Goal: Information Seeking & Learning: Learn about a topic

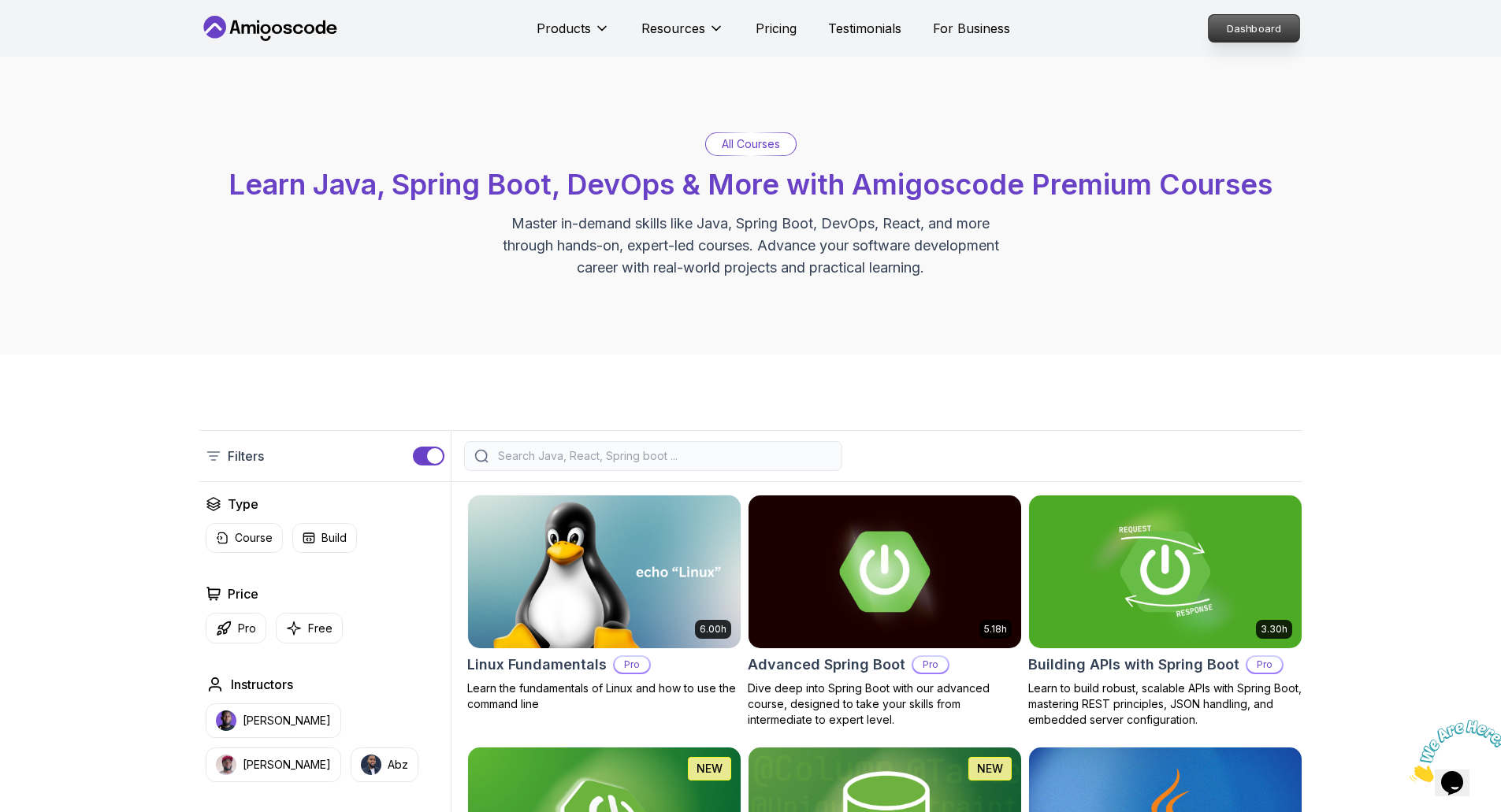
click at [1260, 26] on p "Dashboard" at bounding box center [1254, 28] width 91 height 27
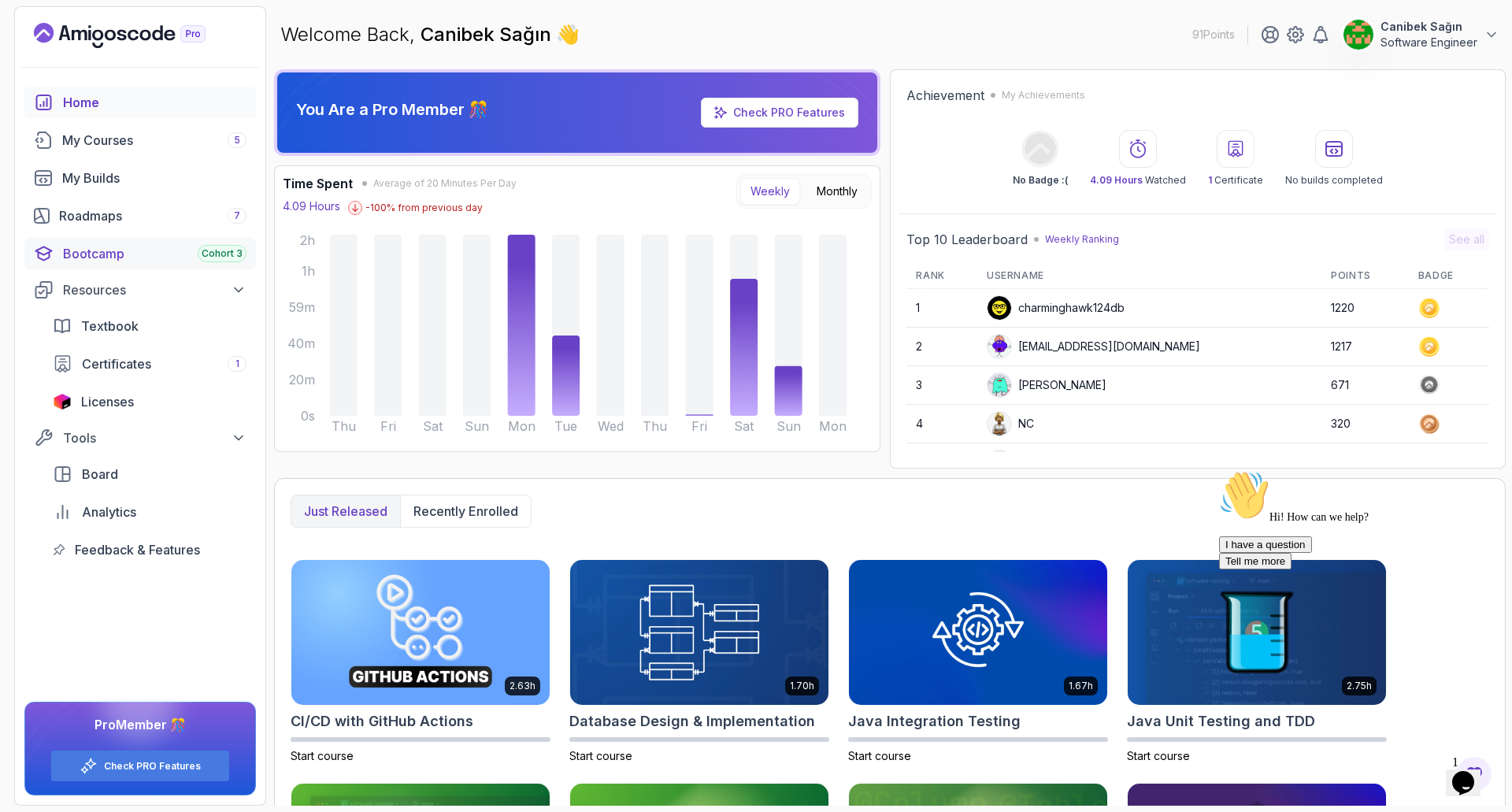
click at [141, 256] on div "Bootcamp Cohort 3" at bounding box center [154, 253] width 183 height 19
click at [129, 138] on div "My Courses 5" at bounding box center [153, 139] width 184 height 19
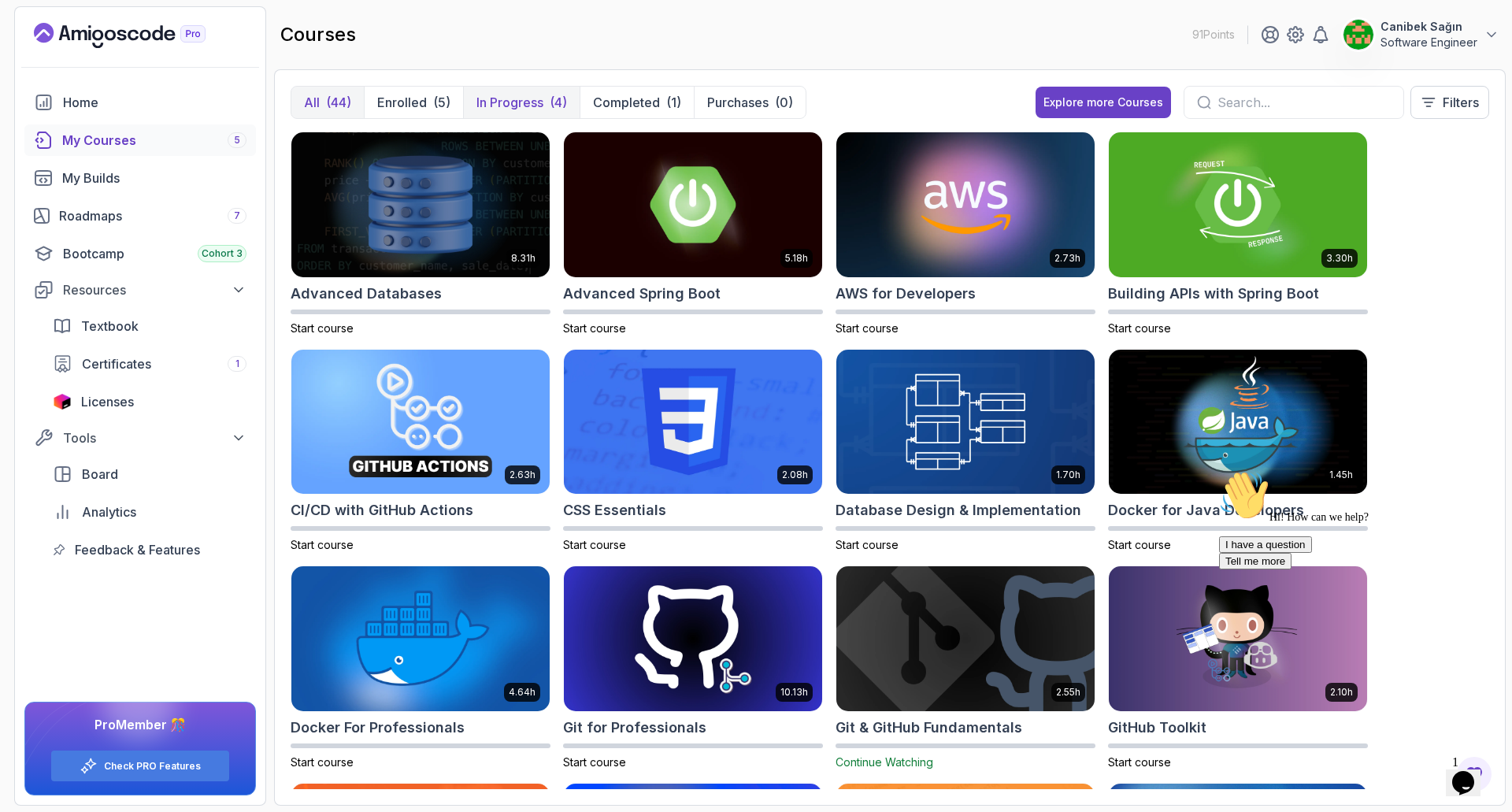
click at [510, 104] on p "In Progress" at bounding box center [509, 102] width 67 height 19
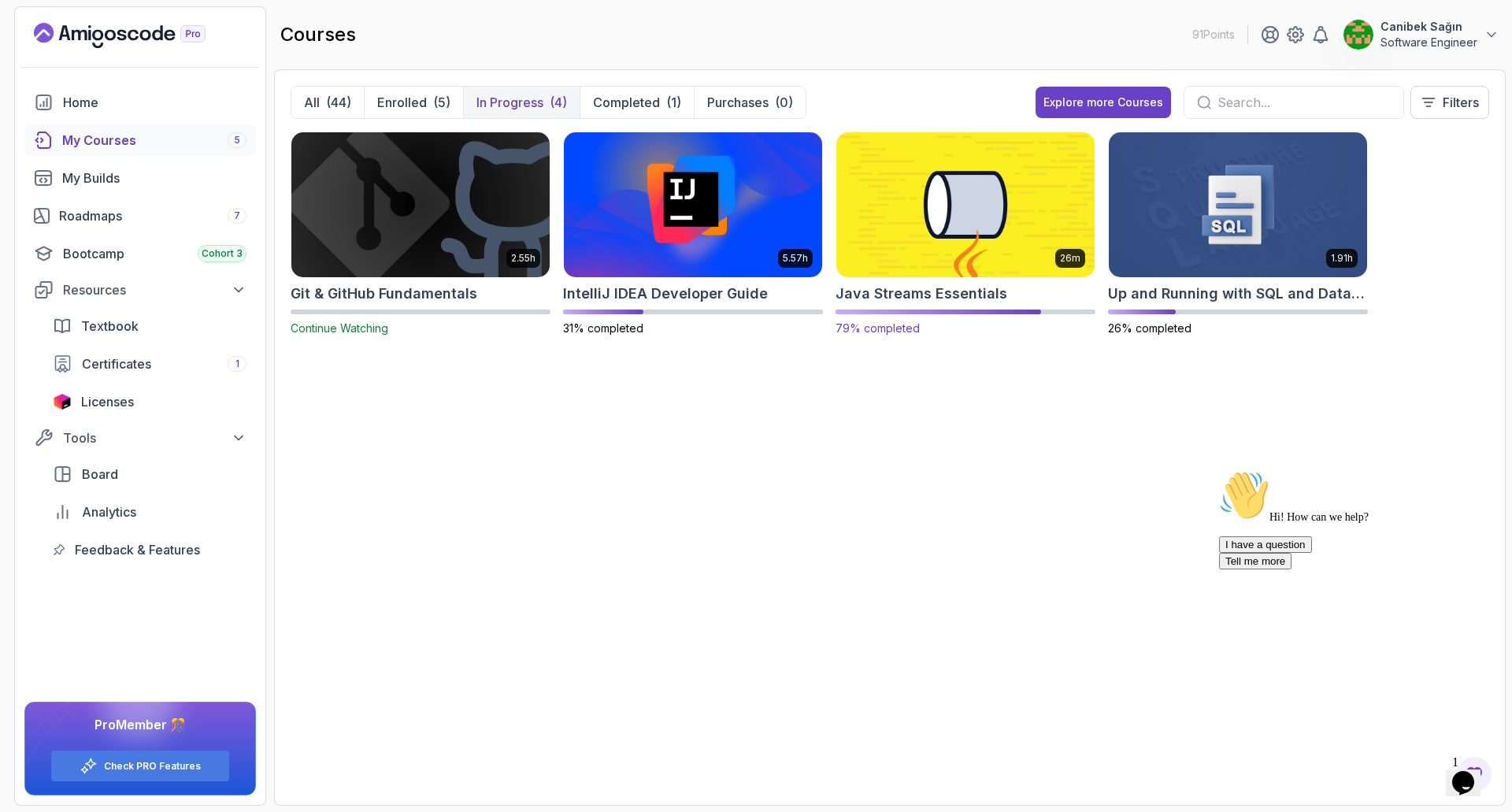
click at [906, 224] on img at bounding box center [965, 204] width 271 height 152
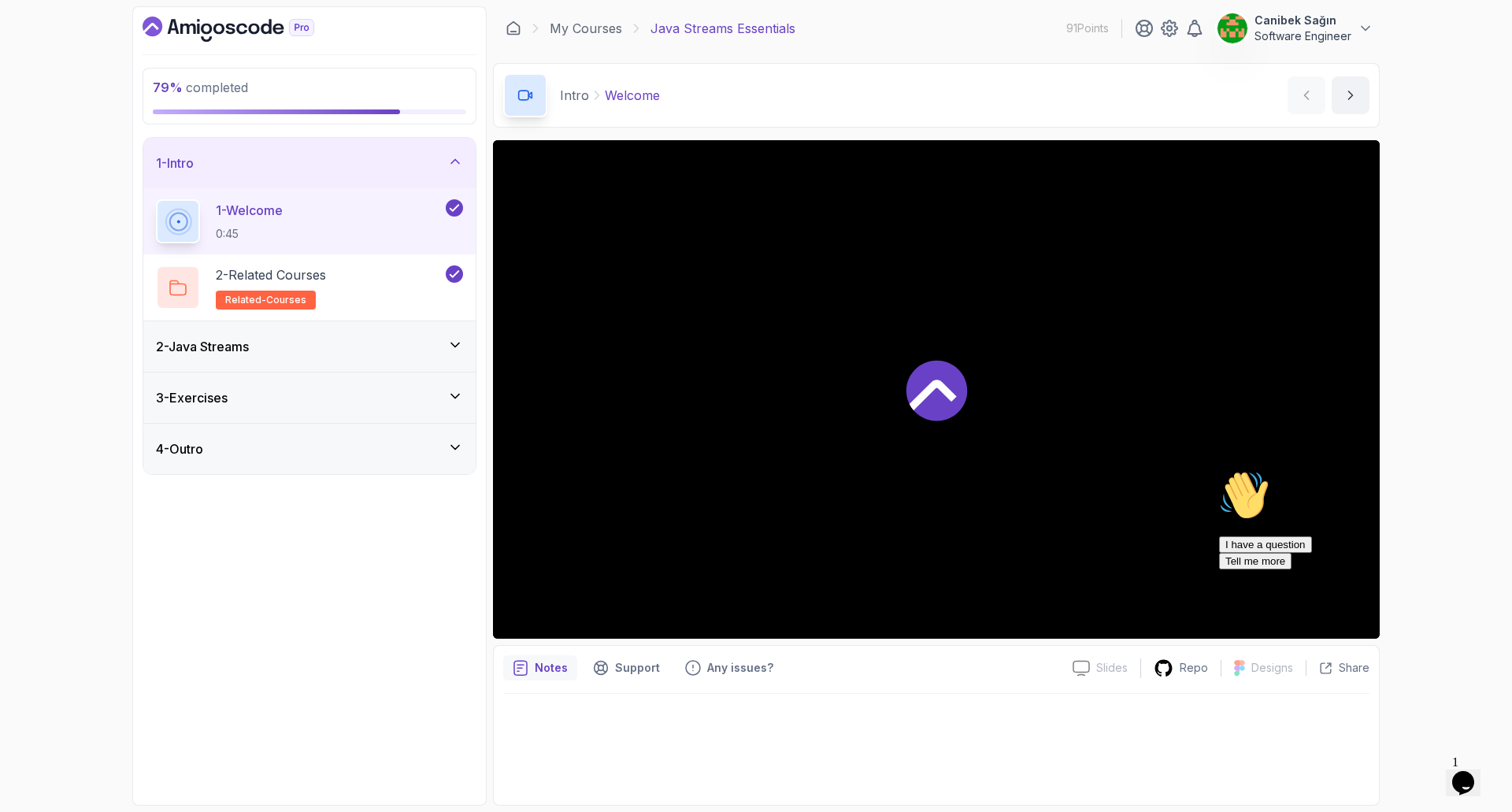
click at [398, 448] on div "4 - Outro" at bounding box center [310, 448] width 307 height 19
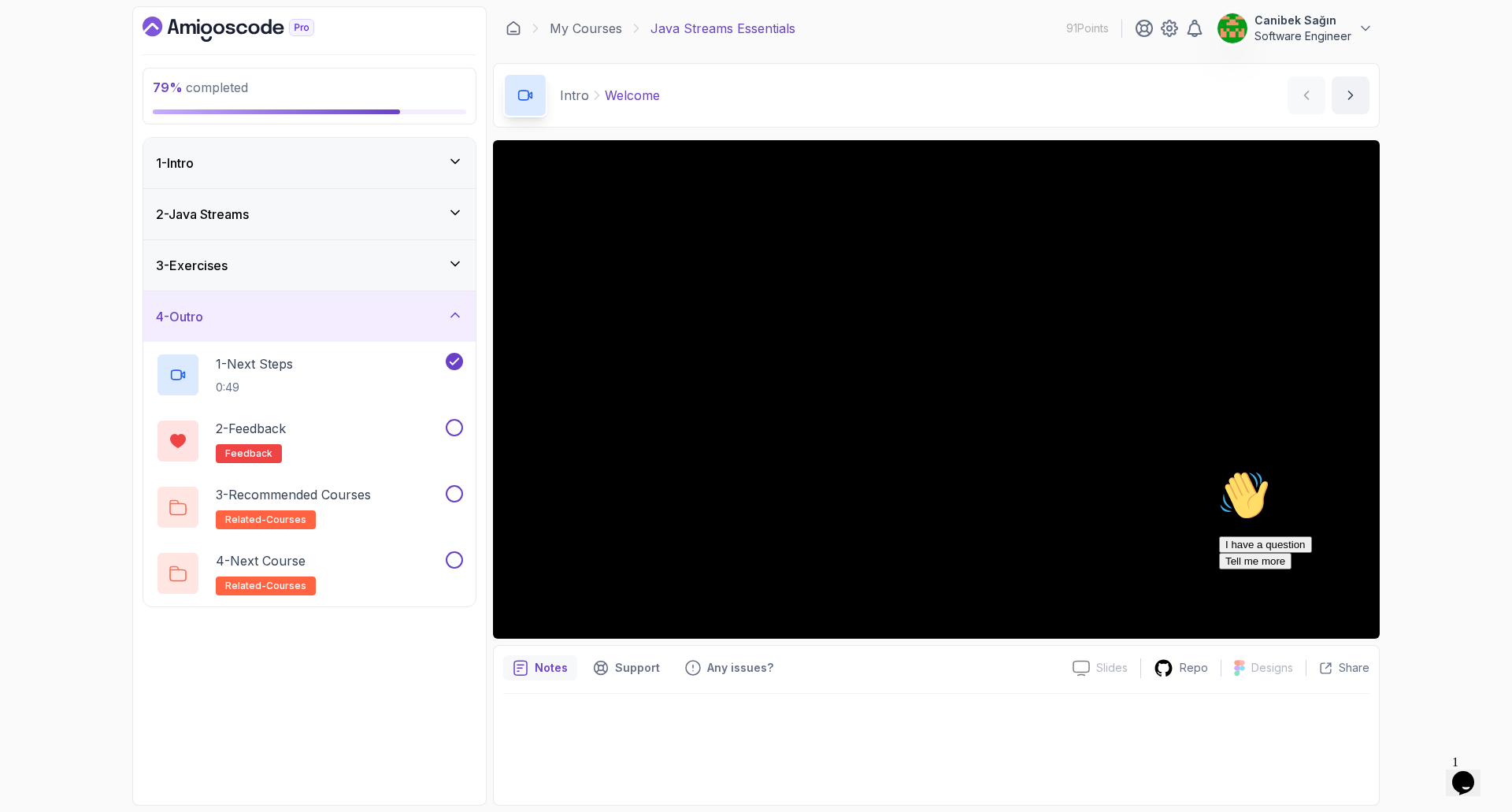
click at [400, 261] on div "3 - Exercises" at bounding box center [310, 265] width 307 height 19
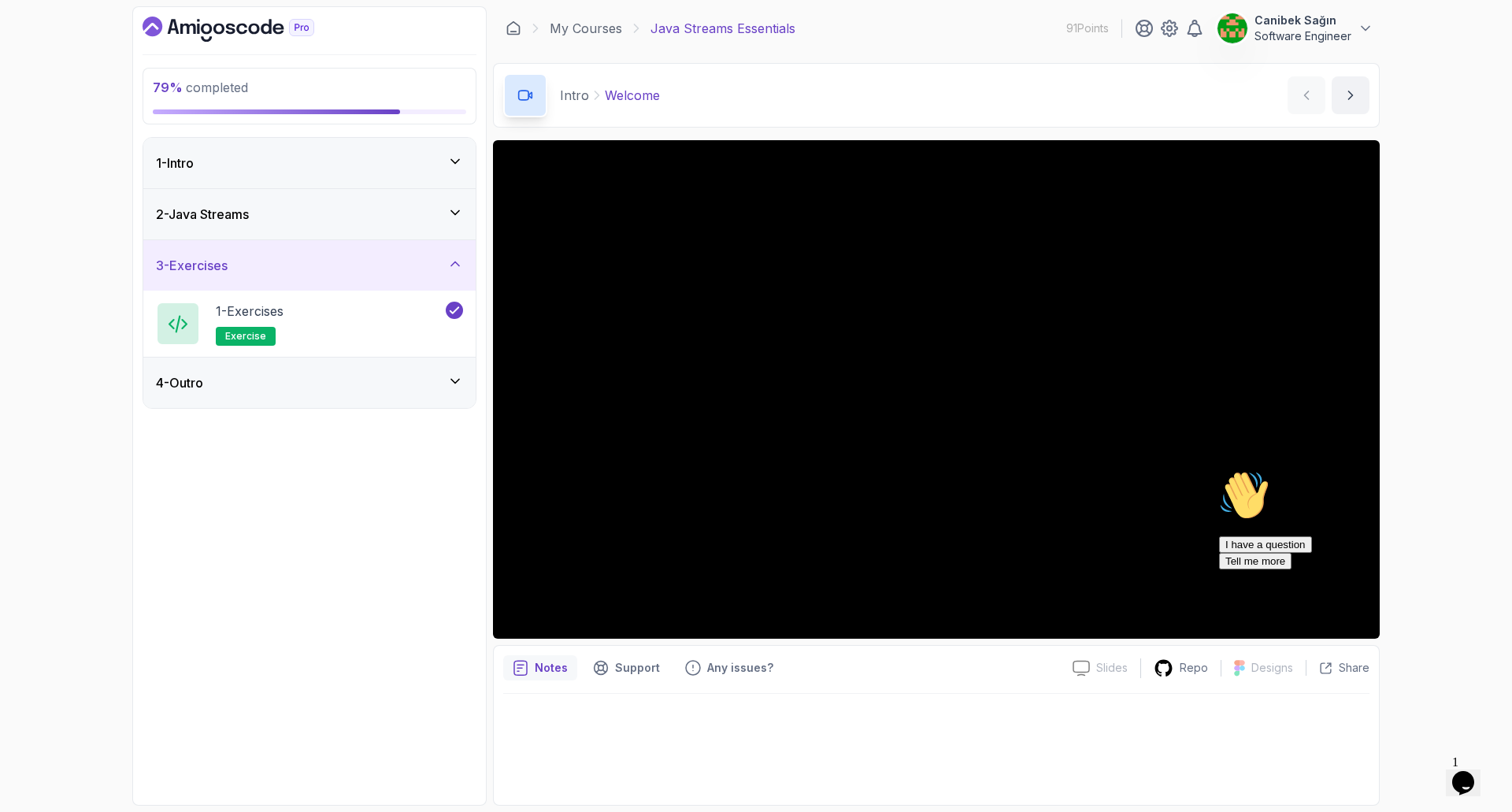
click at [381, 218] on div "2 - Java Streams" at bounding box center [310, 214] width 307 height 19
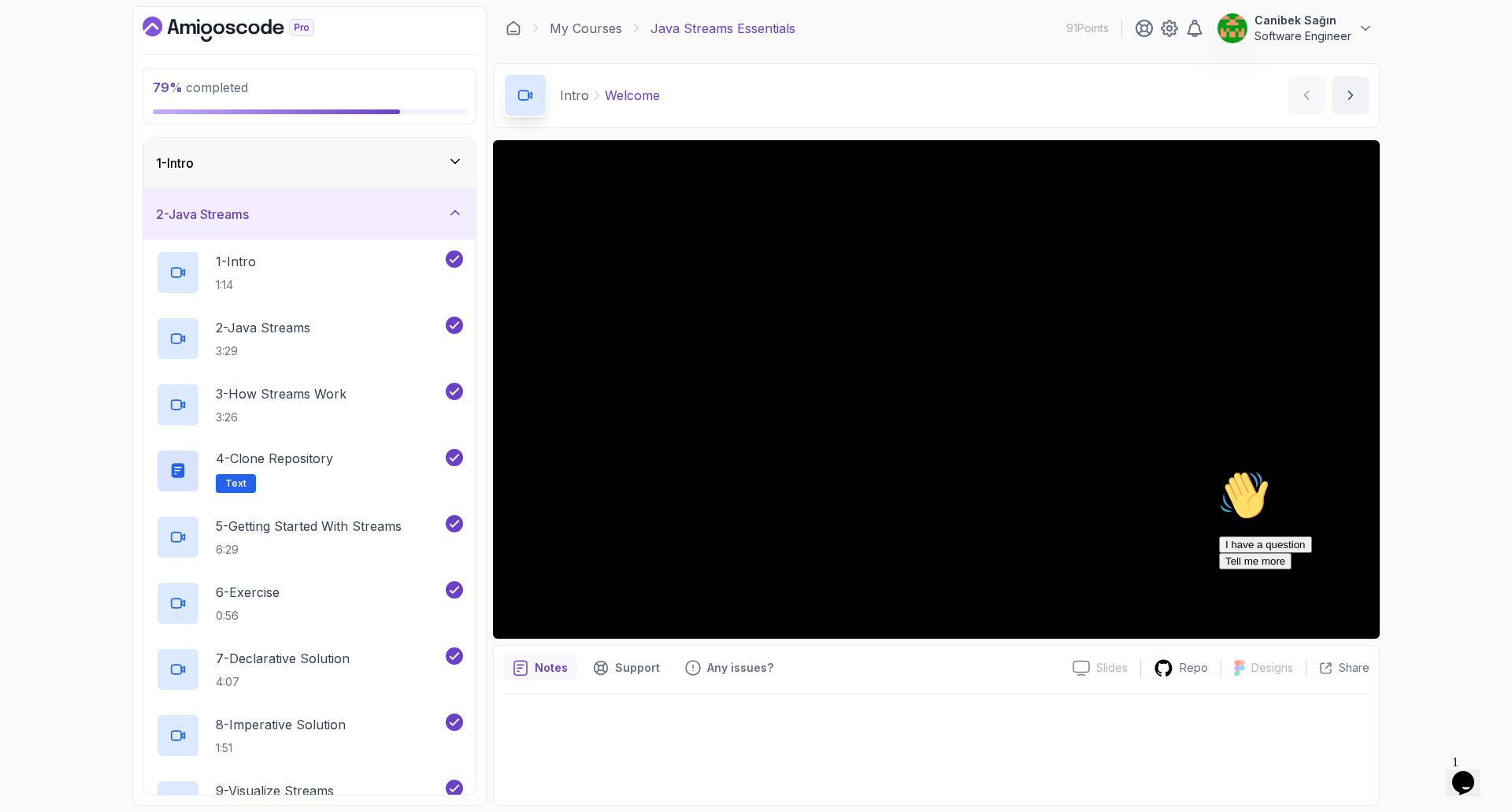
click at [367, 216] on div "2 - Java Streams" at bounding box center [310, 214] width 307 height 19
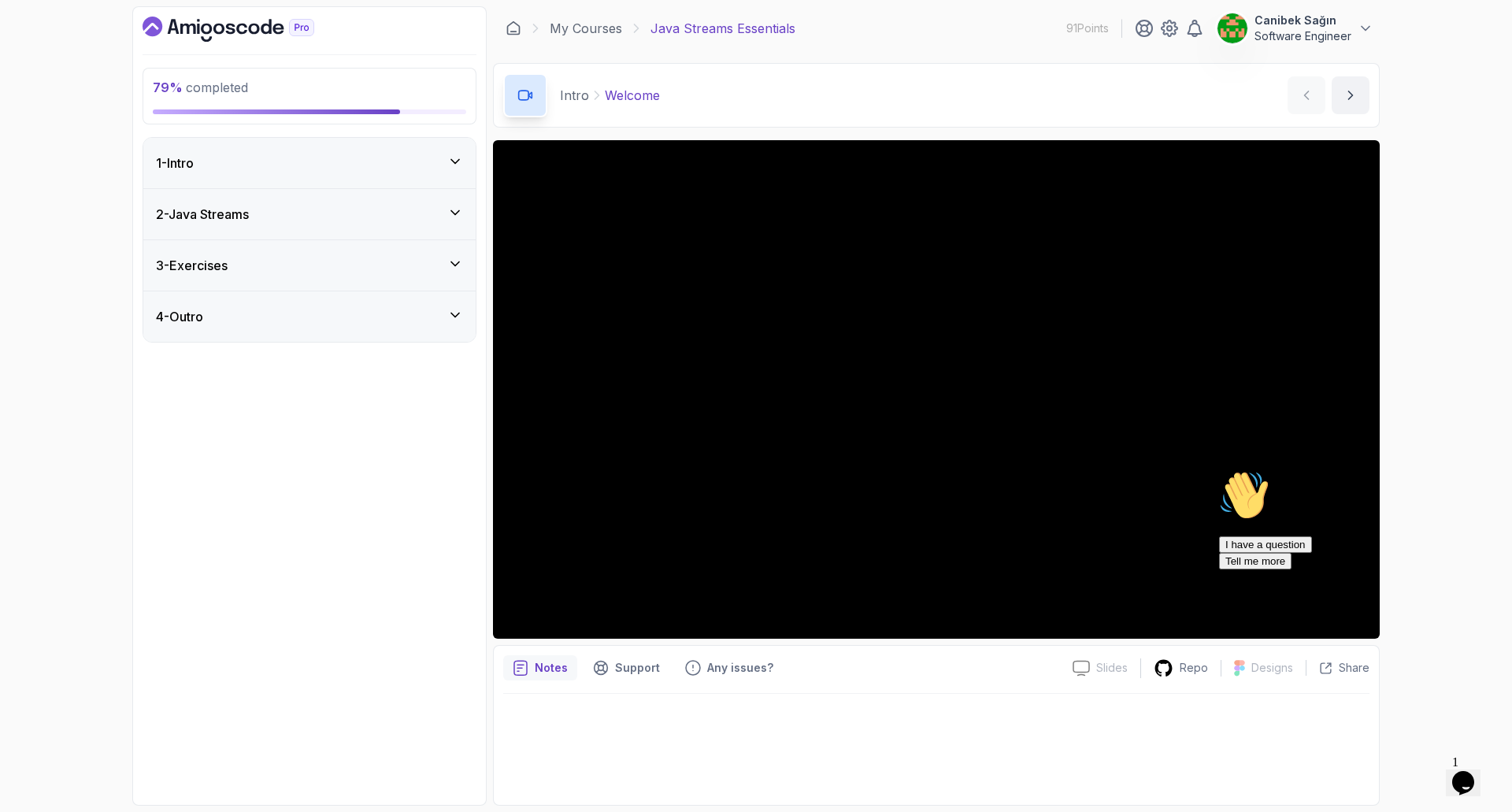
click at [378, 303] on div "4 - Outro" at bounding box center [310, 316] width 333 height 51
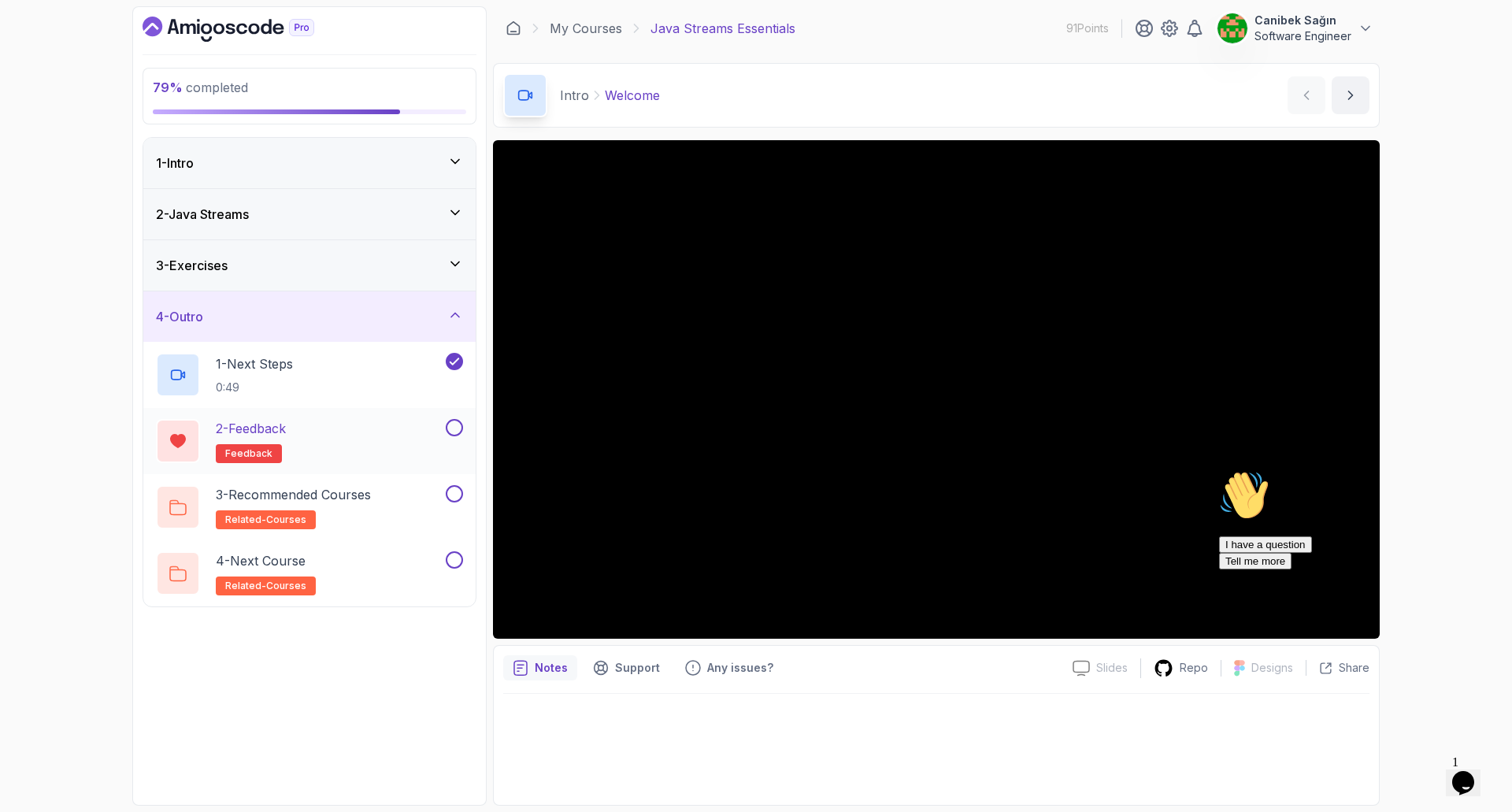
click at [441, 427] on div "2 - Feedback feedback" at bounding box center [300, 441] width 287 height 44
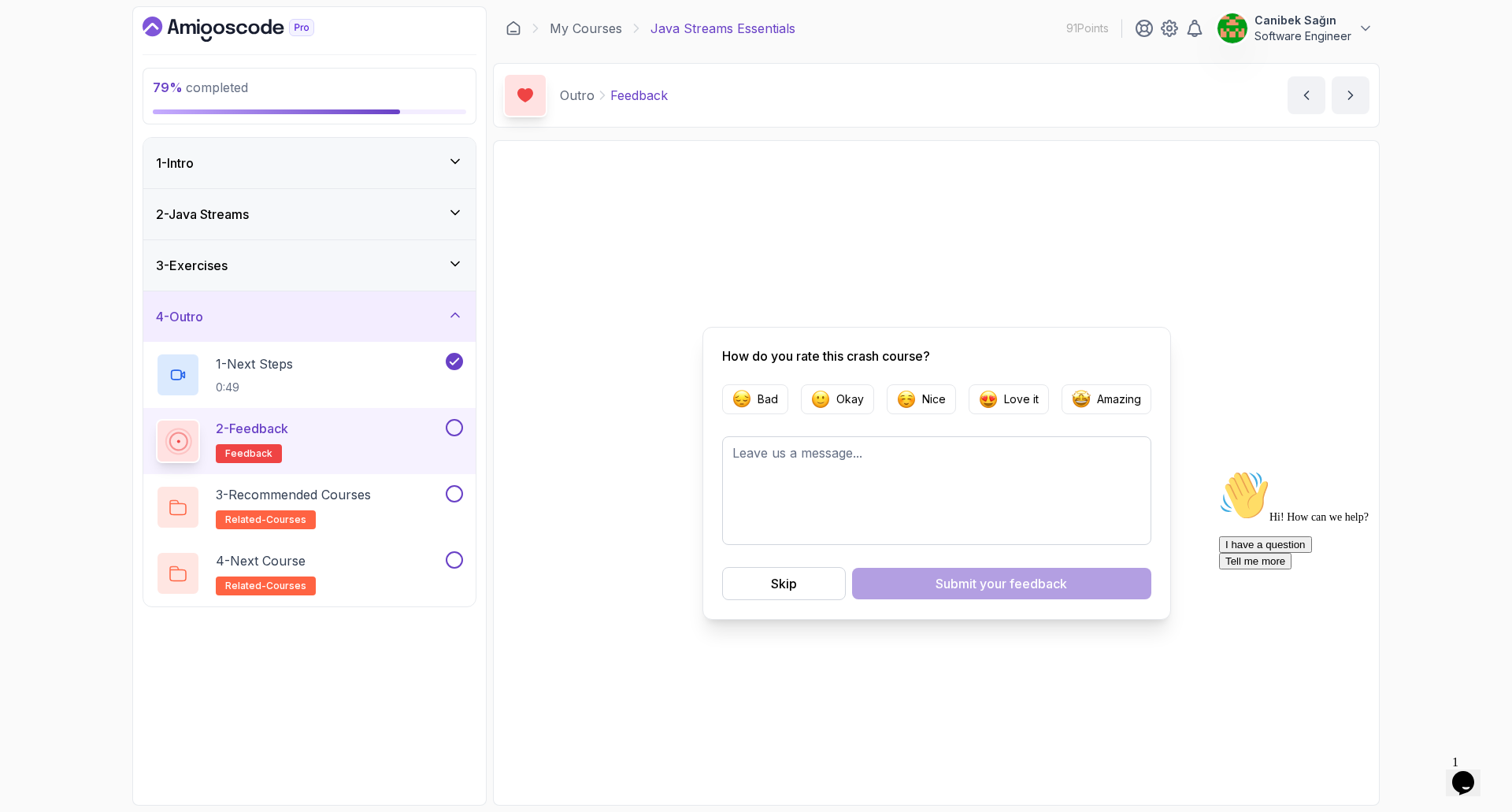
click at [451, 428] on button at bounding box center [453, 427] width 17 height 17
click at [460, 500] on button at bounding box center [453, 493] width 17 height 17
click at [412, 497] on div "3 - Recommended Courses related-courses" at bounding box center [300, 507] width 287 height 44
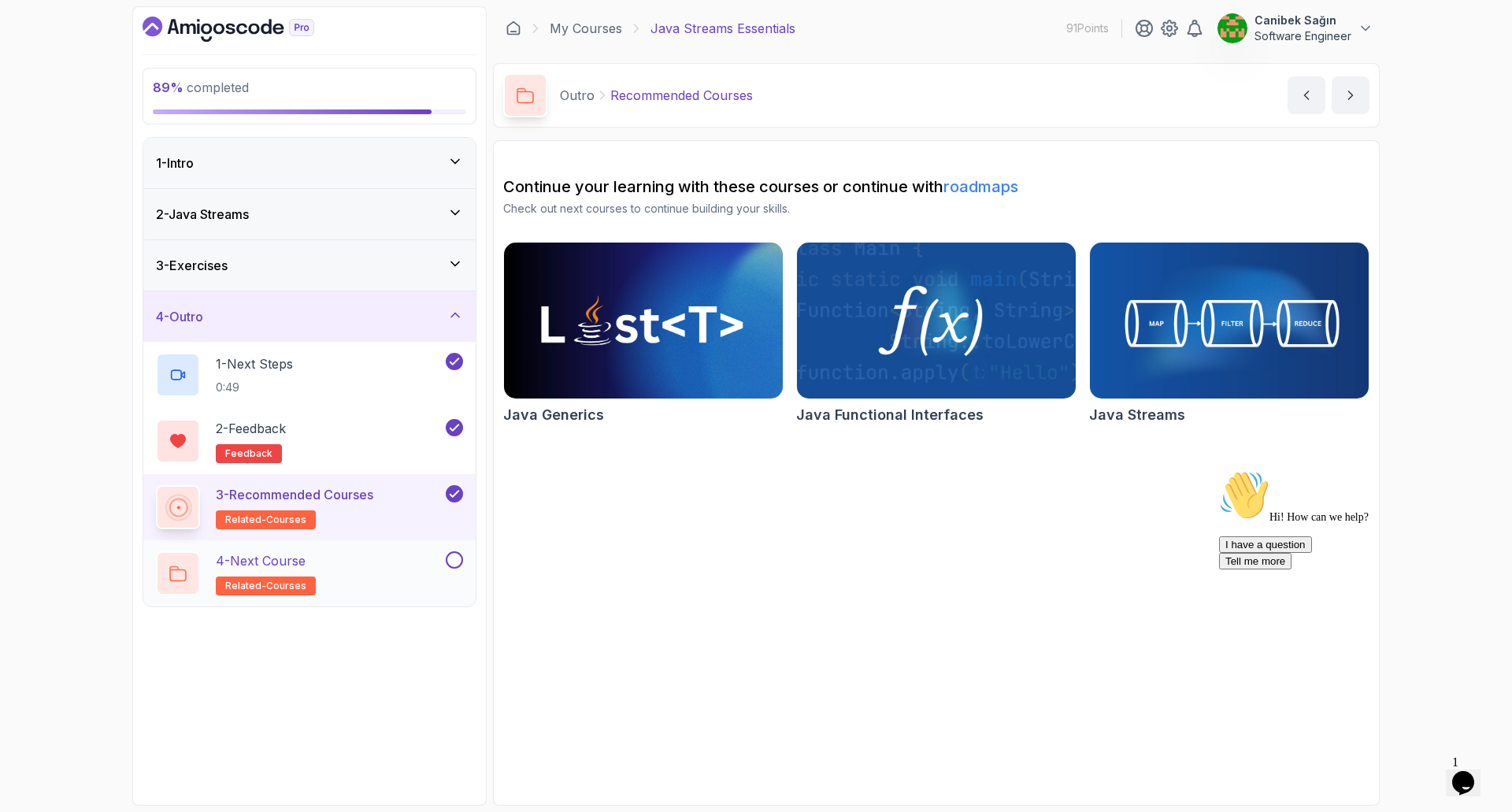
click at [418, 563] on div "4 - Next Course related-courses" at bounding box center [300, 573] width 287 height 44
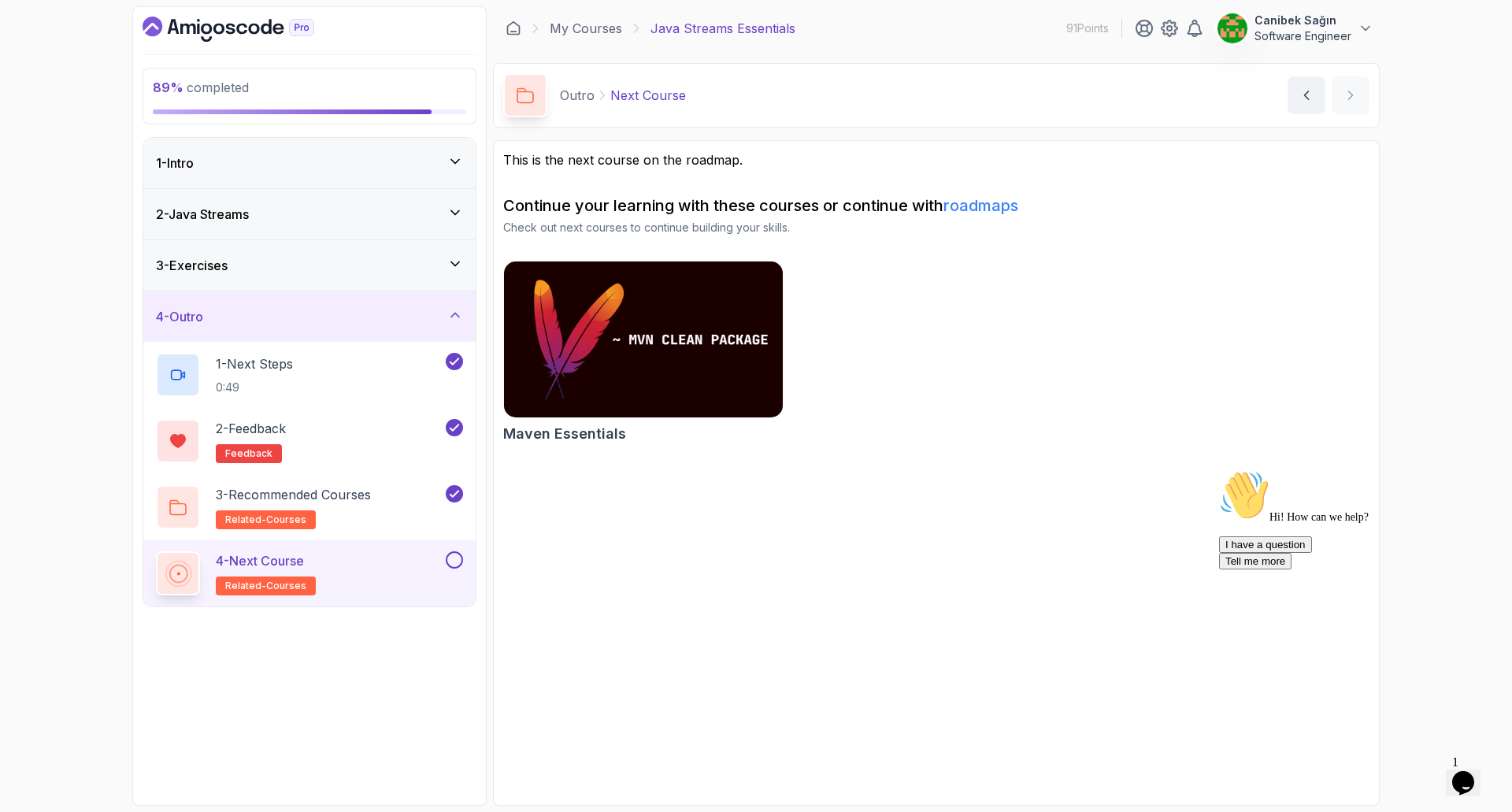
click at [456, 557] on button at bounding box center [453, 559] width 17 height 17
click at [404, 250] on div "3 - Exercises" at bounding box center [310, 265] width 333 height 51
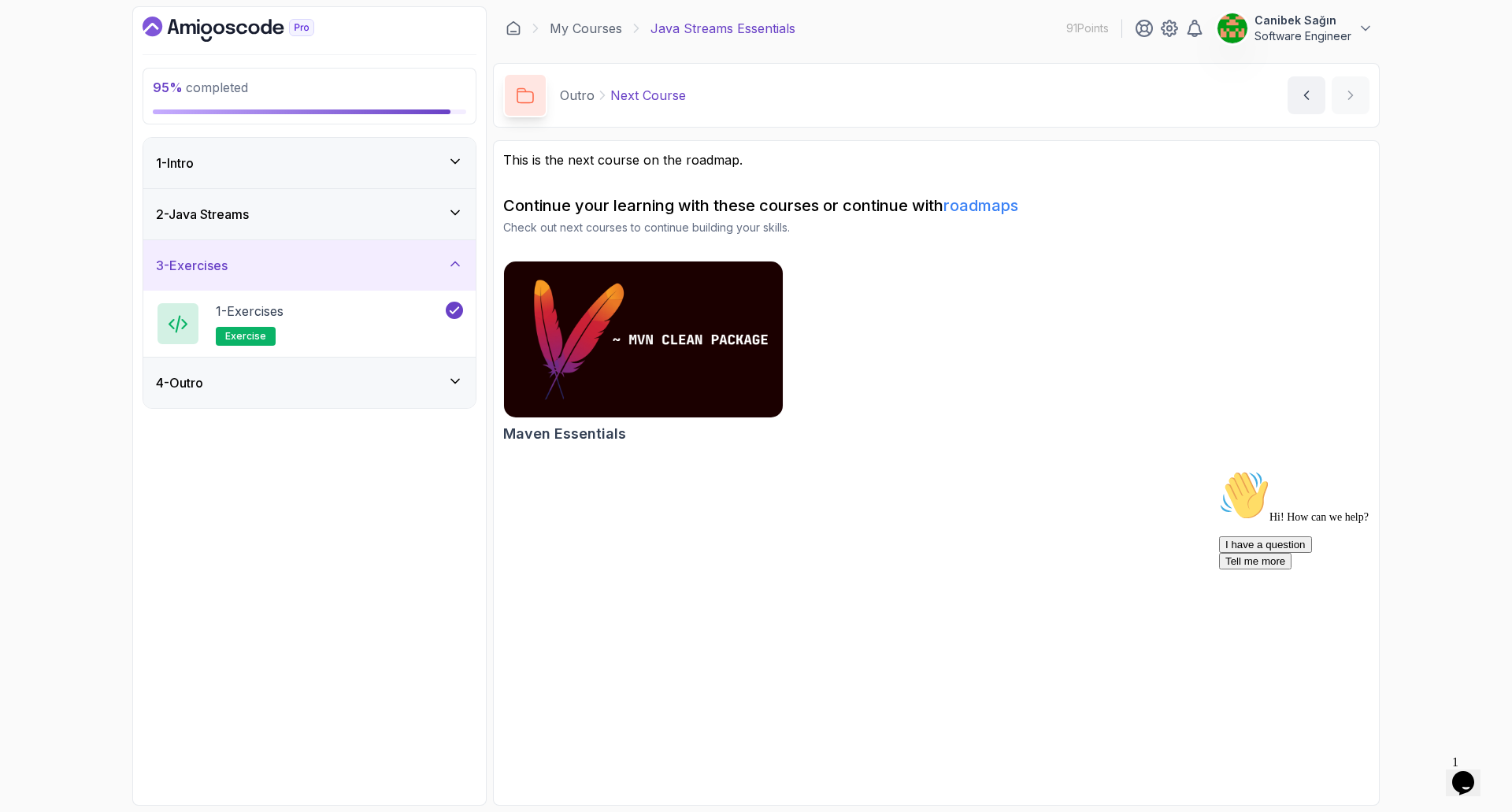
click at [403, 222] on div "2 - Java Streams" at bounding box center [310, 214] width 307 height 19
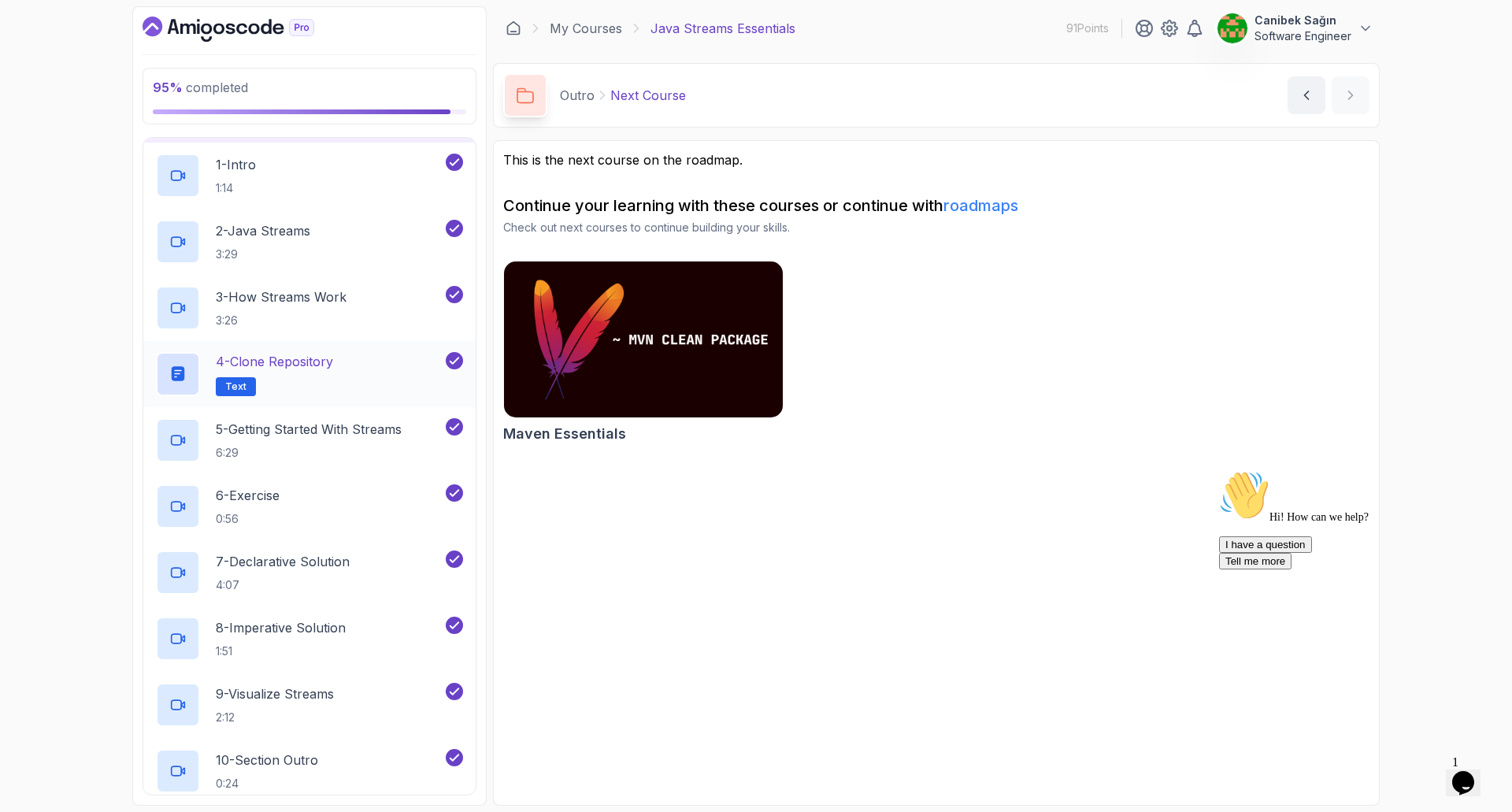
scroll to position [315, 0]
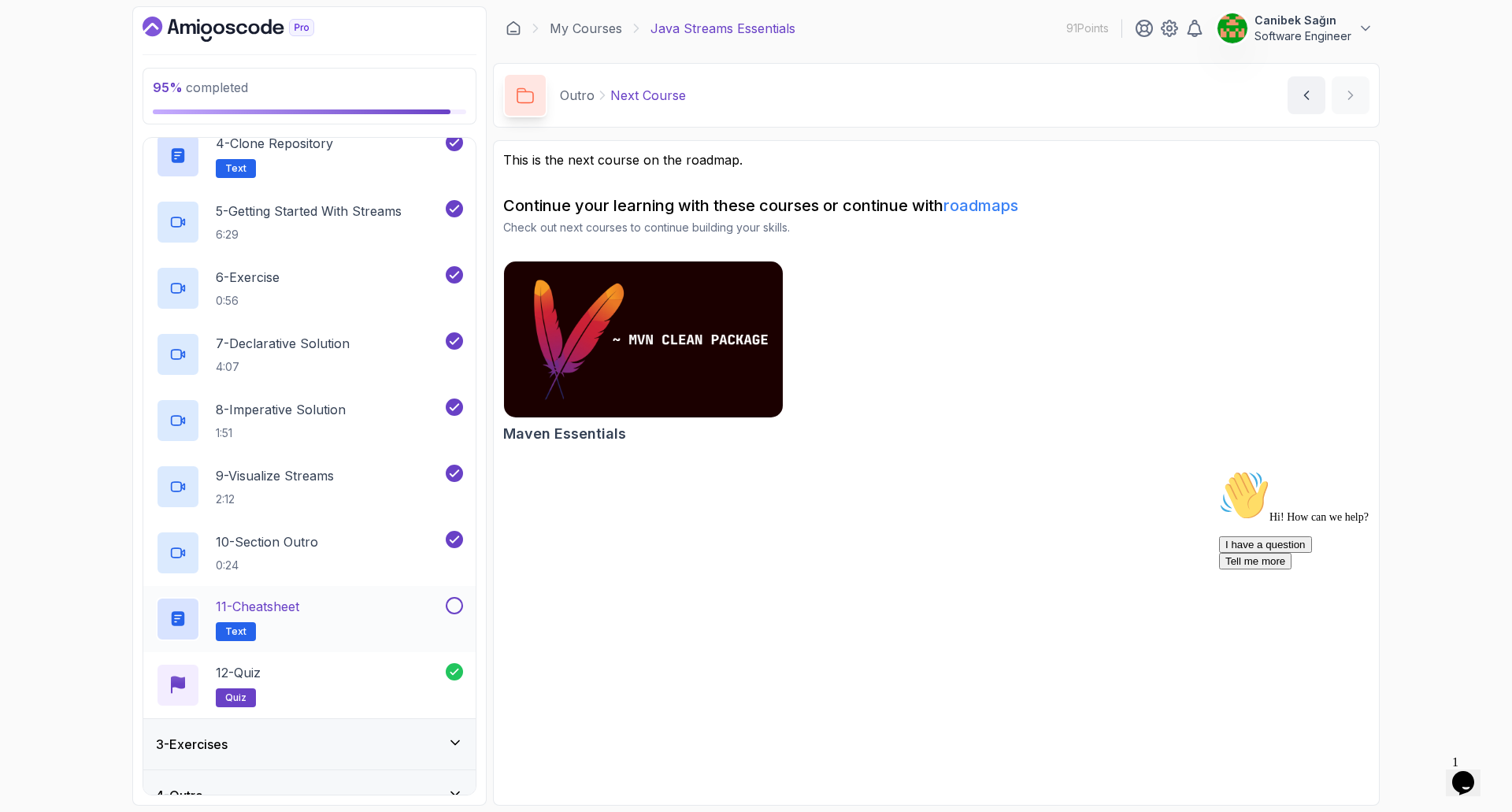
click at [429, 610] on div "11 - Cheatsheet Text" at bounding box center [300, 619] width 287 height 44
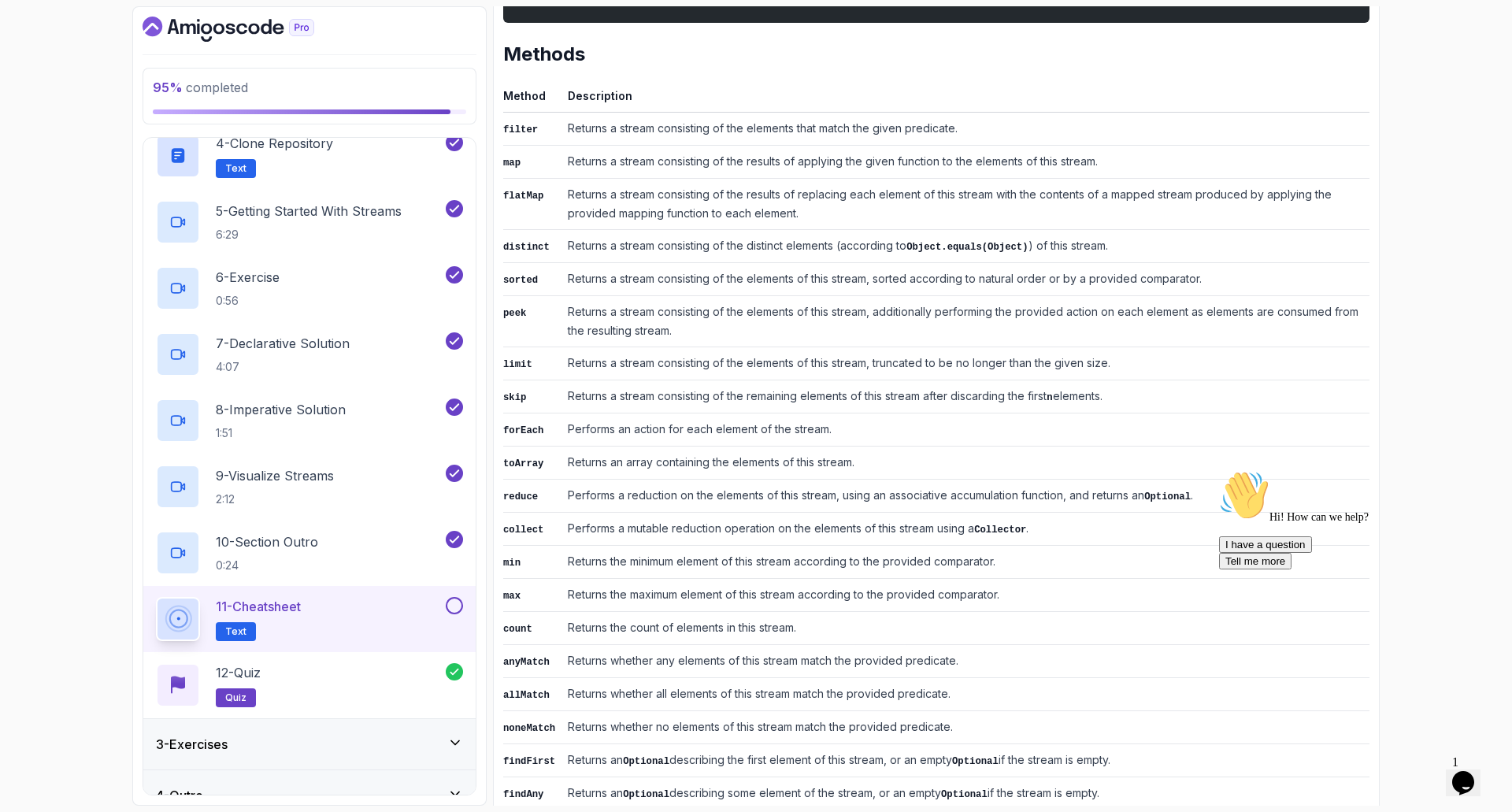
scroll to position [571, 0]
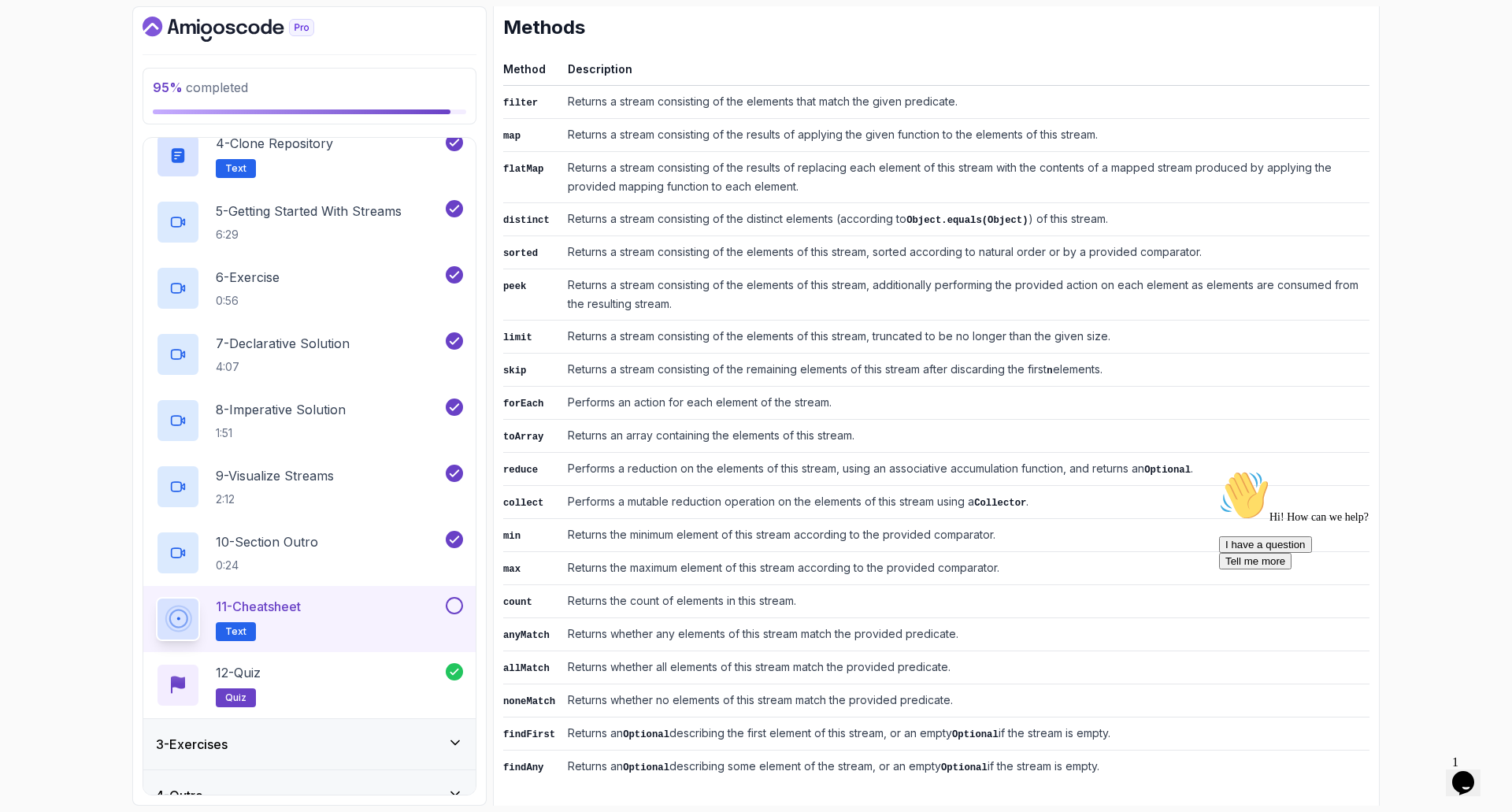
click at [453, 609] on button at bounding box center [453, 605] width 17 height 17
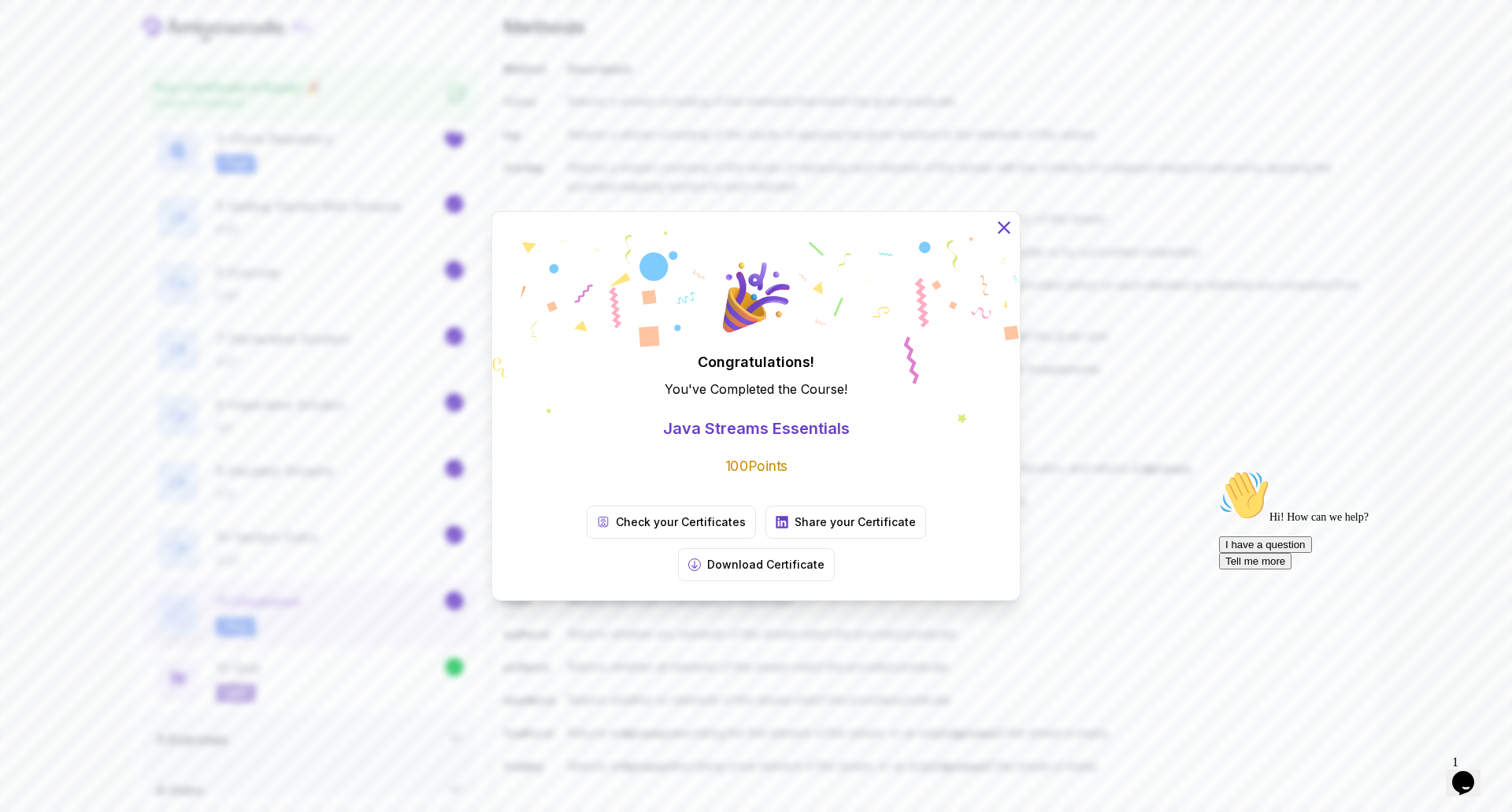
click at [1006, 238] on icon at bounding box center [1004, 227] width 21 height 21
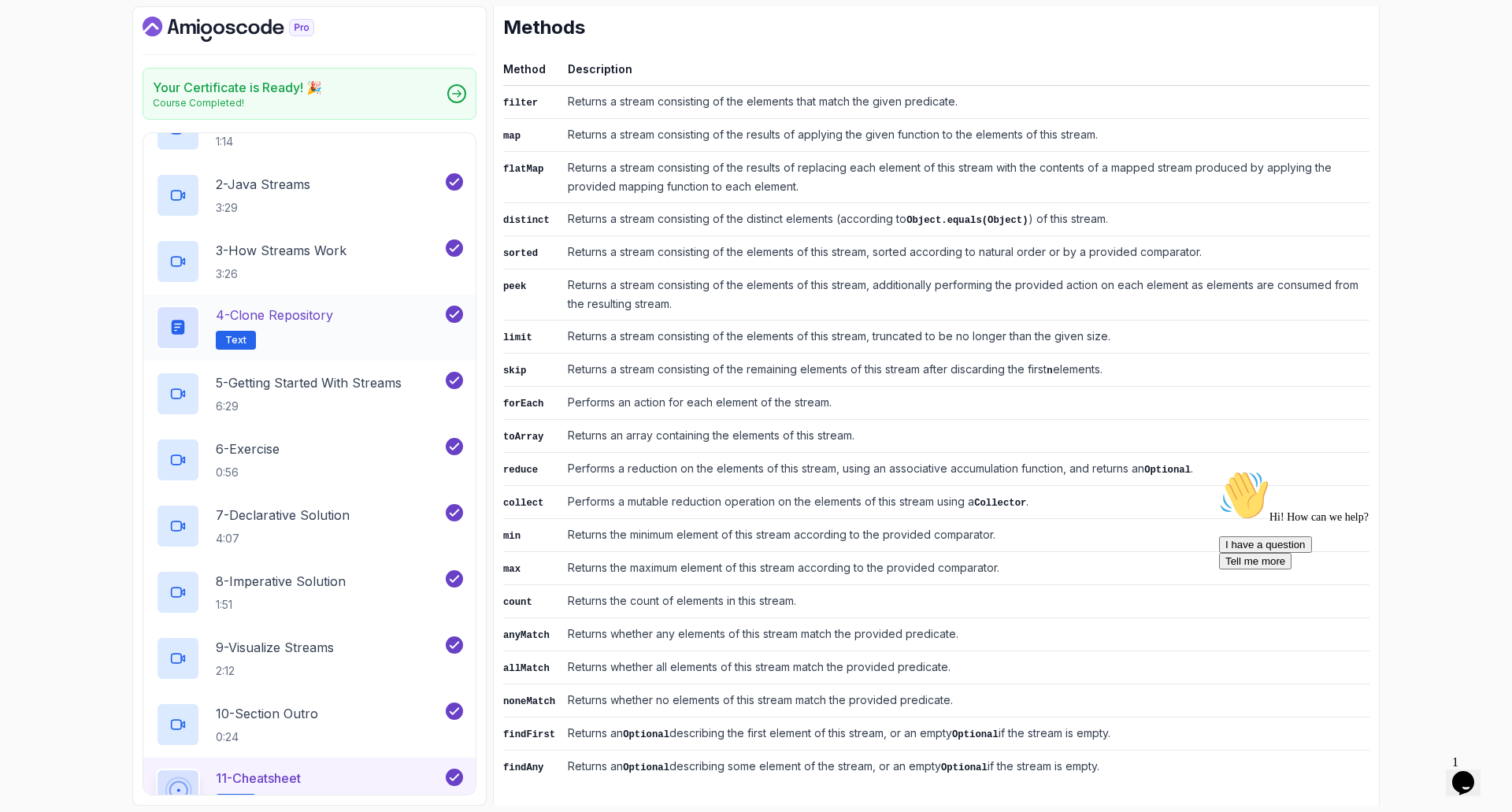
scroll to position [0, 0]
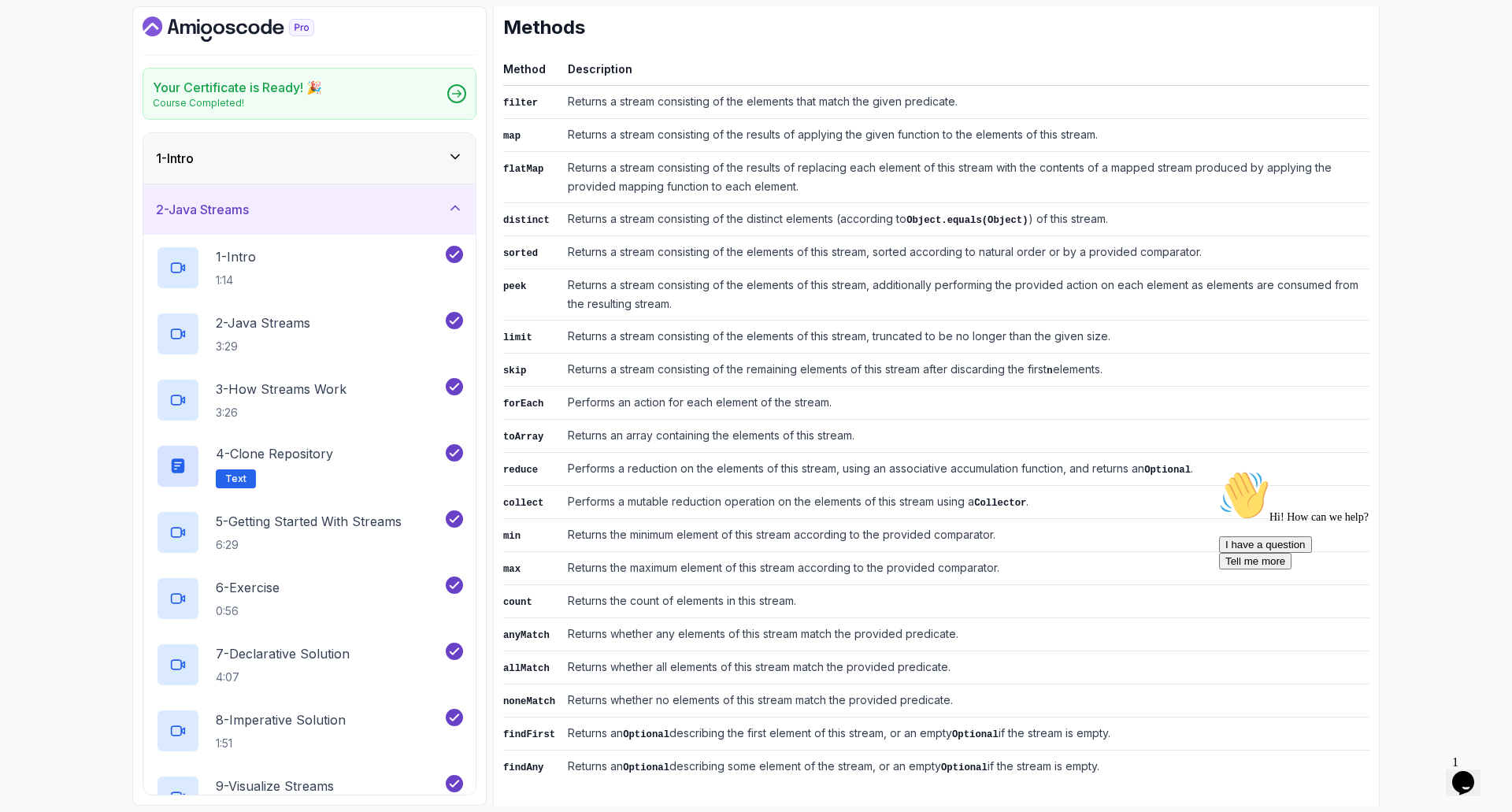
click at [446, 155] on div "1 - Intro" at bounding box center [310, 157] width 307 height 19
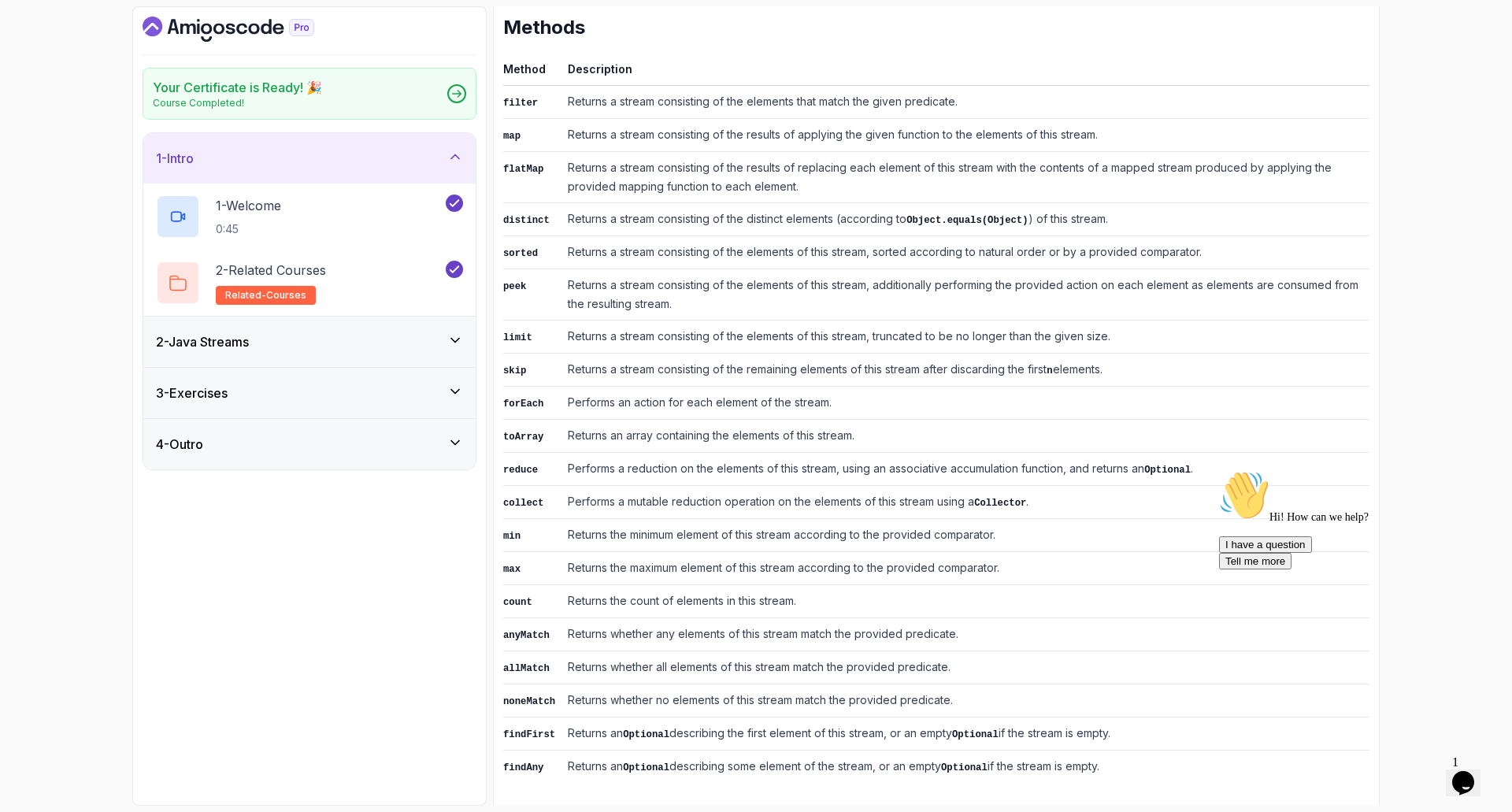
click at [222, 22] on icon "Dashboard" at bounding box center [228, 29] width 171 height 25
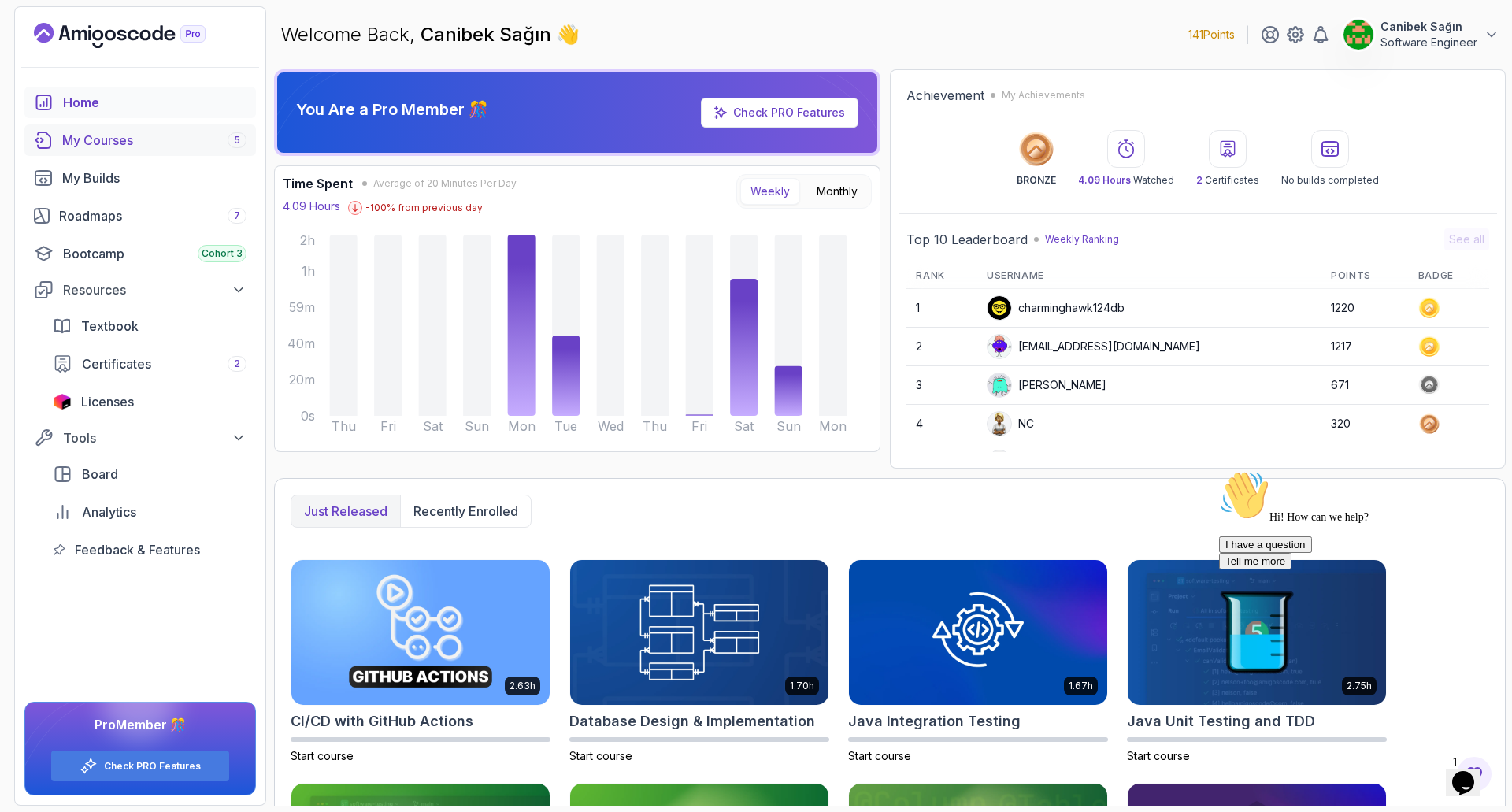
click at [160, 137] on div "My Courses 5" at bounding box center [153, 139] width 184 height 19
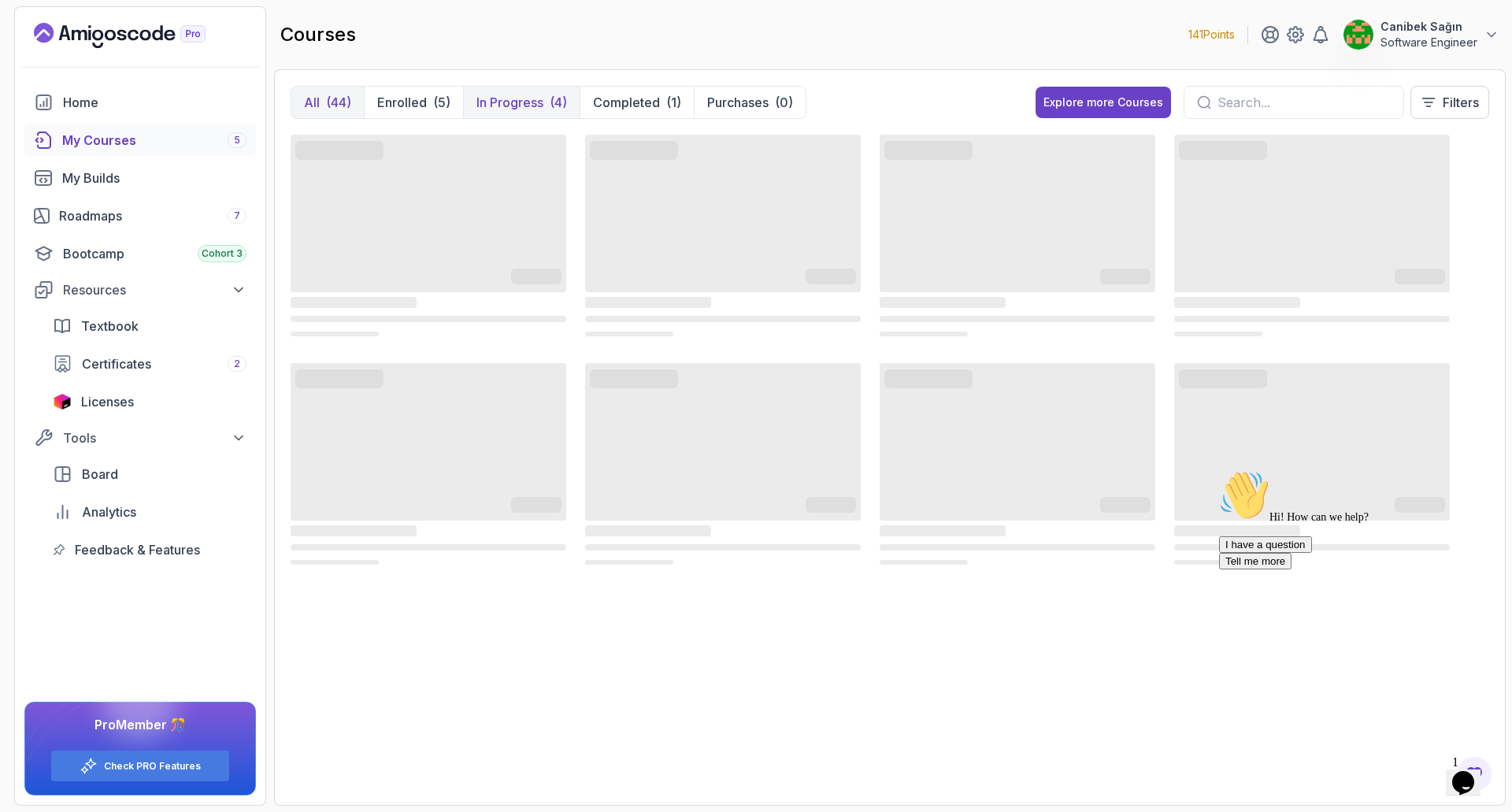
click at [496, 100] on p "In Progress" at bounding box center [509, 102] width 67 height 19
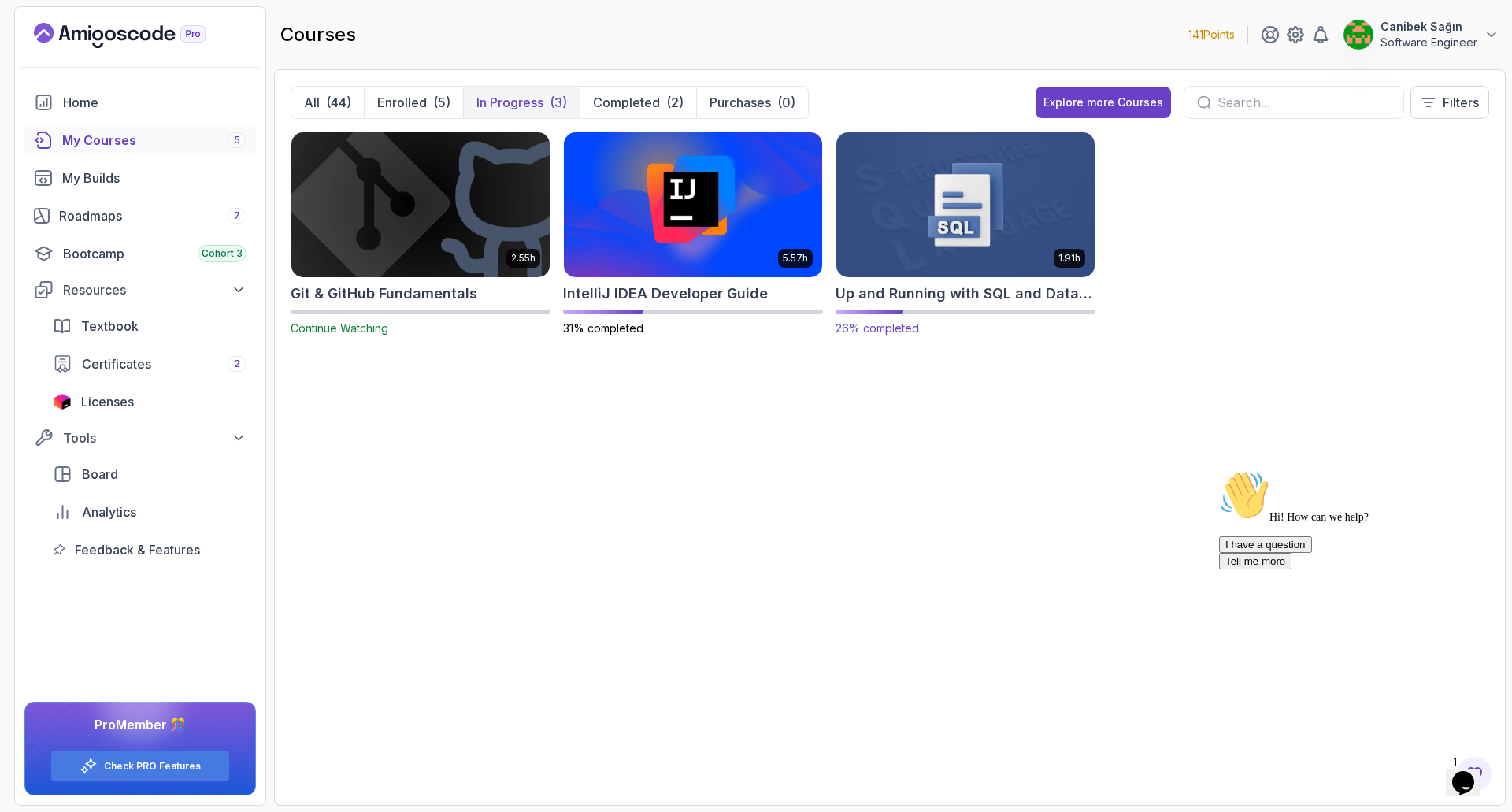
click at [962, 288] on h2 "Up and Running with SQL and Databases" at bounding box center [965, 294] width 260 height 22
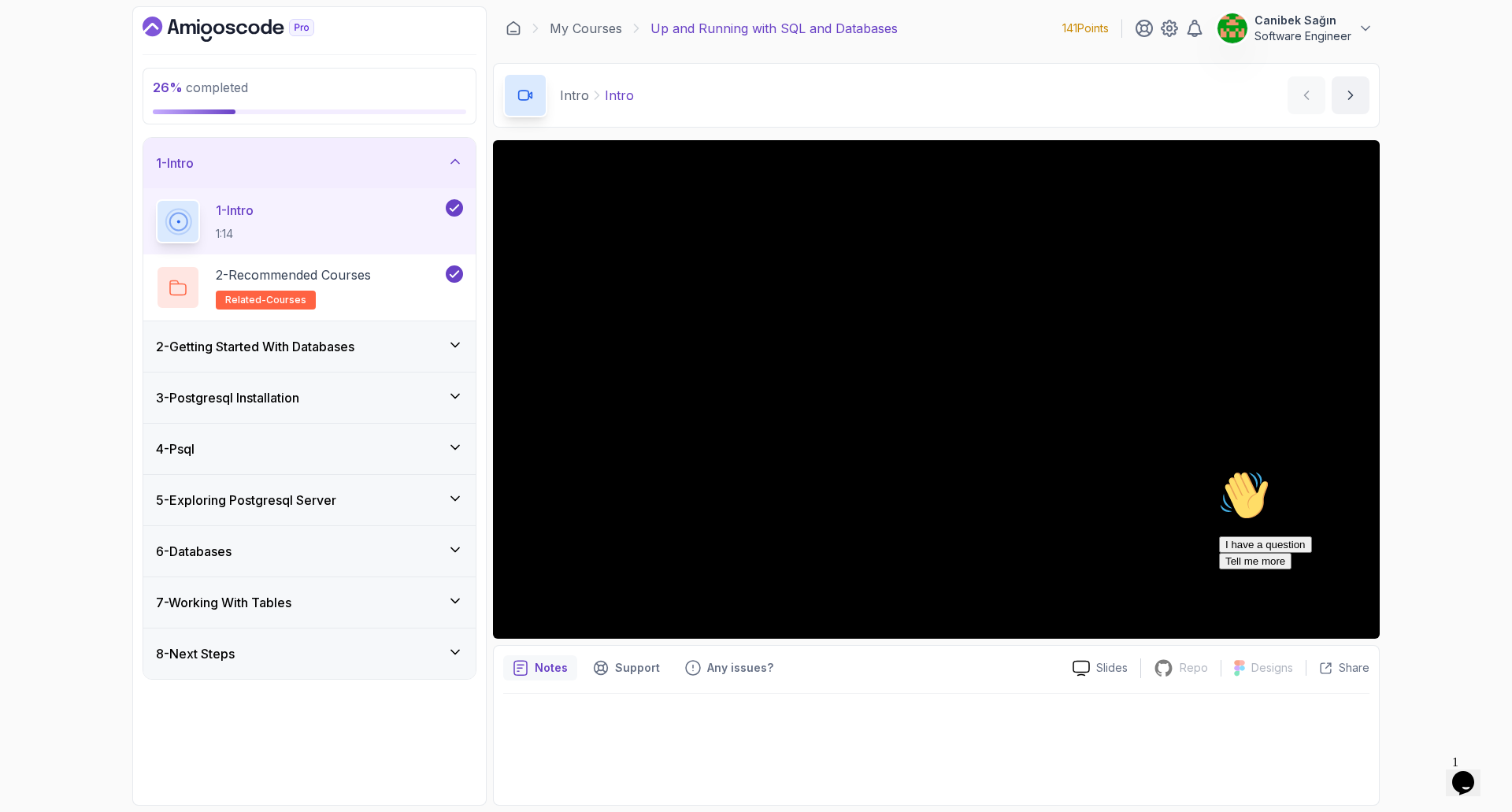
click at [403, 360] on div "2 - Getting Started With Databases" at bounding box center [310, 347] width 333 height 51
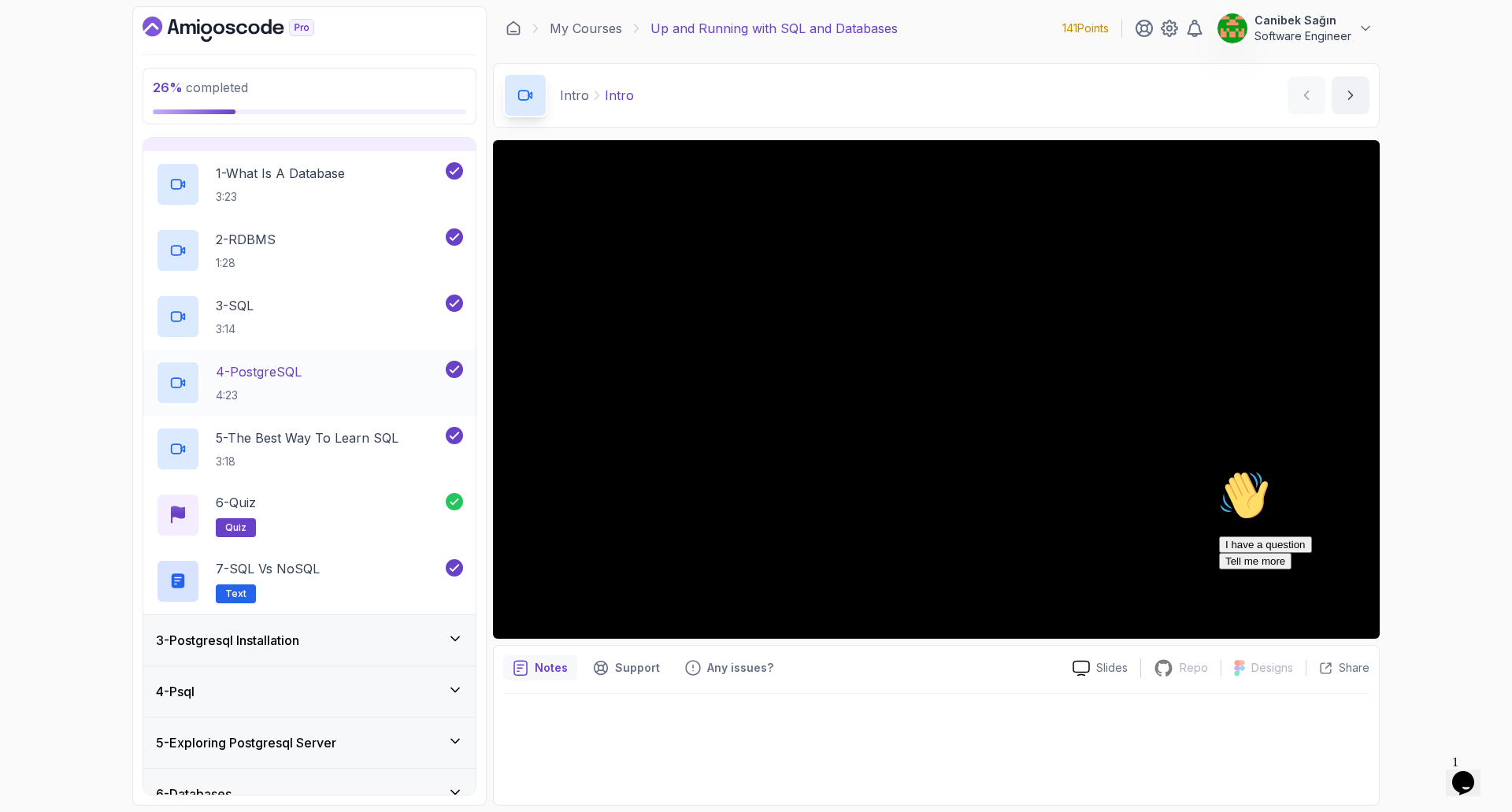
scroll to position [215, 0]
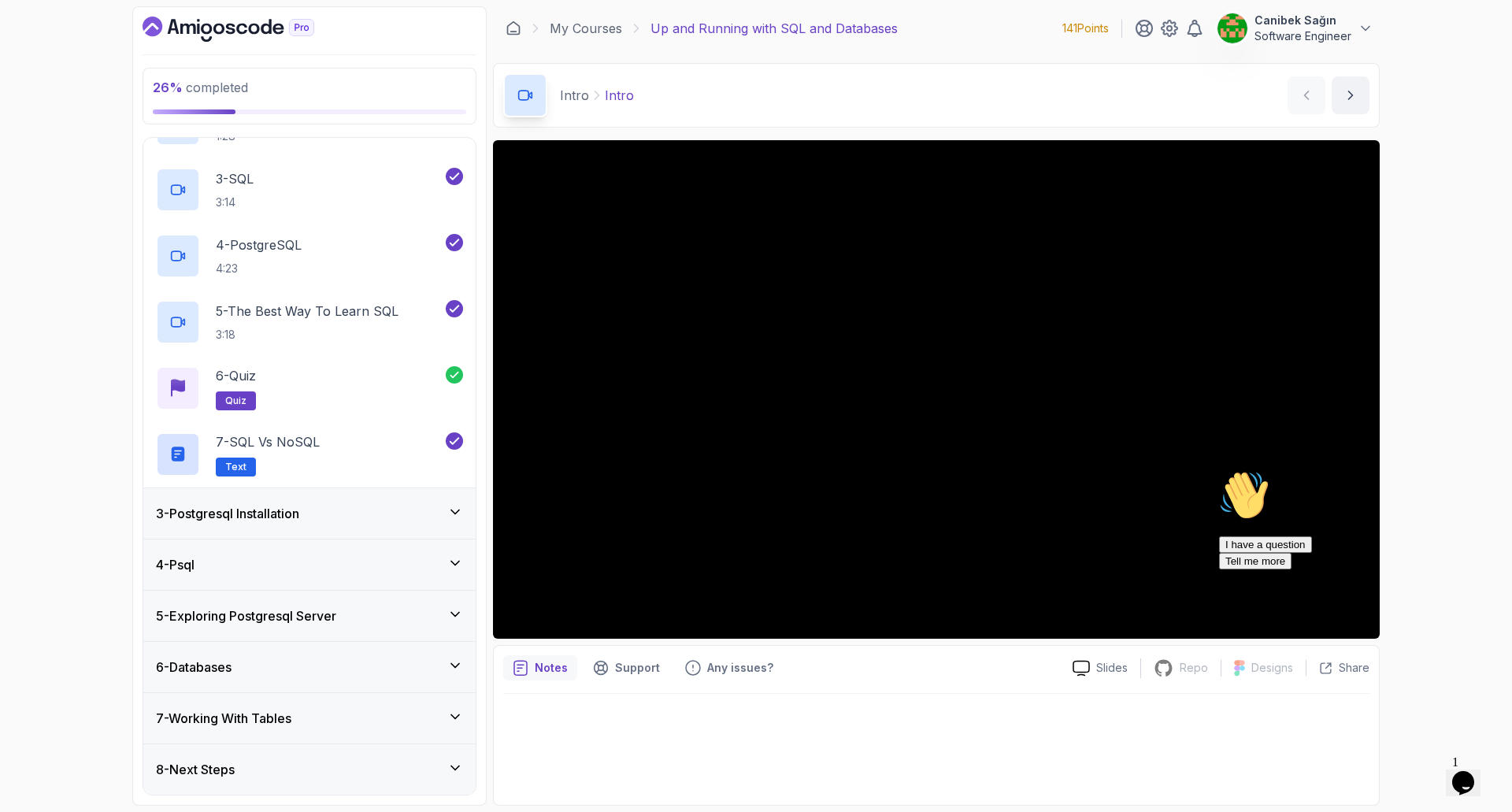
click at [429, 525] on div "3 - Postgresql Installation" at bounding box center [310, 513] width 333 height 51
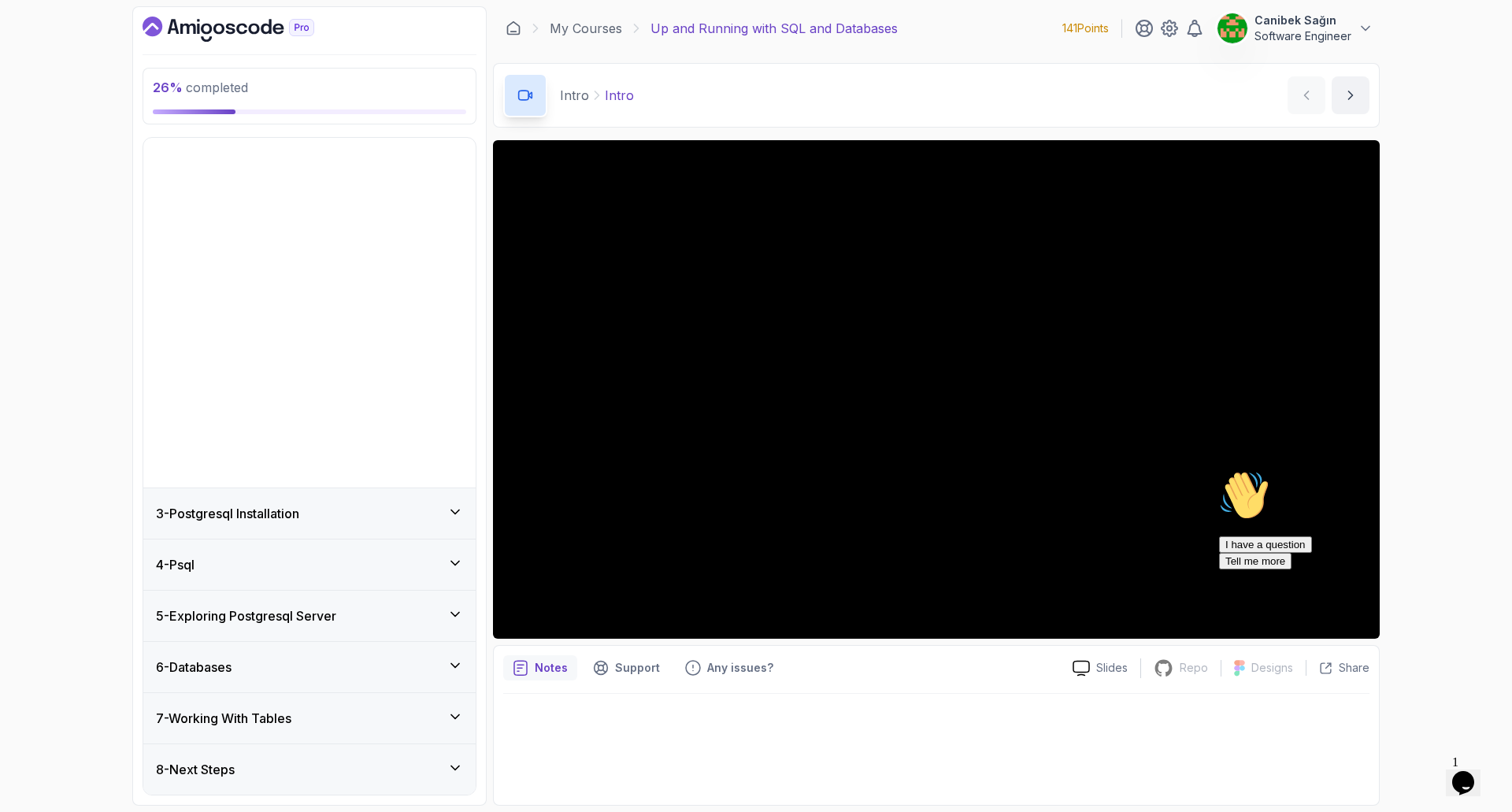
scroll to position [0, 0]
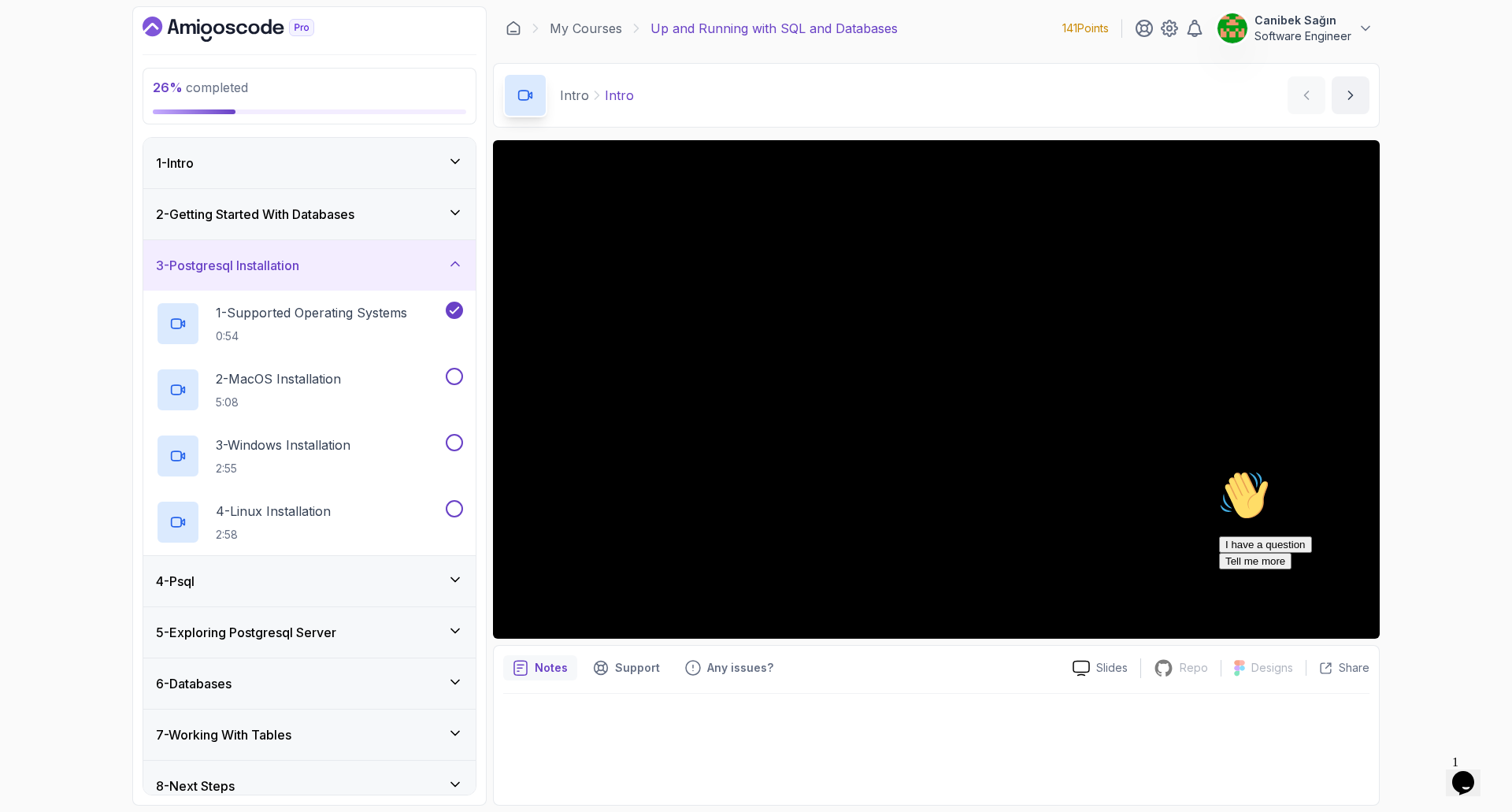
click at [1219, 470] on icon "Chat attention grabber" at bounding box center [1219, 470] width 0 height 0
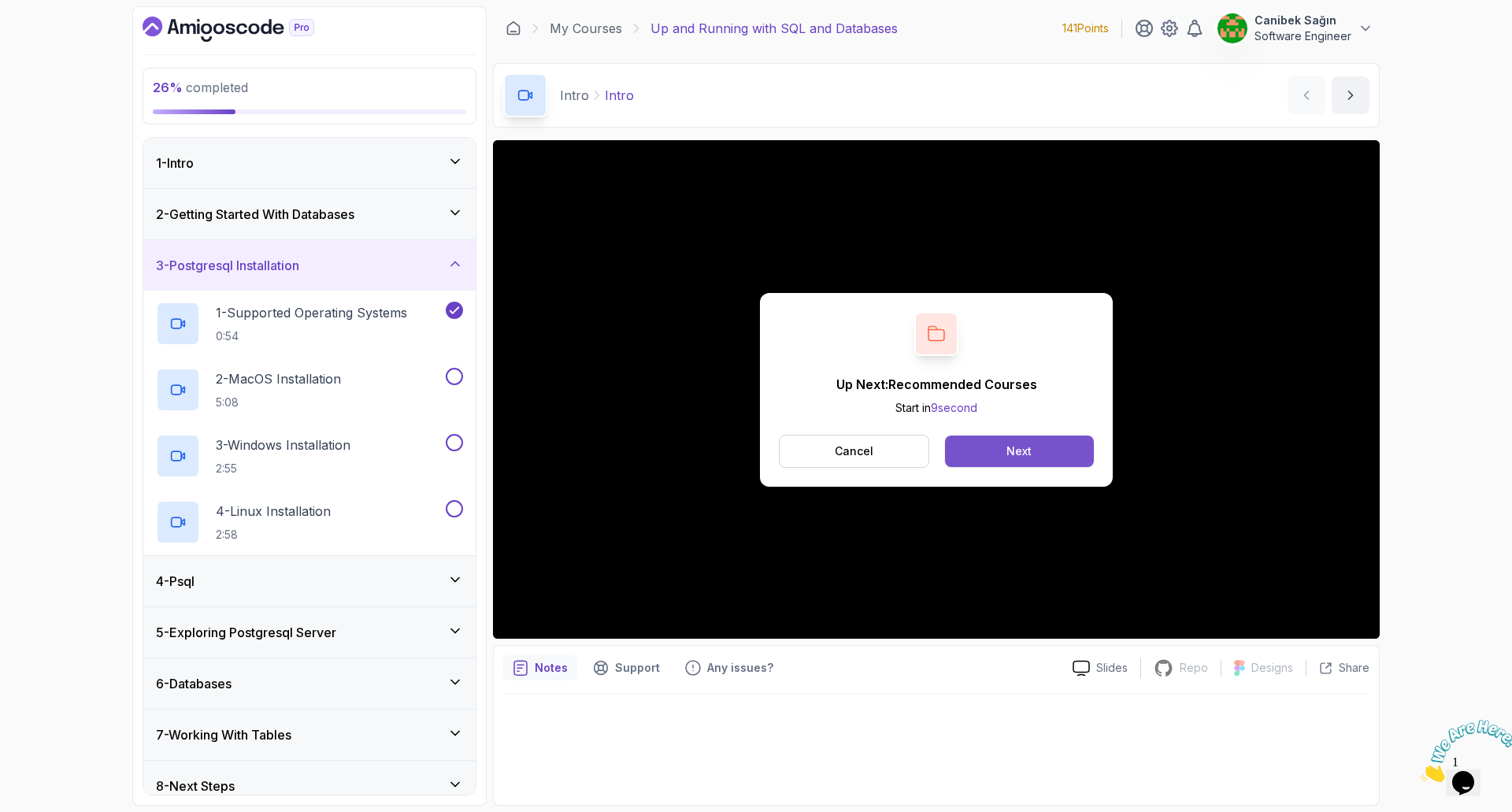
click at [1057, 441] on button "Next" at bounding box center [1019, 451] width 148 height 32
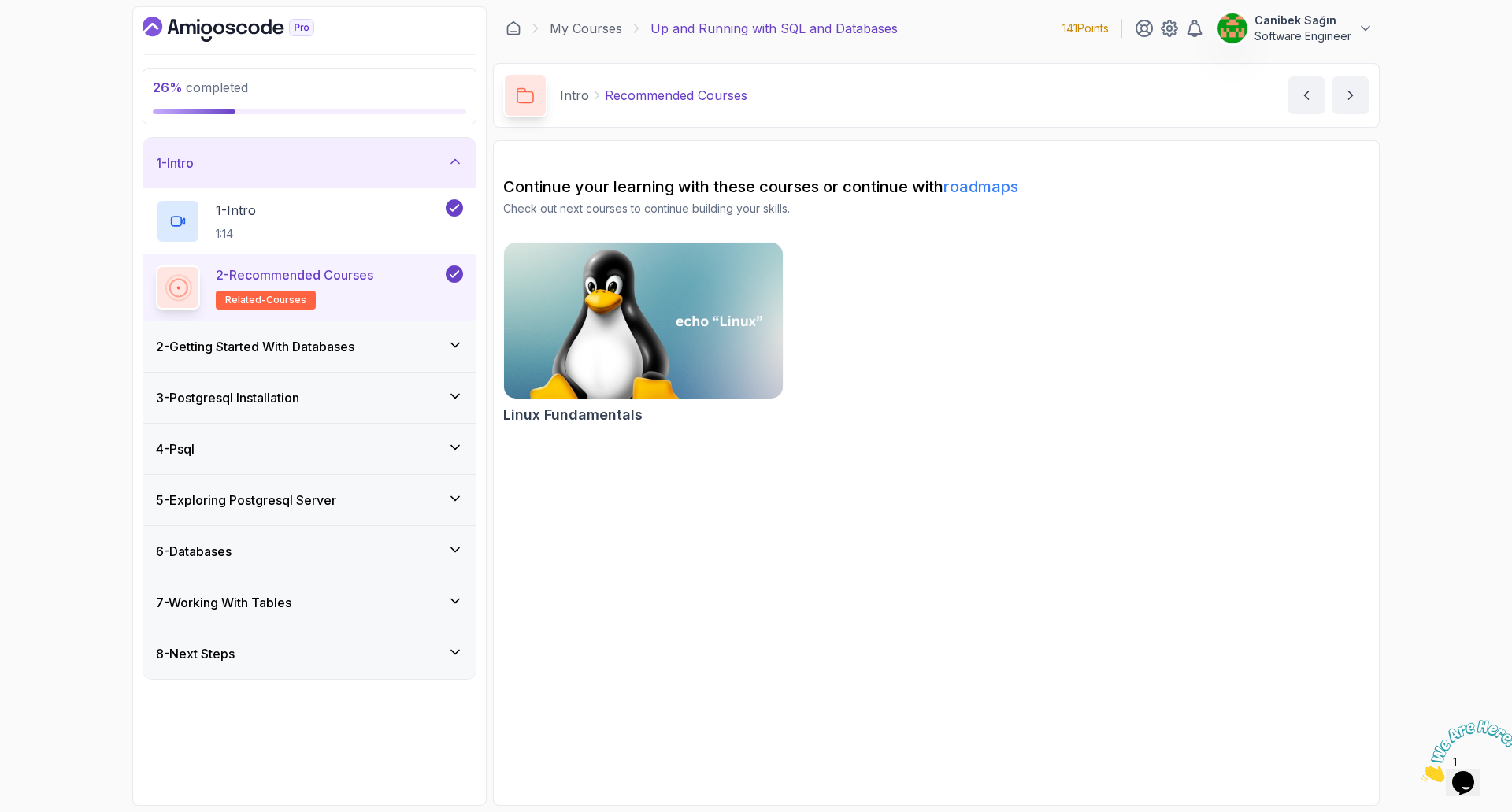
click at [411, 340] on div "2 - Getting Started With Databases" at bounding box center [310, 346] width 307 height 19
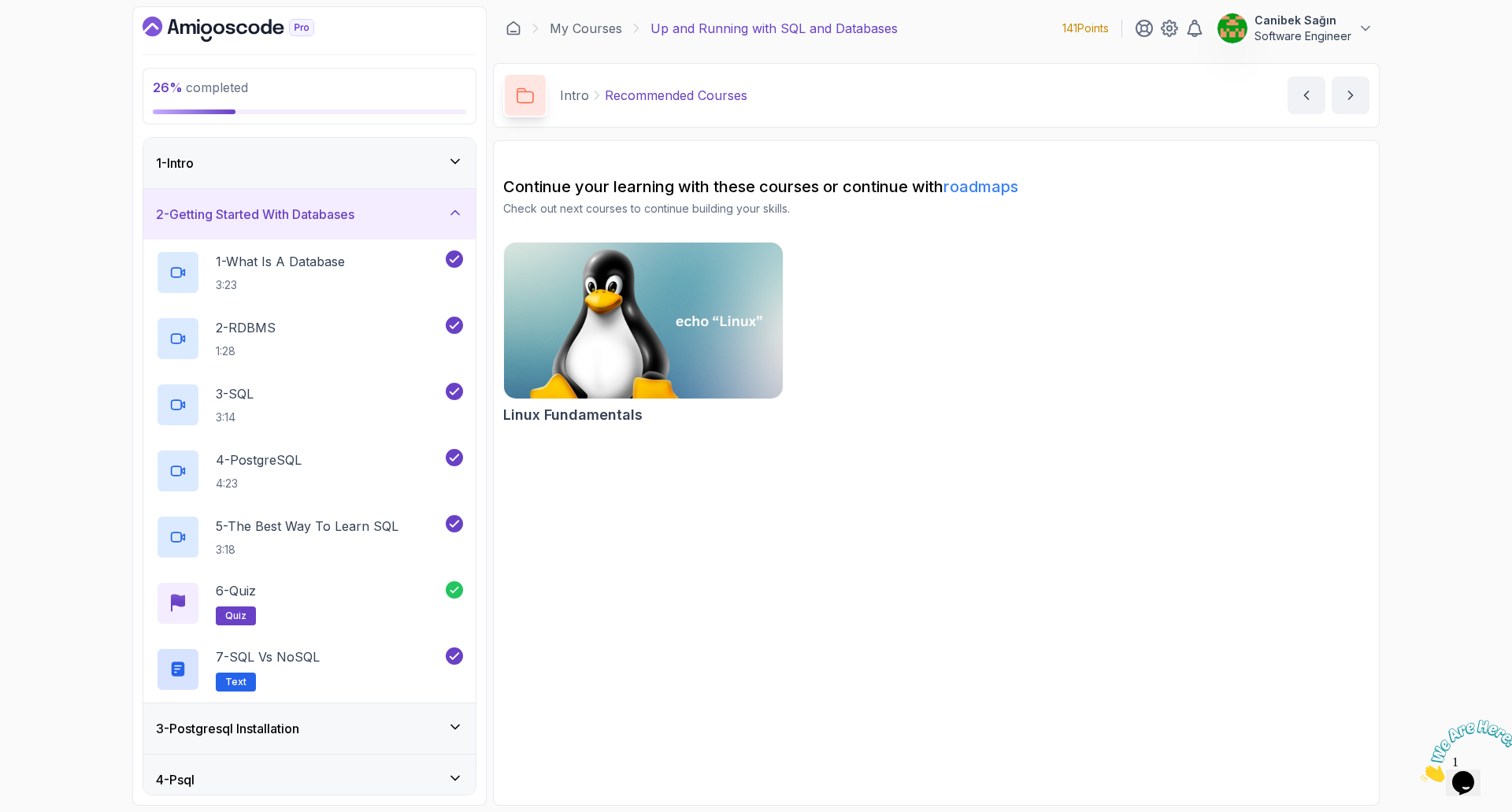
click at [413, 219] on div "2 - Getting Started With Databases" at bounding box center [310, 214] width 307 height 19
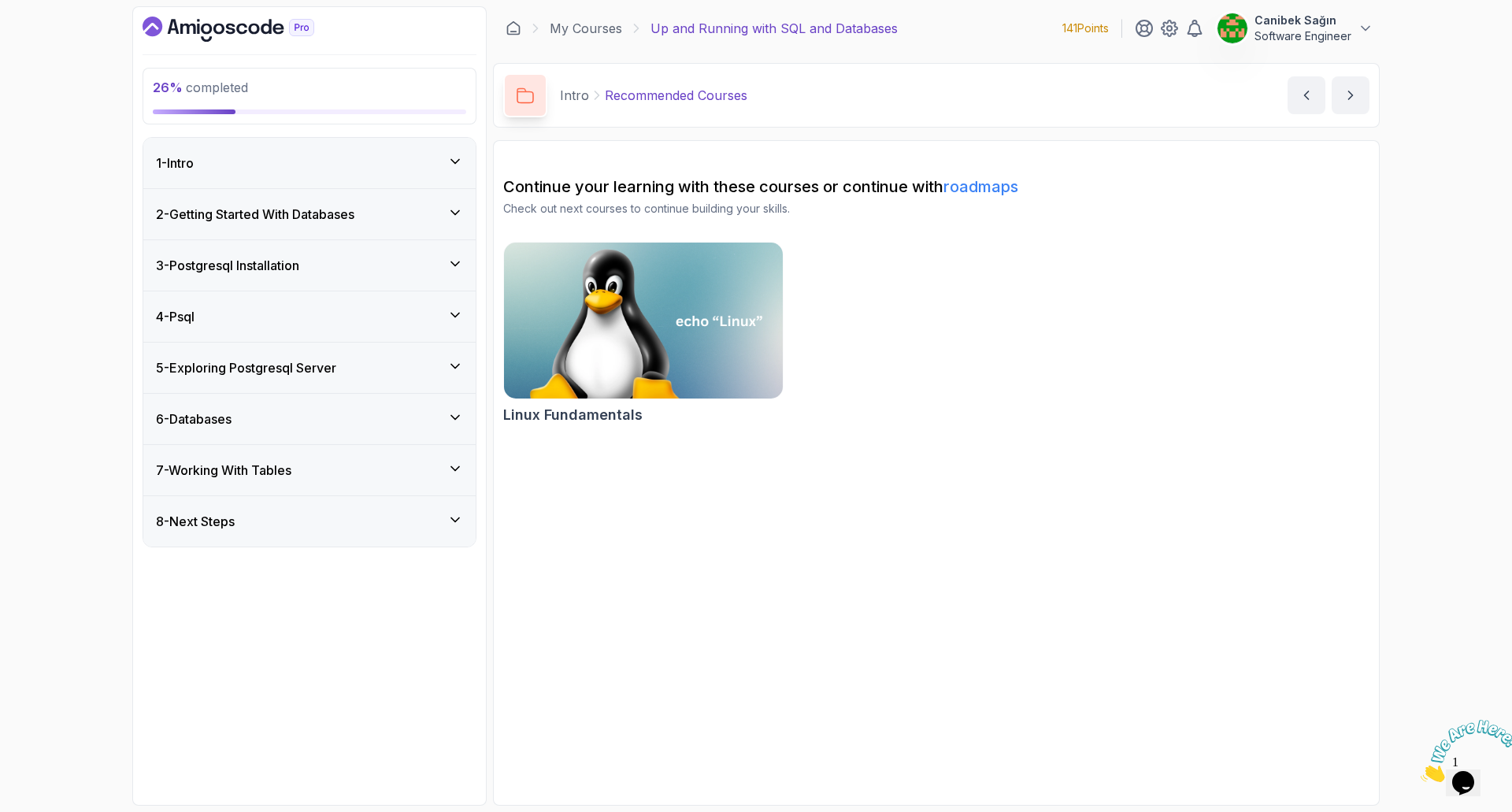
click at [418, 250] on div "3 - Postgresql Installation" at bounding box center [310, 265] width 333 height 51
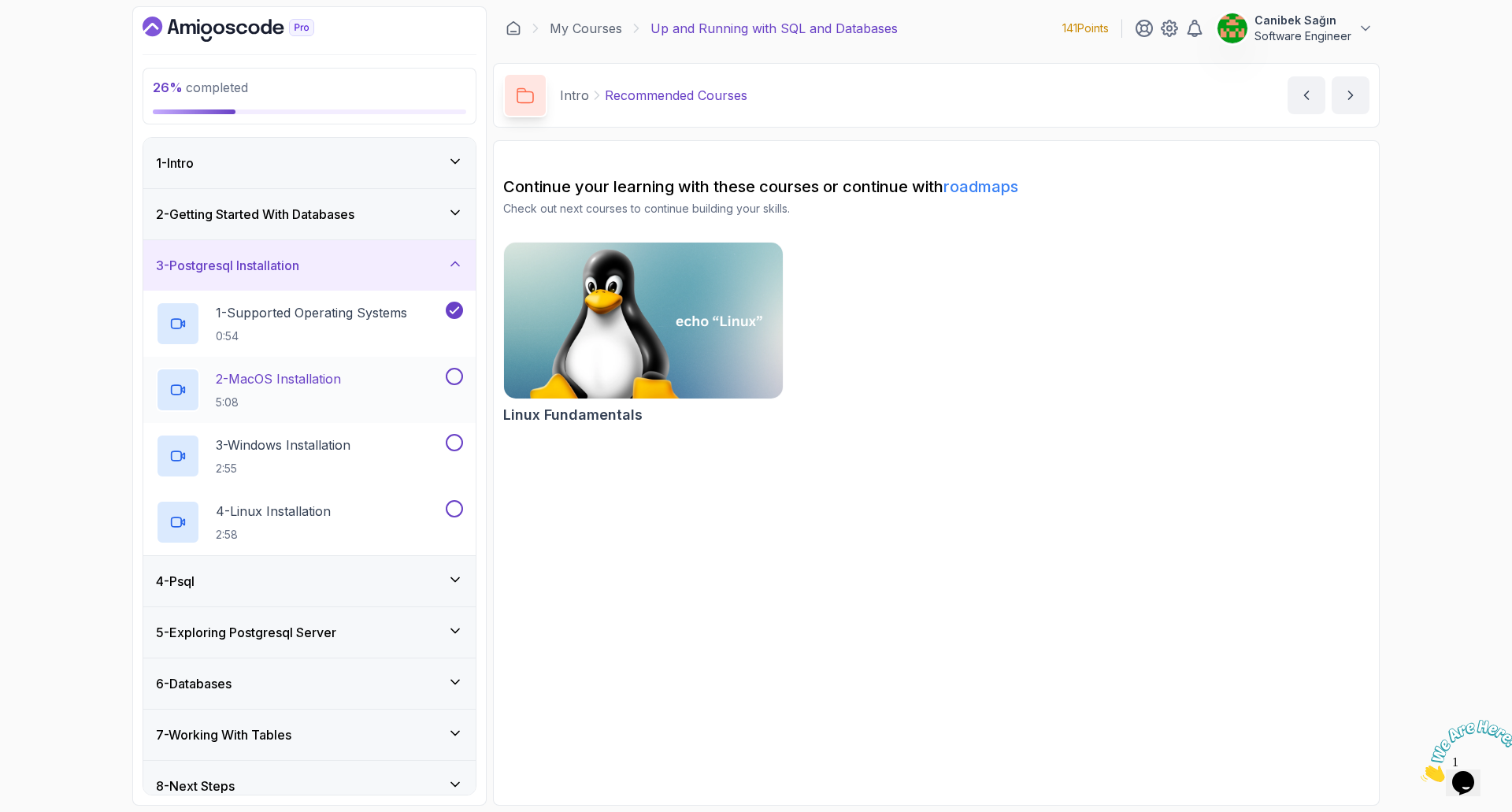
click at [371, 378] on div "2 - MacOS Installation 5:08" at bounding box center [300, 390] width 287 height 44
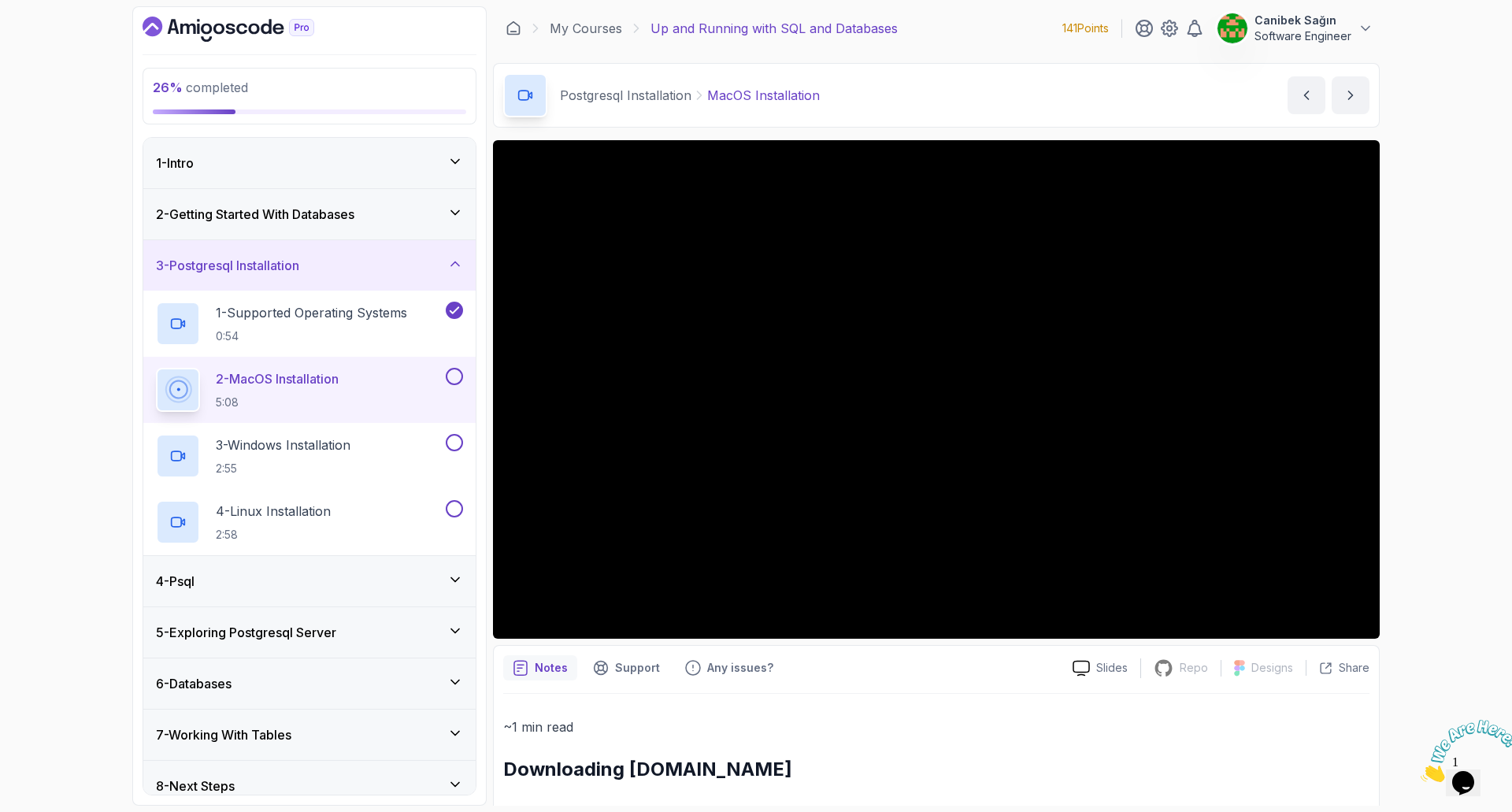
click at [407, 260] on div "3 - Postgresql Installation" at bounding box center [310, 265] width 307 height 19
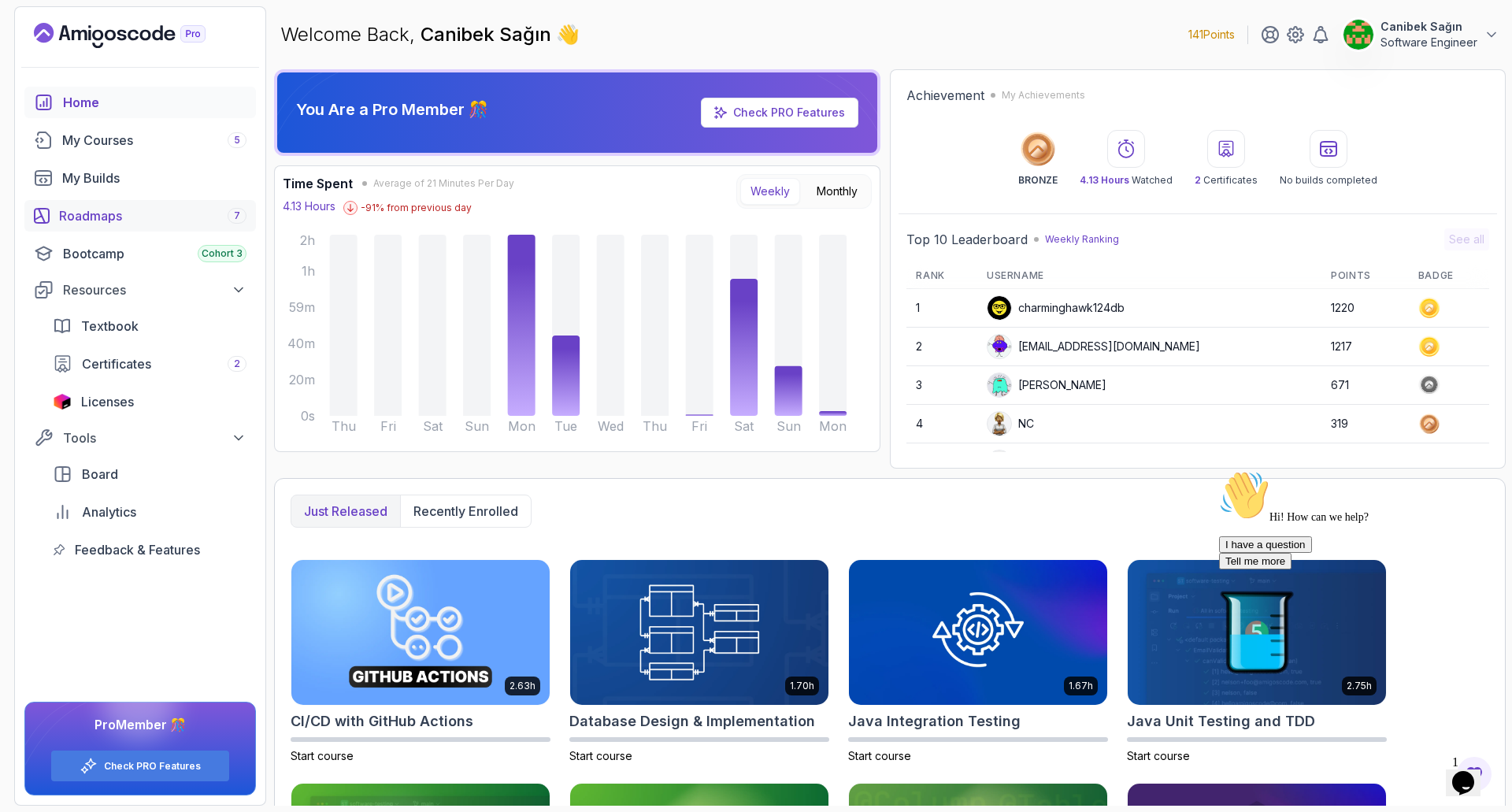
click at [146, 215] on div "Roadmaps 7" at bounding box center [152, 215] width 187 height 19
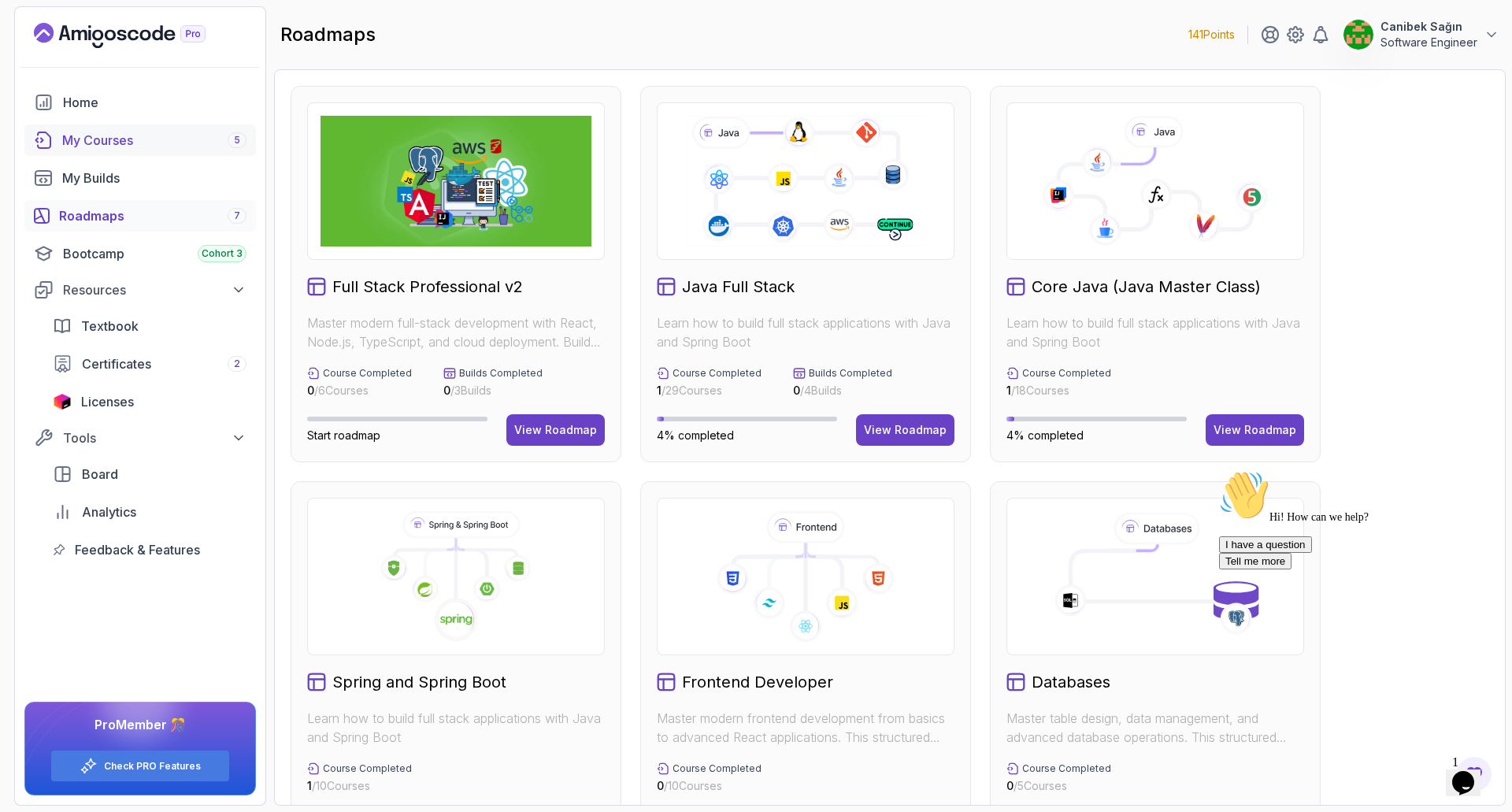
click at [143, 137] on div "My Courses 5" at bounding box center [153, 139] width 184 height 19
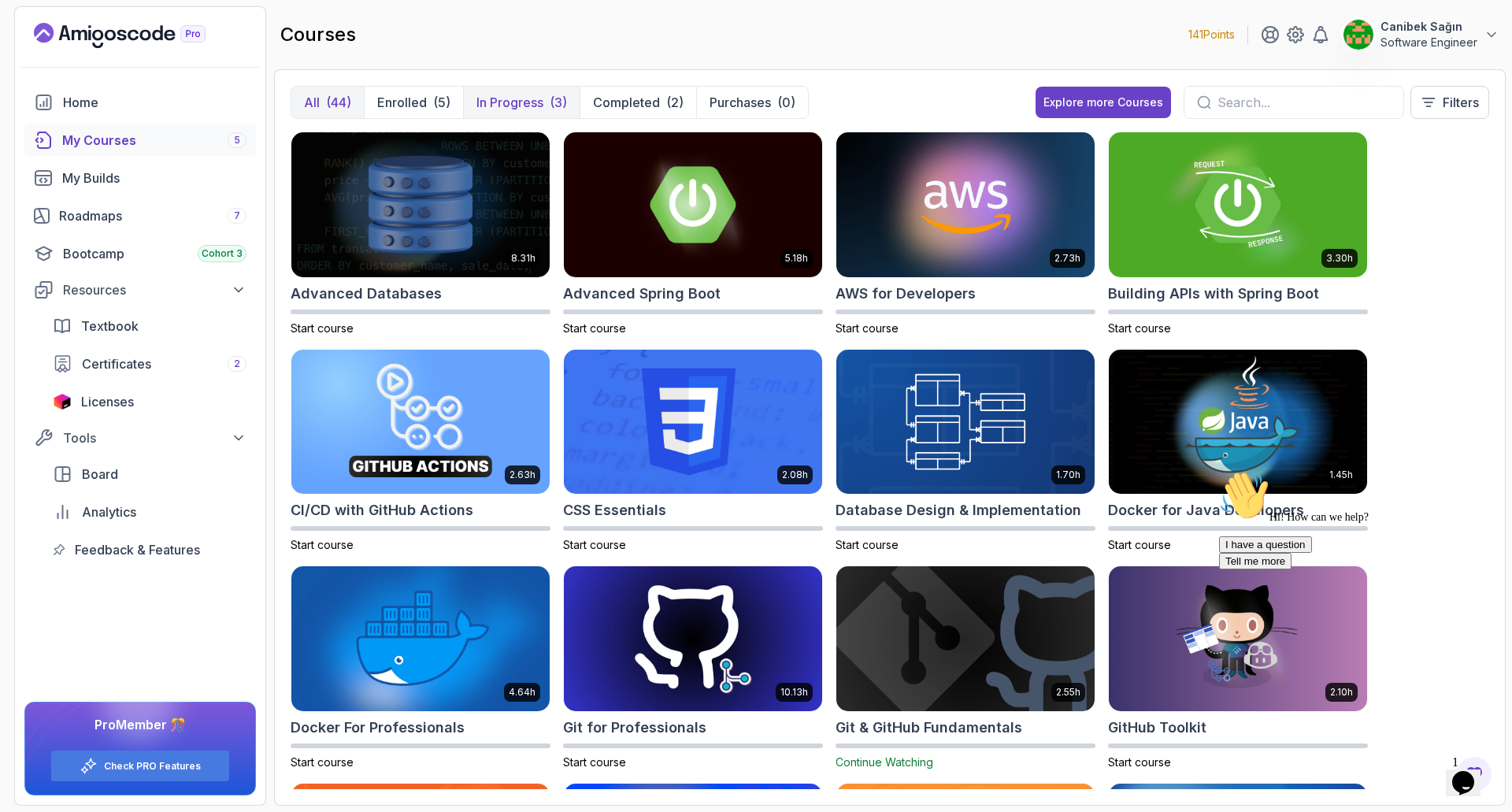
click at [551, 103] on div "(3)" at bounding box center [558, 102] width 17 height 19
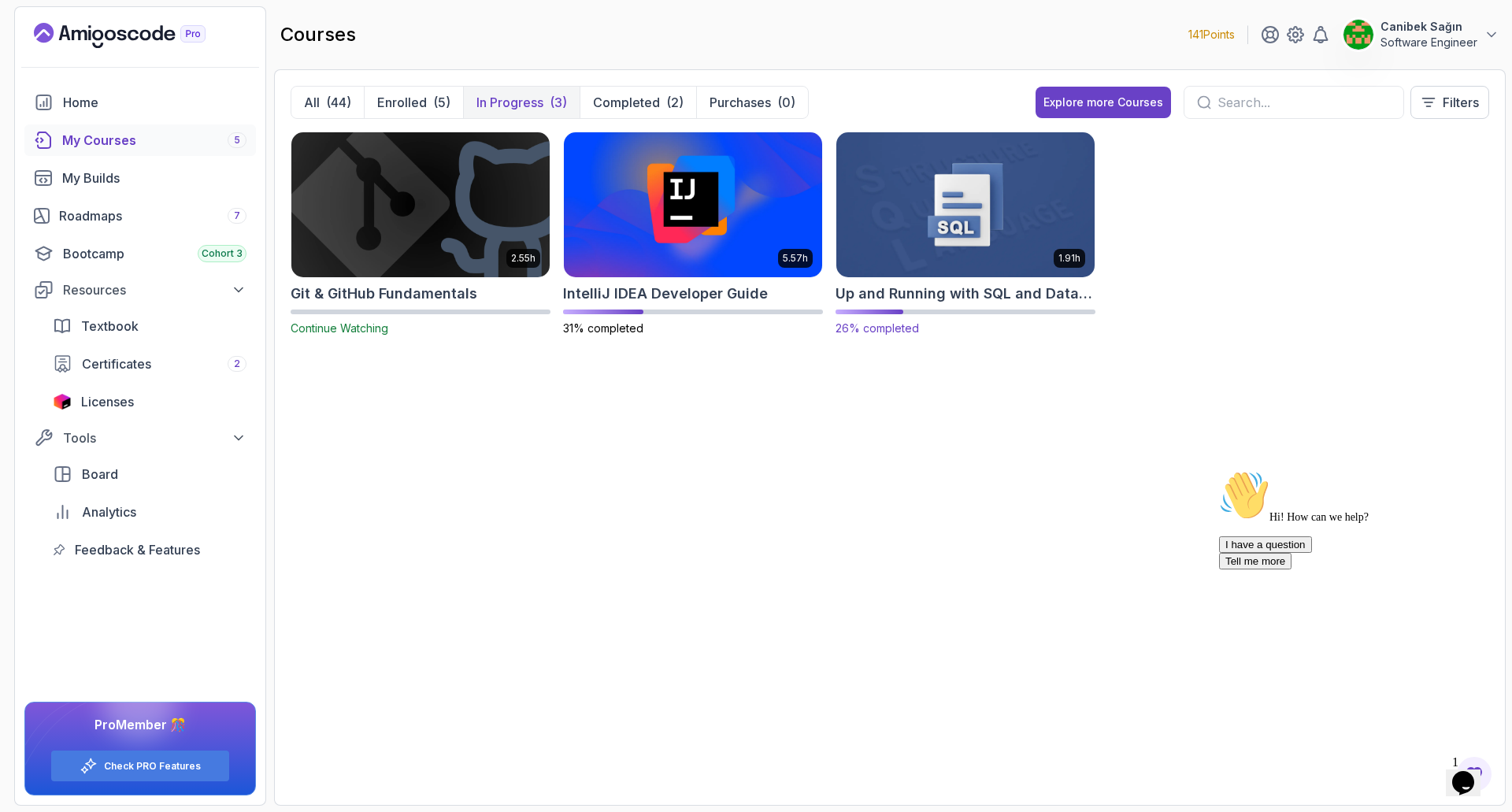
click at [958, 288] on h2 "Up and Running with SQL and Databases" at bounding box center [965, 294] width 260 height 22
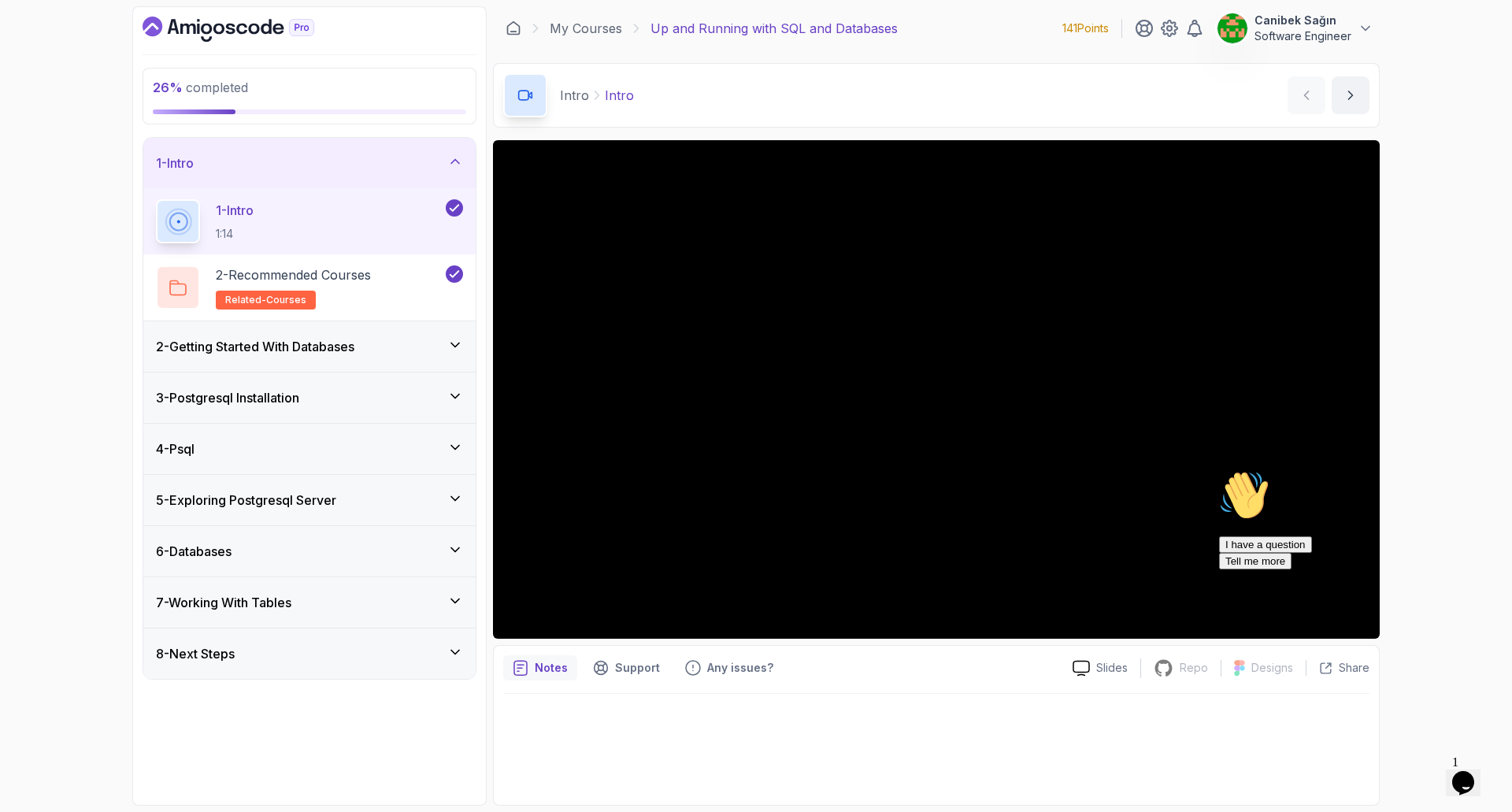
click at [378, 339] on div "2 - Getting Started With Databases" at bounding box center [310, 346] width 307 height 19
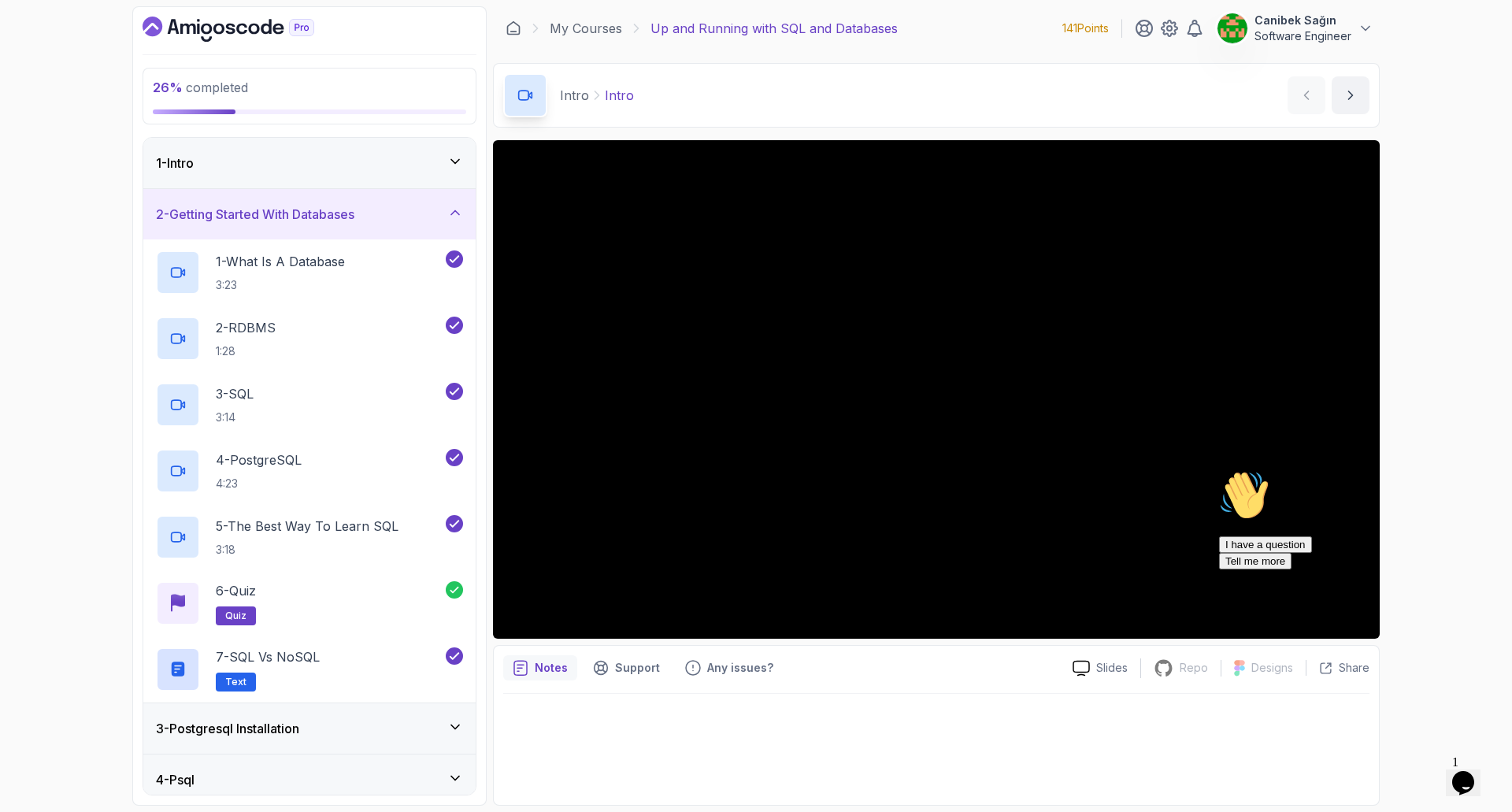
click at [392, 717] on div "3 - Postgresql Installation" at bounding box center [310, 728] width 333 height 51
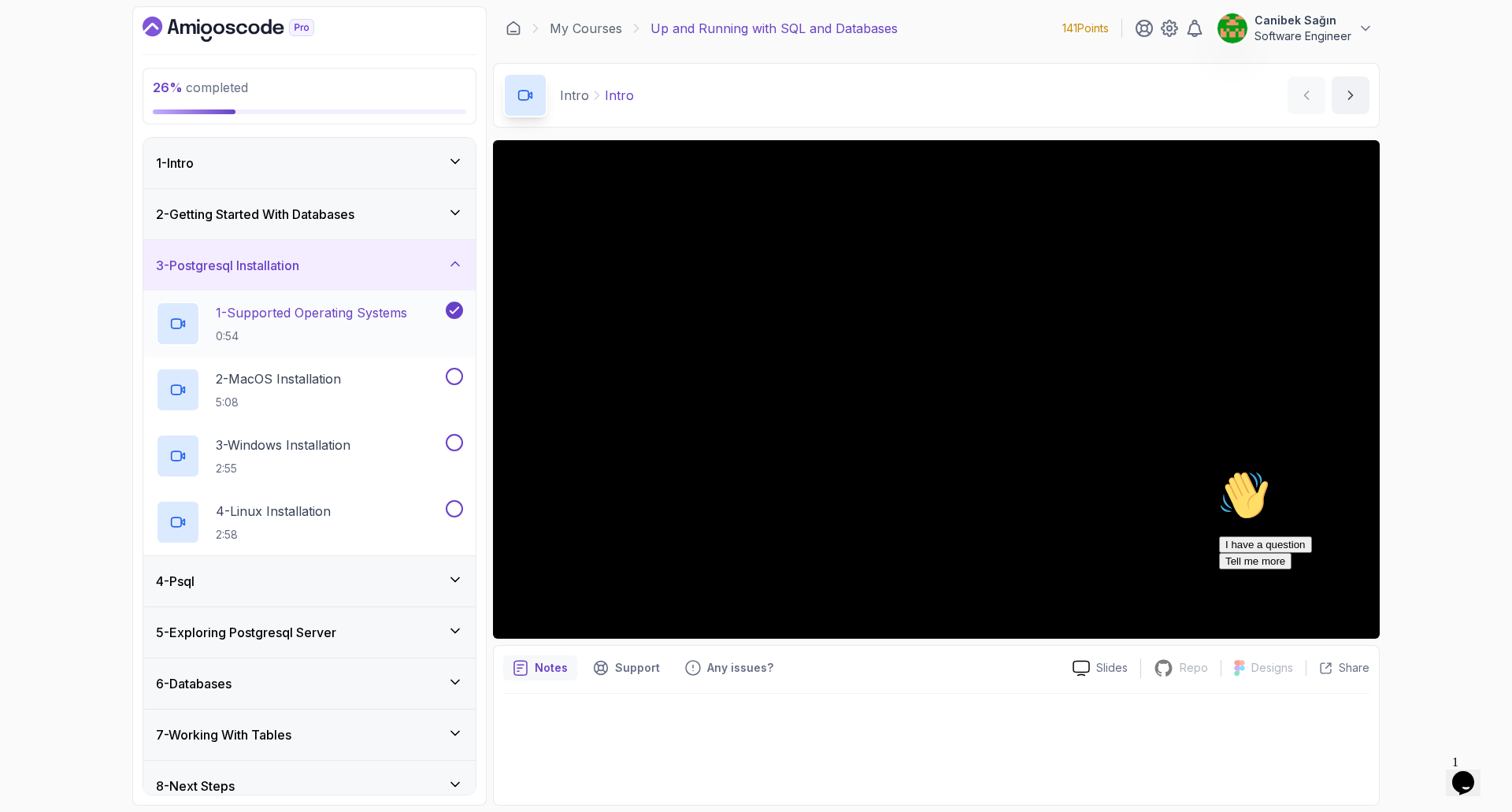
click at [345, 318] on p "1 - Supported Operating Systems" at bounding box center [312, 312] width 191 height 19
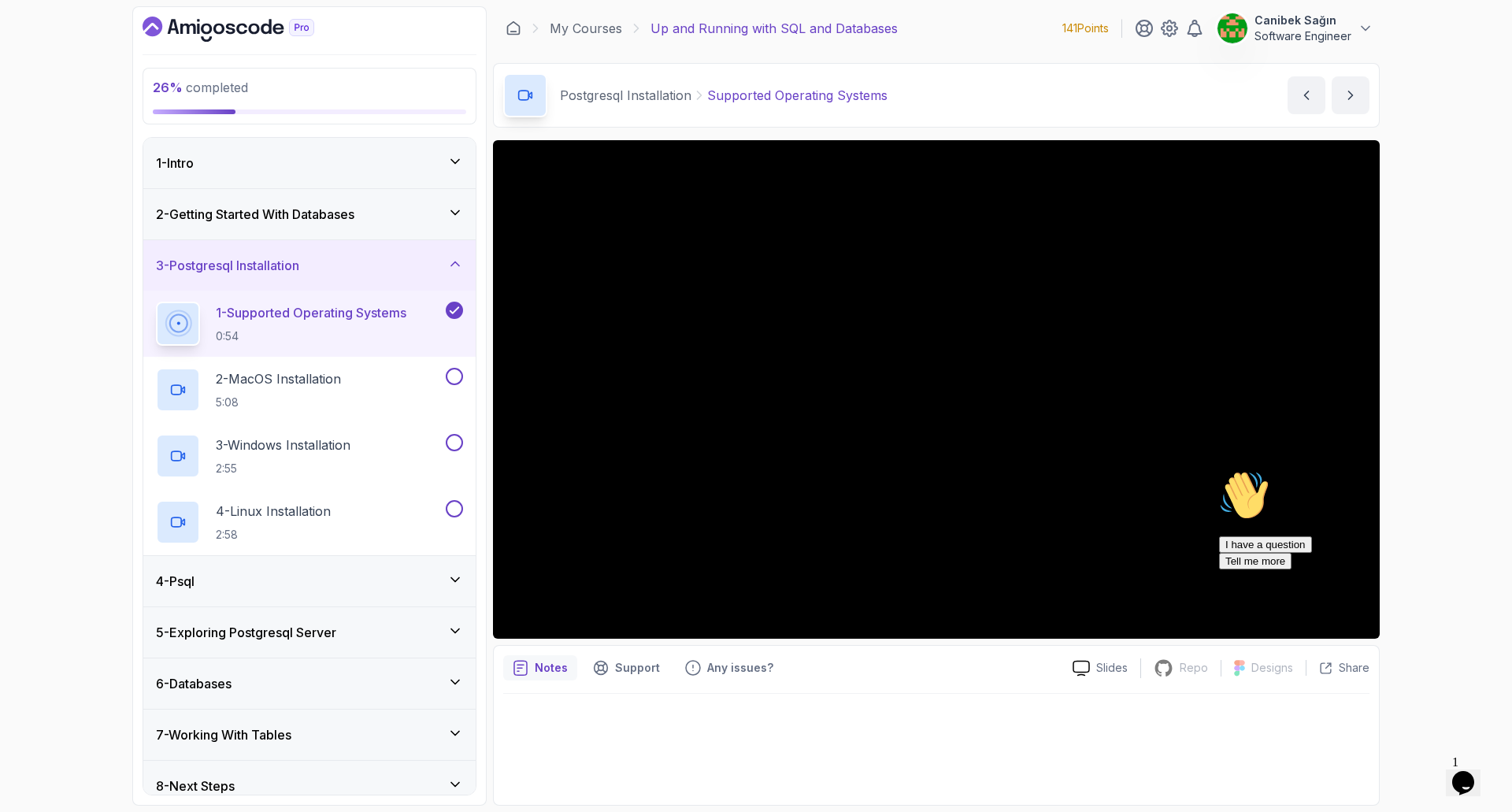
click at [1219, 470] on icon "Chat attention grabber" at bounding box center [1219, 470] width 0 height 0
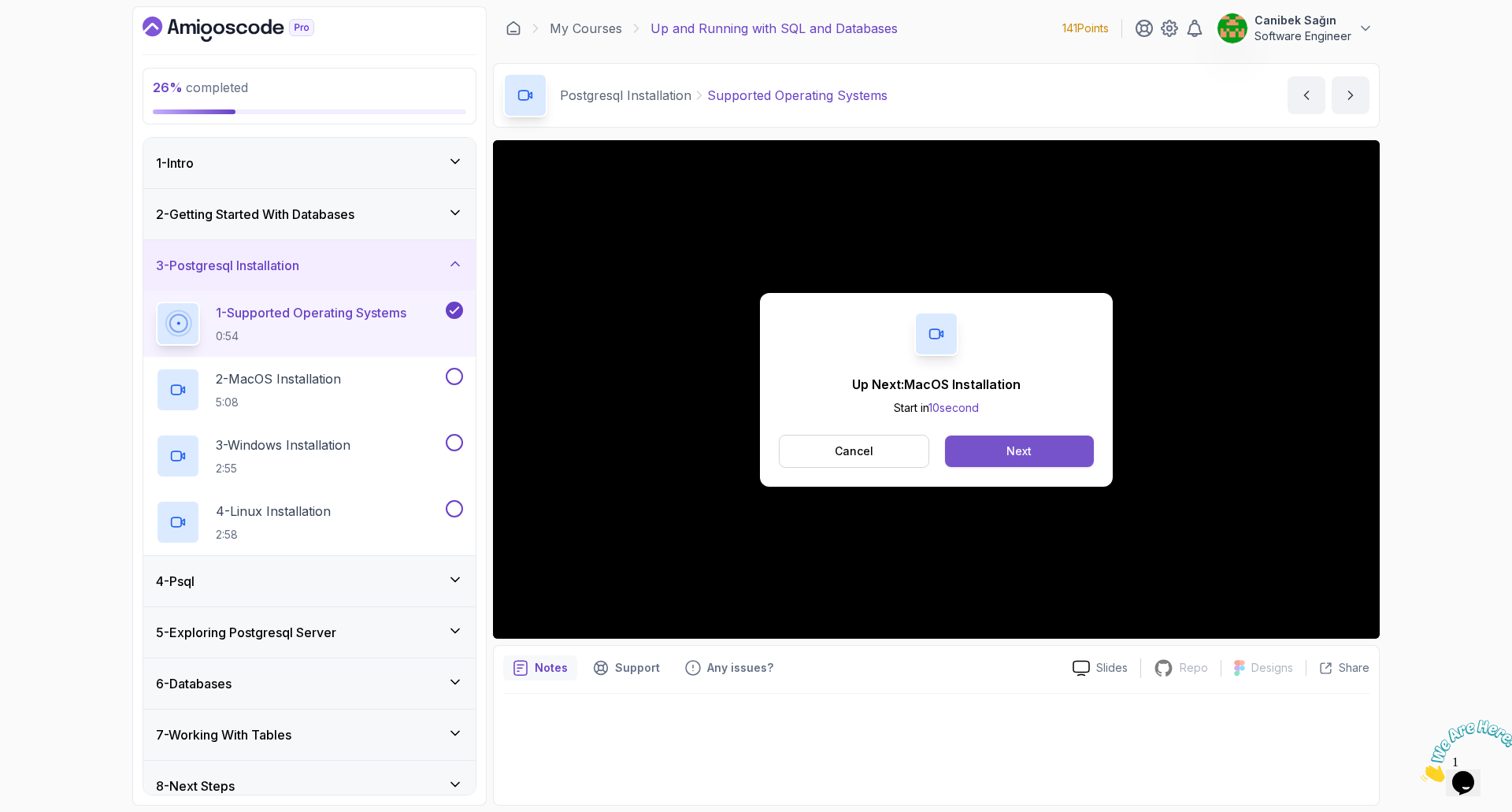
click at [999, 466] on button "Next" at bounding box center [1019, 451] width 148 height 32
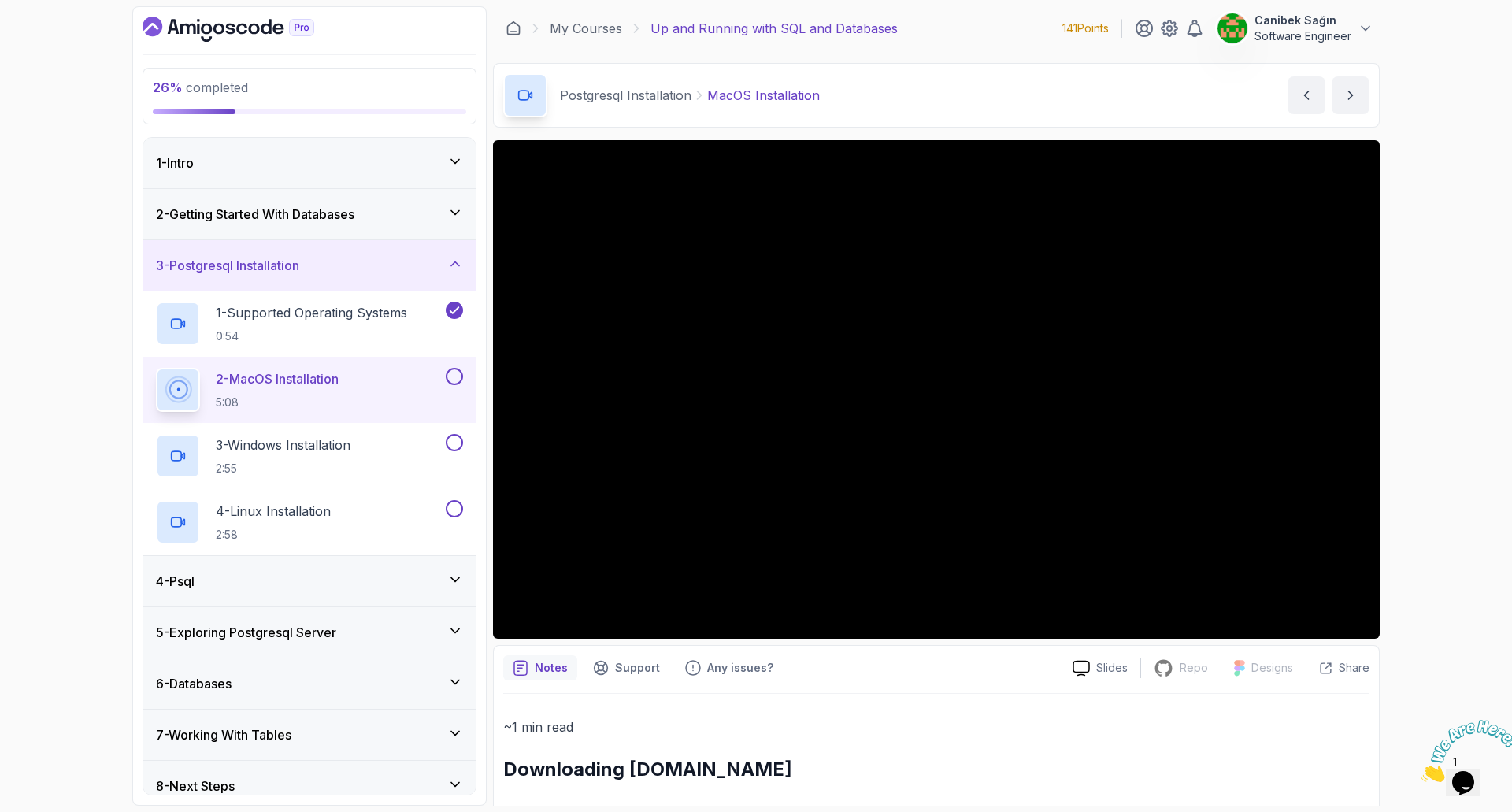
click at [453, 378] on button at bounding box center [453, 376] width 17 height 17
click at [429, 440] on div "3 - Windows Installation 2:55" at bounding box center [300, 456] width 287 height 44
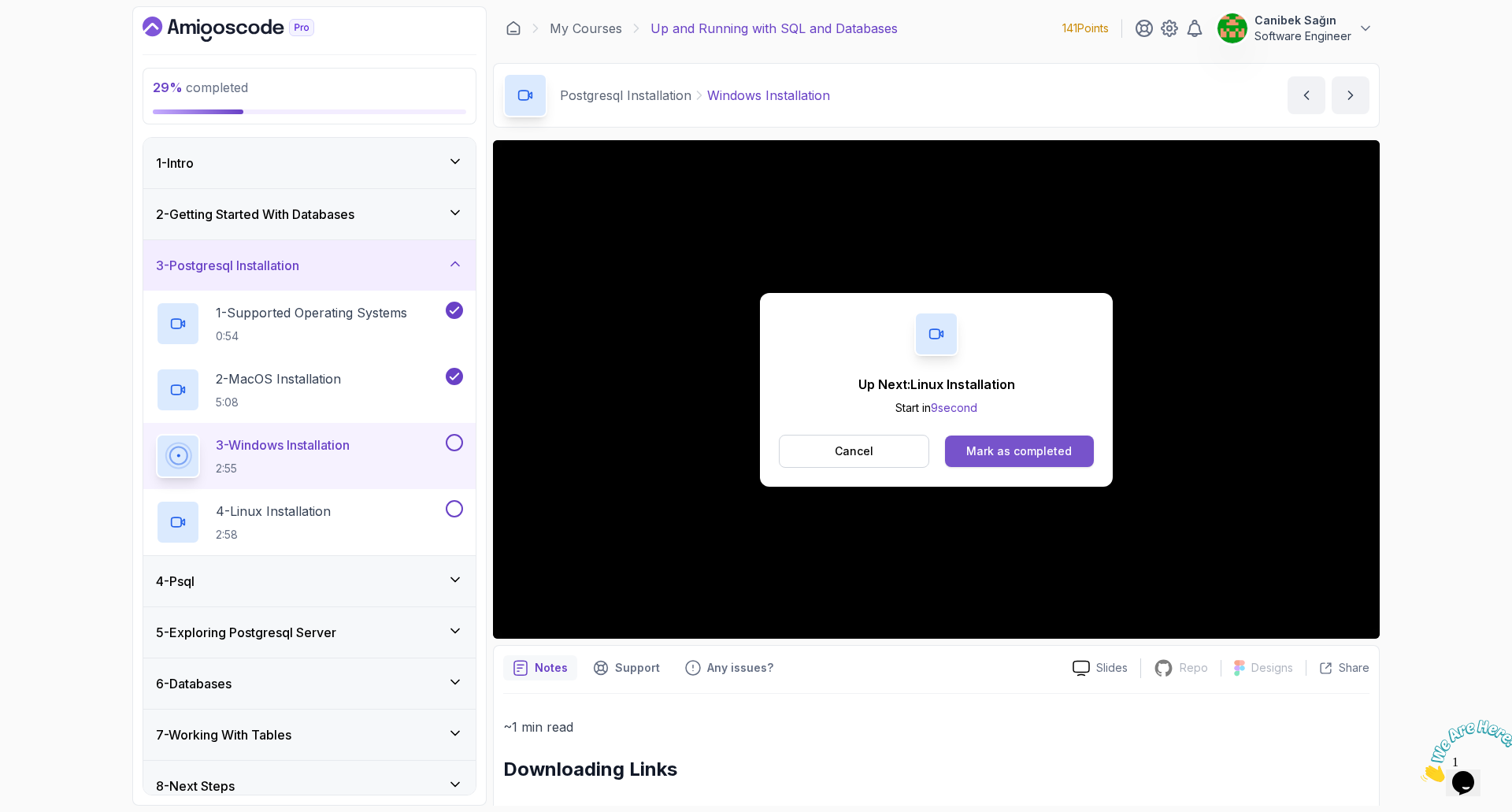
click at [1002, 449] on div "Mark as completed" at bounding box center [1019, 451] width 106 height 16
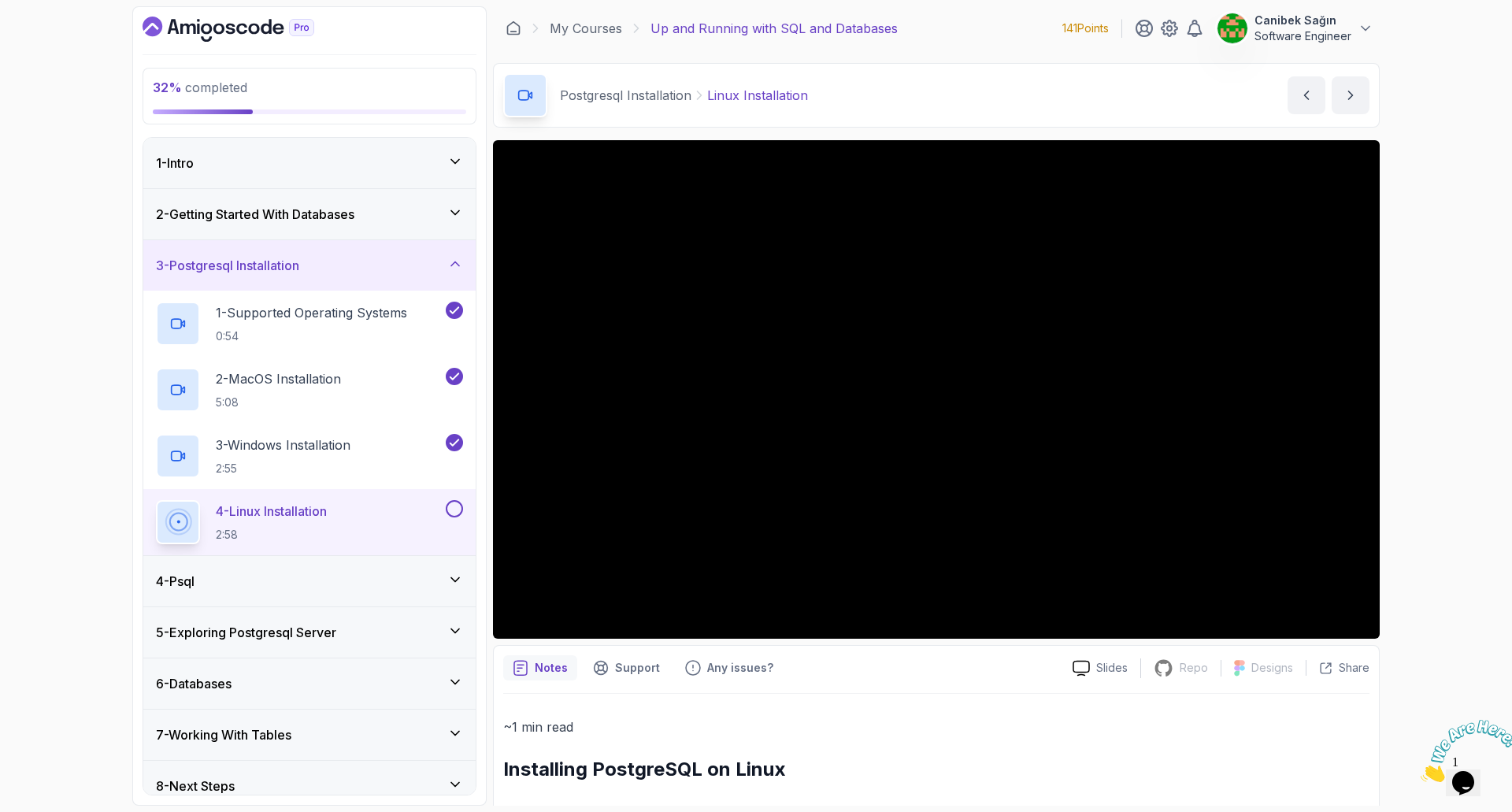
click at [416, 504] on div "4 - Linux Installation 2:58" at bounding box center [300, 522] width 287 height 44
click at [453, 508] on button at bounding box center [453, 508] width 17 height 17
click at [397, 581] on div "4 - Psql" at bounding box center [310, 581] width 307 height 19
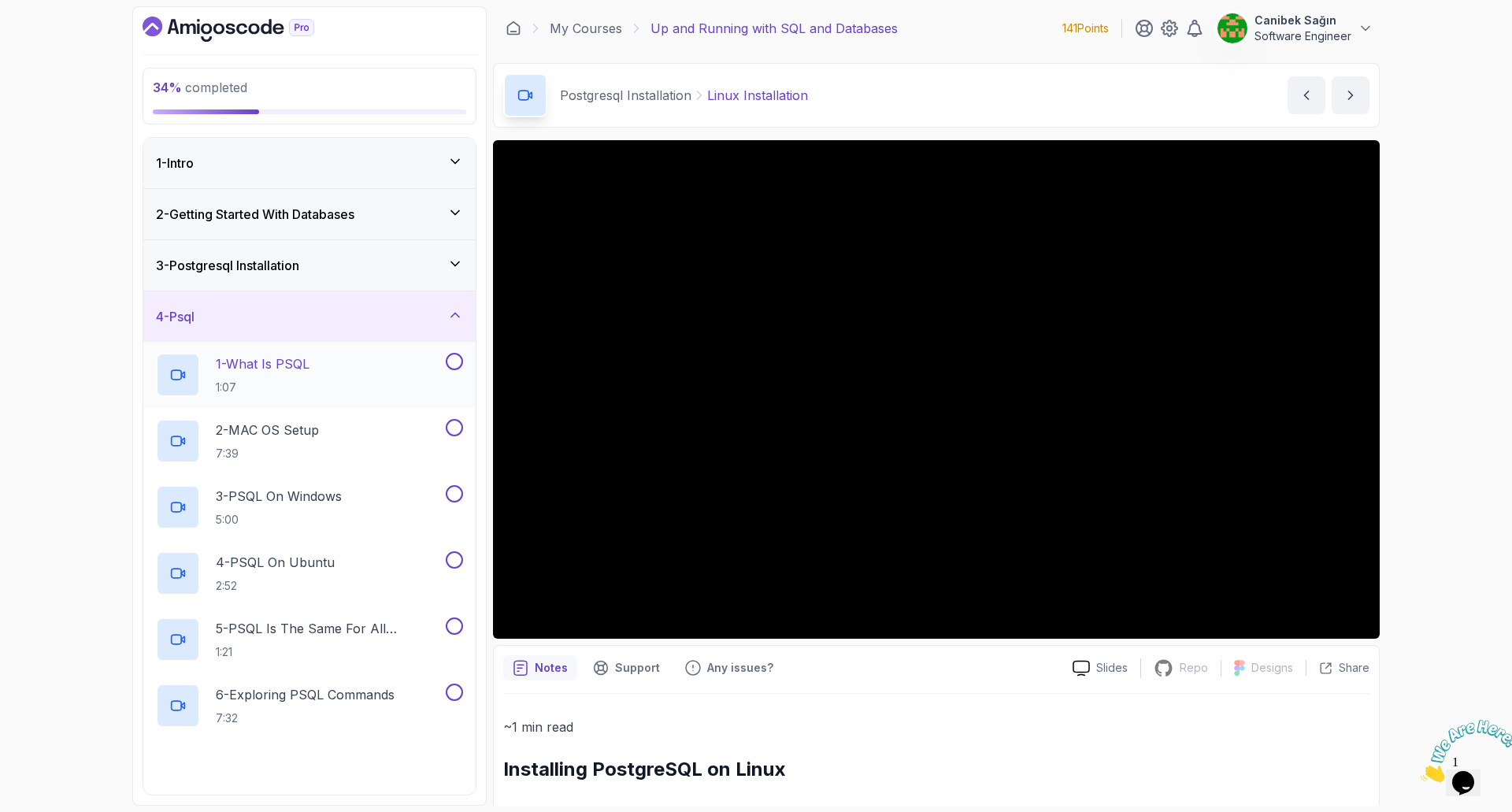
click at [309, 393] on p "1:07" at bounding box center [263, 388] width 94 height 16
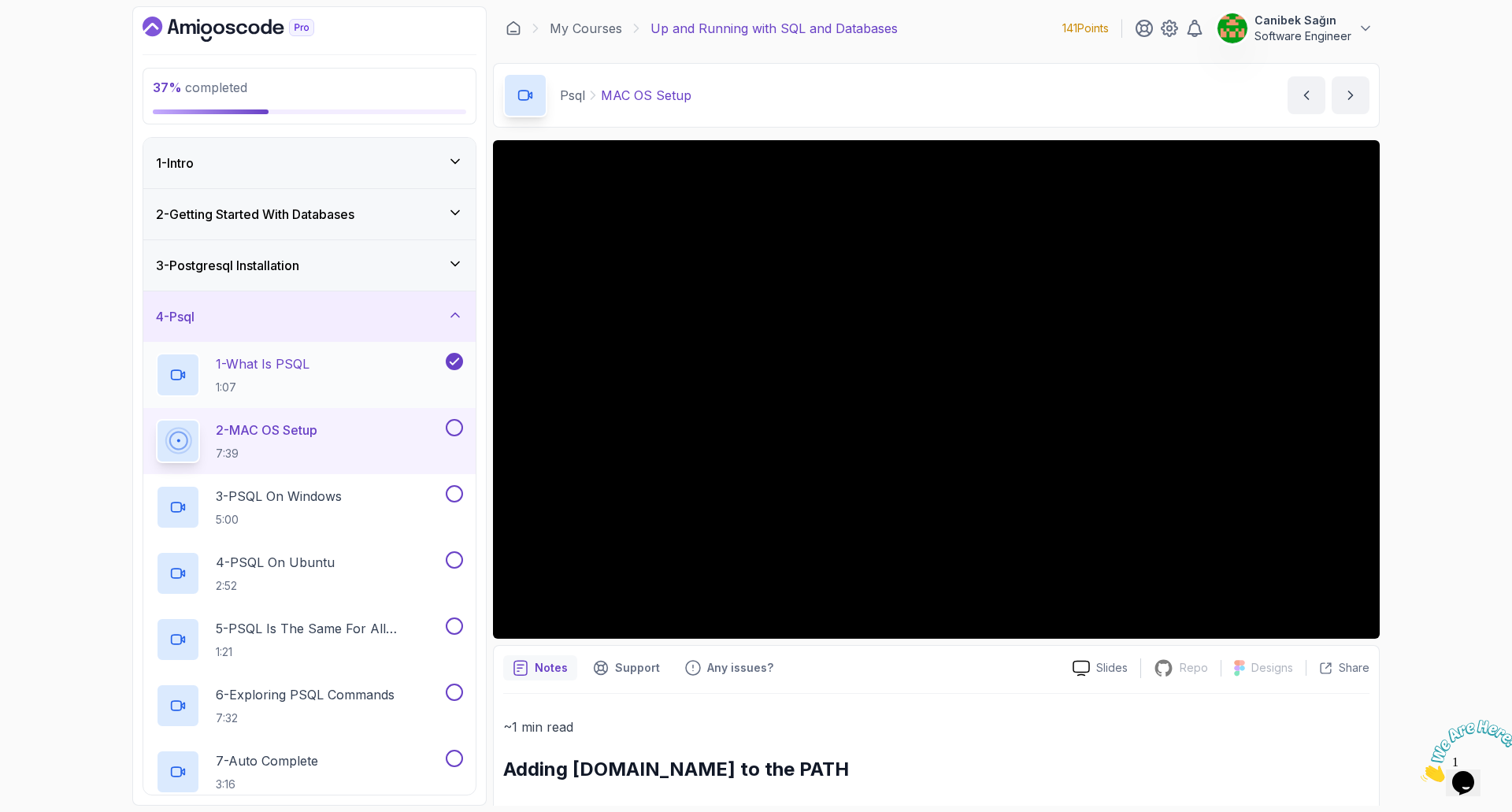
click at [411, 371] on div "1 - What Is PSQL 1:07" at bounding box center [300, 375] width 287 height 44
click at [451, 432] on button at bounding box center [453, 427] width 17 height 17
click at [415, 499] on div "3 - PSQL On Windows 5:00" at bounding box center [300, 507] width 287 height 44
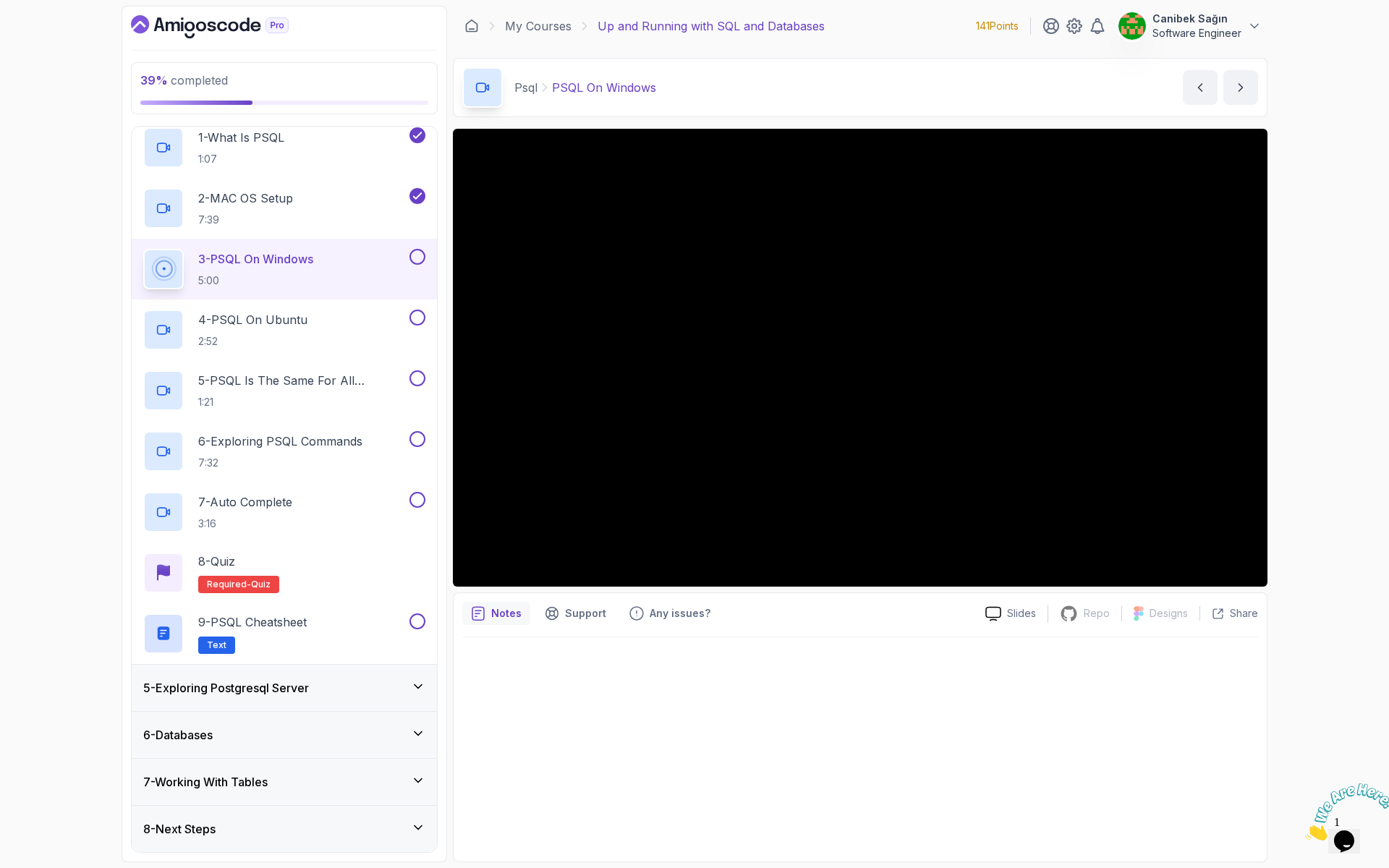
scroll to position [217, 0]
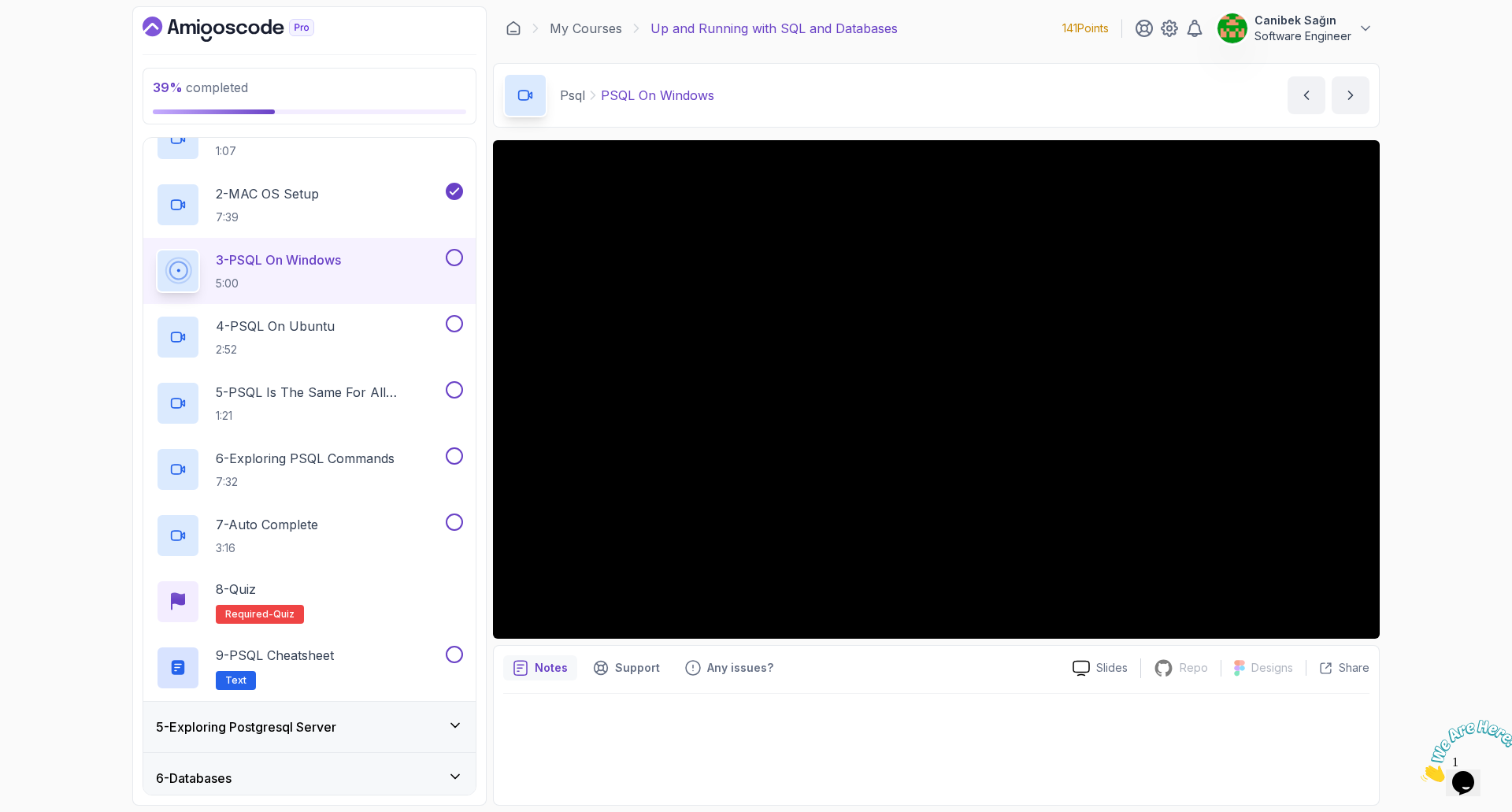
click at [457, 258] on button at bounding box center [453, 257] width 17 height 17
click at [448, 320] on button at bounding box center [453, 323] width 17 height 17
click at [418, 397] on p "5 - PSQL Is The Same For All Operating Systems" at bounding box center [330, 392] width 227 height 19
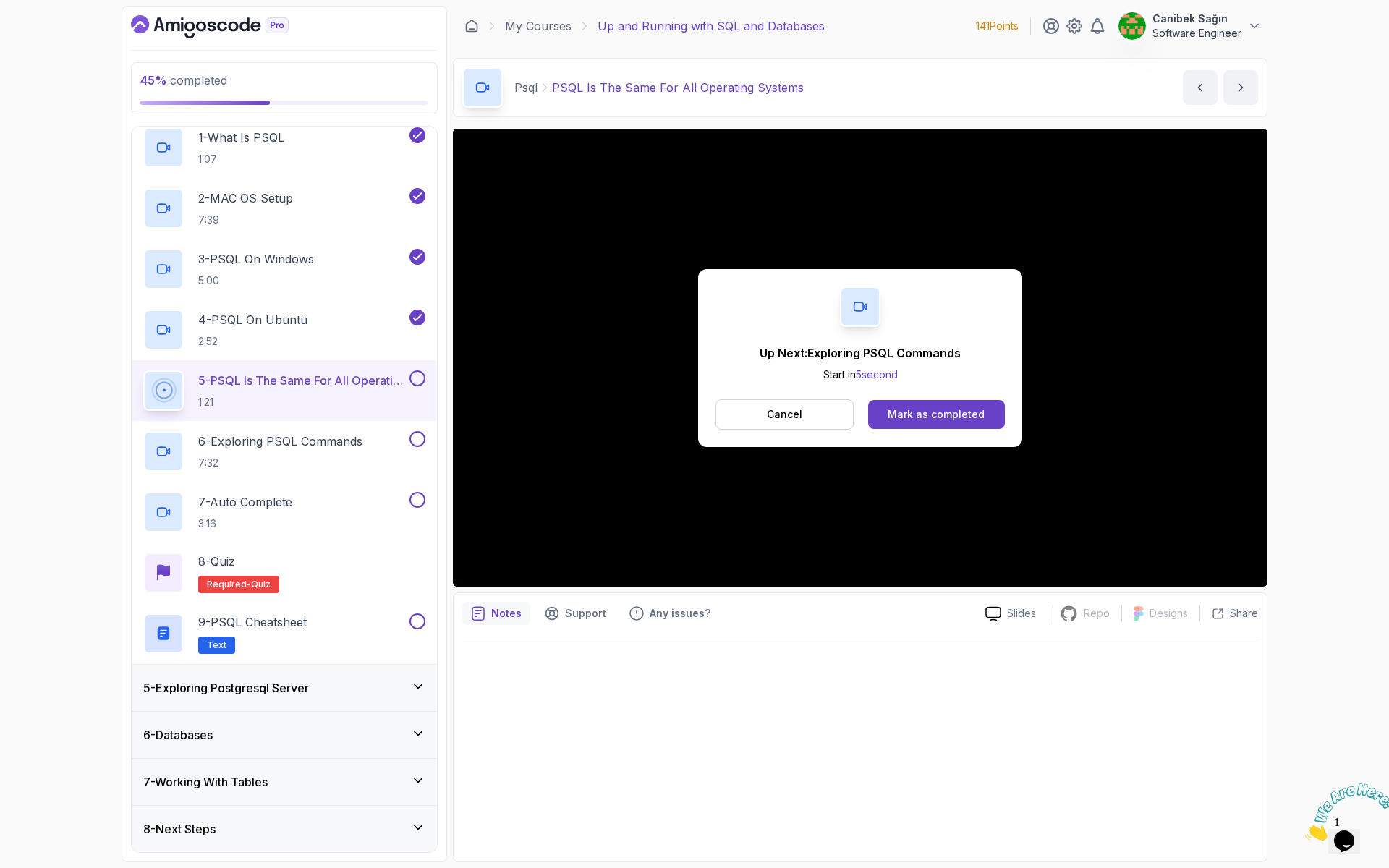
scroll to position [217, 0]
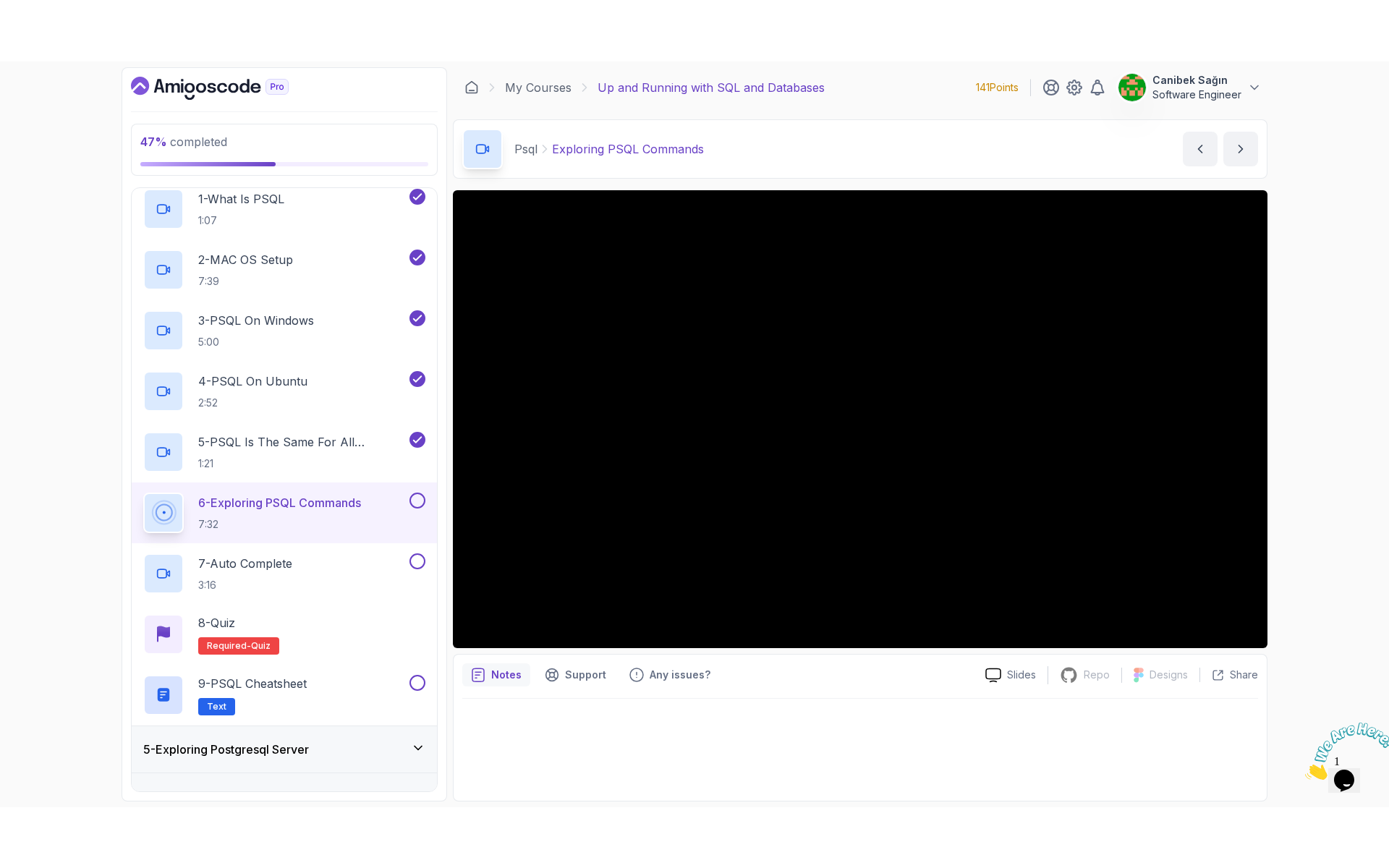
scroll to position [217, 0]
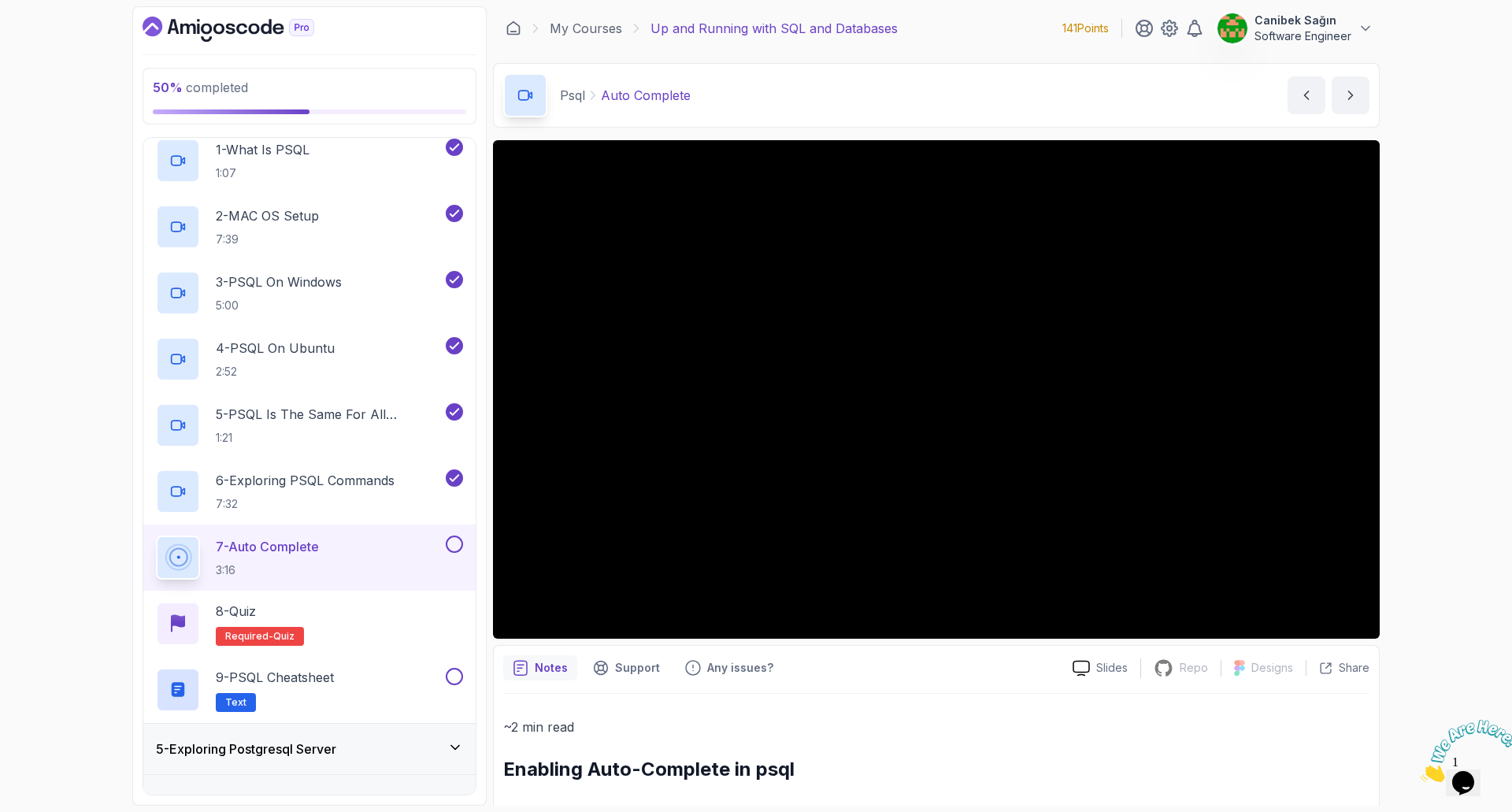
scroll to position [236, 0]
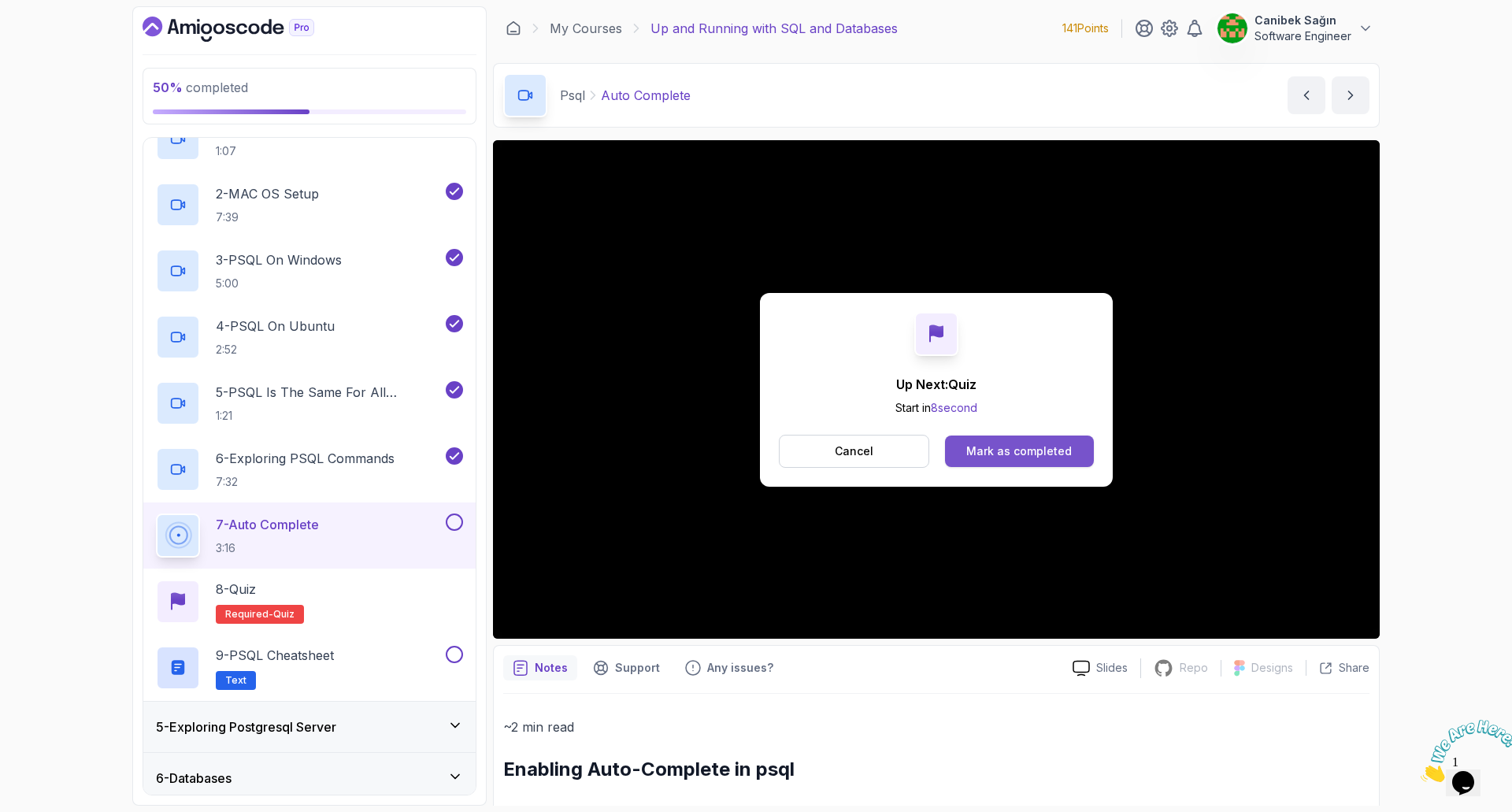
click at [1009, 448] on div "Mark as completed" at bounding box center [1019, 451] width 106 height 16
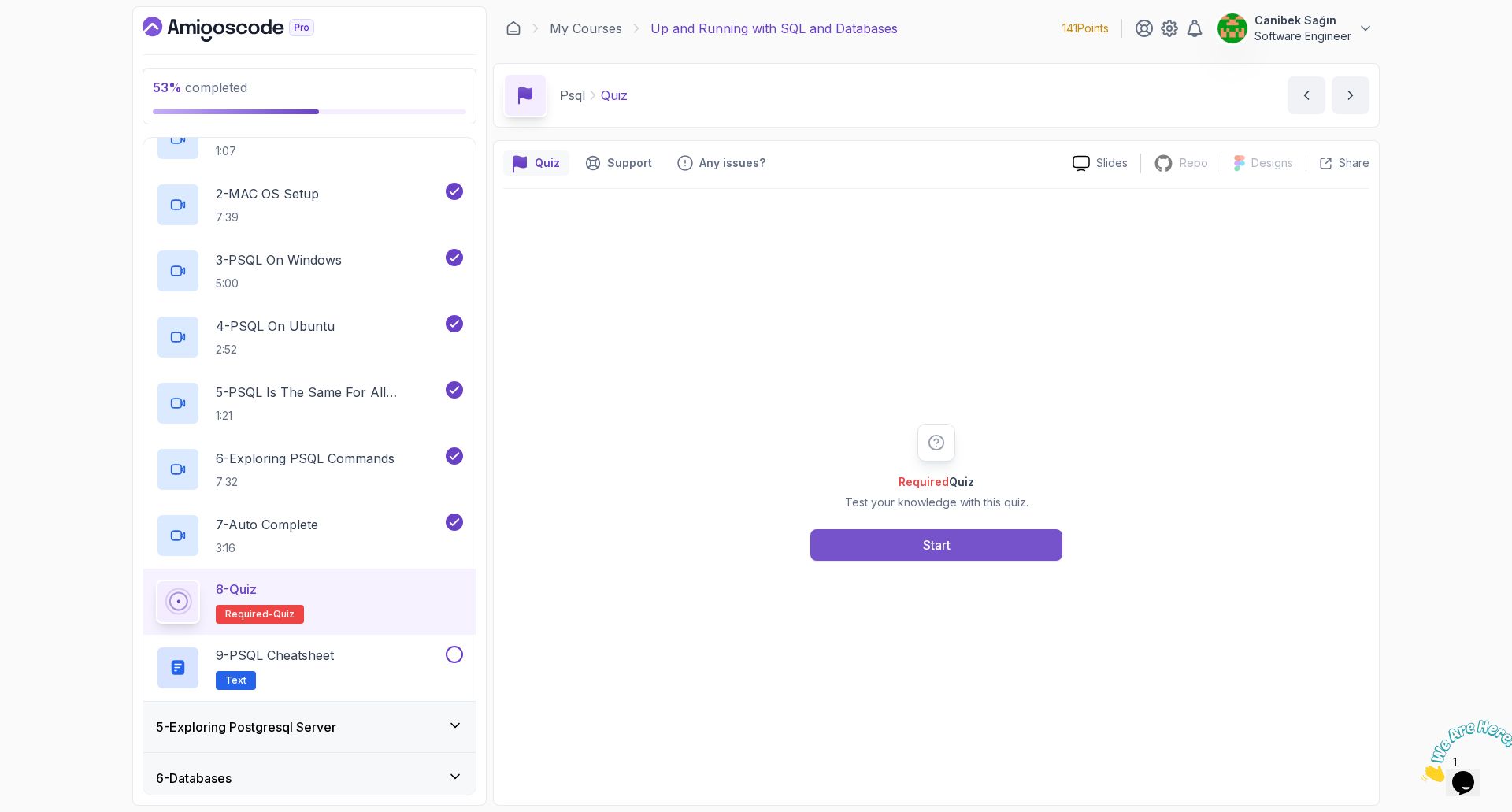
click at [924, 540] on div "Start" at bounding box center [937, 545] width 28 height 19
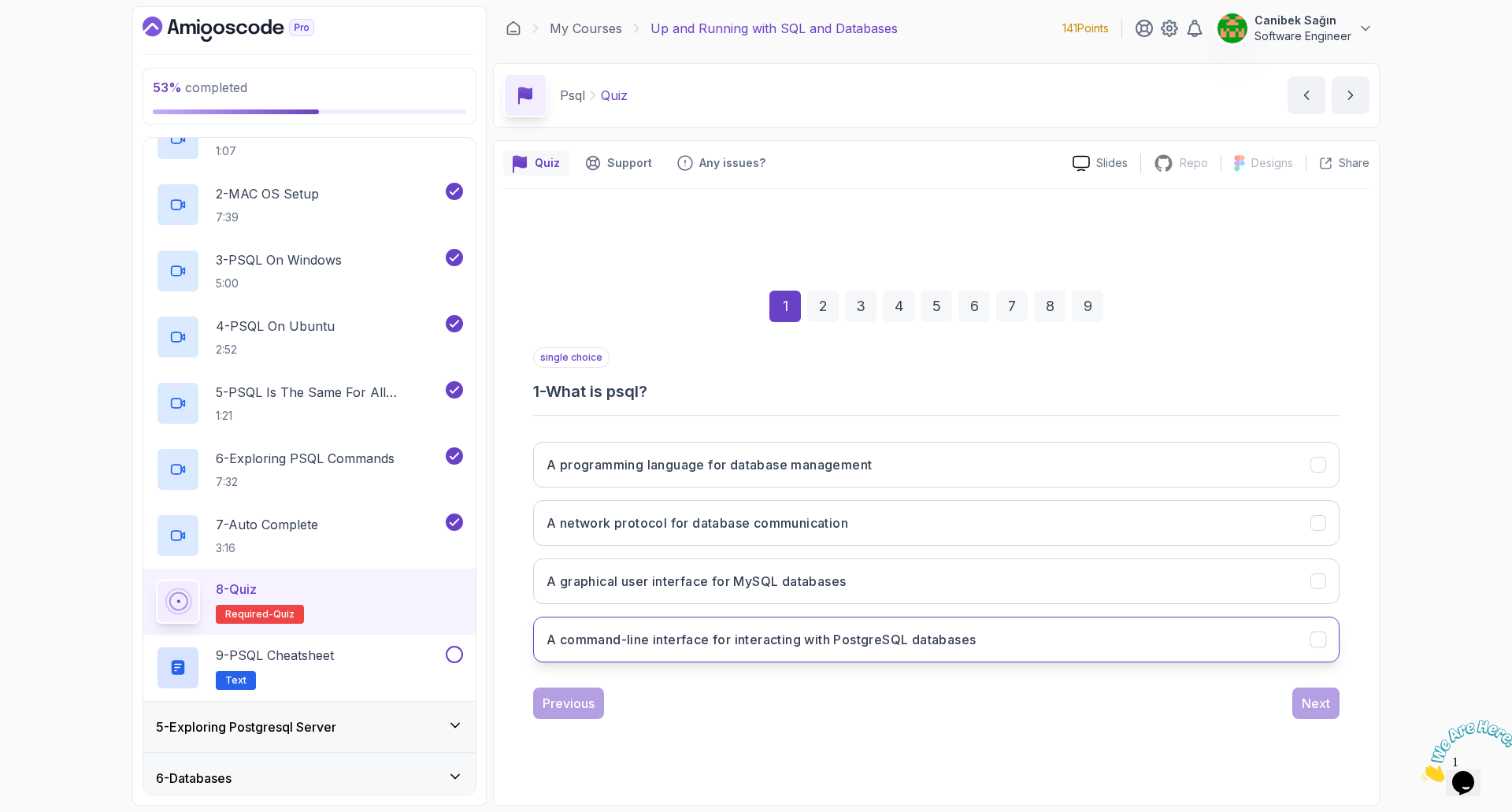
click at [795, 644] on h3 "A command-line interface for interacting with PostgreSQL databases" at bounding box center [761, 639] width 429 height 19
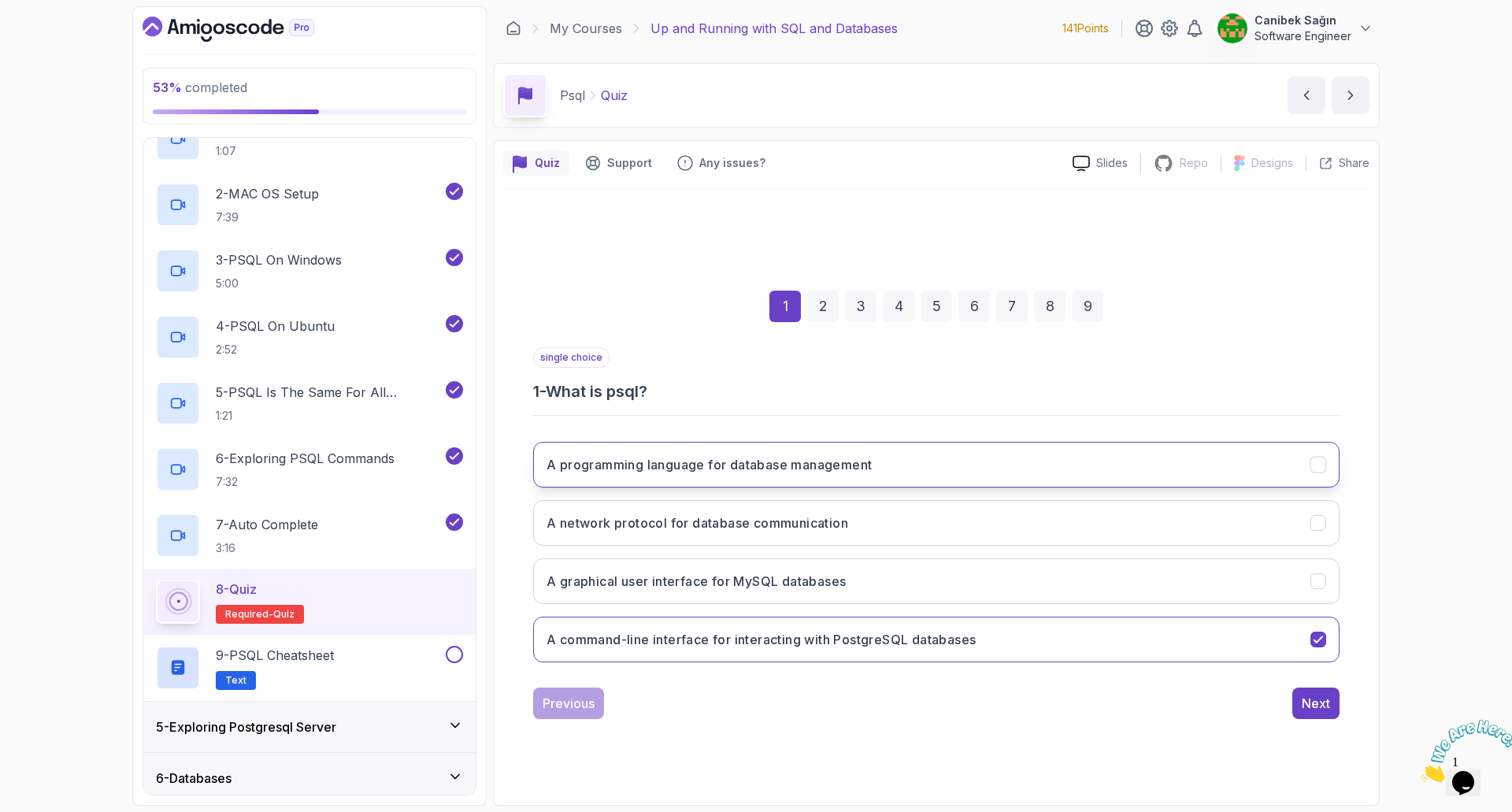
click at [765, 477] on button "A programming language for database management" at bounding box center [936, 464] width 807 height 46
click at [1305, 702] on div "Next" at bounding box center [1316, 702] width 28 height 19
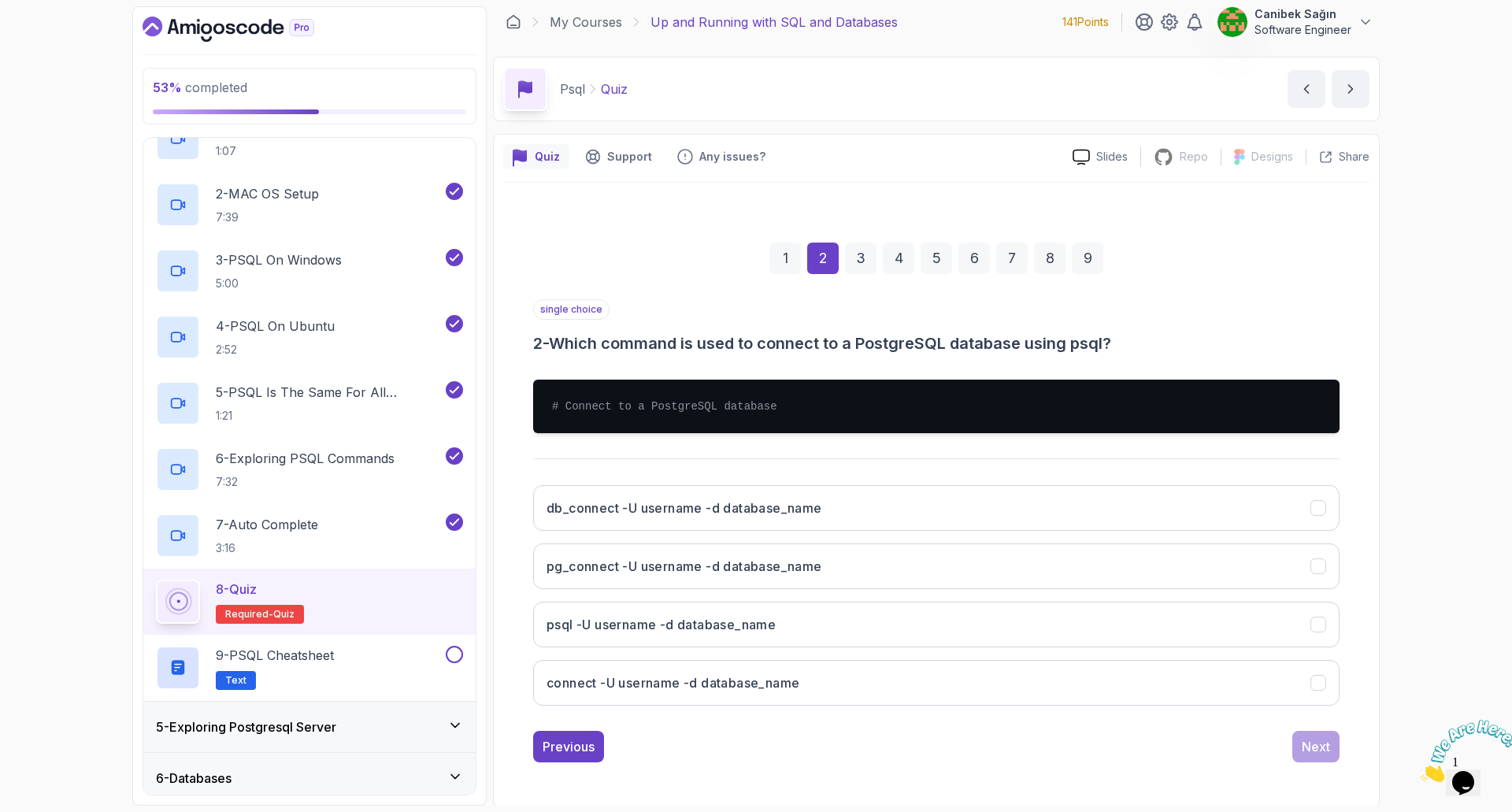
scroll to position [8, 0]
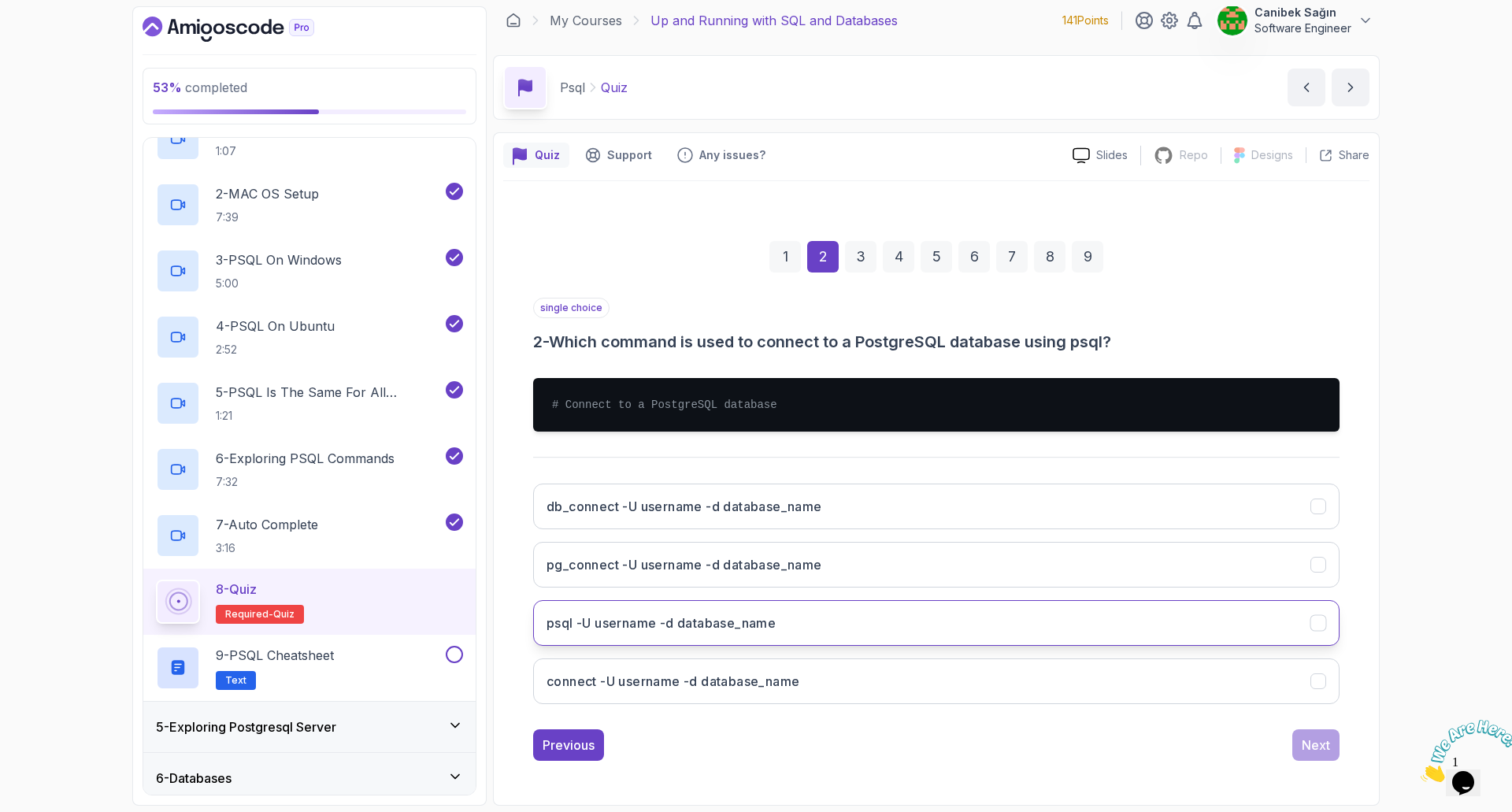
click at [643, 623] on h3 "psql -U username -d database_name" at bounding box center [661, 623] width 229 height 19
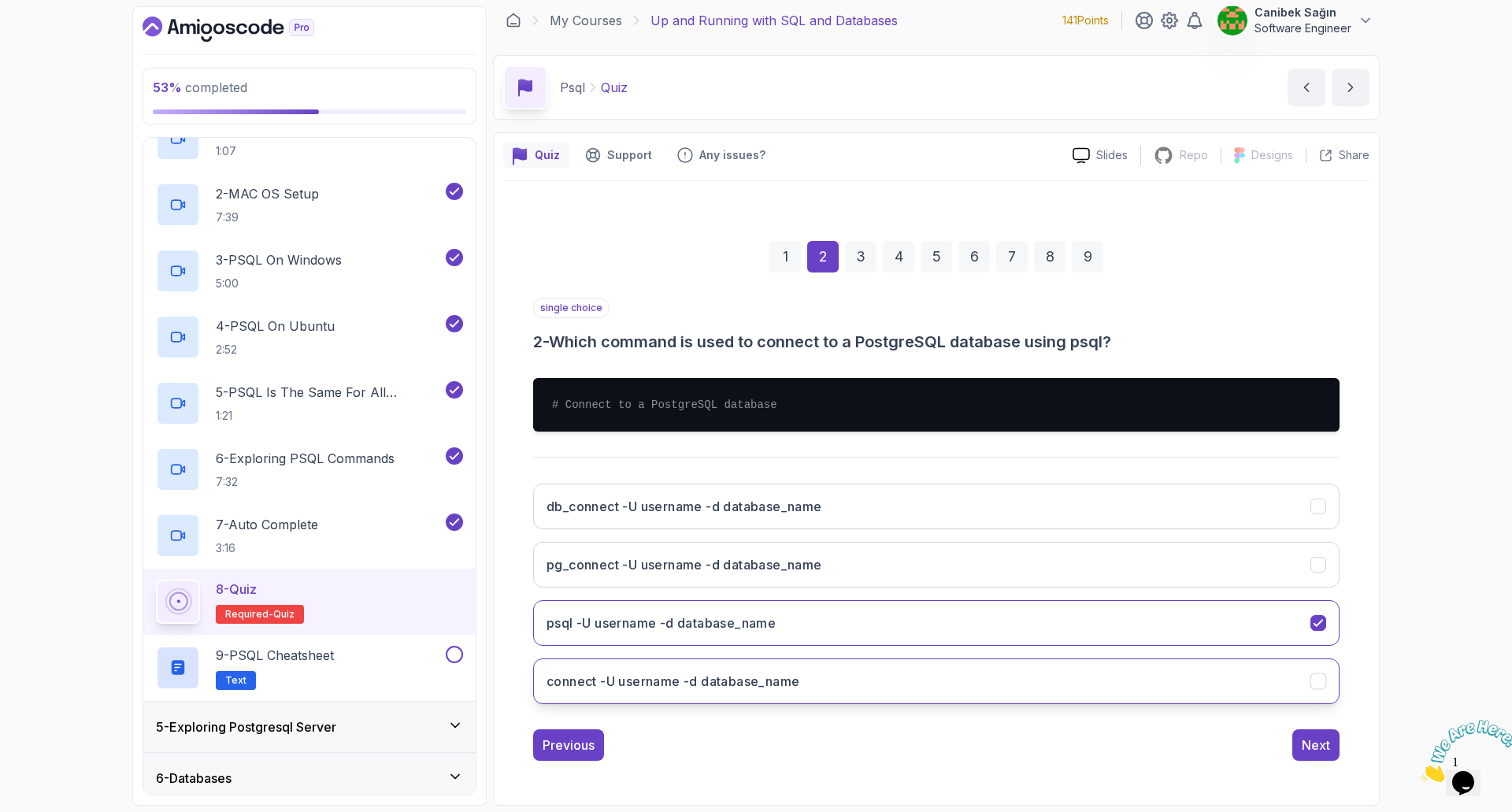
click at [1311, 686] on icon "connect -U username -d database_name" at bounding box center [1318, 681] width 15 height 15
click at [1315, 629] on icon "psql -U username -d database_name" at bounding box center [1318, 623] width 15 height 15
click at [1321, 746] on div "Next" at bounding box center [1316, 744] width 28 height 19
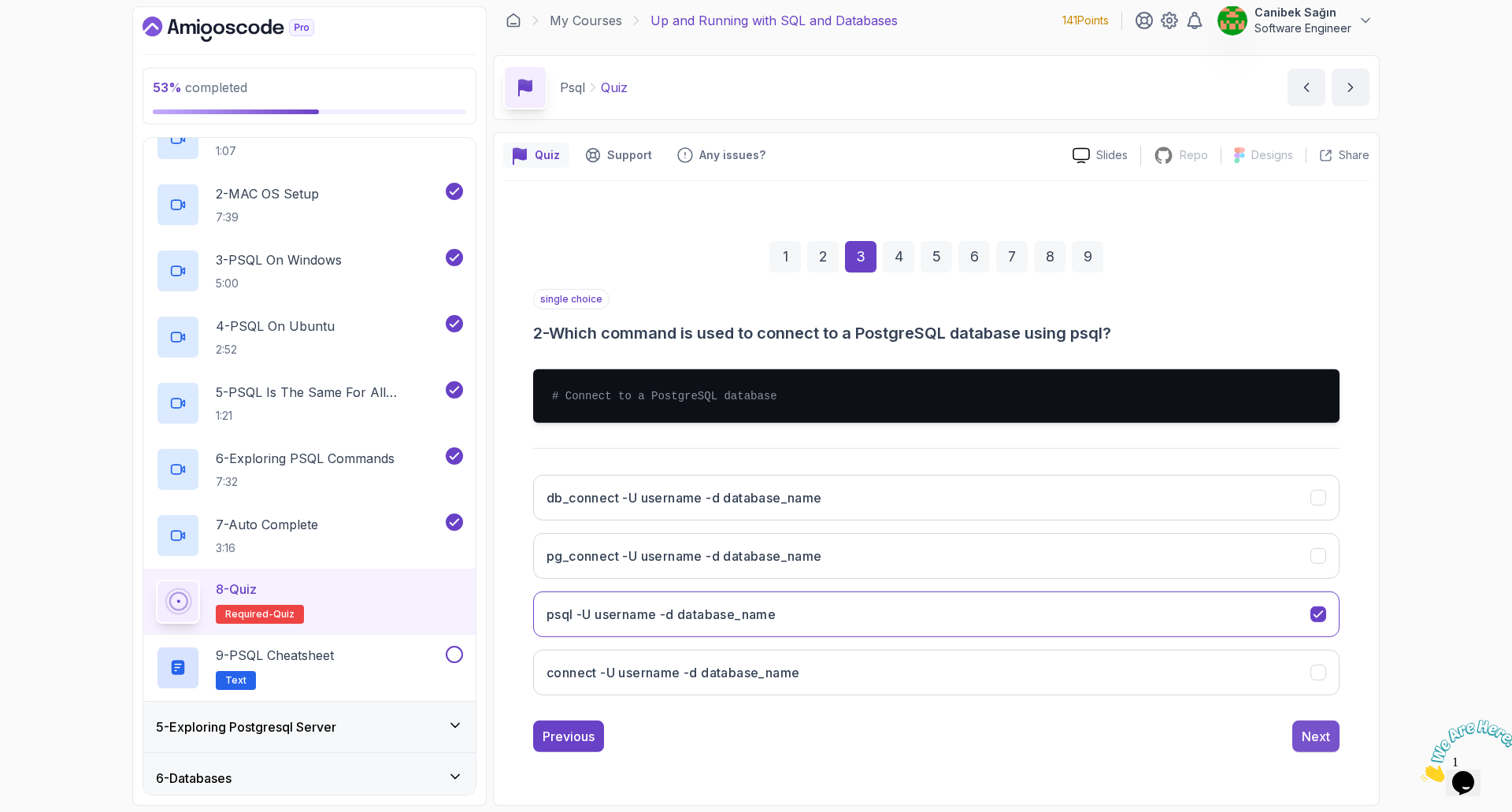
scroll to position [0, 0]
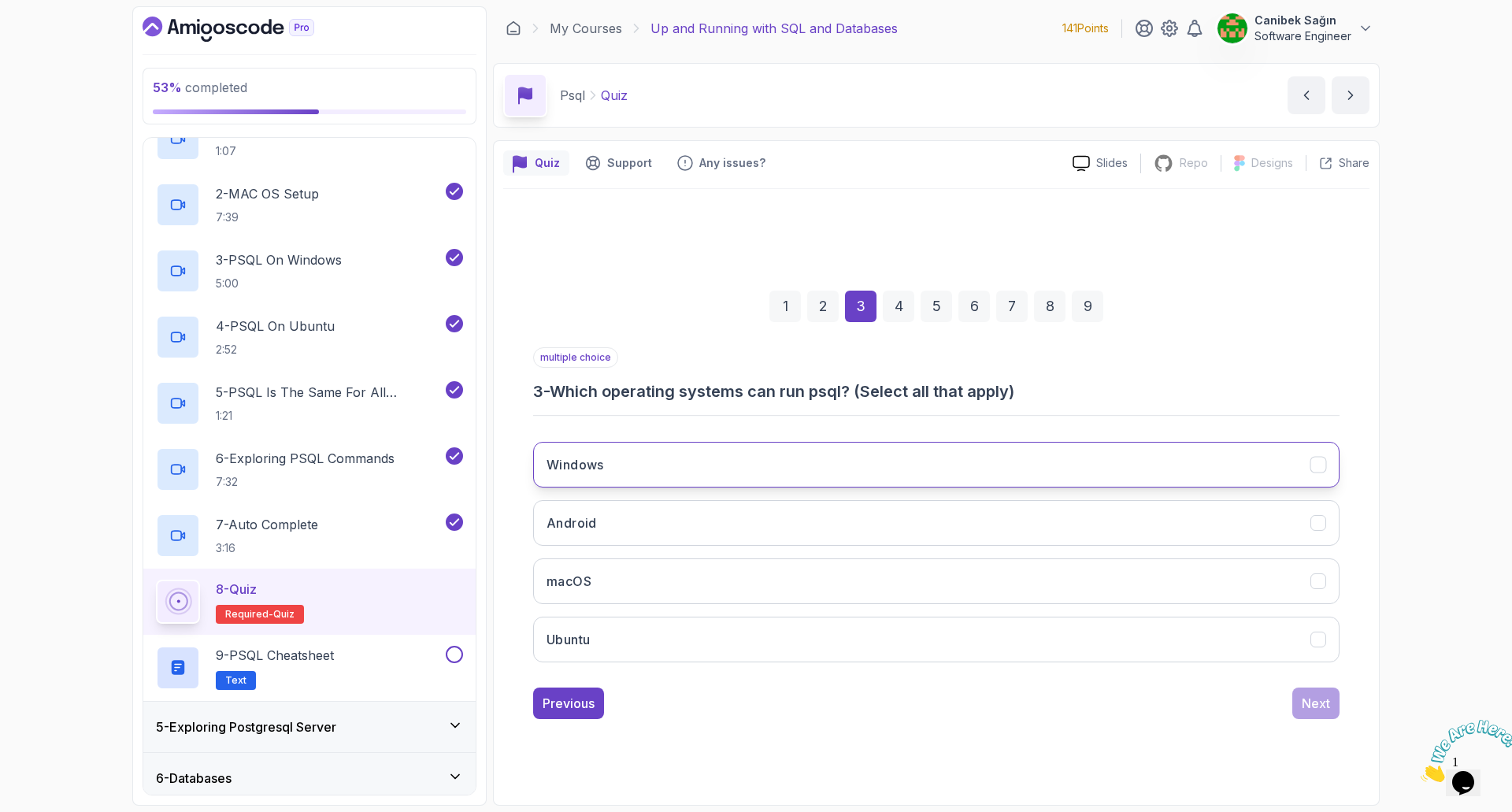
click at [949, 465] on button "Windows" at bounding box center [936, 464] width 807 height 46
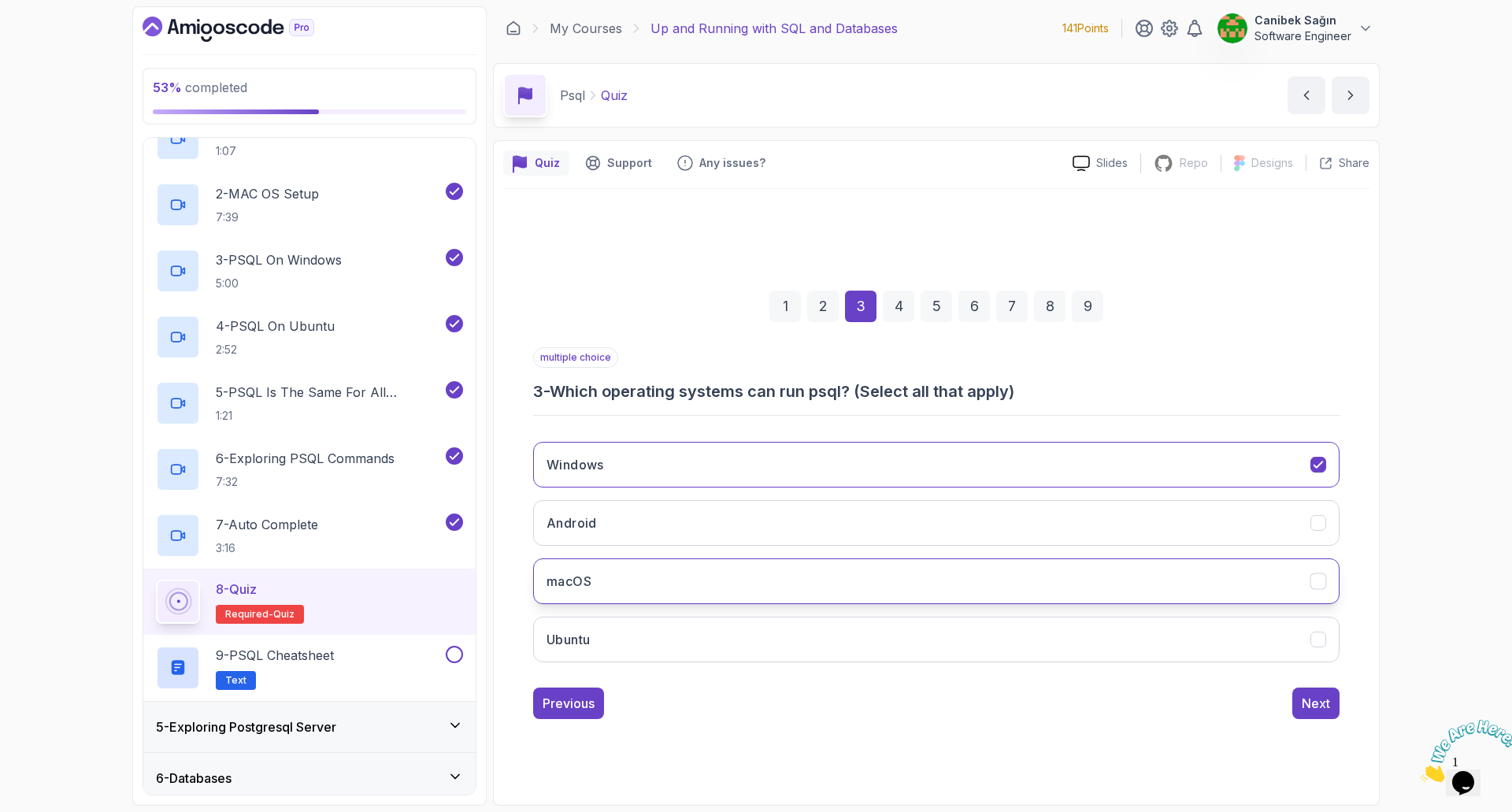
click at [764, 587] on button "macOS" at bounding box center [936, 581] width 807 height 46
click at [771, 630] on button "Ubuntu" at bounding box center [936, 640] width 807 height 46
click at [1310, 701] on div "Next" at bounding box center [1316, 702] width 28 height 19
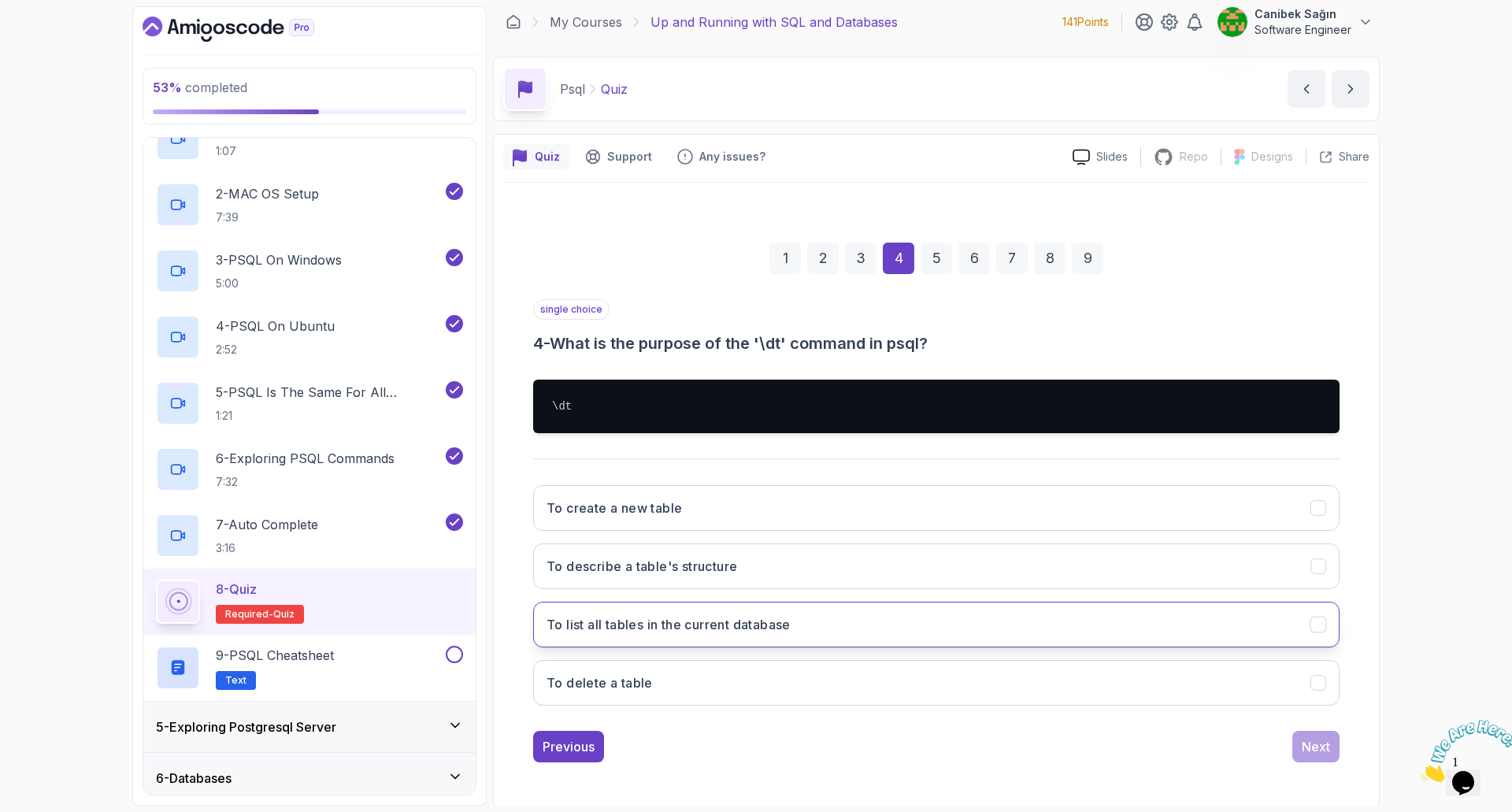
scroll to position [8, 0]
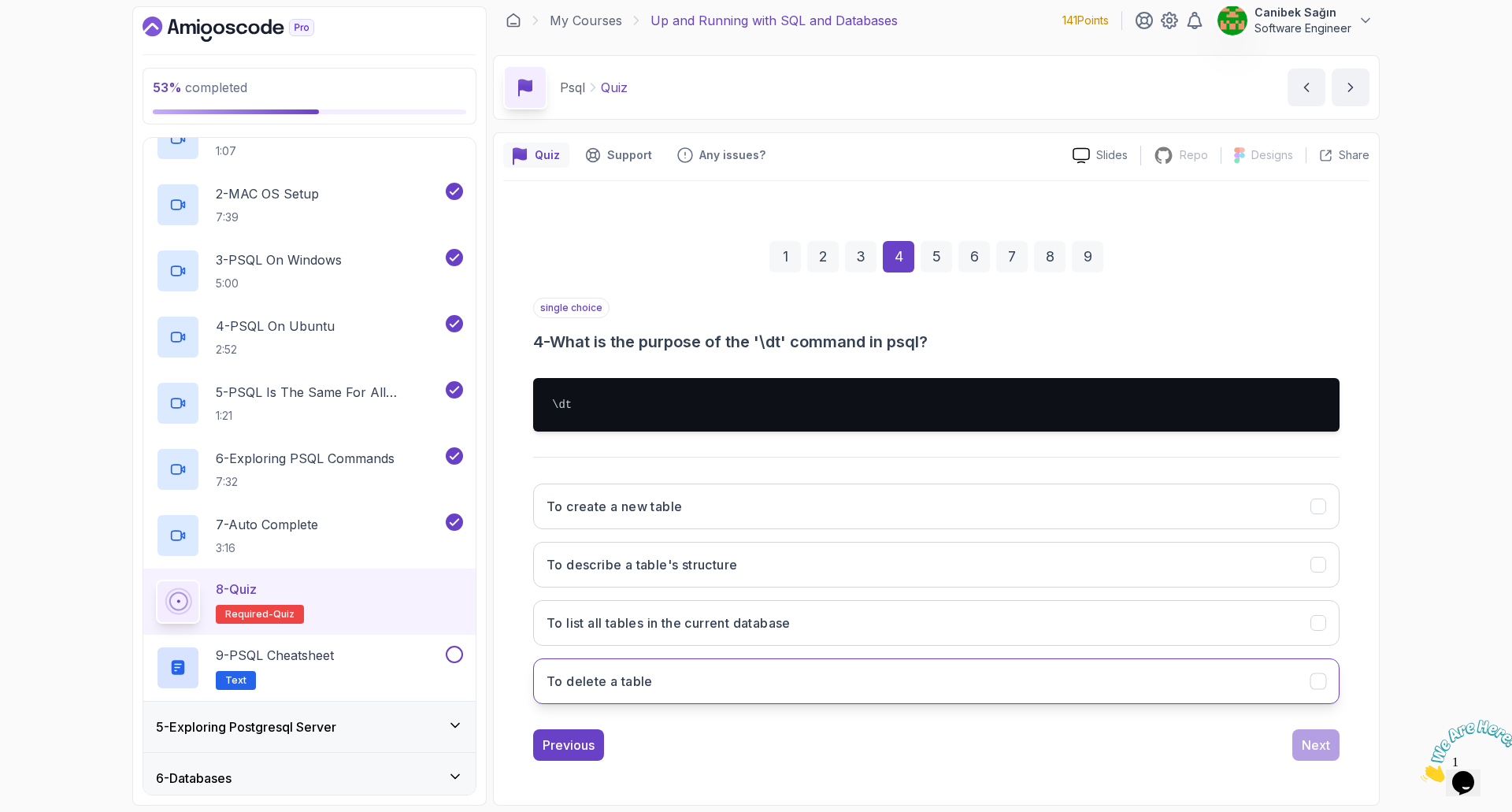
click at [966, 696] on button "To delete a table" at bounding box center [936, 681] width 807 height 46
click at [1319, 750] on div "Next" at bounding box center [1316, 744] width 28 height 19
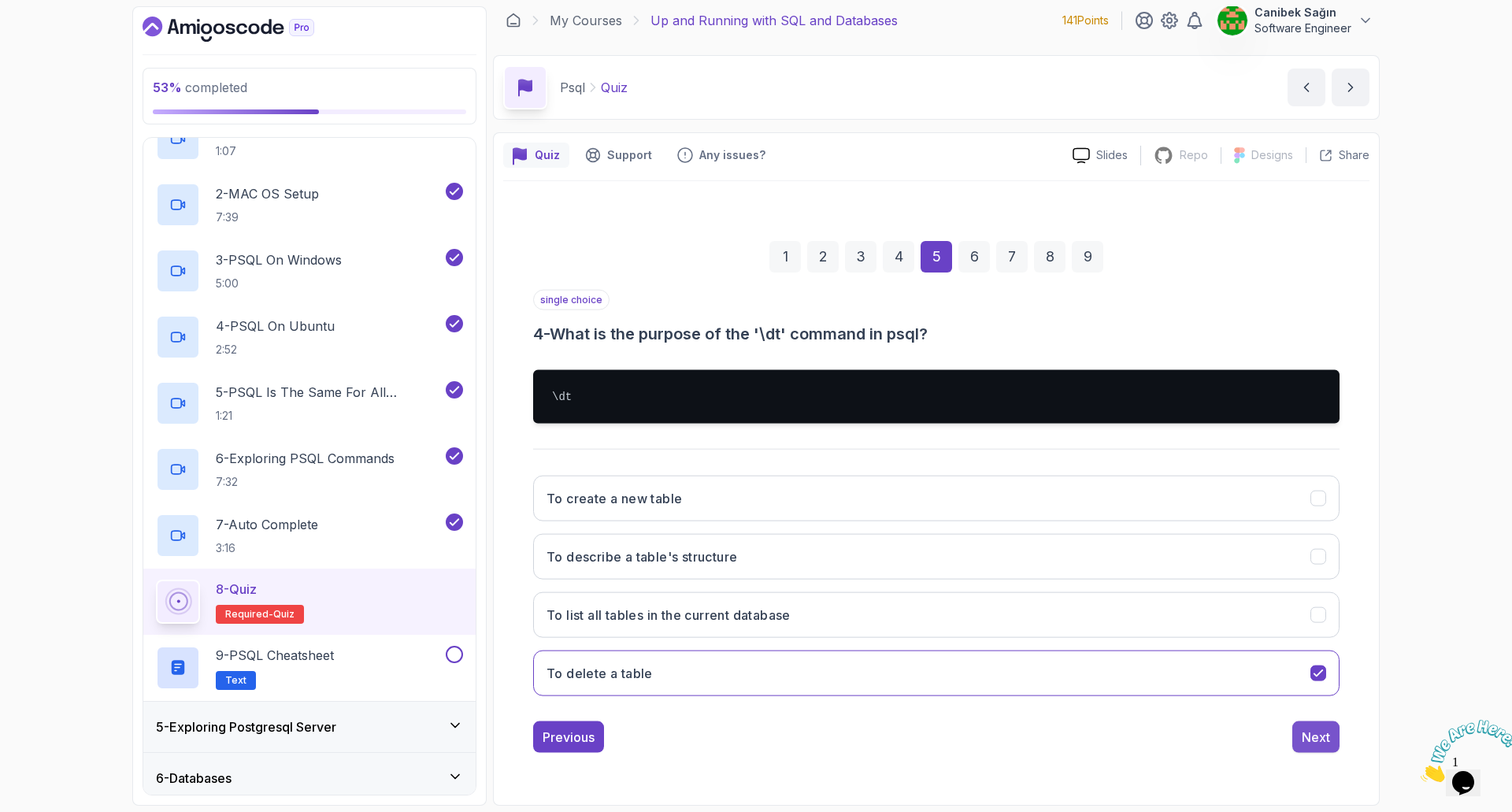
scroll to position [0, 0]
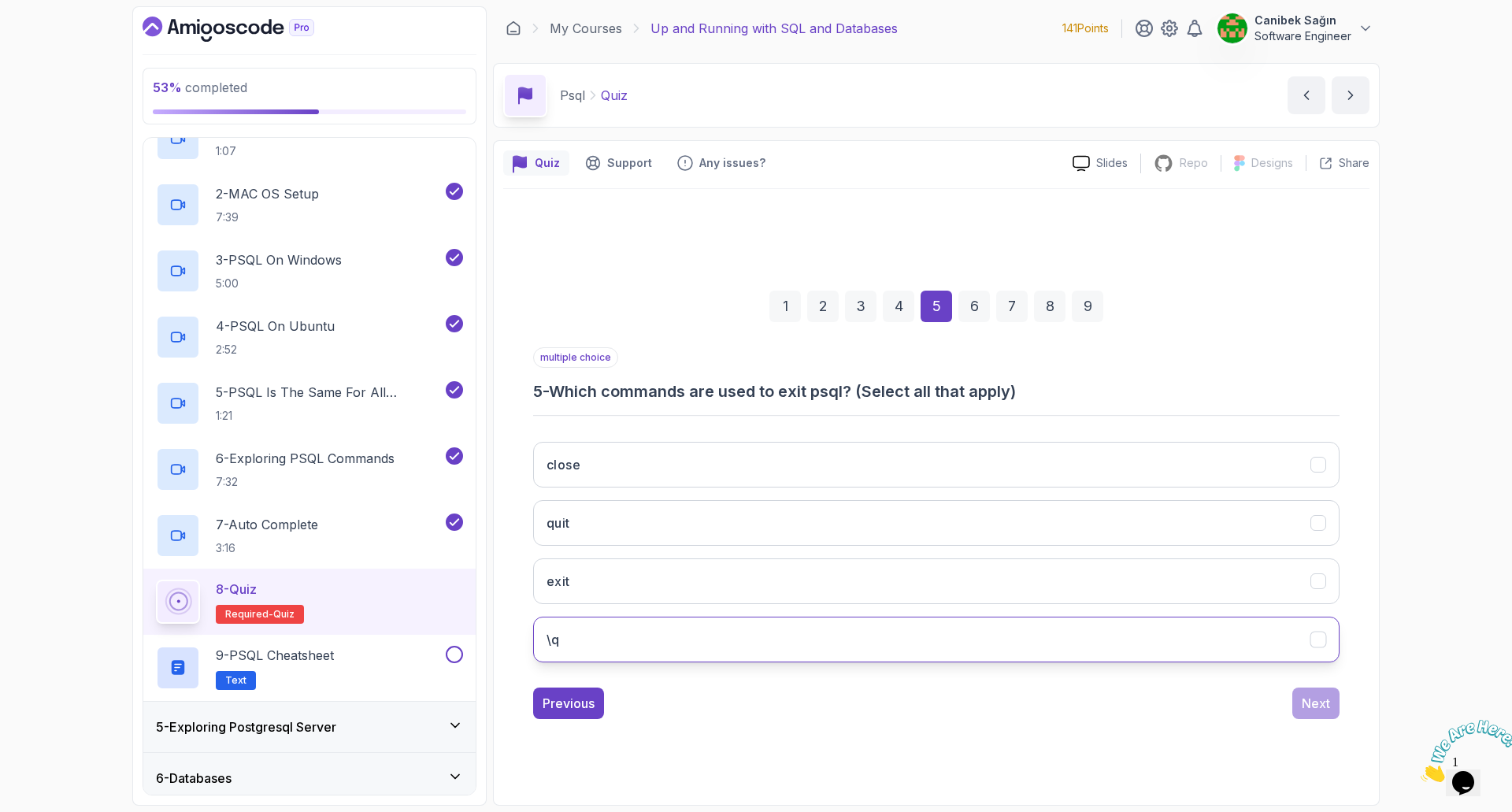
click at [580, 631] on button "\q" at bounding box center [936, 640] width 807 height 46
click at [1326, 701] on div "Next" at bounding box center [1316, 702] width 28 height 19
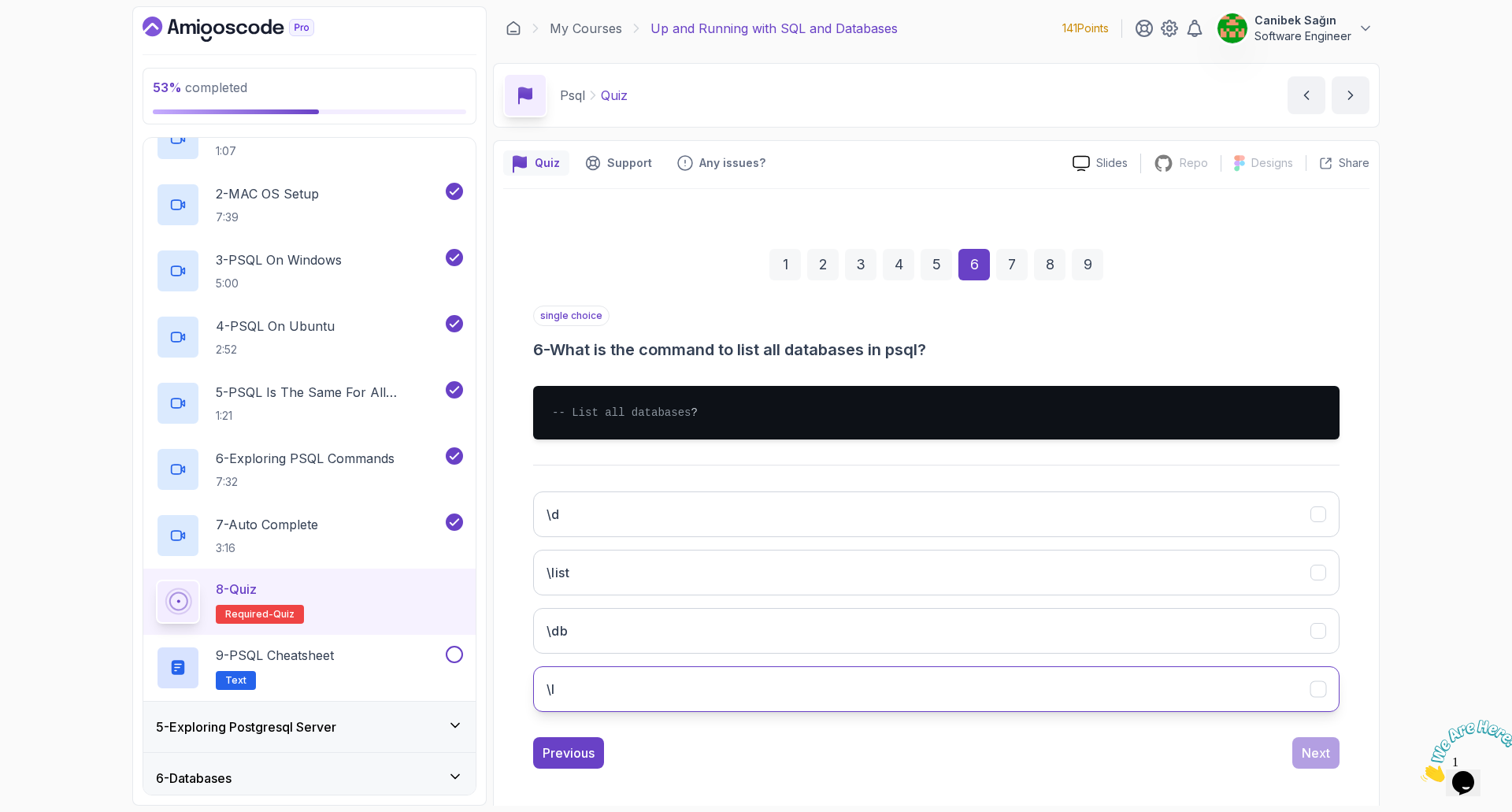
click at [734, 702] on button "\l" at bounding box center [936, 689] width 807 height 46
click at [1316, 762] on div "Next" at bounding box center [1316, 752] width 28 height 19
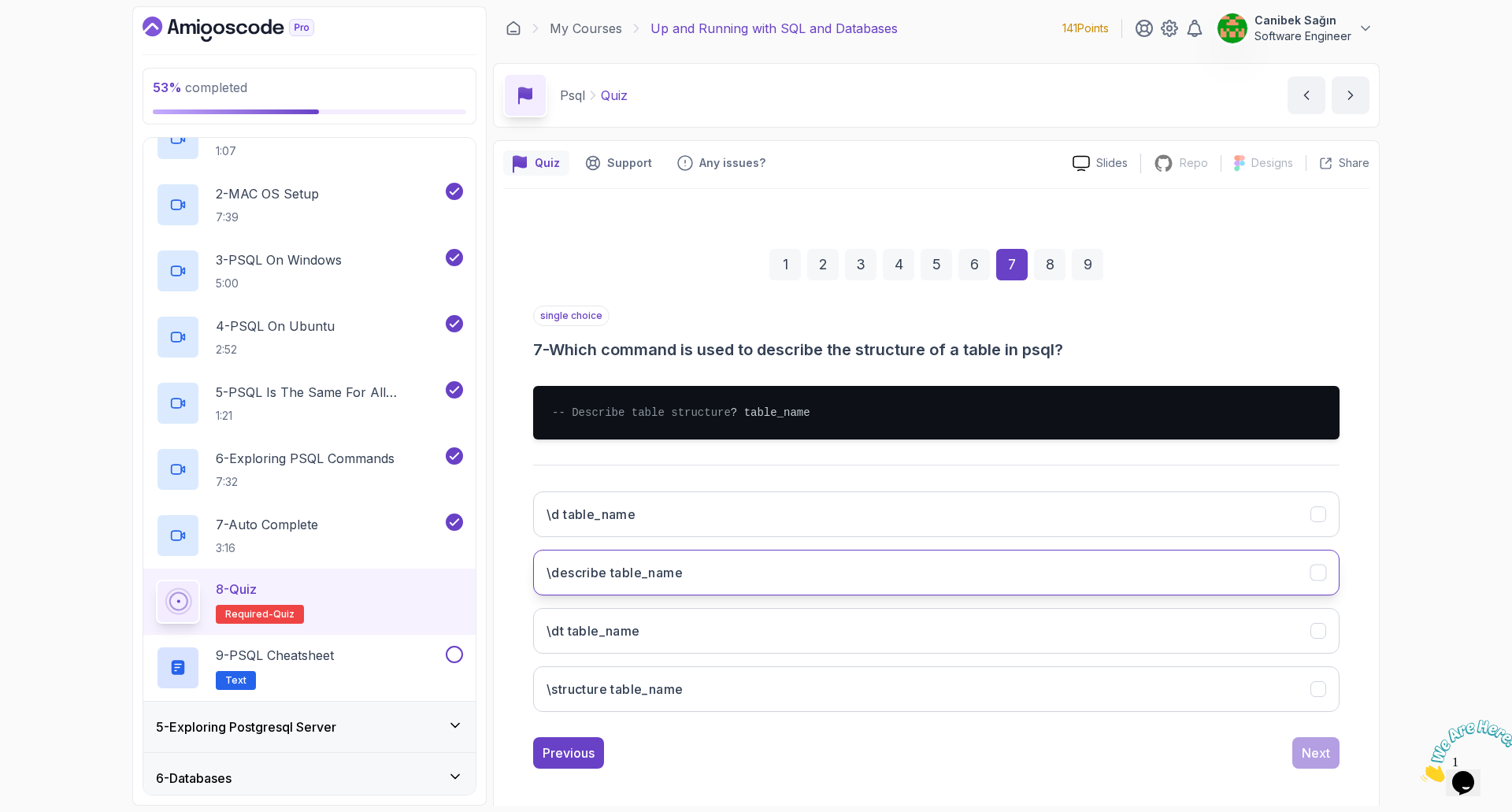
click at [997, 582] on button "\describe table_name" at bounding box center [936, 573] width 807 height 46
click at [1314, 762] on div "Next" at bounding box center [1316, 752] width 28 height 19
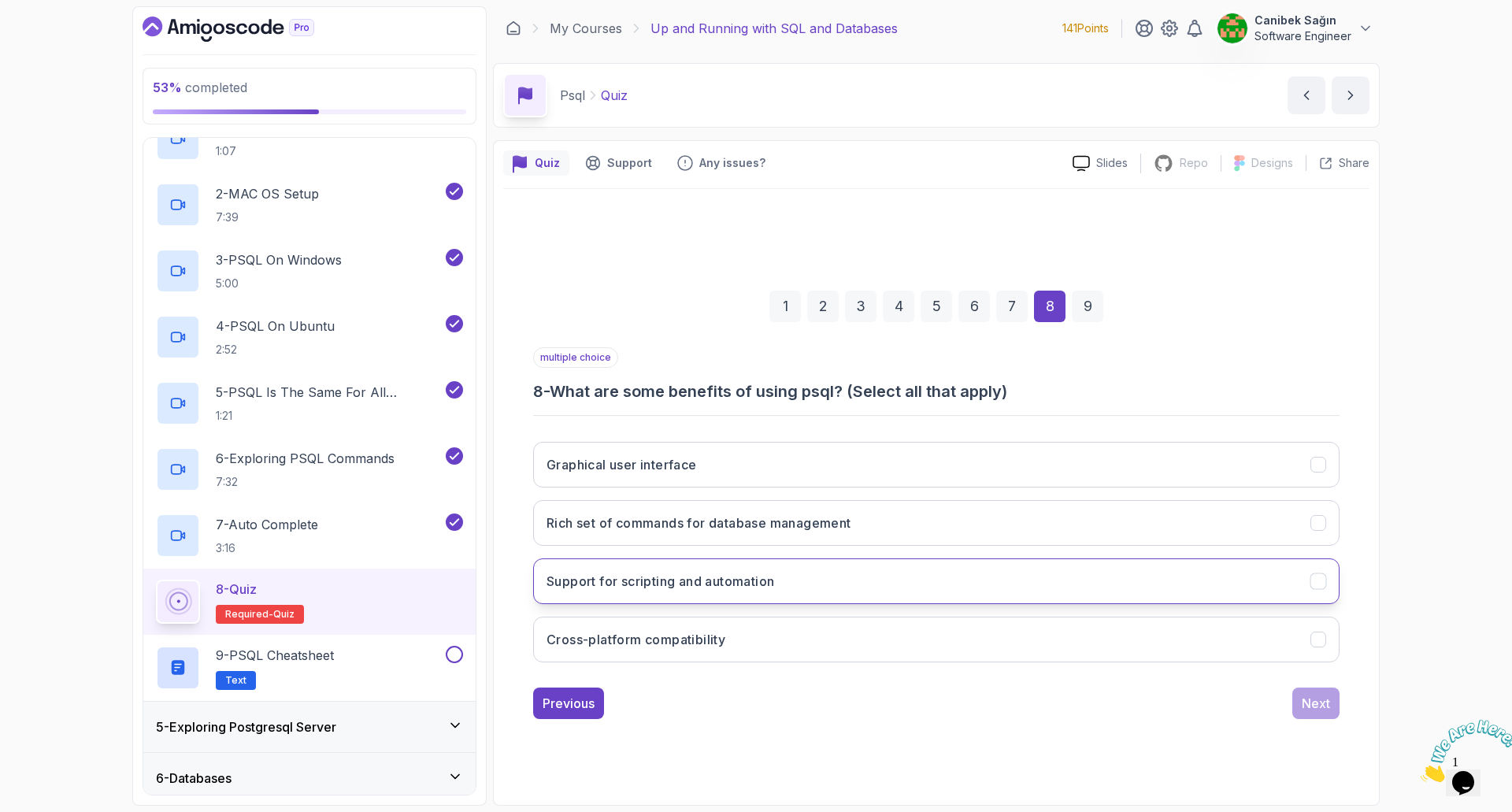
click at [743, 589] on h3 "Support for scripting and automation" at bounding box center [660, 581] width 227 height 19
click at [1311, 633] on icon "Cross-platform compatibility" at bounding box center [1318, 640] width 15 height 15
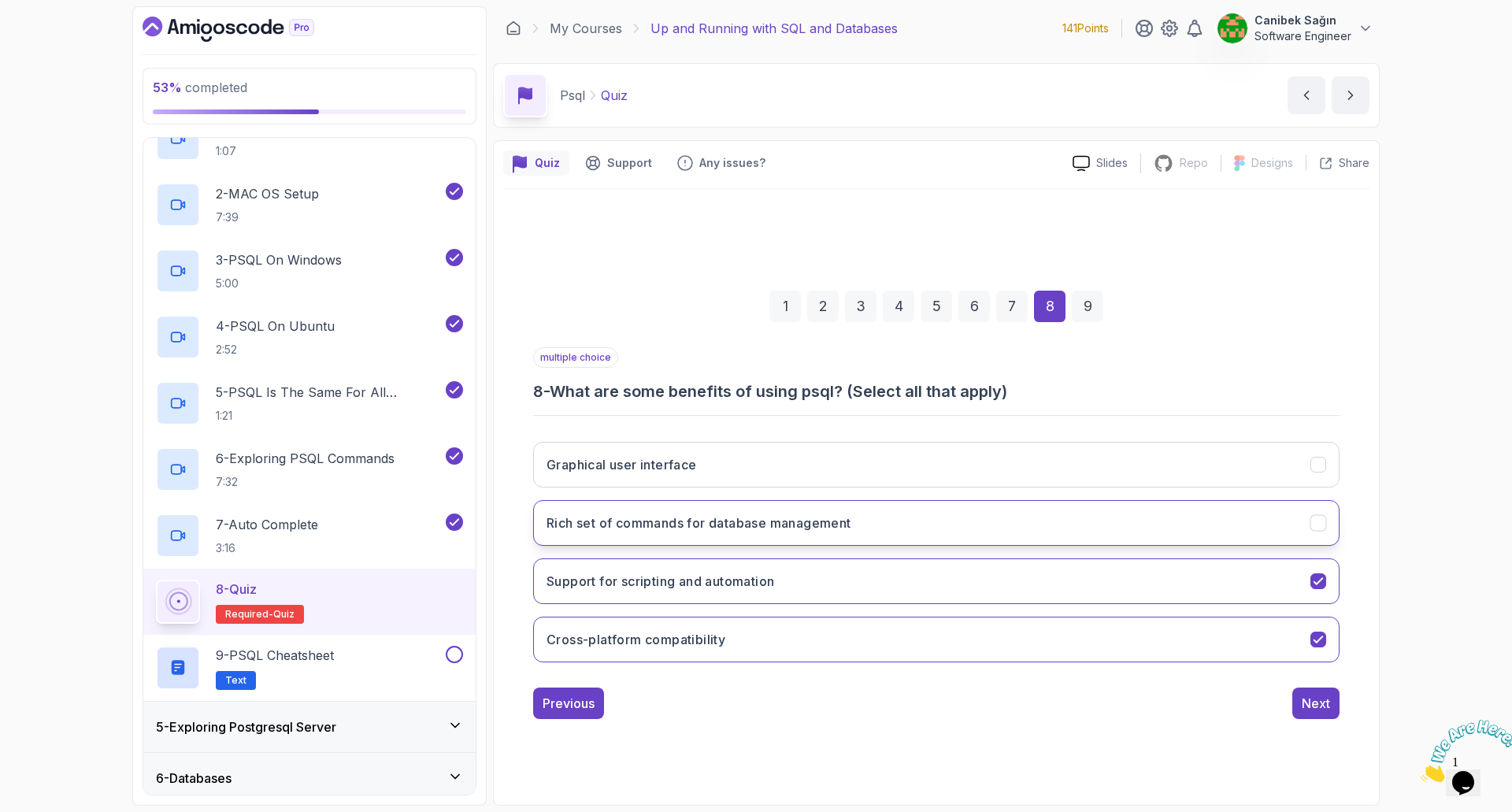
click at [1294, 528] on button "Rich set of commands for database management" at bounding box center [936, 523] width 807 height 46
click at [1325, 701] on div "Next" at bounding box center [1316, 702] width 28 height 19
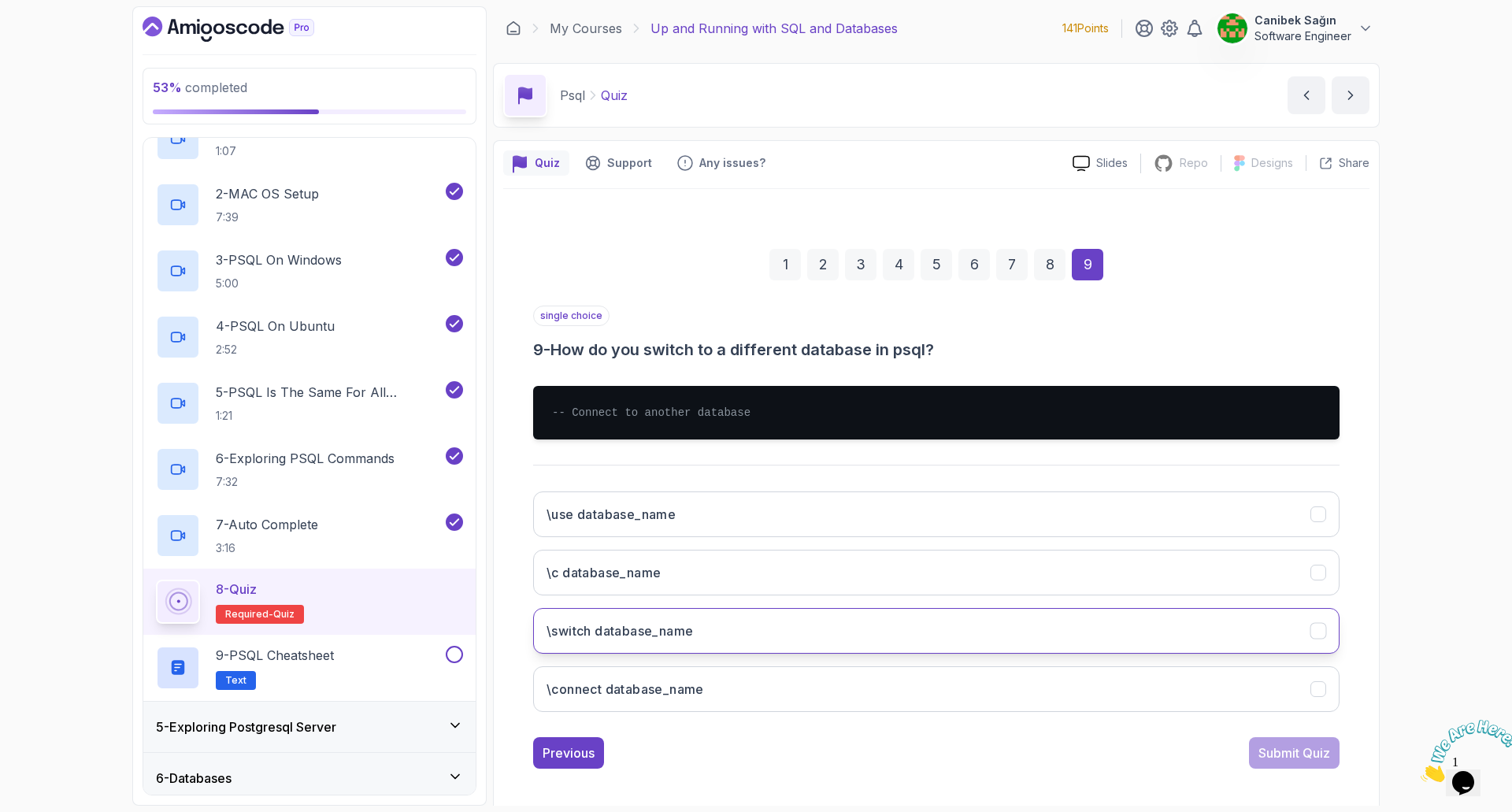
click at [1138, 619] on button "\switch database_name" at bounding box center [936, 631] width 807 height 46
click at [1293, 747] on div "Submit Quiz" at bounding box center [1294, 752] width 72 height 19
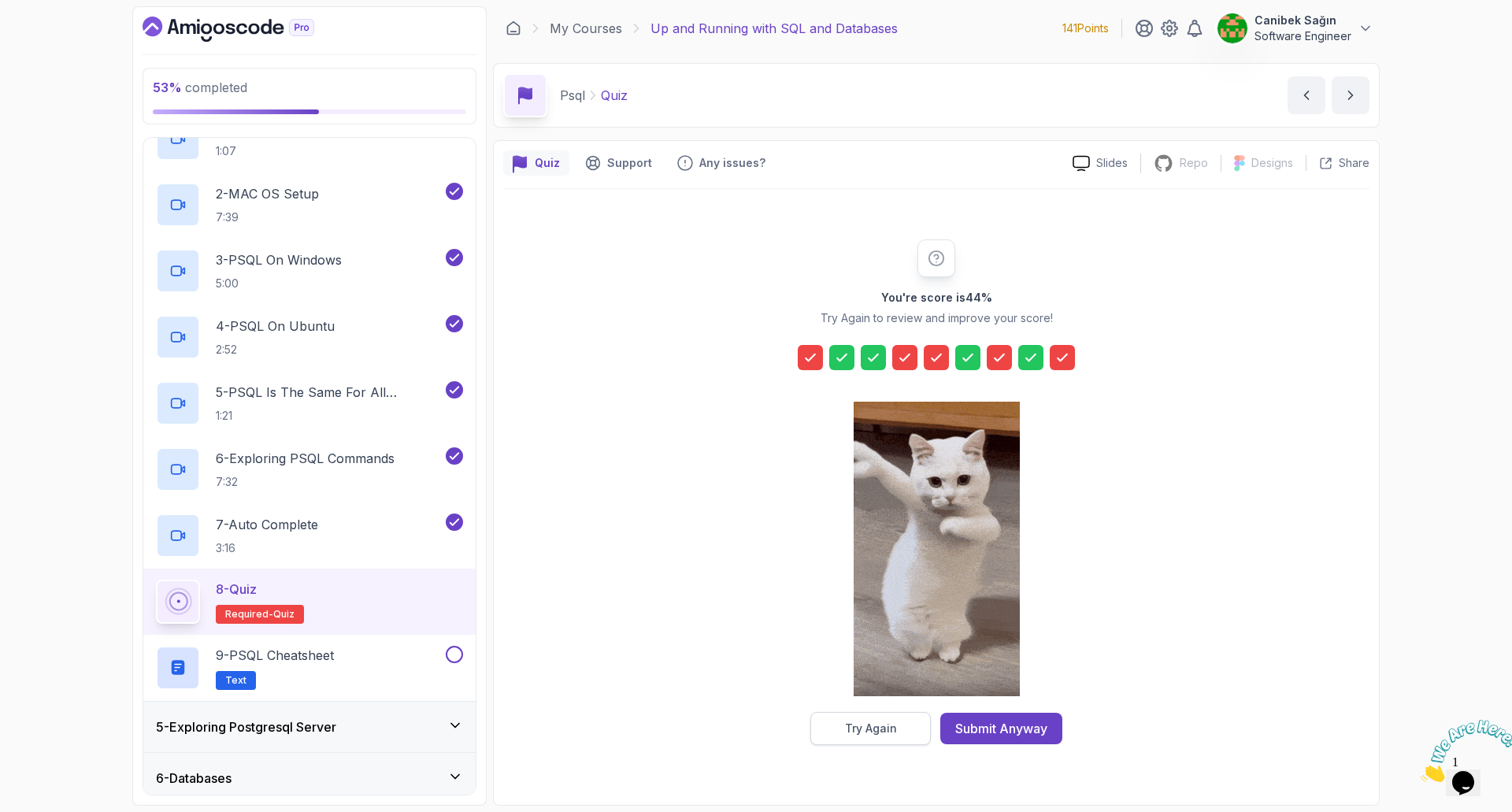
click at [896, 723] on button "Try Again" at bounding box center [870, 728] width 121 height 33
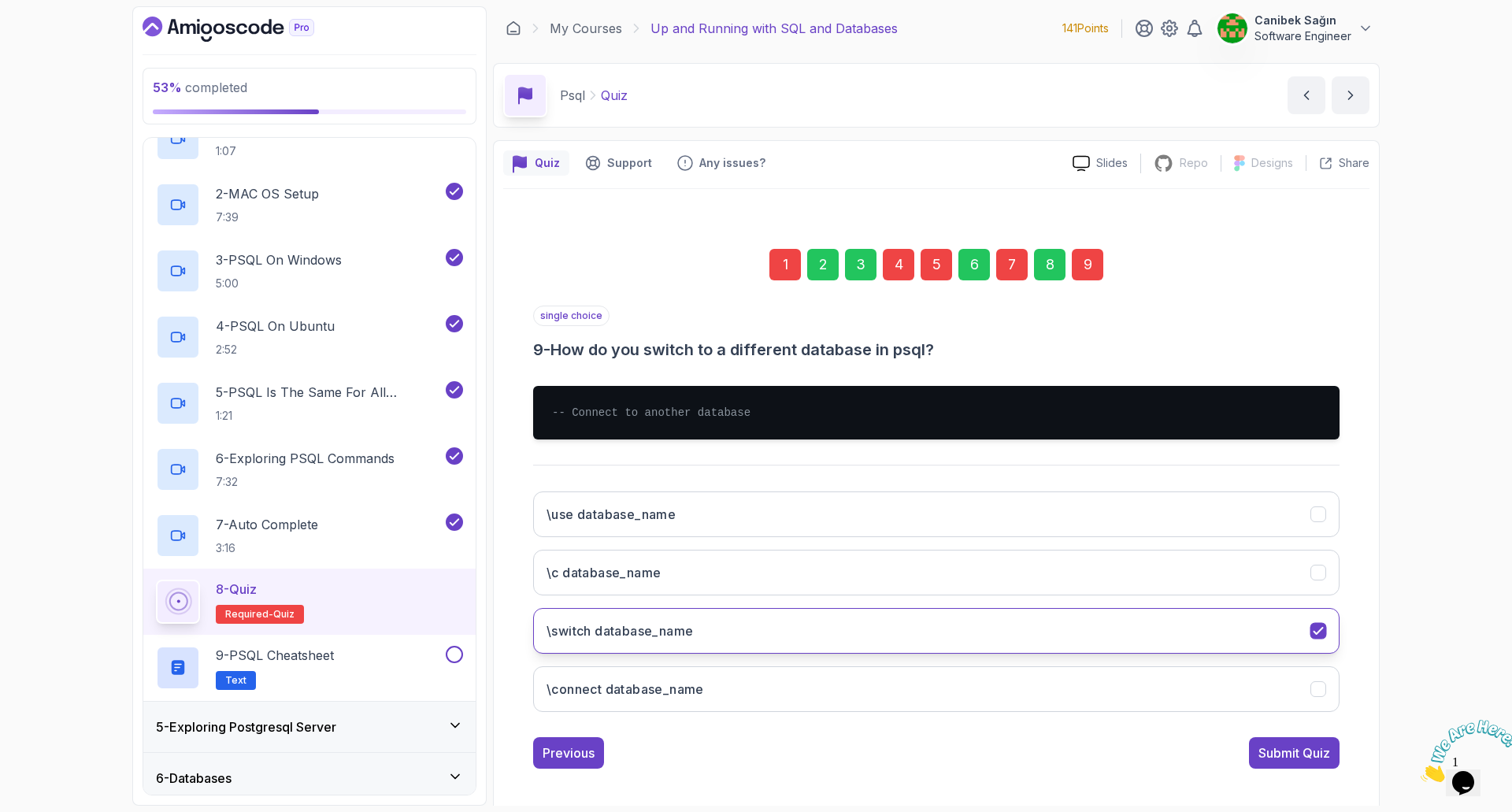
click at [1310, 636] on div "\\switch database_name" at bounding box center [1318, 631] width 17 height 17
click at [1333, 682] on button "\connect database_name" at bounding box center [936, 689] width 807 height 46
click at [1302, 753] on div "Submit Quiz" at bounding box center [1294, 752] width 72 height 19
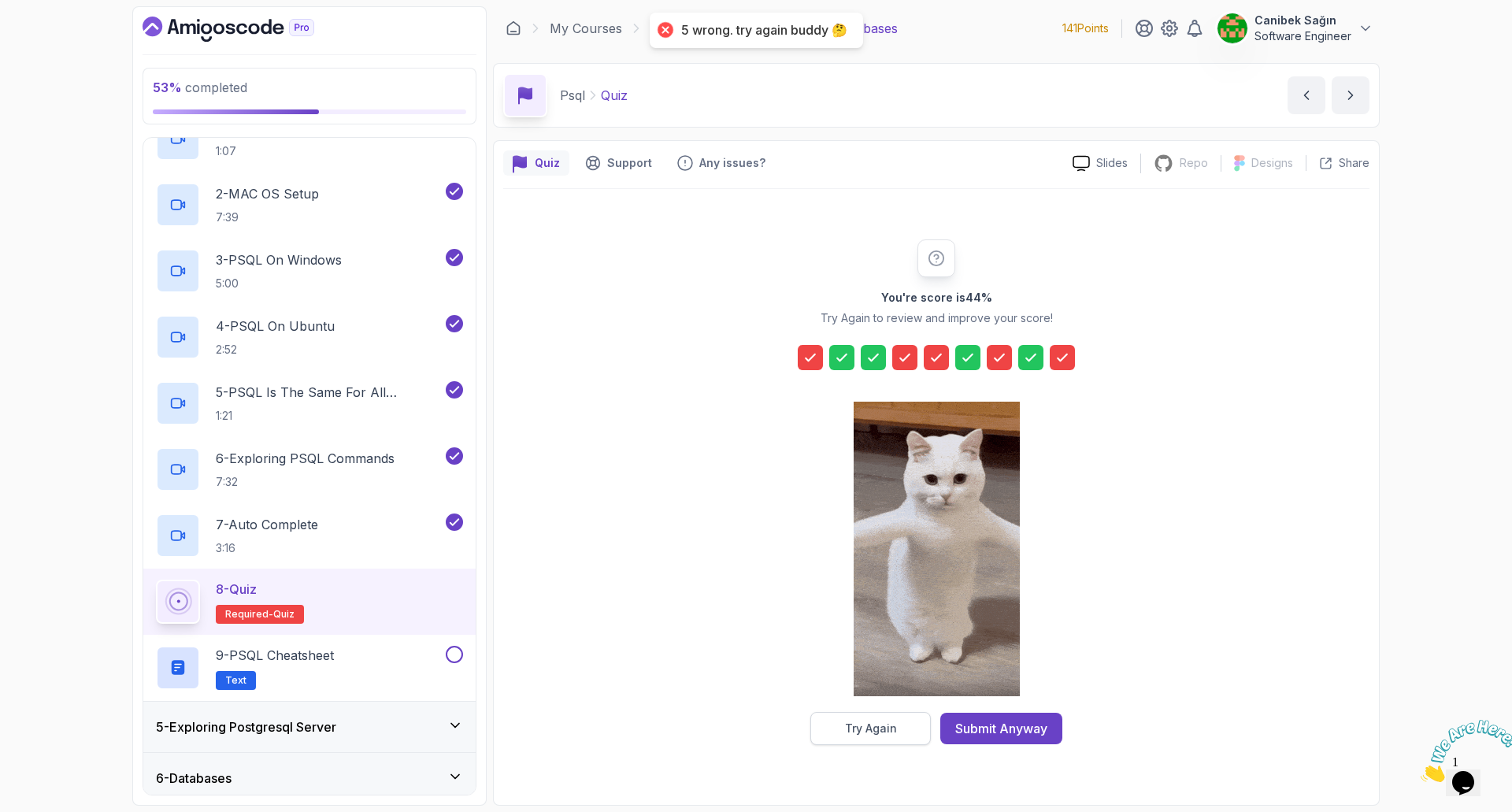
click at [888, 727] on div "Try Again" at bounding box center [871, 728] width 52 height 16
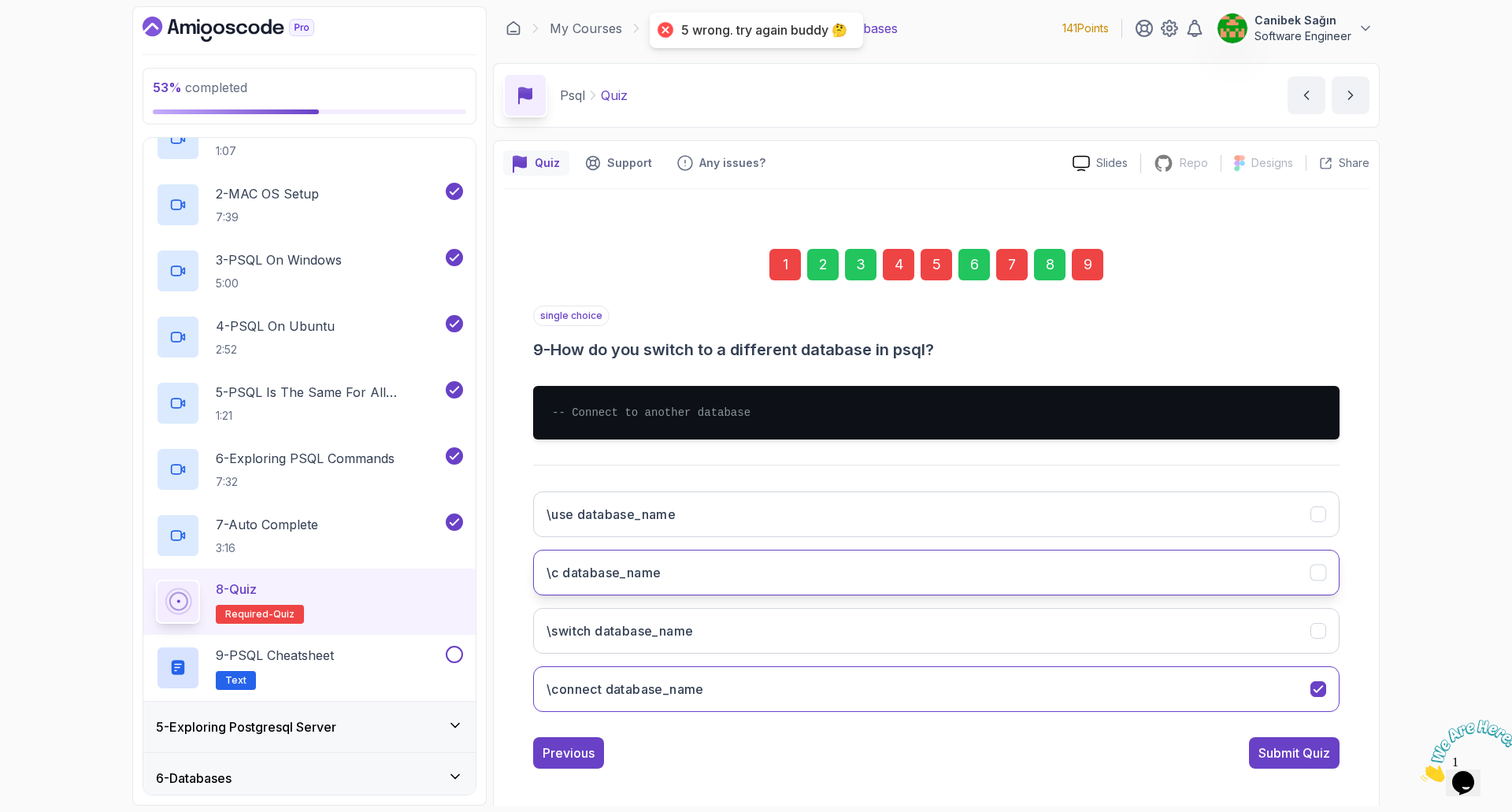
click at [1151, 566] on button "\c database_name" at bounding box center [936, 573] width 807 height 46
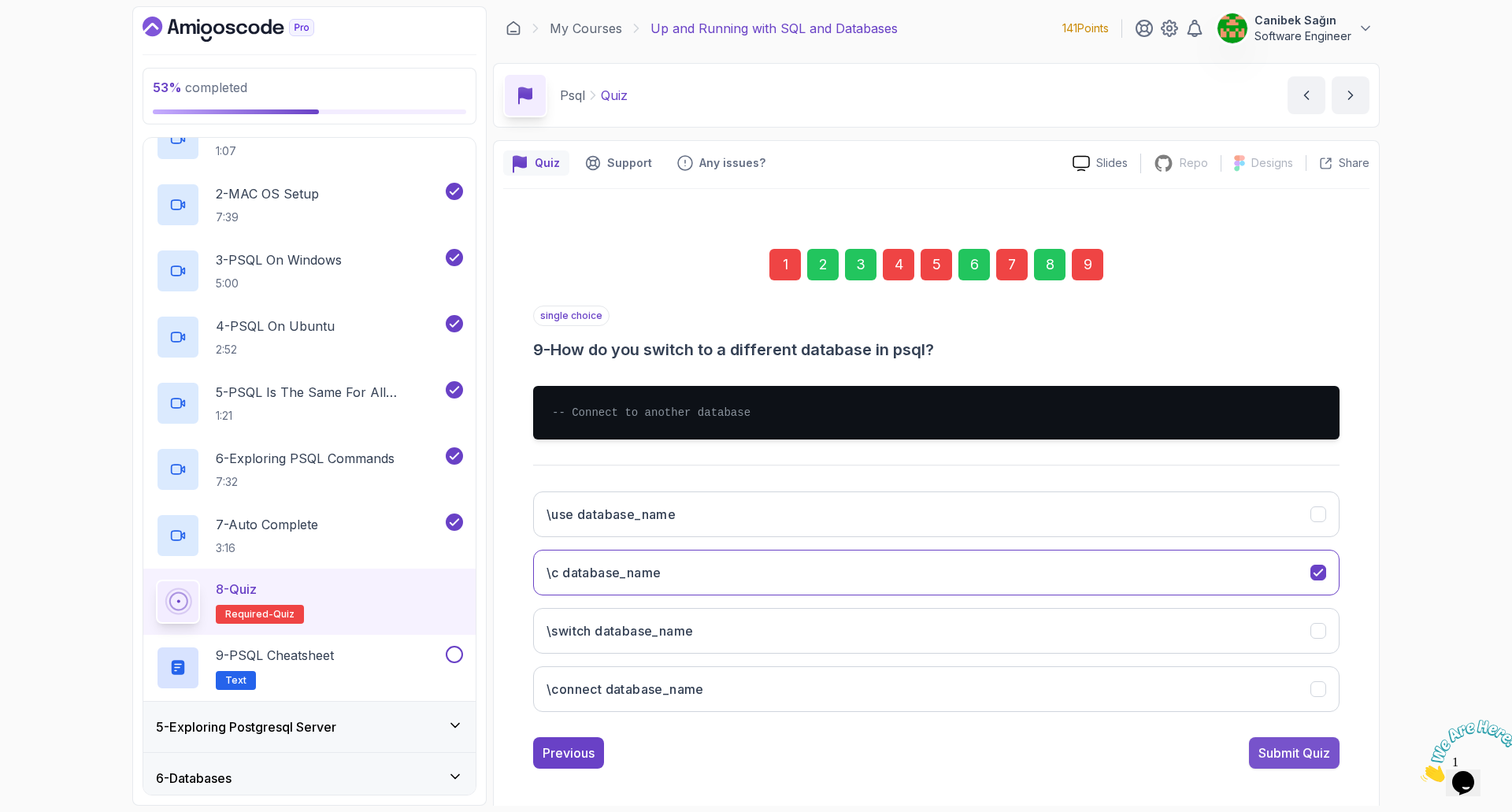
click at [1280, 757] on div "Submit Quiz" at bounding box center [1294, 752] width 72 height 19
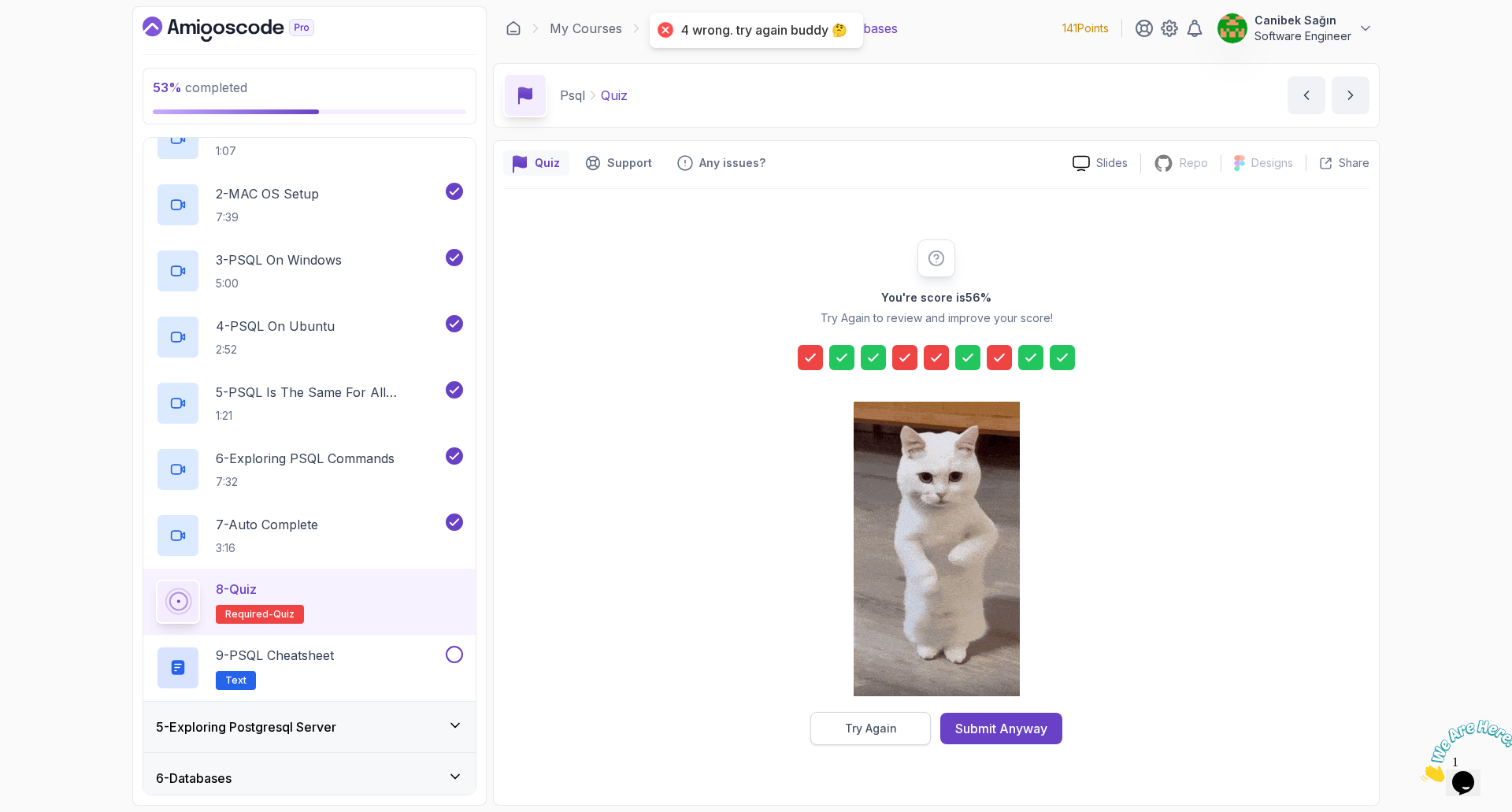
click at [895, 727] on div "Try Again" at bounding box center [871, 728] width 52 height 16
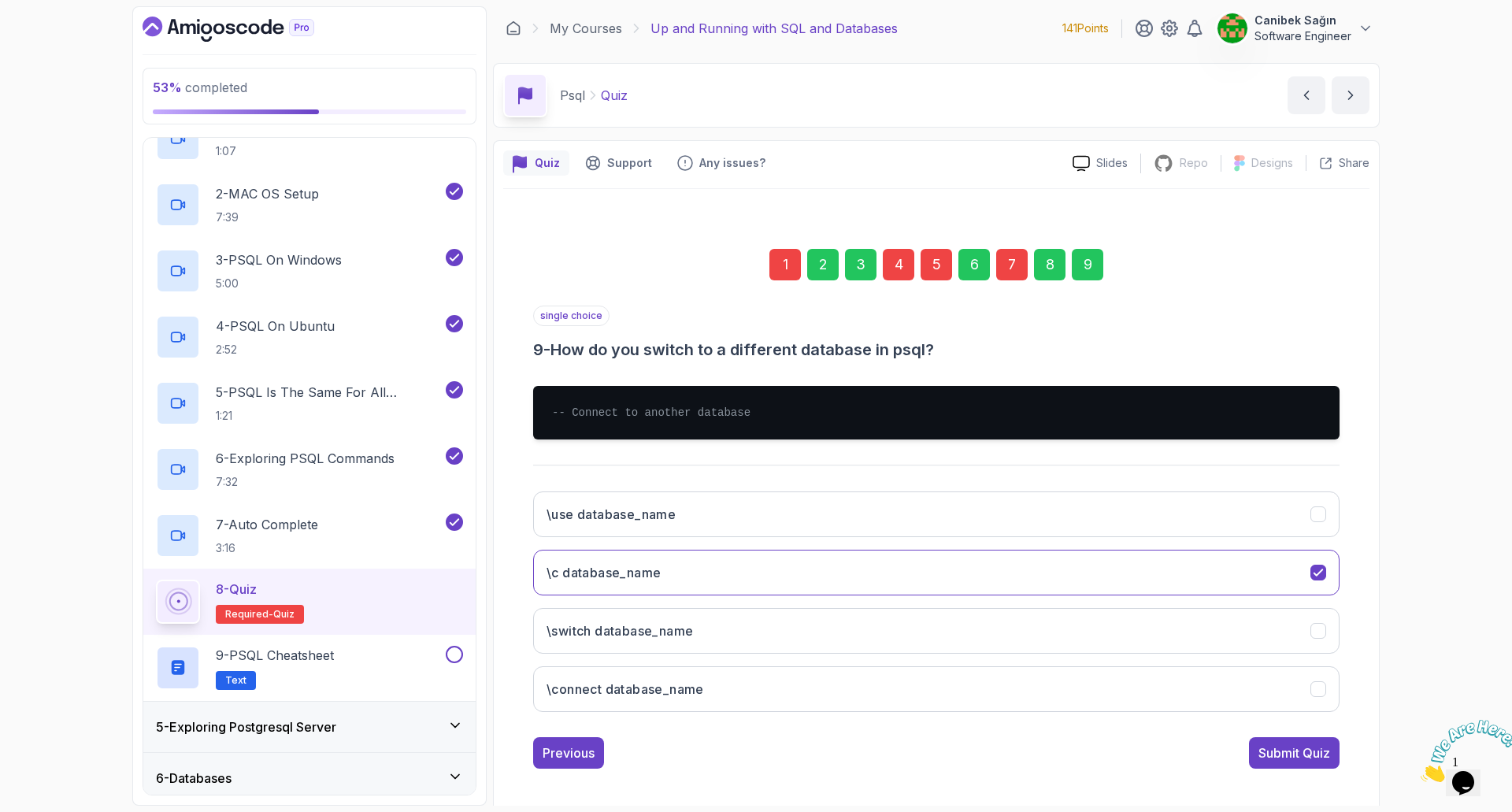
click at [786, 259] on div "1" at bounding box center [785, 265] width 32 height 32
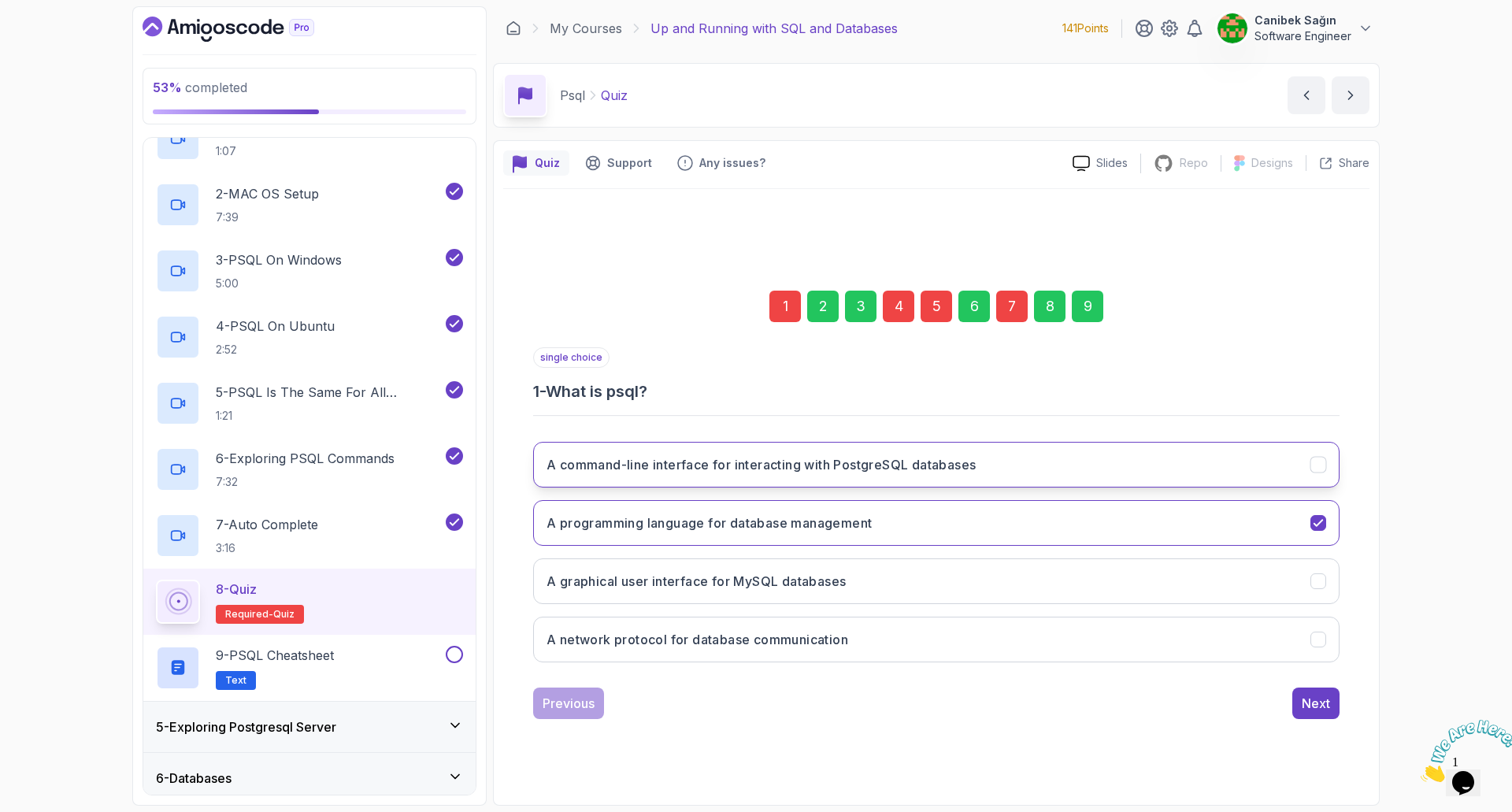
click at [807, 475] on button "A command-line interface for interacting with PostgreSQL databases" at bounding box center [936, 464] width 807 height 46
click at [1311, 704] on div "Next" at bounding box center [1316, 702] width 28 height 19
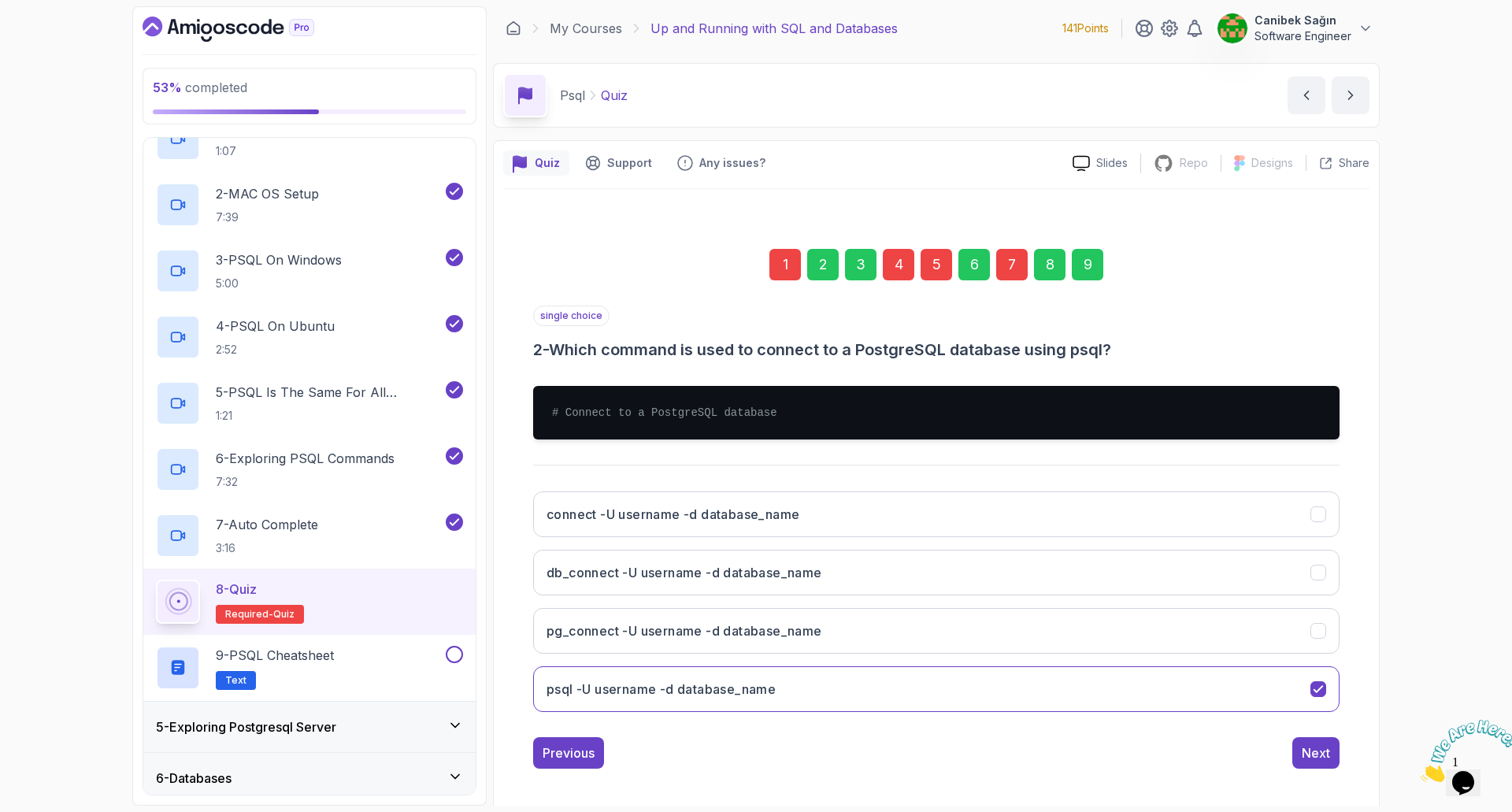
click at [898, 274] on div "4" at bounding box center [898, 265] width 32 height 32
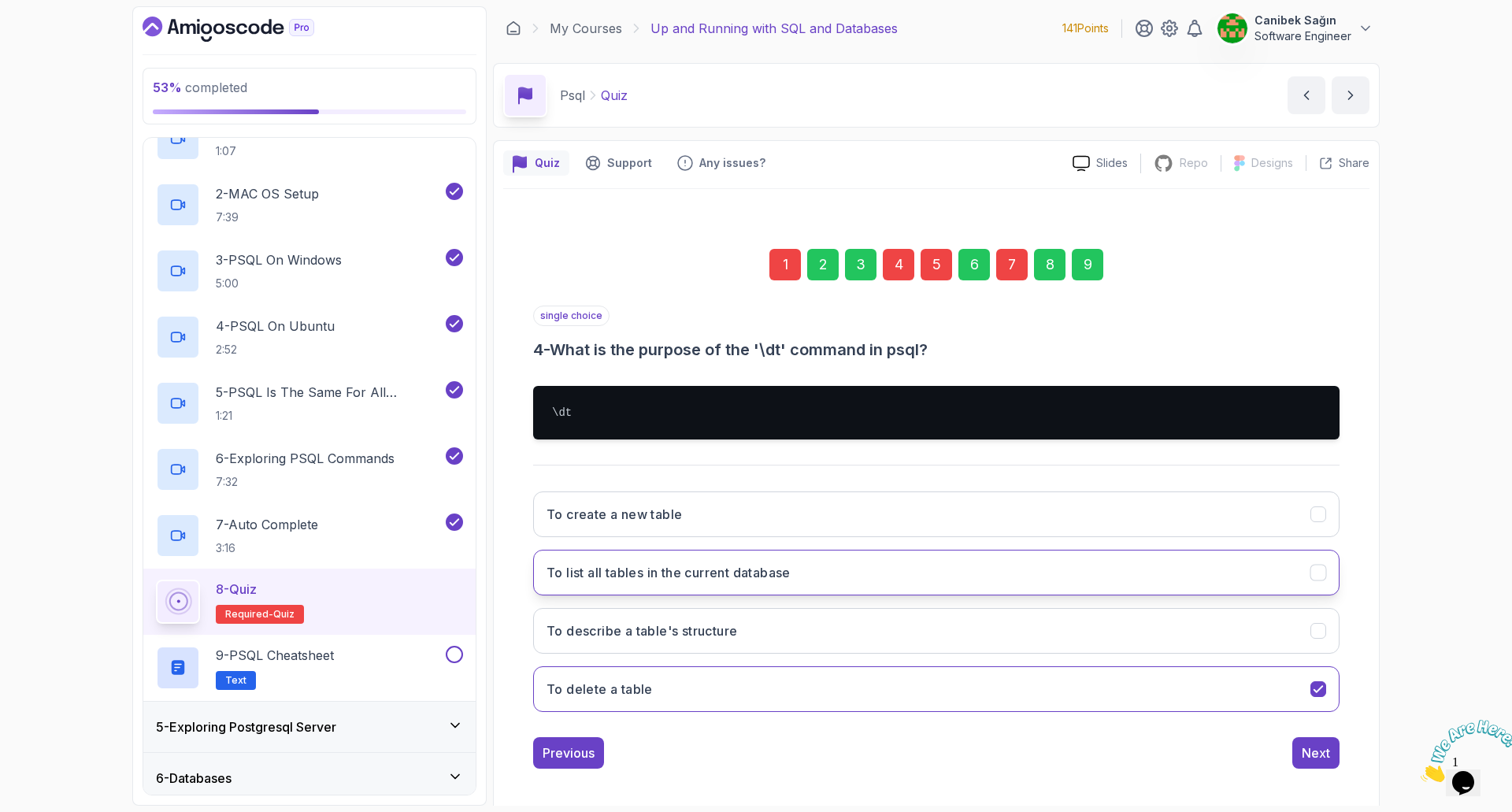
click at [731, 566] on h3 "To list all tables in the current database" at bounding box center [668, 572] width 244 height 19
click at [1326, 754] on div "Next" at bounding box center [1316, 752] width 28 height 19
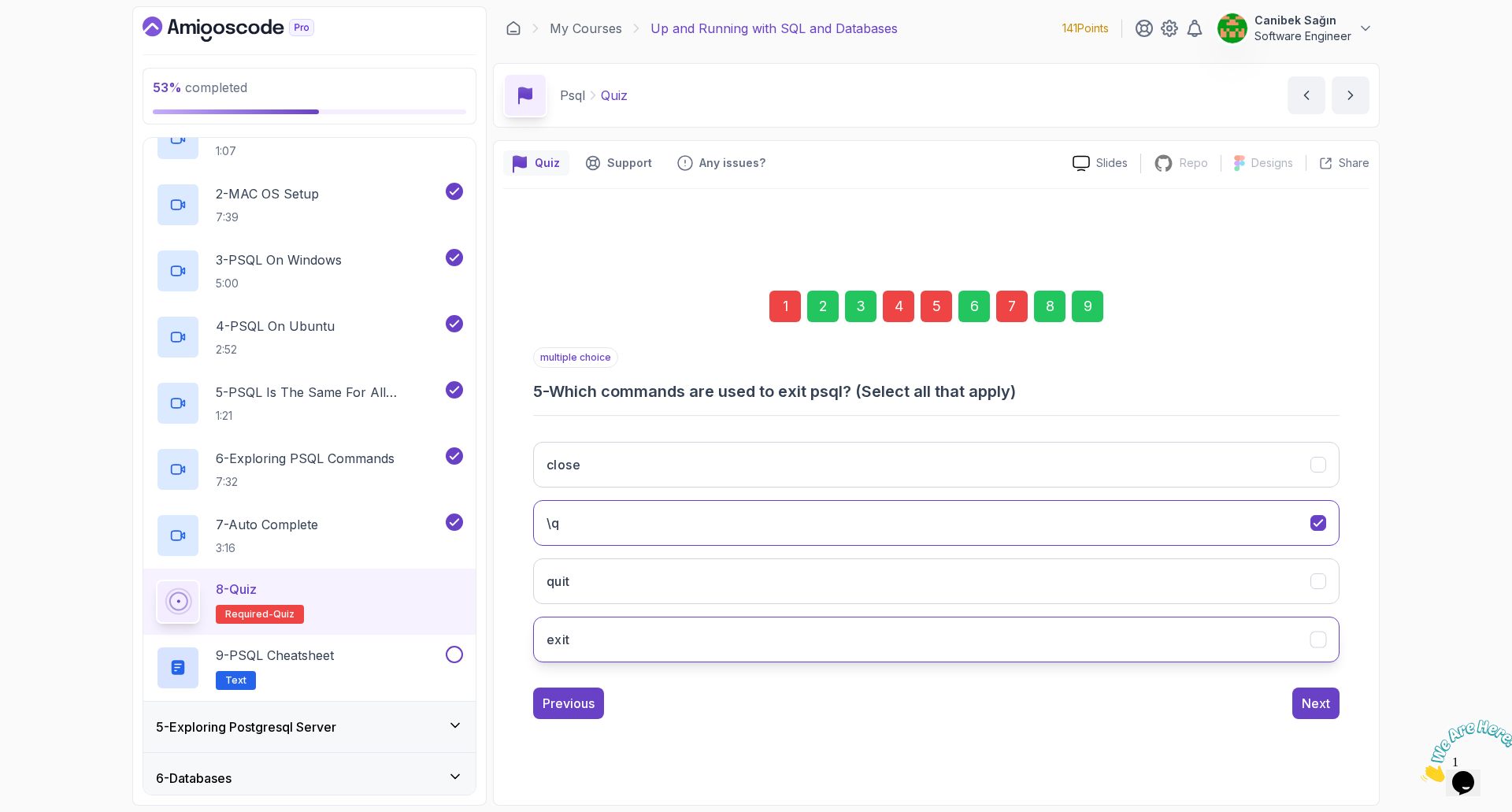
click at [882, 631] on button "exit" at bounding box center [936, 640] width 807 height 46
click at [1299, 530] on button "\q" at bounding box center [936, 523] width 807 height 46
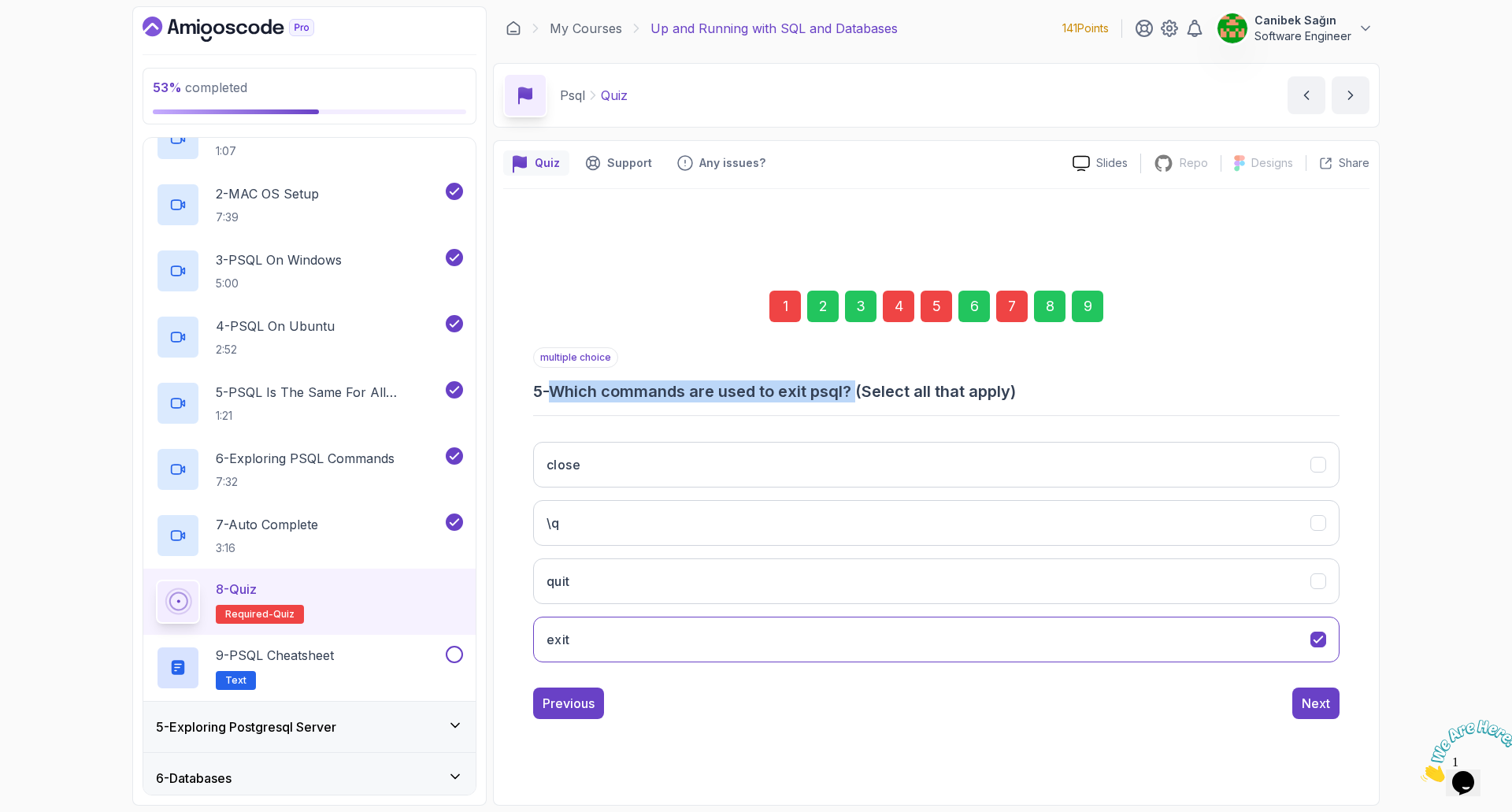
drag, startPoint x: 562, startPoint y: 390, endPoint x: 863, endPoint y: 400, distance: 301.2
click at [863, 400] on h3 "5 - Which commands are used to exit psql? (Select all that apply)" at bounding box center [936, 392] width 807 height 22
copy h3 "Which commands are used to exit psql?"
click at [1313, 588] on icon "quit" at bounding box center [1318, 581] width 15 height 15
click at [1317, 469] on icon "close" at bounding box center [1318, 464] width 15 height 15
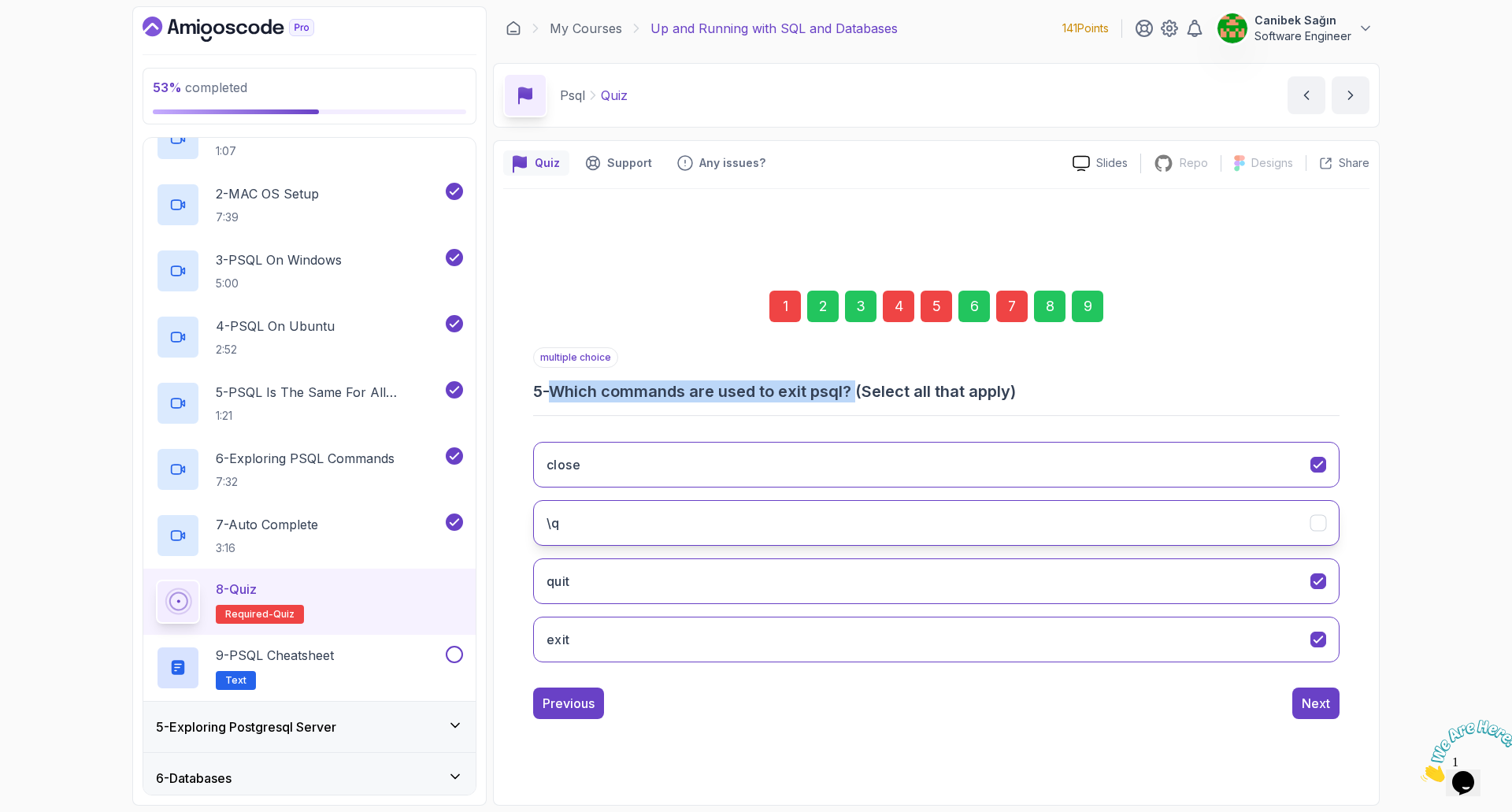
click at [1320, 525] on icon "\\q" at bounding box center [1318, 523] width 15 height 15
click at [1313, 701] on div "Next" at bounding box center [1316, 702] width 28 height 19
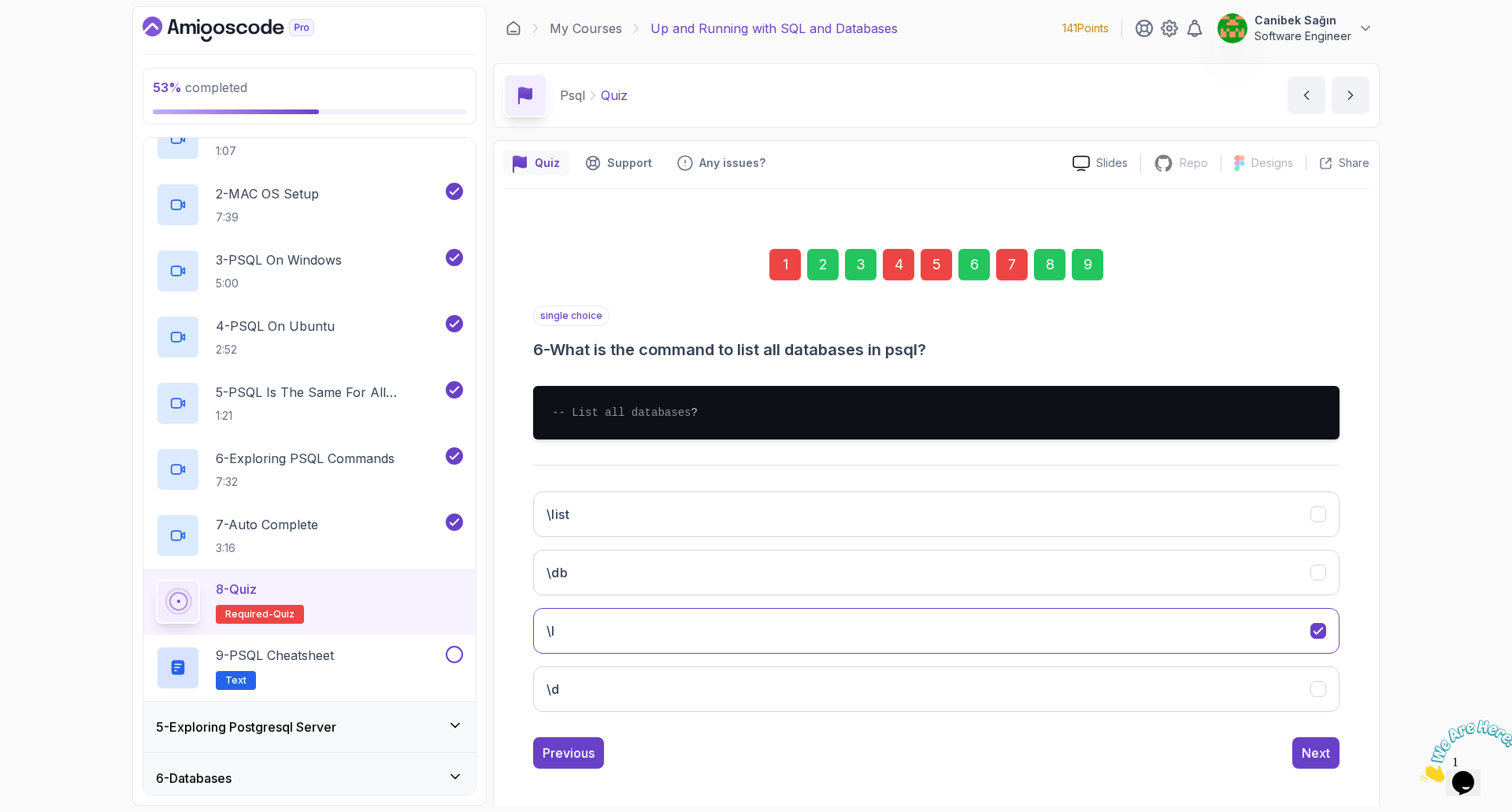
click at [1002, 261] on div "7" at bounding box center [1012, 265] width 32 height 32
click at [611, 415] on span "-- Describe table structure" at bounding box center [640, 412] width 178 height 13
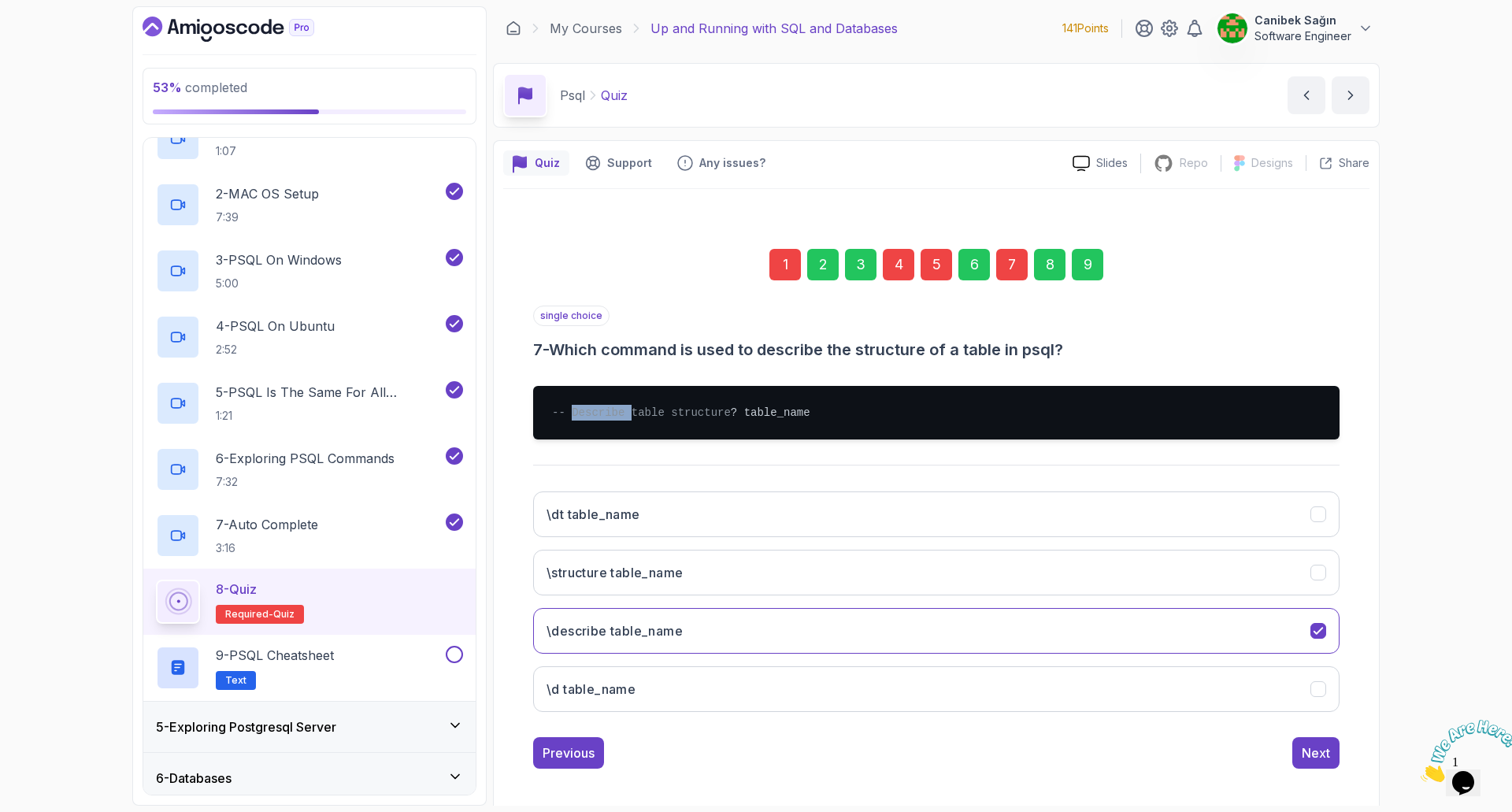
click at [611, 415] on span "-- Describe table structure" at bounding box center [640, 412] width 178 height 13
drag, startPoint x: 627, startPoint y: 428, endPoint x: 538, endPoint y: 410, distance: 90.8
click at [538, 410] on pre "-- Describe table structure ? table_name" at bounding box center [936, 412] width 807 height 54
copy pre "-- Describe table structure ? table_name"
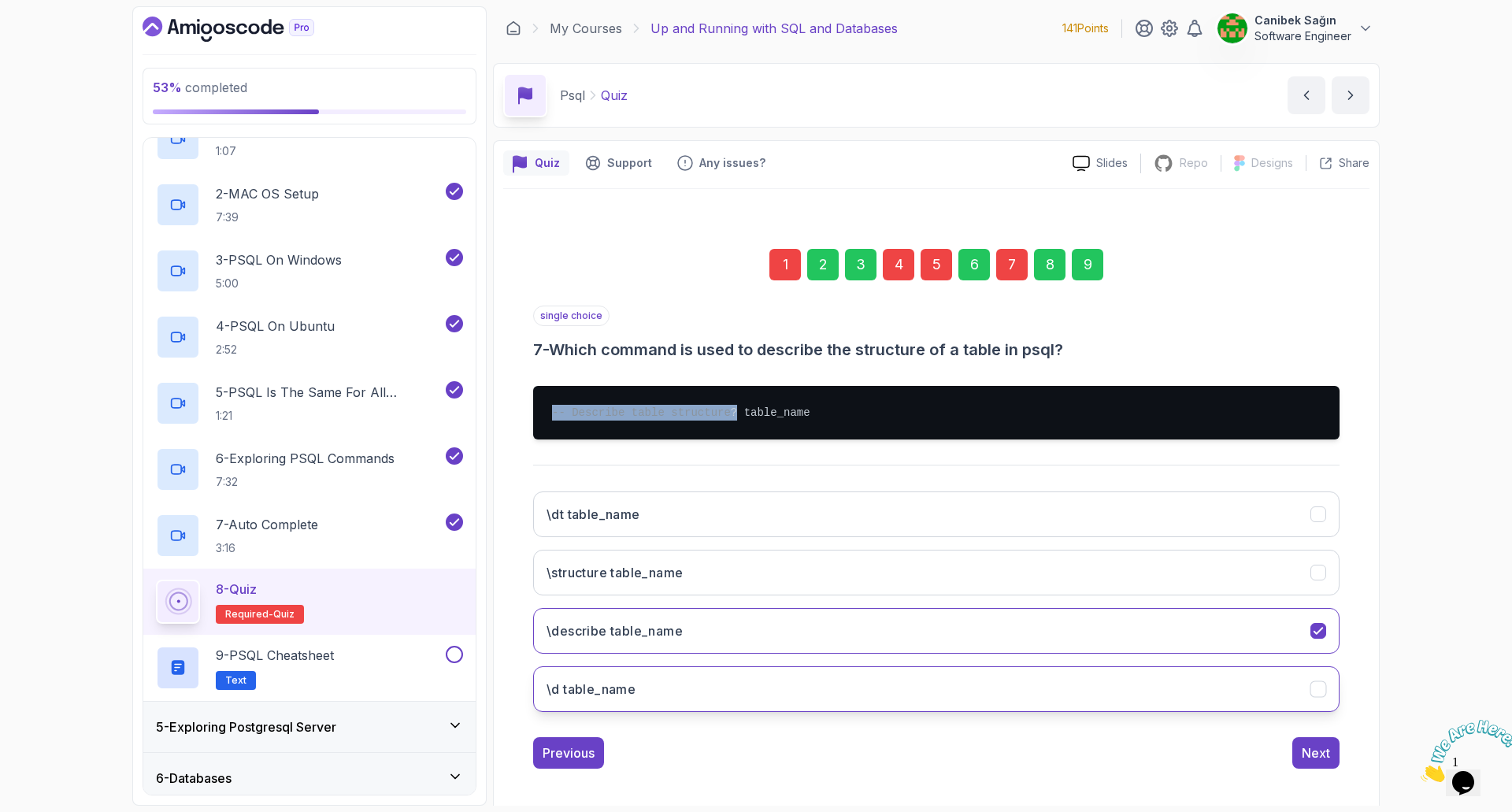
click at [738, 693] on button "\d table_name" at bounding box center [936, 689] width 807 height 46
click at [1315, 762] on div "Next" at bounding box center [1316, 752] width 28 height 19
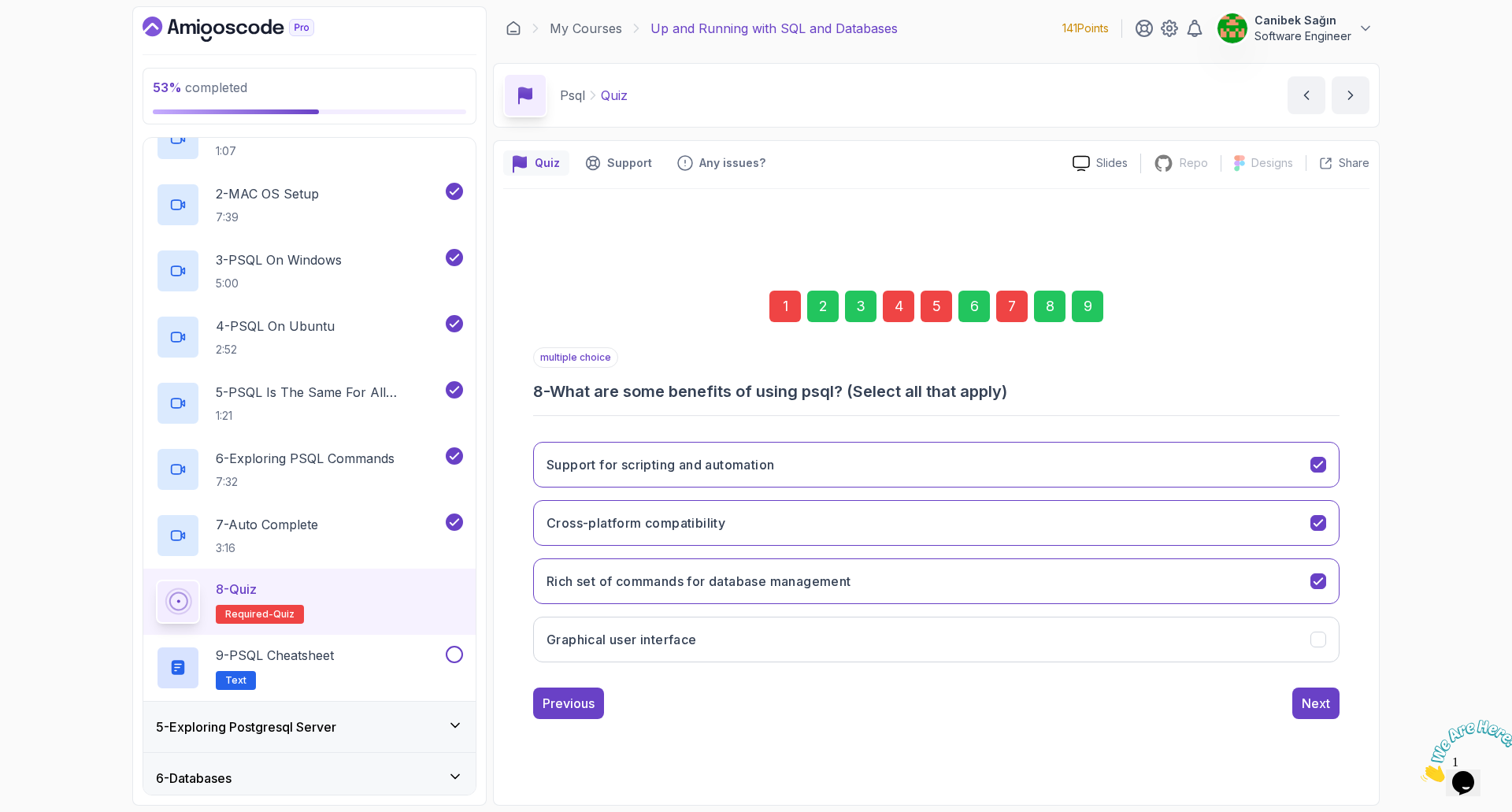
click at [1092, 302] on div "9" at bounding box center [1088, 307] width 32 height 32
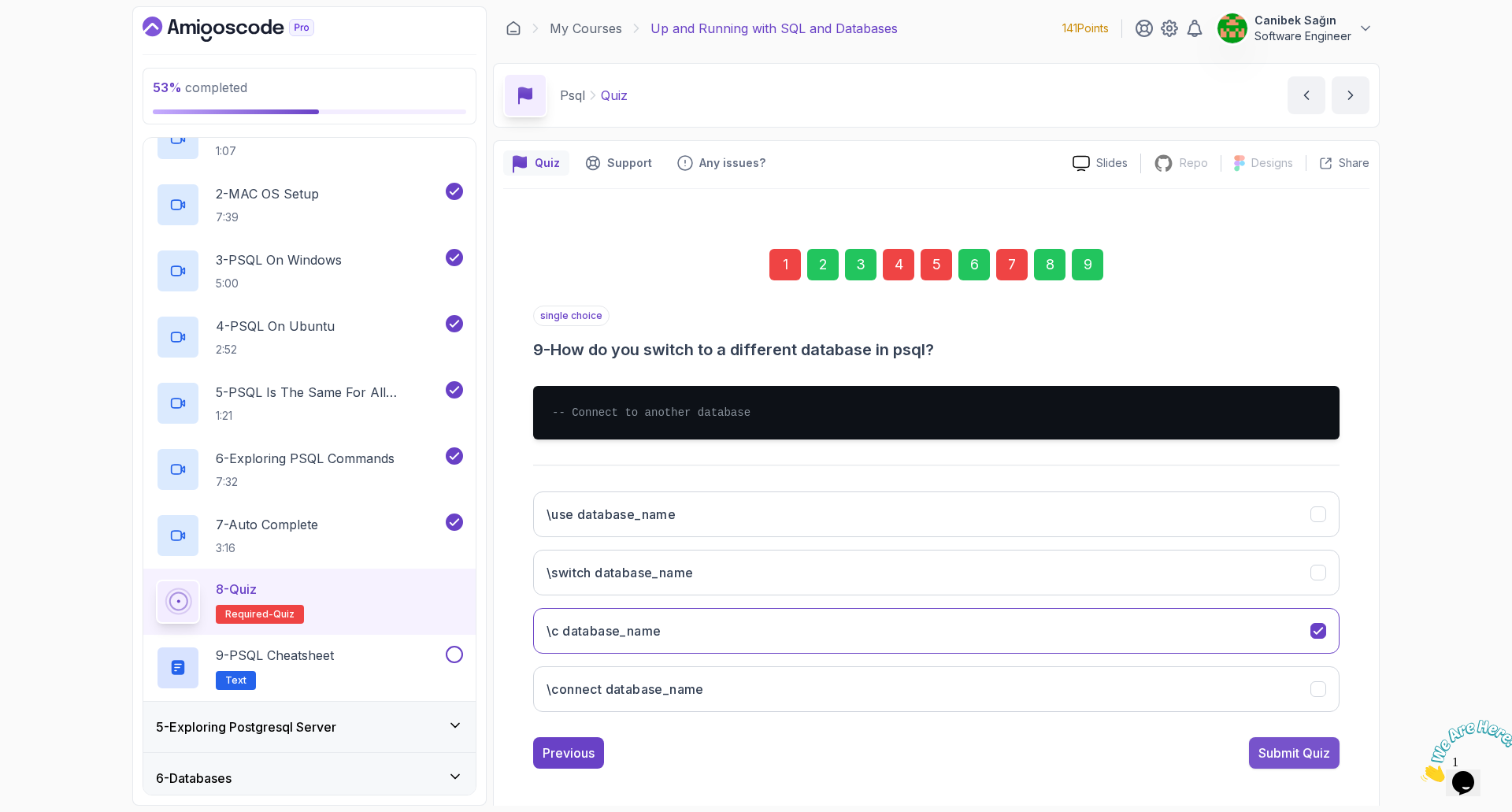
click at [1310, 757] on div "Submit Quiz" at bounding box center [1294, 752] width 72 height 19
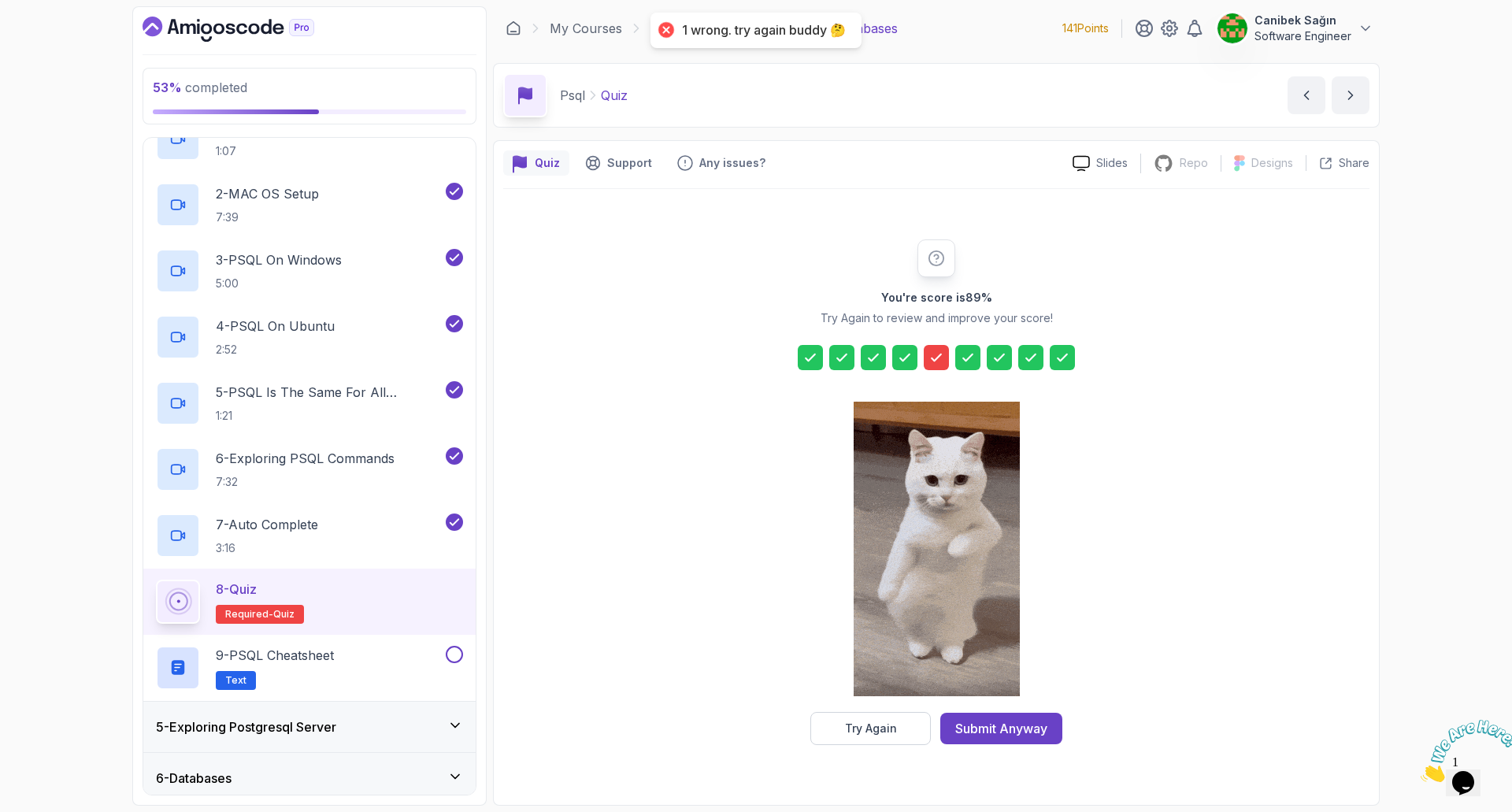
click at [934, 355] on icon at bounding box center [936, 358] width 16 height 16
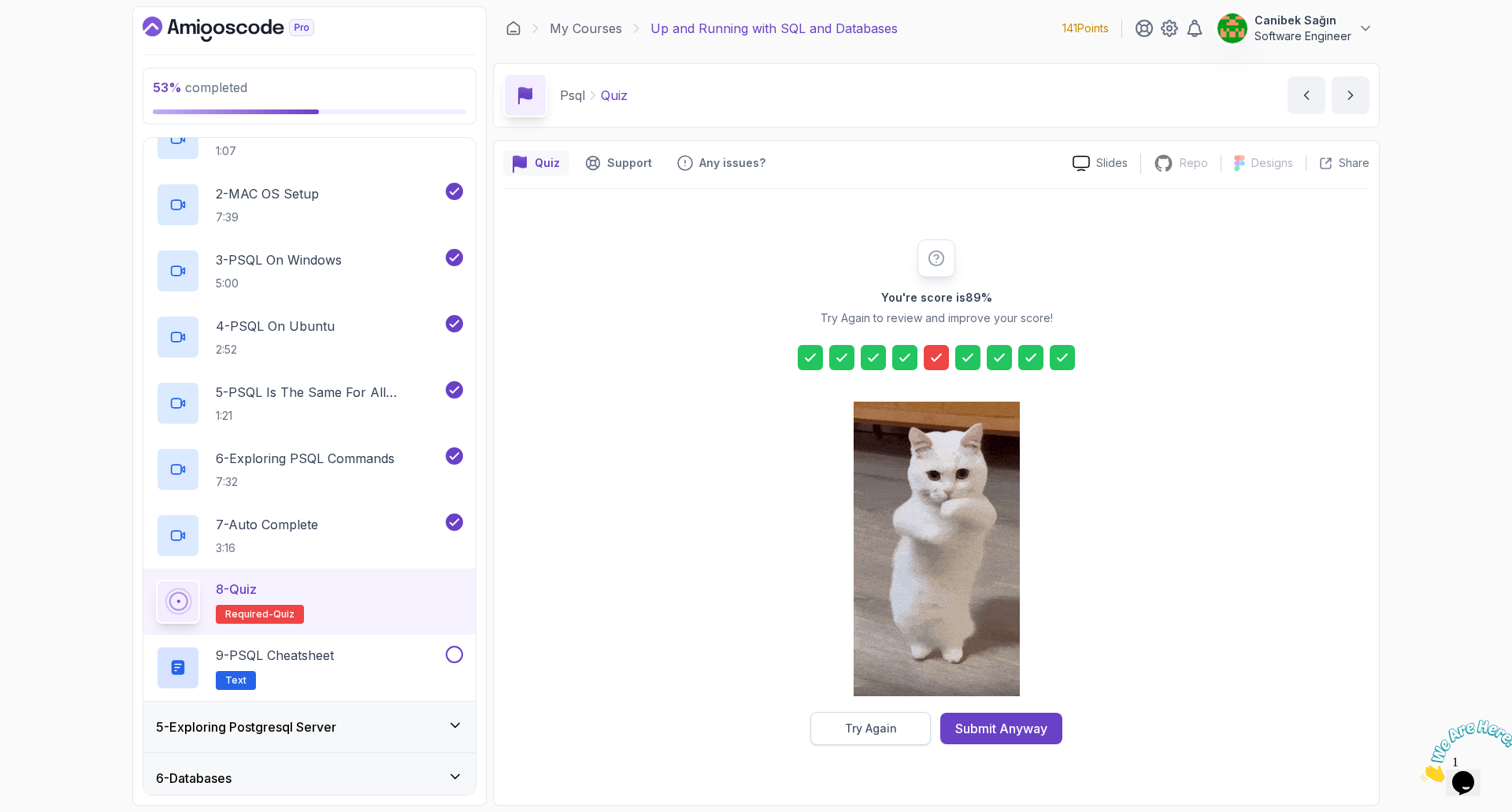
click at [886, 727] on div "Try Again" at bounding box center [871, 728] width 52 height 16
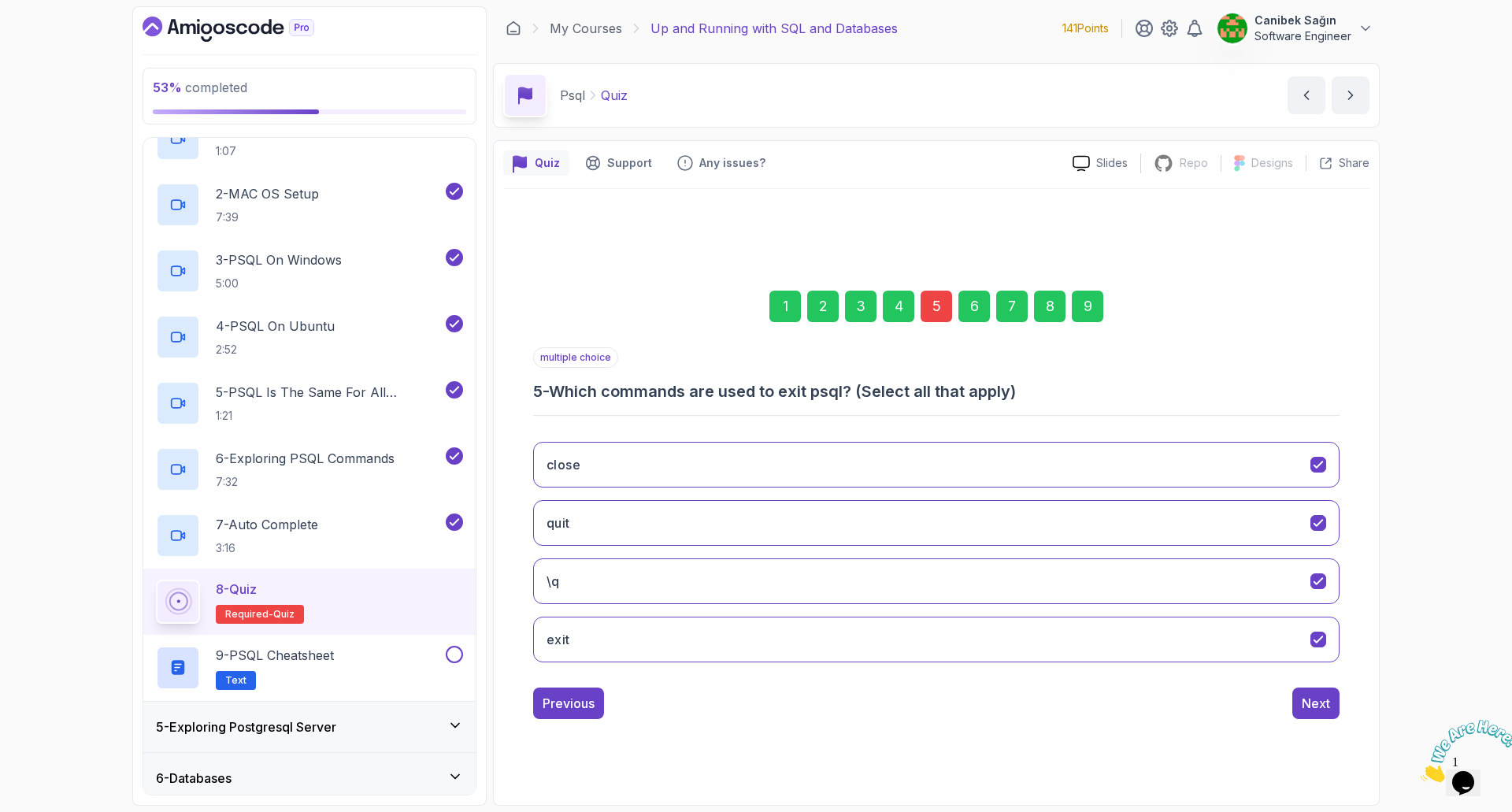
click at [931, 303] on div "5" at bounding box center [936, 307] width 32 height 32
click at [931, 305] on div "5" at bounding box center [936, 307] width 32 height 32
click at [1318, 638] on icon "exit" at bounding box center [1318, 640] width 15 height 15
click at [1316, 574] on div "\\q" at bounding box center [1318, 582] width 17 height 17
click at [1313, 524] on icon "quit" at bounding box center [1318, 523] width 15 height 15
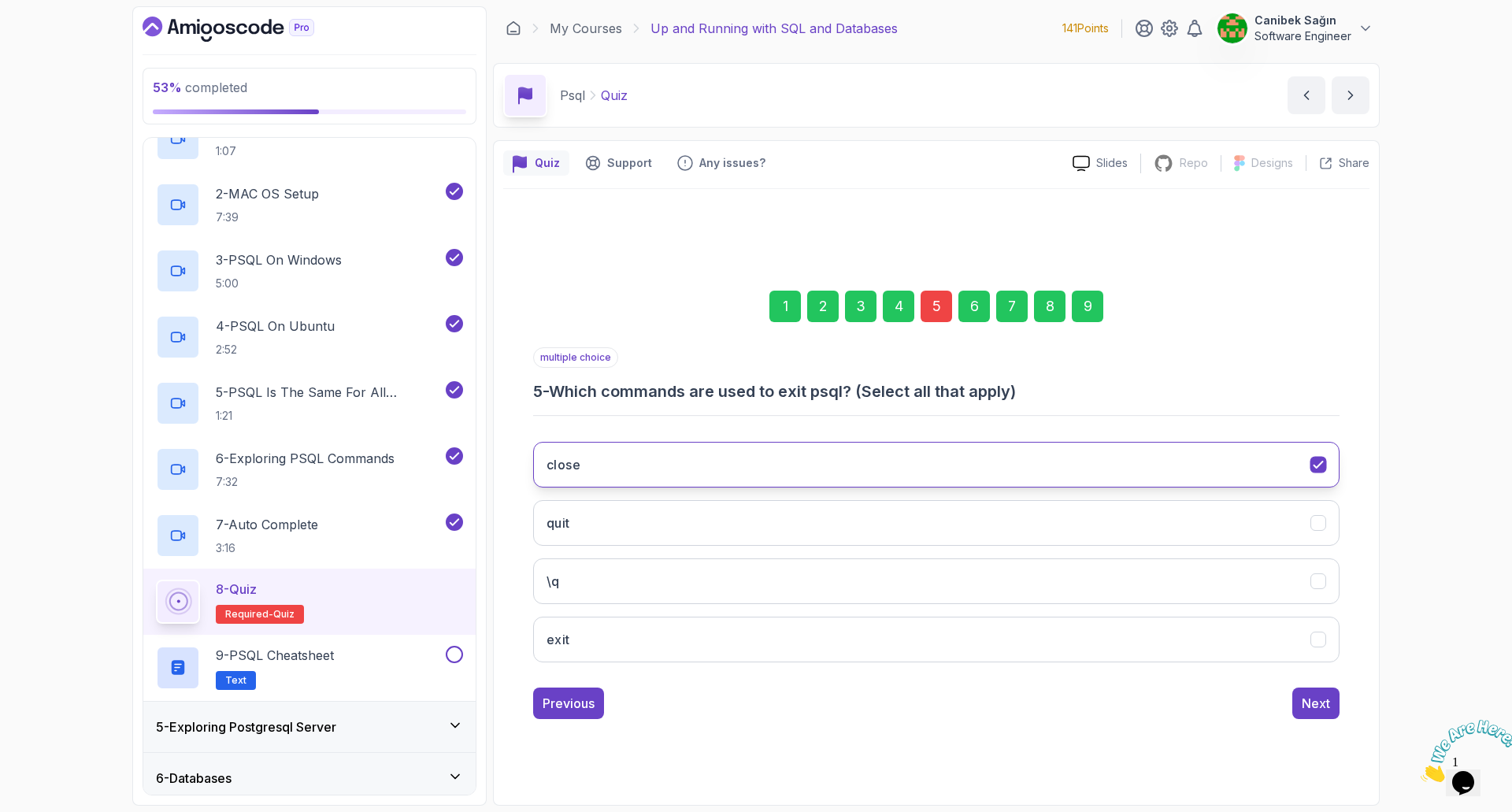
click at [1314, 467] on icon "close" at bounding box center [1318, 464] width 15 height 15
click at [889, 390] on h3 "5 - Which commands are used to exit psql? (Select all that apply)" at bounding box center [936, 392] width 807 height 22
drag, startPoint x: 866, startPoint y: 391, endPoint x: 555, endPoint y: 378, distance: 311.3
click at [555, 378] on div "multiple choice 5 - Which commands are used to exit psql? (Select all that appl…" at bounding box center [936, 375] width 807 height 55
copy h3 "Which commands are used to exit psql?"
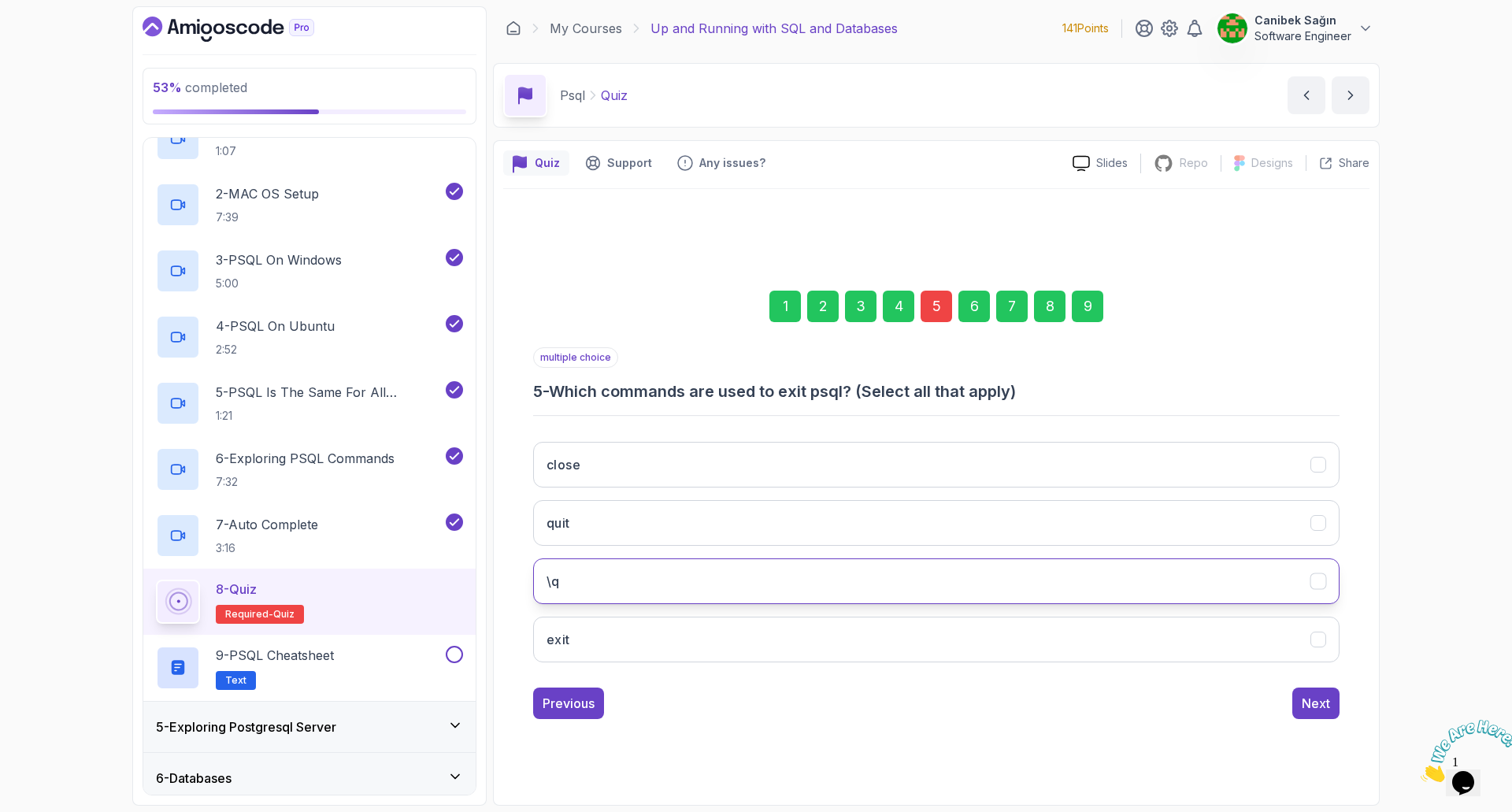
click at [620, 574] on button "\q" at bounding box center [936, 581] width 807 height 46
click at [599, 630] on button "exit" at bounding box center [936, 640] width 807 height 46
click at [619, 531] on button "quit" at bounding box center [936, 523] width 807 height 46
click at [1311, 701] on div "Next" at bounding box center [1316, 702] width 28 height 19
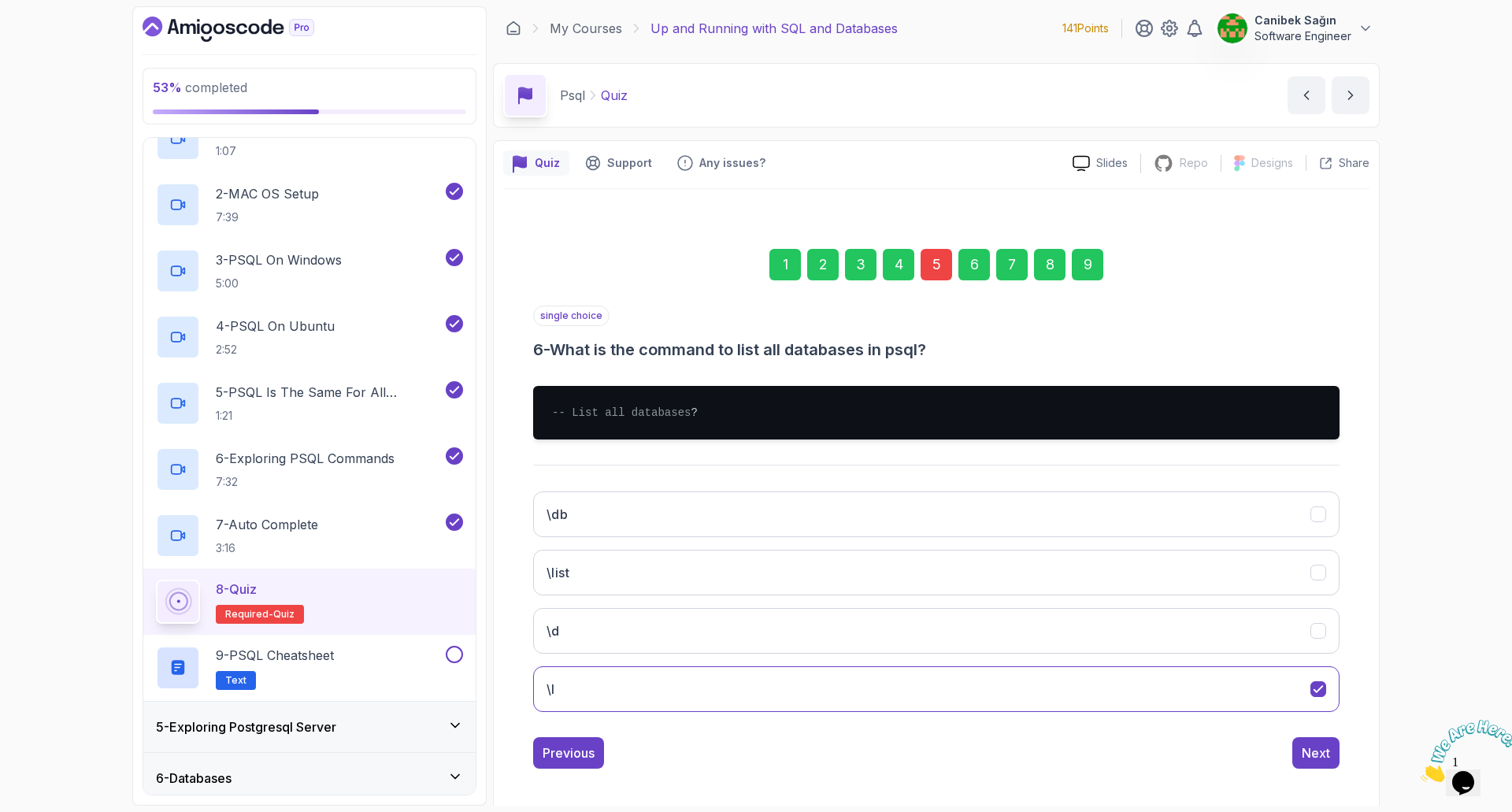
click at [1100, 264] on div "9" at bounding box center [1088, 265] width 32 height 32
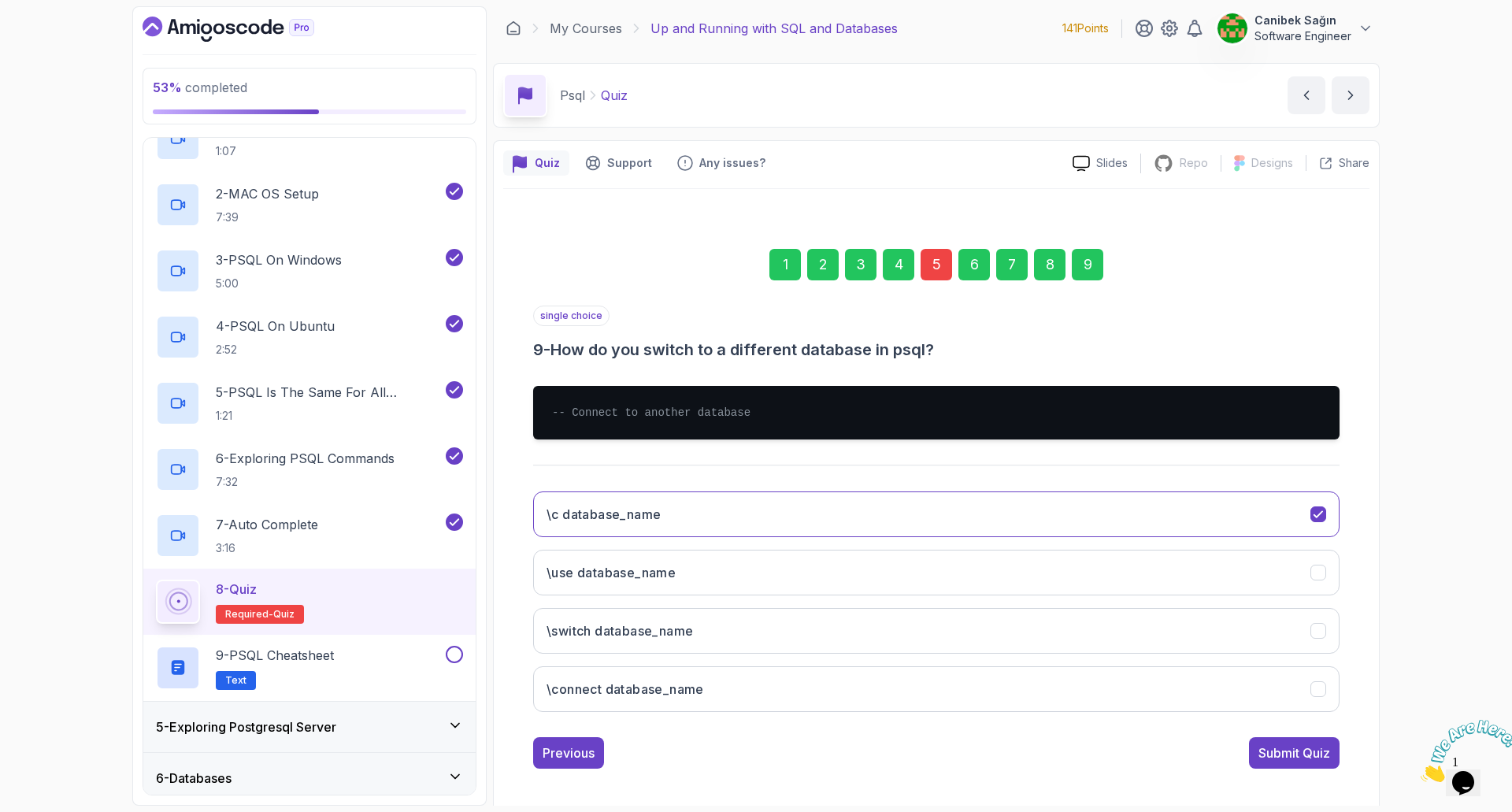
click at [1299, 750] on div "Submit Quiz" at bounding box center [1294, 752] width 72 height 19
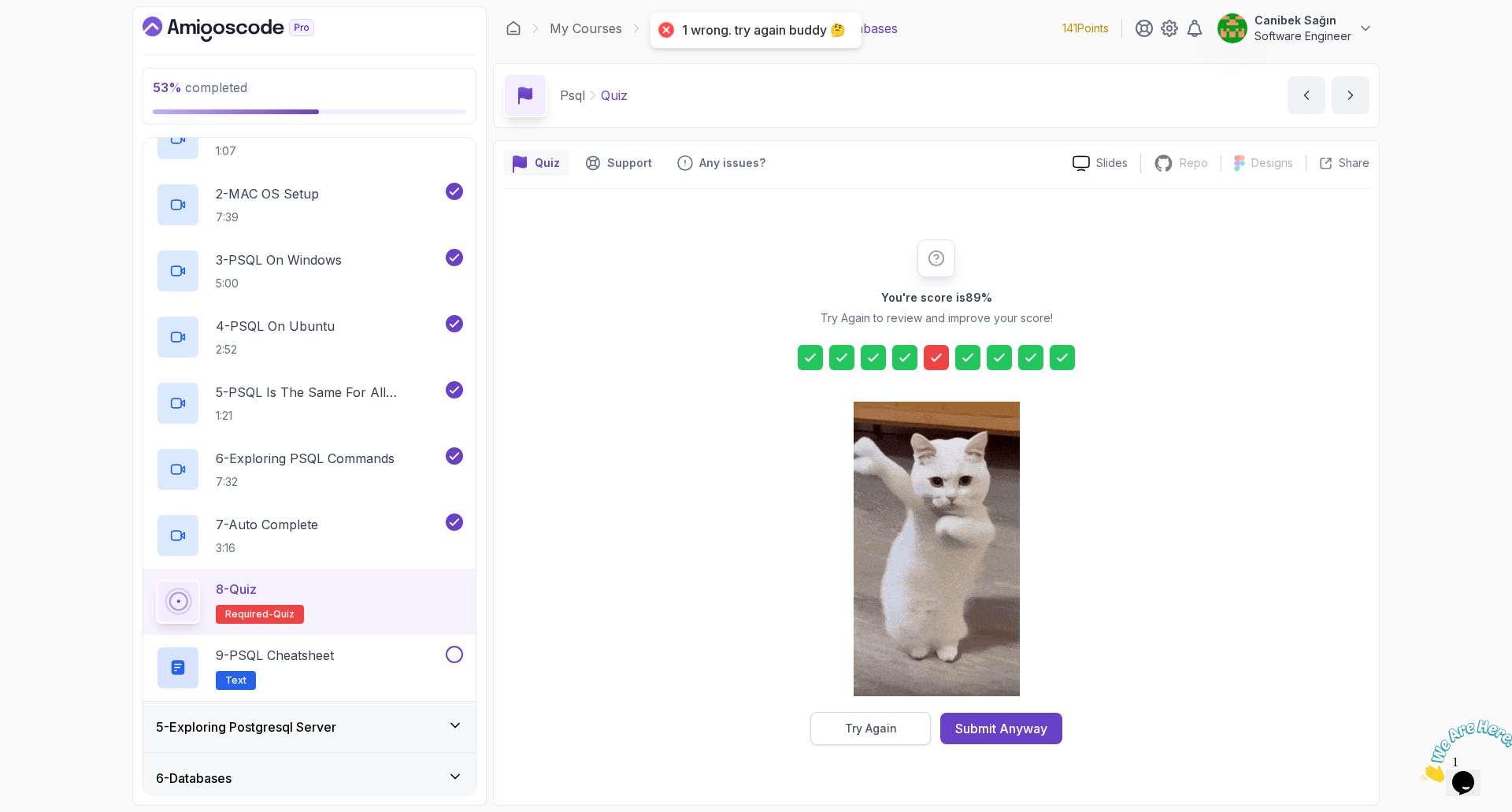
click at [886, 724] on div "Try Again" at bounding box center [871, 728] width 52 height 16
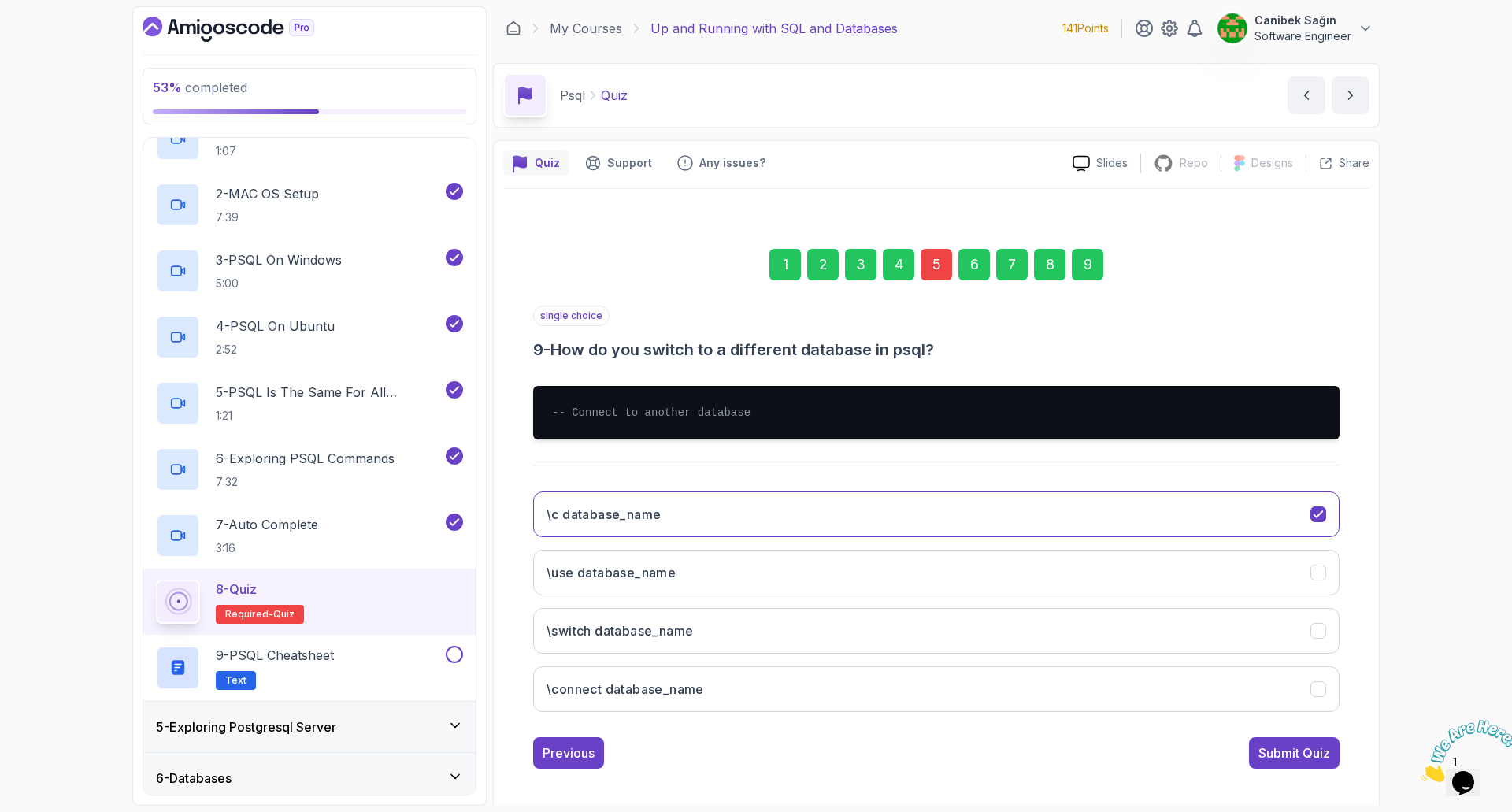
click at [940, 270] on div "5" at bounding box center [936, 265] width 32 height 32
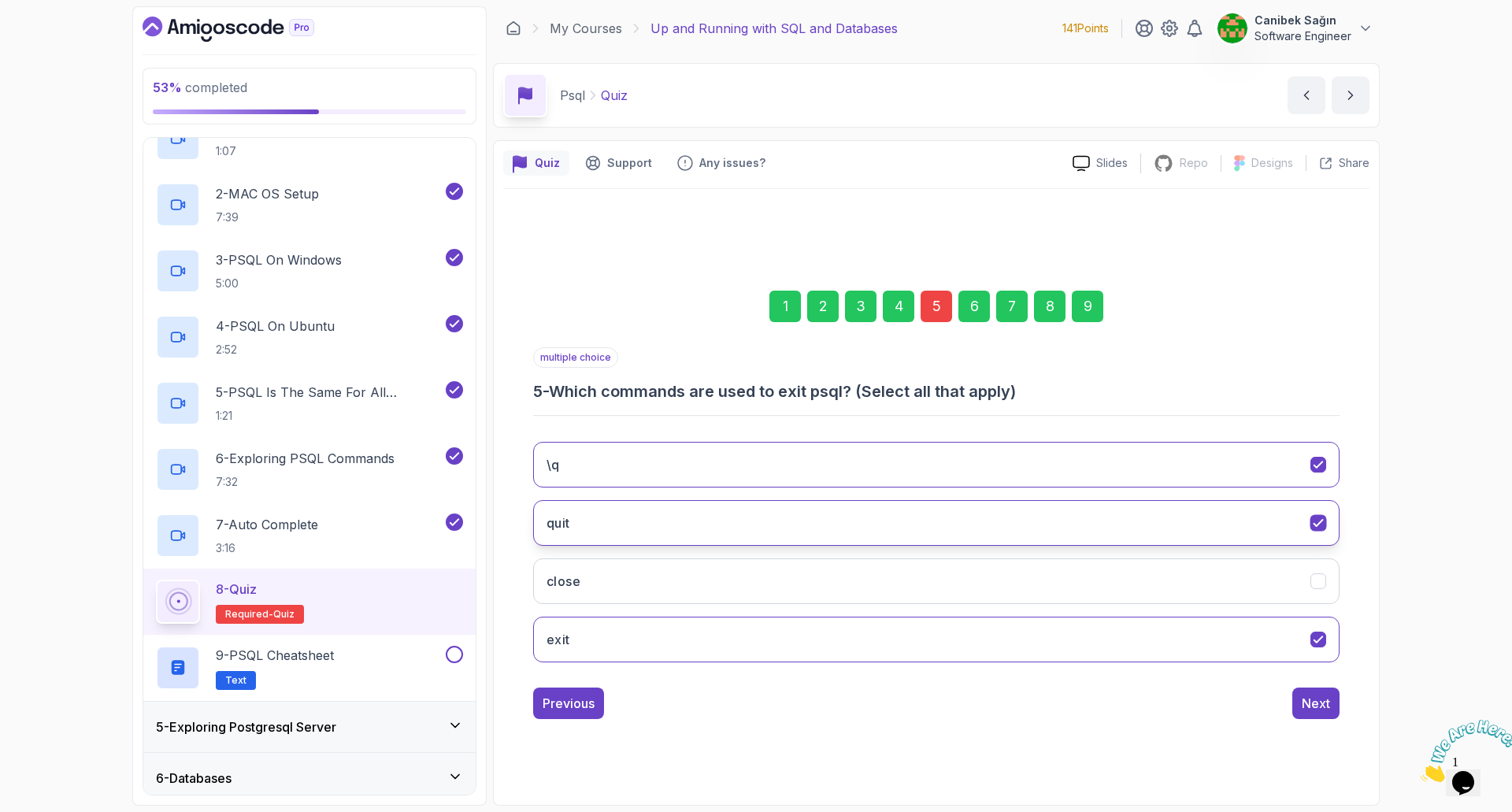
click at [1323, 524] on icon "quit" at bounding box center [1318, 523] width 15 height 15
click at [1321, 709] on div "Next" at bounding box center [1316, 702] width 28 height 19
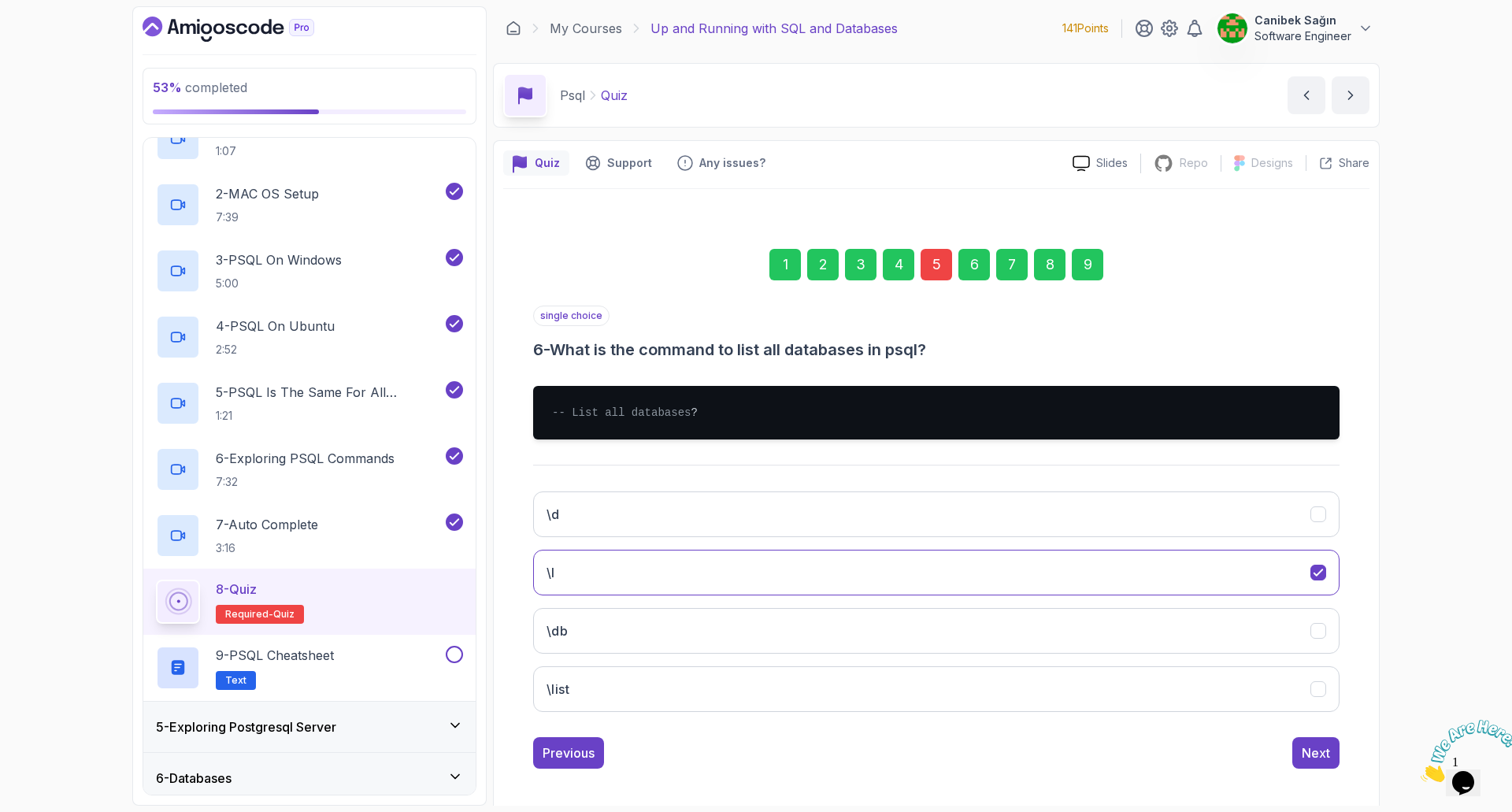
click at [1089, 268] on div "9" at bounding box center [1088, 265] width 32 height 32
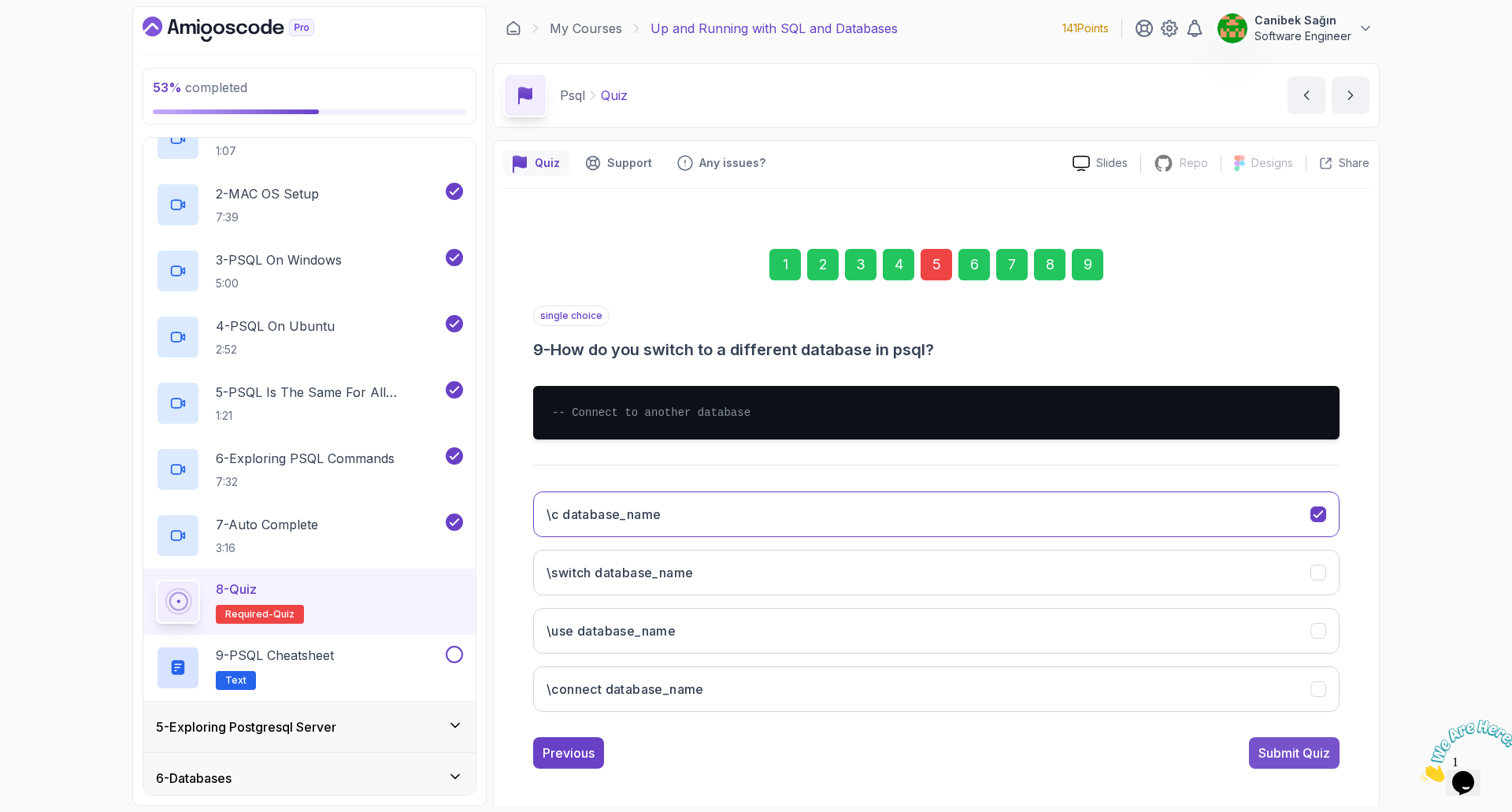
click at [1281, 755] on div "Submit Quiz" at bounding box center [1294, 752] width 72 height 19
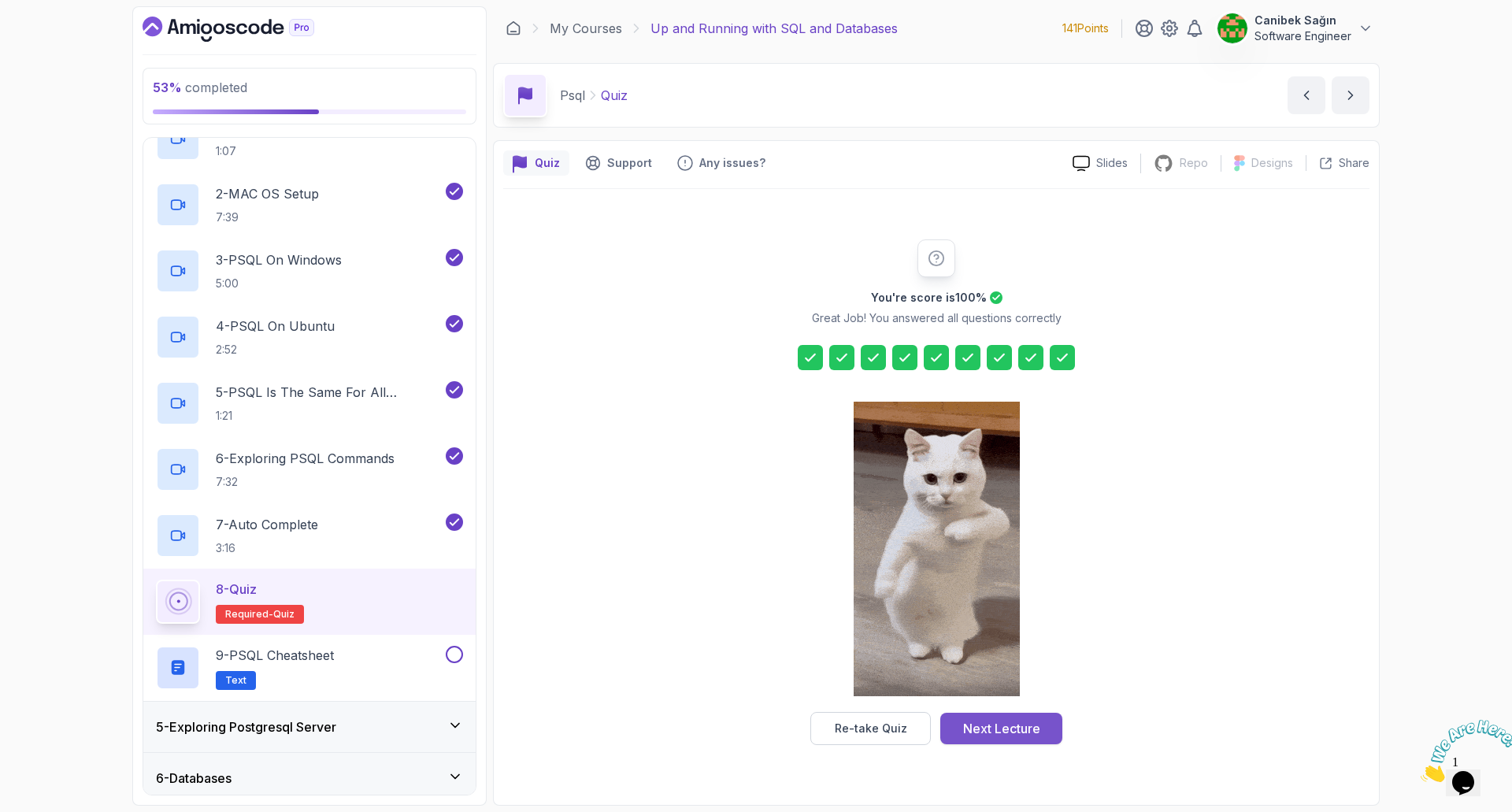
click at [1032, 723] on div "Next Lecture" at bounding box center [1001, 728] width 77 height 19
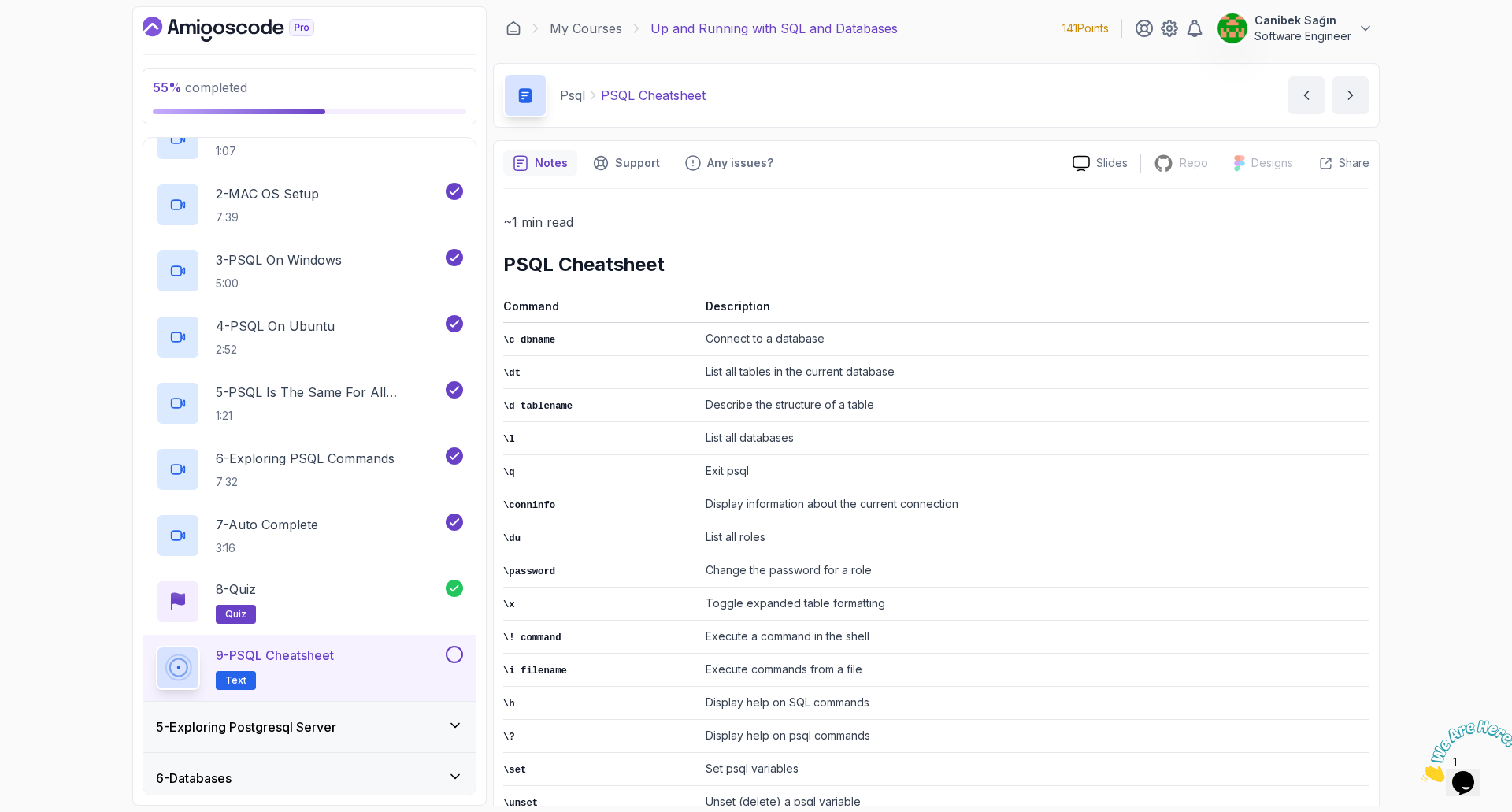
scroll to position [194, 0]
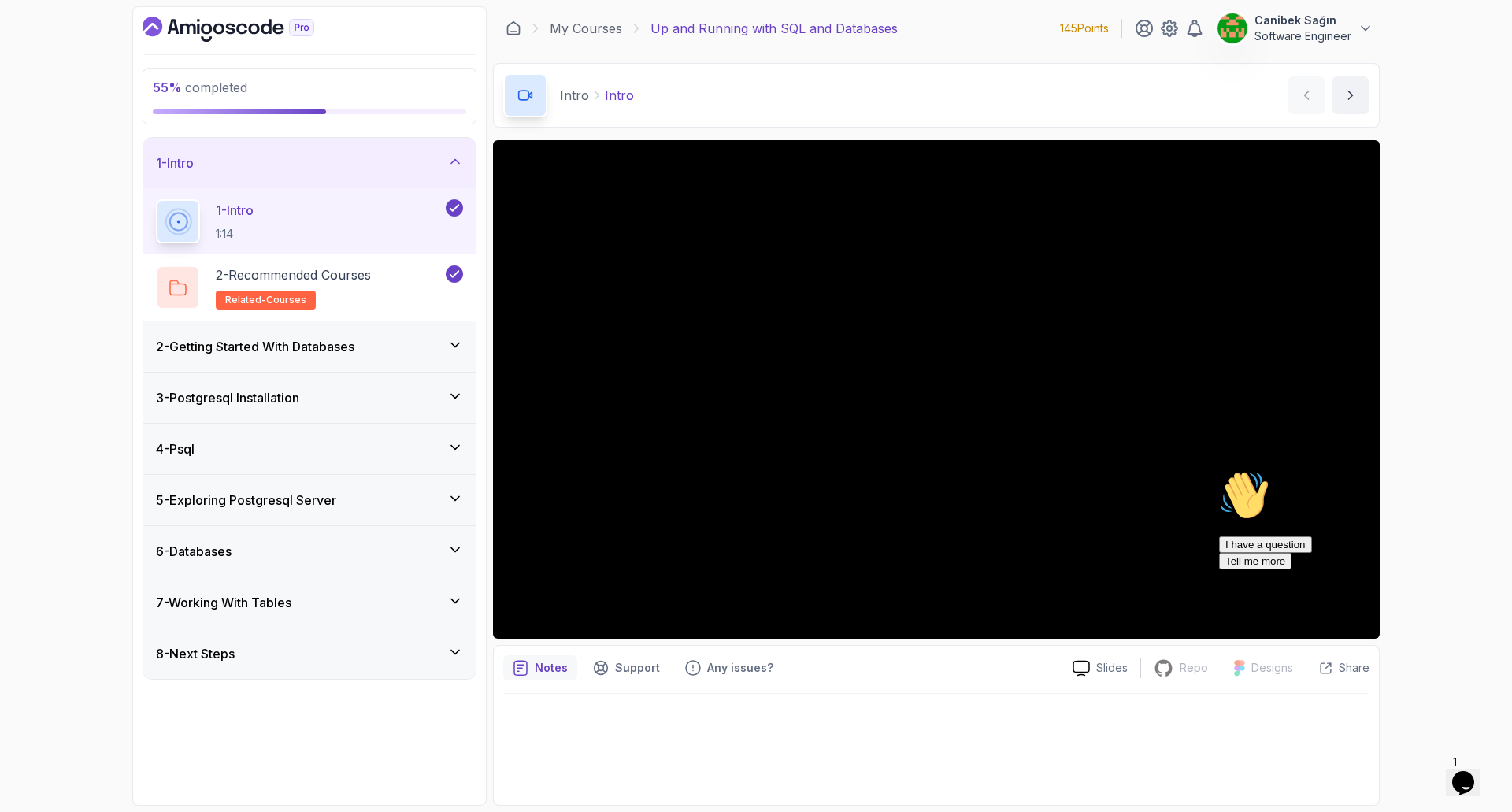
click at [261, 445] on div "4 - Psql" at bounding box center [310, 448] width 307 height 19
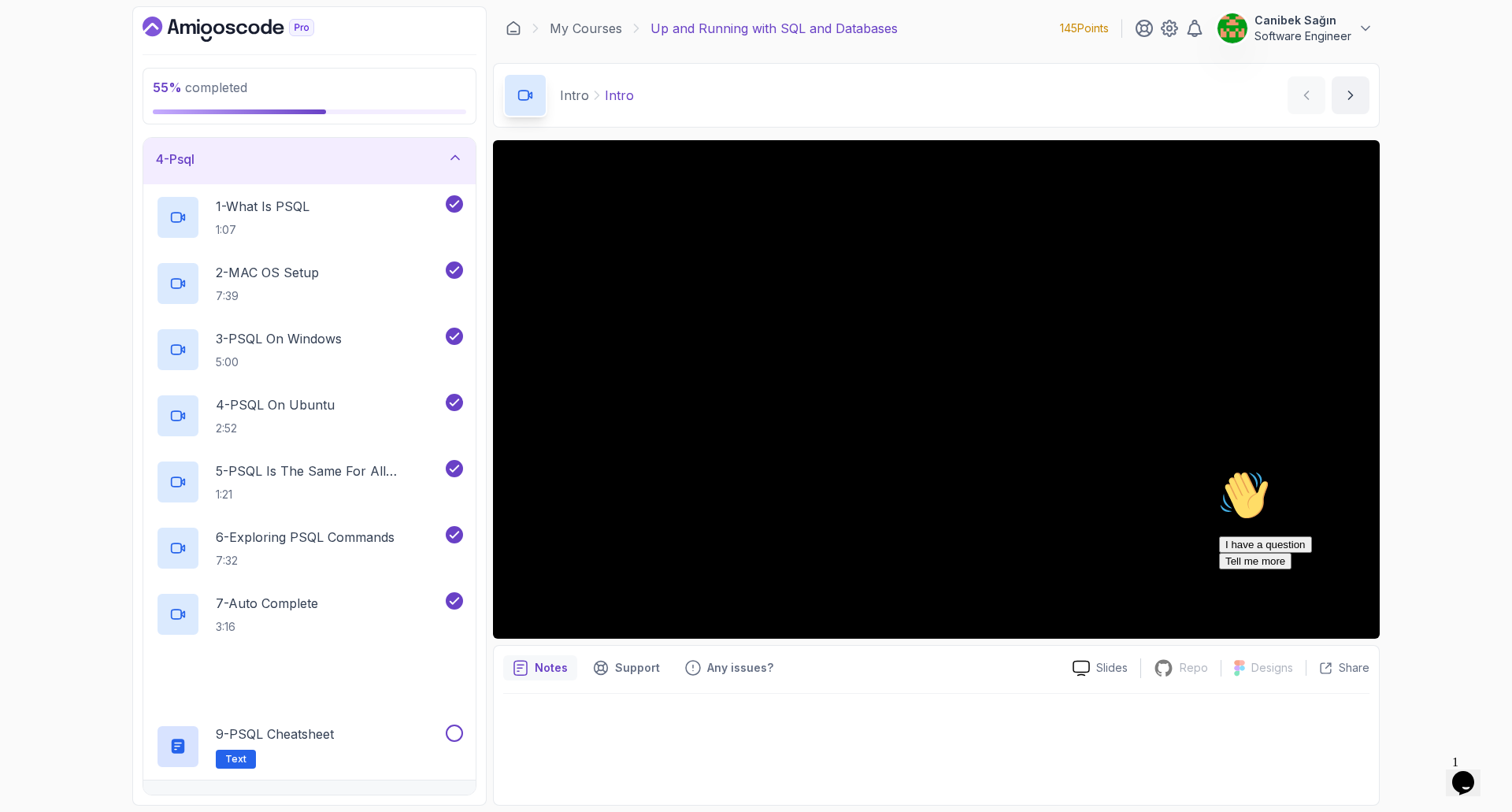
scroll to position [348, 0]
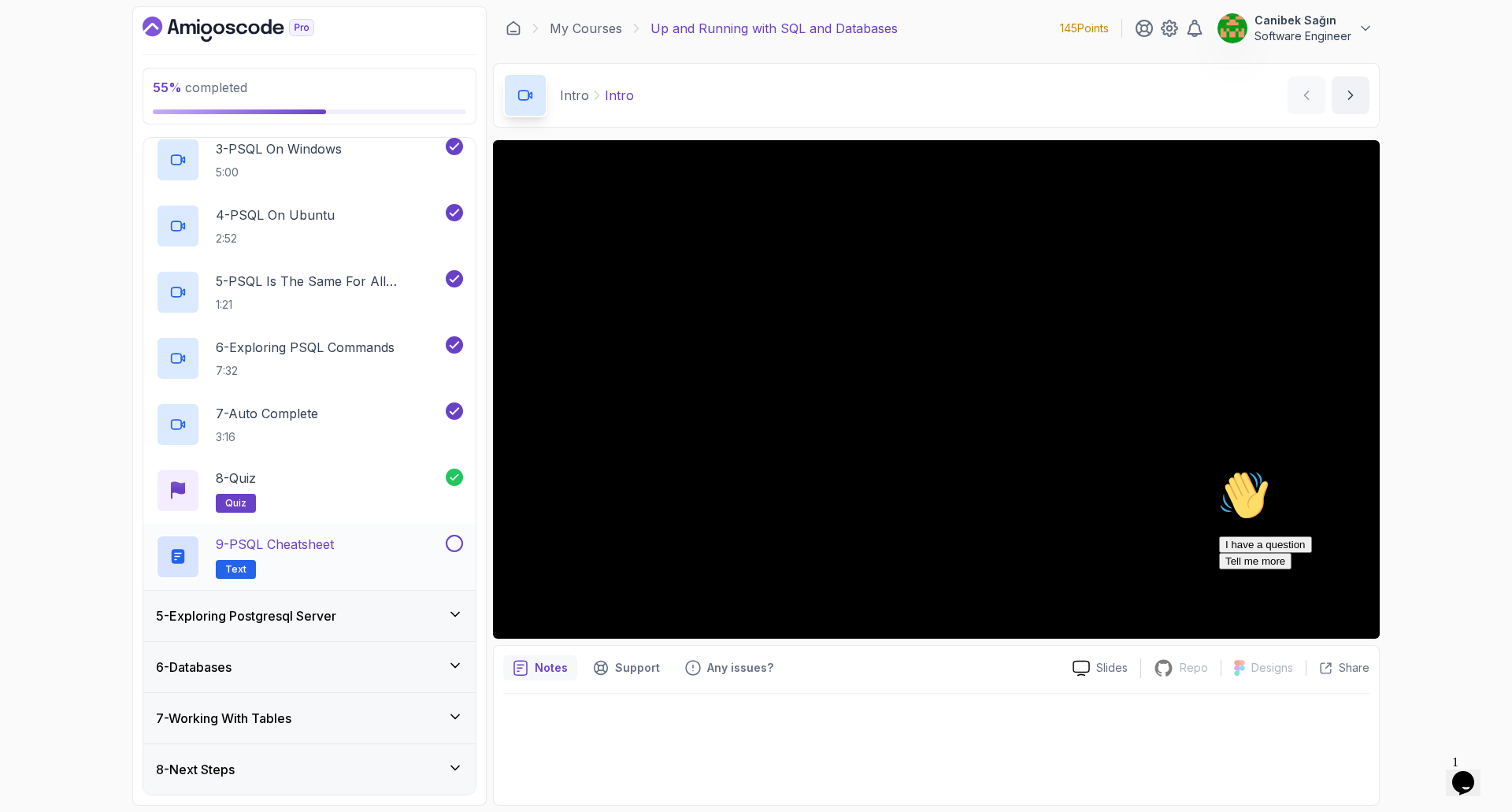
click at [374, 552] on div "9 - PSQL Cheatsheet Text" at bounding box center [300, 557] width 287 height 44
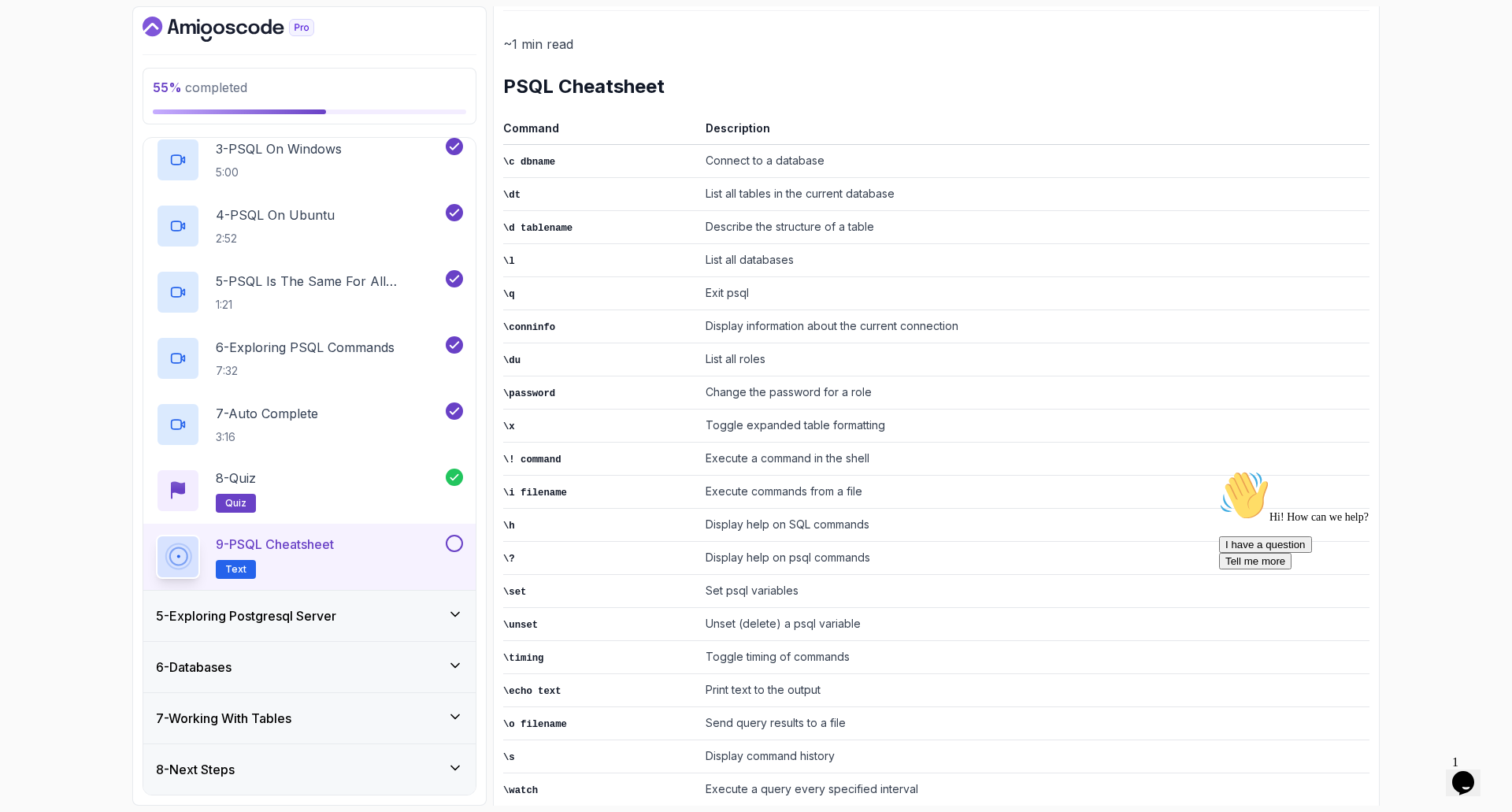
scroll to position [194, 0]
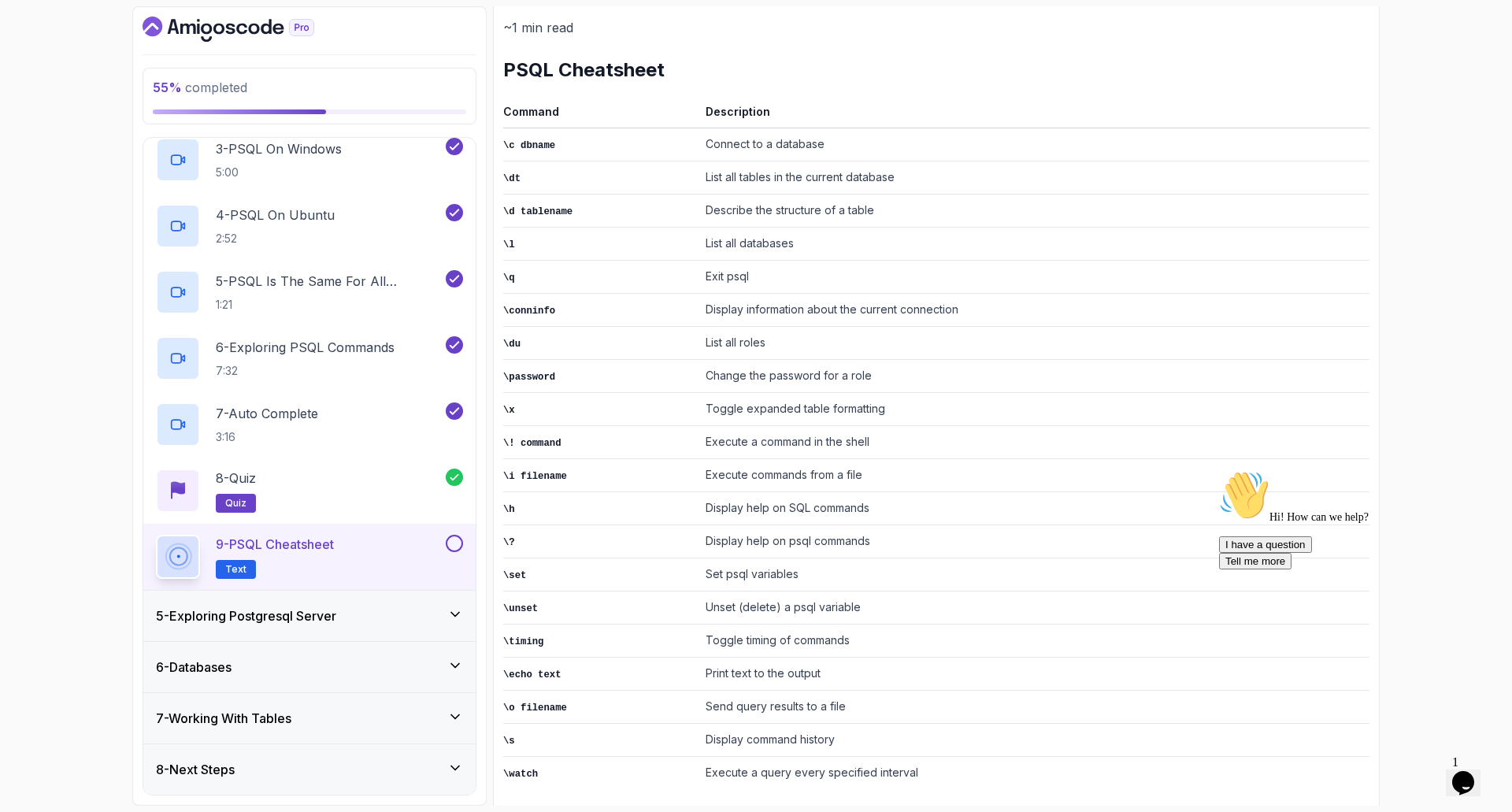
click at [450, 537] on button at bounding box center [453, 543] width 17 height 17
click at [431, 611] on div "5 - Exploring Postgresql Server" at bounding box center [310, 616] width 307 height 19
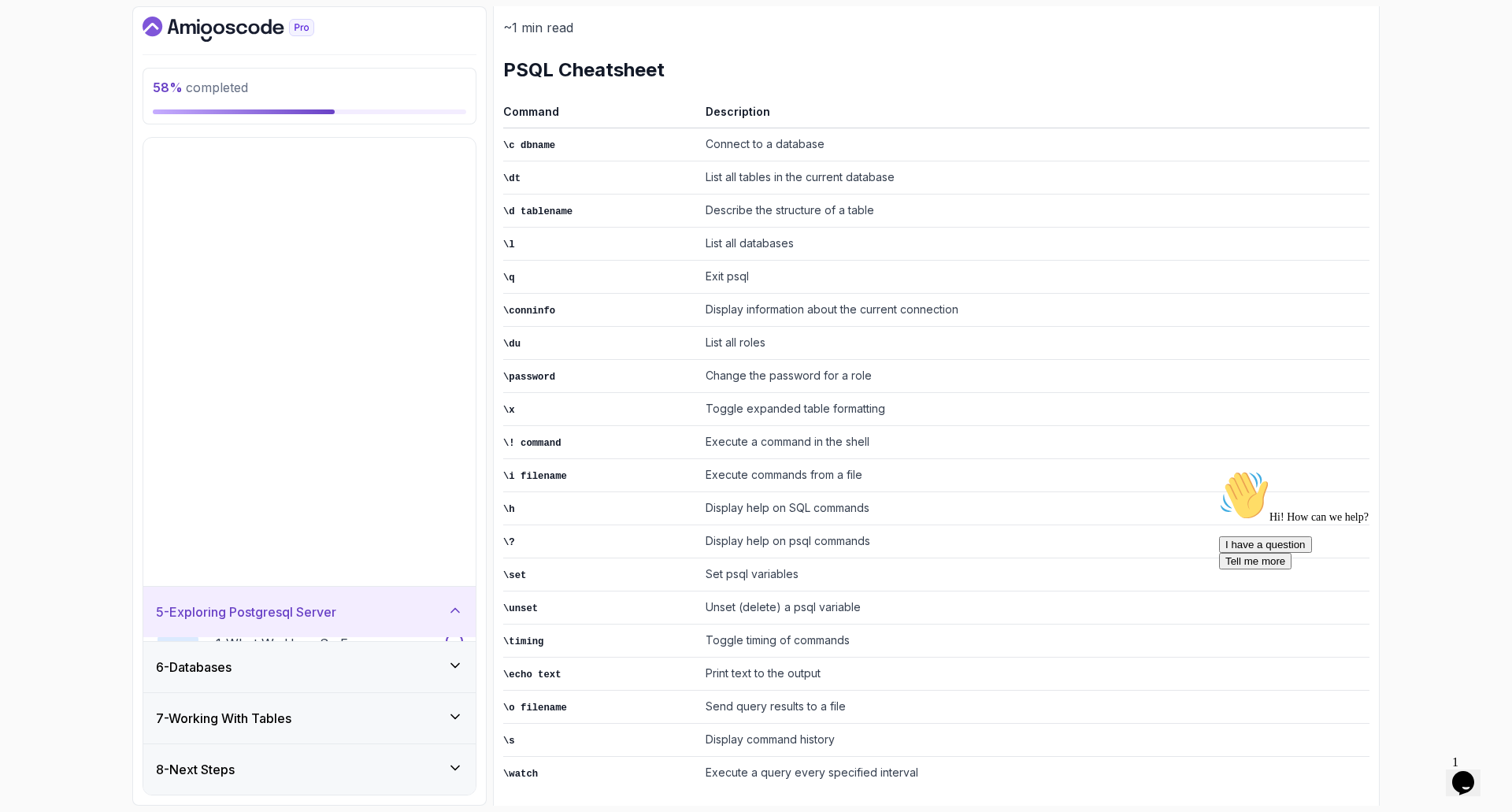
scroll to position [0, 0]
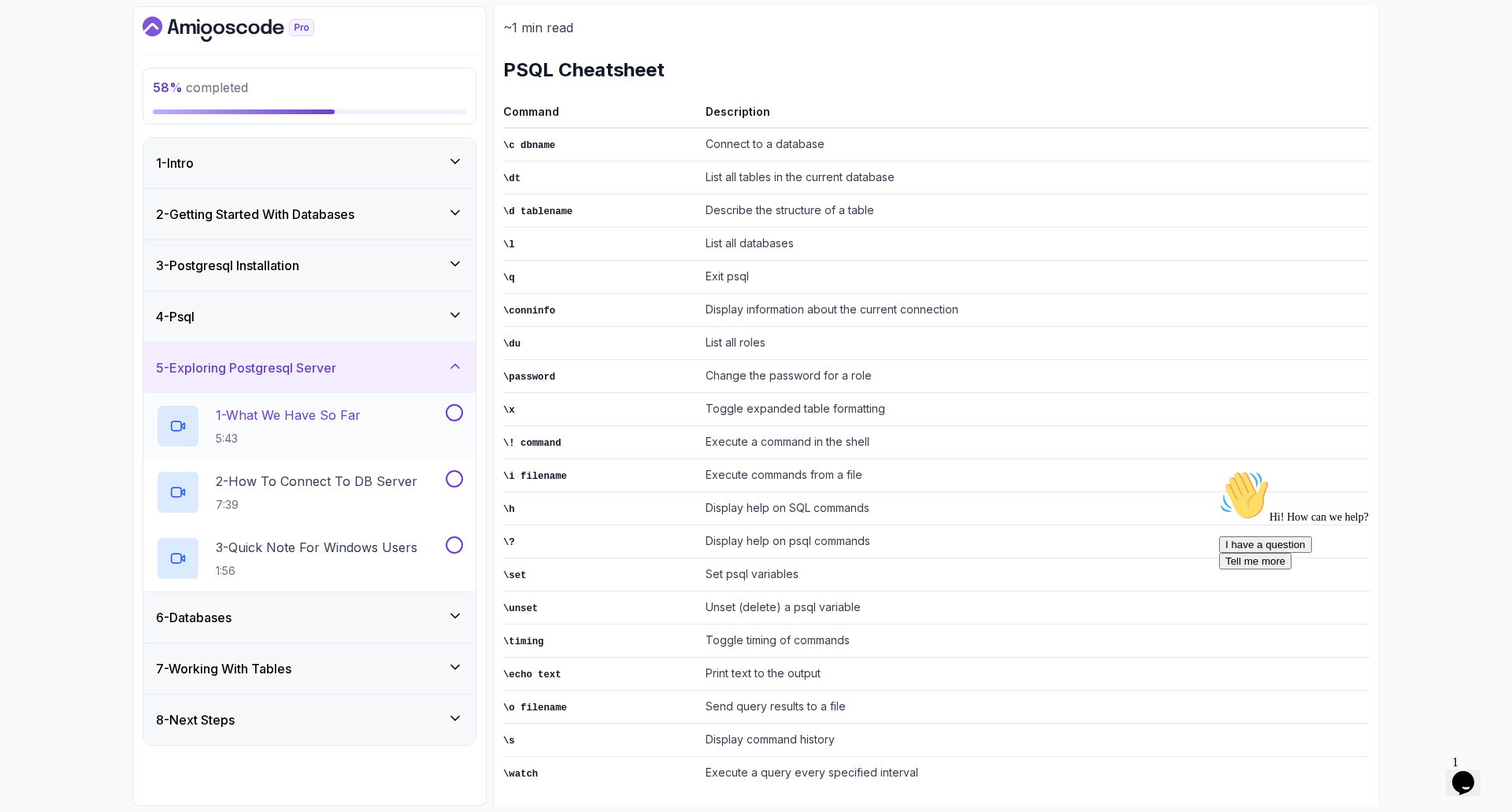
click at [375, 427] on div "1 - What We Have So Far 5:43" at bounding box center [300, 426] width 287 height 44
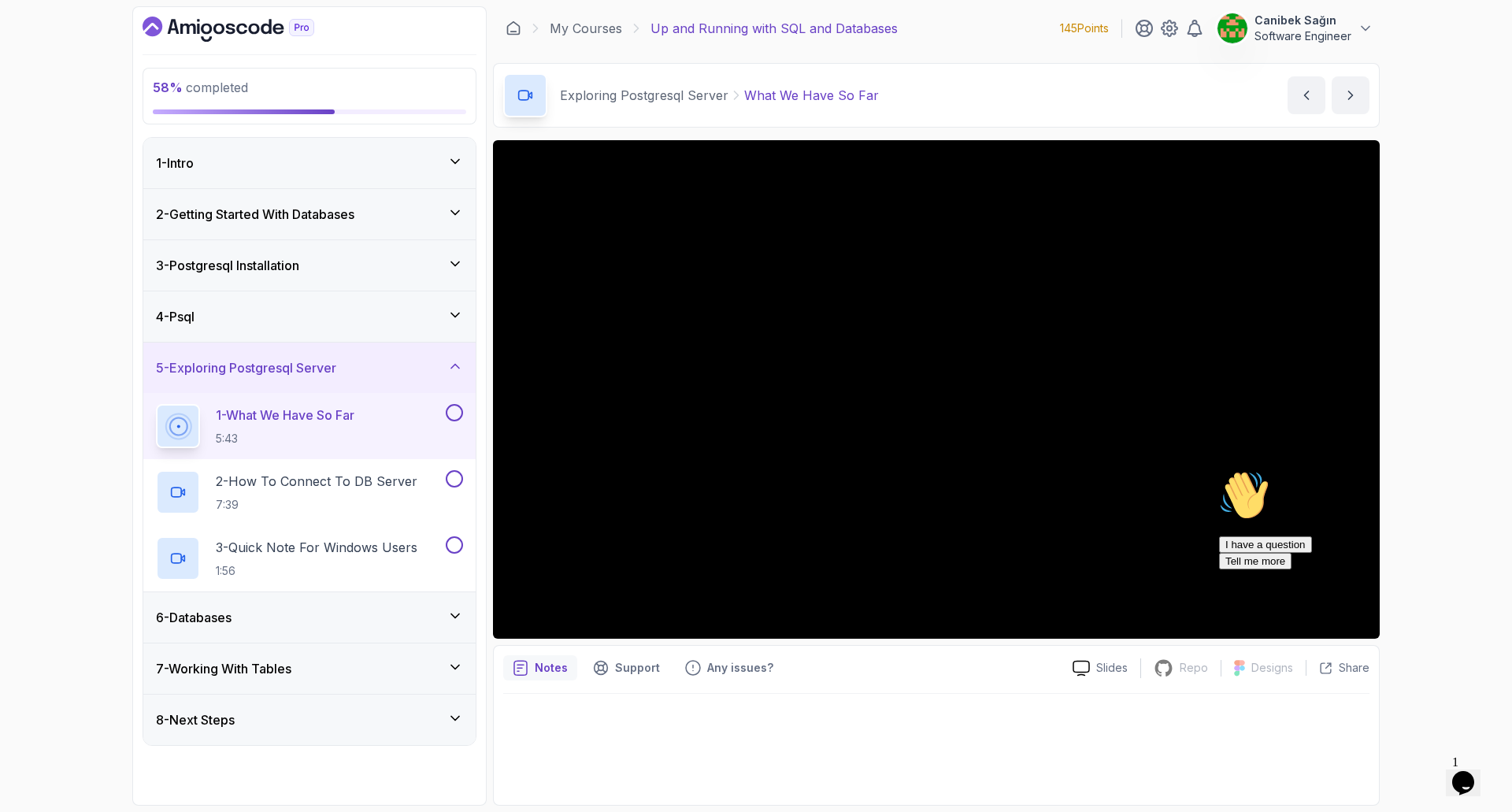
click at [1219, 470] on icon "Chat attention grabber" at bounding box center [1219, 470] width 0 height 0
click at [304, 303] on div "4 - Psql" at bounding box center [310, 316] width 333 height 51
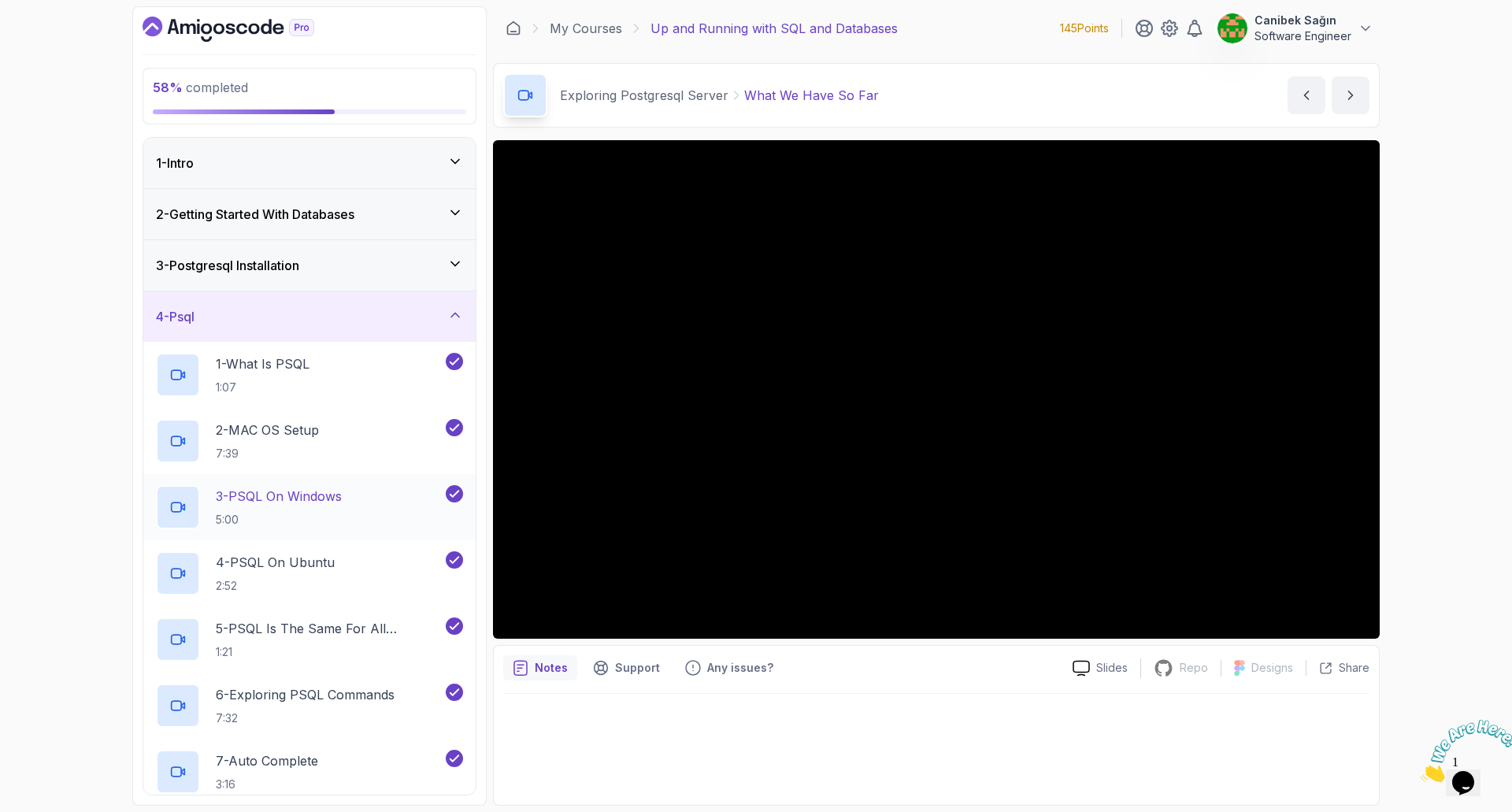
click at [380, 512] on div "3 - PSQL On Windows 5:00" at bounding box center [300, 507] width 287 height 44
click at [1308, 749] on div at bounding box center [936, 744] width 867 height 102
click at [1020, 739] on div at bounding box center [936, 744] width 867 height 102
click at [281, 213] on h3 "2 - Getting Started With Databases" at bounding box center [255, 214] width 198 height 19
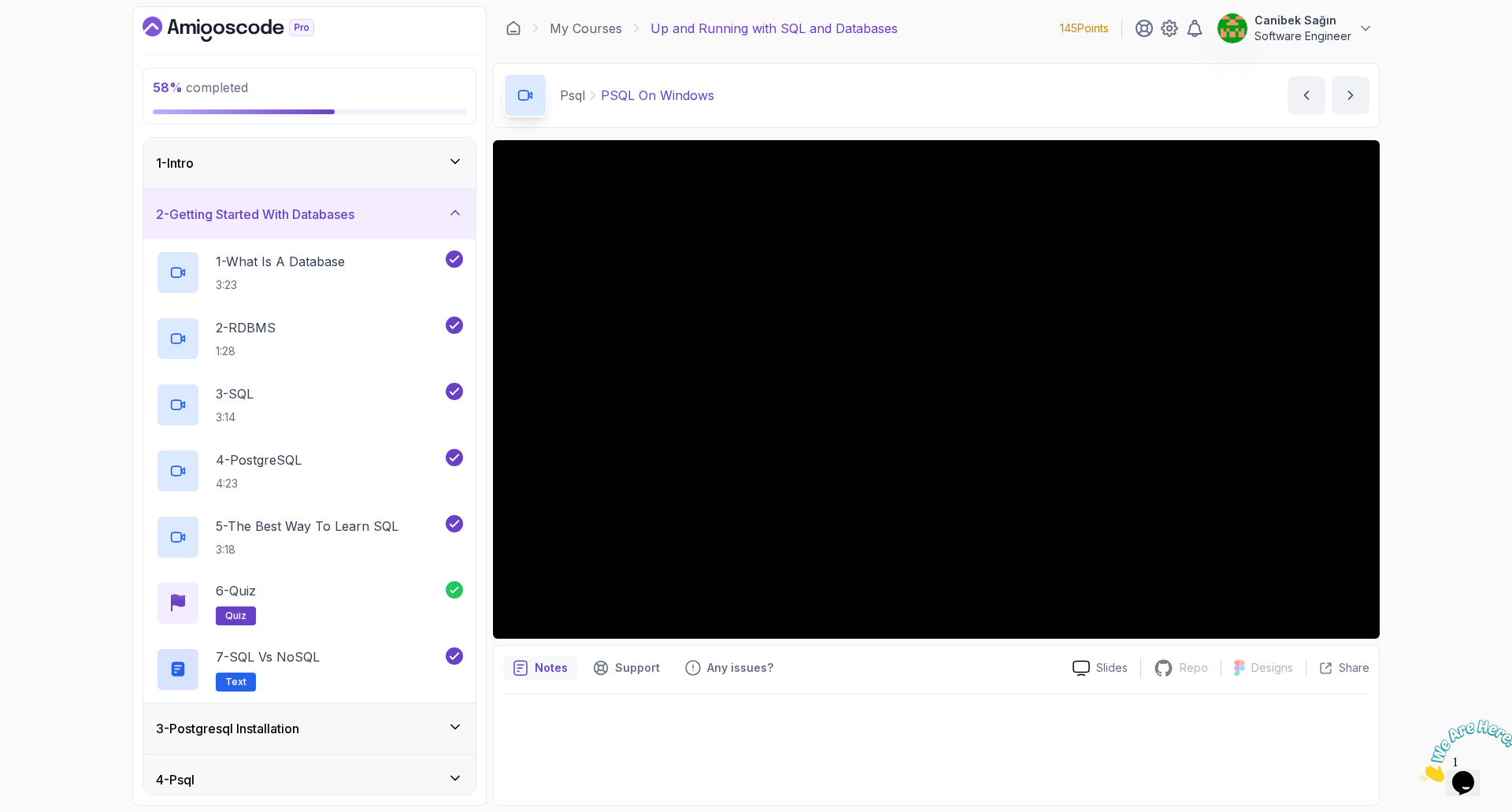
click at [284, 218] on h3 "2 - Getting Started With Databases" at bounding box center [255, 214] width 198 height 19
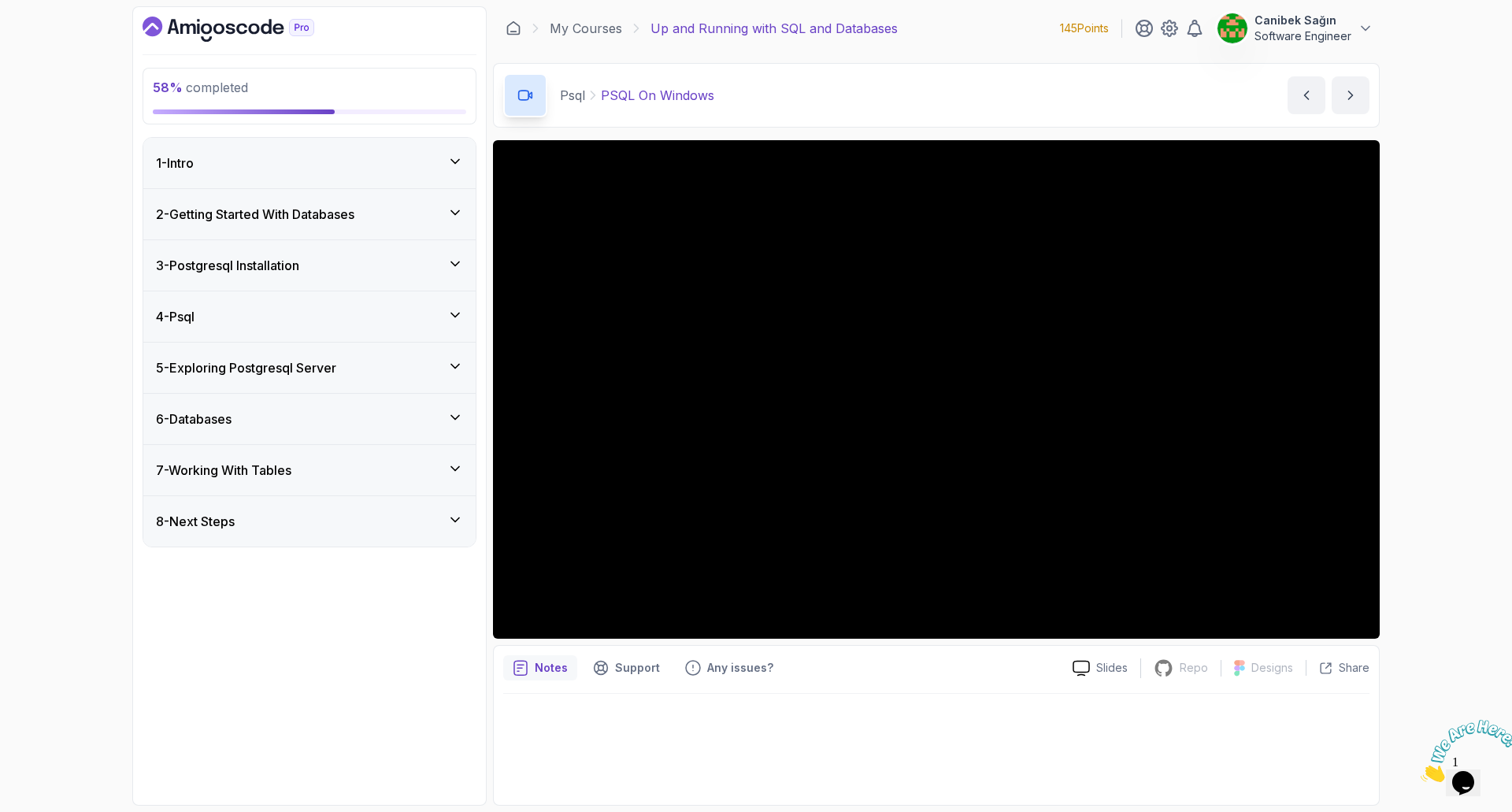
click at [299, 268] on h3 "3 - Postgresql Installation" at bounding box center [228, 265] width 143 height 19
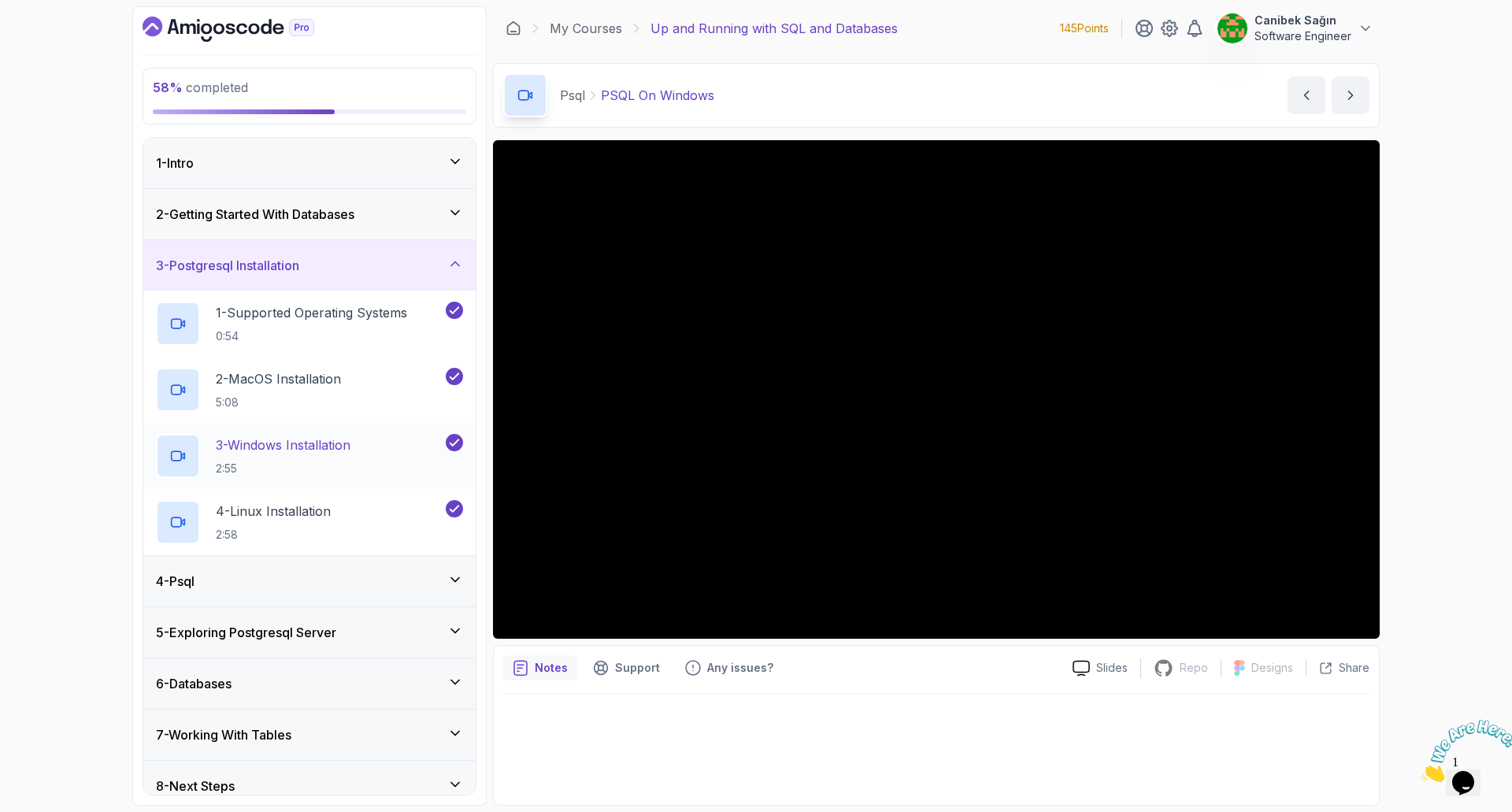
click at [314, 449] on p "3 - Windows Installation" at bounding box center [283, 444] width 134 height 19
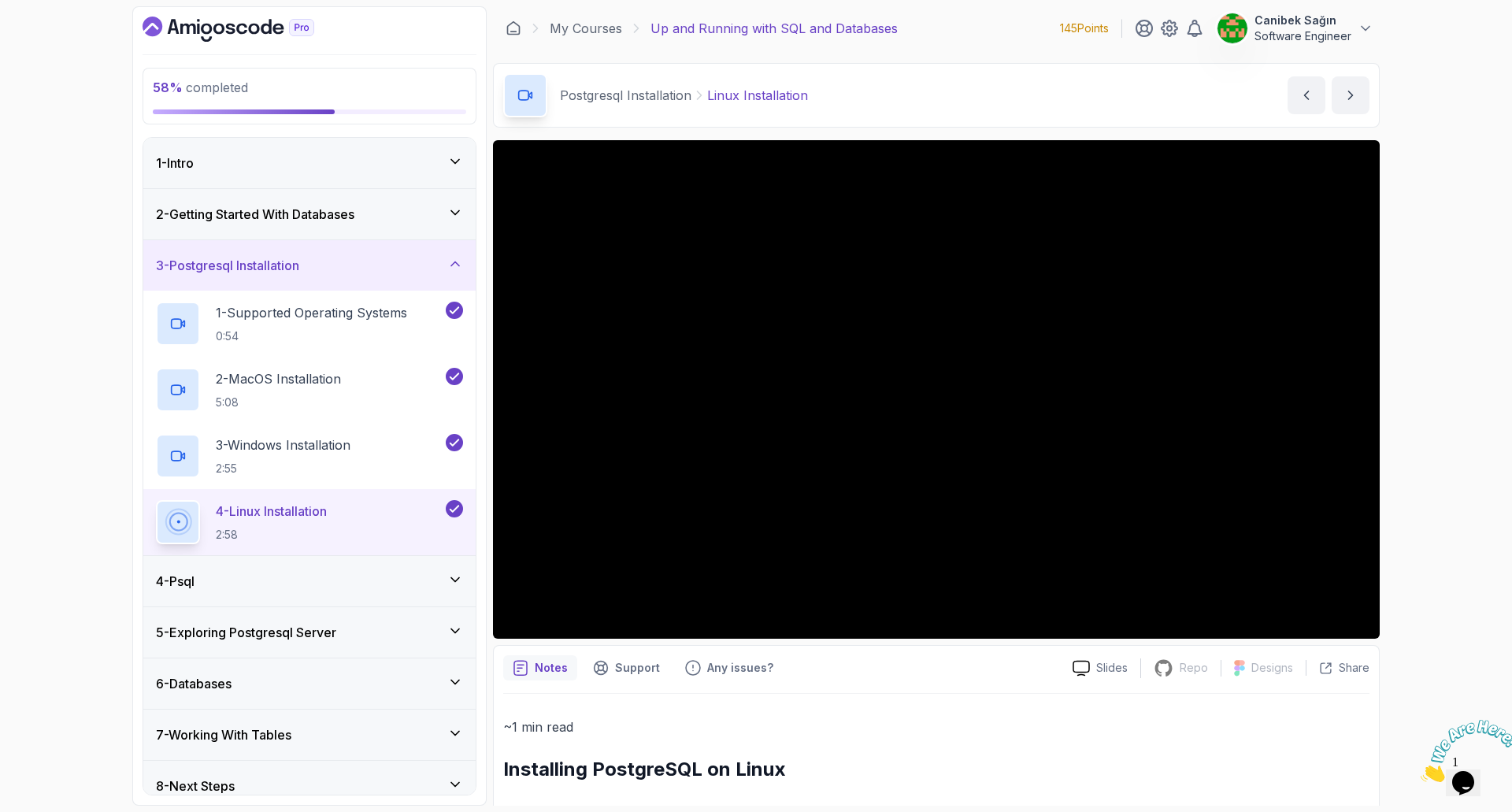
click at [366, 579] on div "4 - Psql" at bounding box center [310, 581] width 307 height 19
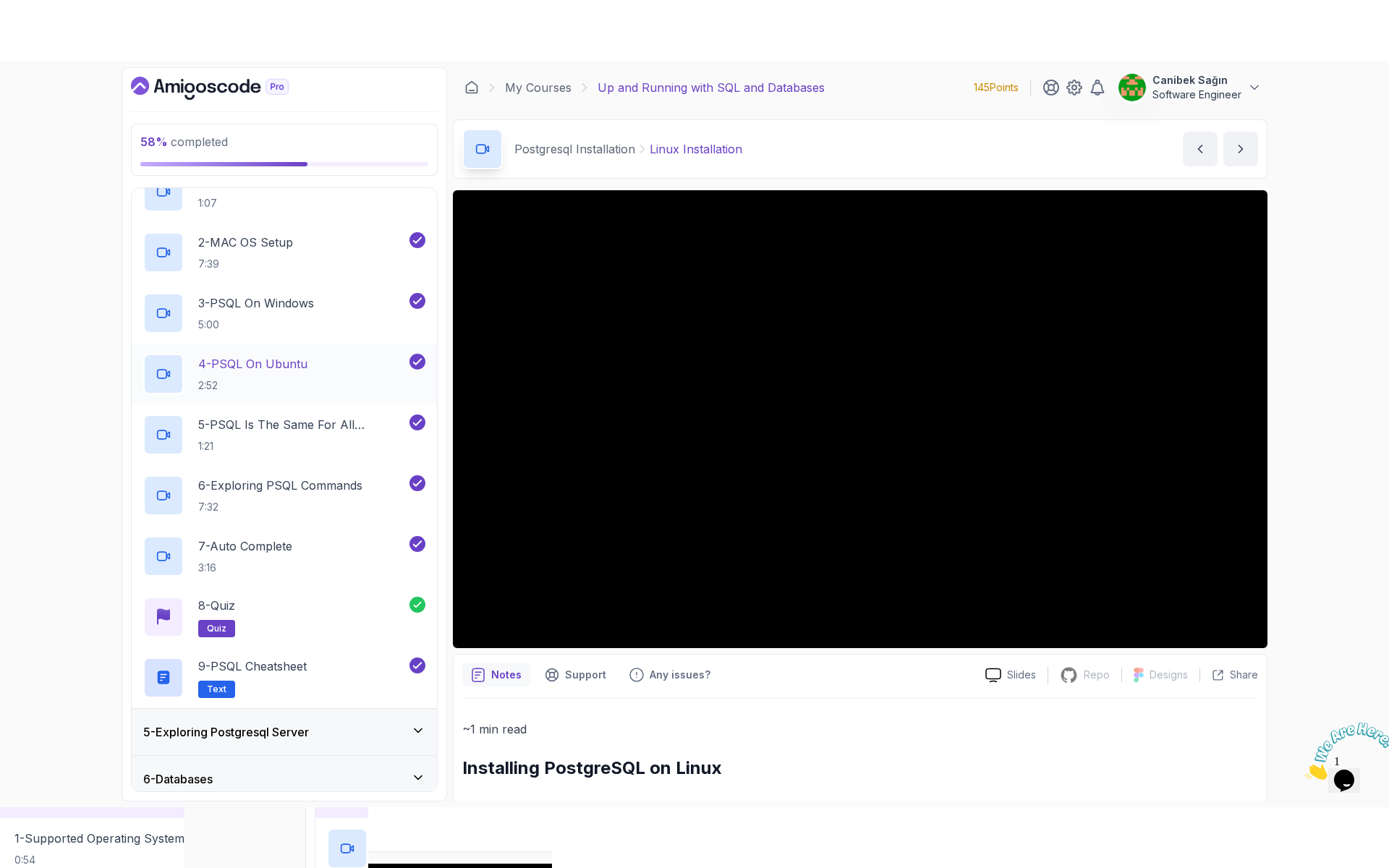
scroll to position [217, 0]
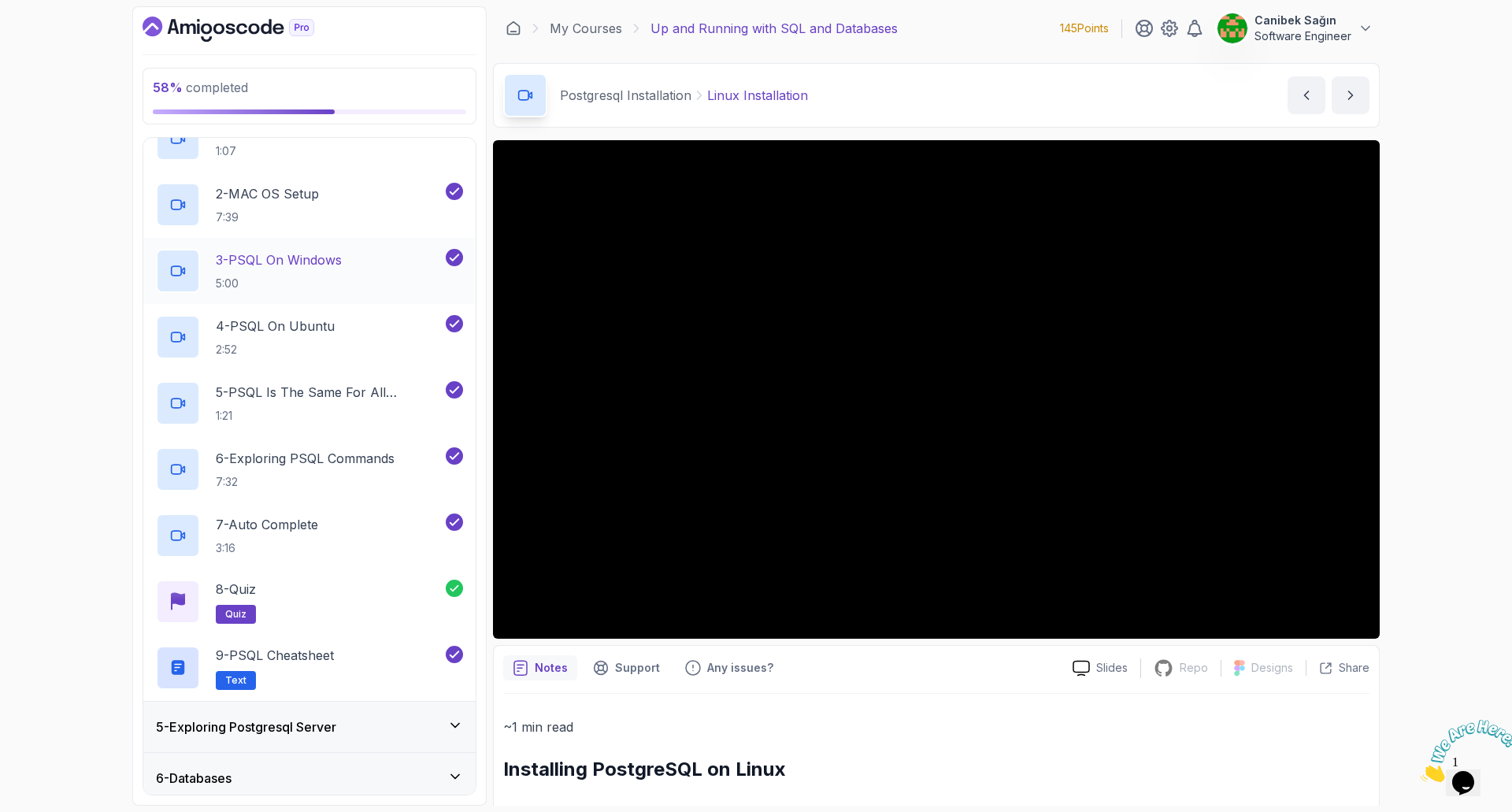
click at [310, 262] on p "3 - PSQL On Windows" at bounding box center [279, 259] width 126 height 19
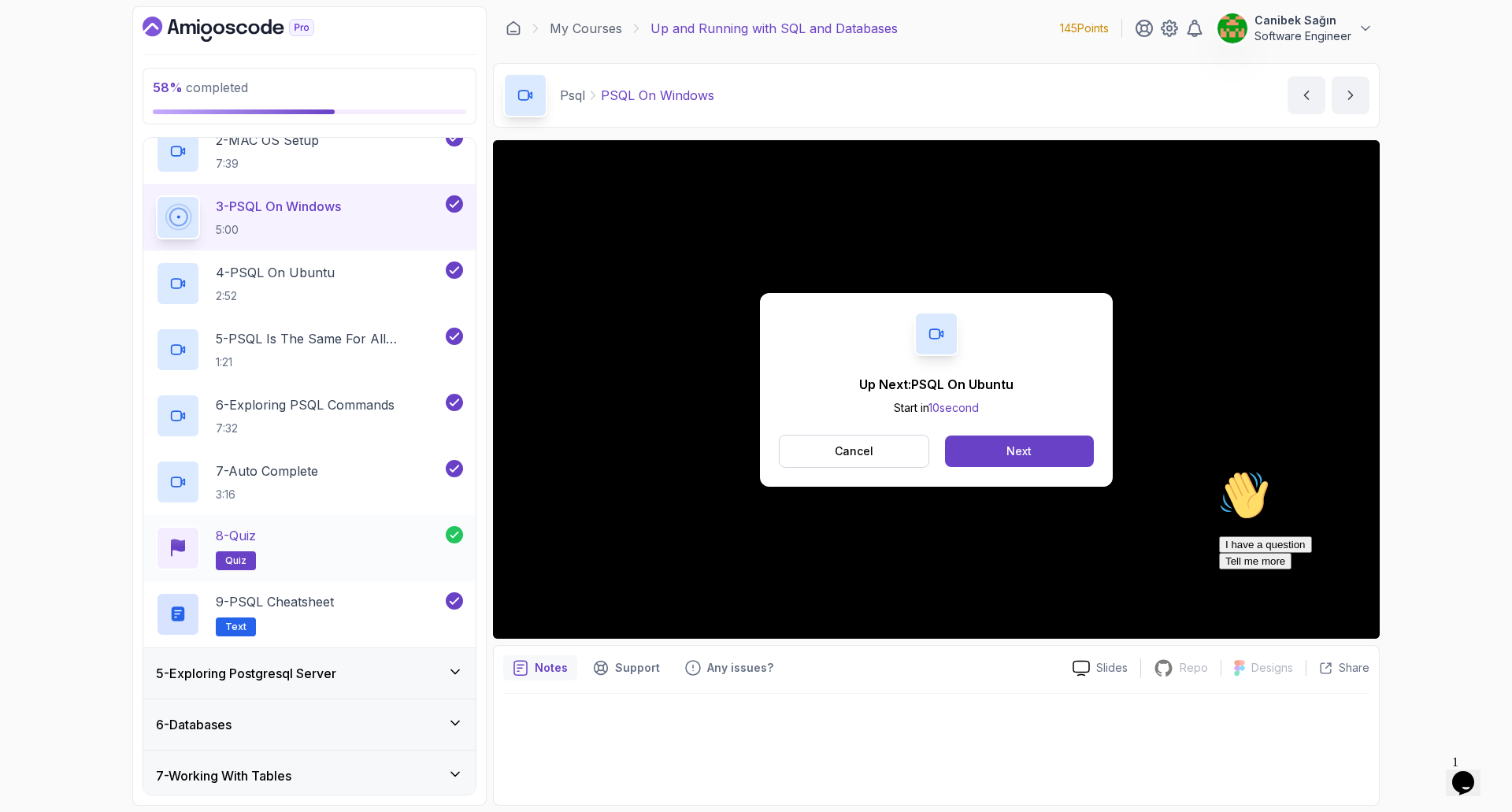
scroll to position [348, 0]
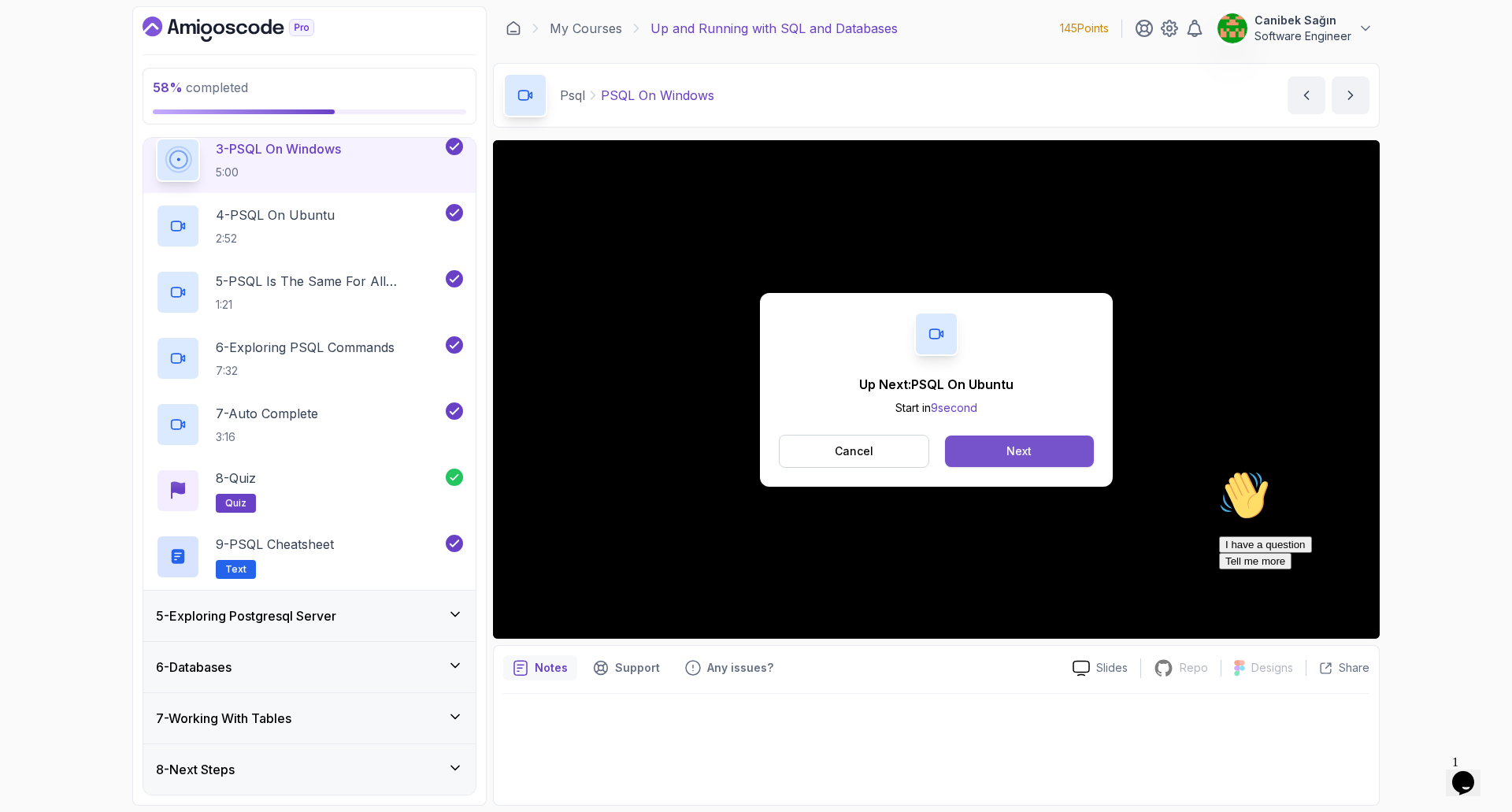
click at [1021, 457] on div "Next" at bounding box center [1018, 451] width 25 height 16
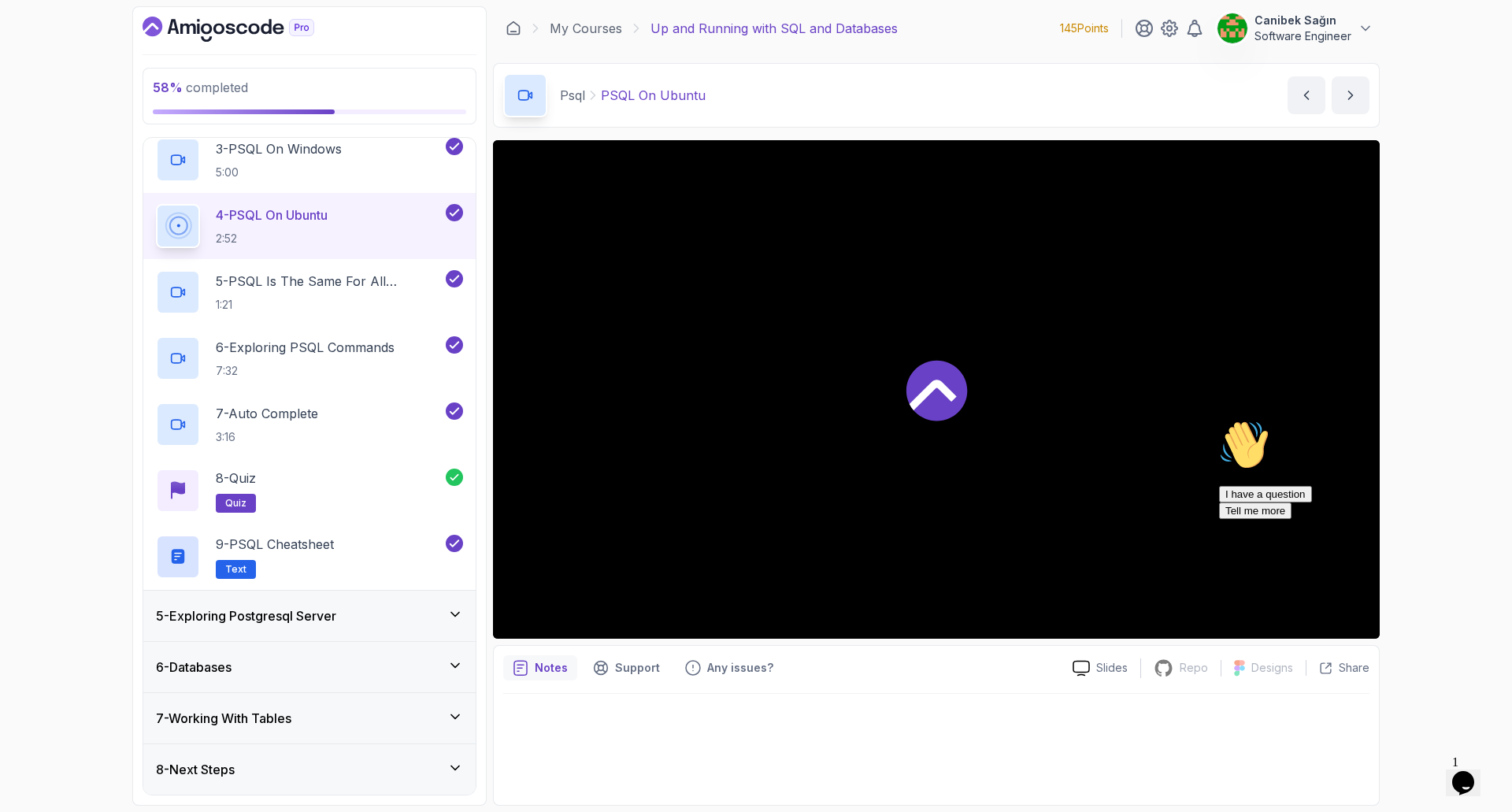
click at [337, 611] on h3 "5 - Exploring Postgresql Server" at bounding box center [246, 616] width 180 height 19
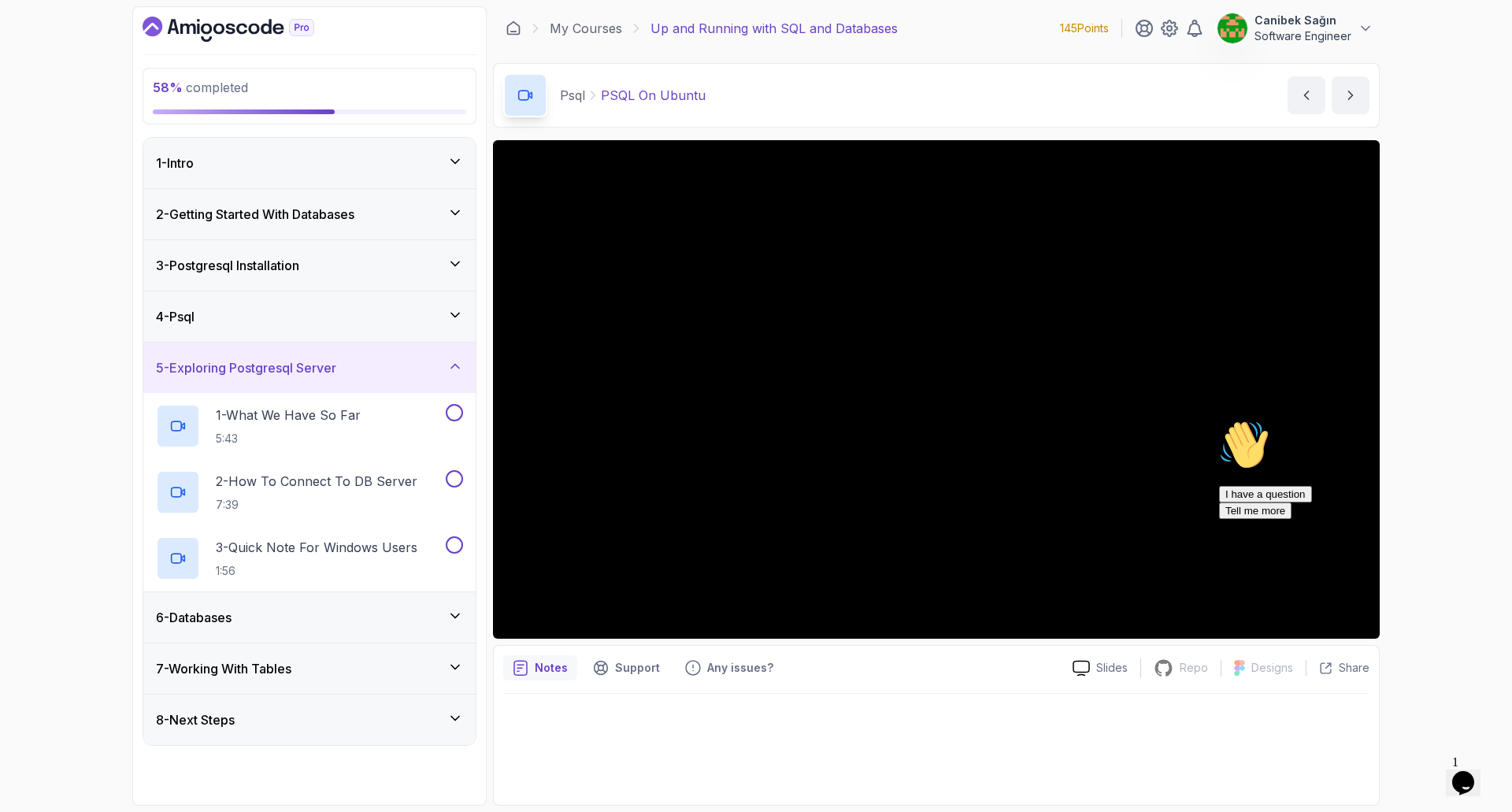
click at [314, 320] on div "4 - Psql" at bounding box center [310, 316] width 307 height 19
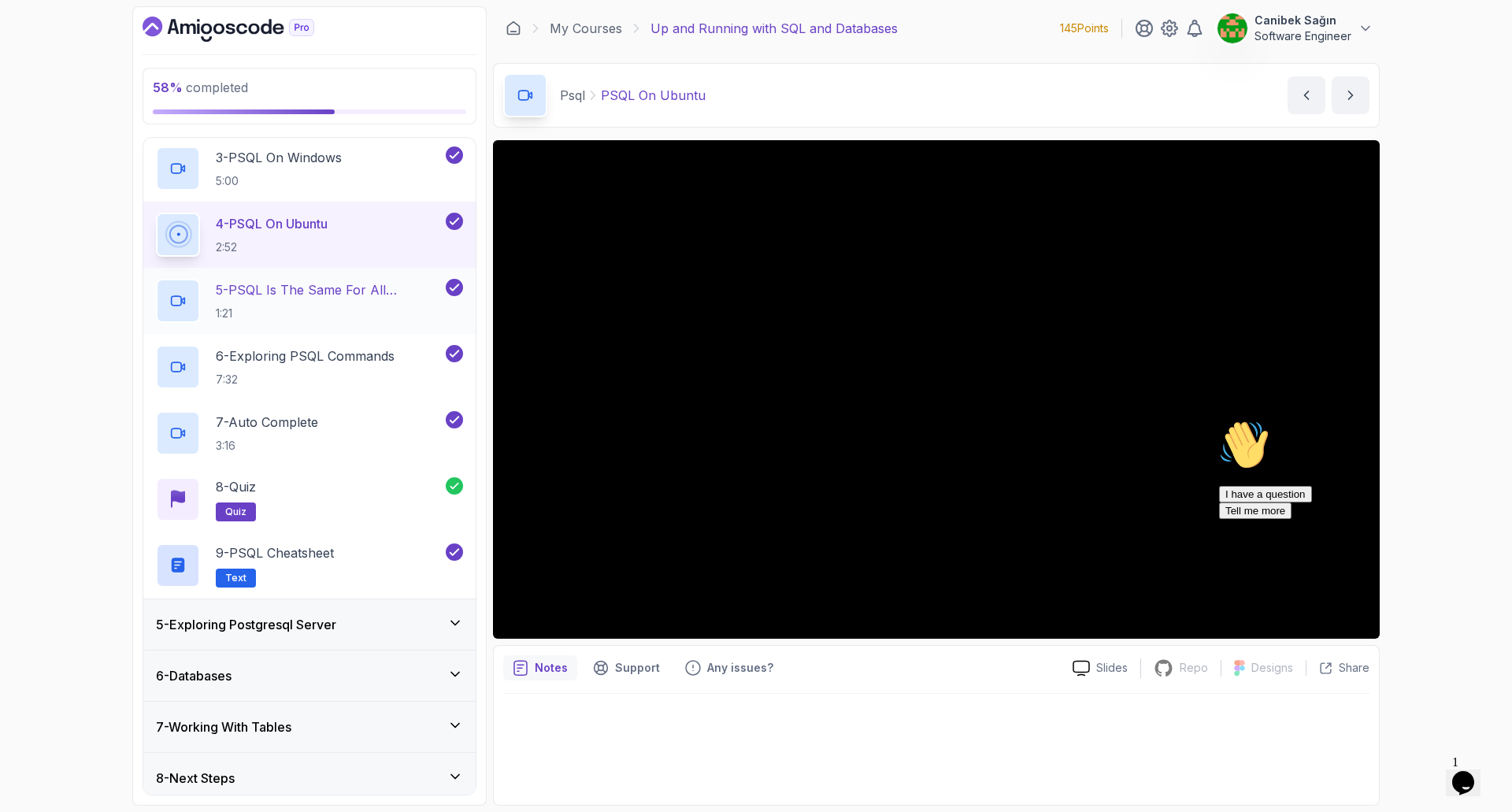
scroll to position [348, 0]
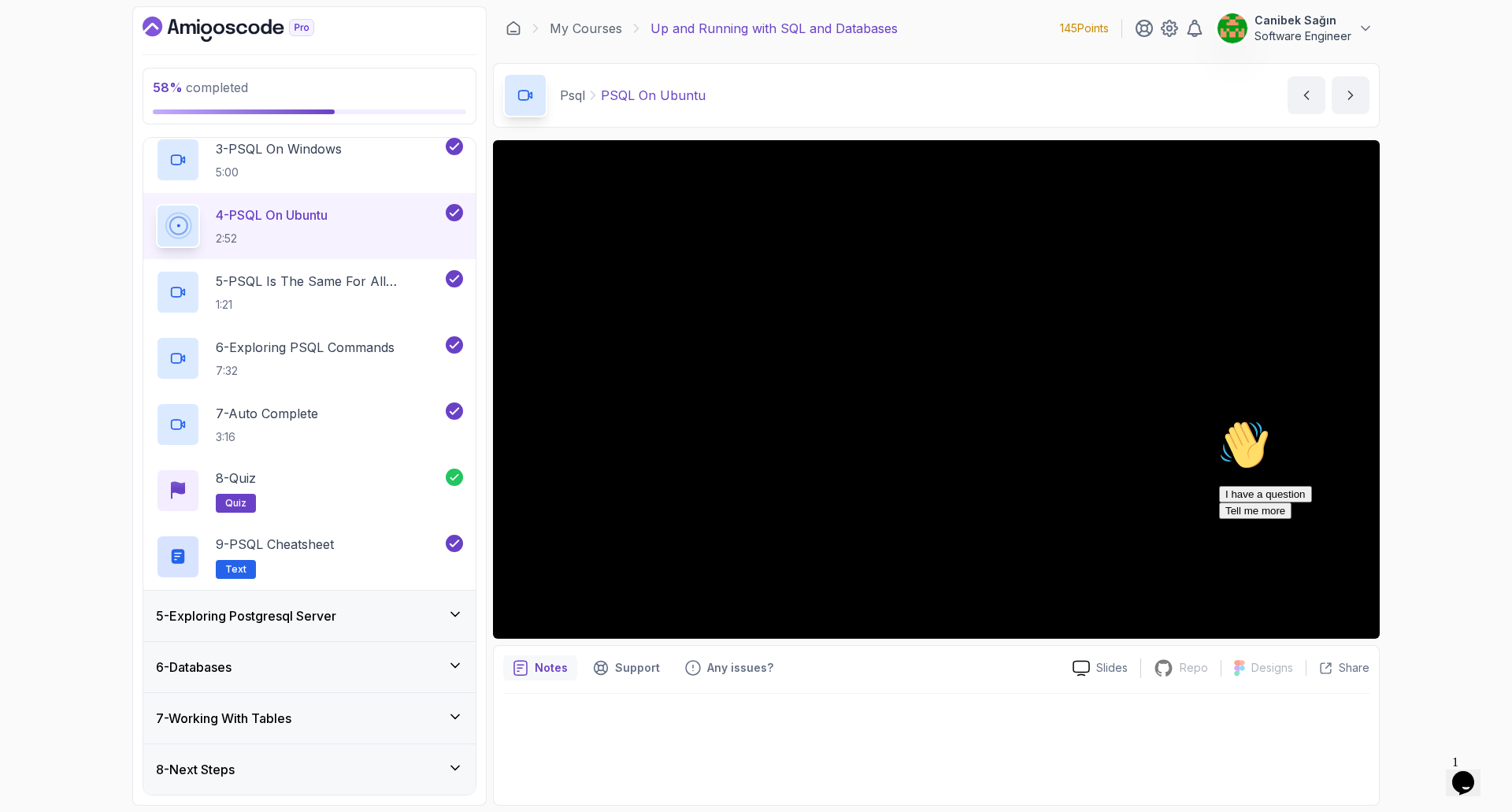
click at [373, 623] on div "5 - Exploring Postgresql Server" at bounding box center [310, 616] width 307 height 19
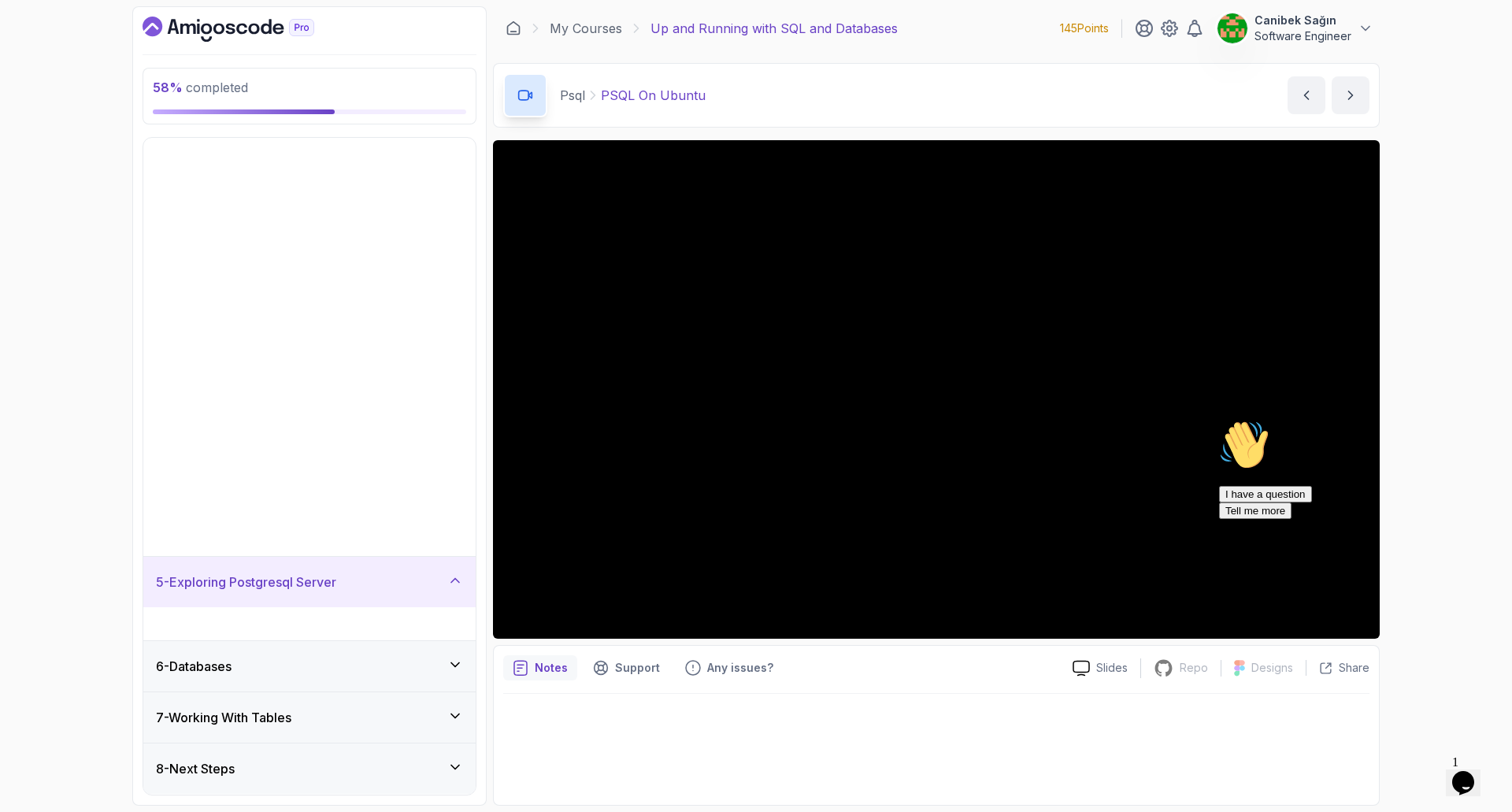
scroll to position [0, 0]
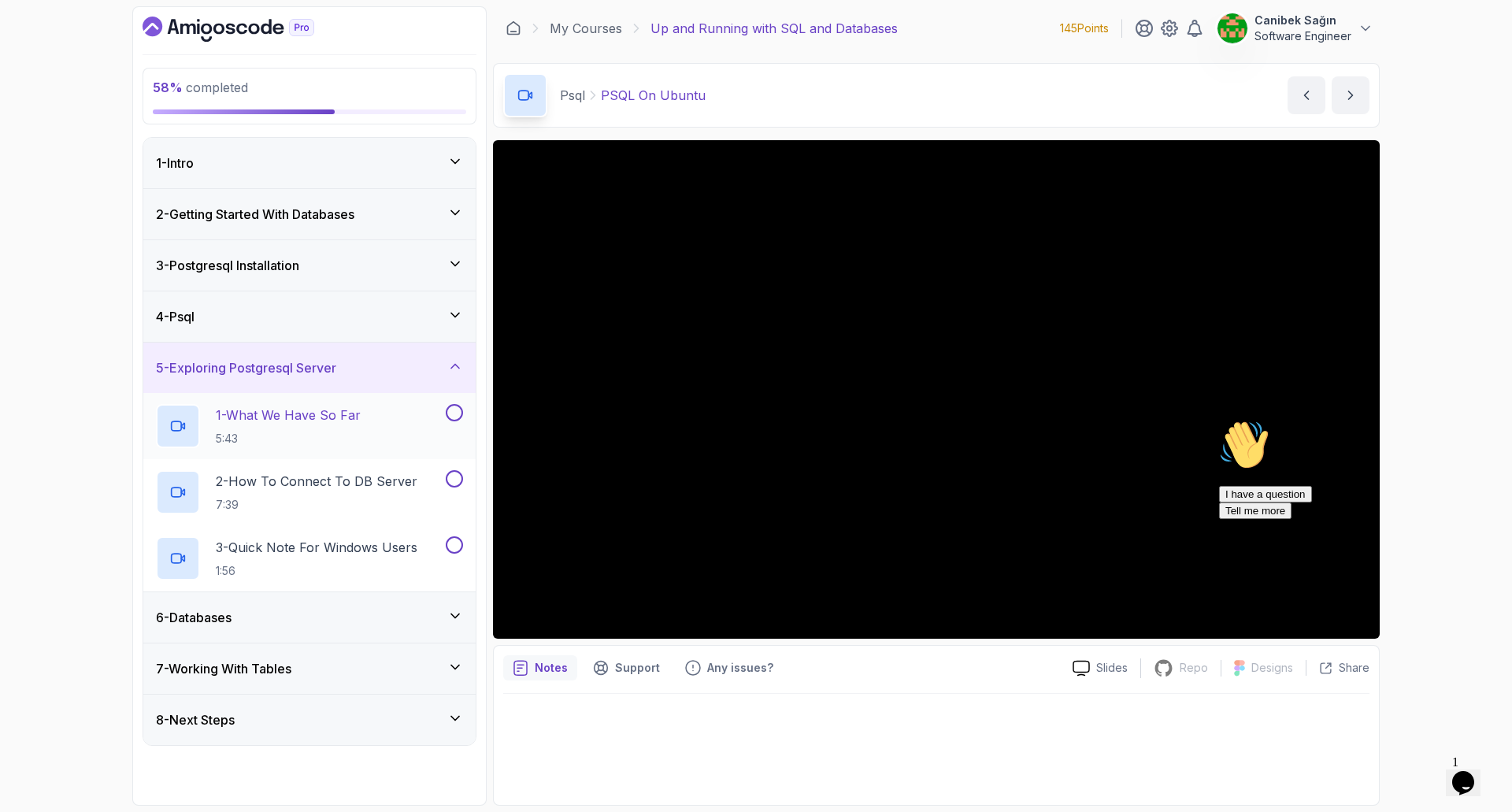
click at [326, 421] on p "1 - What We Have So Far" at bounding box center [288, 414] width 144 height 19
click at [1219, 419] on icon "Chat attention grabber" at bounding box center [1219, 419] width 0 height 0
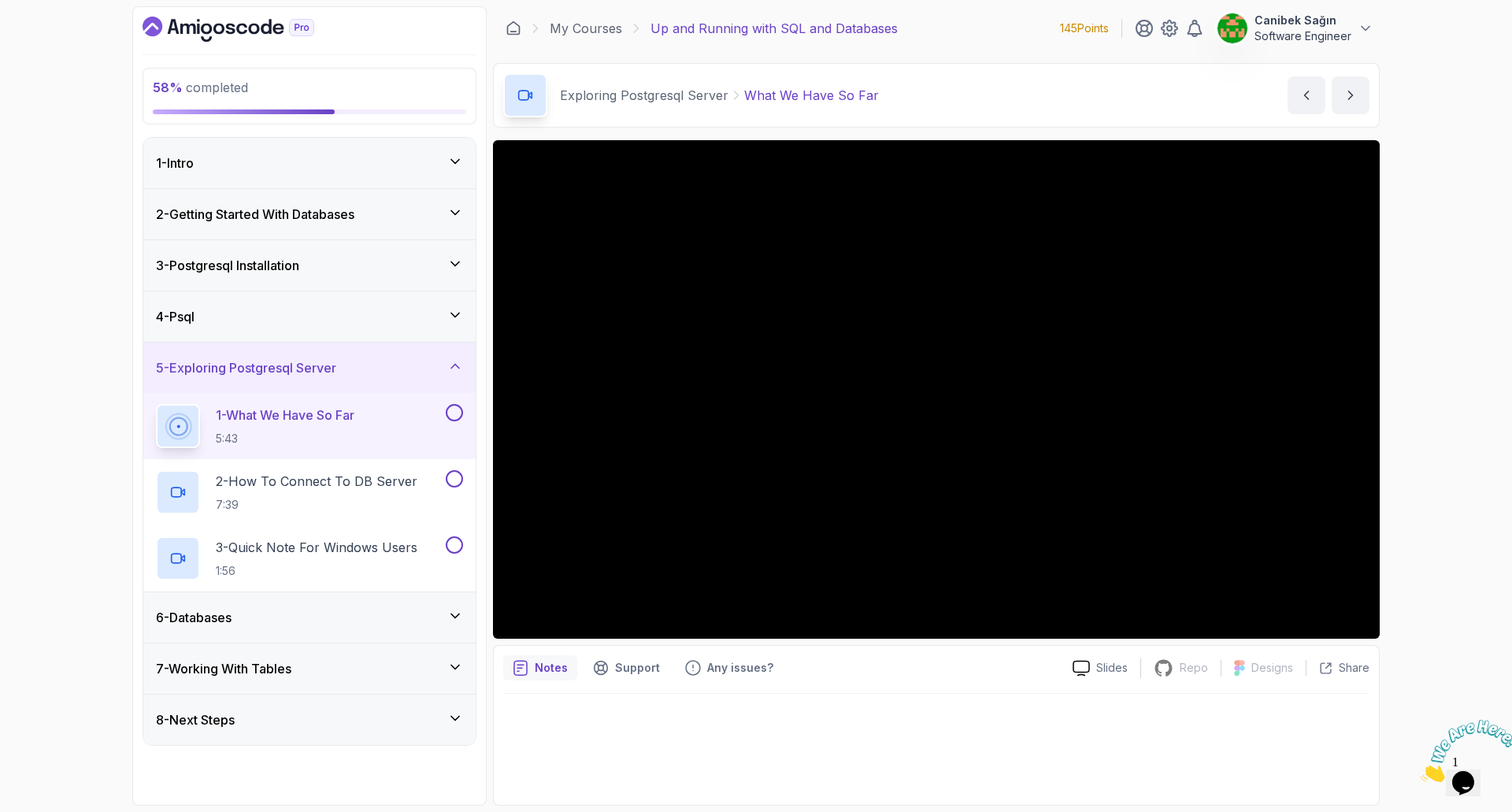
click at [312, 615] on div "6 - Databases" at bounding box center [310, 617] width 307 height 19
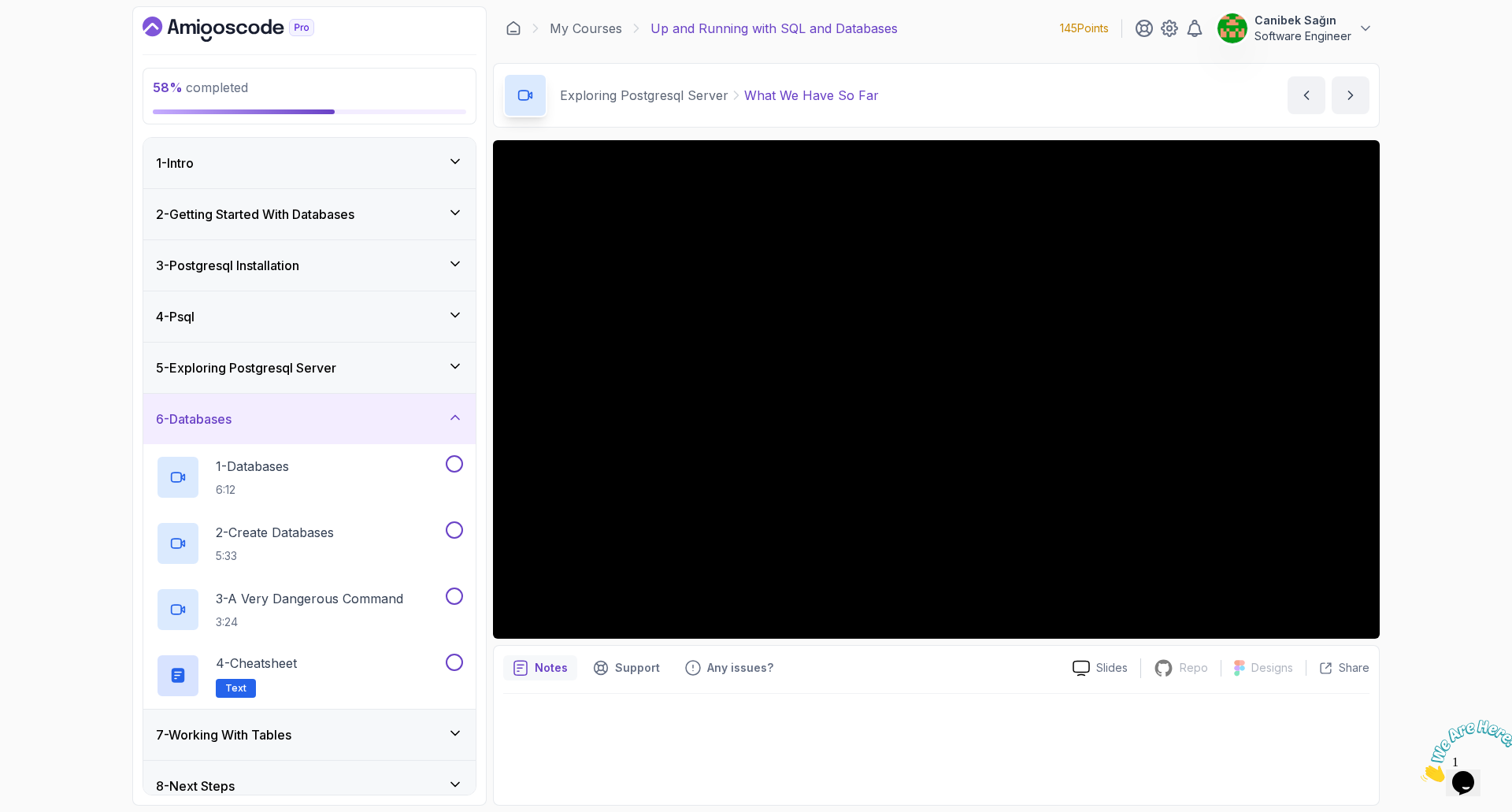
click at [344, 732] on div "7 - Working With Tables" at bounding box center [310, 734] width 307 height 19
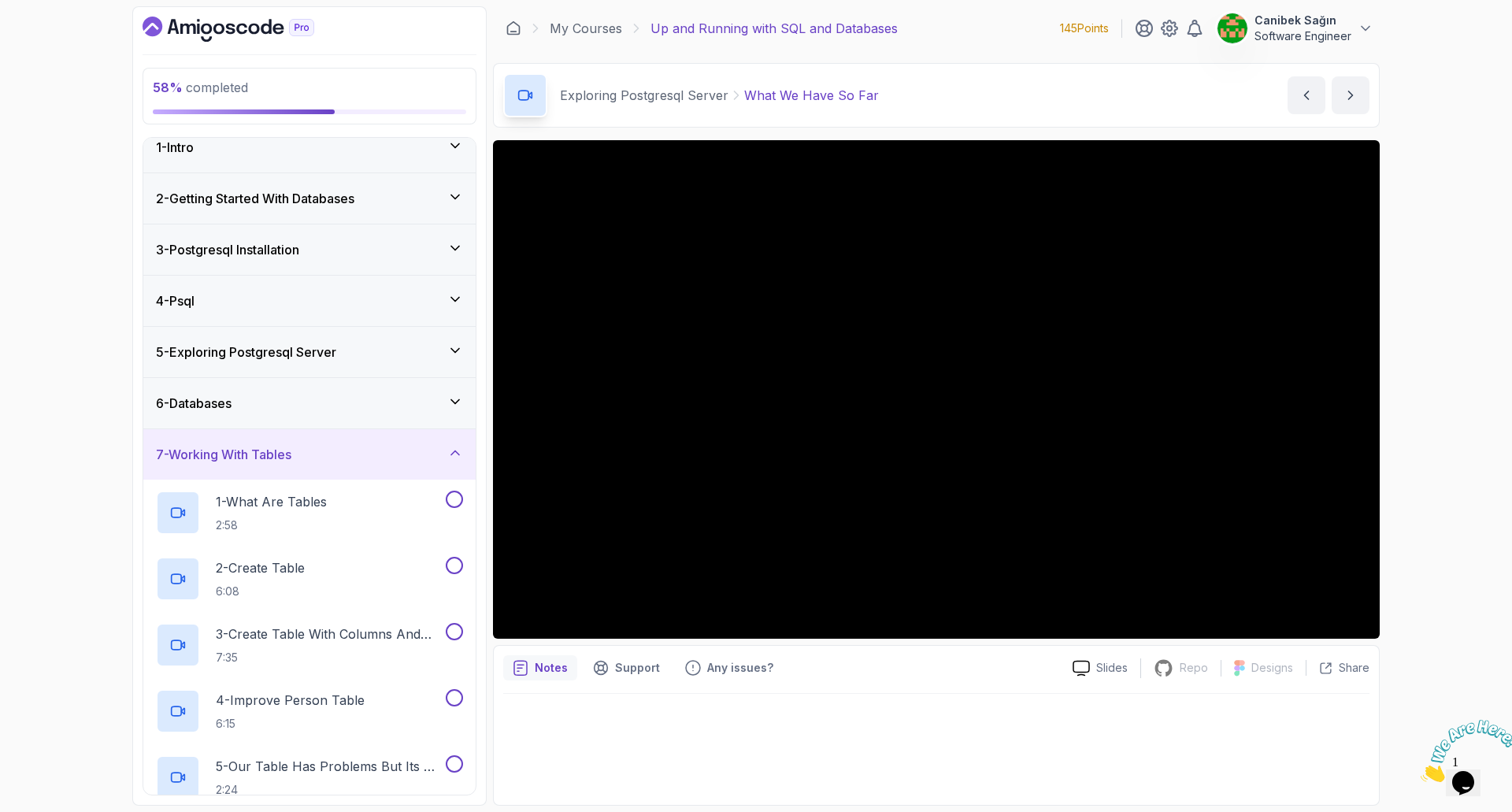
scroll to position [148, 0]
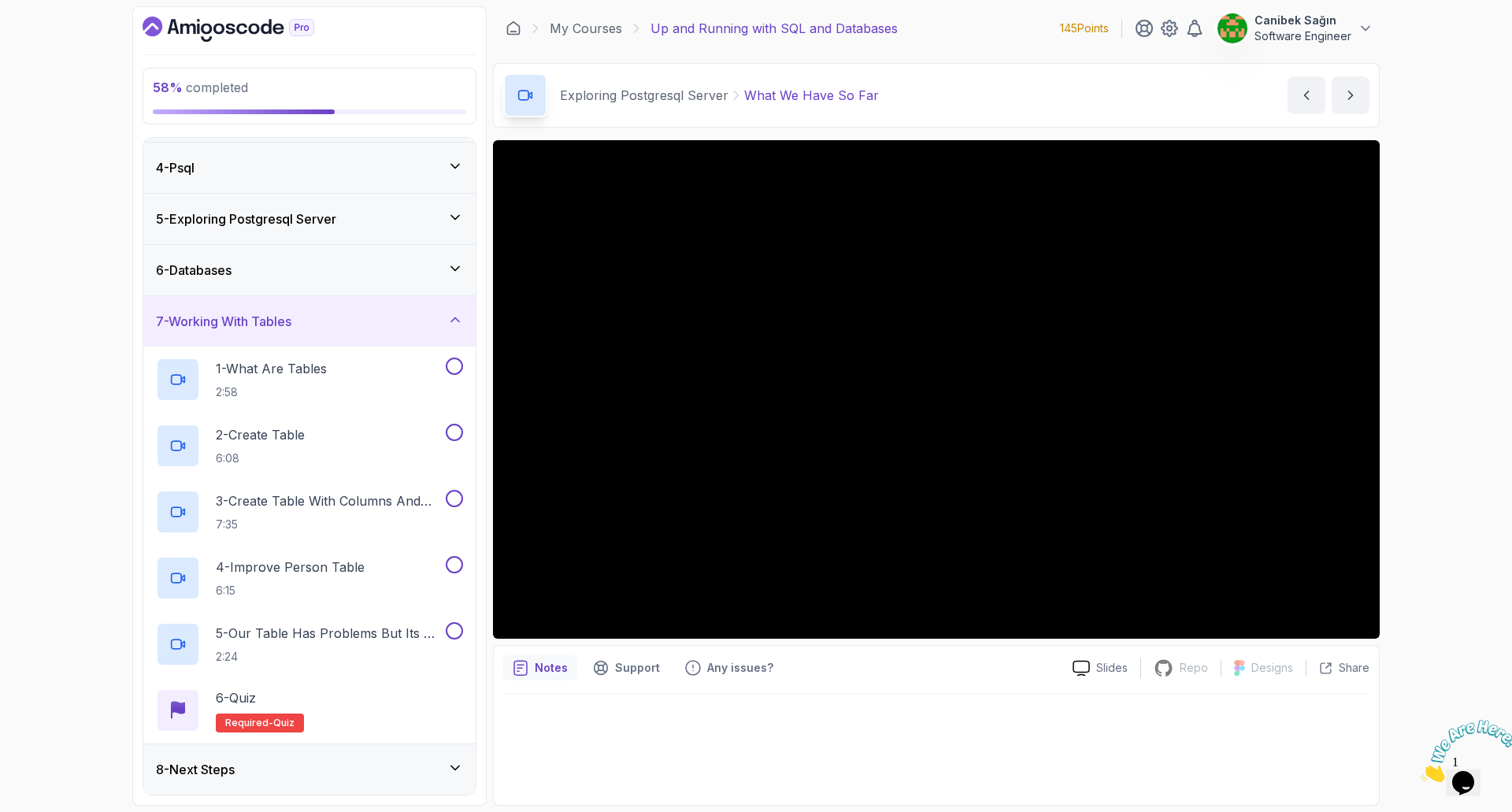
click at [442, 265] on div "6 - Databases" at bounding box center [310, 270] width 307 height 19
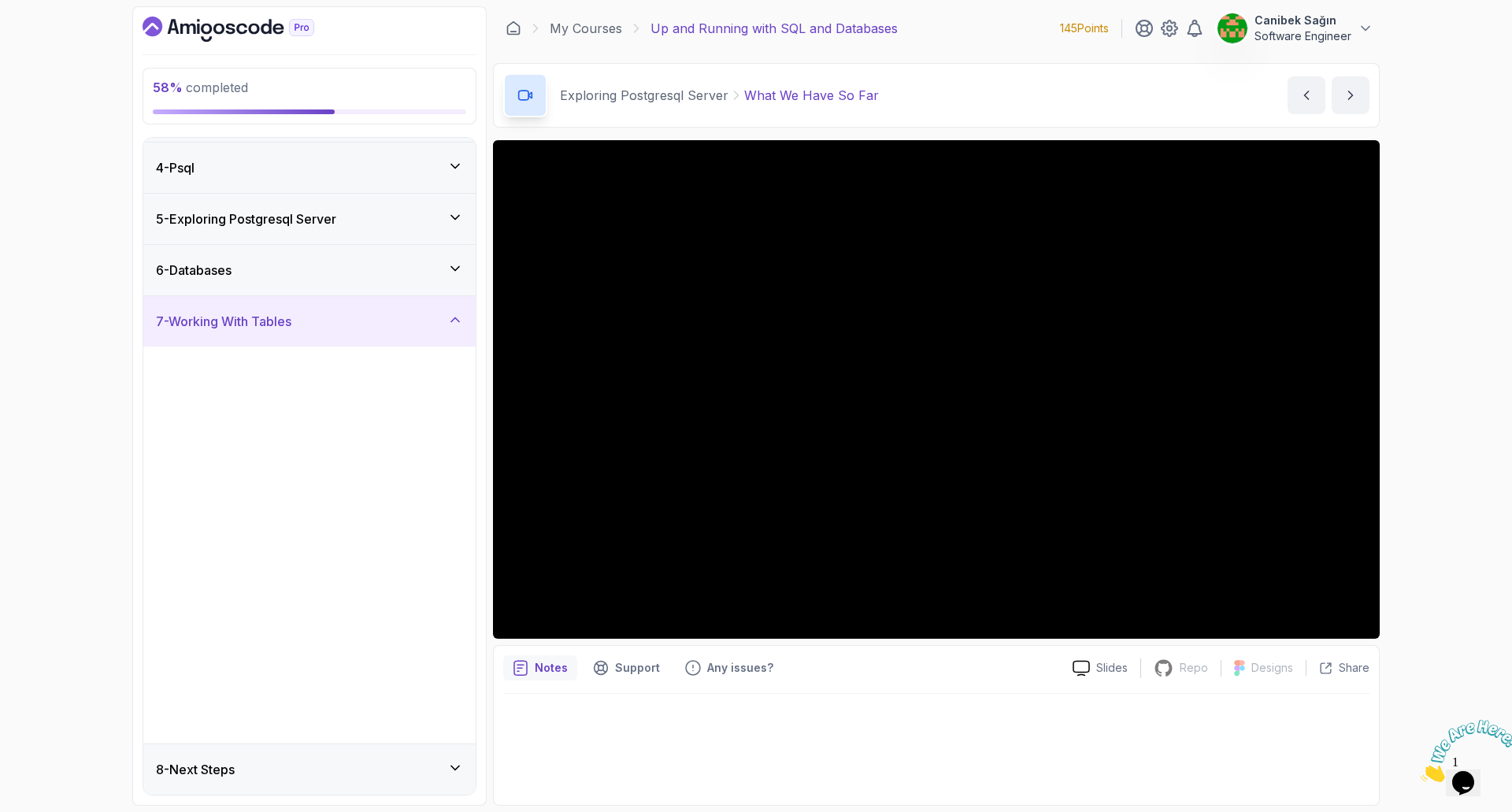
scroll to position [0, 0]
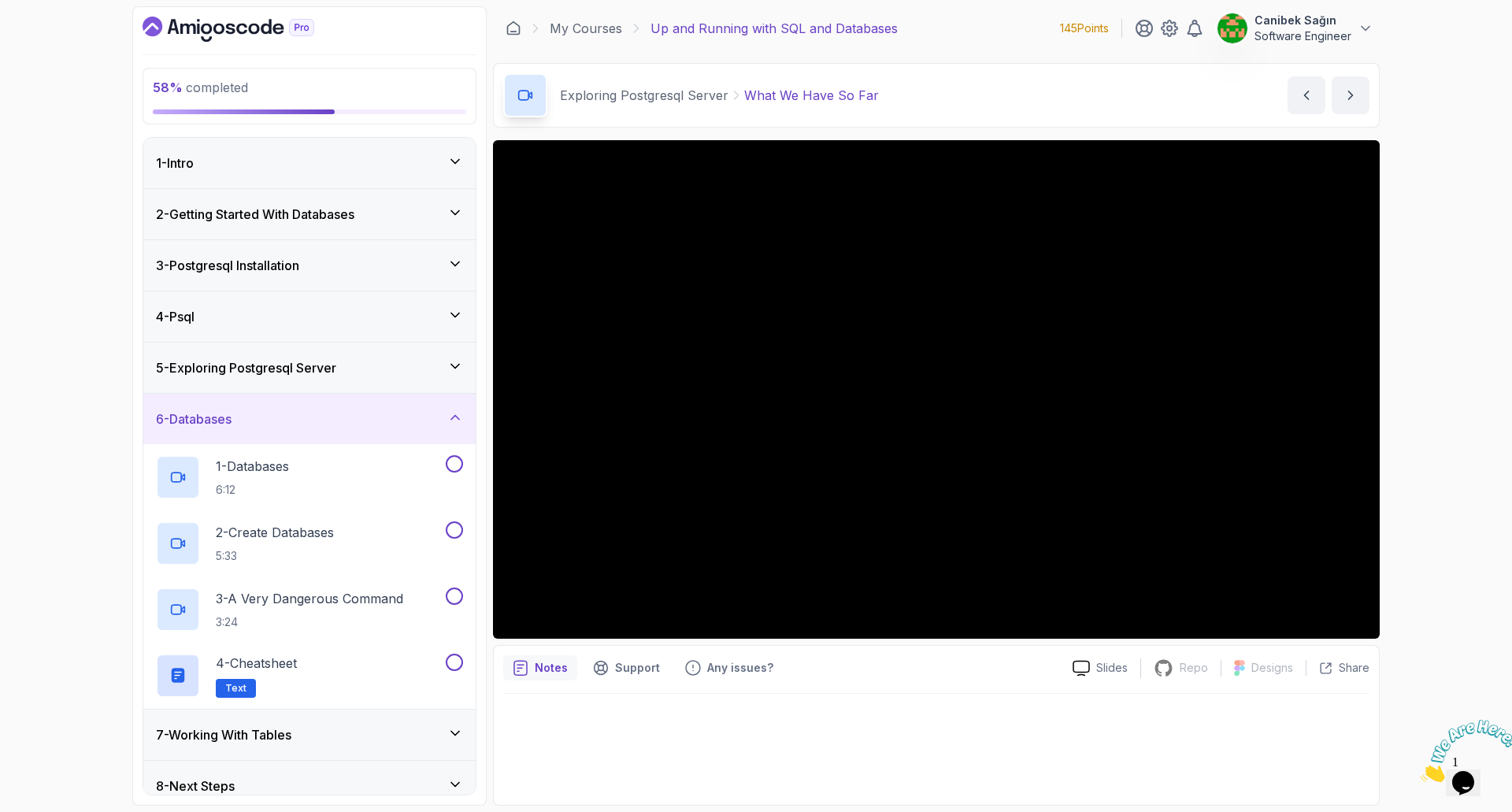
click at [393, 359] on div "5 - Exploring Postgresql Server" at bounding box center [310, 368] width 307 height 19
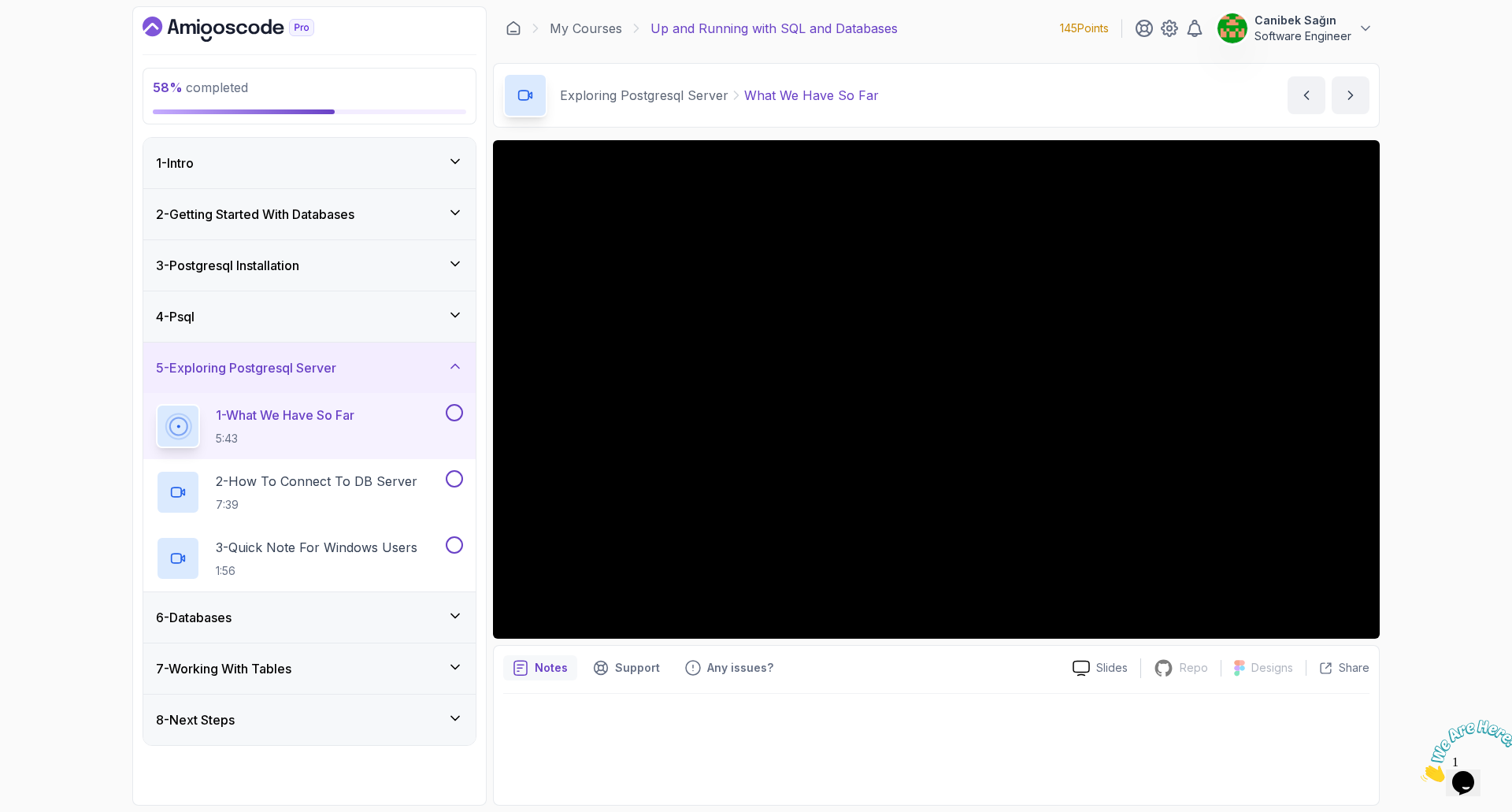
click at [387, 324] on div "4 - Psql" at bounding box center [310, 316] width 307 height 19
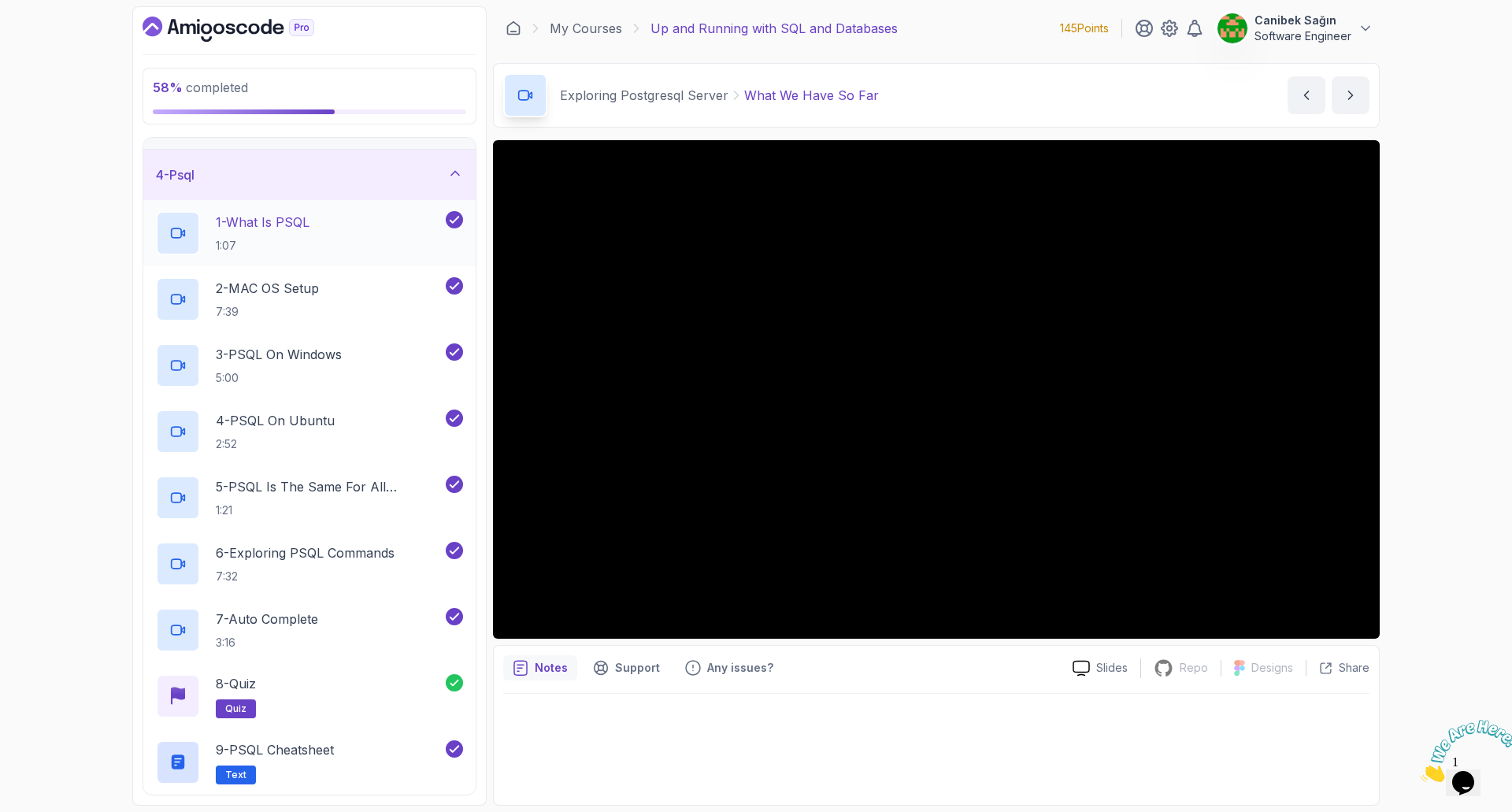
scroll to position [348, 0]
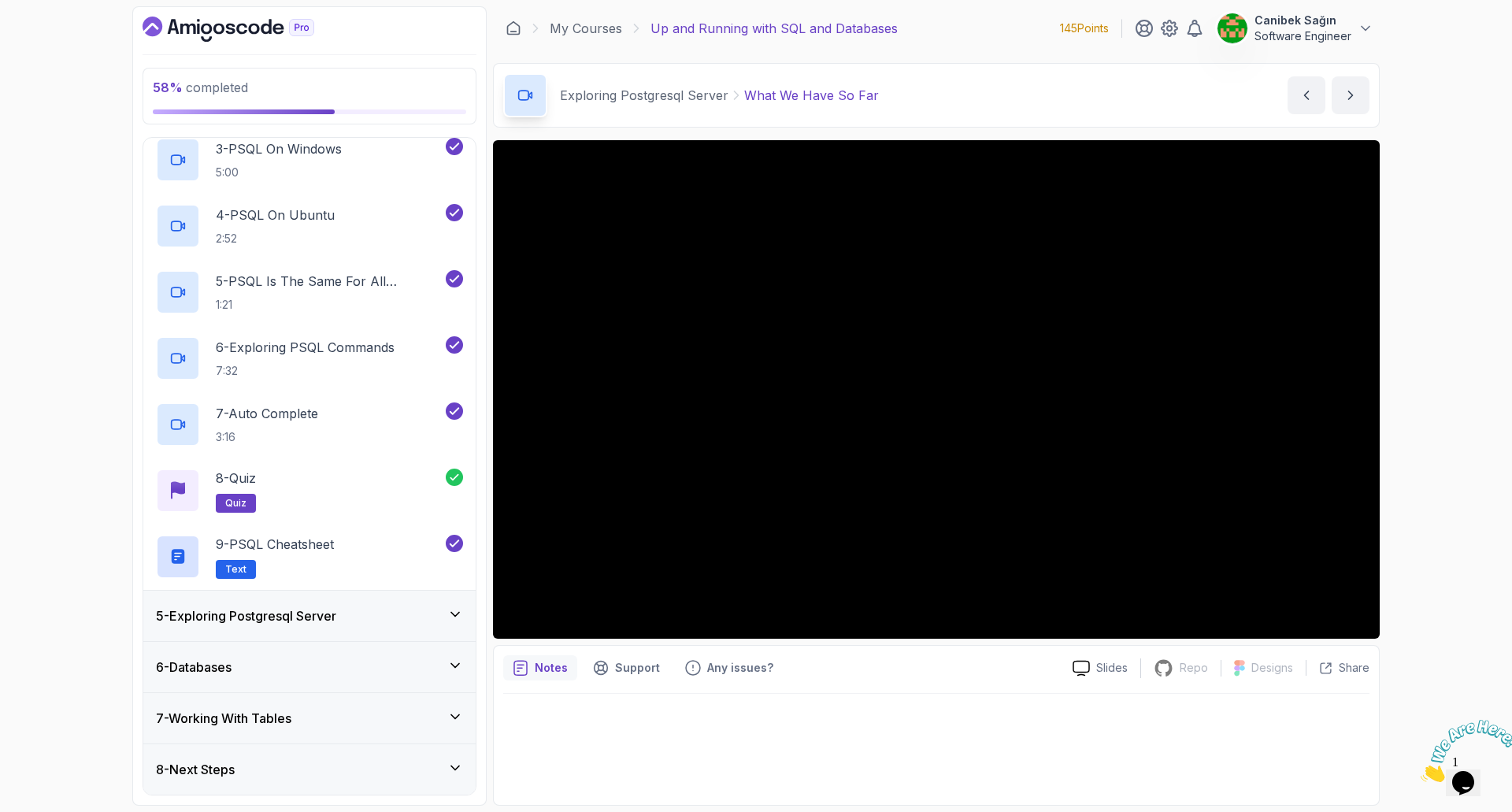
click at [332, 619] on h3 "5 - Exploring Postgresql Server" at bounding box center [246, 616] width 180 height 19
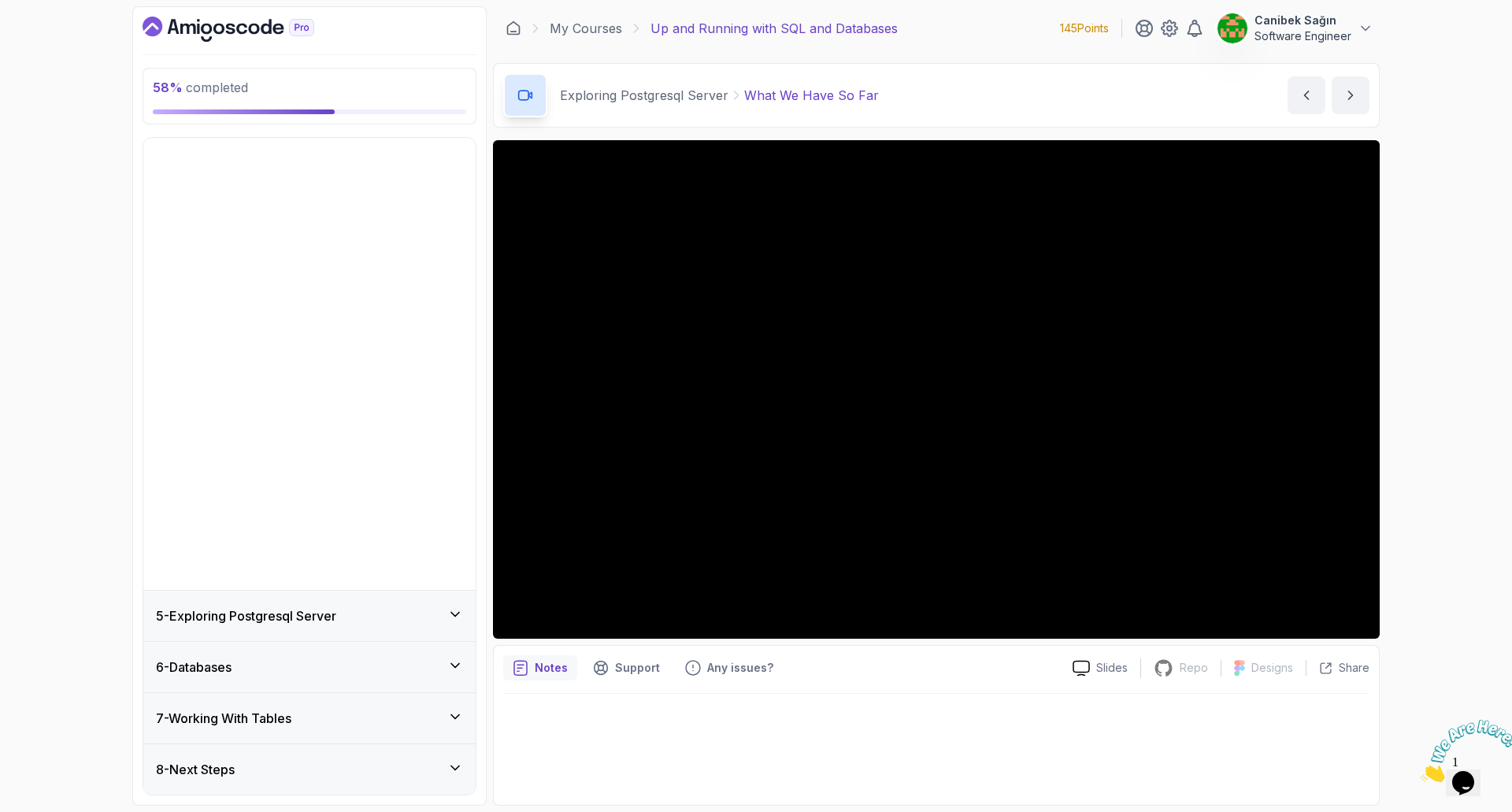
scroll to position [0, 0]
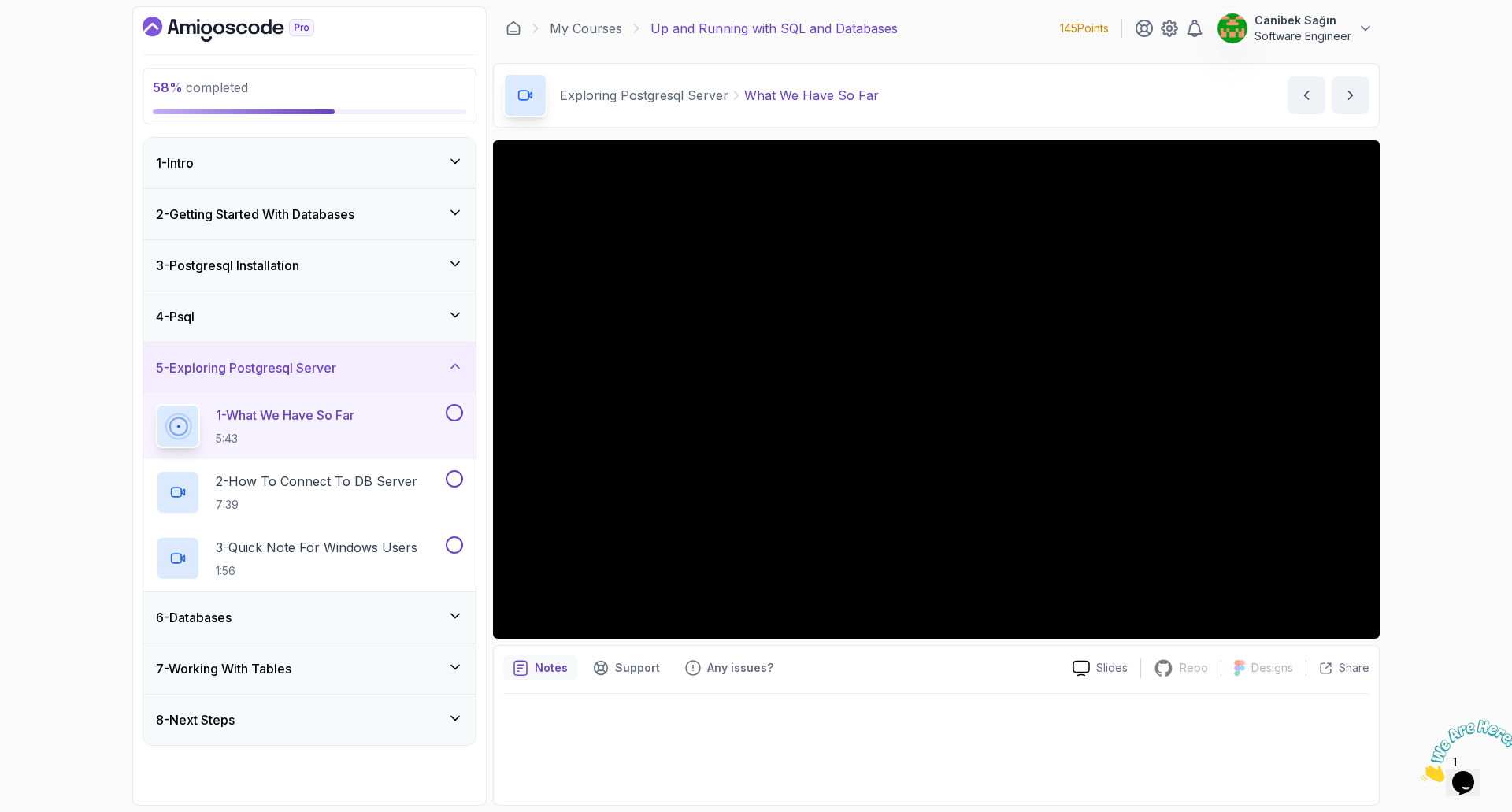
click at [408, 613] on div "6 - Databases" at bounding box center [310, 617] width 307 height 19
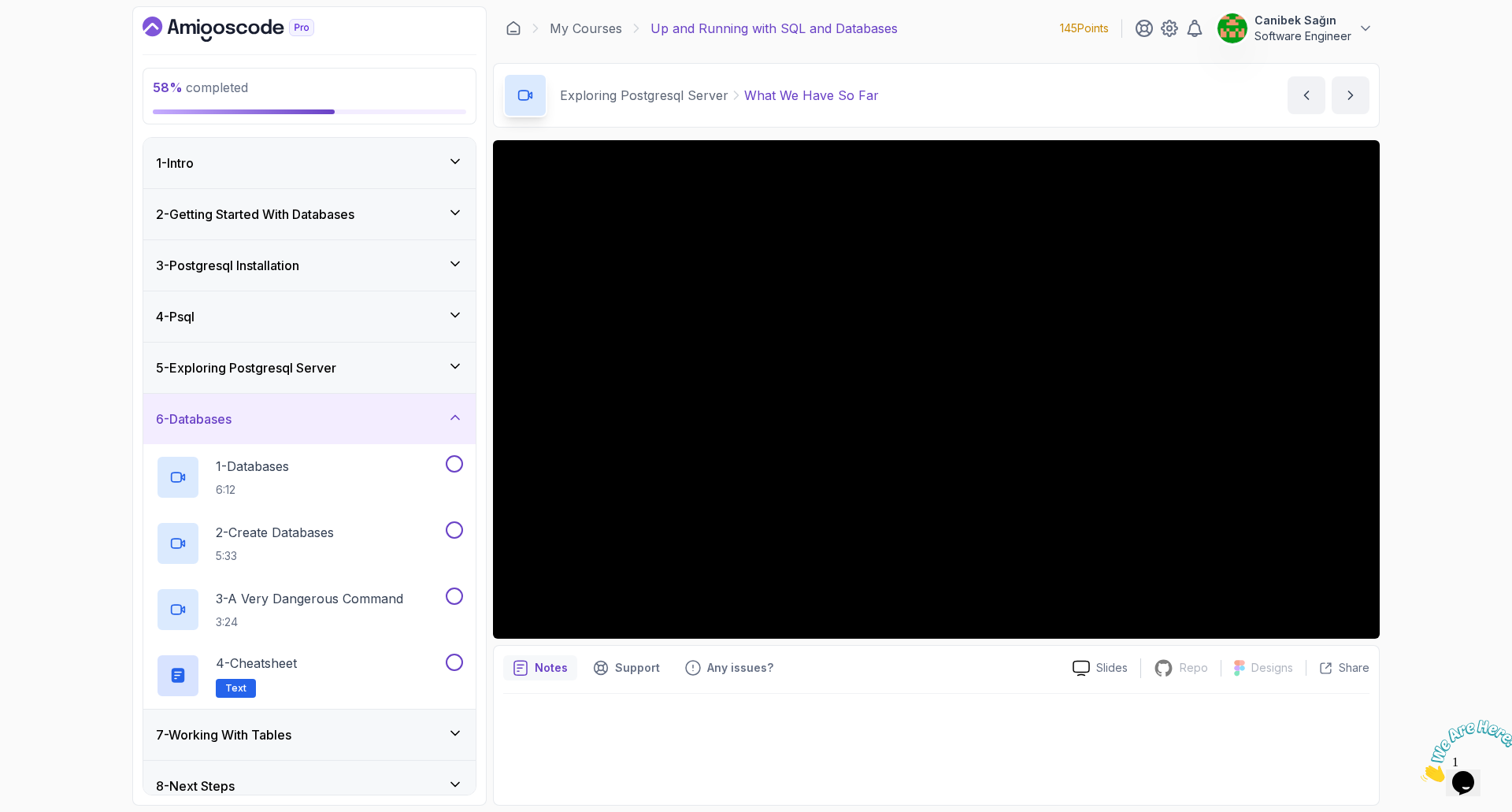
click at [314, 355] on div "5 - Exploring Postgresql Server" at bounding box center [310, 368] width 333 height 51
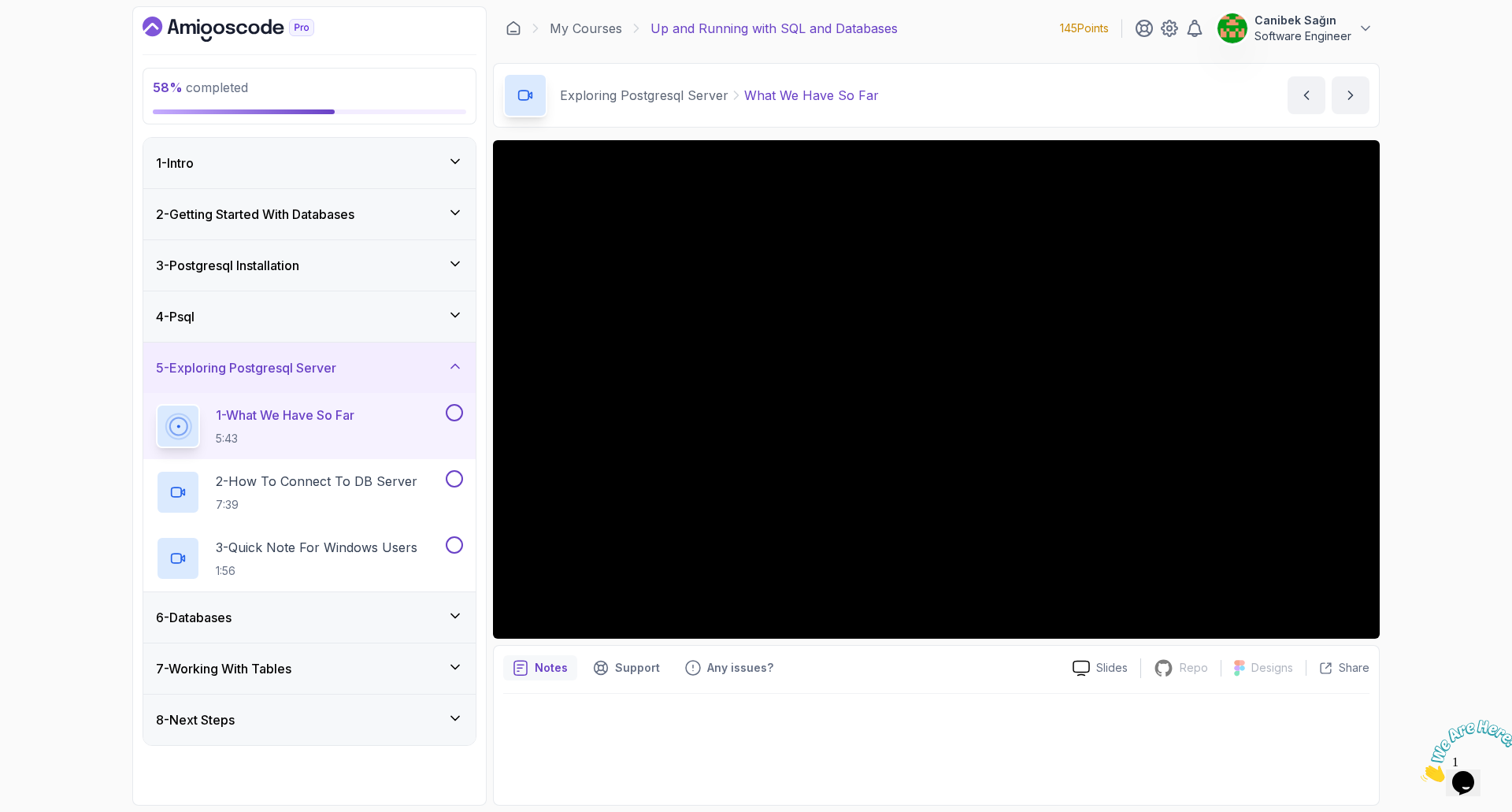
click at [457, 412] on button at bounding box center [453, 412] width 17 height 17
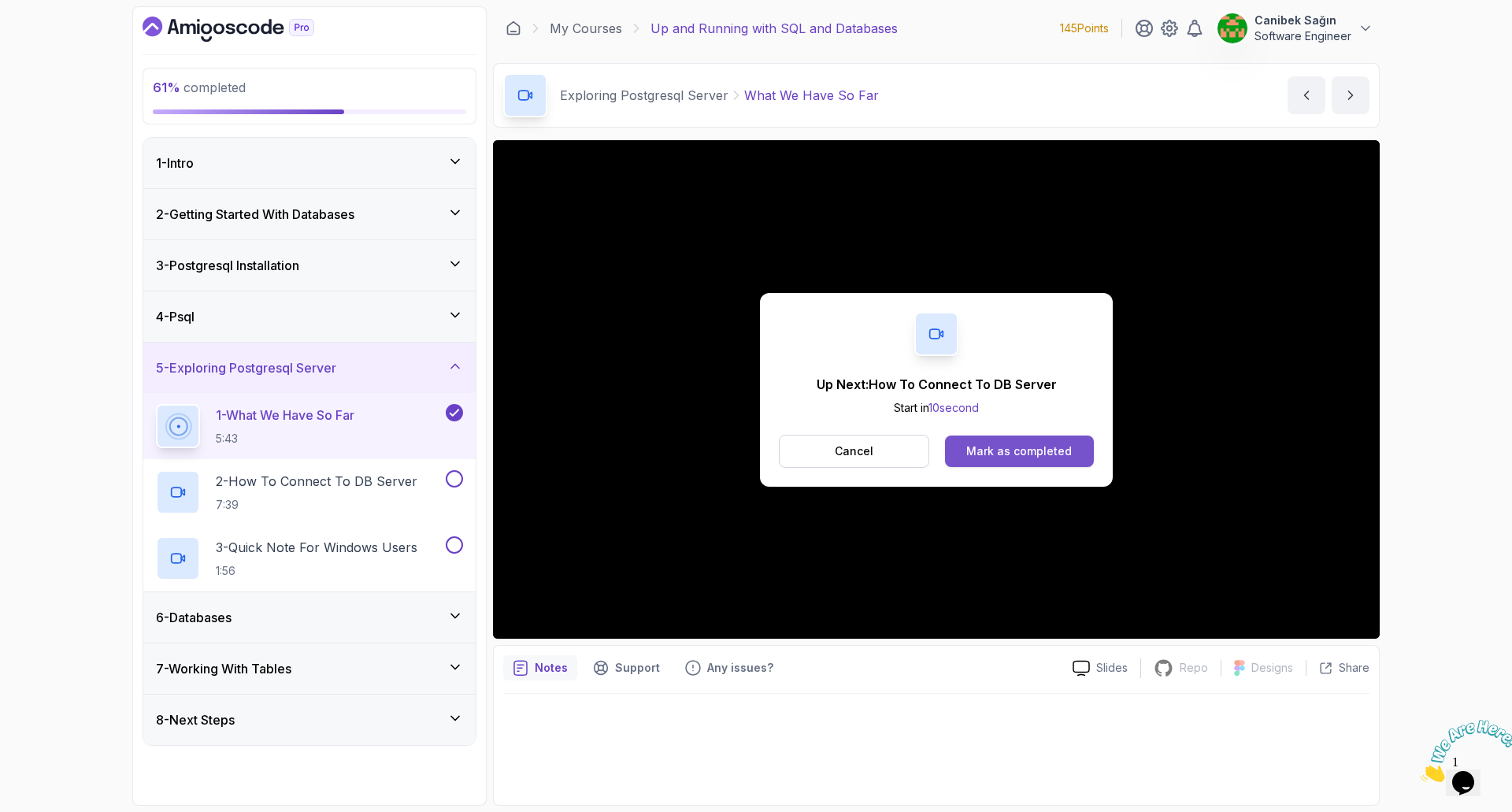
click at [1017, 457] on div "Mark as completed" at bounding box center [1019, 451] width 106 height 16
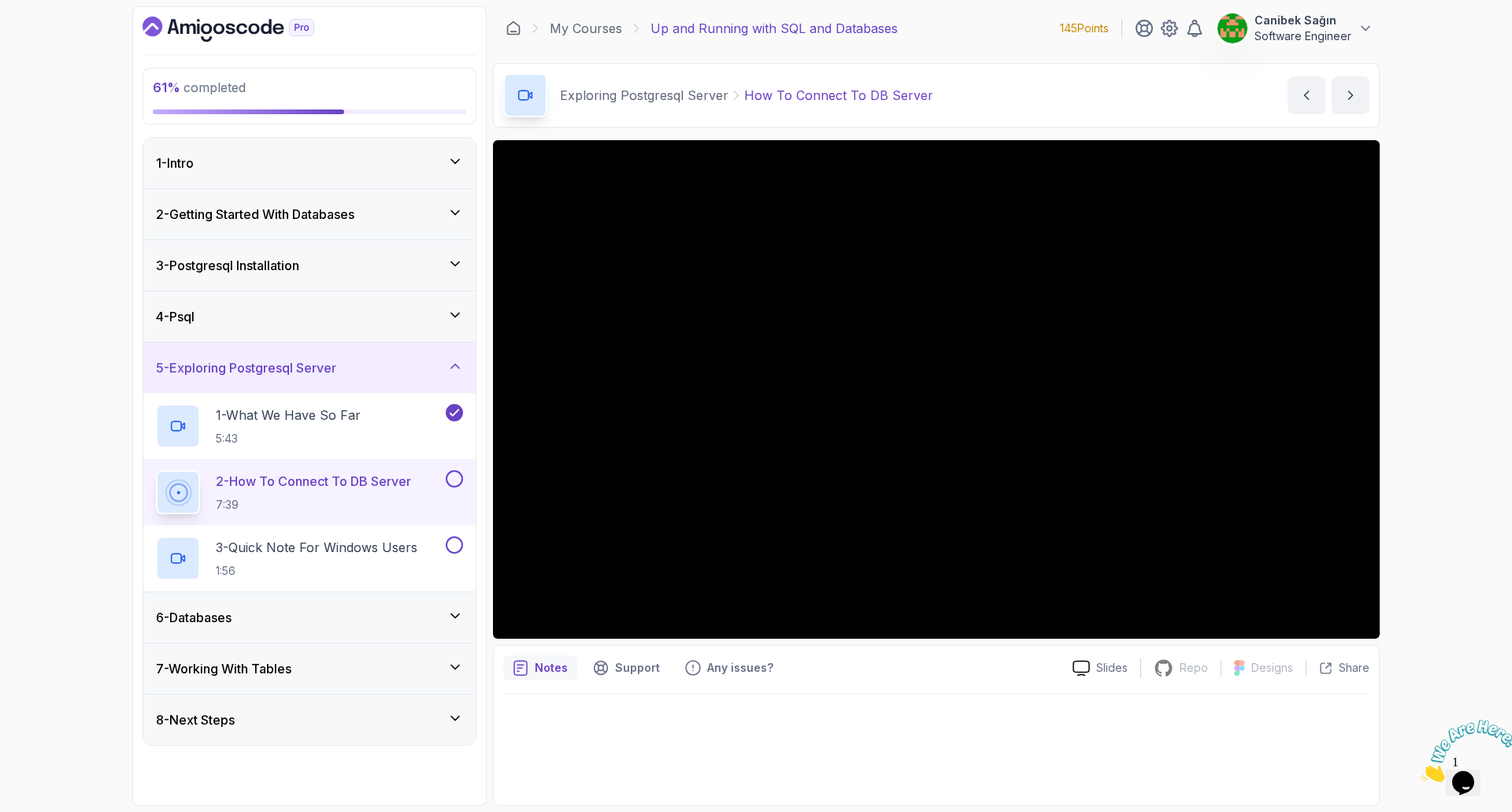
click at [375, 489] on p "2 - How To Connect To DB Server" at bounding box center [314, 481] width 195 height 19
click at [456, 482] on button at bounding box center [453, 478] width 17 height 17
click at [408, 547] on p "3 - Quick Note For Windows Users" at bounding box center [317, 547] width 201 height 19
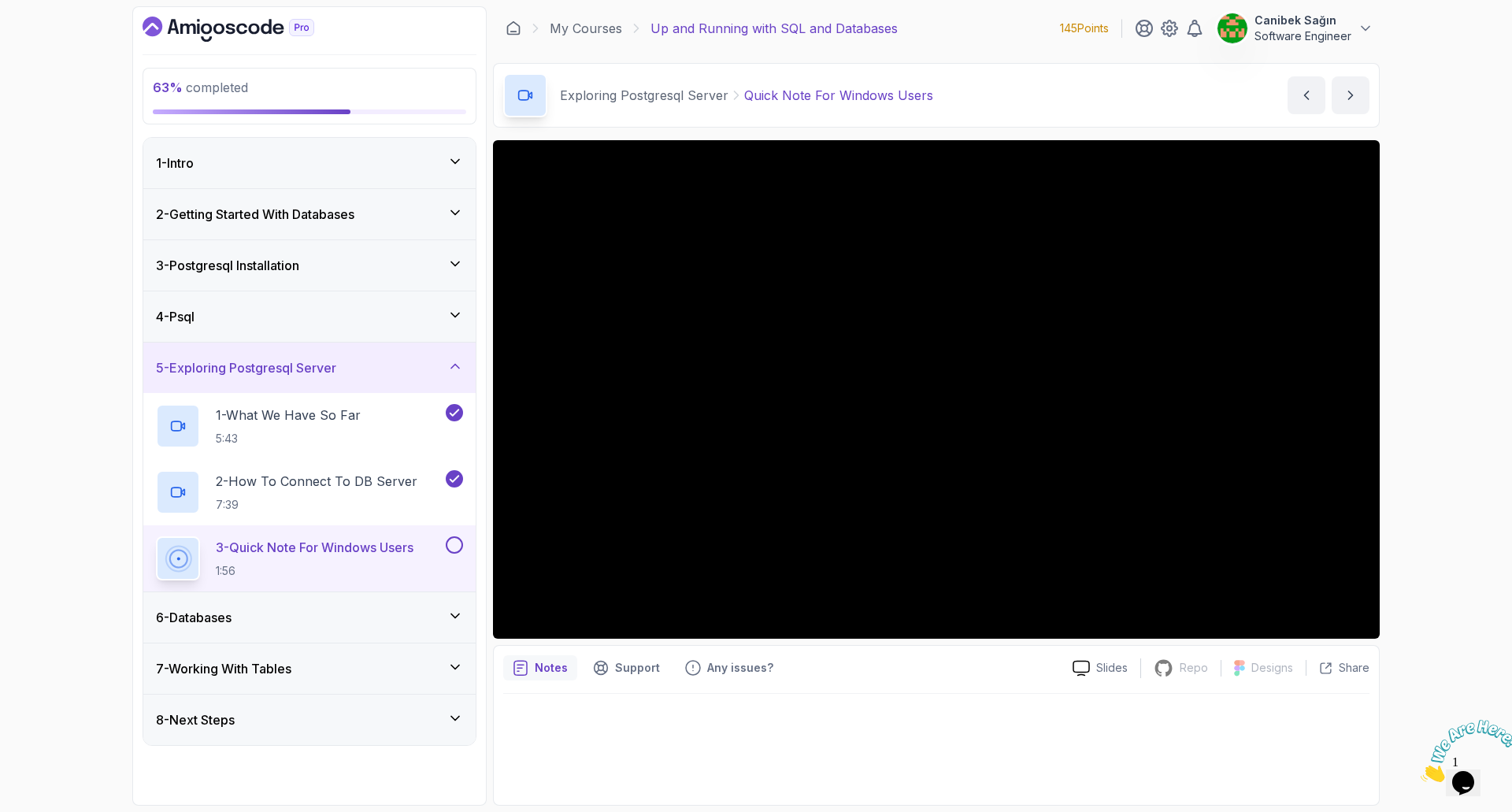
click at [392, 623] on div "6 - Databases" at bounding box center [310, 617] width 307 height 19
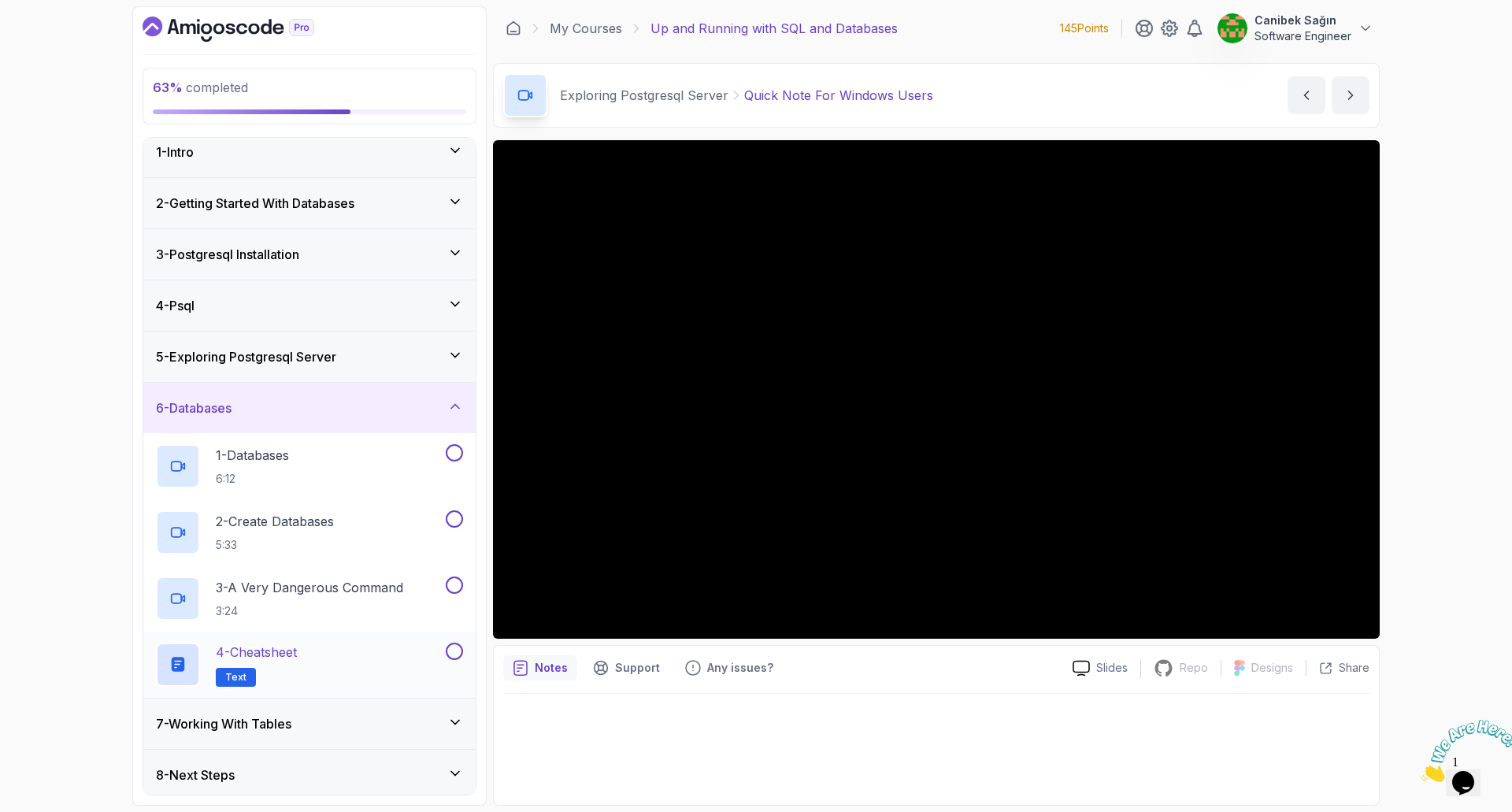
scroll to position [17, 0]
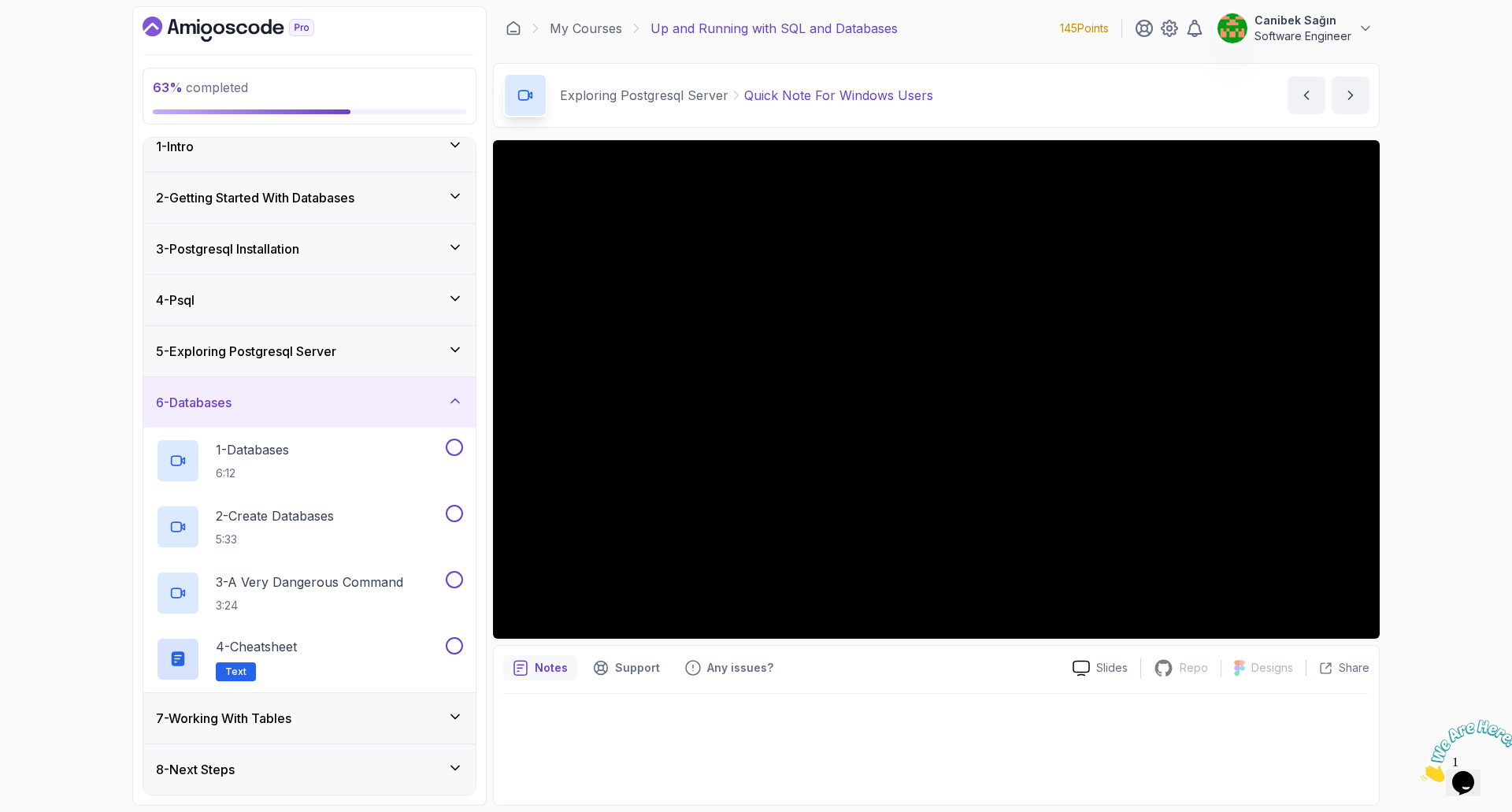
click at [344, 726] on div "7 - Working With Tables" at bounding box center [310, 717] width 307 height 19
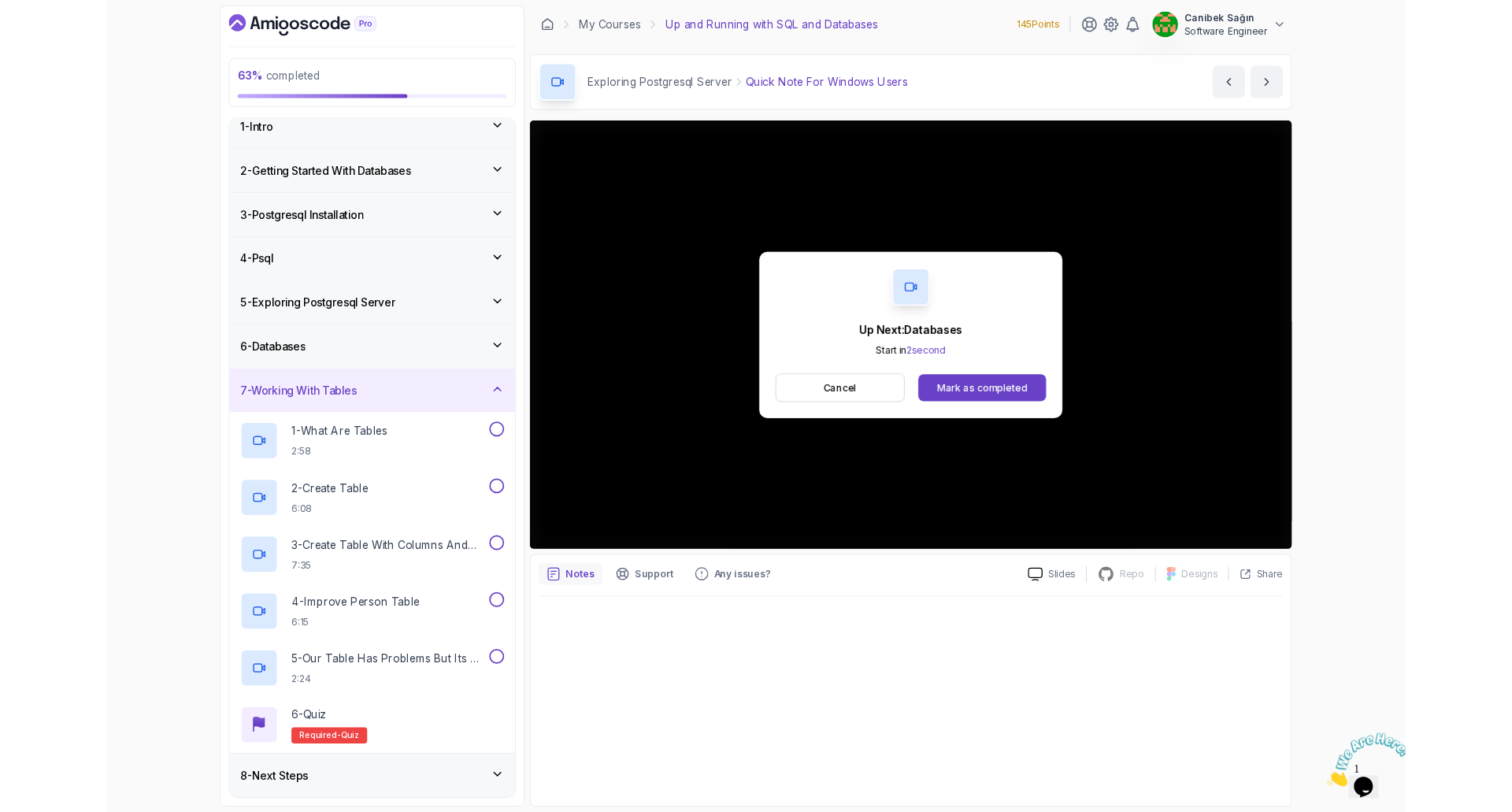
scroll to position [148, 0]
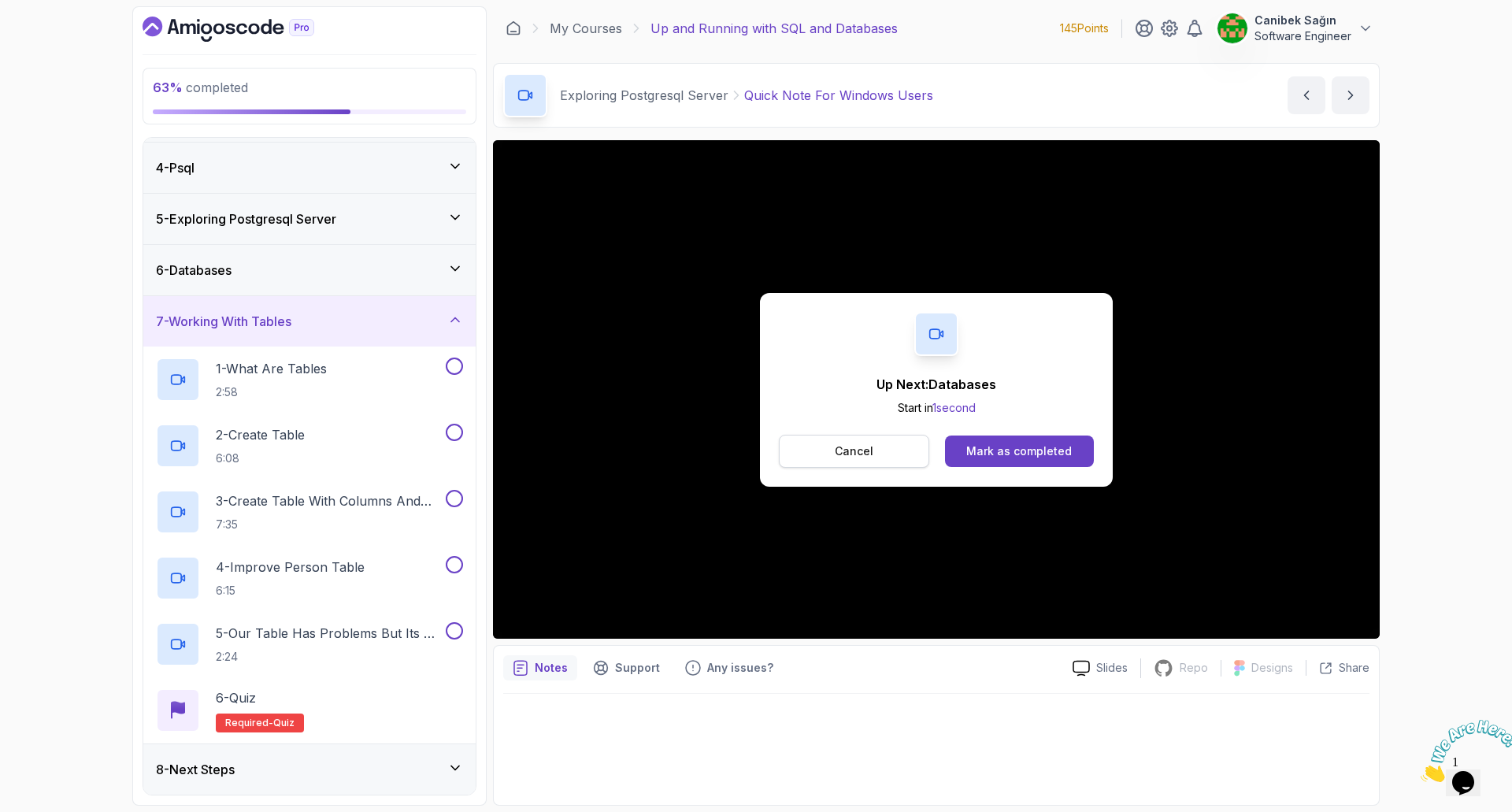
click at [841, 435] on button "Cancel" at bounding box center [854, 450] width 150 height 33
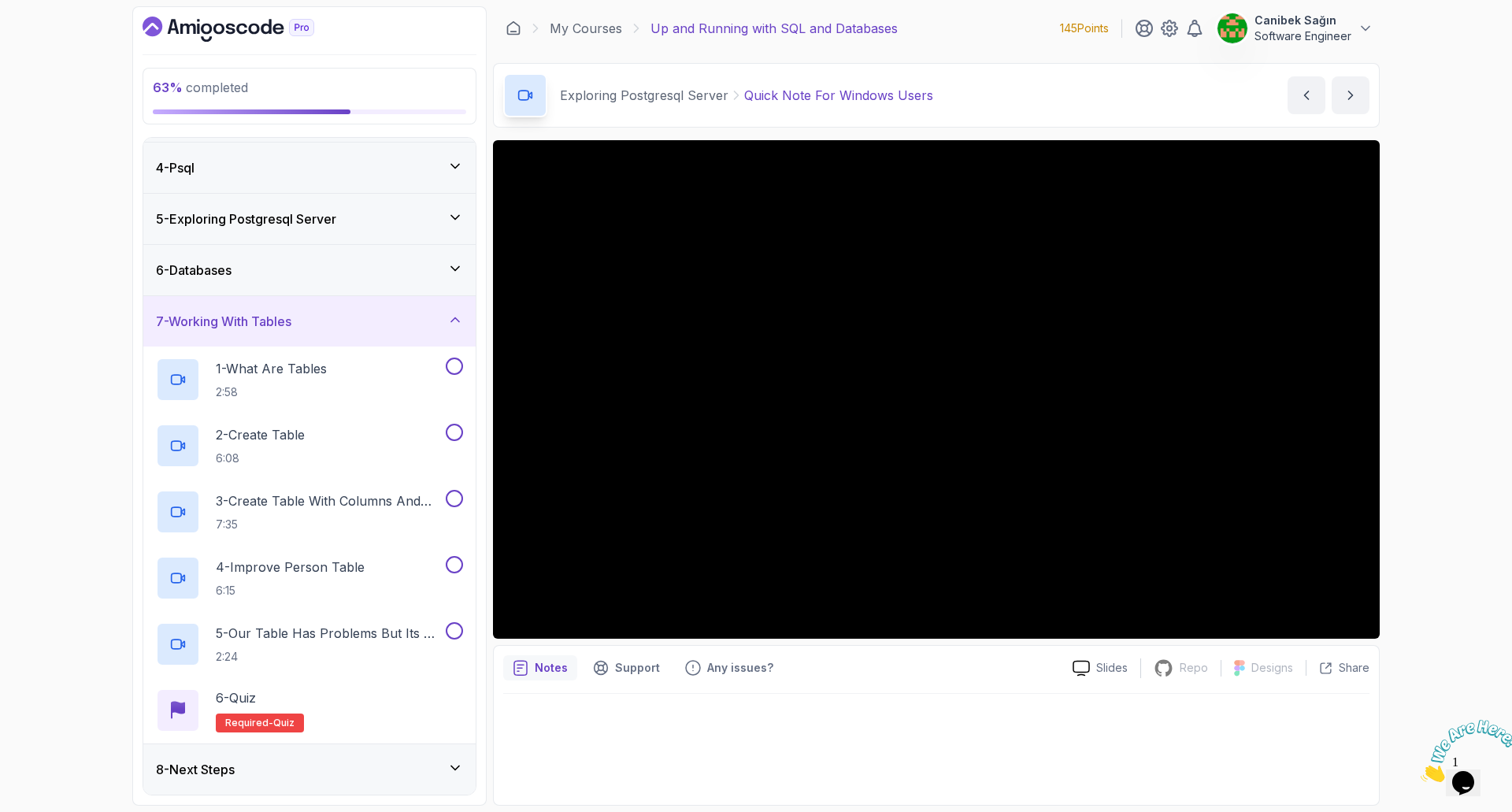
click at [380, 277] on div "6 - Databases" at bounding box center [310, 270] width 307 height 19
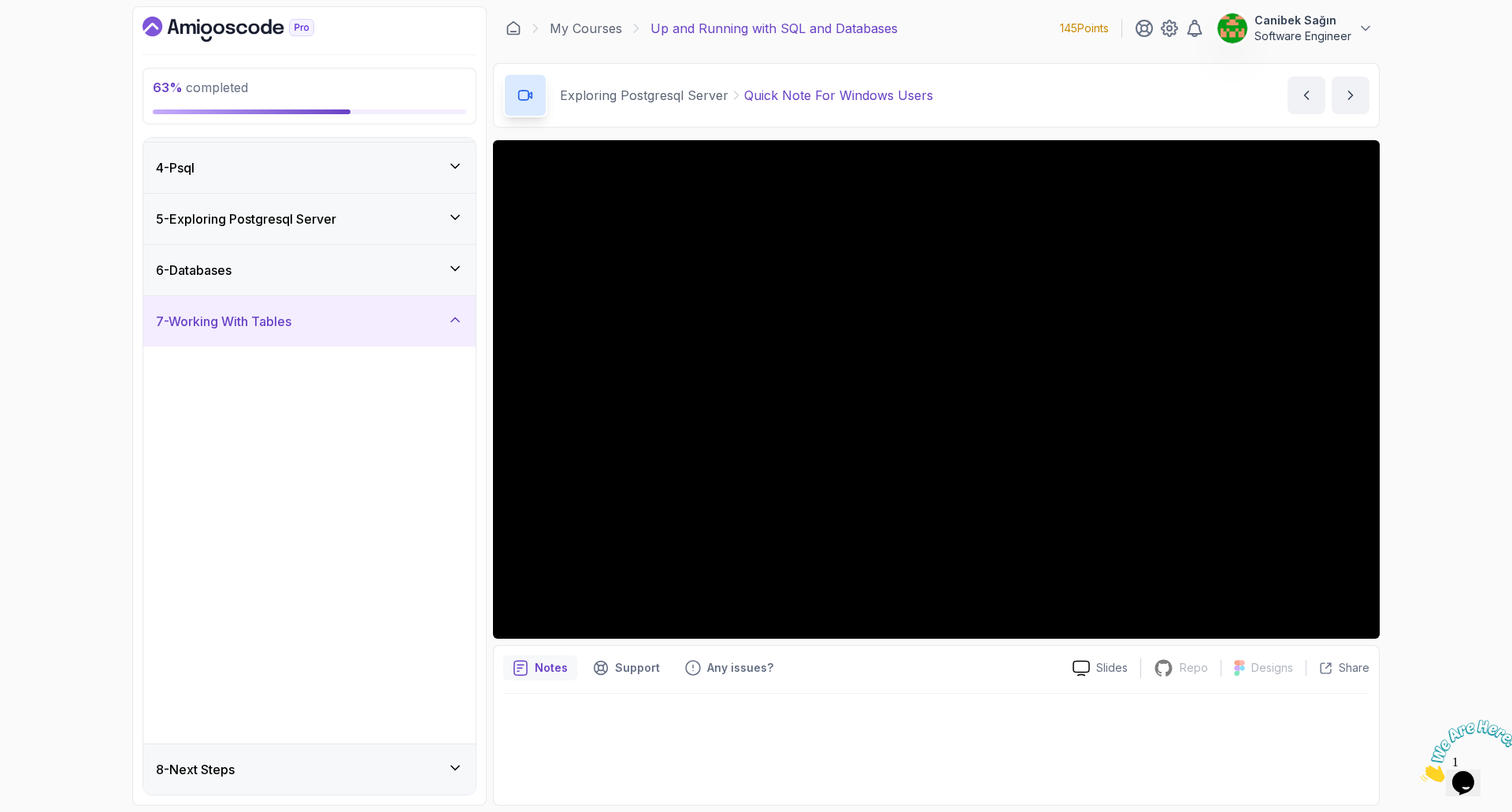
scroll to position [0, 0]
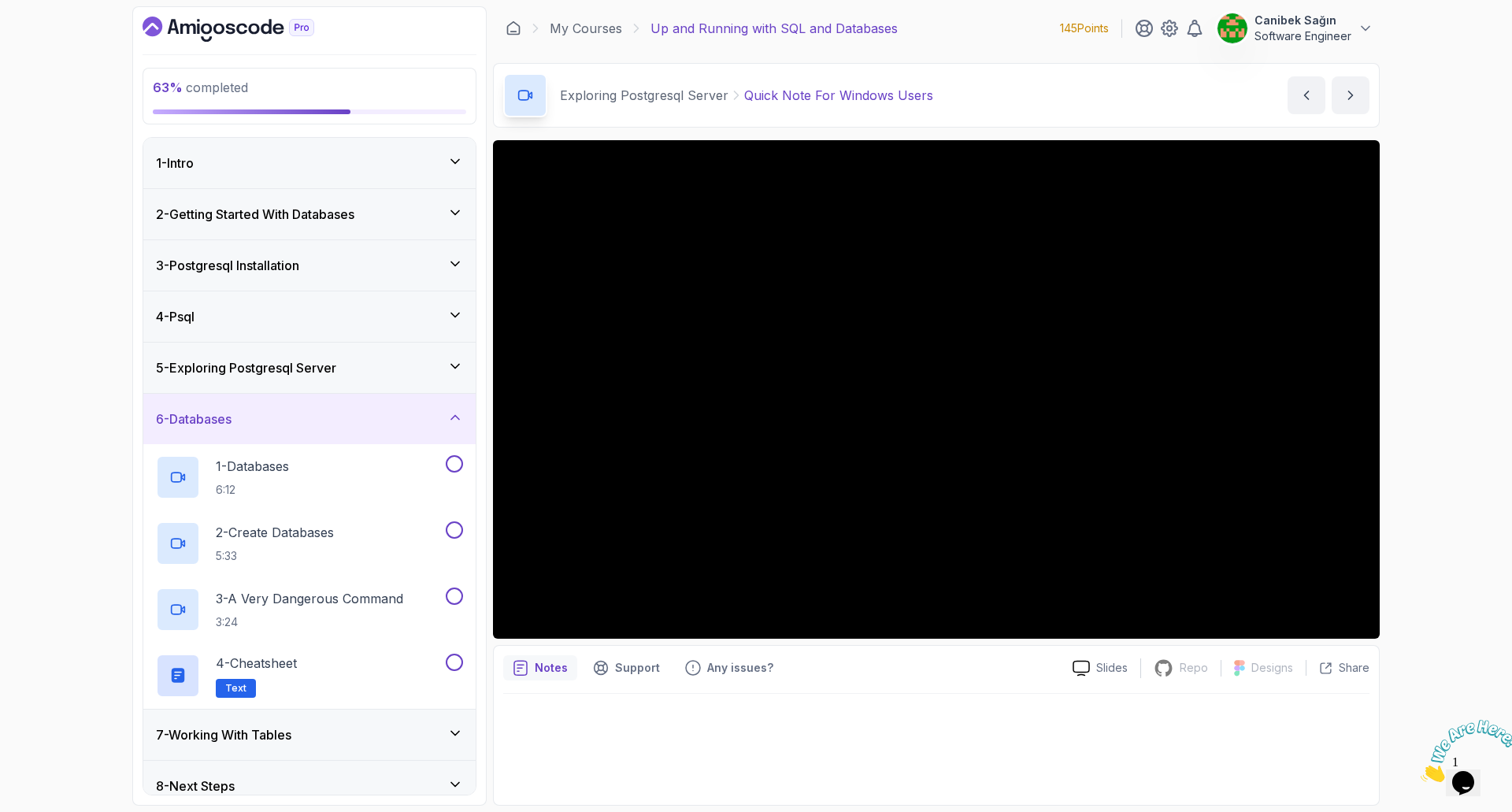
click at [384, 382] on div "5 - Exploring Postgresql Server" at bounding box center [310, 368] width 333 height 51
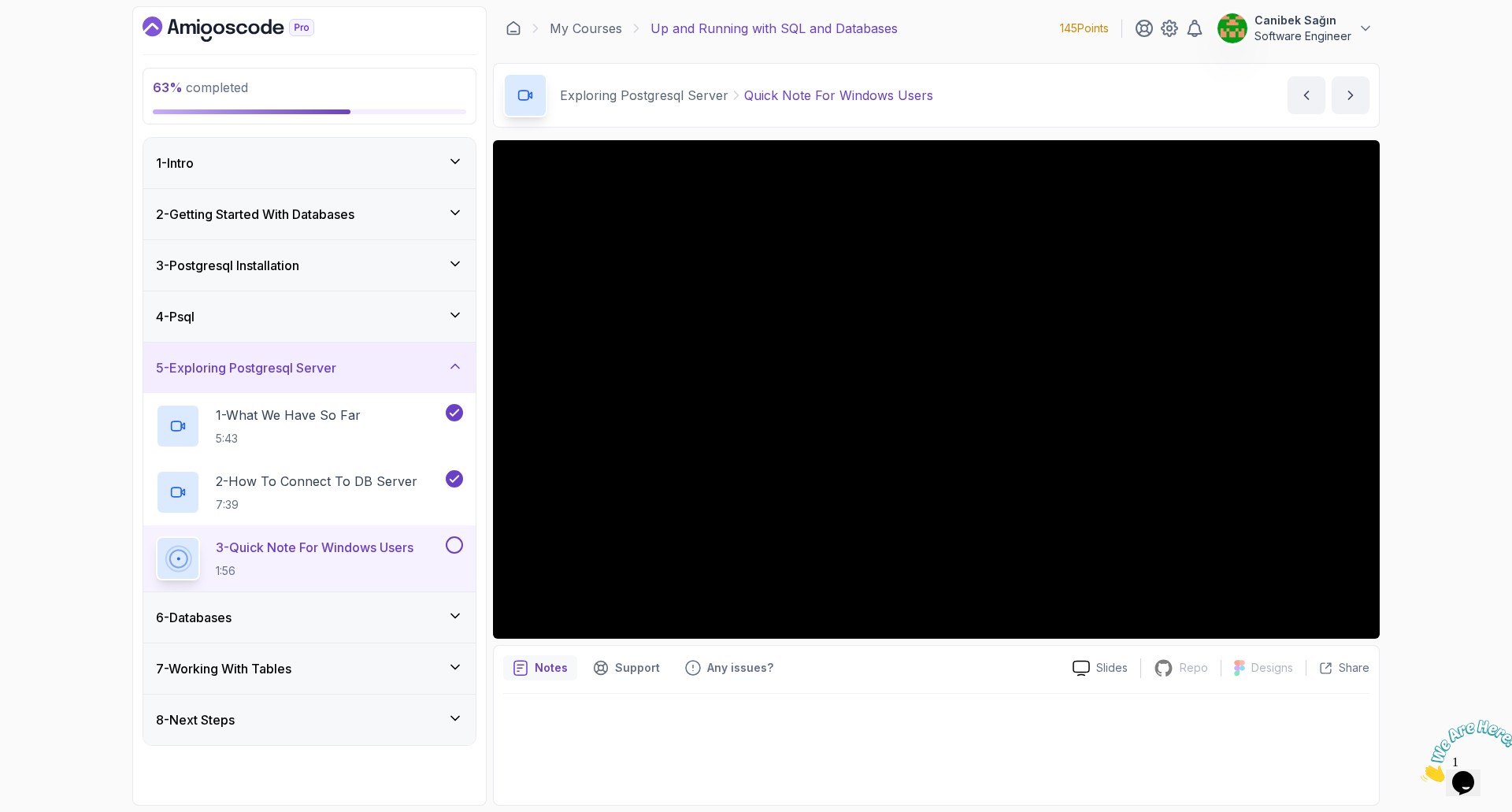
click at [388, 551] on p "3 - Quick Note For Windows Users" at bounding box center [315, 547] width 197 height 19
click at [455, 545] on button at bounding box center [453, 544] width 17 height 17
click at [396, 623] on div "6 - Databases" at bounding box center [310, 617] width 307 height 19
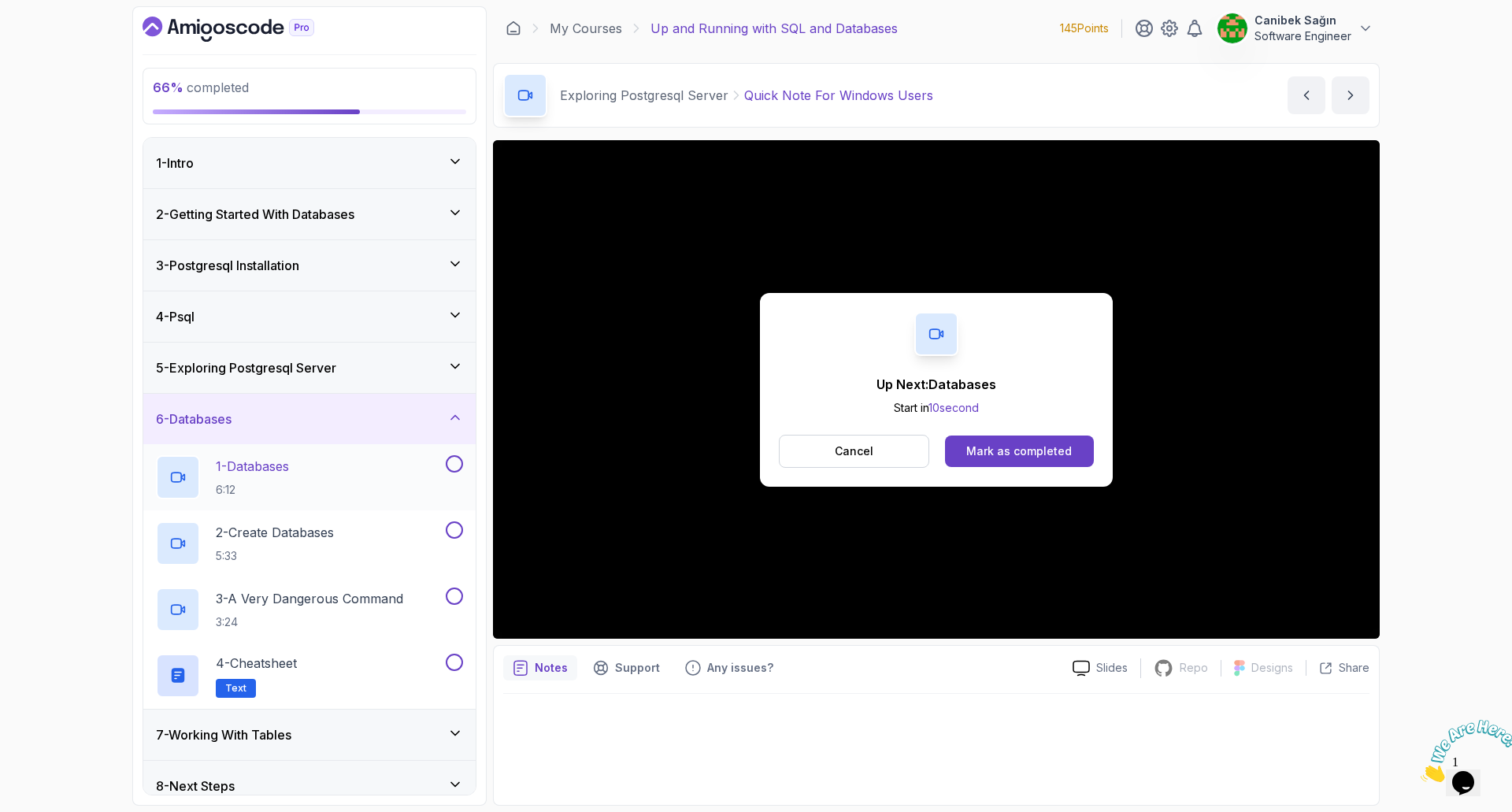
click at [337, 482] on div "1 - Databases 6:12" at bounding box center [300, 477] width 287 height 44
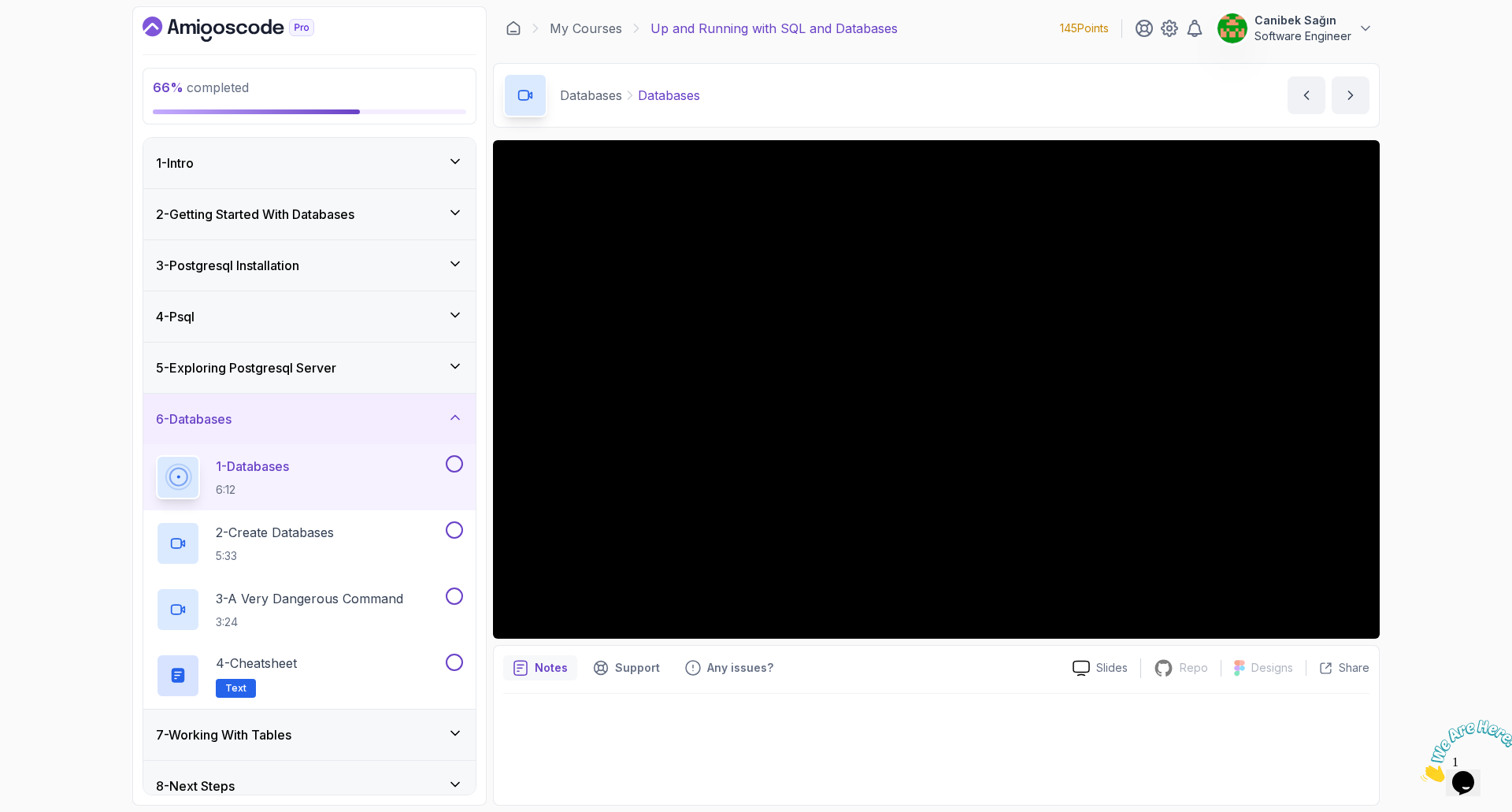
click at [394, 463] on div "1 - Databases 6:12" at bounding box center [300, 477] width 287 height 44
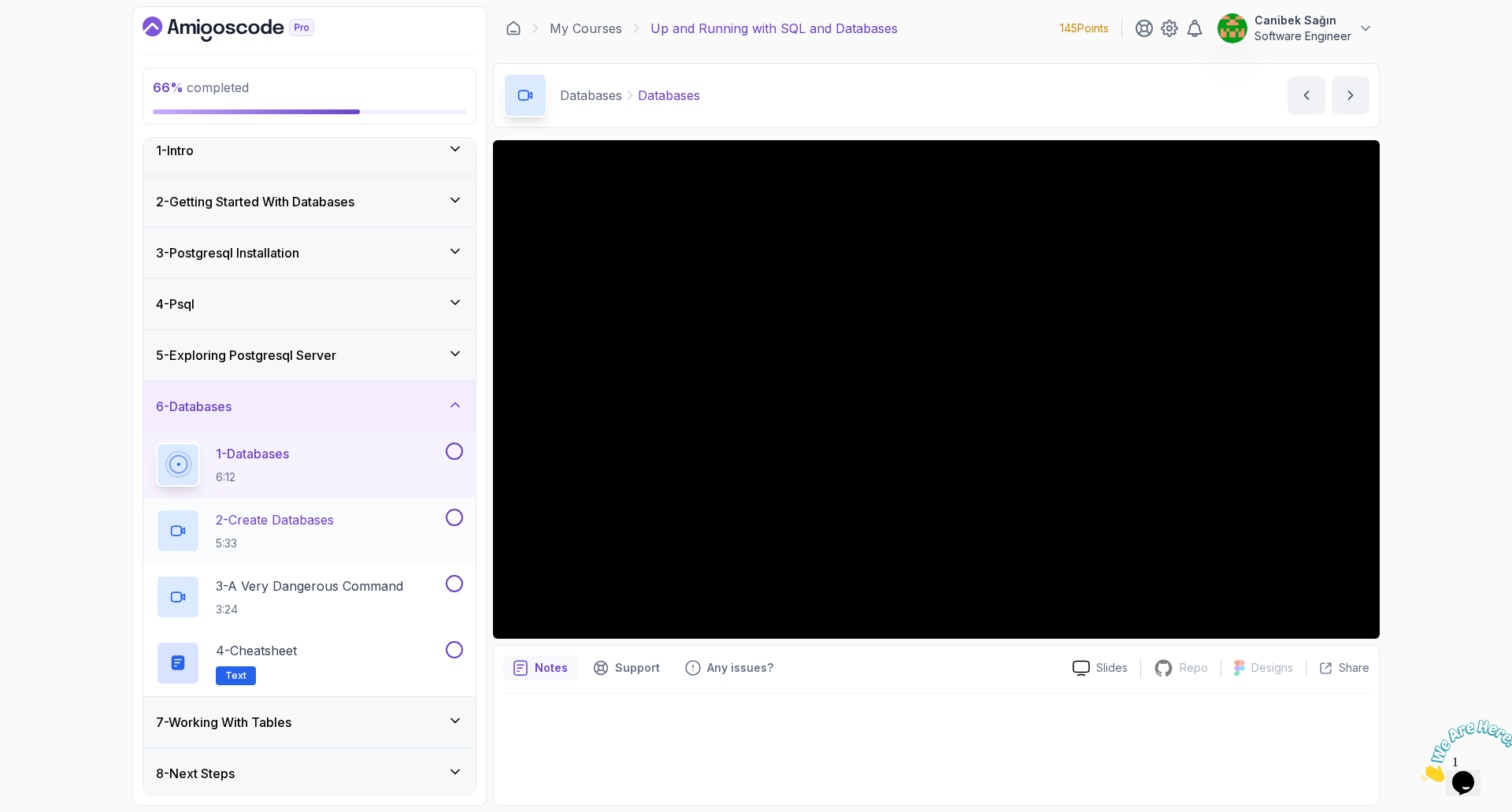
scroll to position [17, 0]
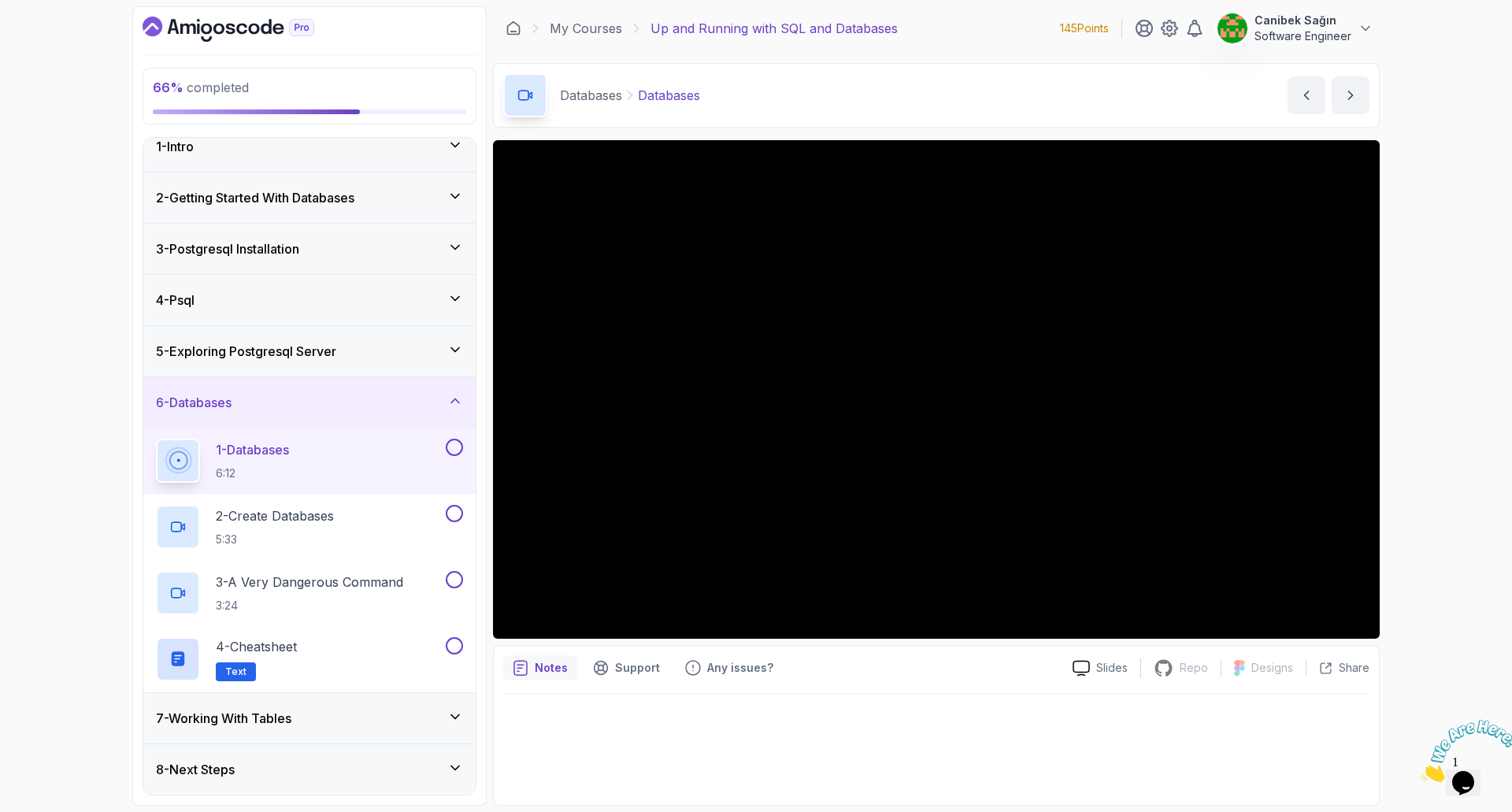
click at [360, 720] on div "7 - Working With Tables" at bounding box center [310, 717] width 307 height 19
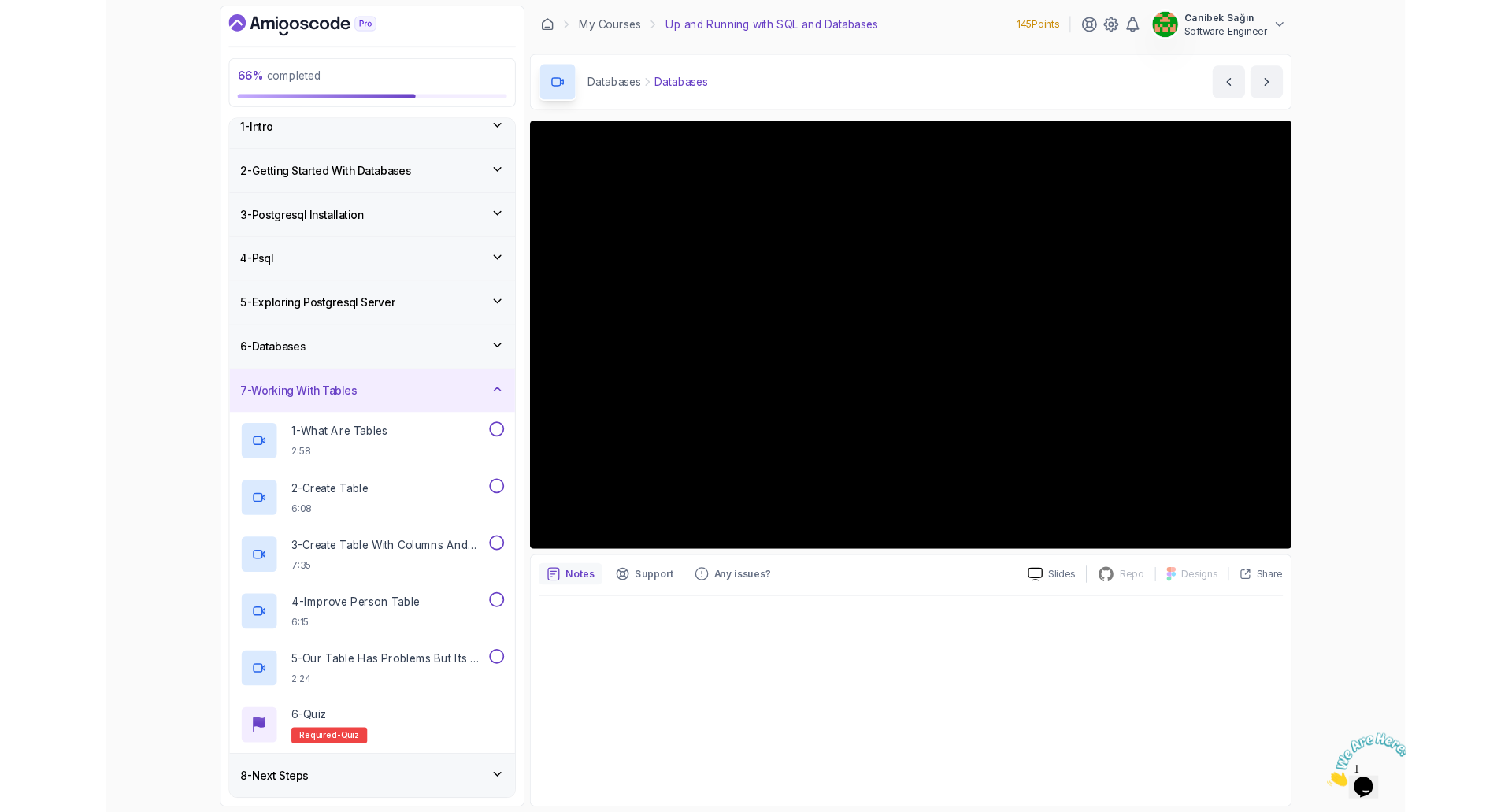
scroll to position [148, 0]
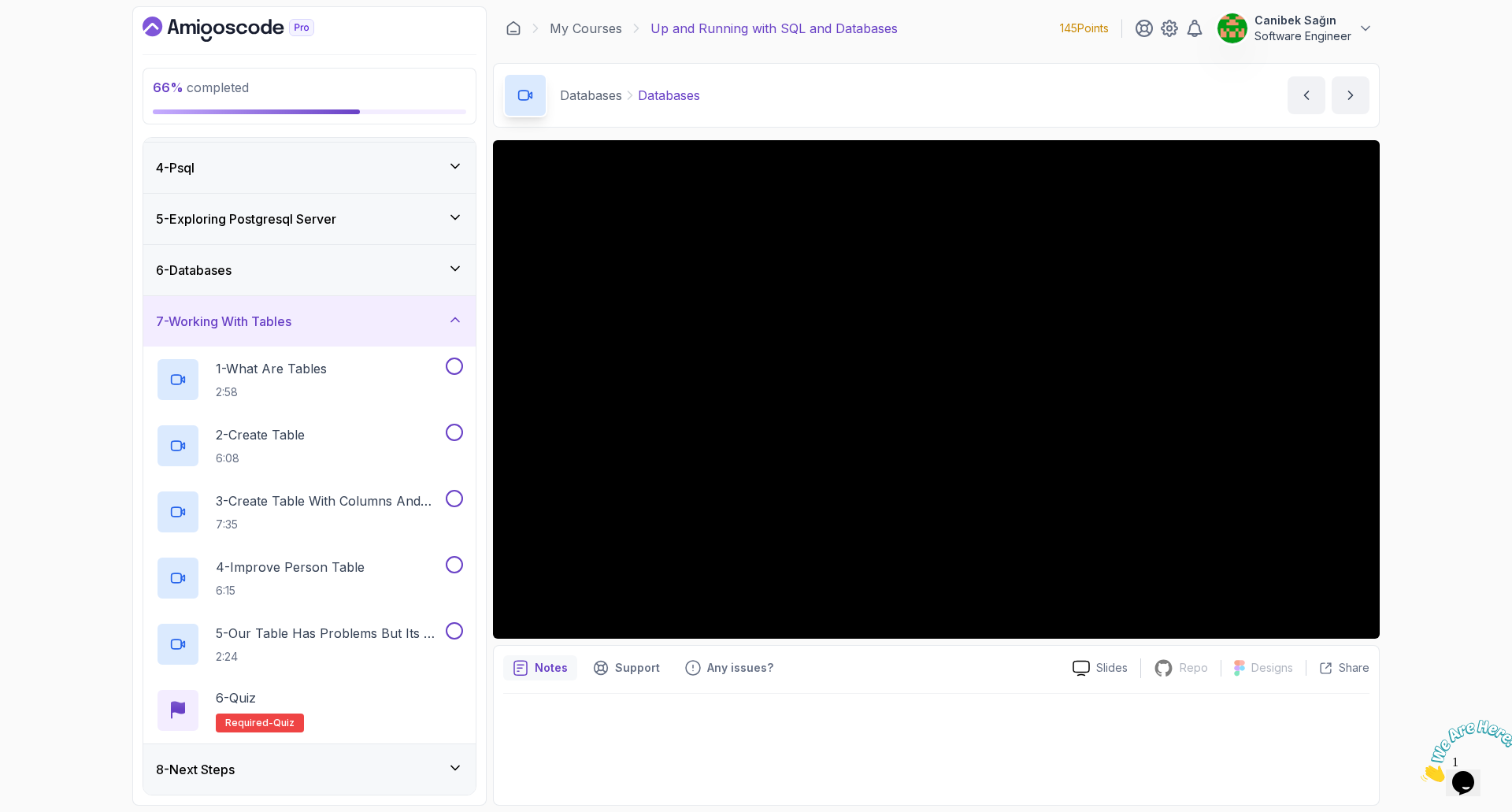
click at [426, 332] on div "7 - Working With Tables" at bounding box center [310, 321] width 333 height 51
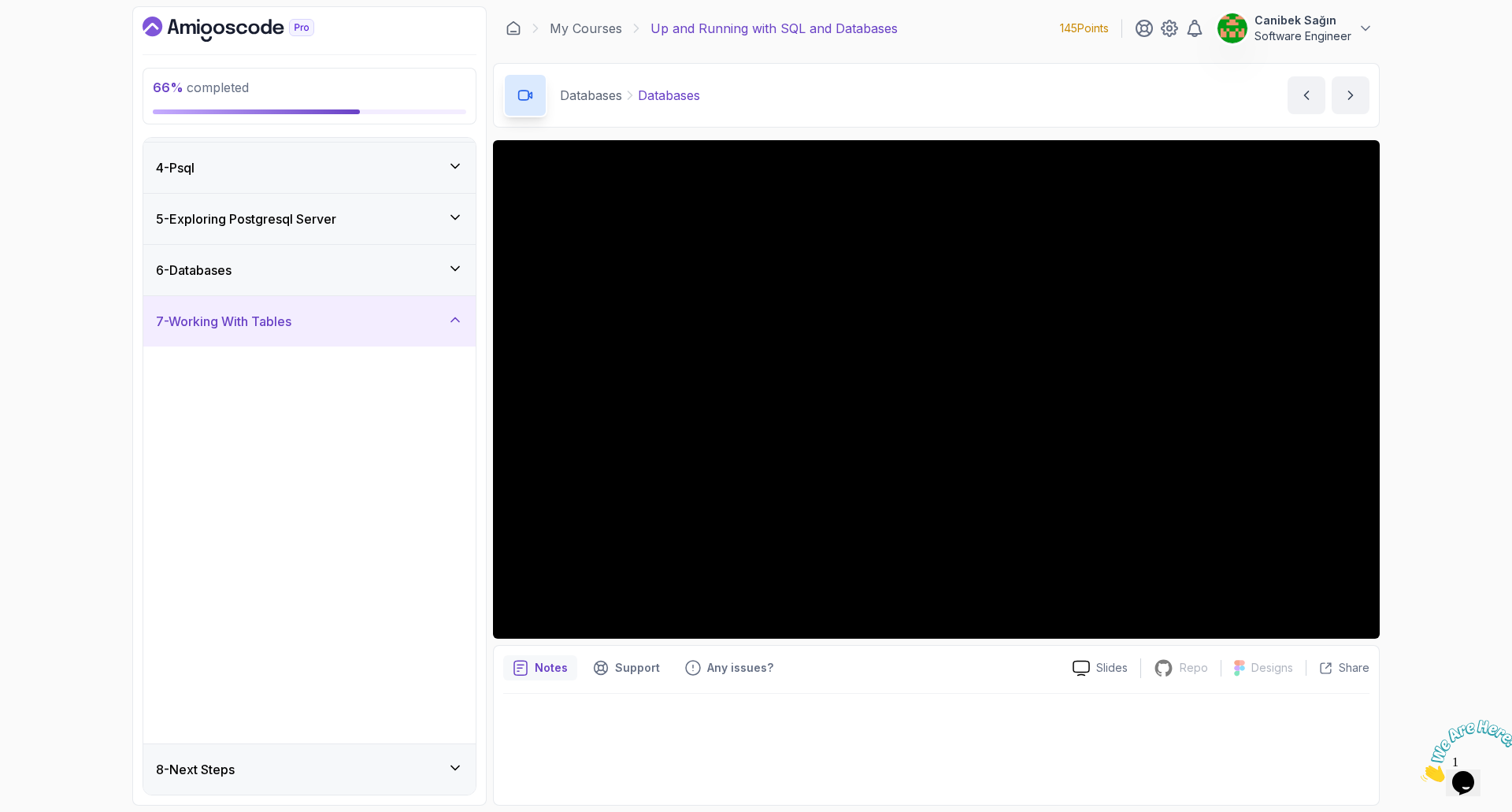
scroll to position [0, 0]
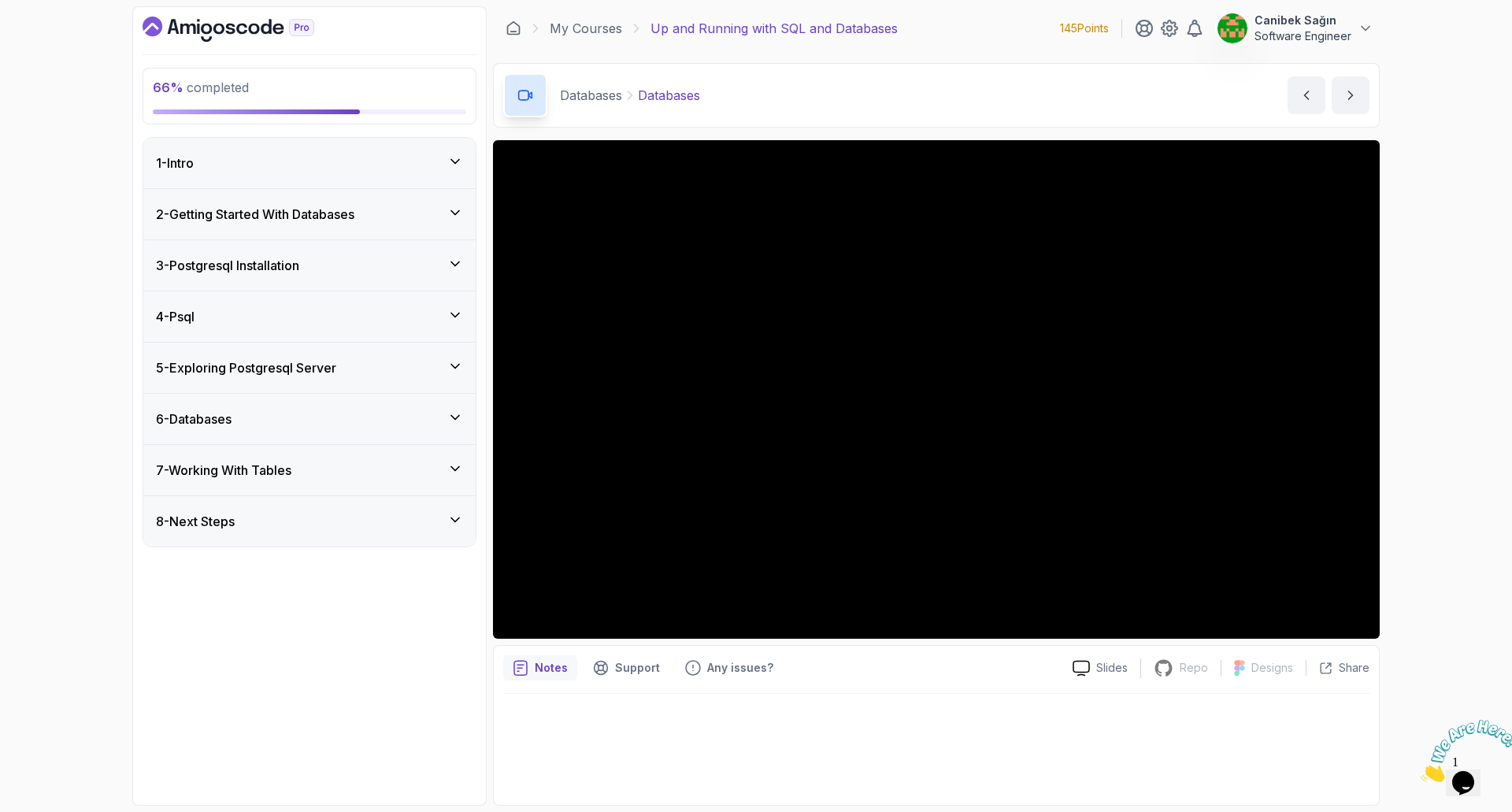
click at [398, 420] on div "6 - Databases" at bounding box center [310, 418] width 307 height 19
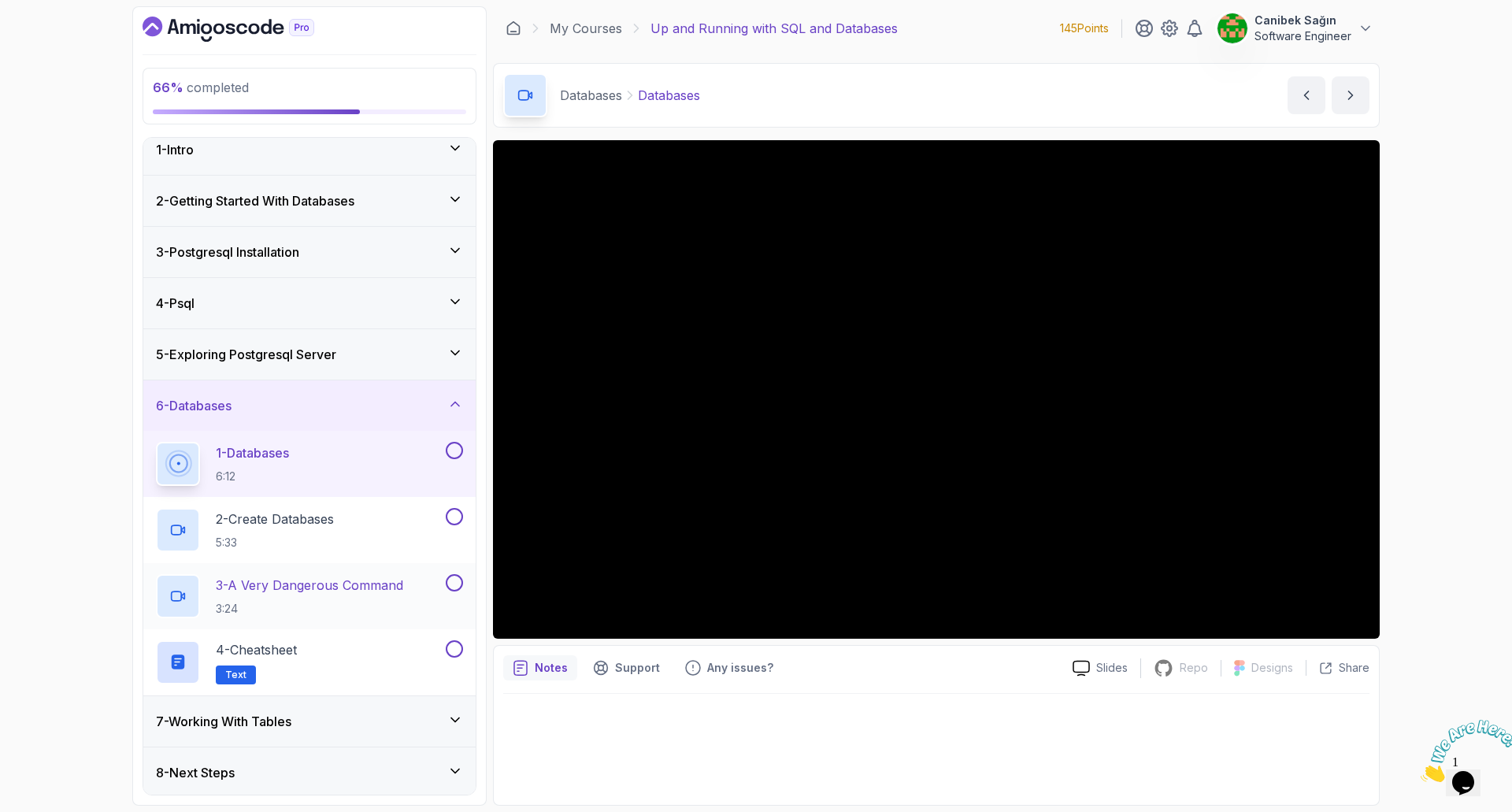
scroll to position [17, 0]
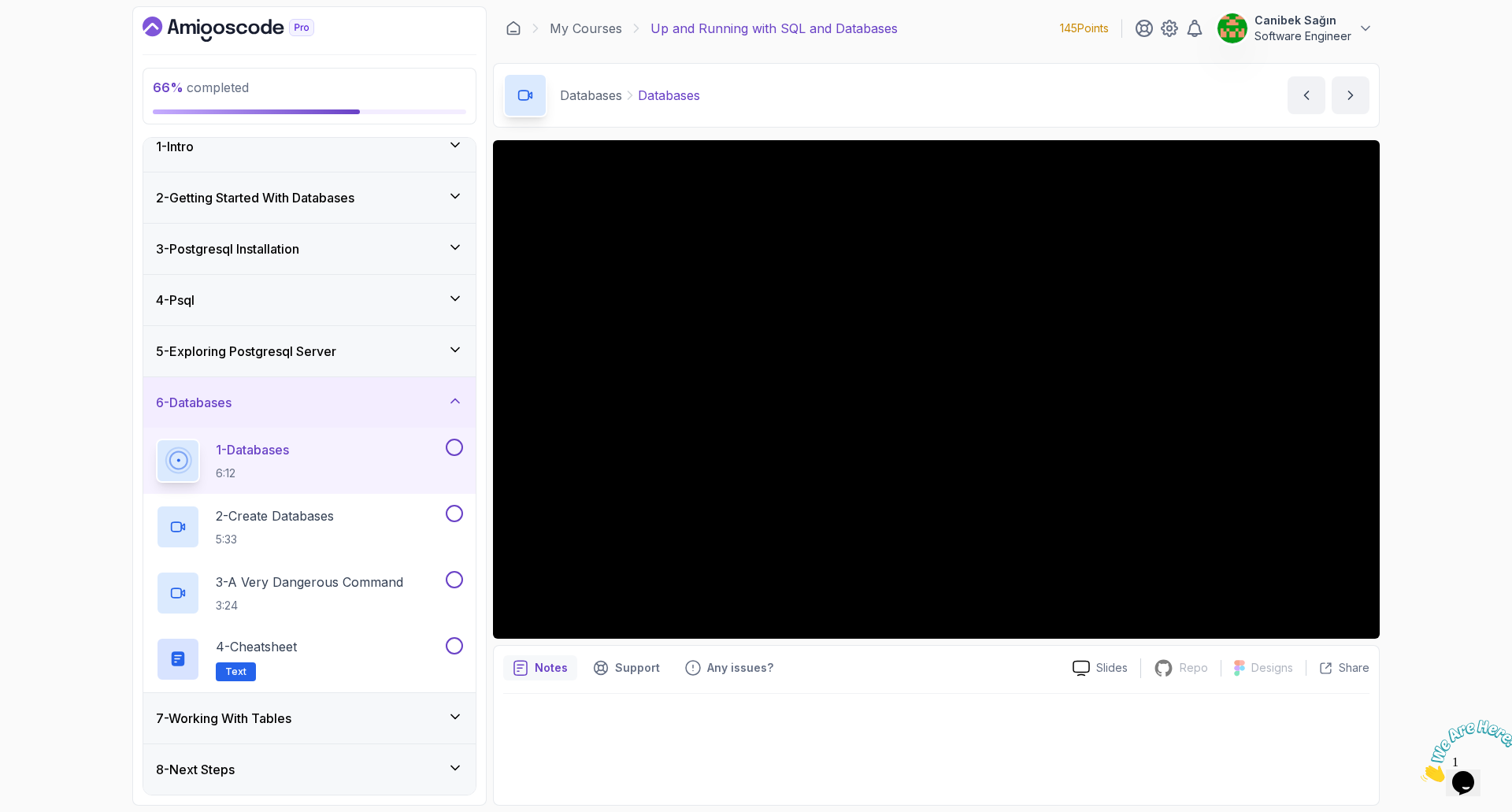
click at [346, 712] on div "7 - Working With Tables" at bounding box center [310, 717] width 307 height 19
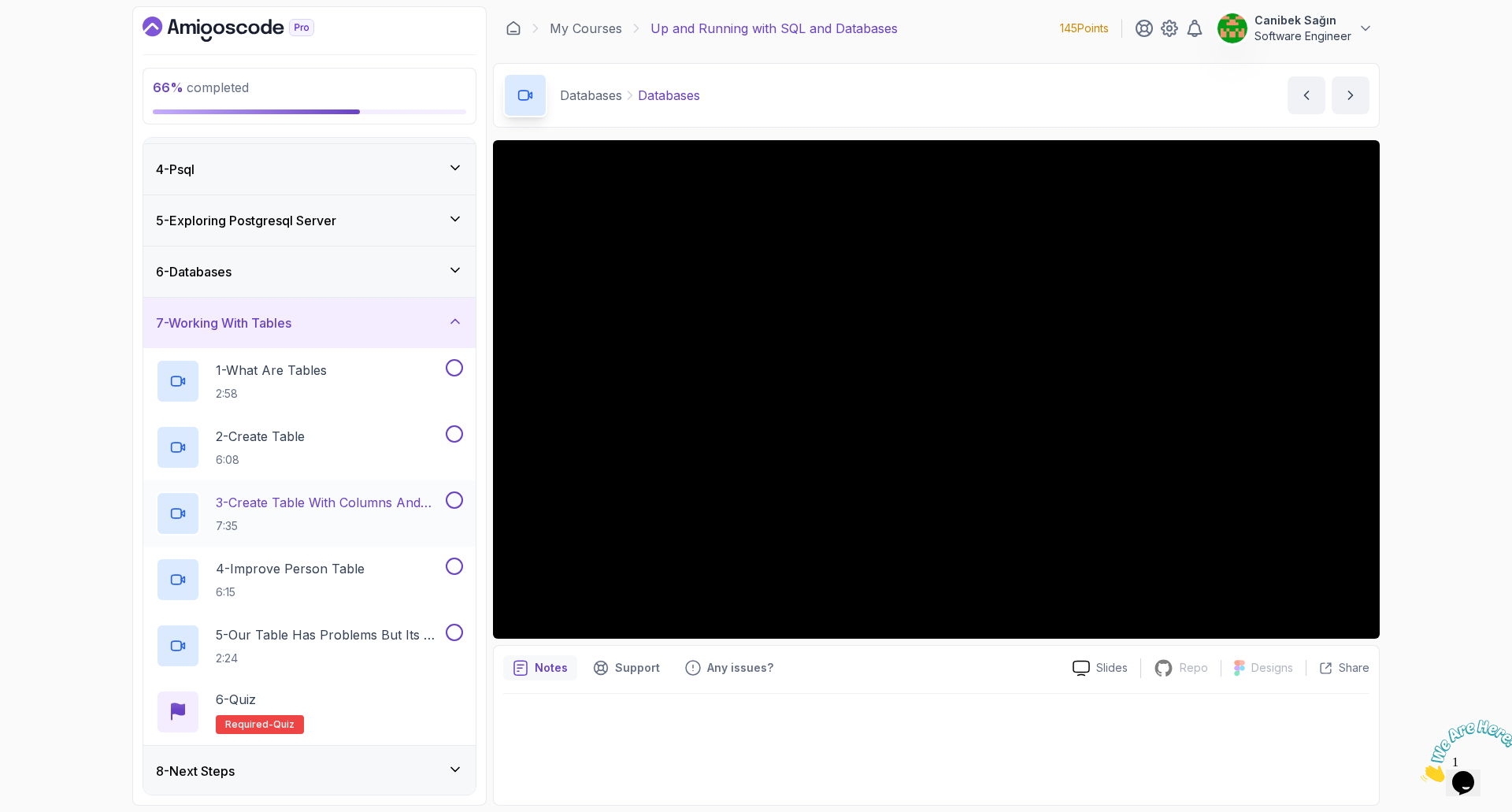
scroll to position [148, 0]
click at [369, 318] on div "7 - Working With Tables" at bounding box center [310, 321] width 307 height 19
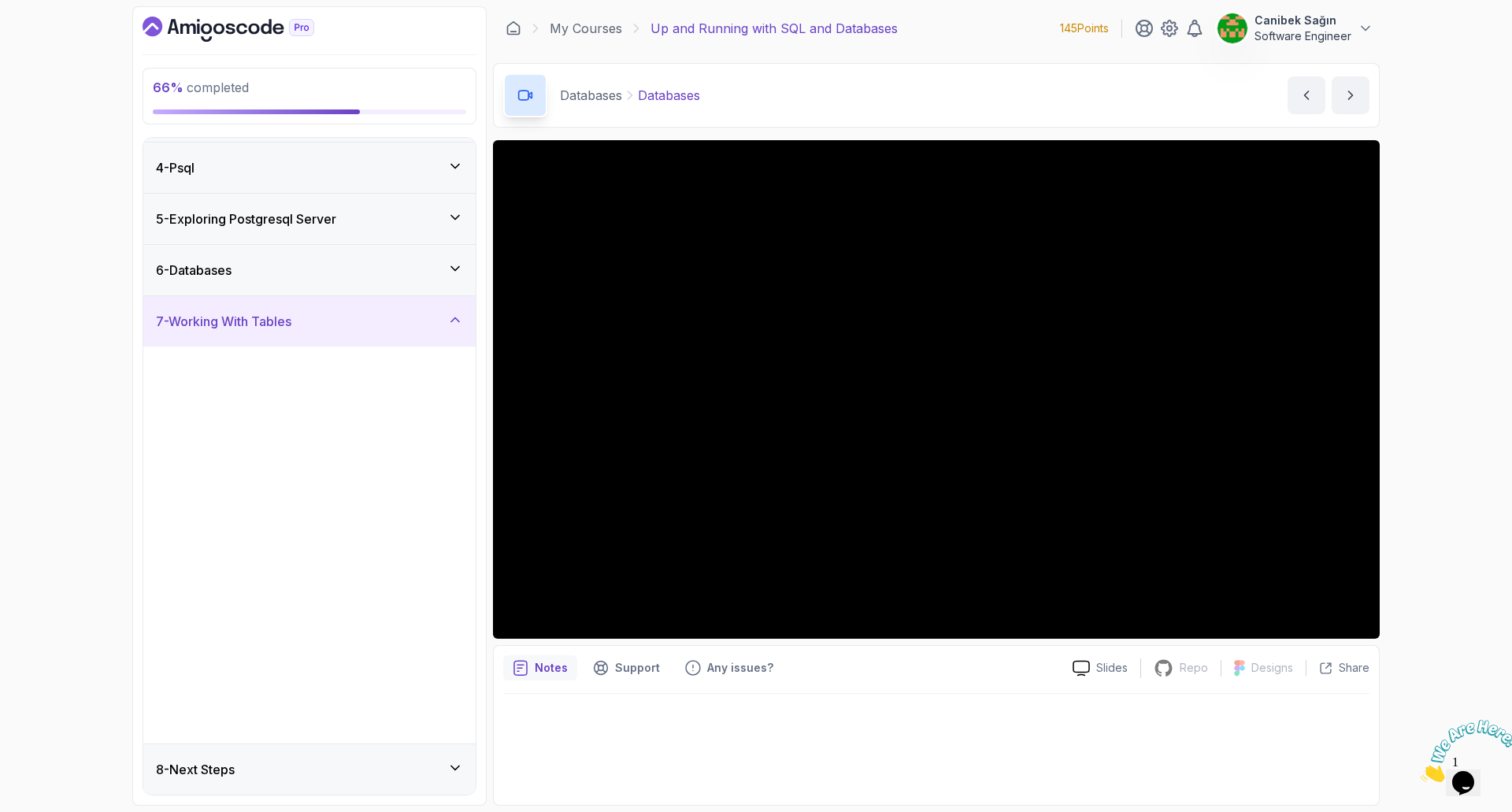
scroll to position [0, 0]
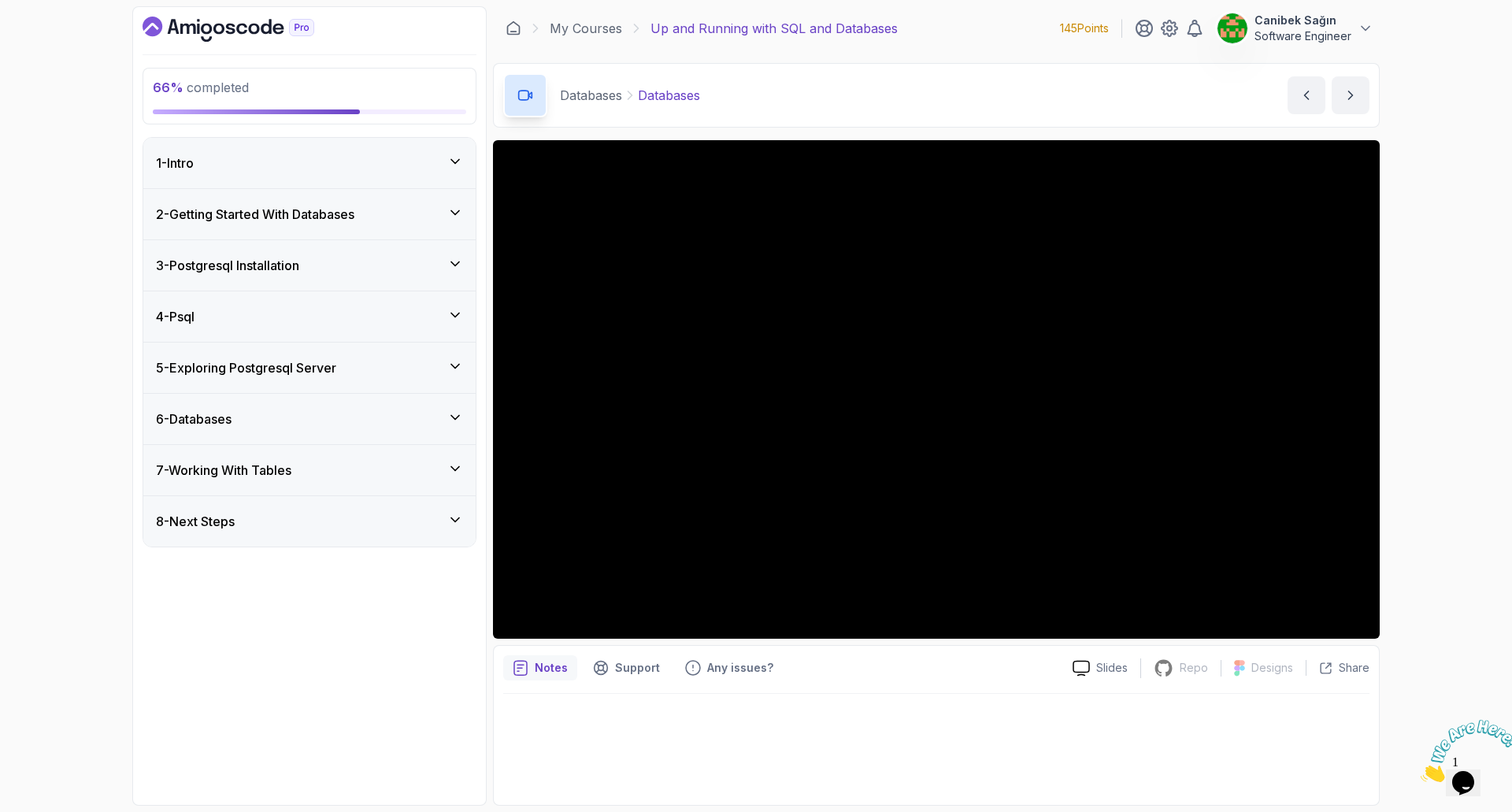
click at [357, 321] on div "4 - Psql" at bounding box center [310, 316] width 307 height 19
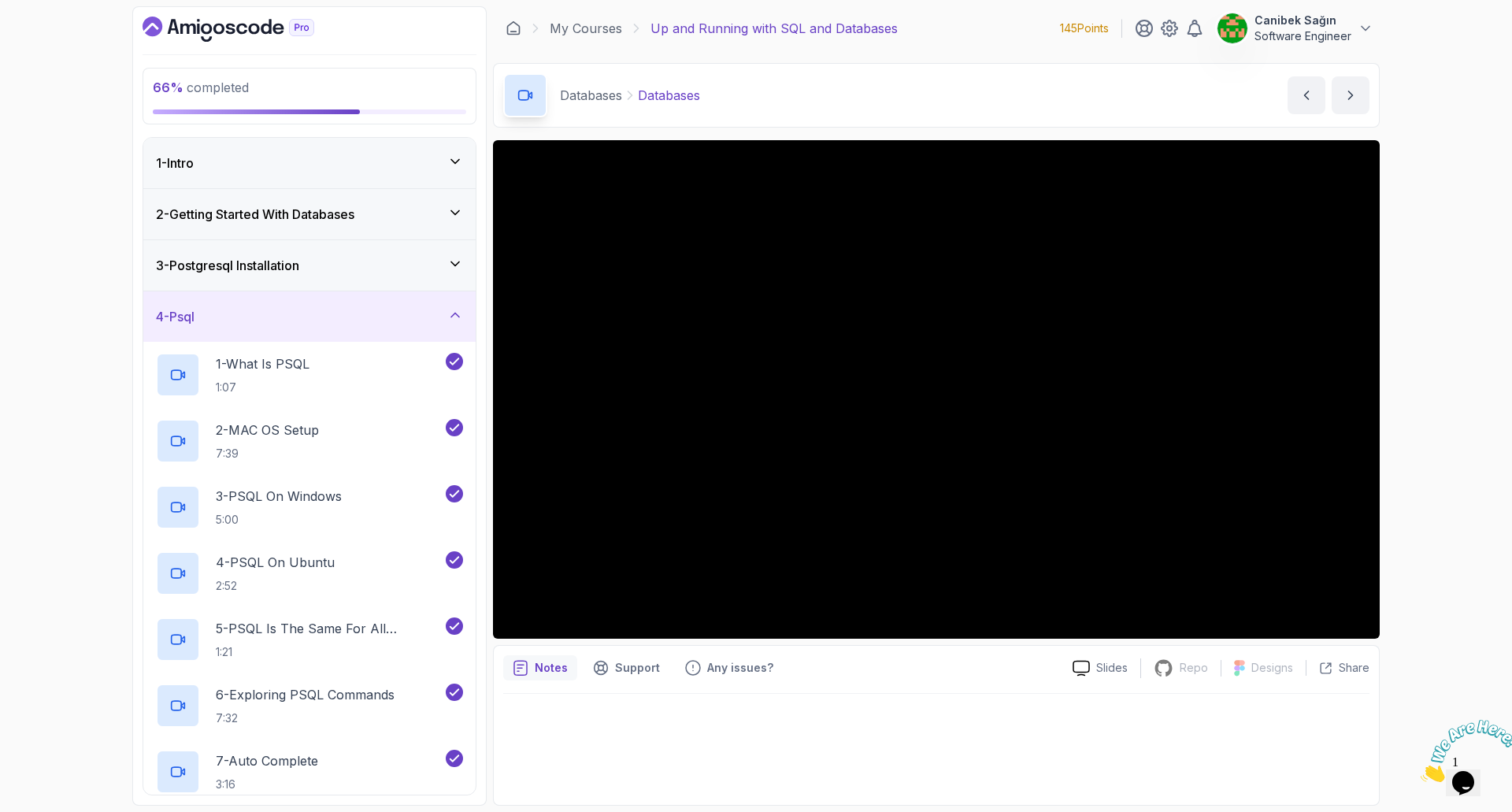
click at [340, 309] on div "4 - Psql" at bounding box center [310, 316] width 307 height 19
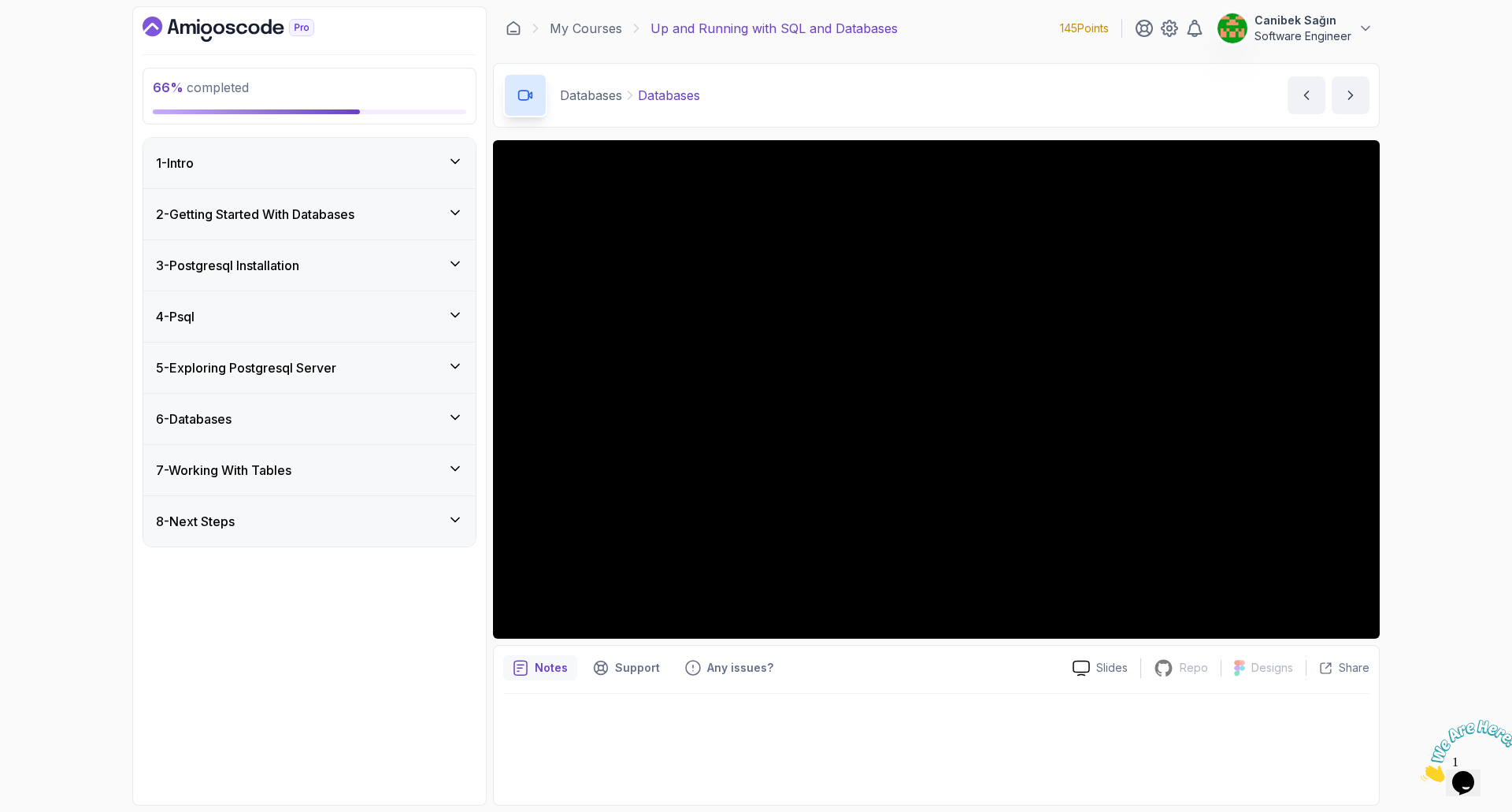
click at [323, 374] on h3 "5 - Exploring Postgresql Server" at bounding box center [246, 368] width 180 height 19
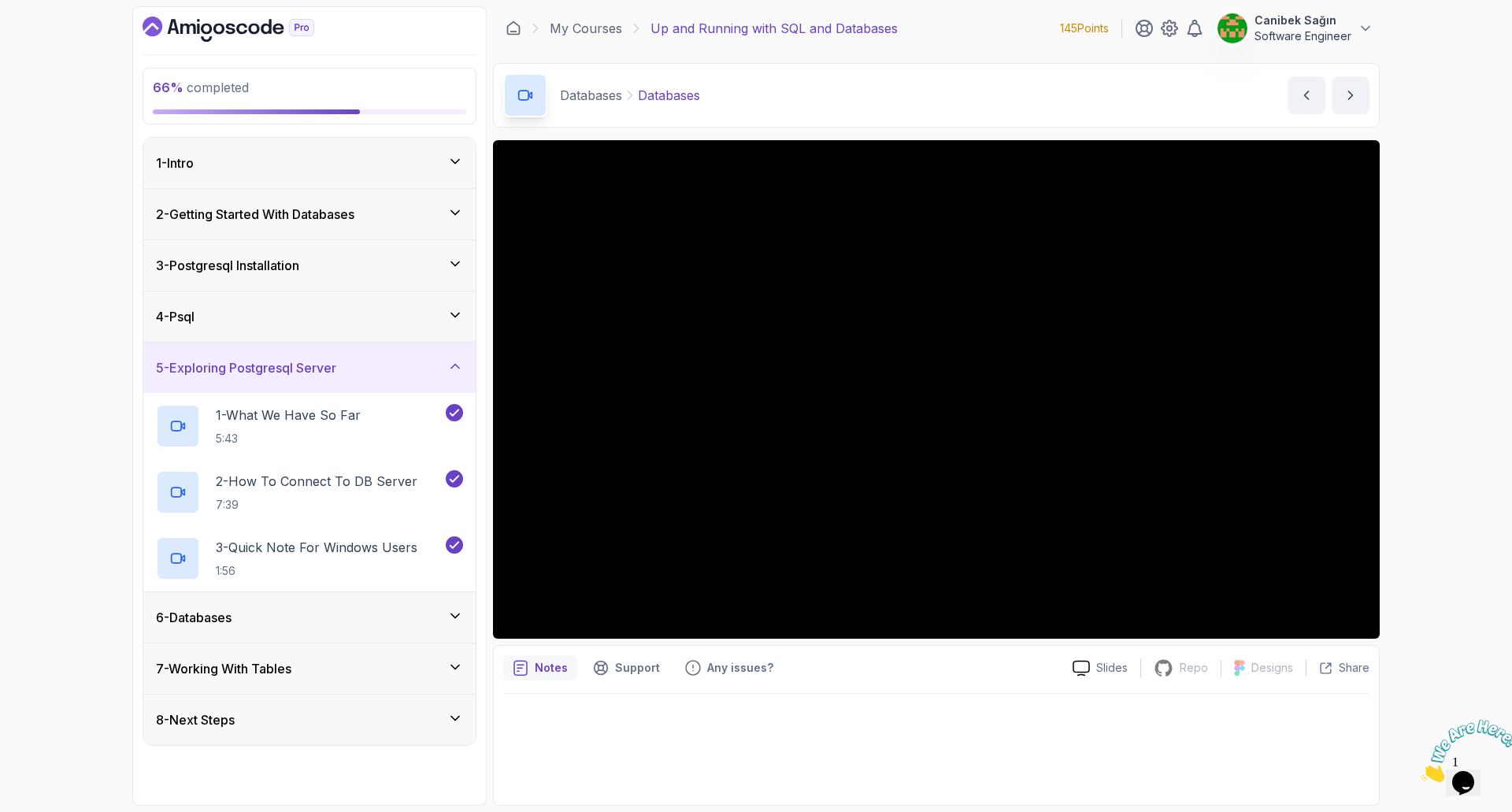
click at [329, 369] on h3 "5 - Exploring Postgresql Server" at bounding box center [246, 368] width 180 height 19
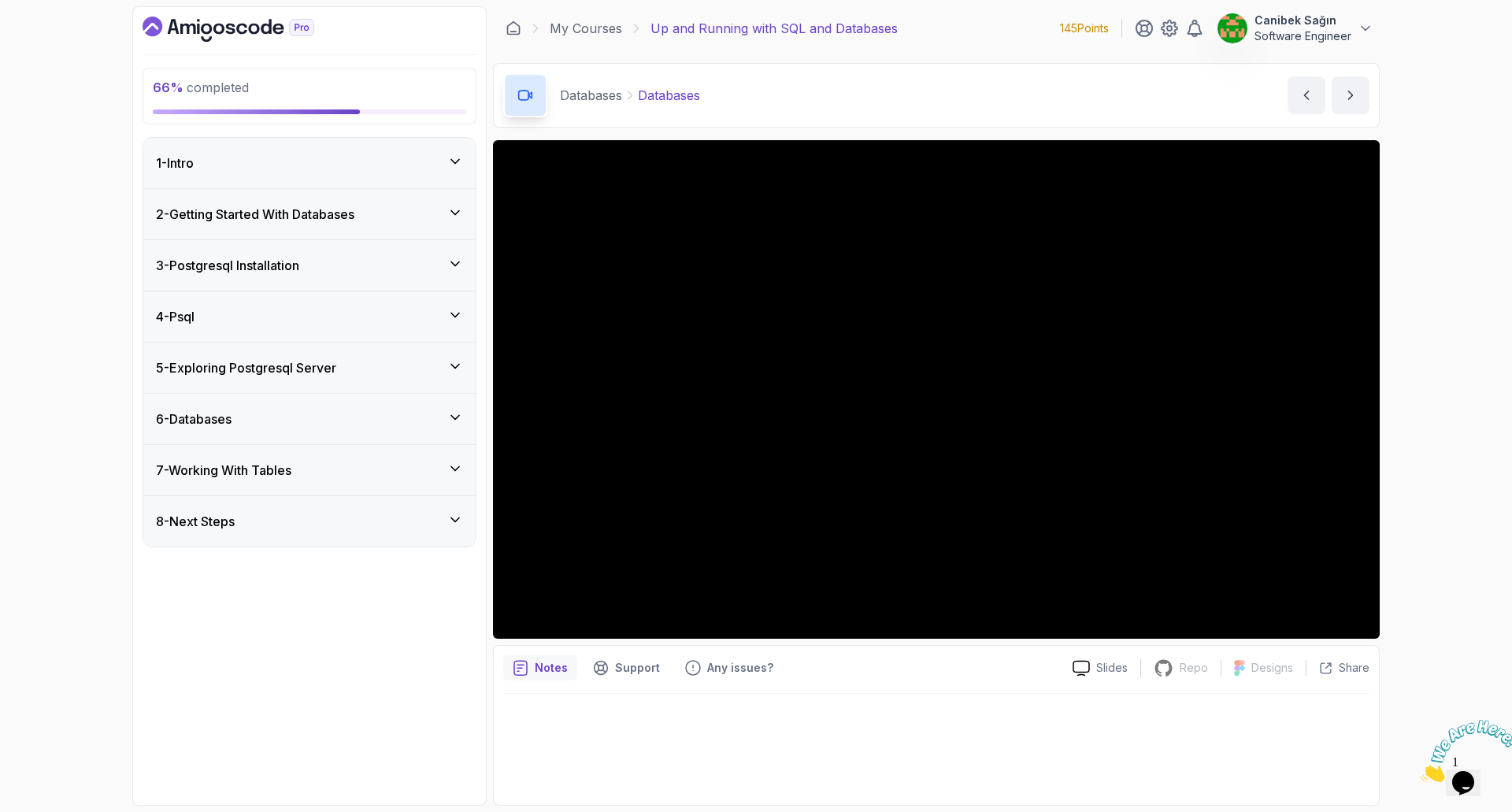
click at [338, 401] on div "6 - Databases" at bounding box center [310, 418] width 333 height 51
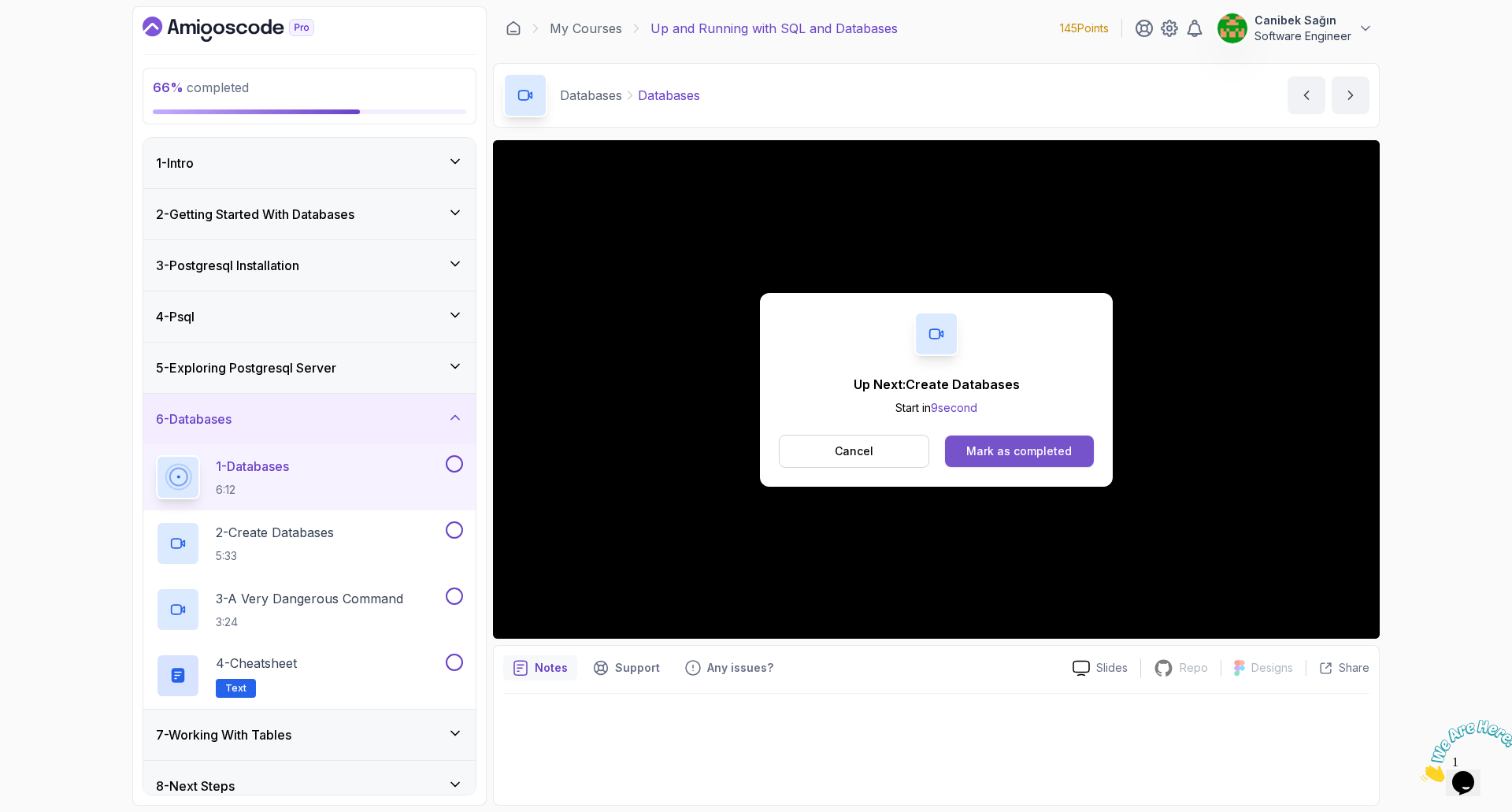
click at [1084, 440] on button "Mark as completed" at bounding box center [1019, 451] width 148 height 32
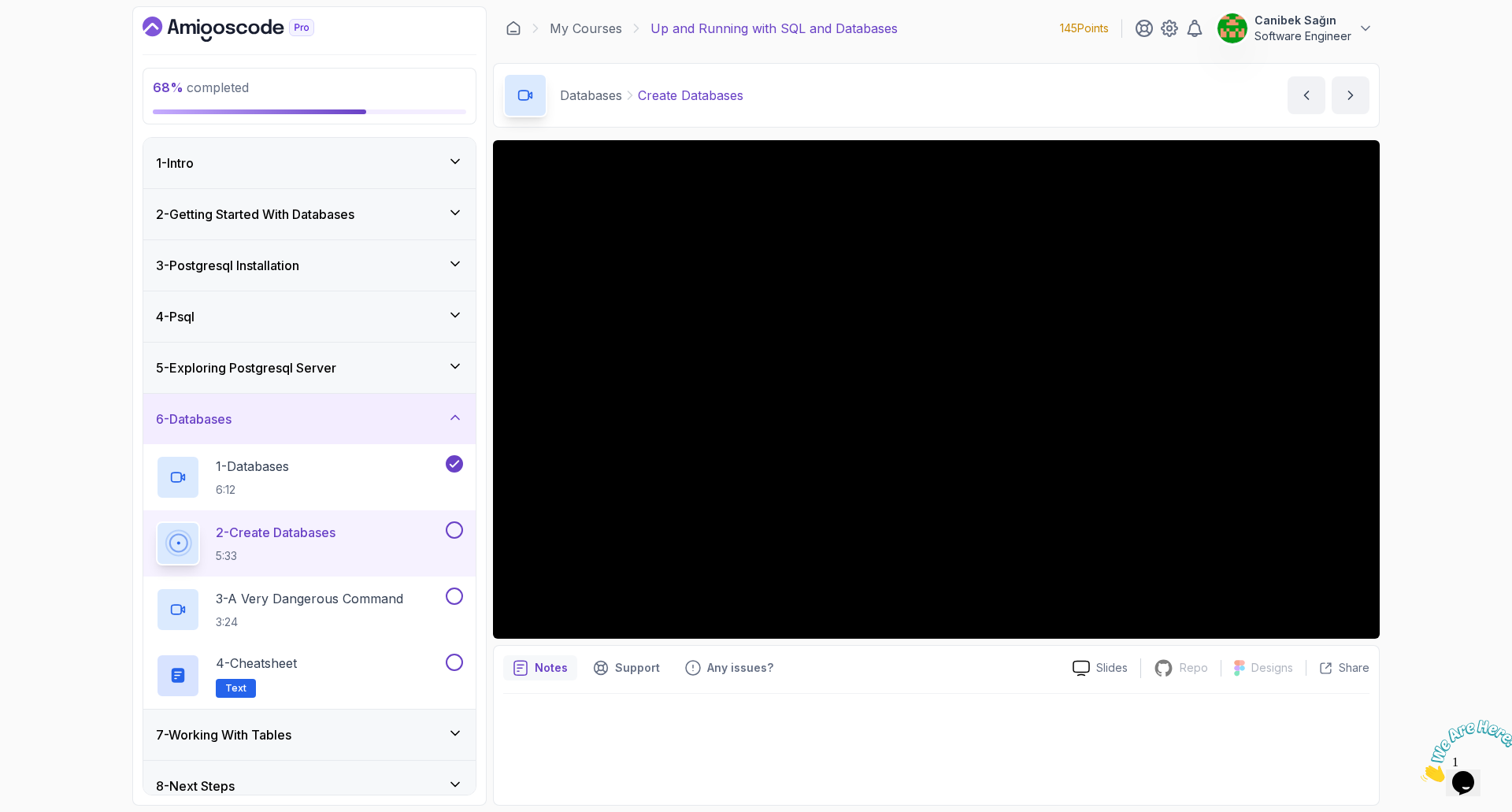
click at [439, 531] on div "2 - Create Databases 5:33" at bounding box center [300, 543] width 287 height 44
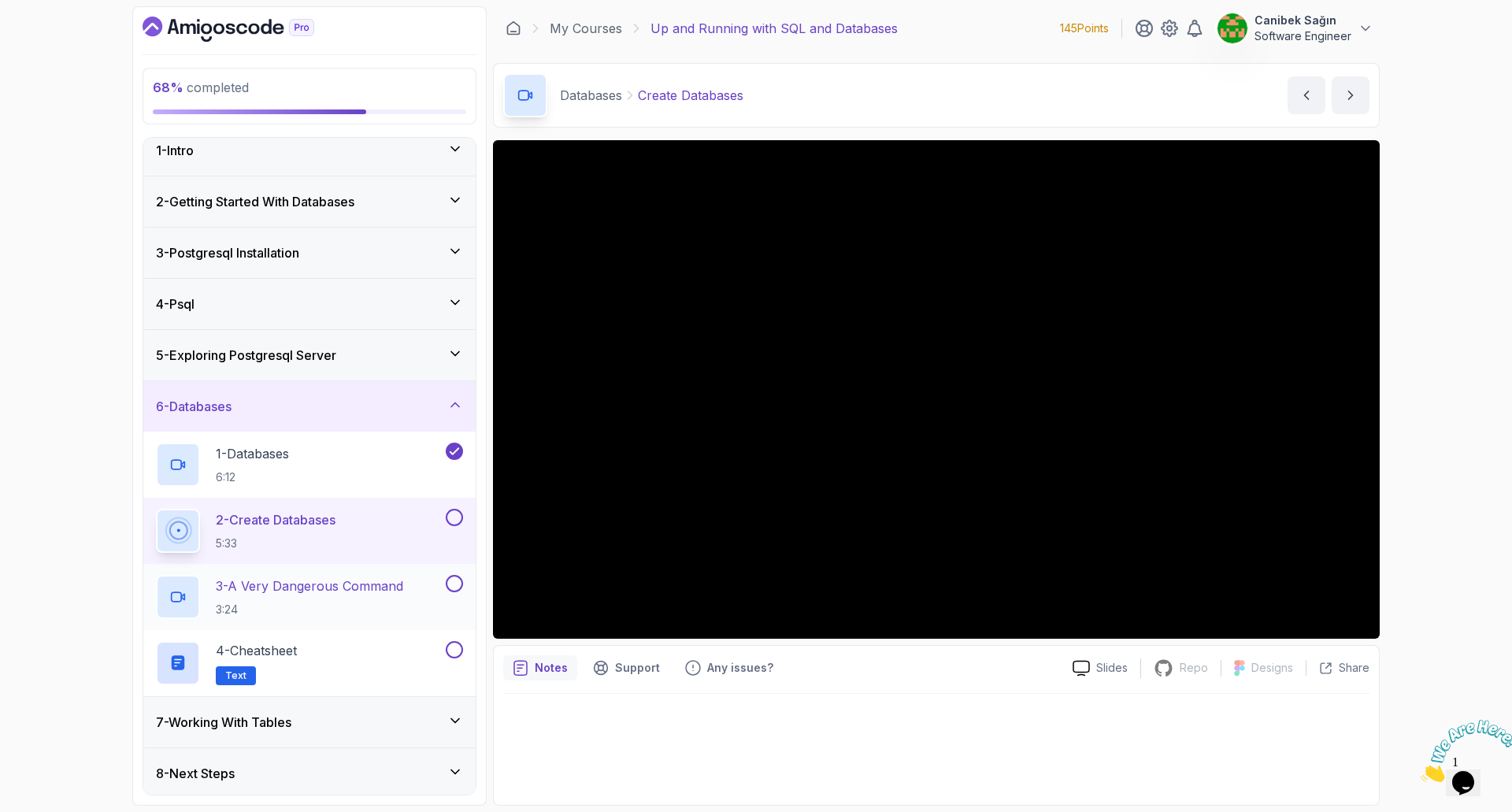
scroll to position [17, 0]
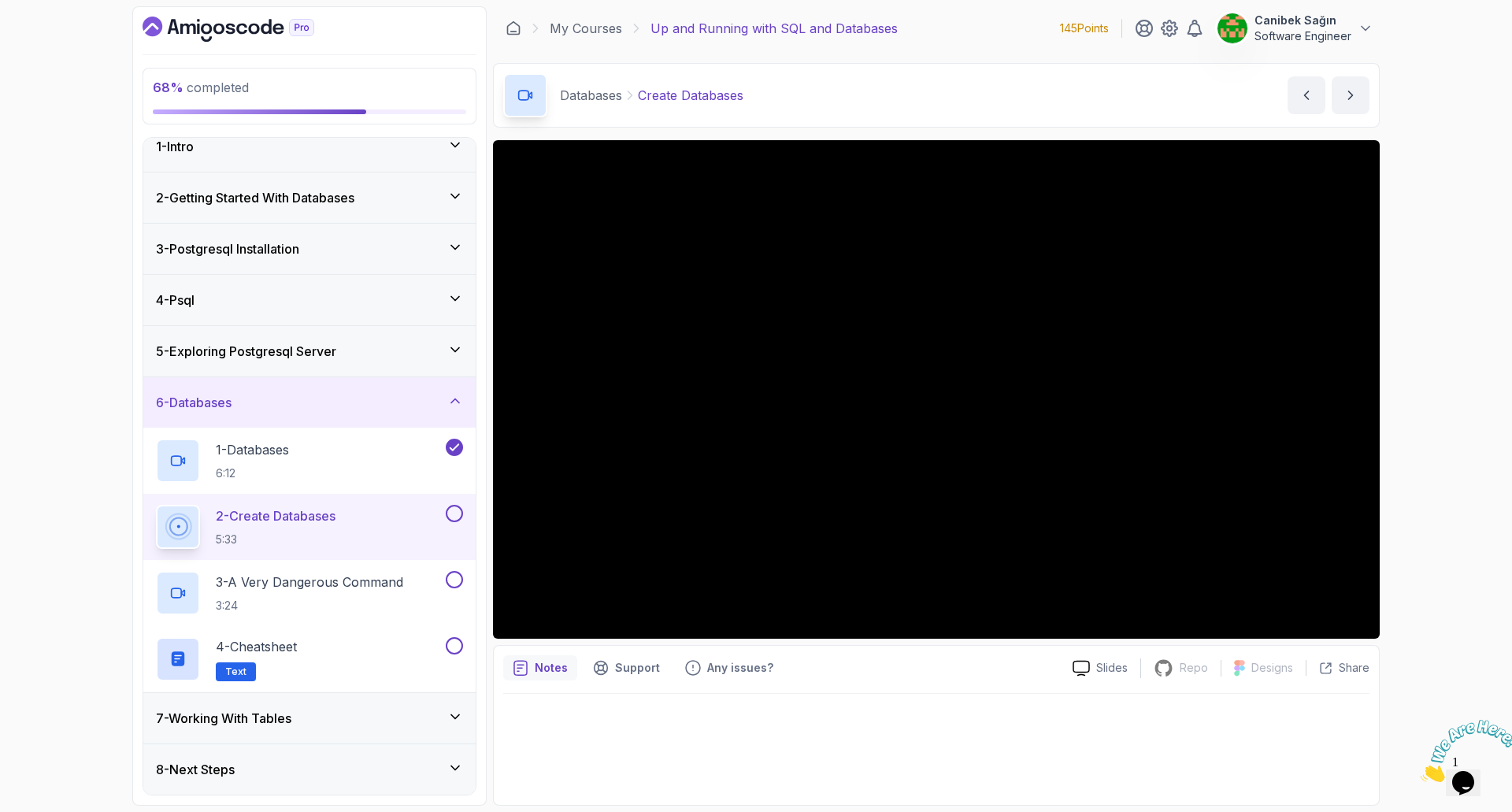
click at [359, 712] on div "7 - Working With Tables" at bounding box center [310, 717] width 307 height 19
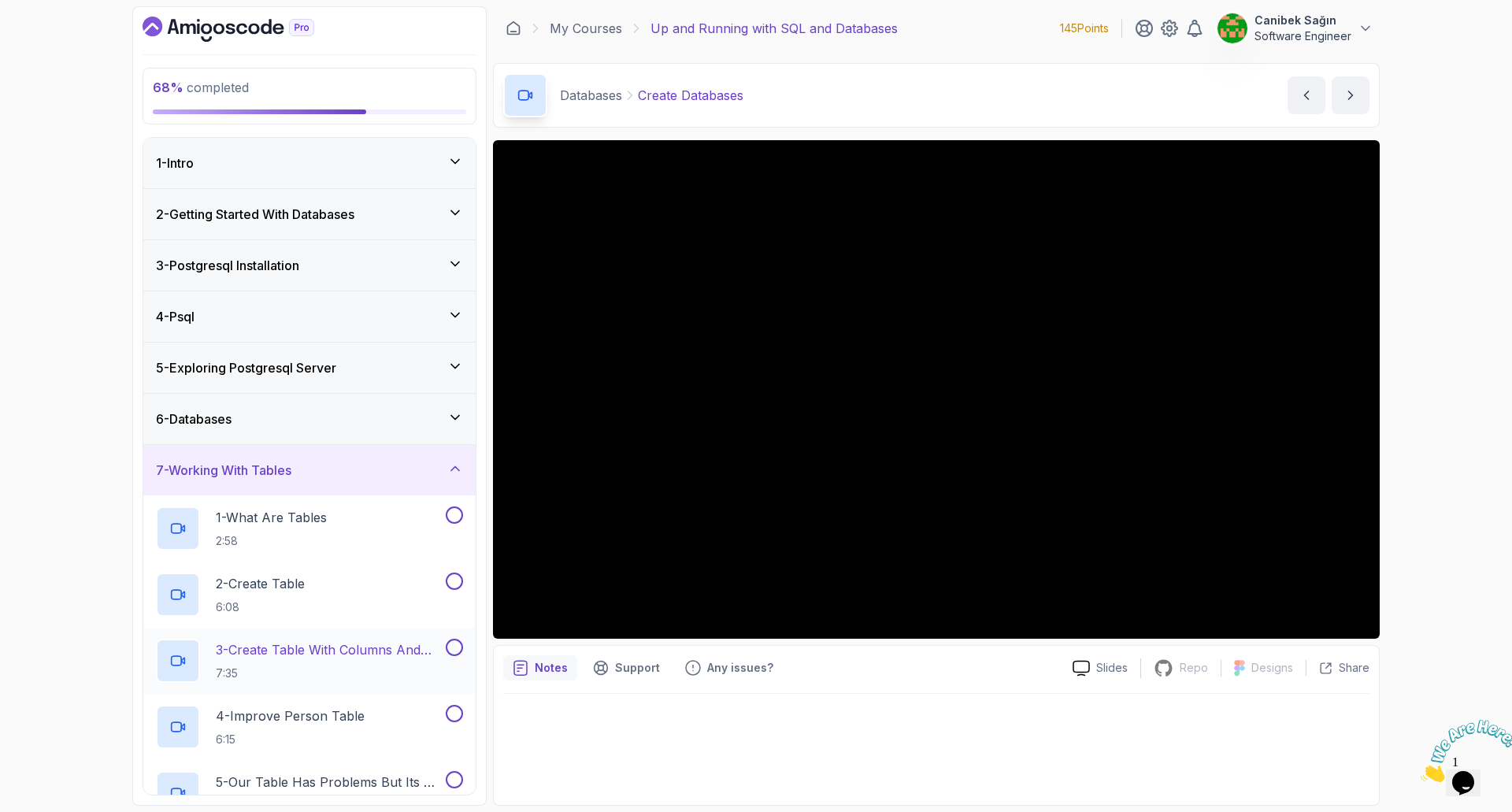
scroll to position [148, 0]
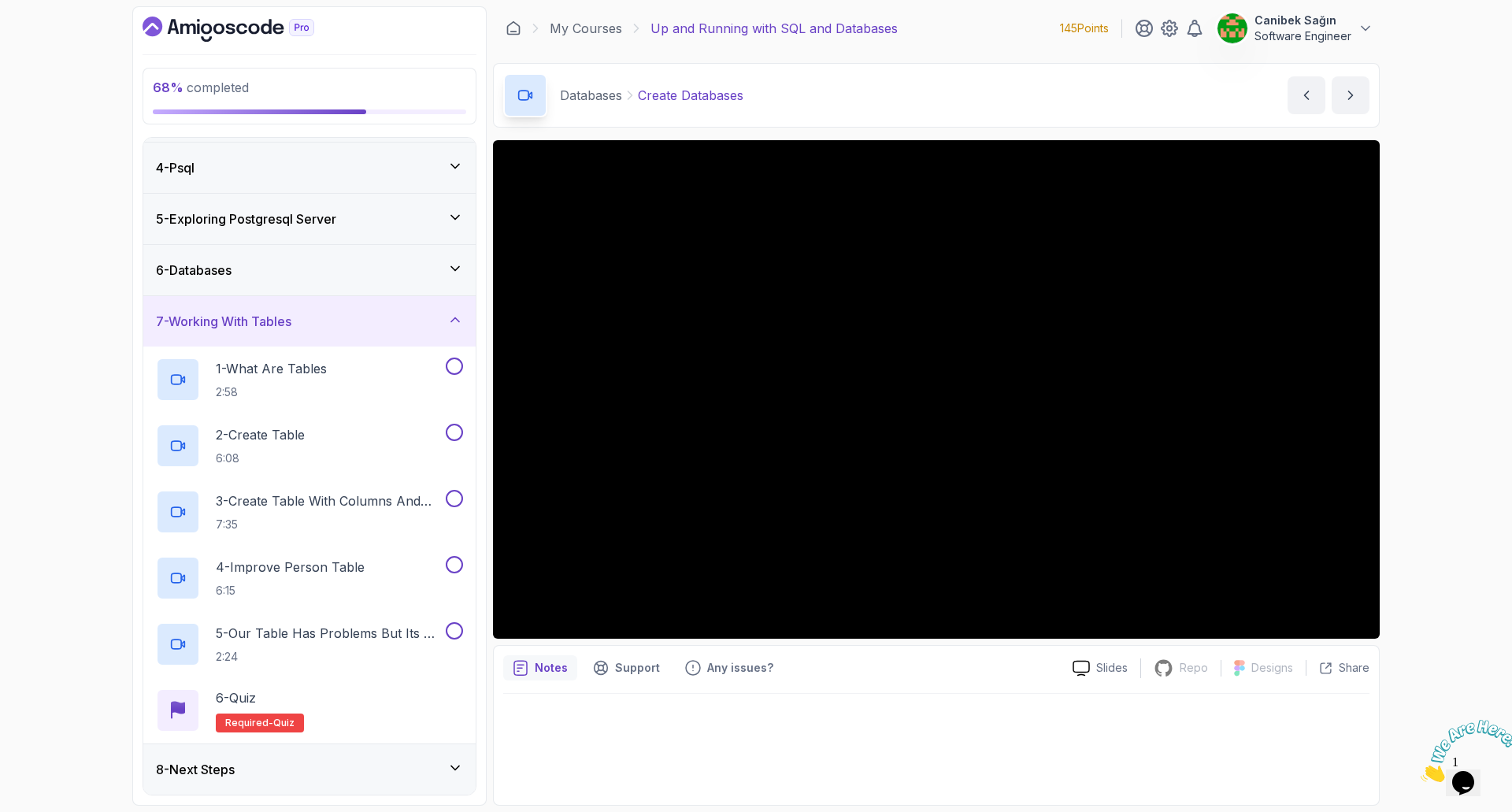
click at [363, 265] on div "6 - Databases" at bounding box center [310, 270] width 307 height 19
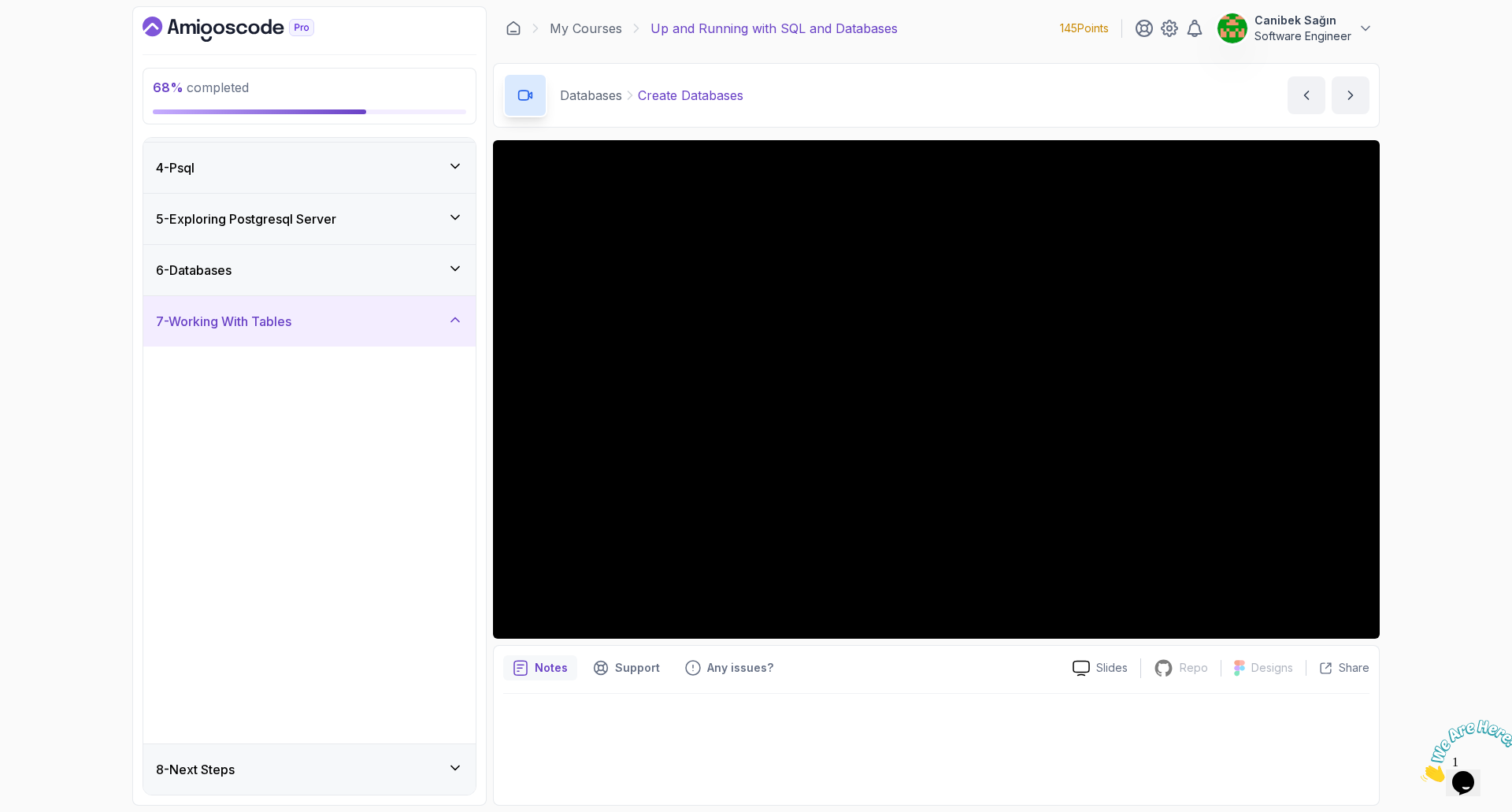
scroll to position [0, 0]
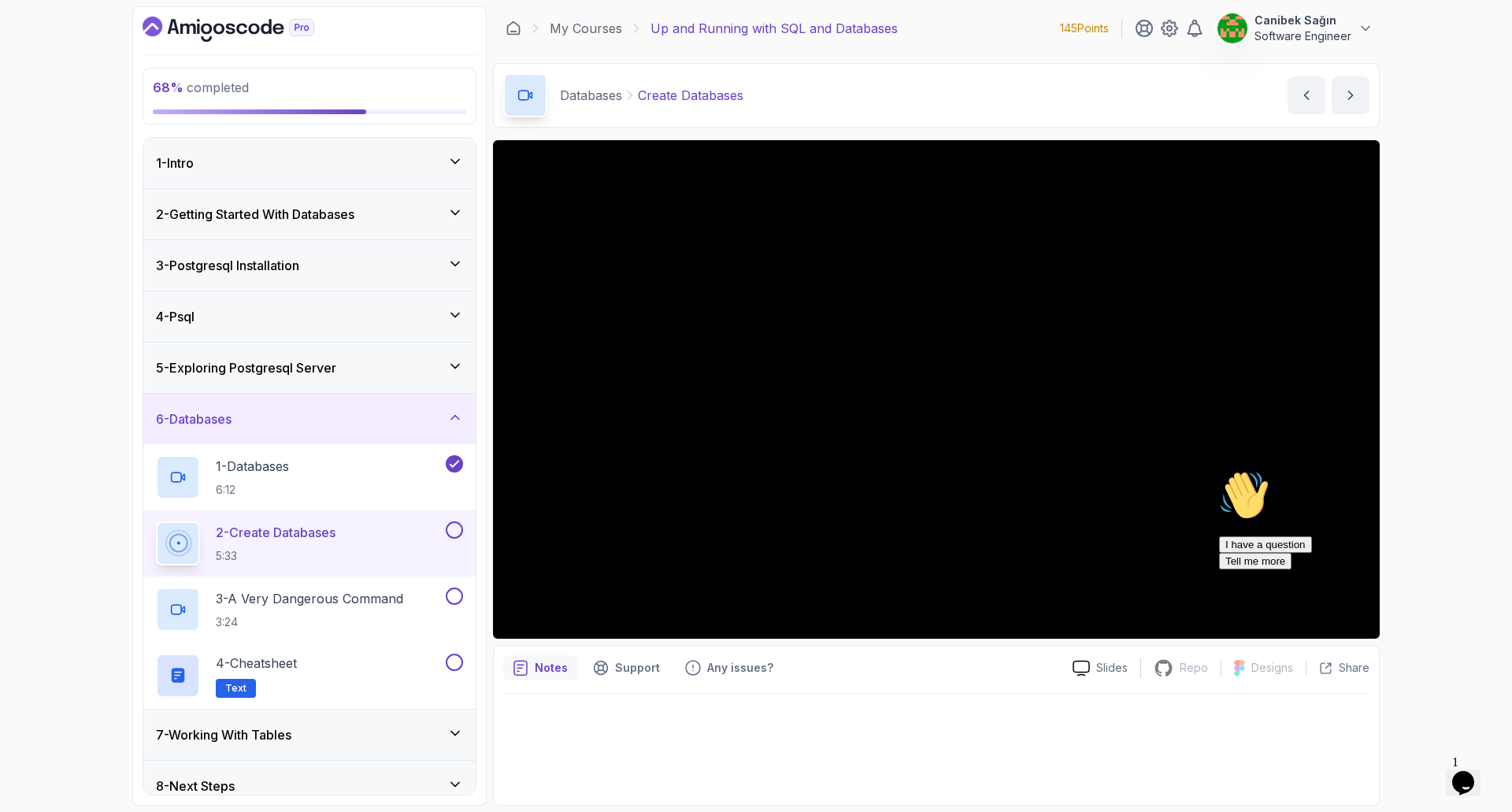
drag, startPoint x: 2689, startPoint y: 1047, endPoint x: 1476, endPoint y: 583, distance: 1298.7
click at [1219, 470] on icon "Chat attention grabber" at bounding box center [1219, 470] width 0 height 0
click at [459, 529] on button at bounding box center [453, 529] width 17 height 17
click at [1219, 470] on icon "Chat attention grabber" at bounding box center [1219, 470] width 0 height 0
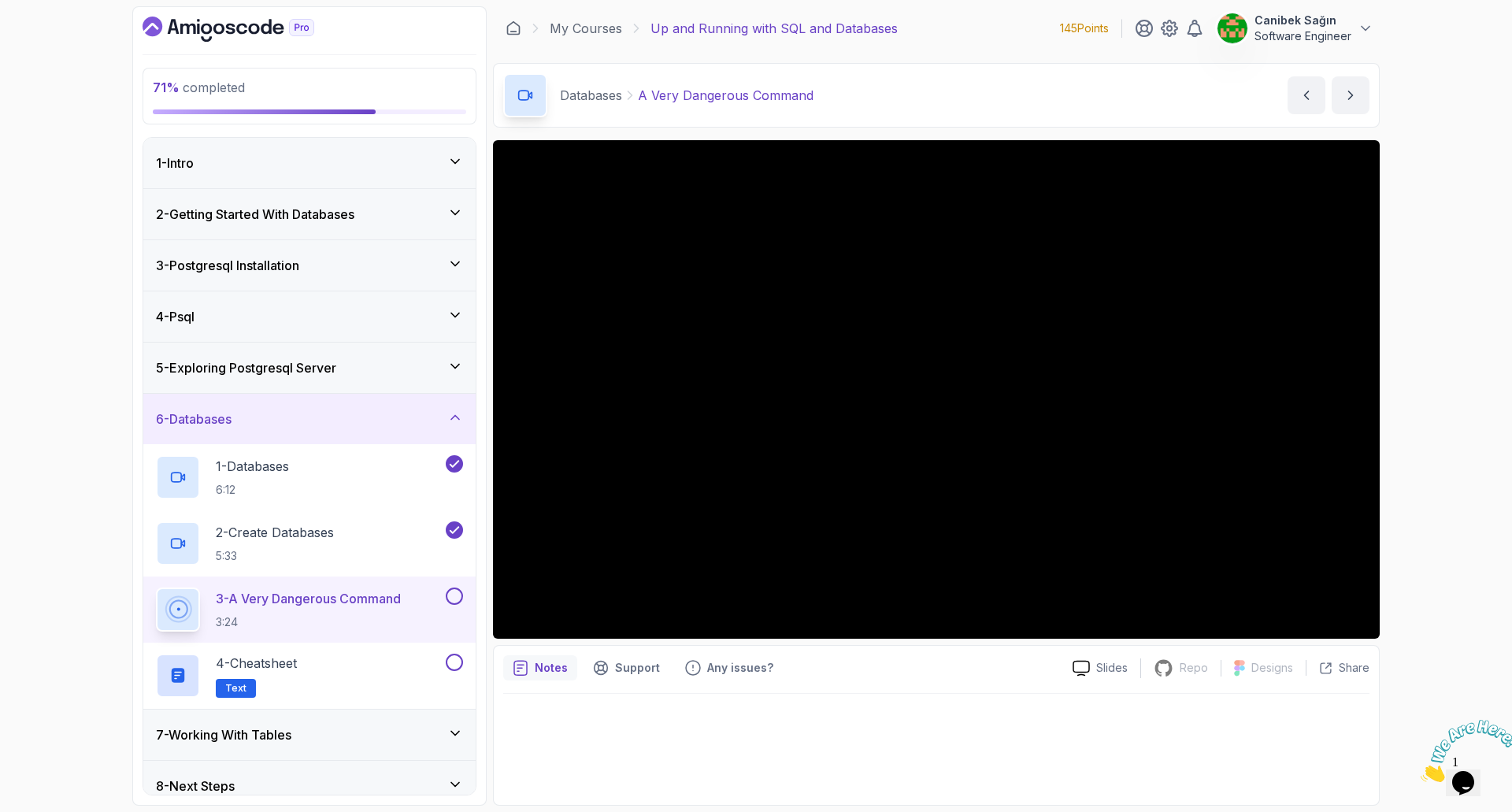
click at [455, 592] on button at bounding box center [453, 596] width 17 height 17
click at [411, 665] on div "4 - Cheatsheet Text" at bounding box center [300, 676] width 287 height 44
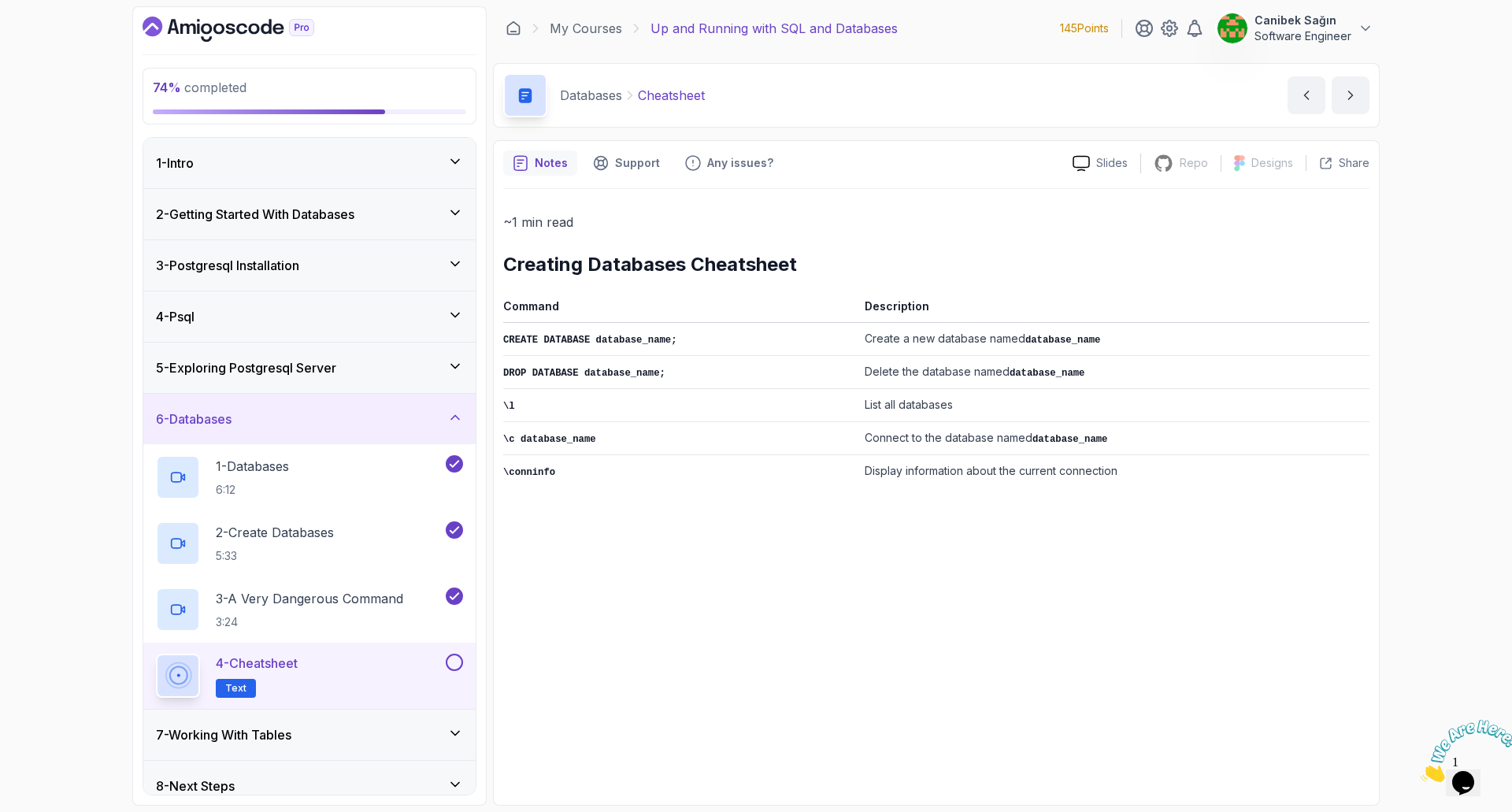
click at [1003, 466] on td "Display information about the current connection" at bounding box center [1114, 471] width 511 height 33
click at [455, 664] on button at bounding box center [453, 662] width 17 height 17
click at [397, 731] on div "7 - Working With Tables" at bounding box center [310, 734] width 307 height 19
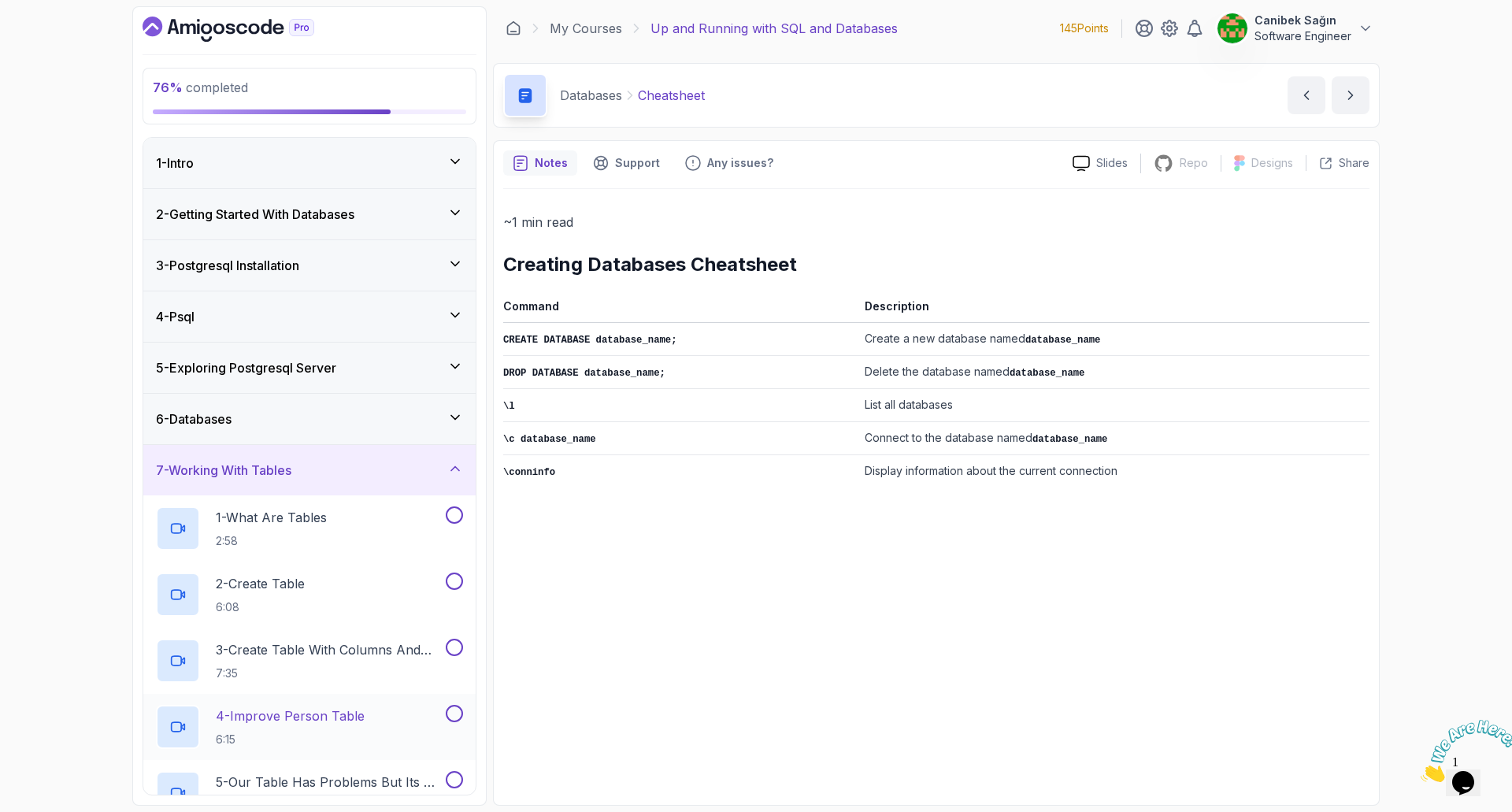
scroll to position [148, 0]
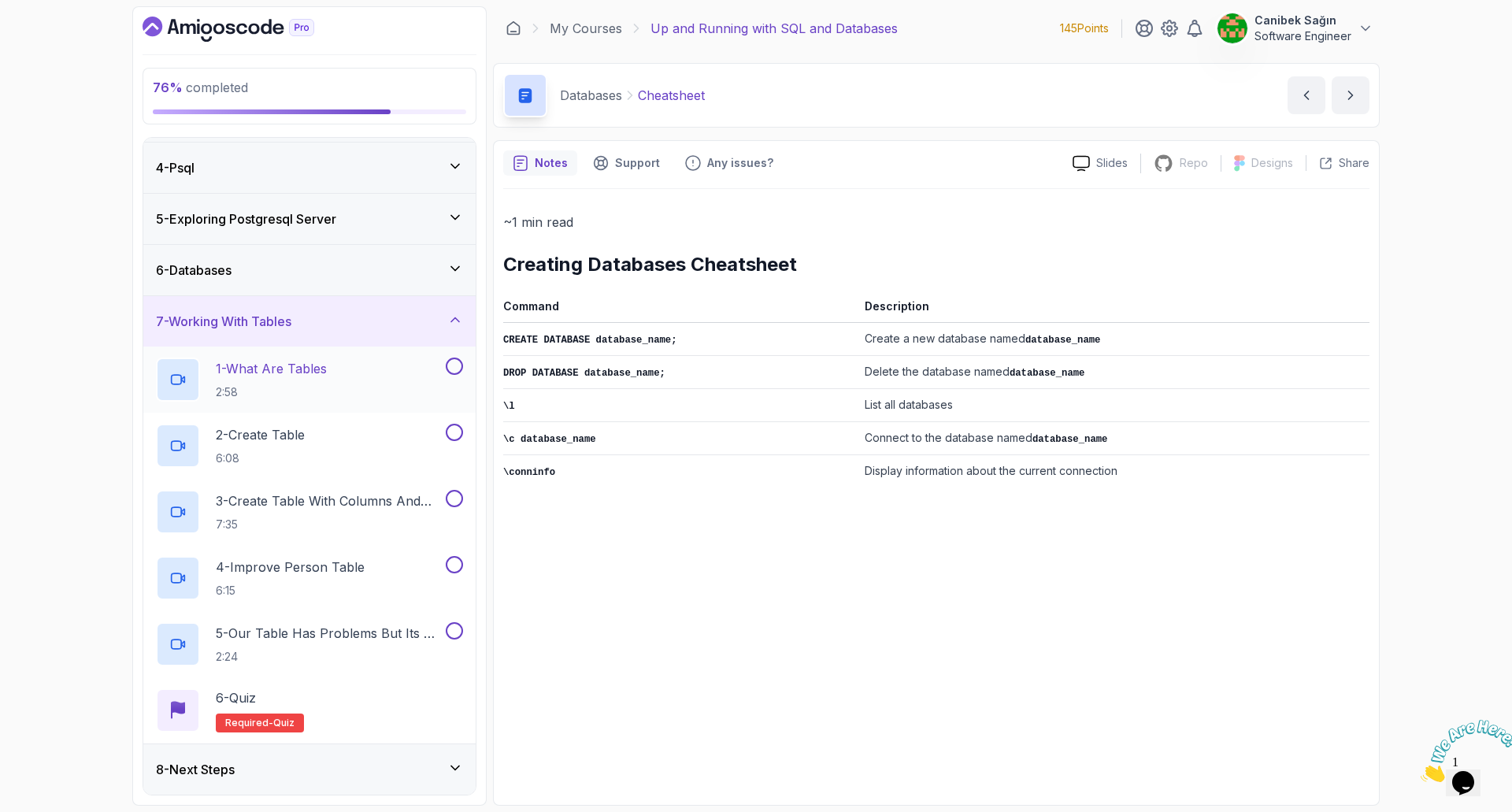
click at [371, 378] on div "1 - What Are Tables 2:58" at bounding box center [300, 380] width 287 height 44
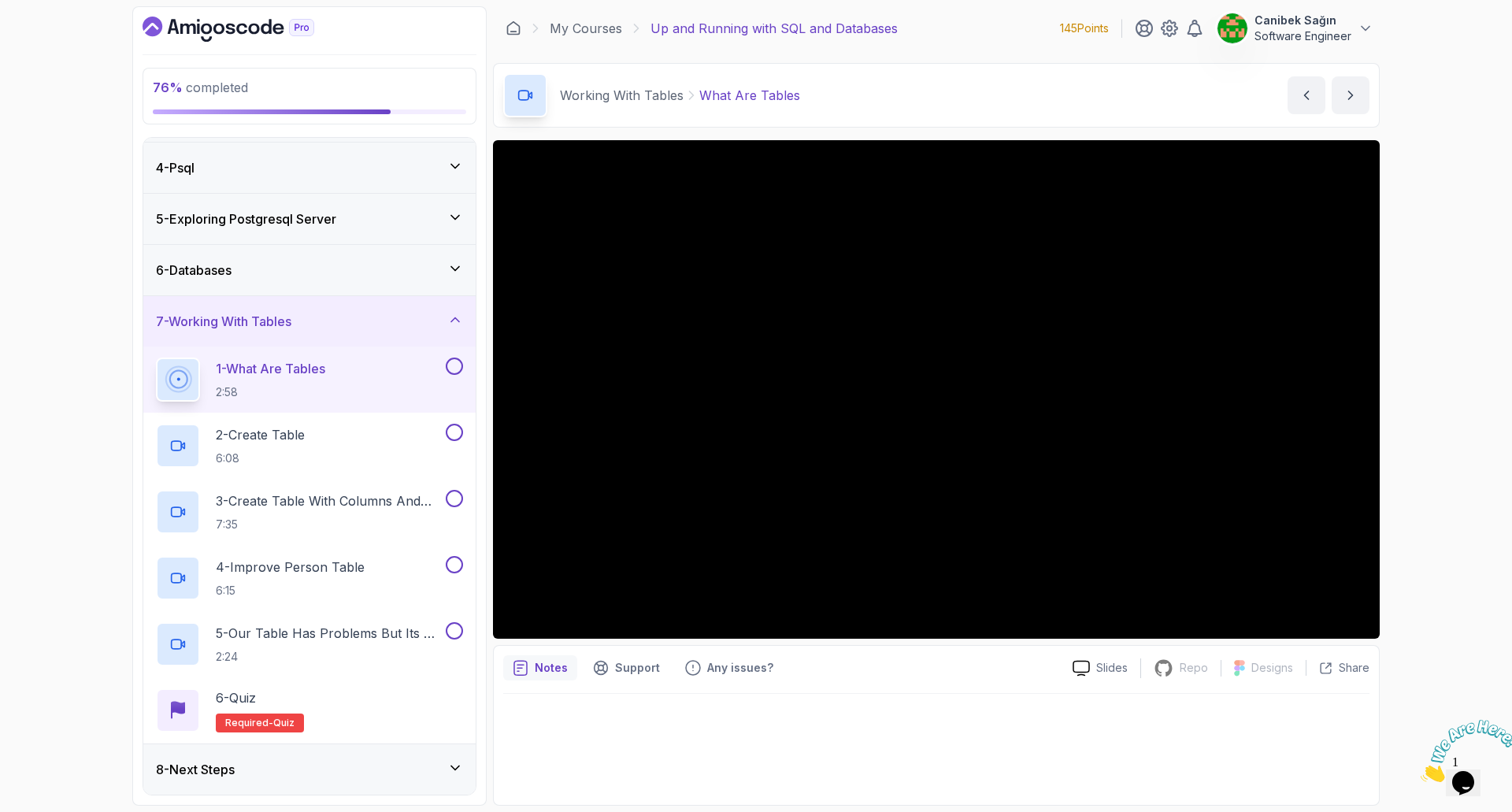
click at [381, 763] on div "8 - Next Steps" at bounding box center [310, 769] width 307 height 19
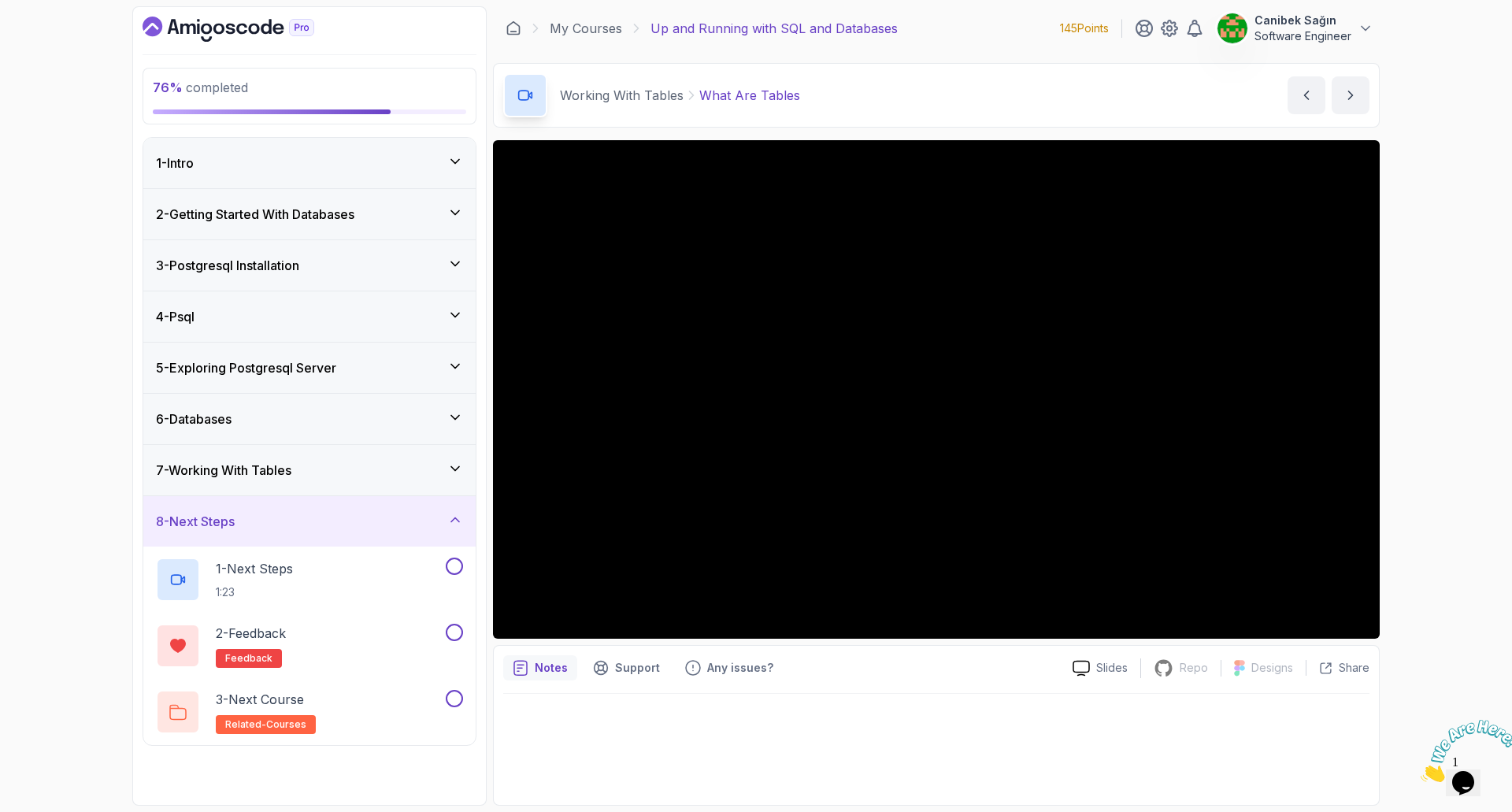
click at [361, 459] on div "7 - Working With Tables" at bounding box center [310, 470] width 333 height 51
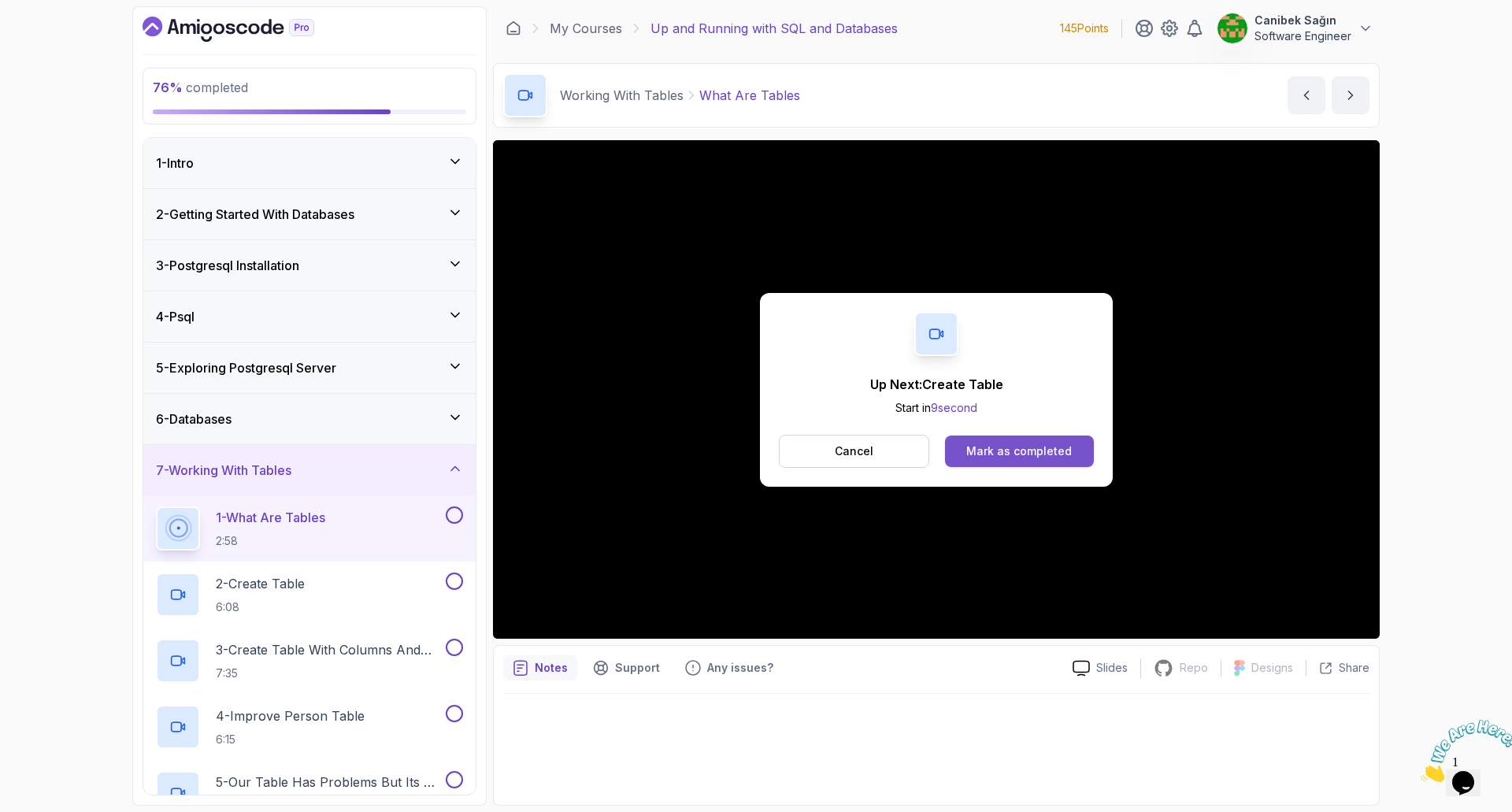
click at [994, 449] on div "Mark as completed" at bounding box center [1019, 451] width 106 height 16
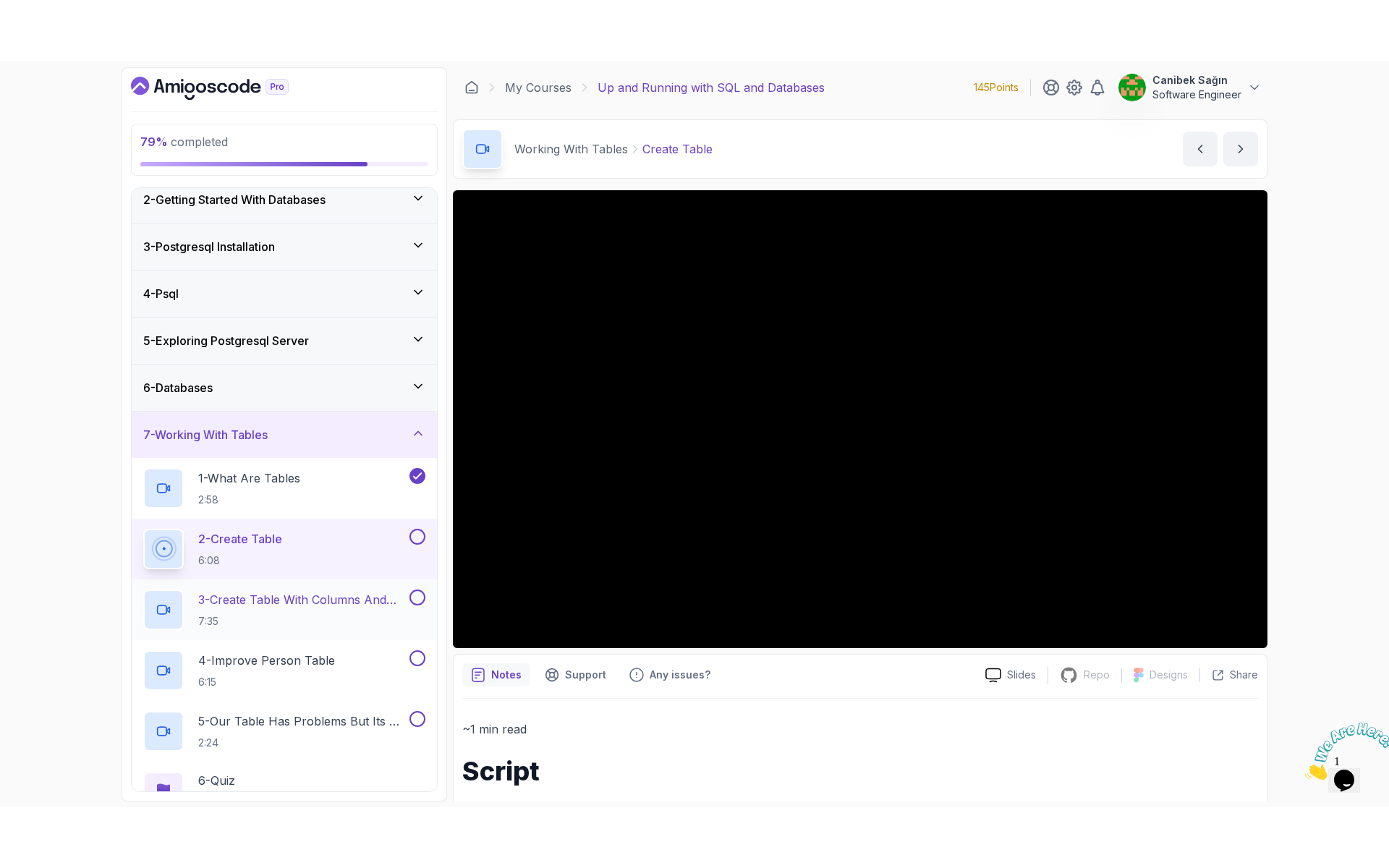
scroll to position [136, 0]
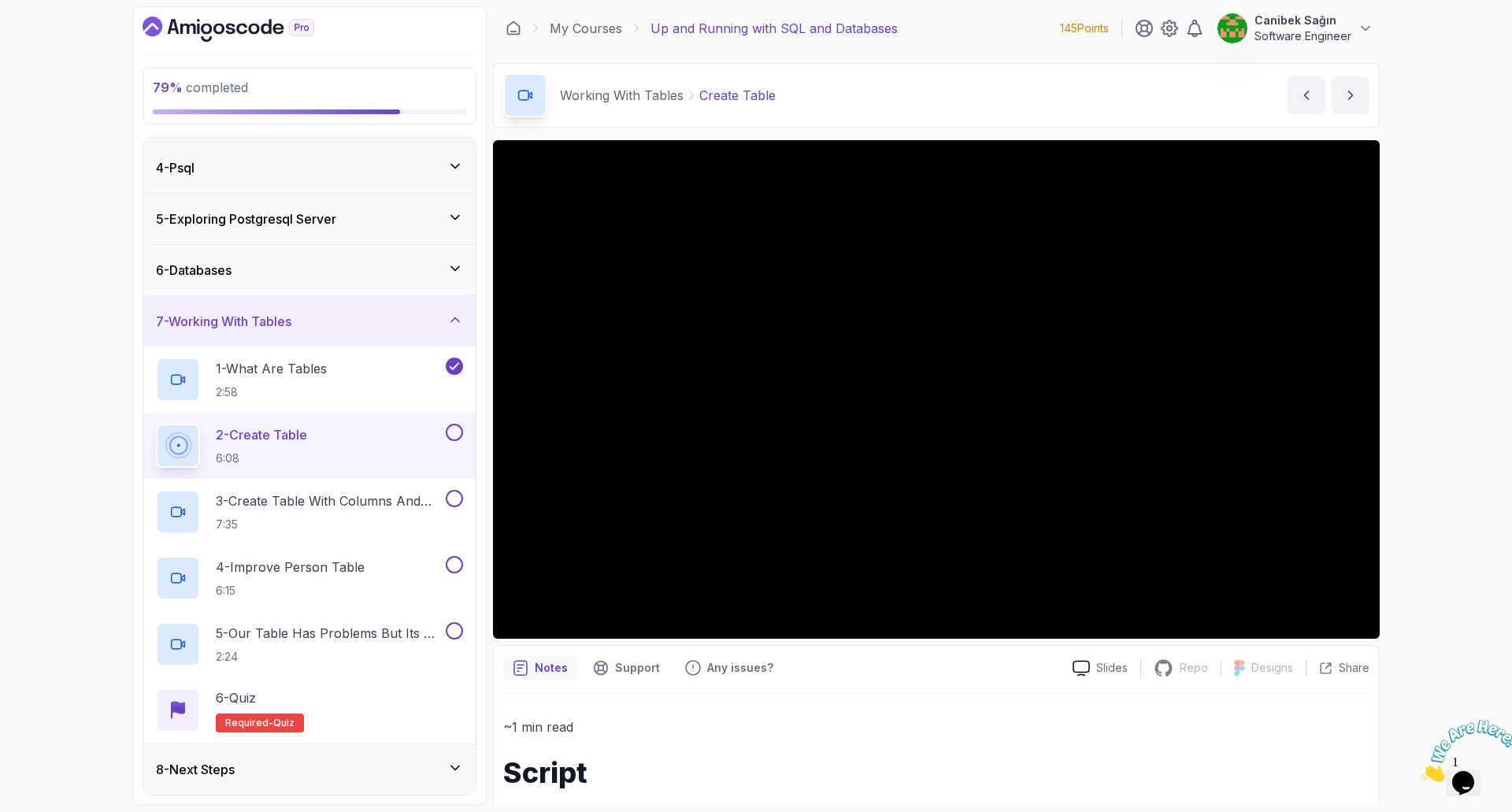
click at [446, 434] on button at bounding box center [453, 431] width 17 height 17
click at [401, 502] on p "3 - Create Table With Columns And Datatypes" at bounding box center [330, 500] width 227 height 19
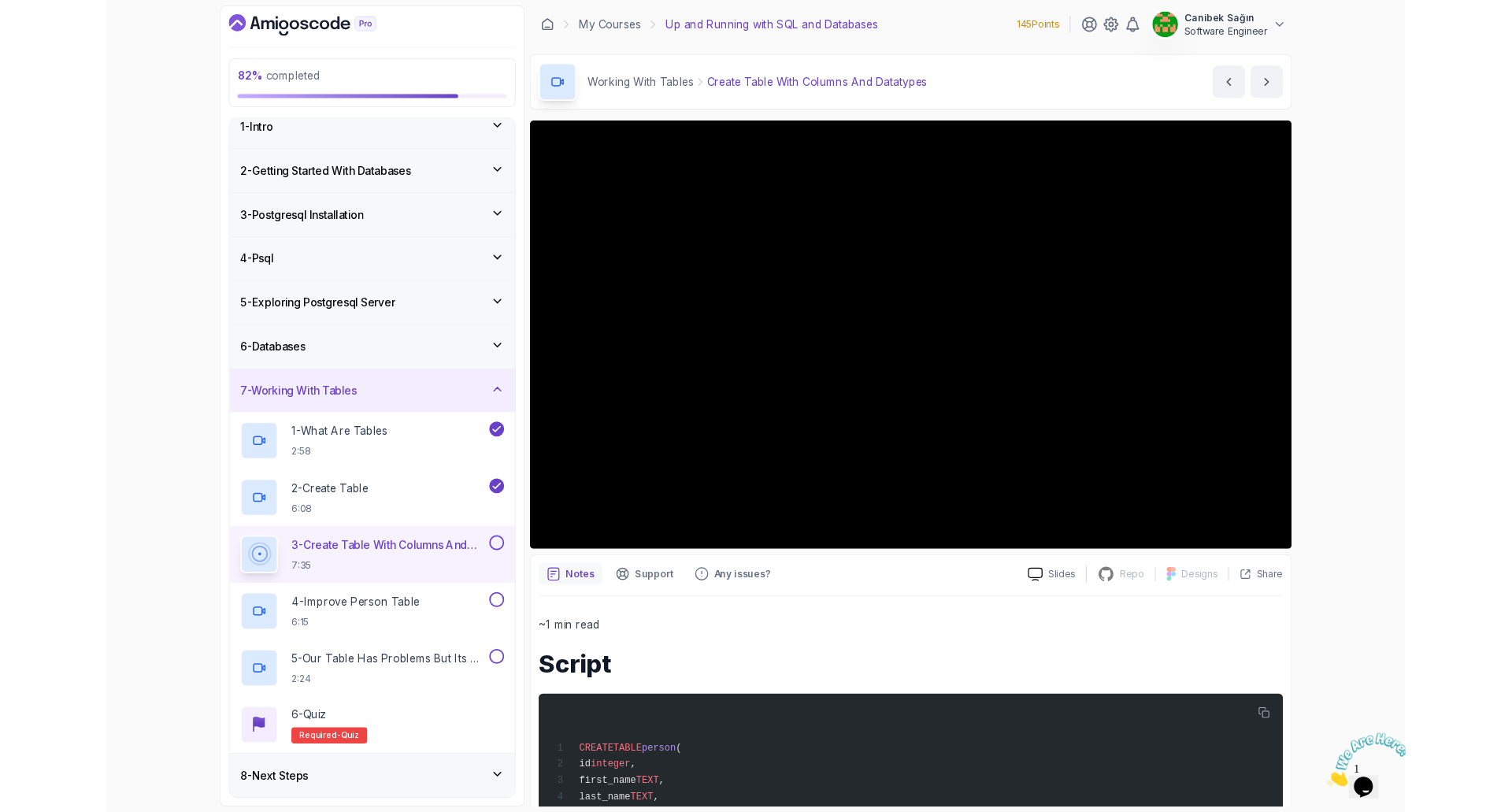
scroll to position [148, 0]
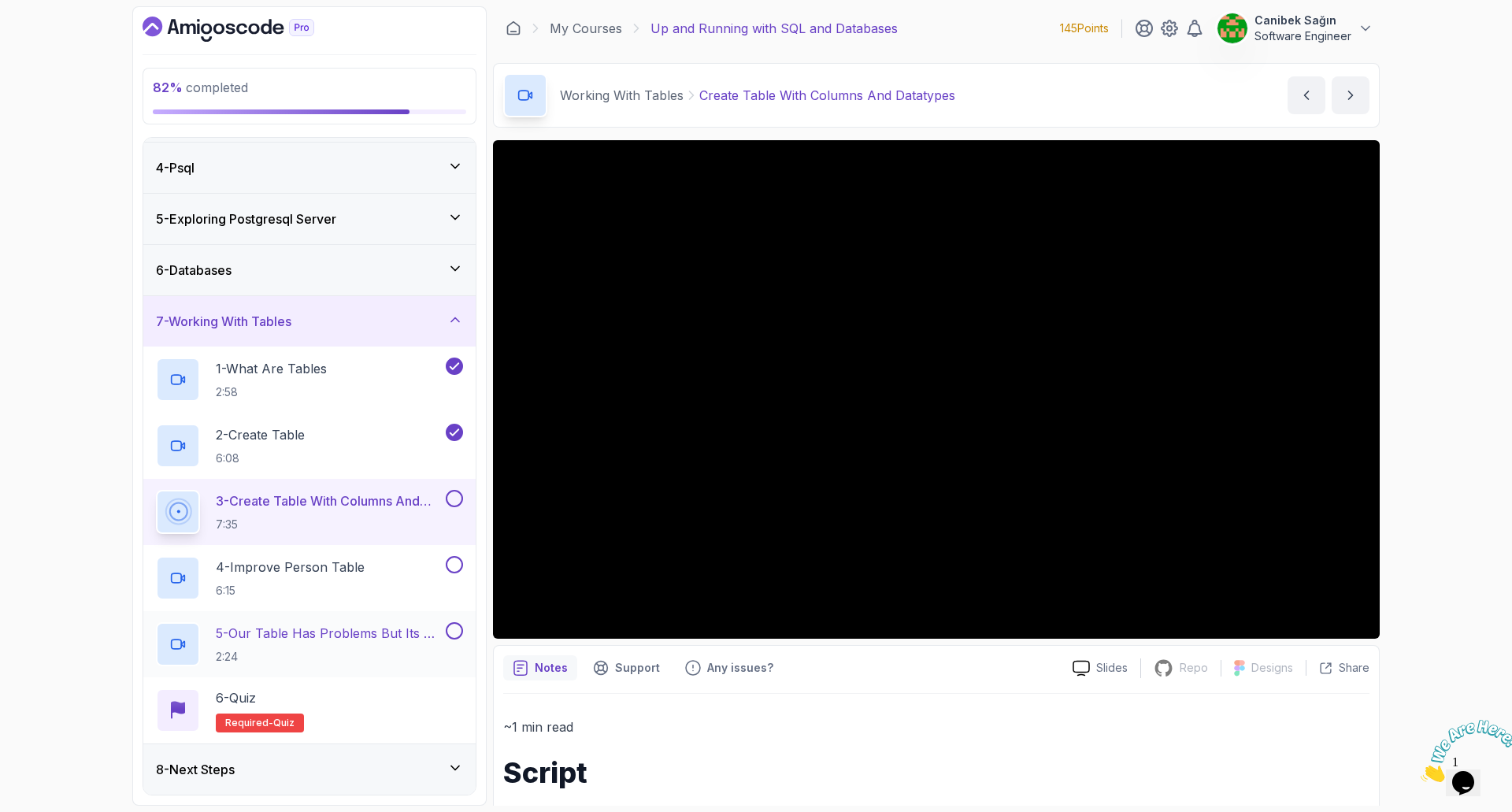
click at [337, 772] on div "8 - Next Steps" at bounding box center [310, 769] width 307 height 19
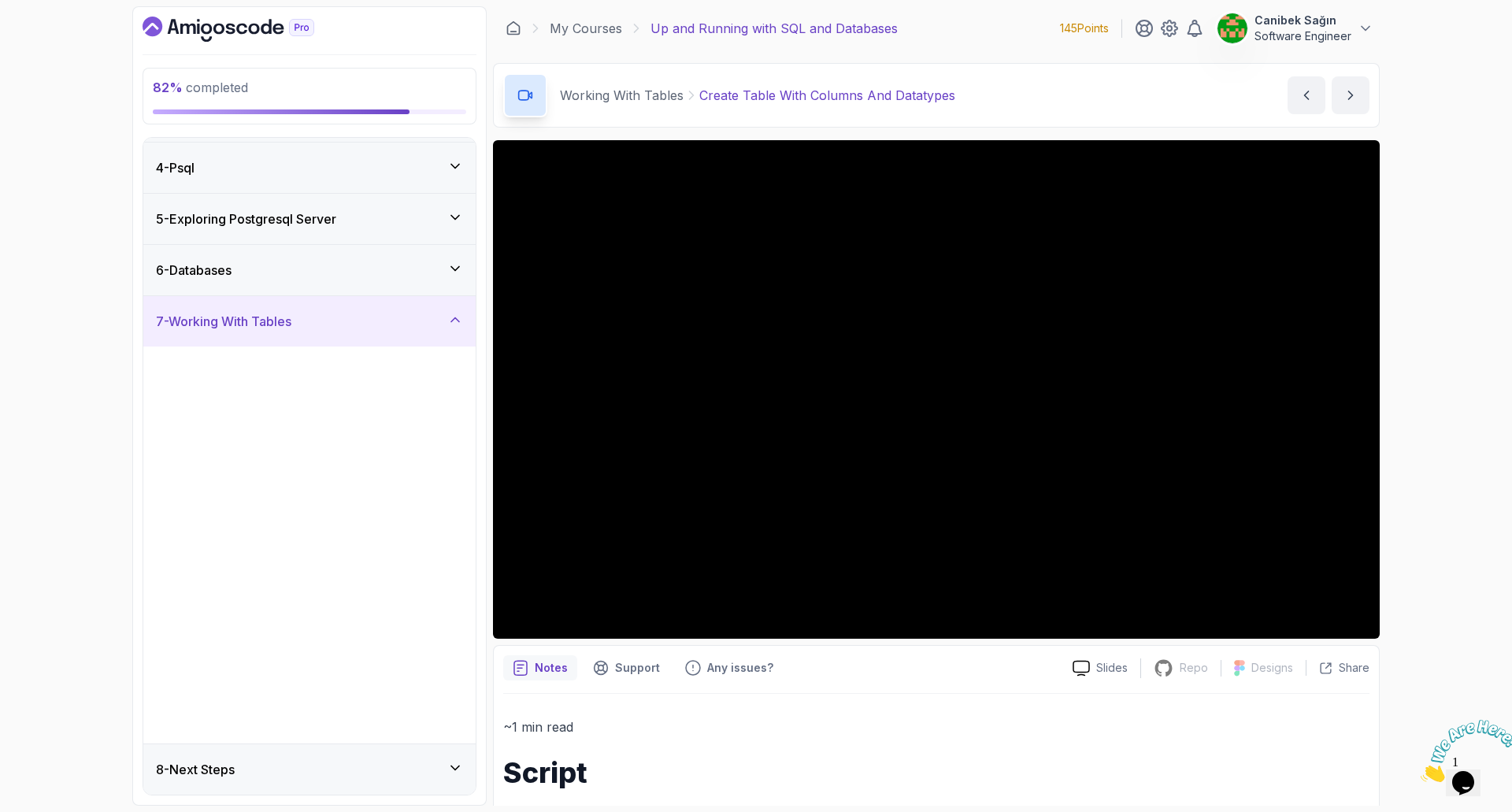
scroll to position [0, 0]
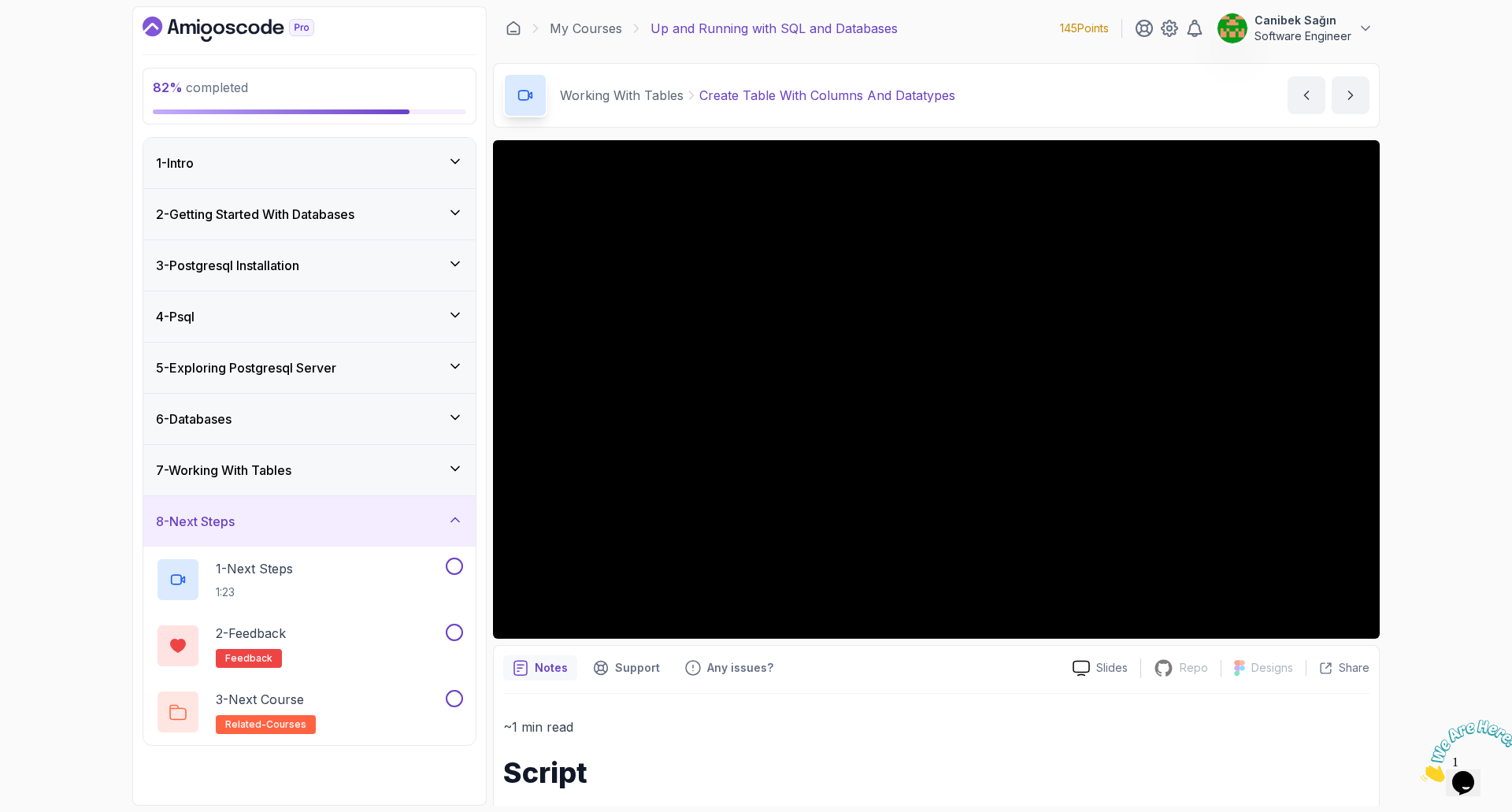
click at [415, 528] on div "8 - Next Steps" at bounding box center [310, 521] width 307 height 19
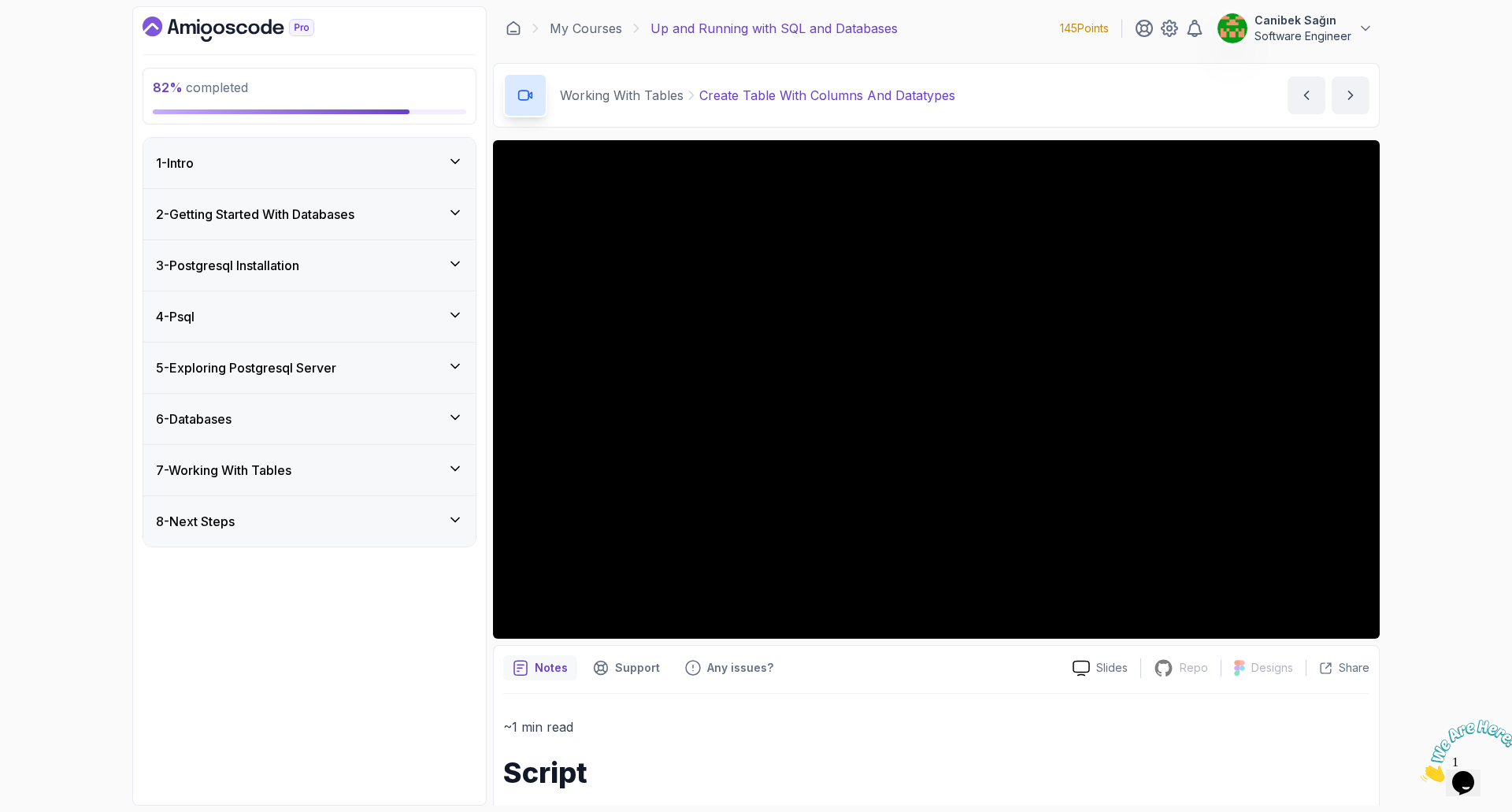
click at [400, 475] on div "7 - Working With Tables" at bounding box center [310, 469] width 307 height 19
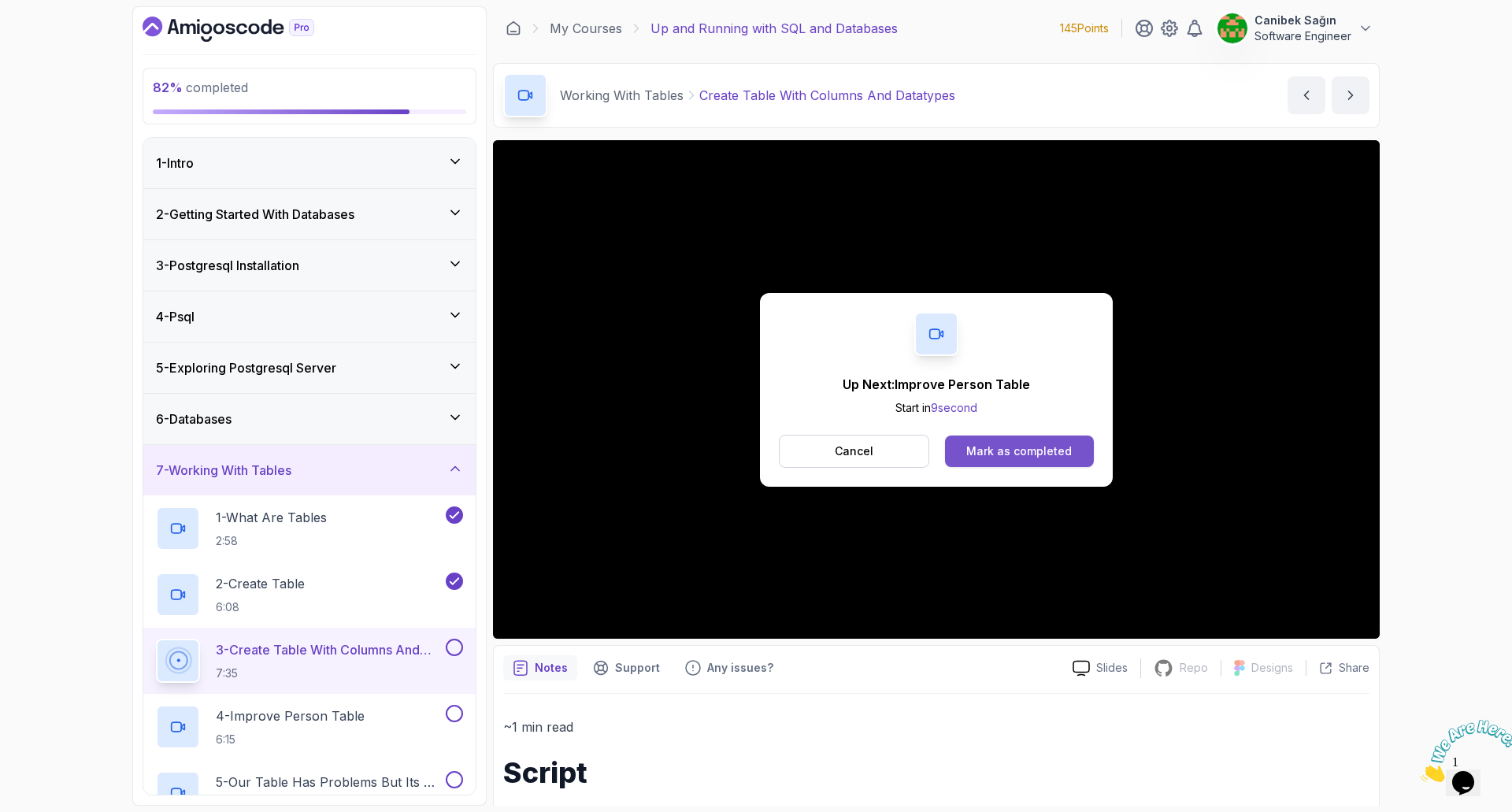
click at [1069, 447] on div "Mark as completed" at bounding box center [1019, 451] width 106 height 16
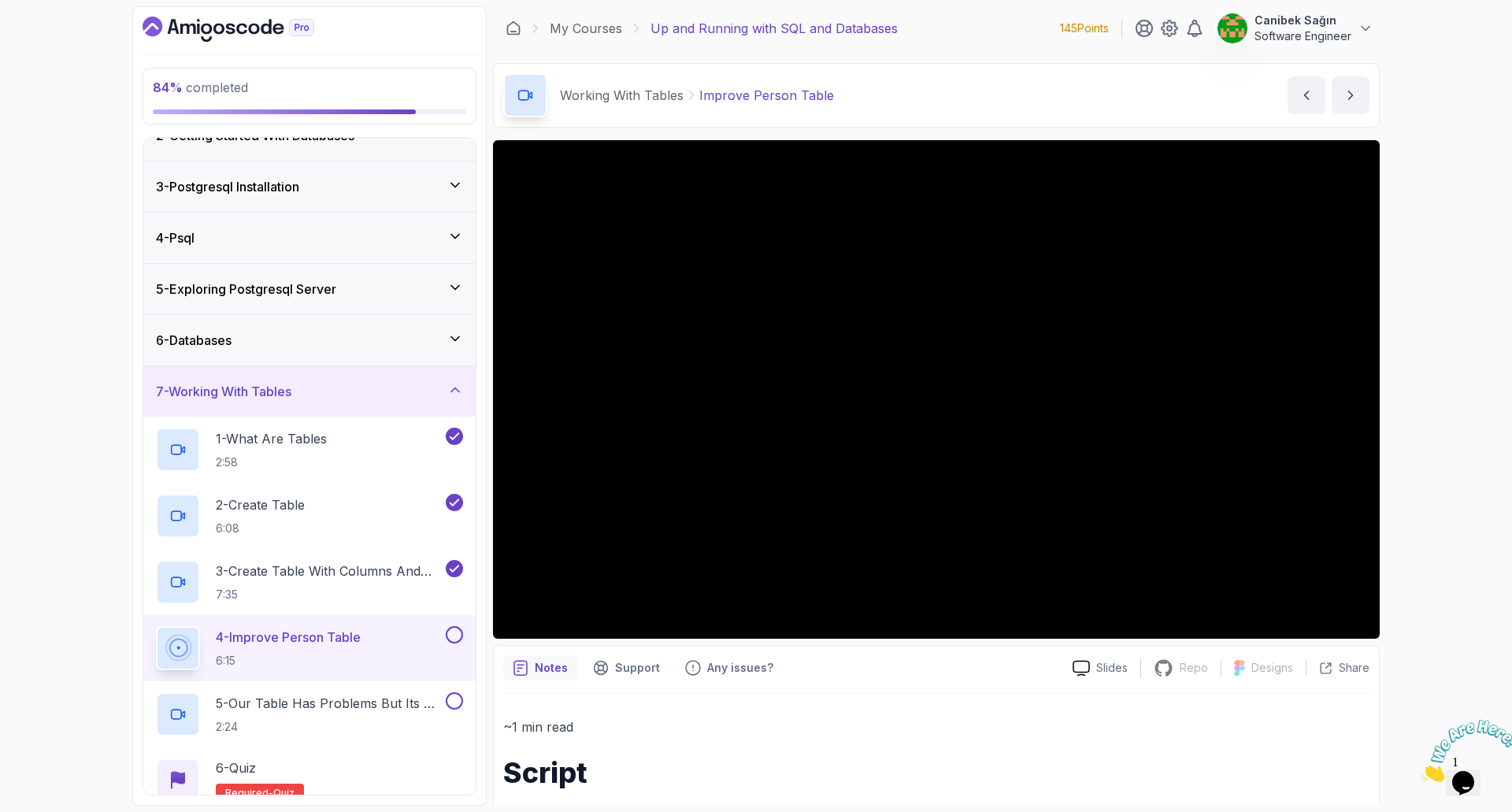
scroll to position [148, 0]
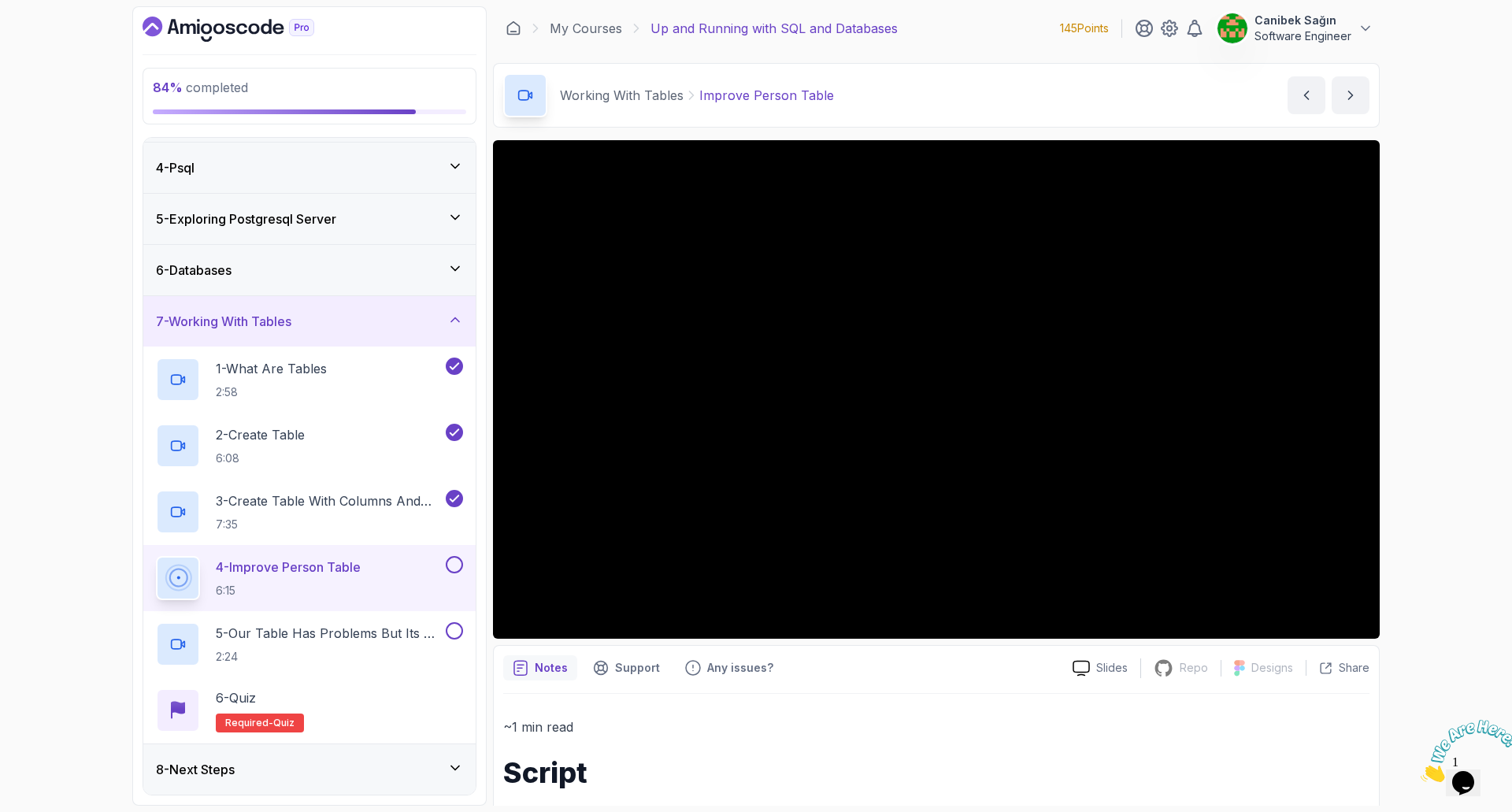
click at [346, 780] on div "8 - Next Steps" at bounding box center [310, 769] width 333 height 51
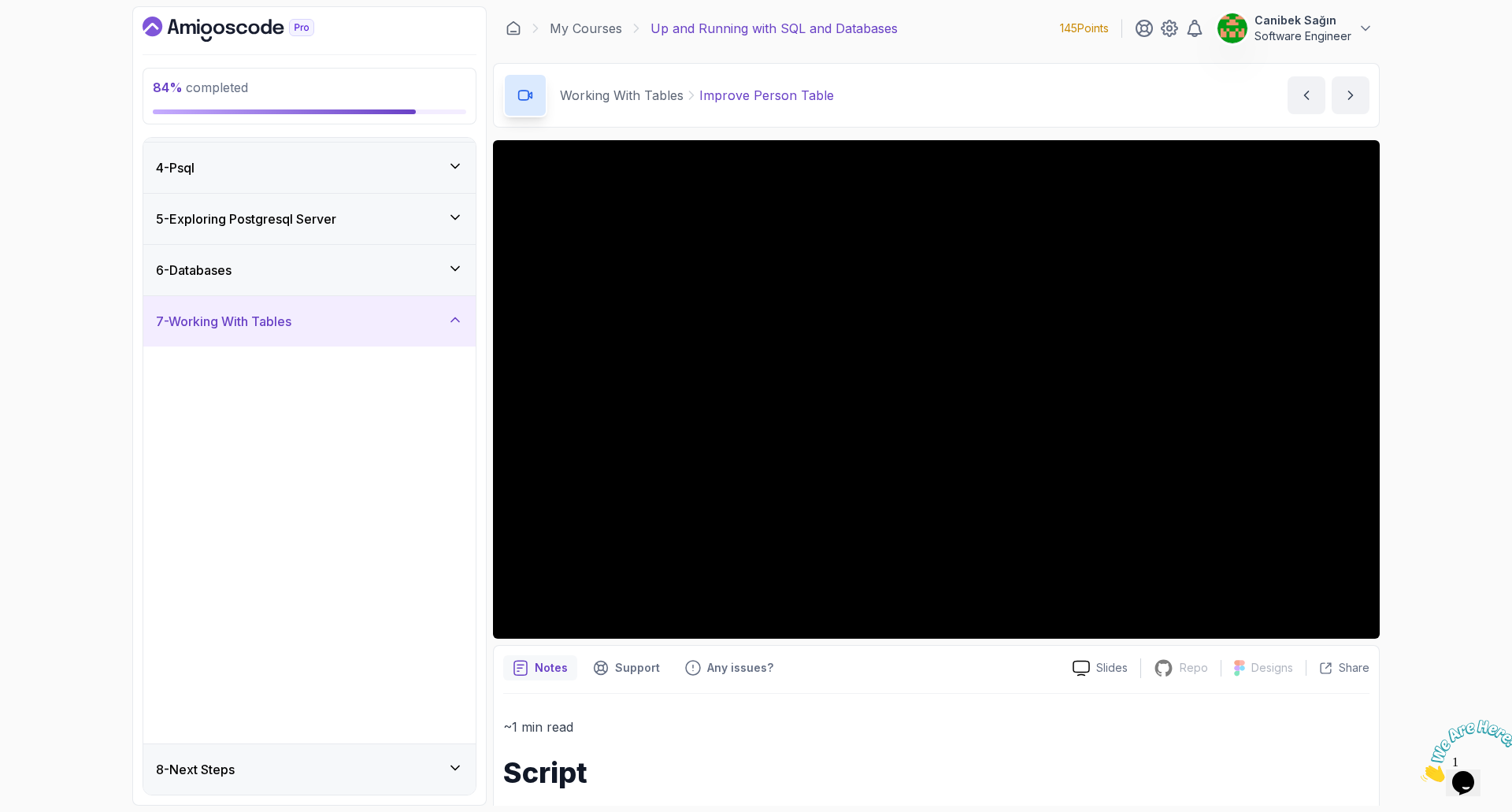
scroll to position [0, 0]
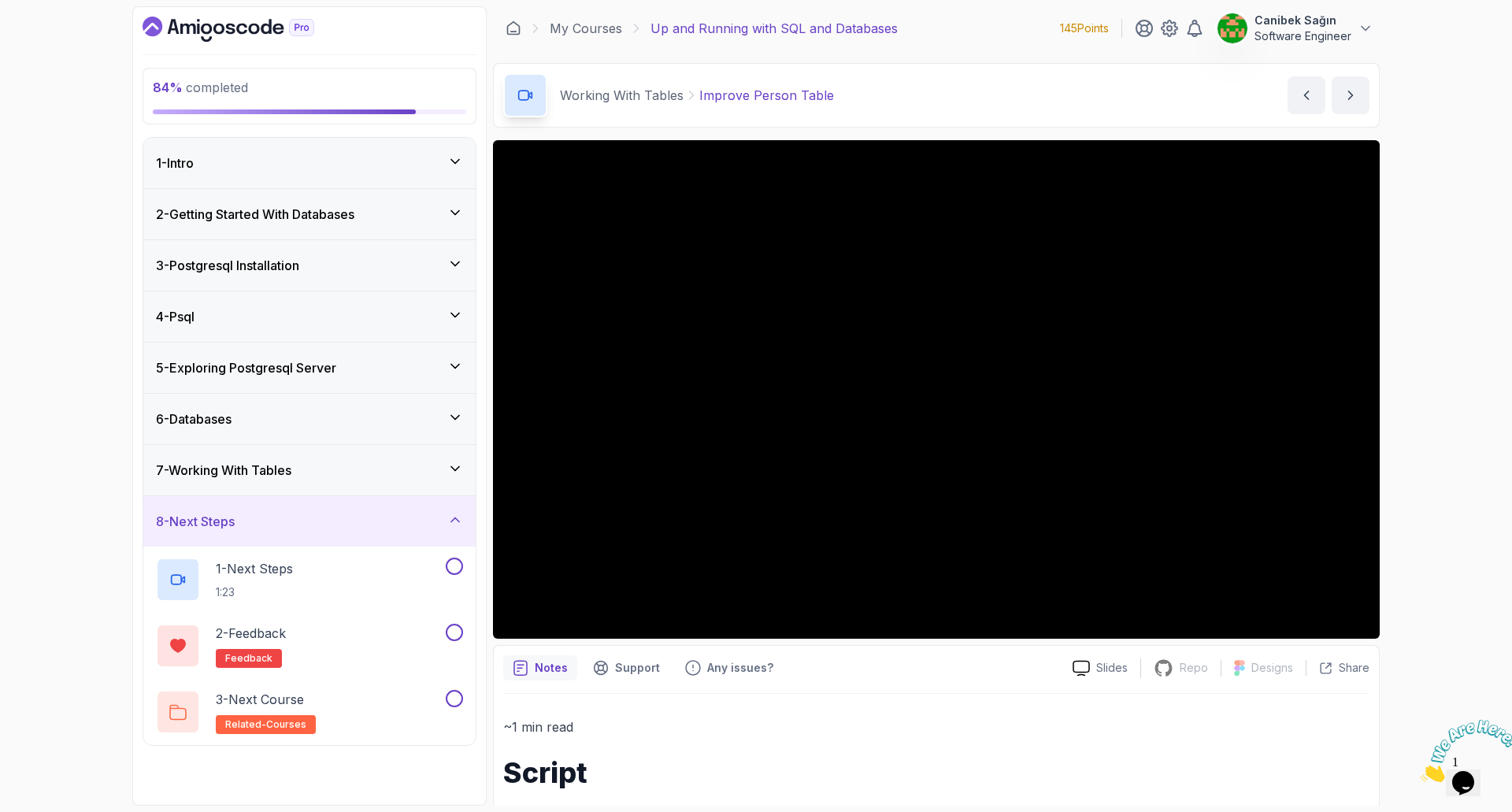
click at [334, 476] on div "7 - Working With Tables" at bounding box center [310, 469] width 307 height 19
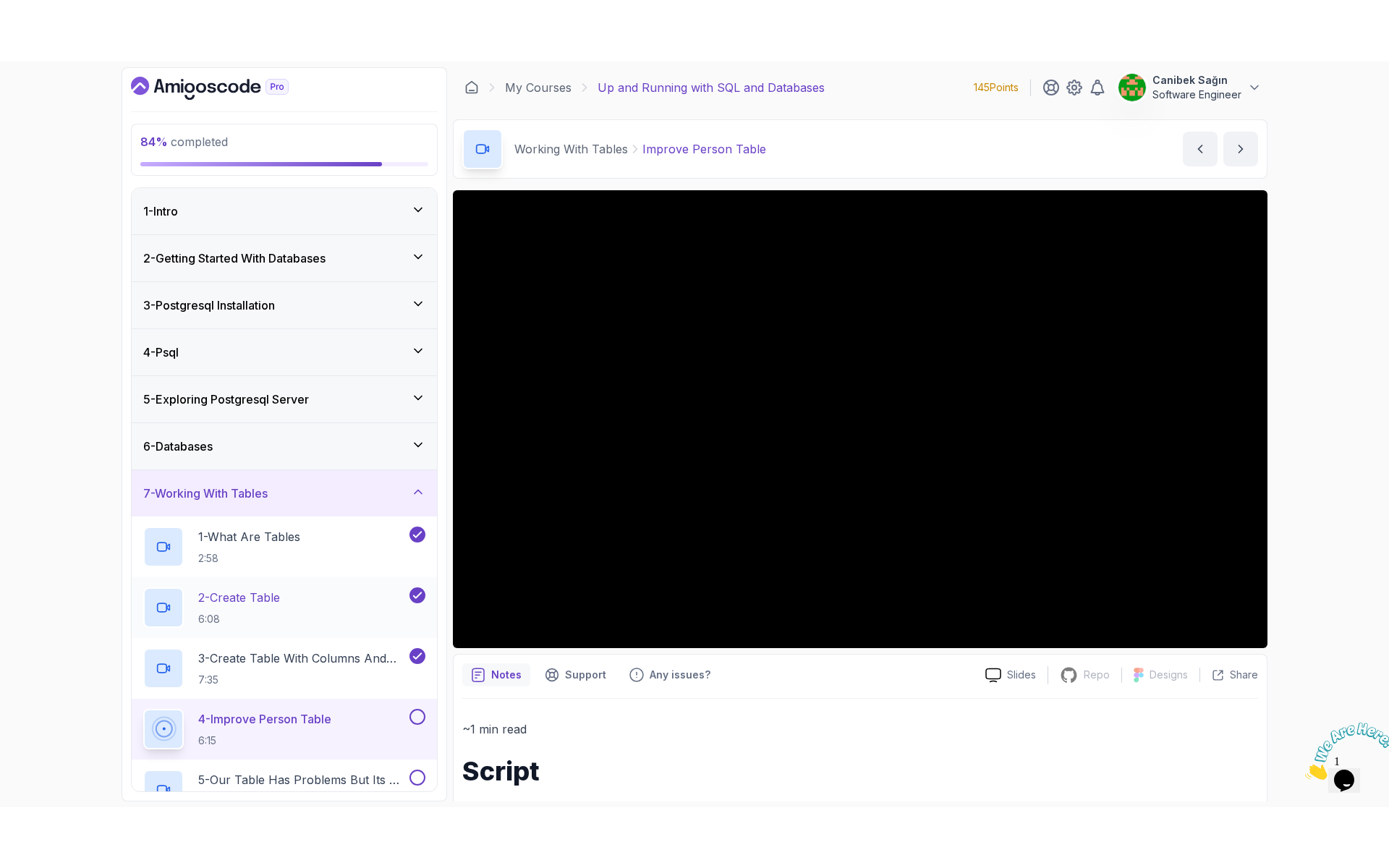
scroll to position [136, 0]
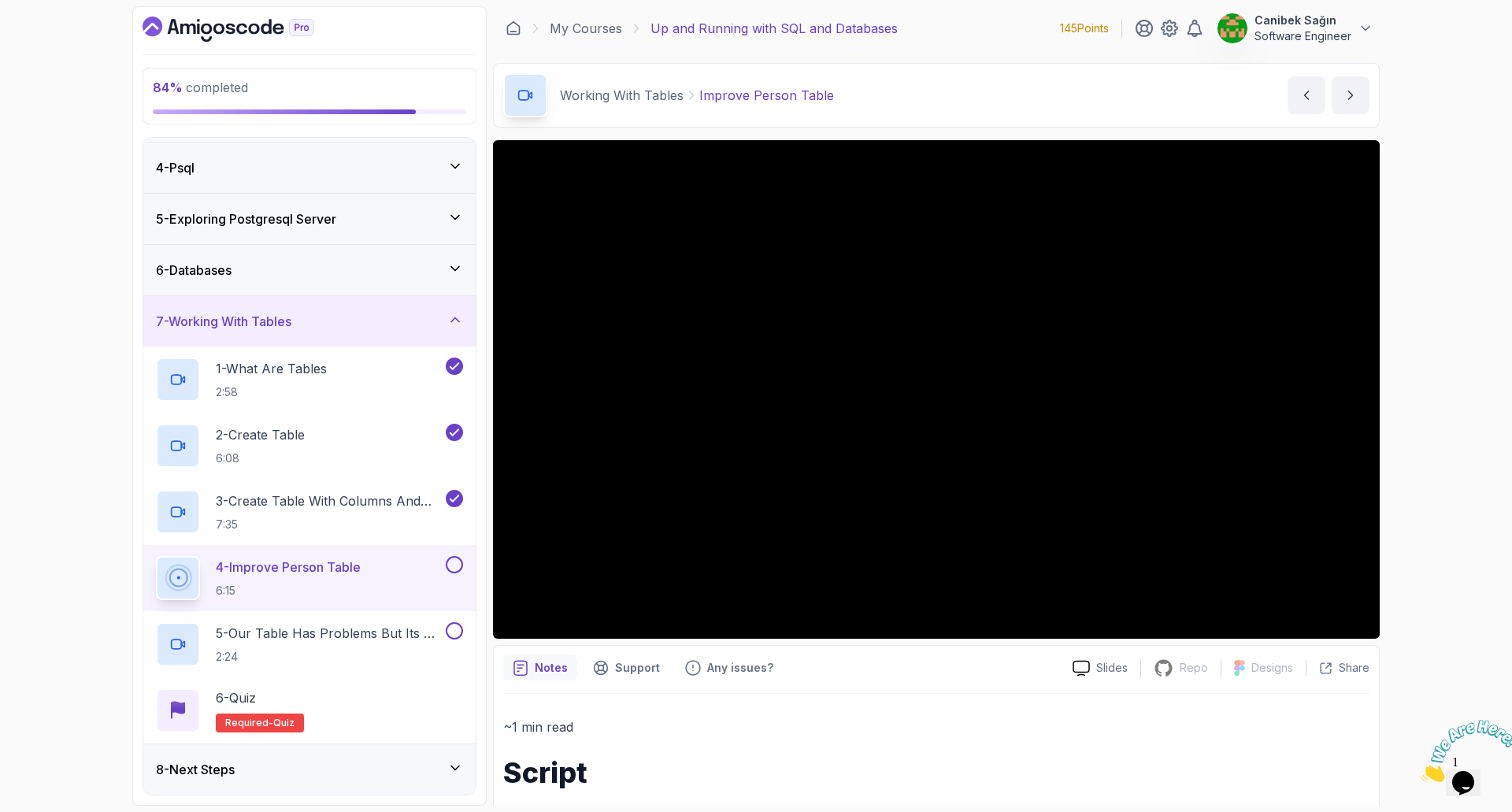
click at [457, 569] on button at bounding box center [453, 564] width 17 height 17
click at [295, 640] on p "5 - Our Table Has Problems But Its Ok For Now" at bounding box center [330, 633] width 227 height 19
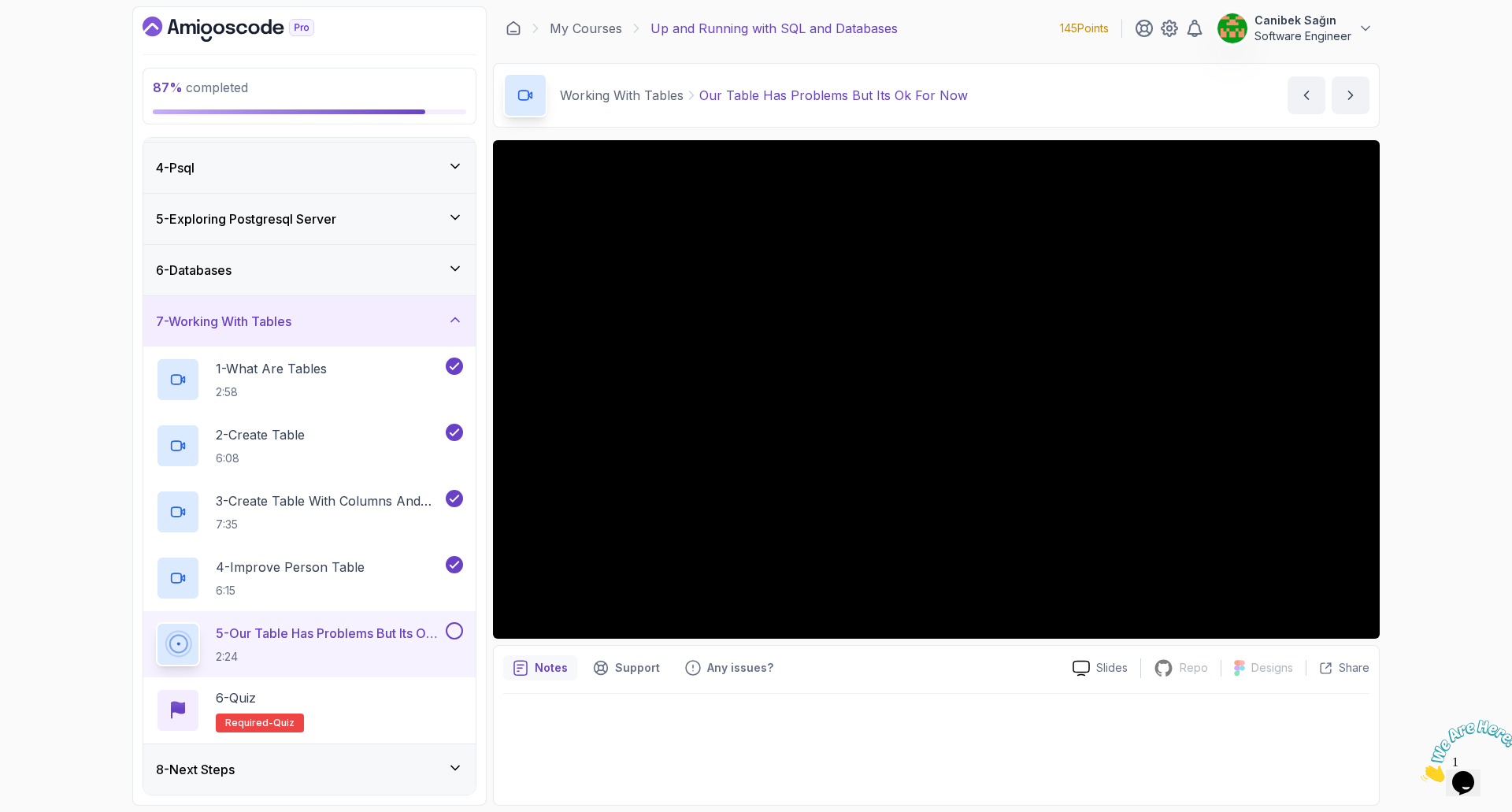
click at [456, 633] on button at bounding box center [453, 631] width 17 height 17
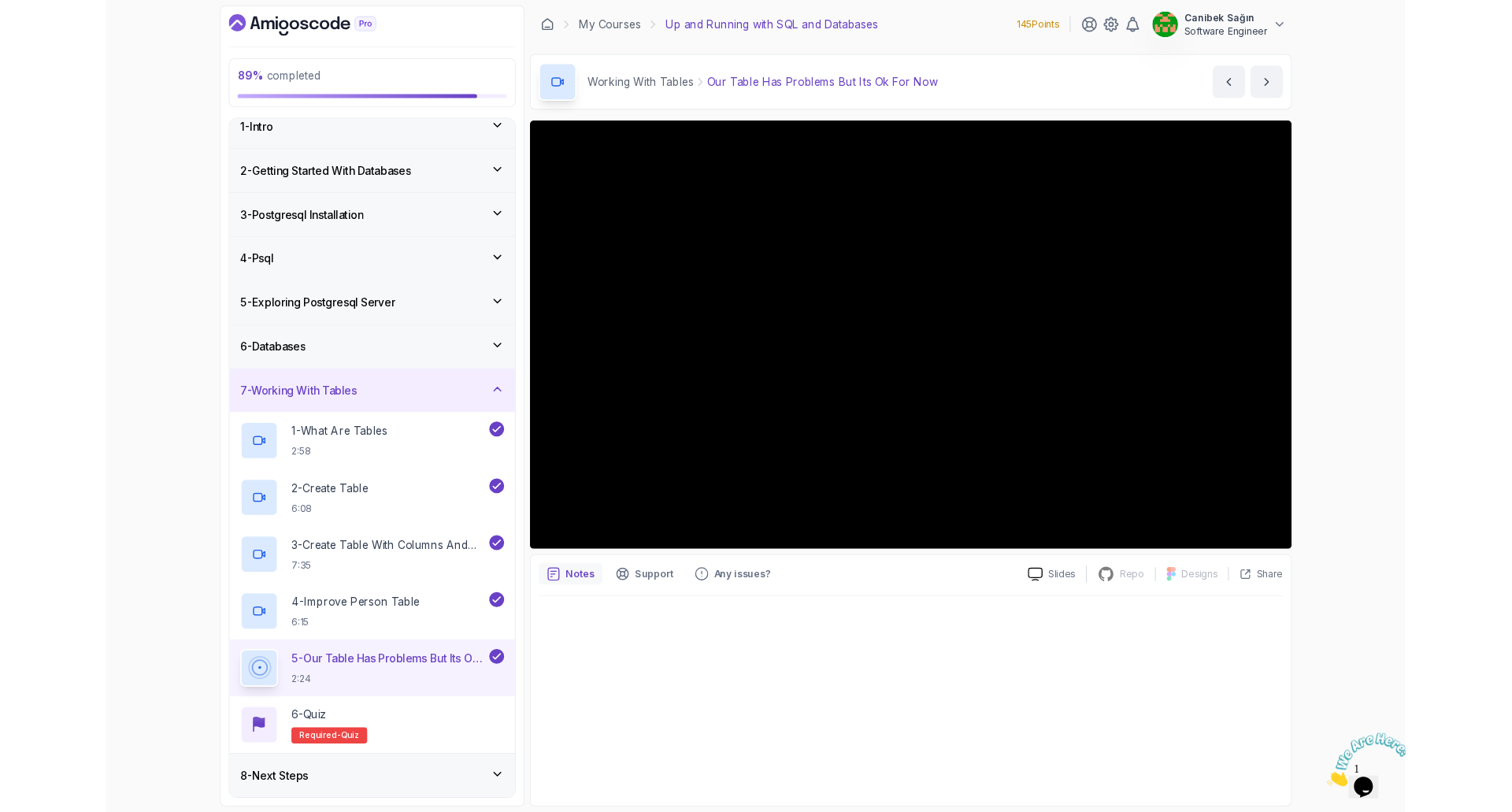
scroll to position [148, 0]
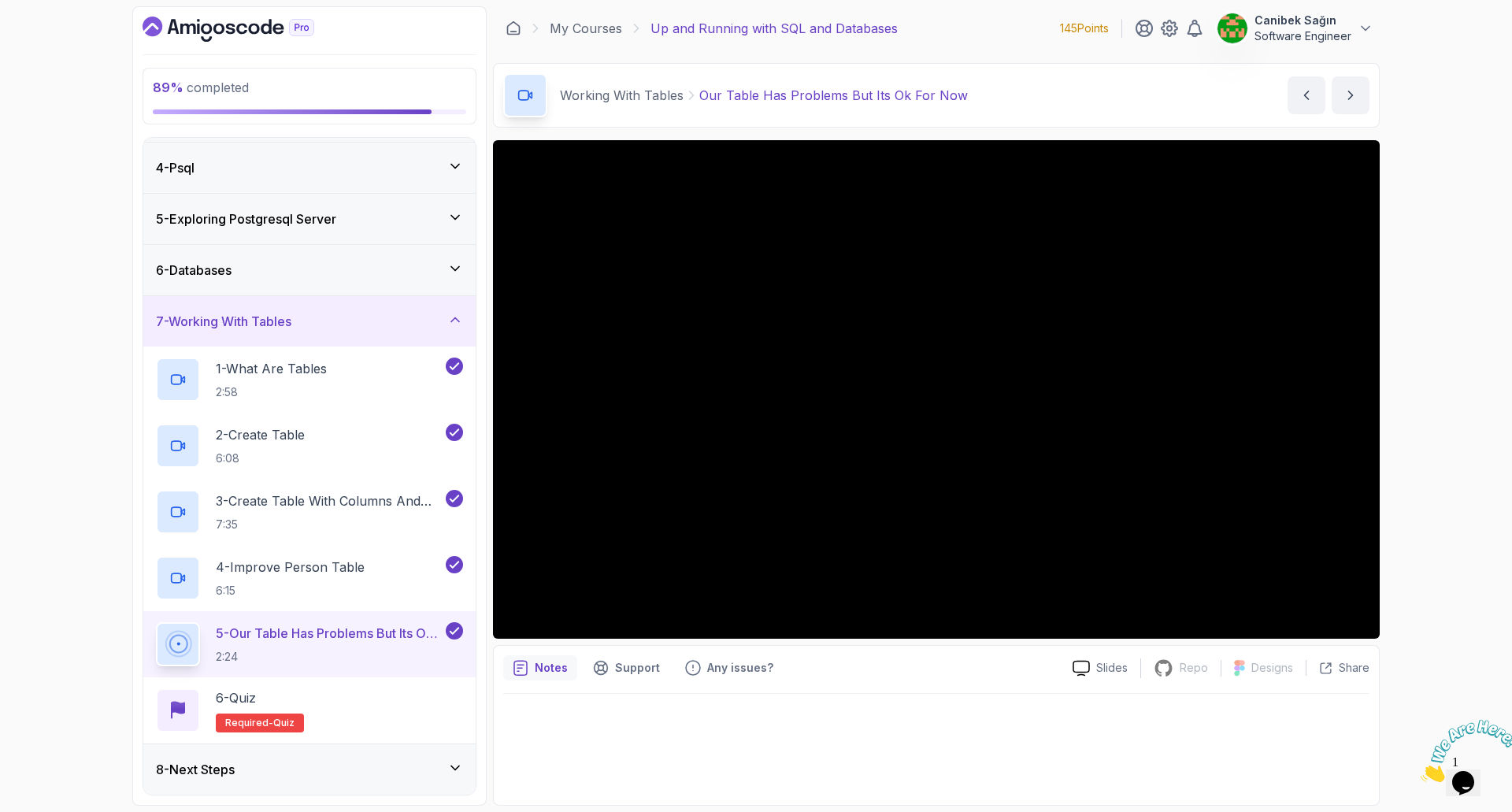
click at [359, 769] on div "8 - Next Steps" at bounding box center [310, 769] width 307 height 19
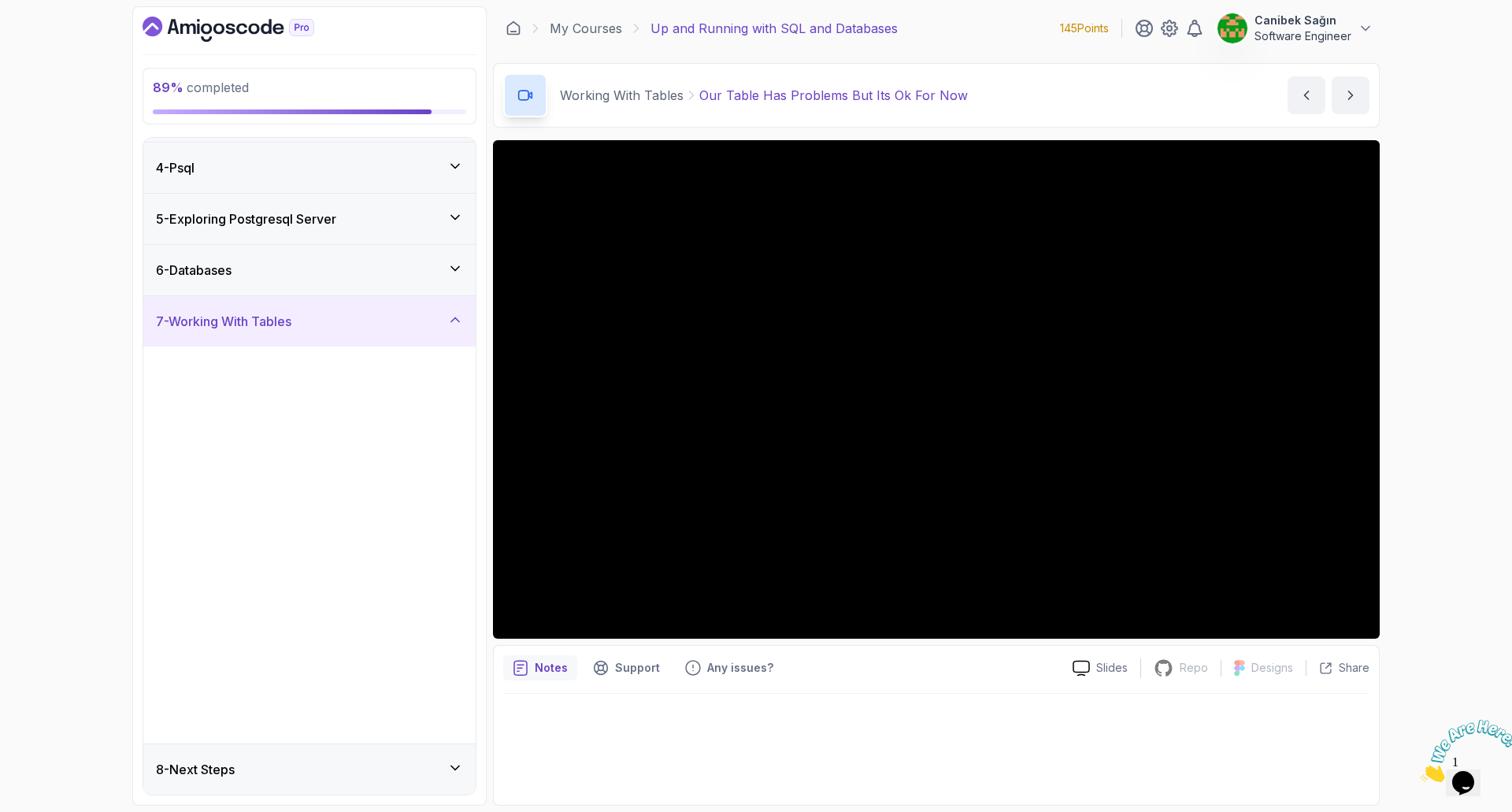
scroll to position [0, 0]
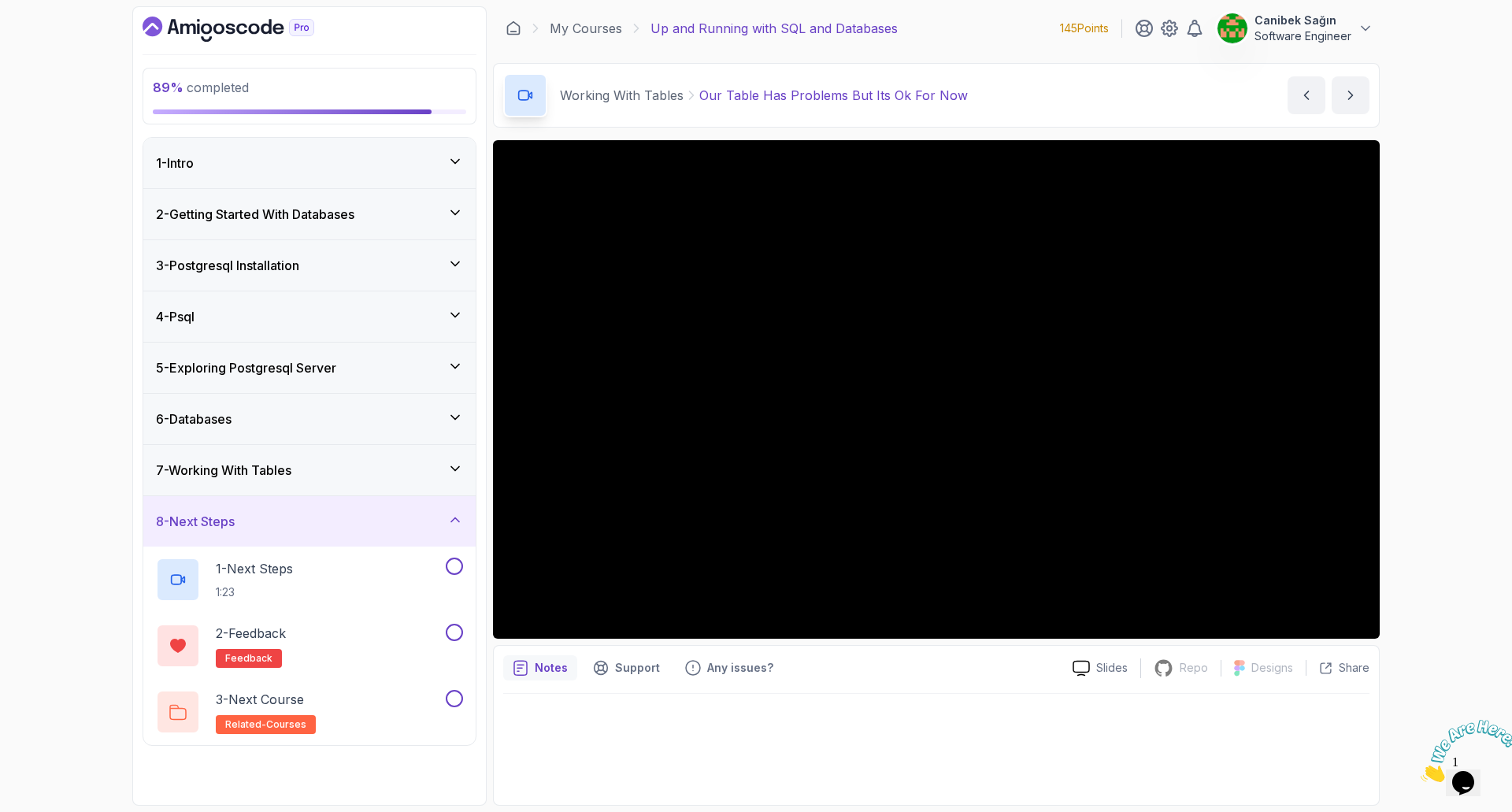
click at [359, 463] on div "7 - Working With Tables" at bounding box center [310, 469] width 307 height 19
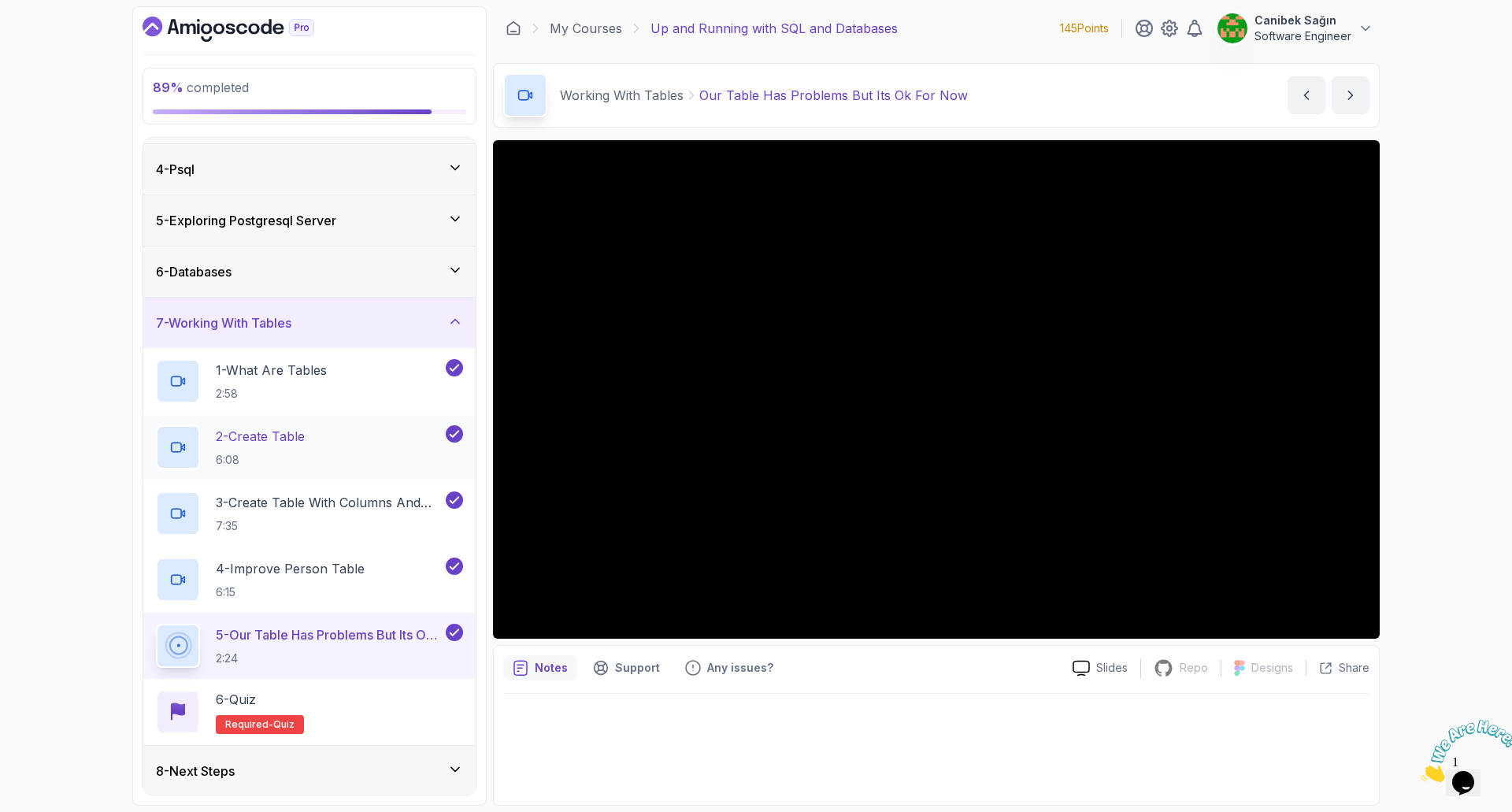
scroll to position [148, 0]
click at [371, 706] on div "6 - Quiz Required- quiz" at bounding box center [310, 710] width 307 height 44
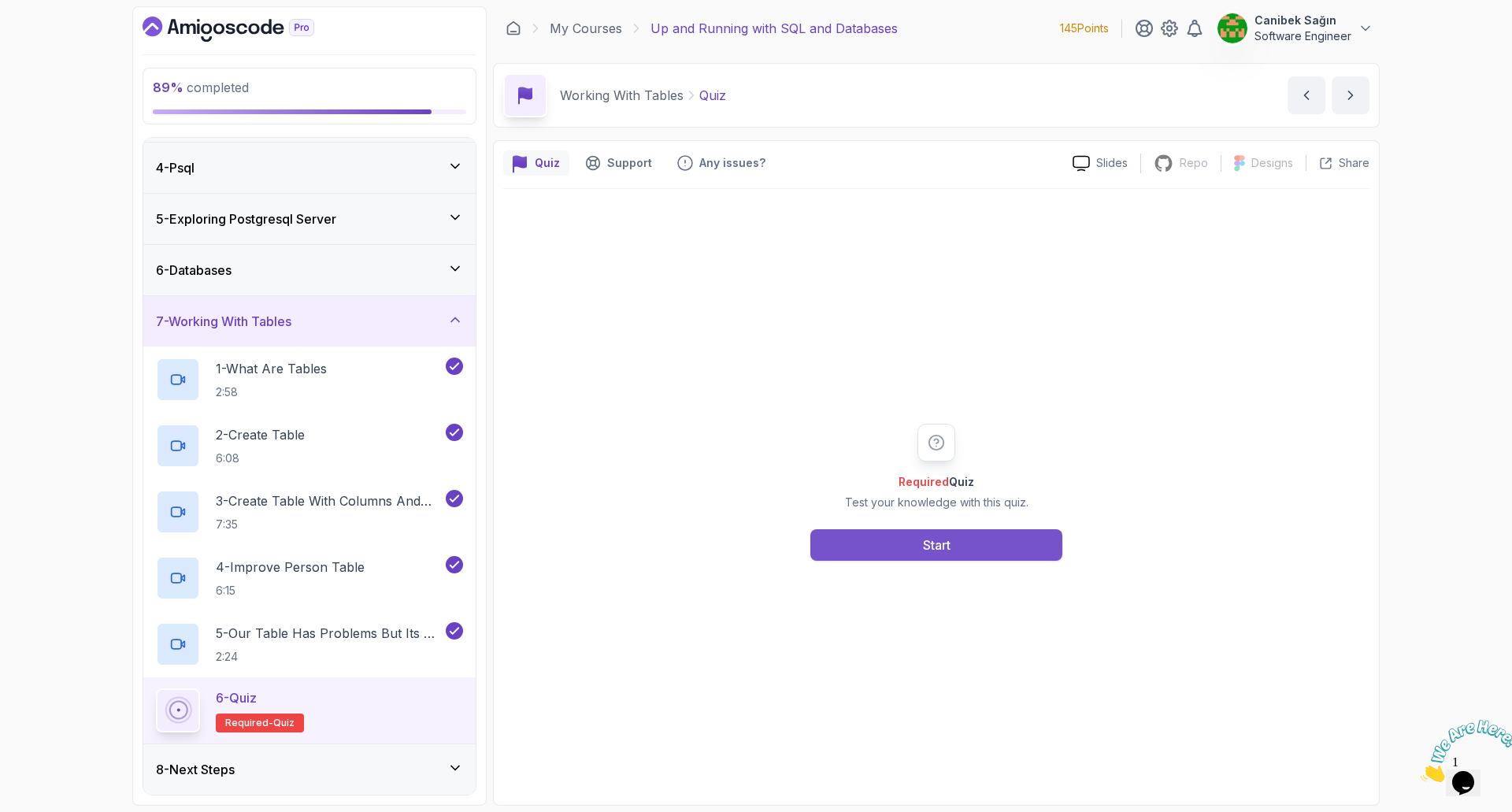
click at [988, 551] on button "Start" at bounding box center [935, 545] width 252 height 32
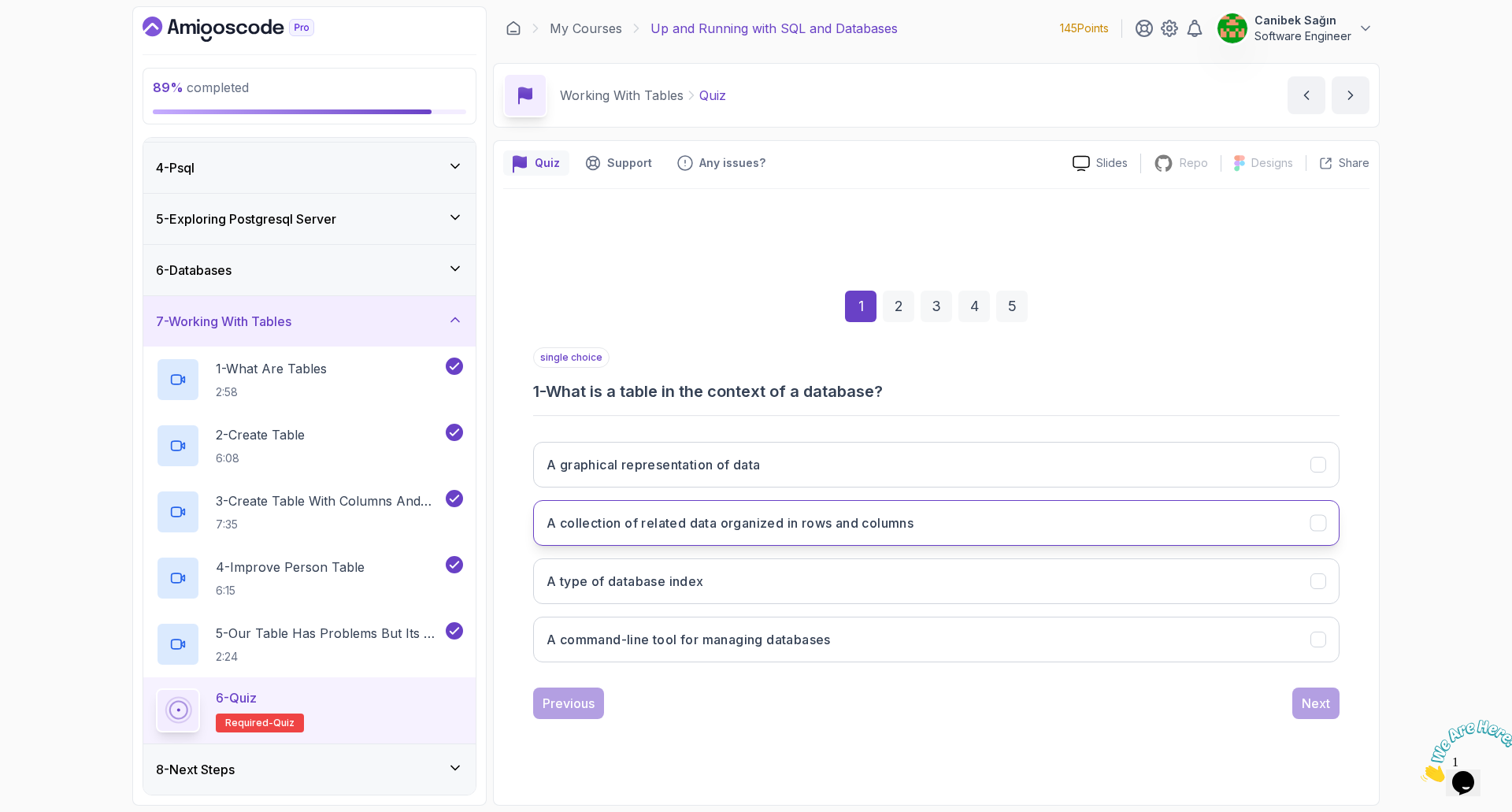
click at [835, 526] on h3 "A collection of related data organized in rows and columns" at bounding box center [730, 522] width 367 height 19
click at [1303, 700] on div "Next" at bounding box center [1316, 702] width 28 height 19
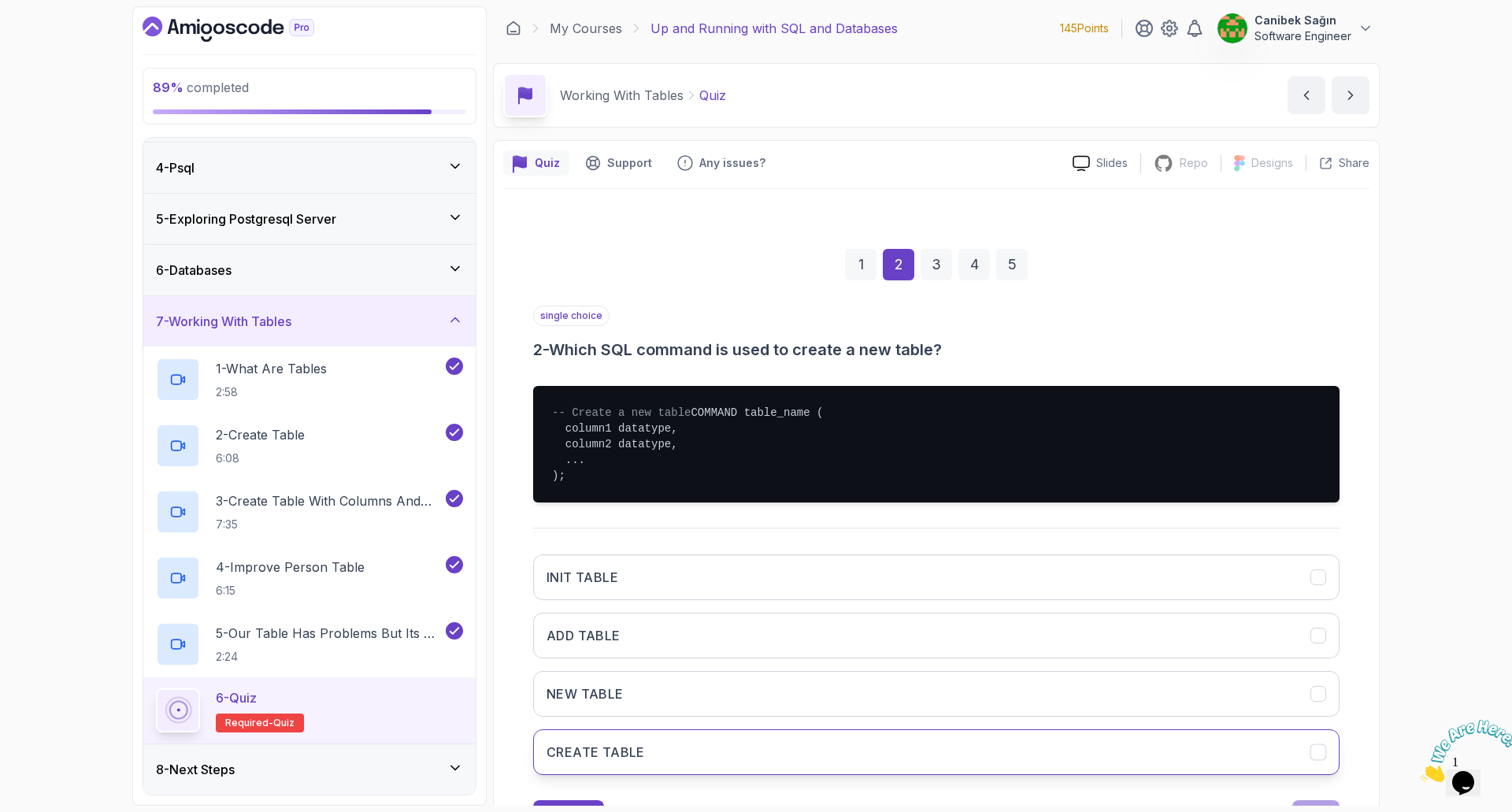
click at [652, 765] on button "CREATE TABLE" at bounding box center [936, 752] width 807 height 46
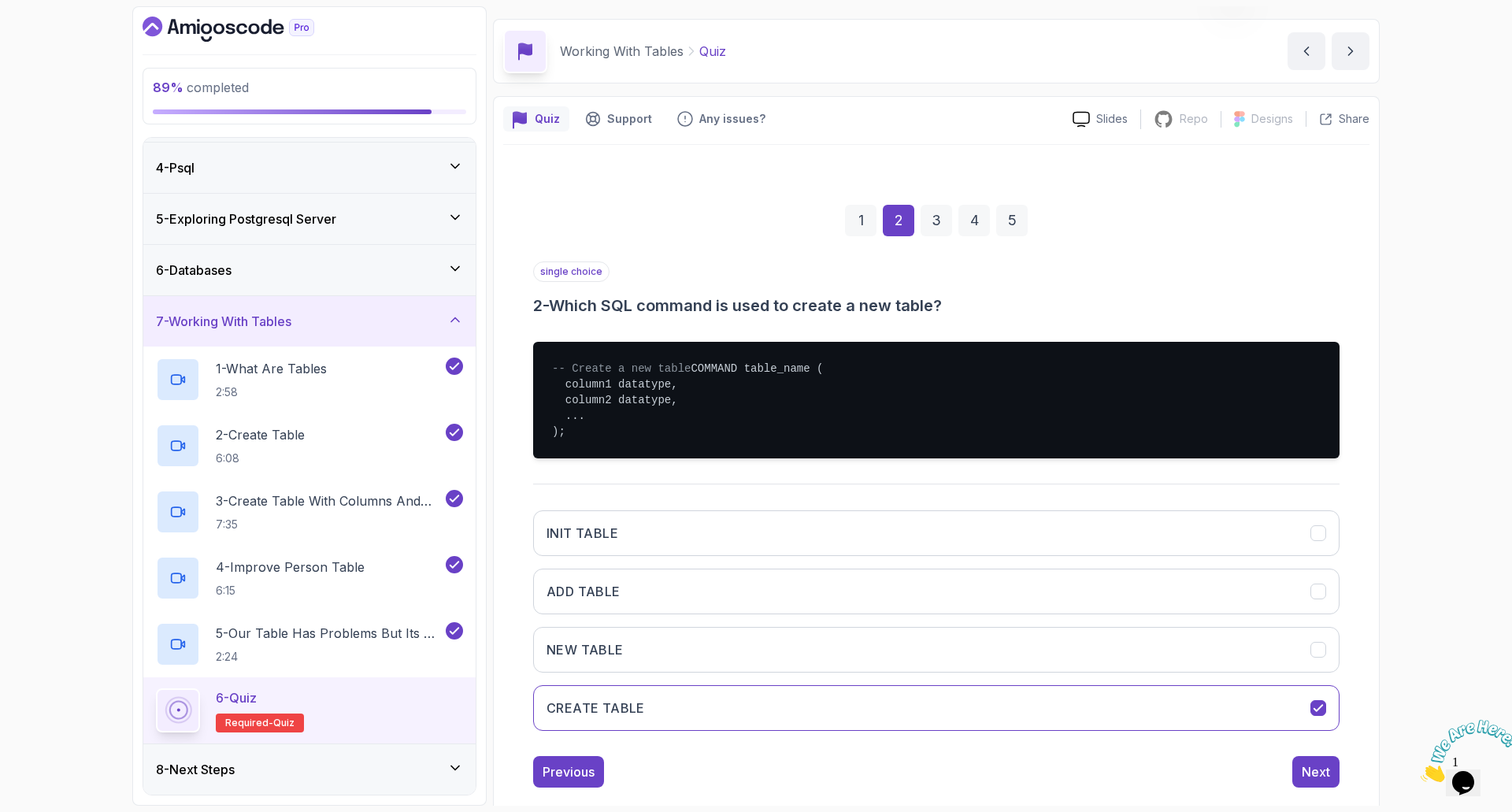
scroll to position [87, 0]
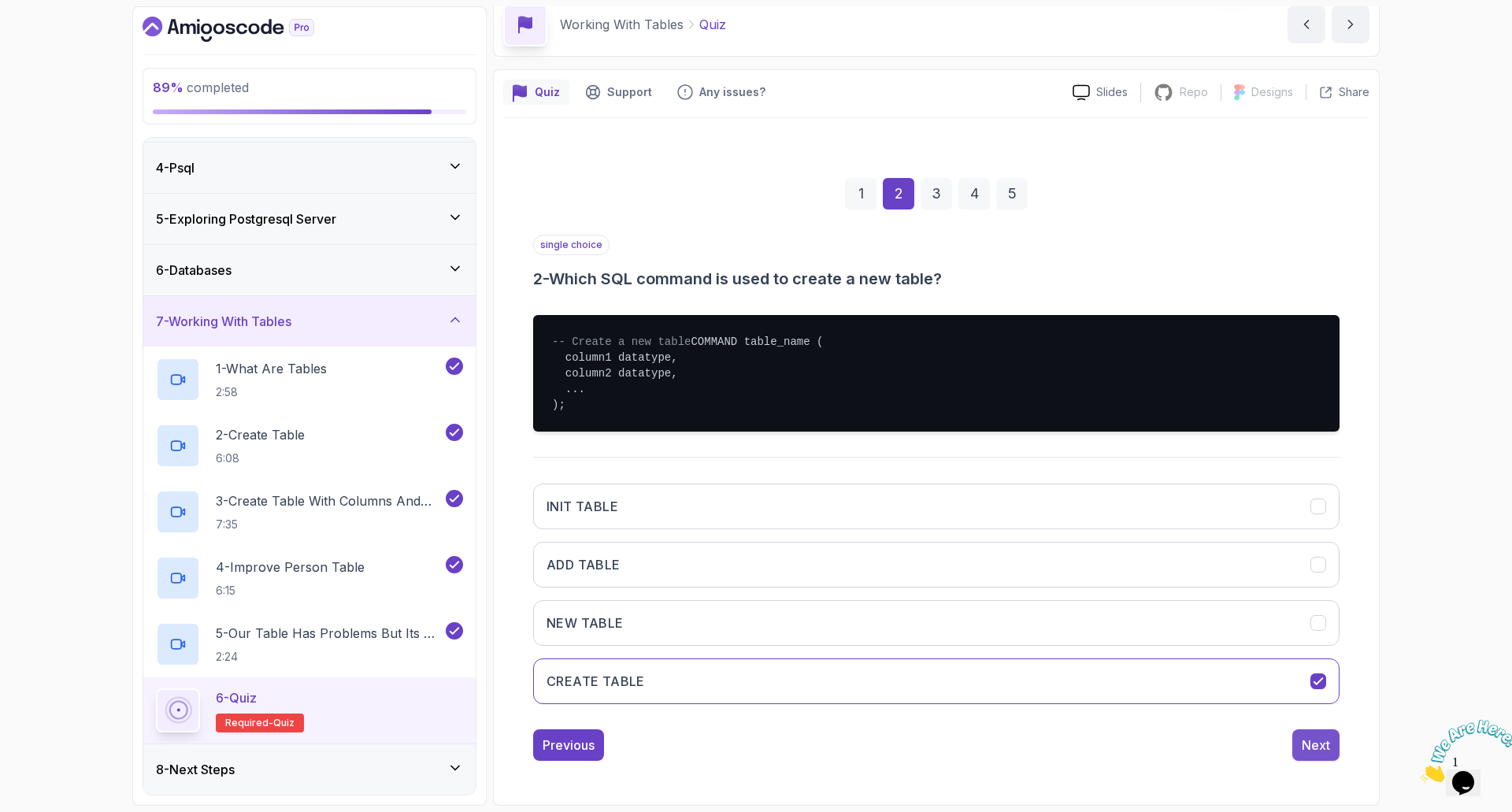
click at [1321, 748] on div "Next" at bounding box center [1316, 744] width 28 height 19
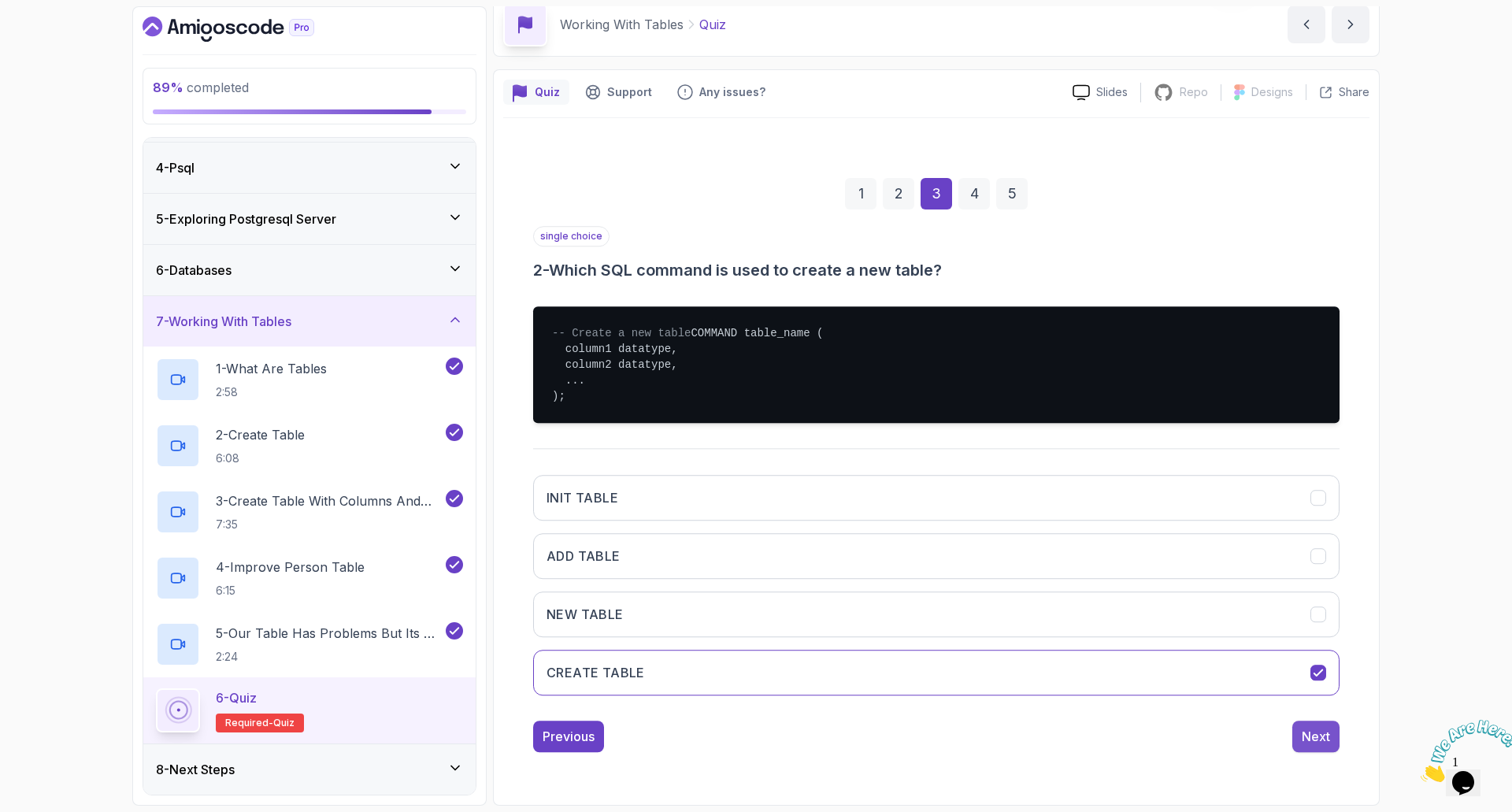
scroll to position [0, 0]
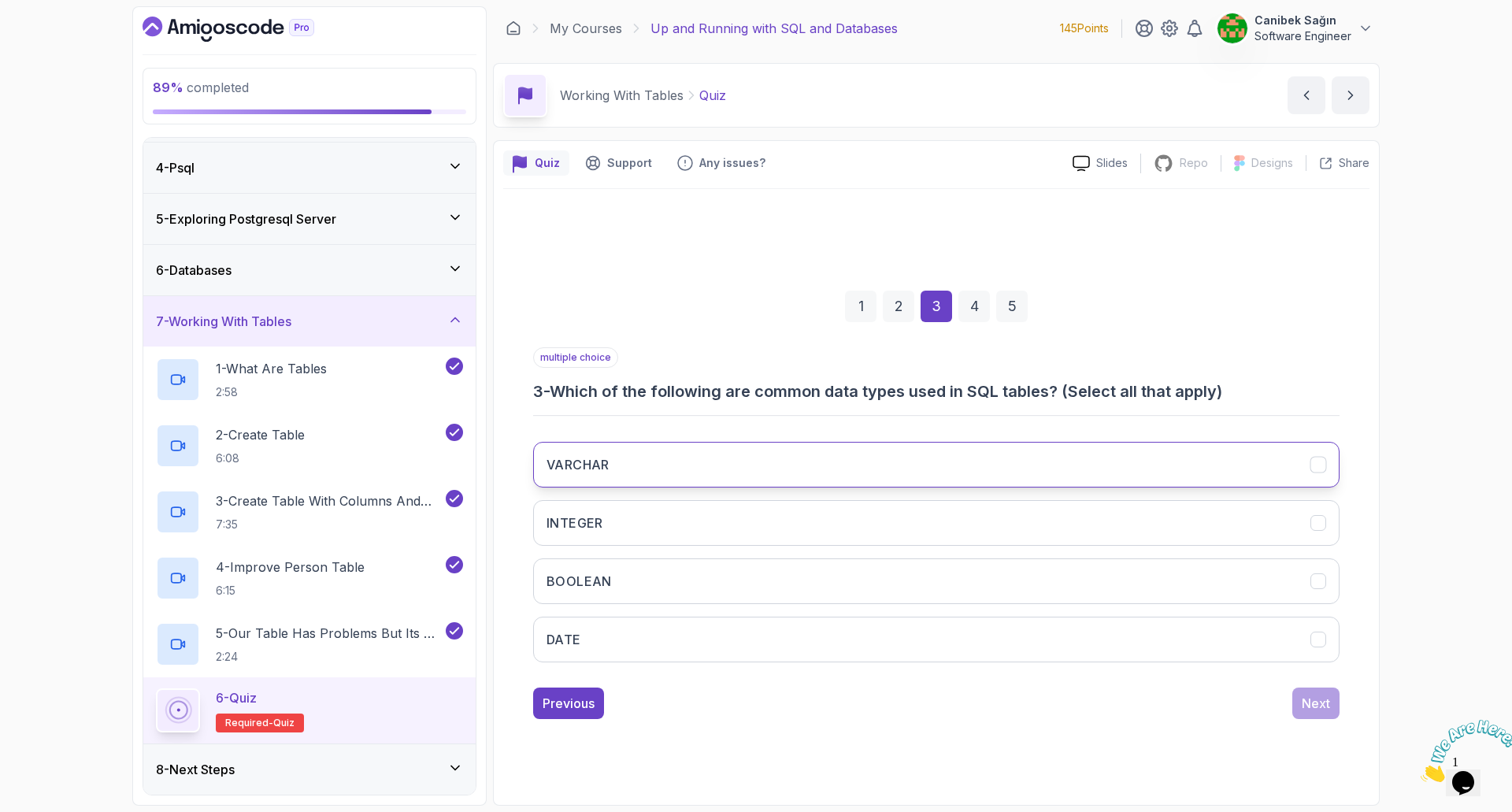
click at [662, 465] on button "VARCHAR" at bounding box center [936, 464] width 807 height 46
click at [1306, 701] on div "Next" at bounding box center [1316, 702] width 28 height 19
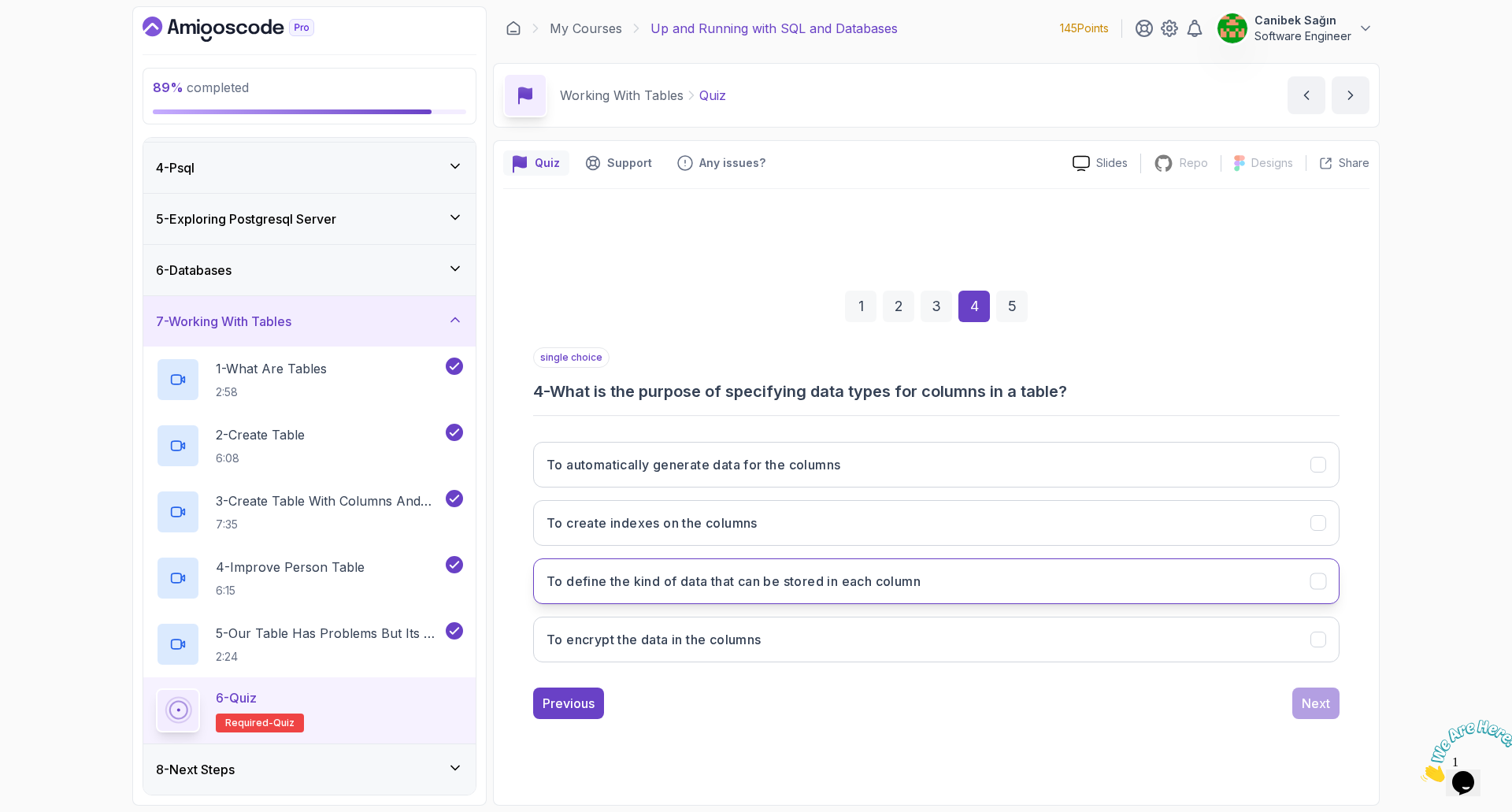
click at [717, 585] on h3 "To define the kind of data that can be stored in each column" at bounding box center [734, 581] width 375 height 19
click at [1320, 704] on div "Next" at bounding box center [1316, 702] width 28 height 19
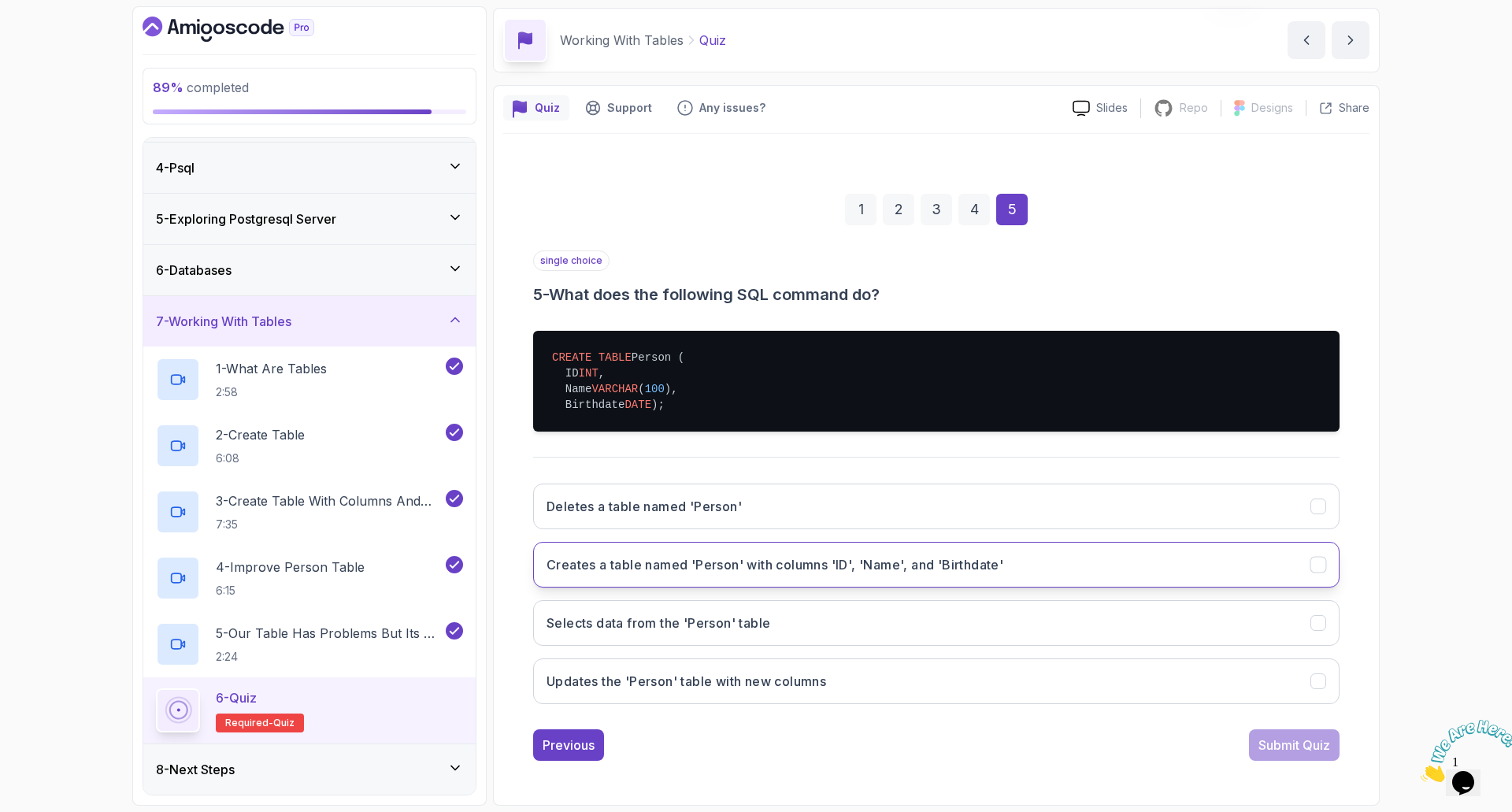
scroll to position [71, 0]
click at [670, 563] on h3 "Creates a table named 'Person' with columns 'ID', 'Name', and 'Birthdate'" at bounding box center [775, 564] width 457 height 19
click at [1295, 745] on div "Submit Quiz" at bounding box center [1294, 744] width 72 height 19
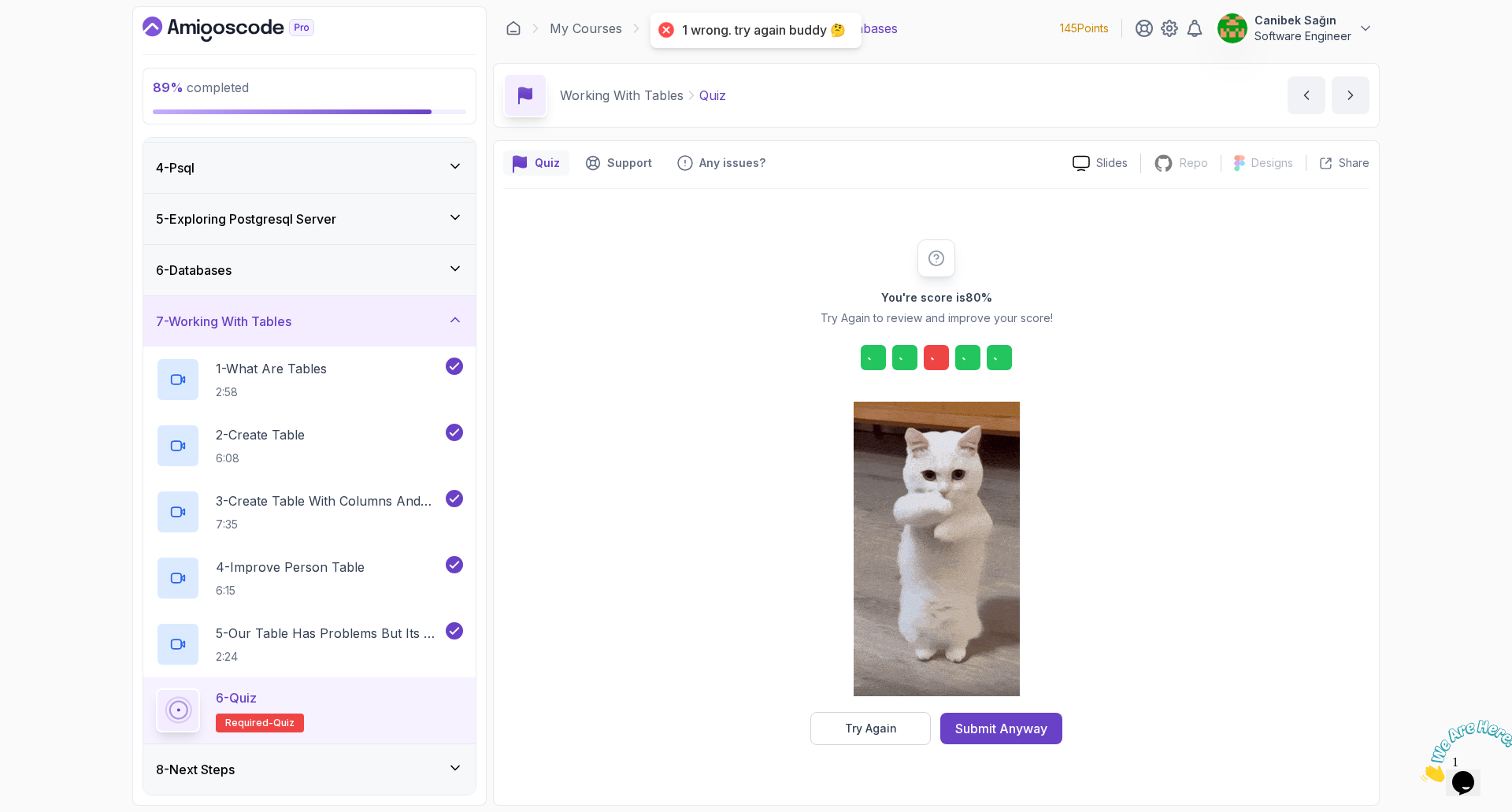
scroll to position [0, 0]
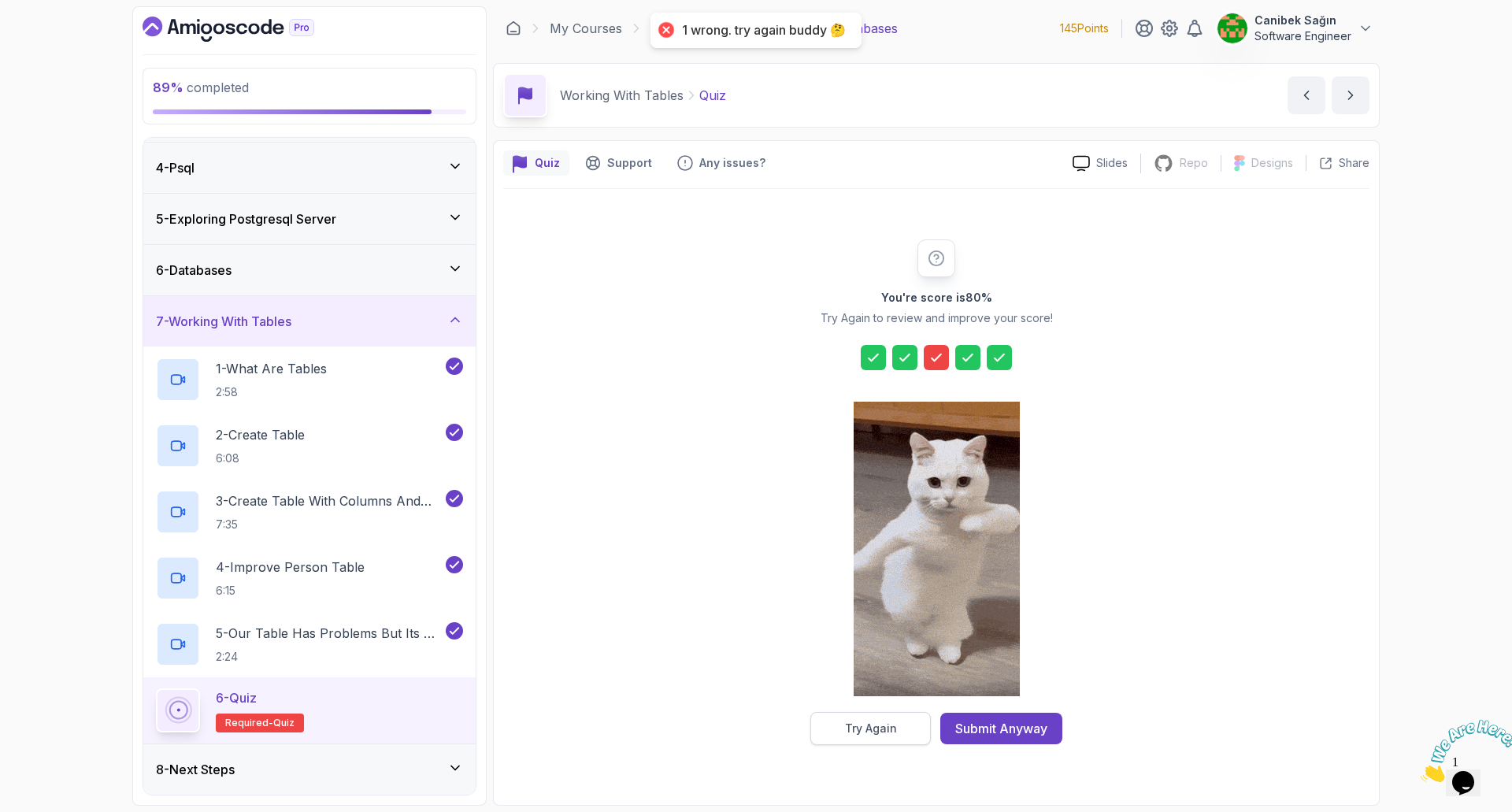
click at [861, 732] on div "Try Again" at bounding box center [871, 728] width 52 height 16
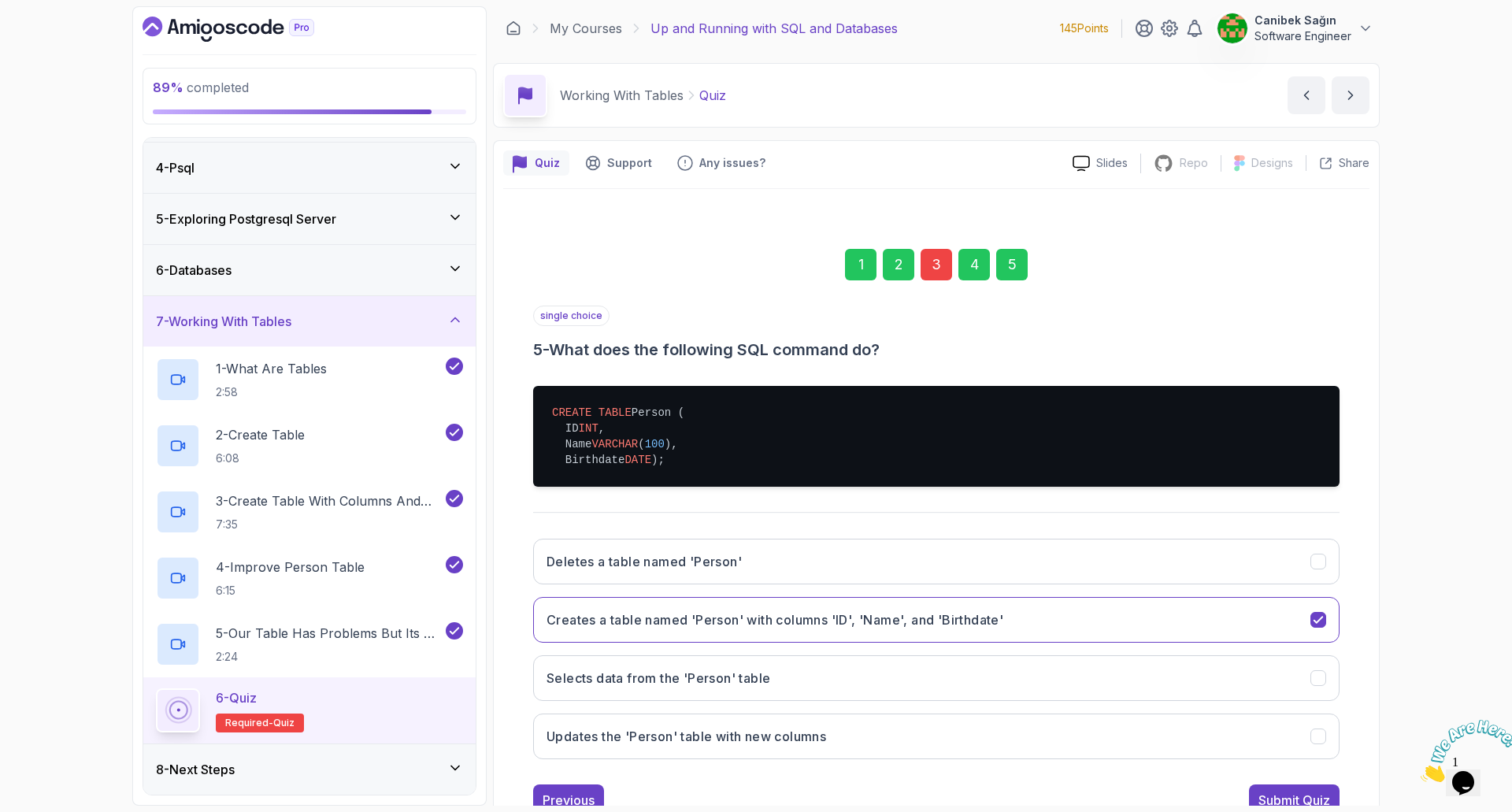
click at [929, 261] on div "3" at bounding box center [936, 265] width 32 height 32
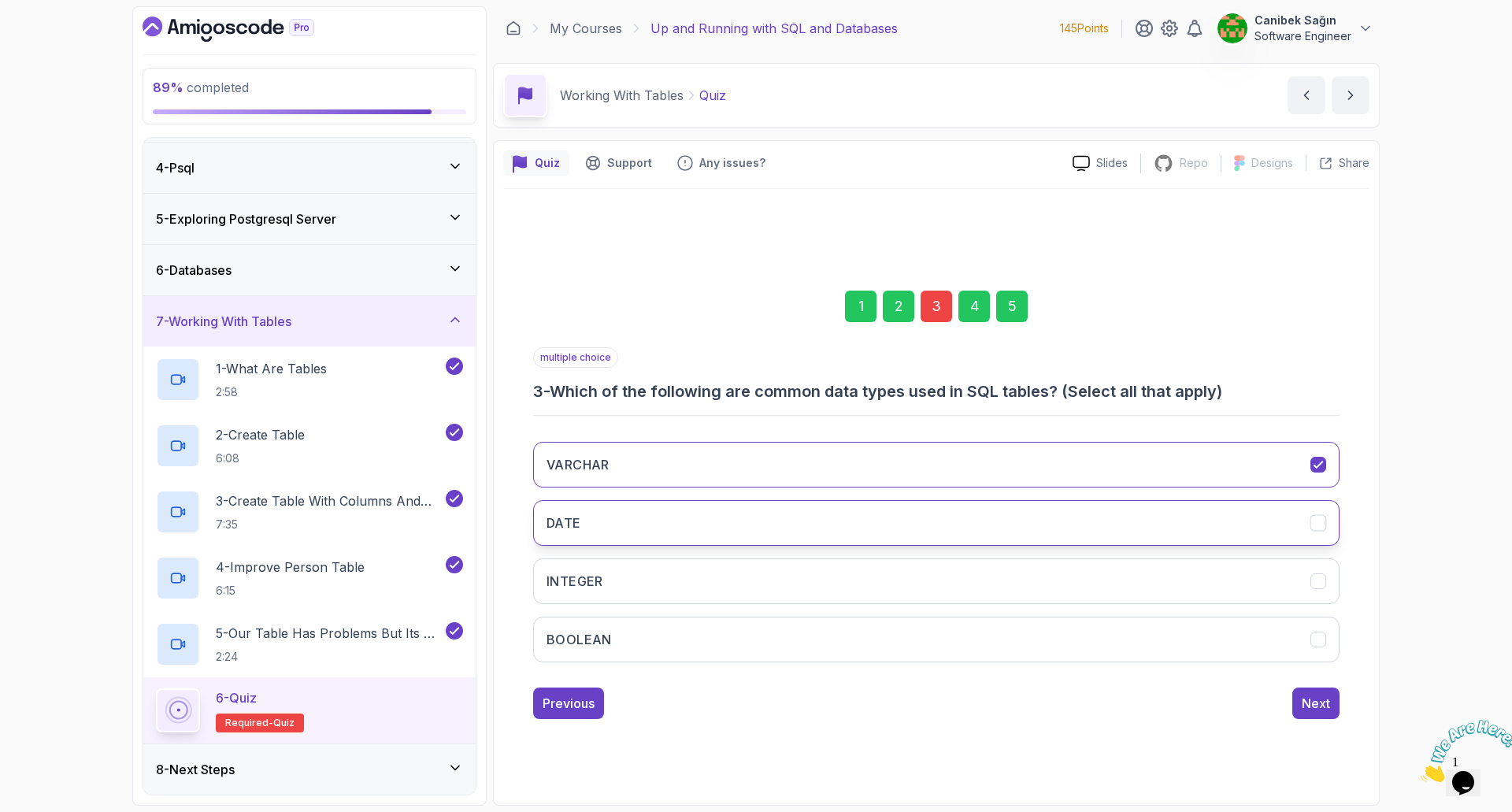
click at [772, 528] on button "DATE" at bounding box center [936, 523] width 807 height 46
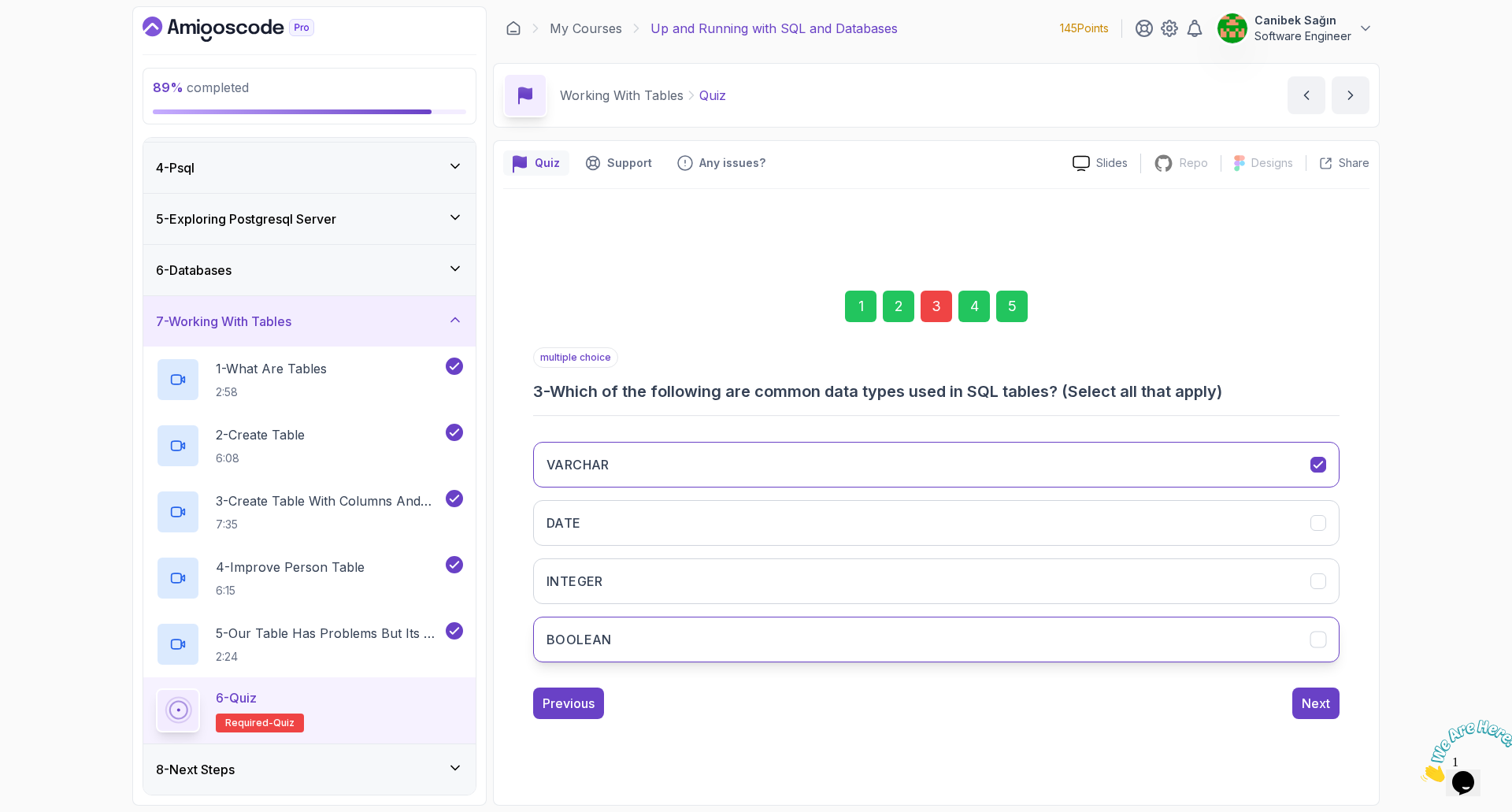
click at [735, 639] on button "BOOLEAN" at bounding box center [936, 640] width 807 height 46
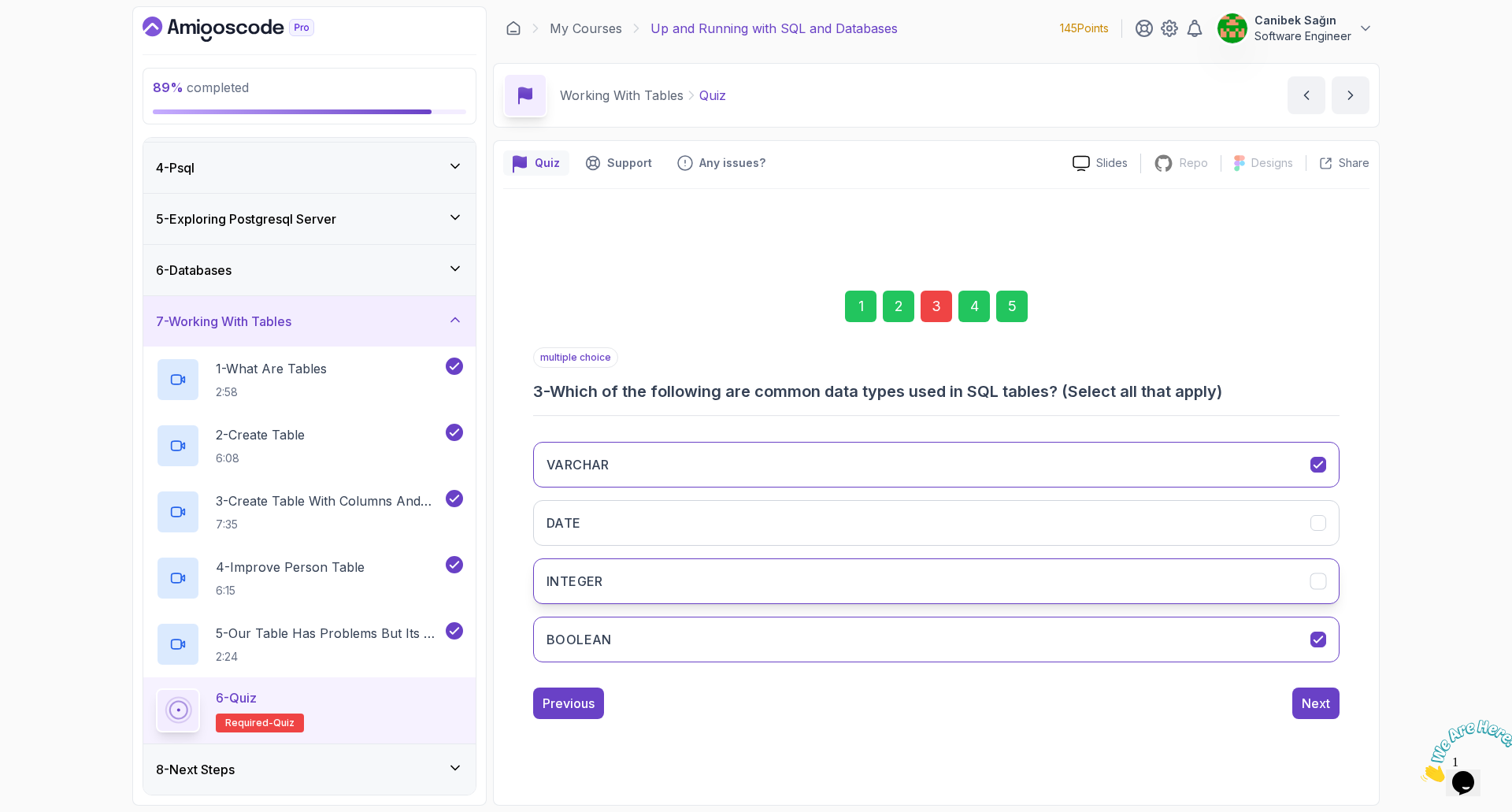
click at [751, 587] on button "INTEGER" at bounding box center [936, 581] width 807 height 46
click at [772, 521] on button "DATE" at bounding box center [936, 523] width 807 height 46
click at [1318, 699] on div "Next" at bounding box center [1316, 702] width 28 height 19
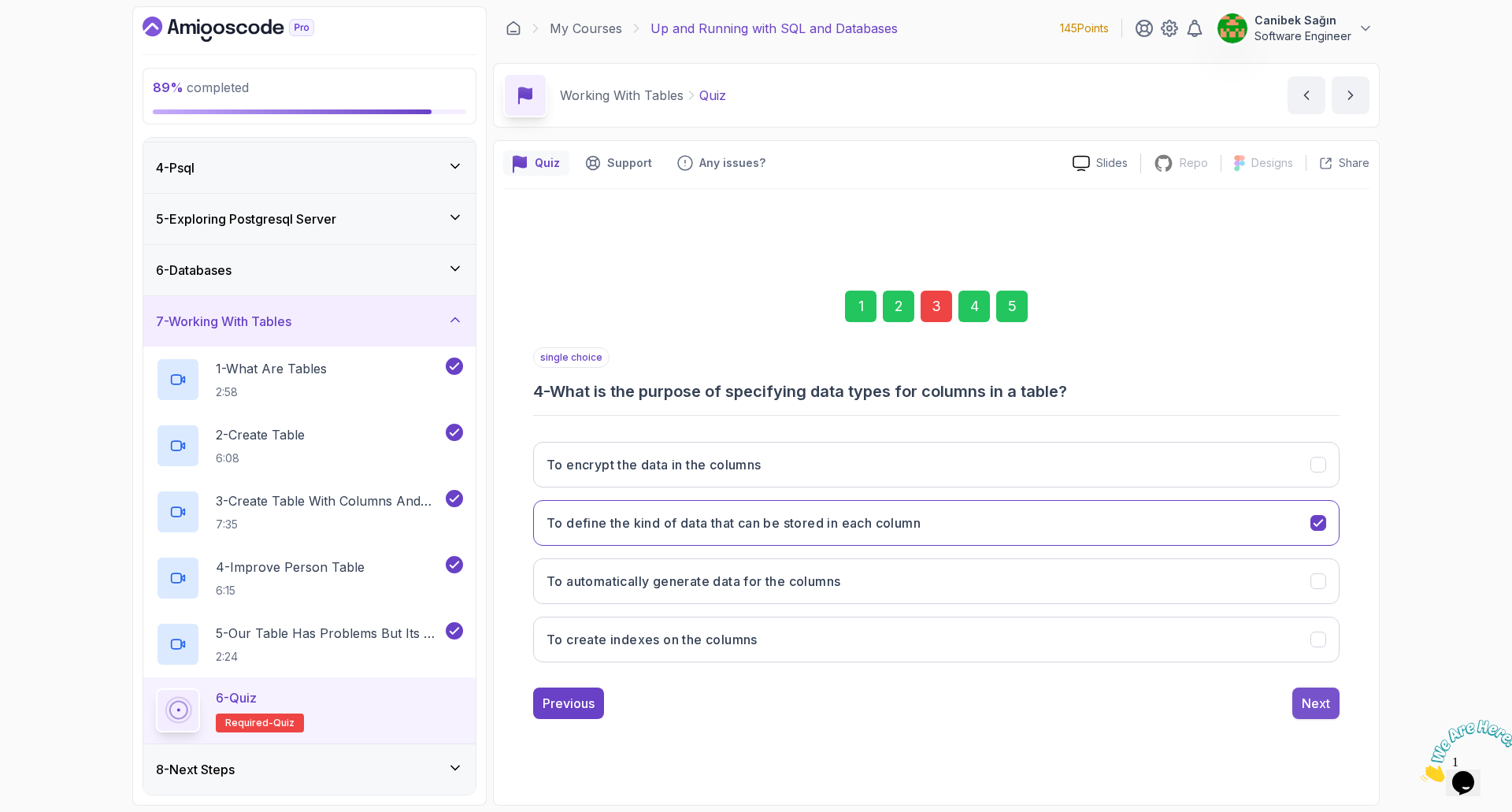
click at [1318, 698] on div "Next" at bounding box center [1316, 702] width 28 height 19
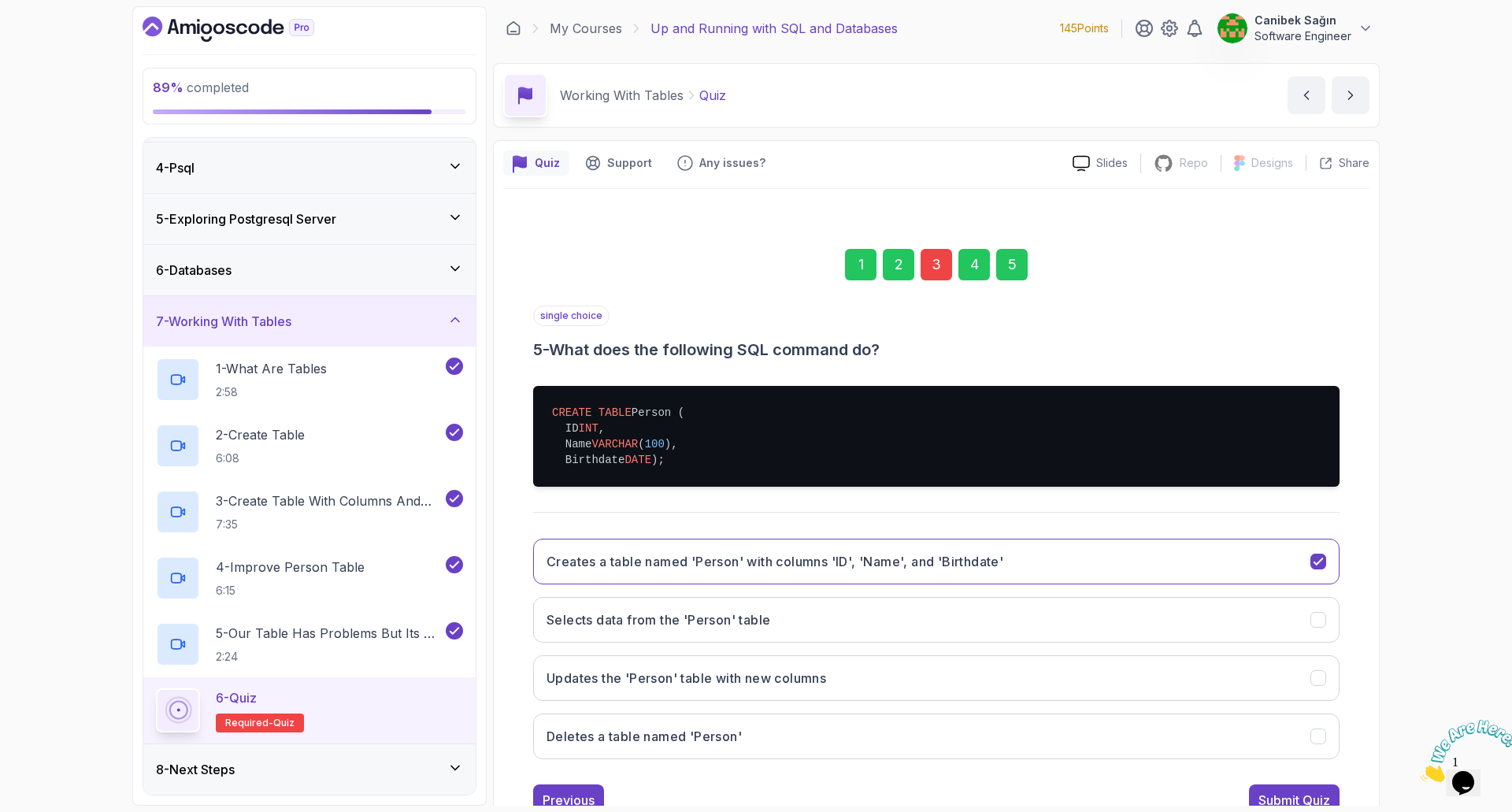
scroll to position [71, 0]
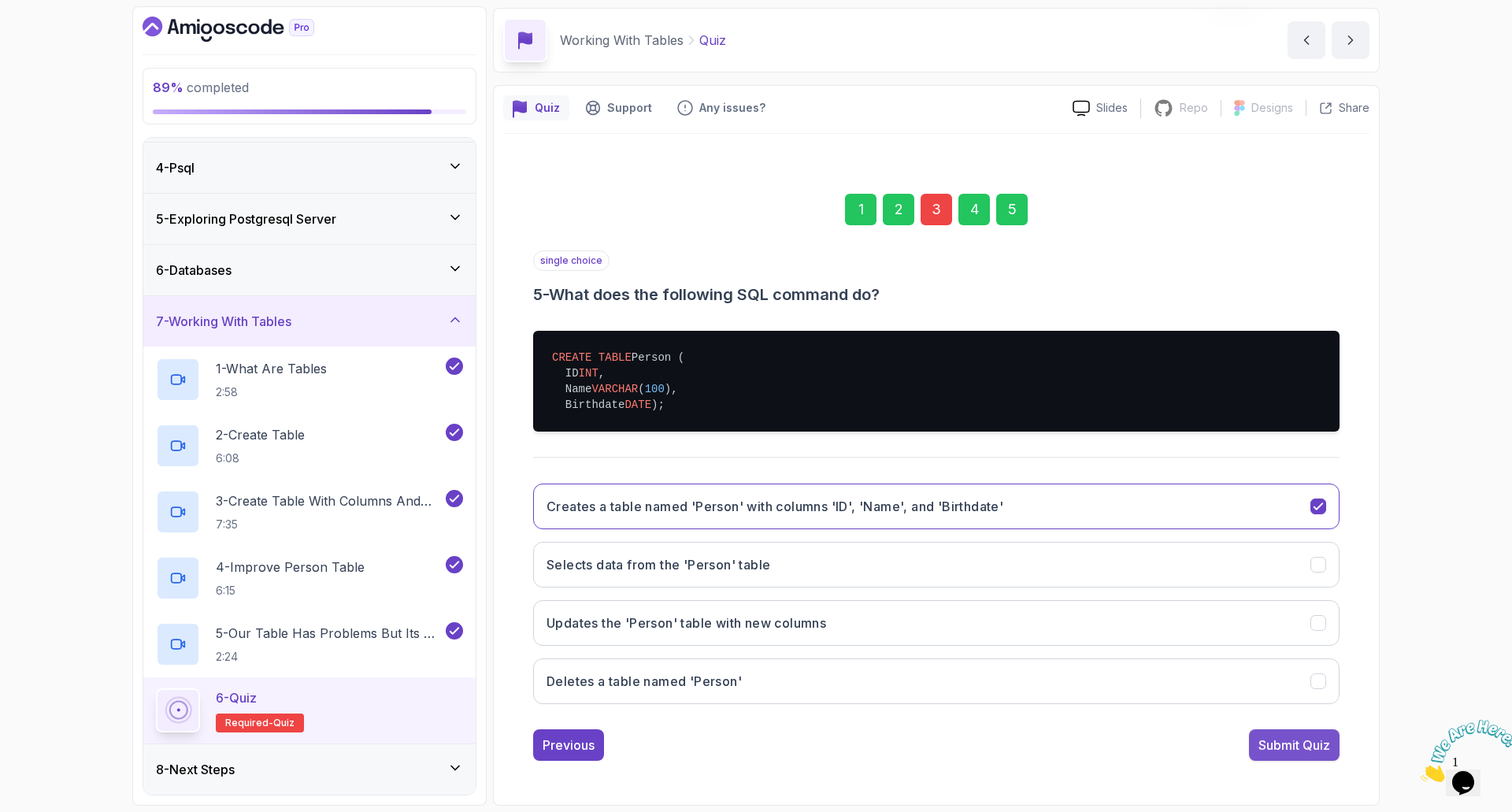
click at [1316, 745] on div "Submit Quiz" at bounding box center [1294, 744] width 72 height 19
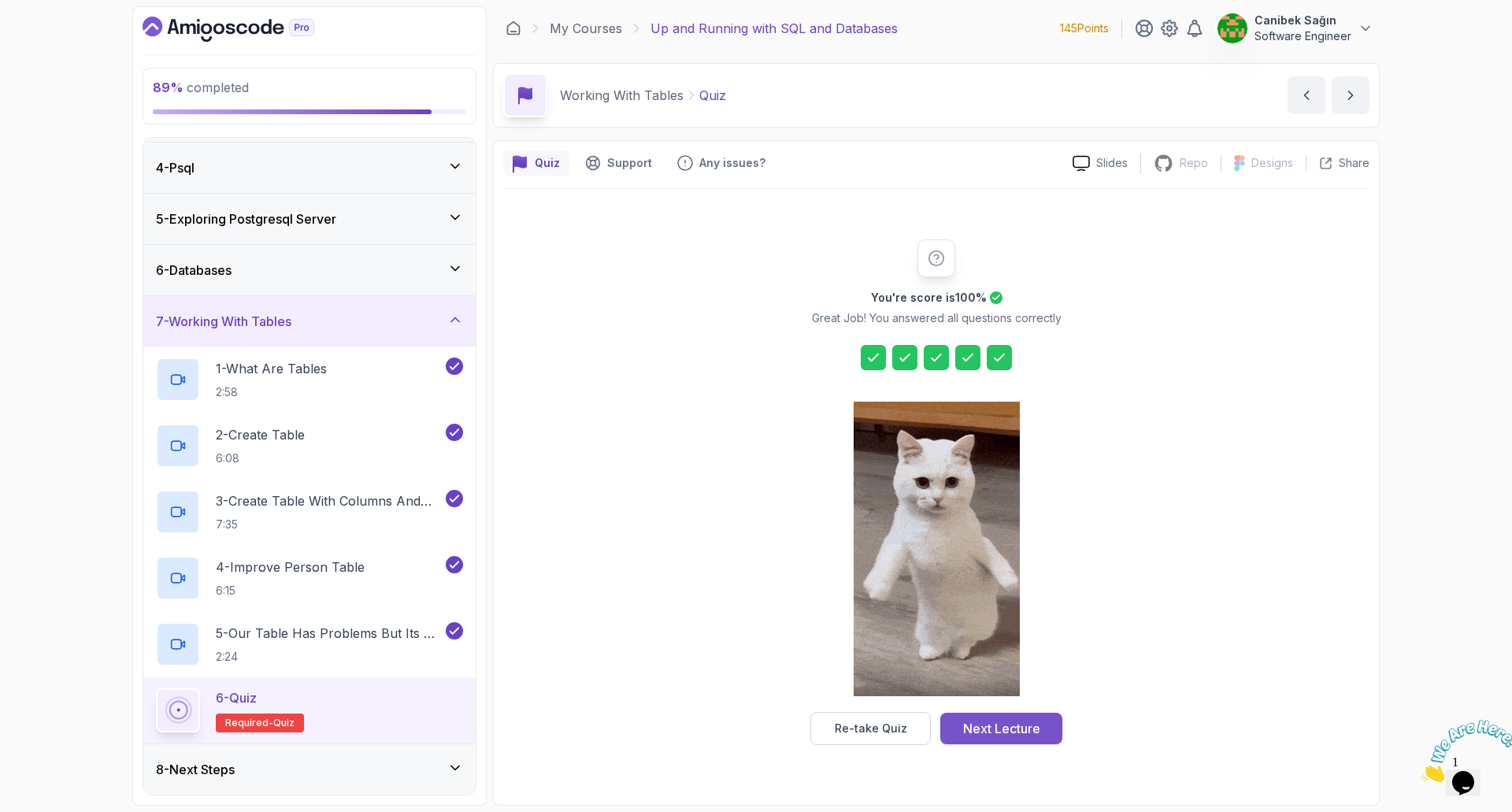
click at [991, 728] on div "Next Lecture" at bounding box center [1001, 728] width 77 height 19
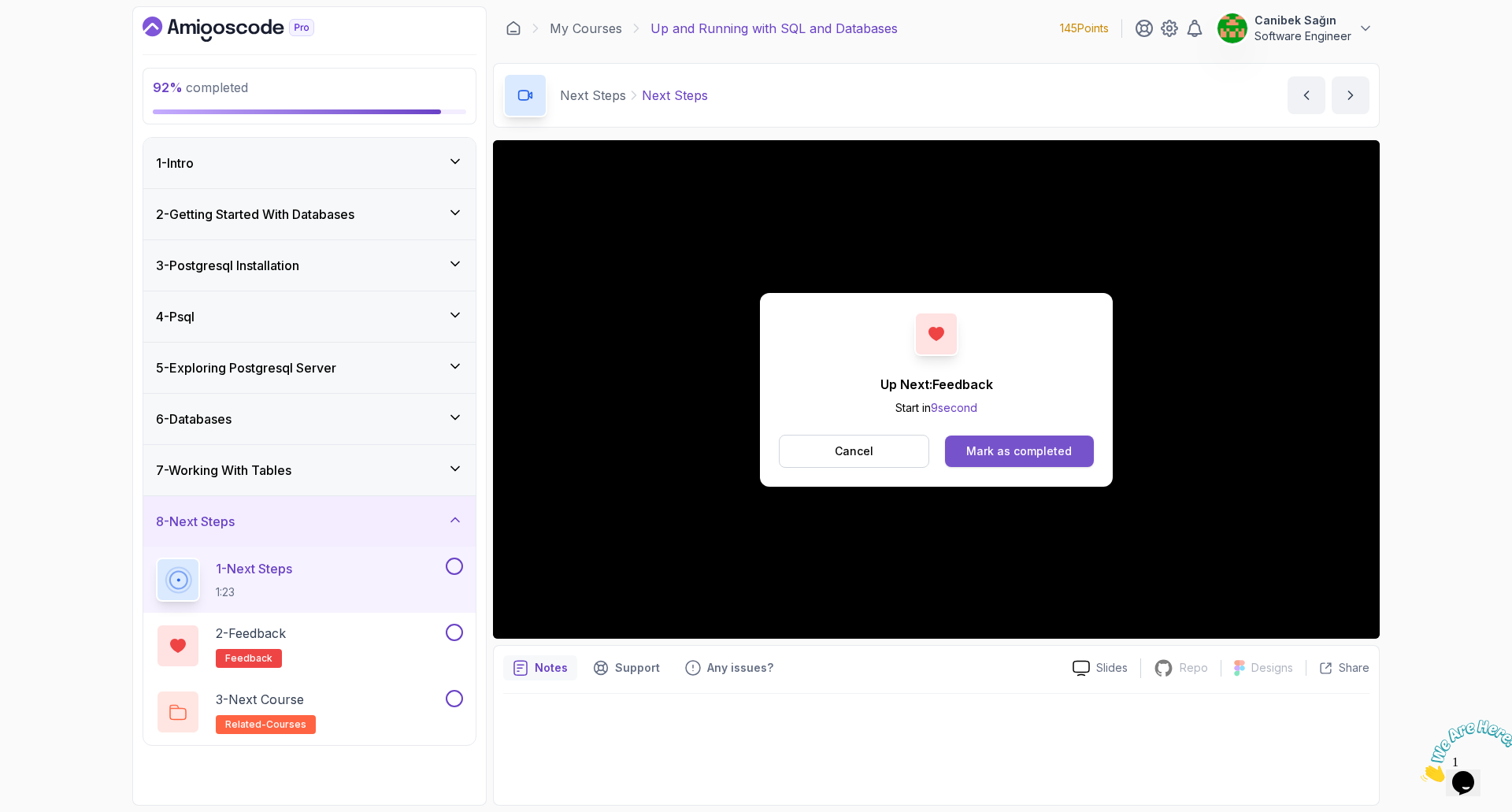
click at [1073, 453] on button "Mark as completed" at bounding box center [1019, 451] width 148 height 32
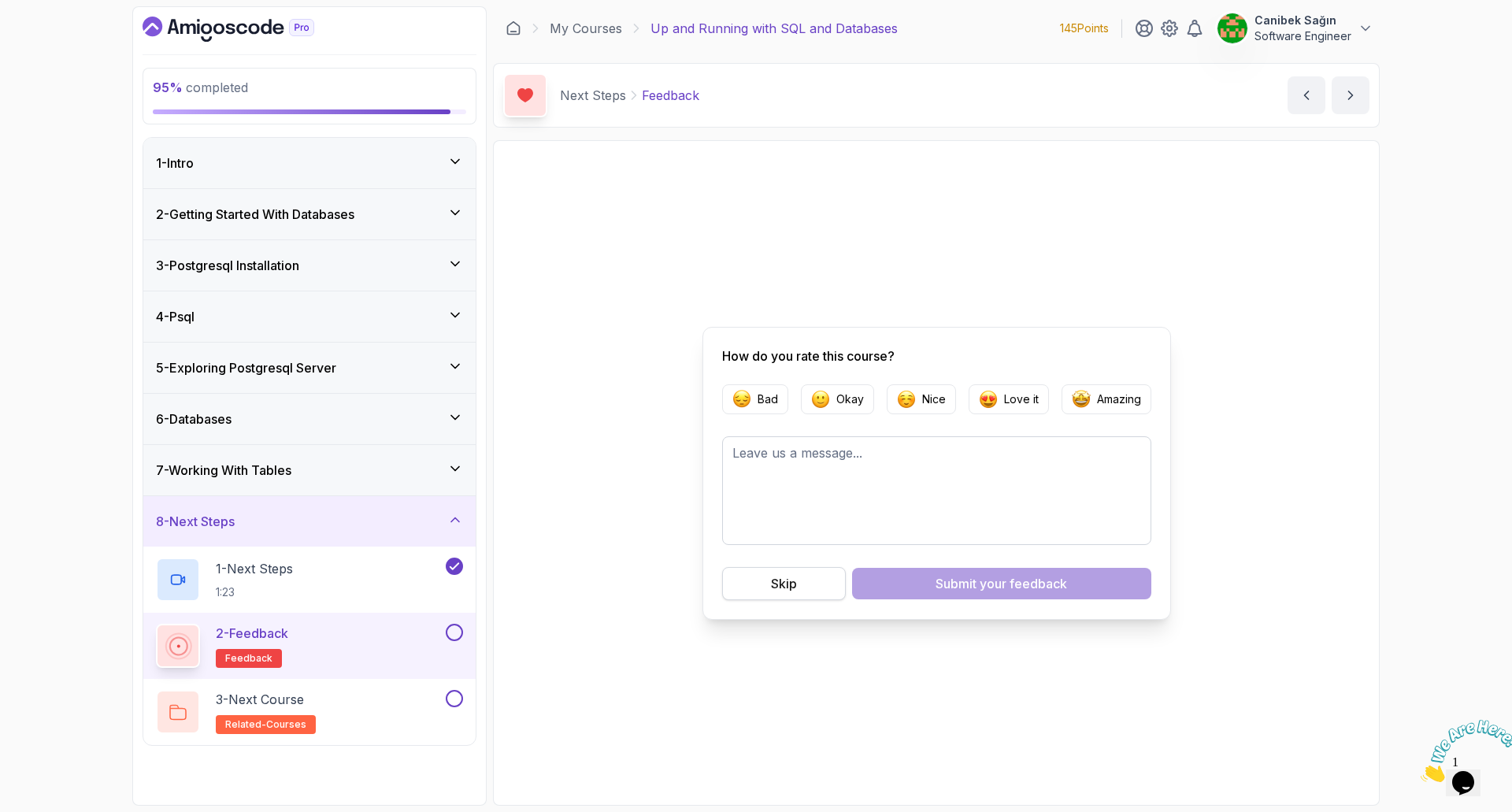
click at [799, 592] on button "Skip" at bounding box center [784, 583] width 124 height 33
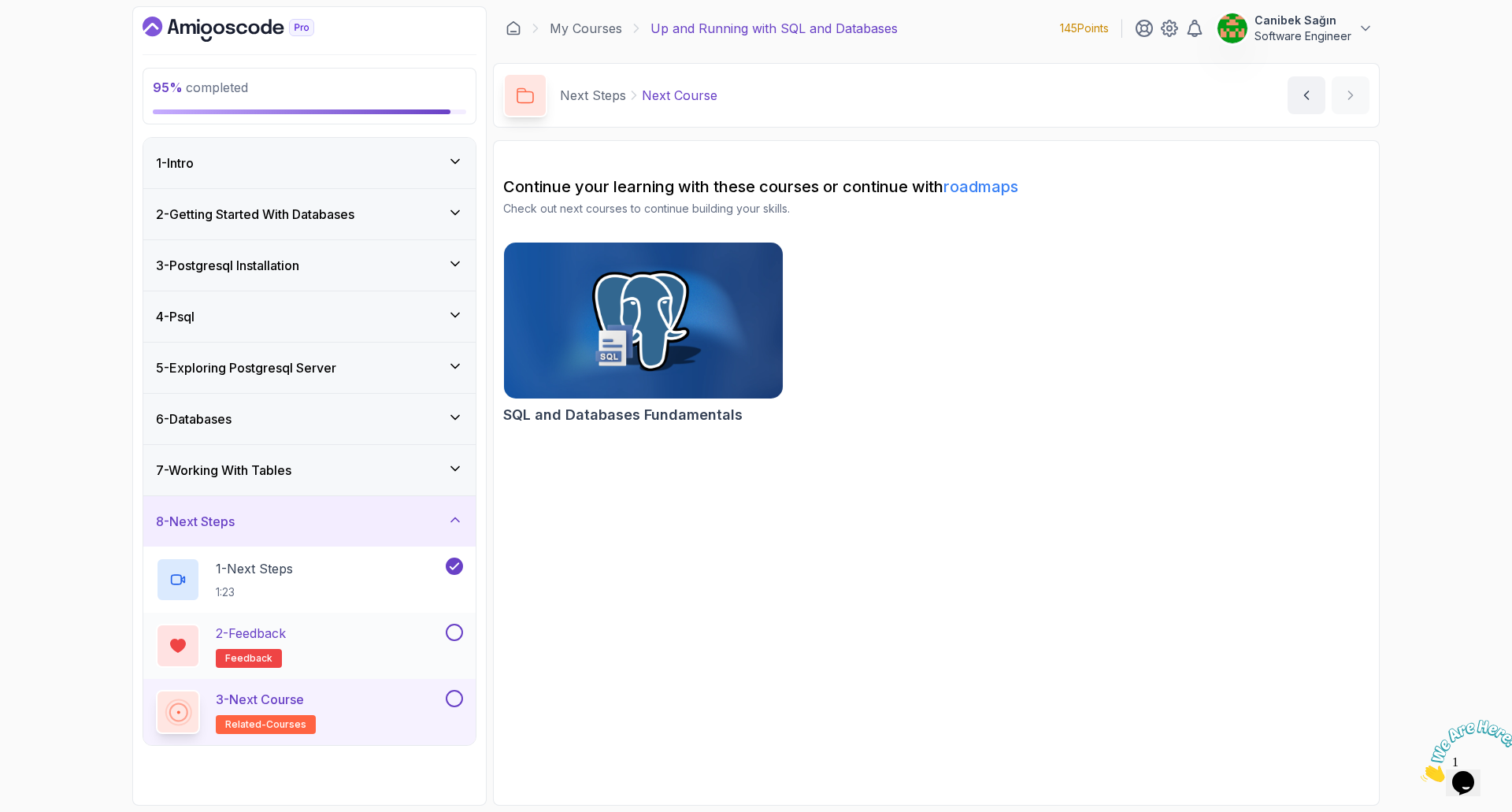
click at [445, 636] on button at bounding box center [453, 632] width 17 height 17
click at [400, 705] on div "3 - Next Course related-courses" at bounding box center [300, 712] width 287 height 44
click at [608, 415] on h2 "SQL and Databases Fundamentals" at bounding box center [623, 415] width 239 height 22
click at [453, 697] on button at bounding box center [453, 698] width 17 height 17
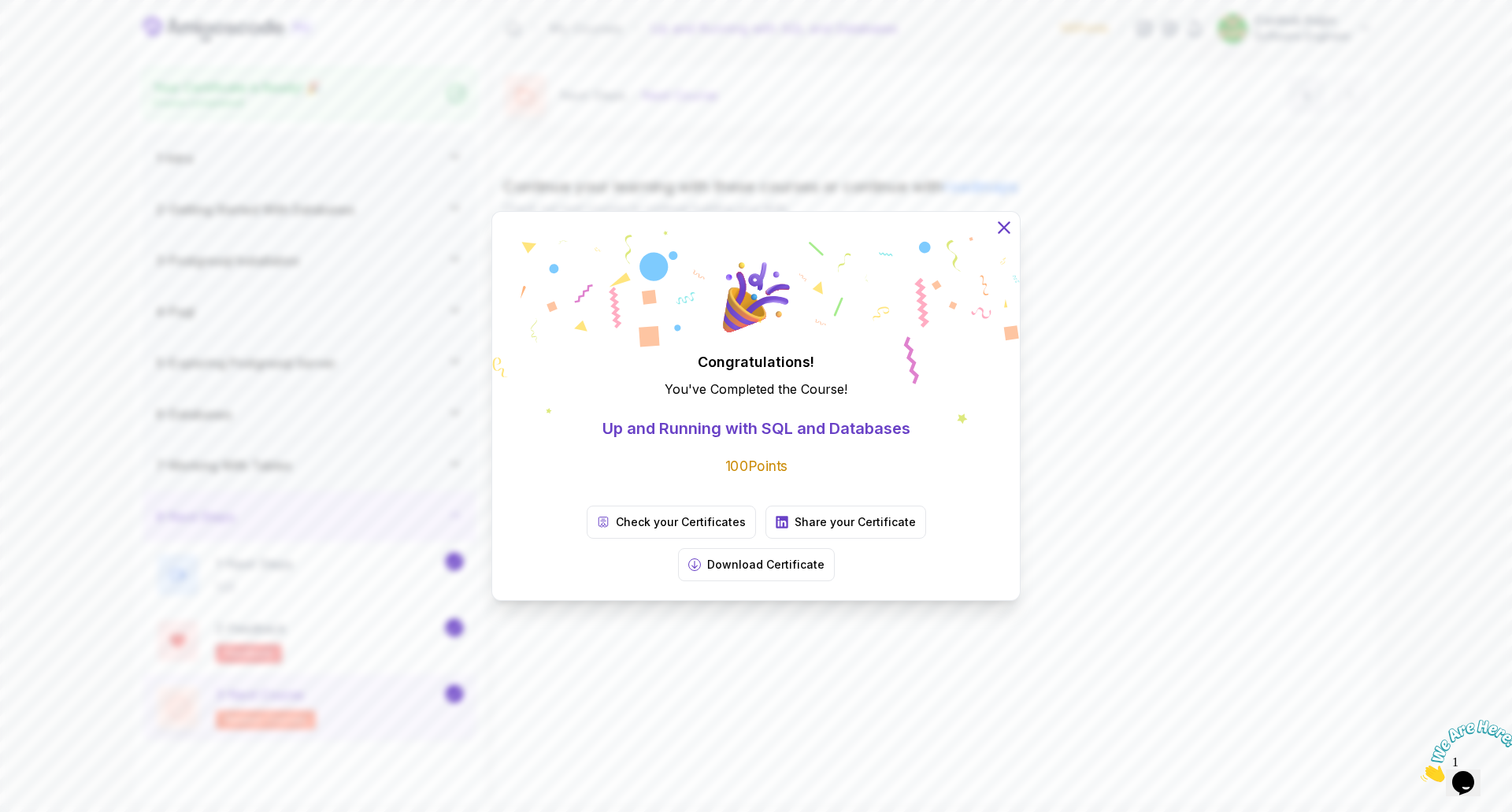
click at [1013, 238] on icon at bounding box center [1004, 227] width 21 height 21
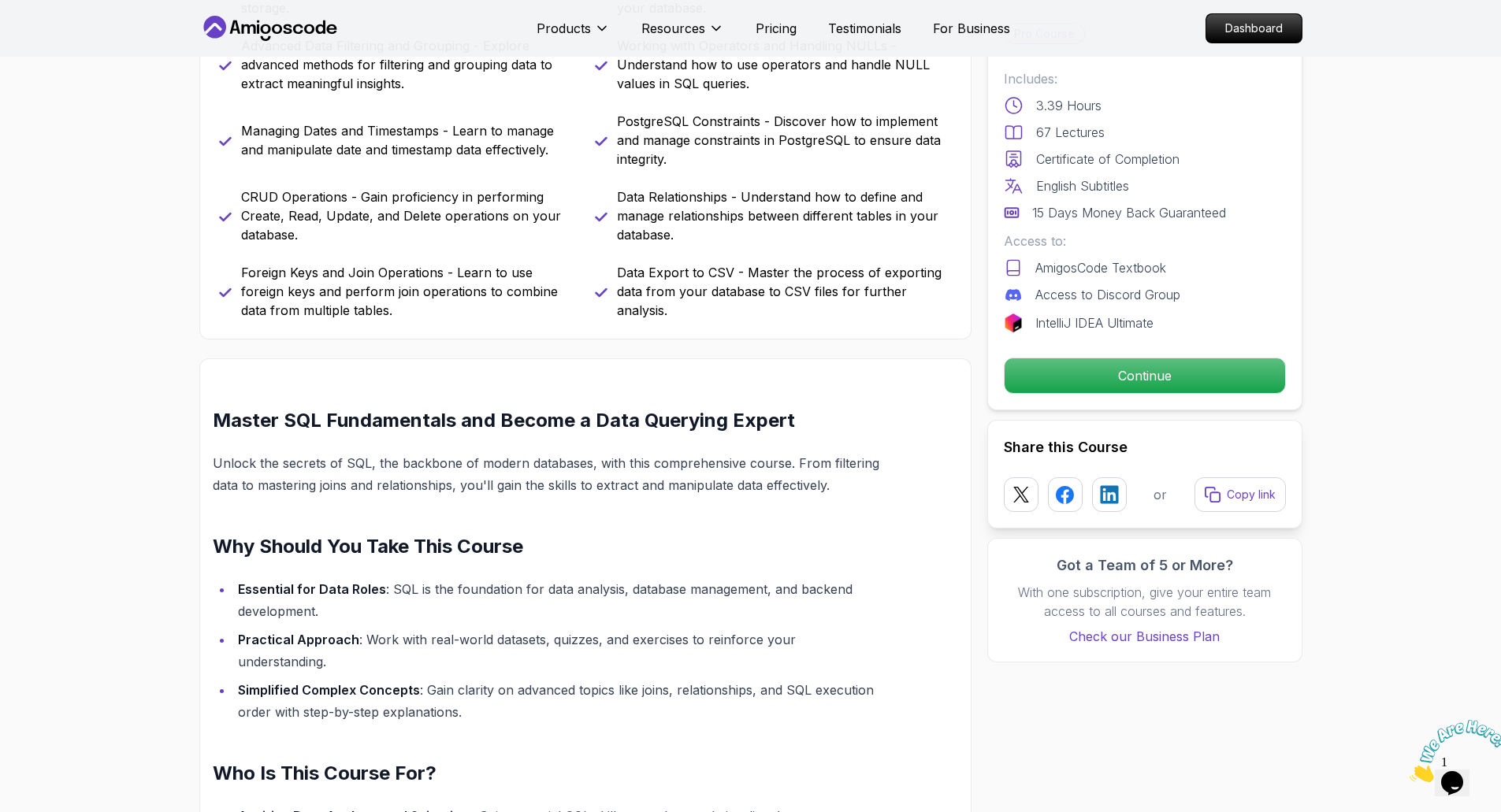
scroll to position [1182, 0]
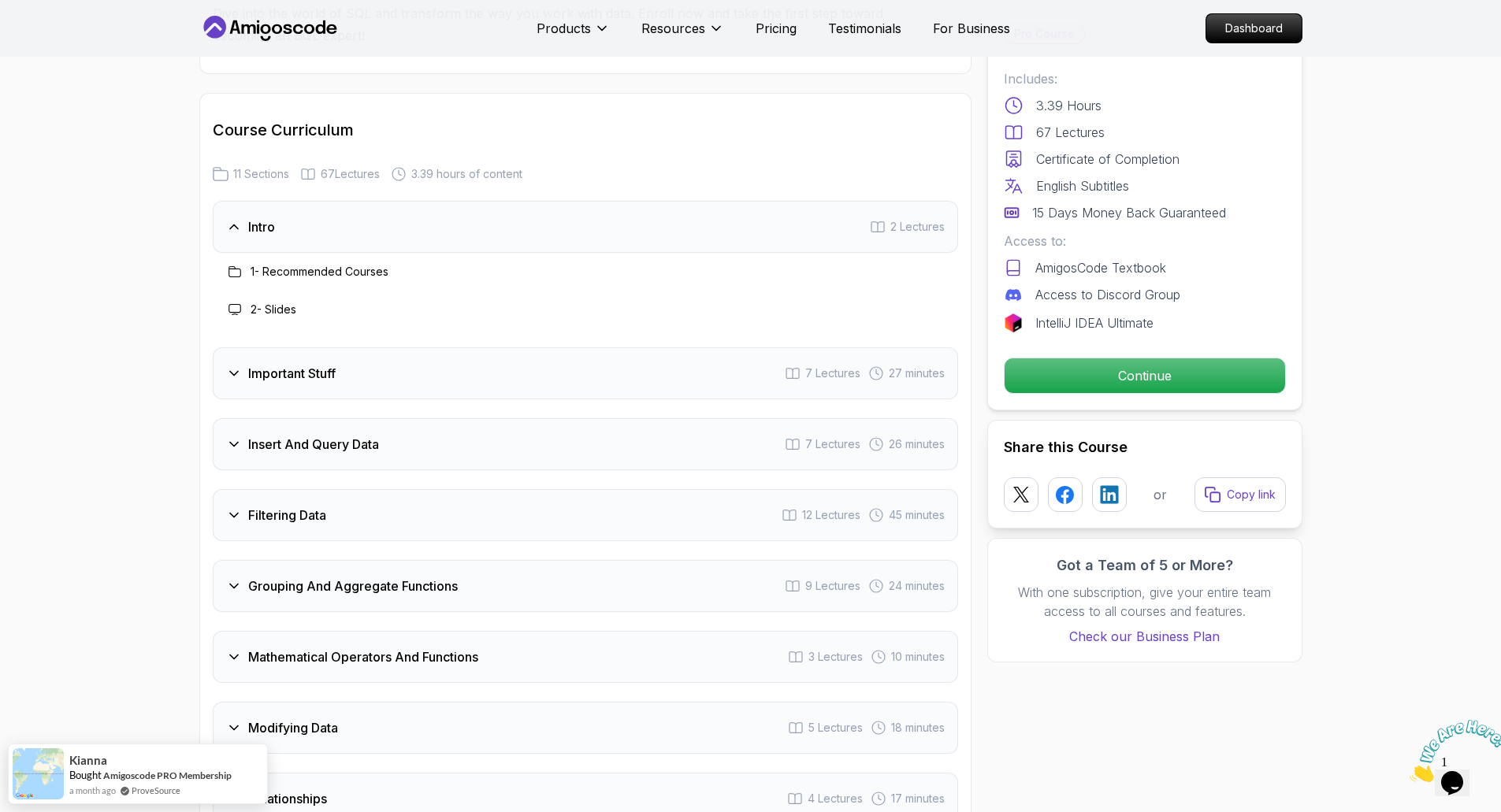
scroll to position [2047, 0]
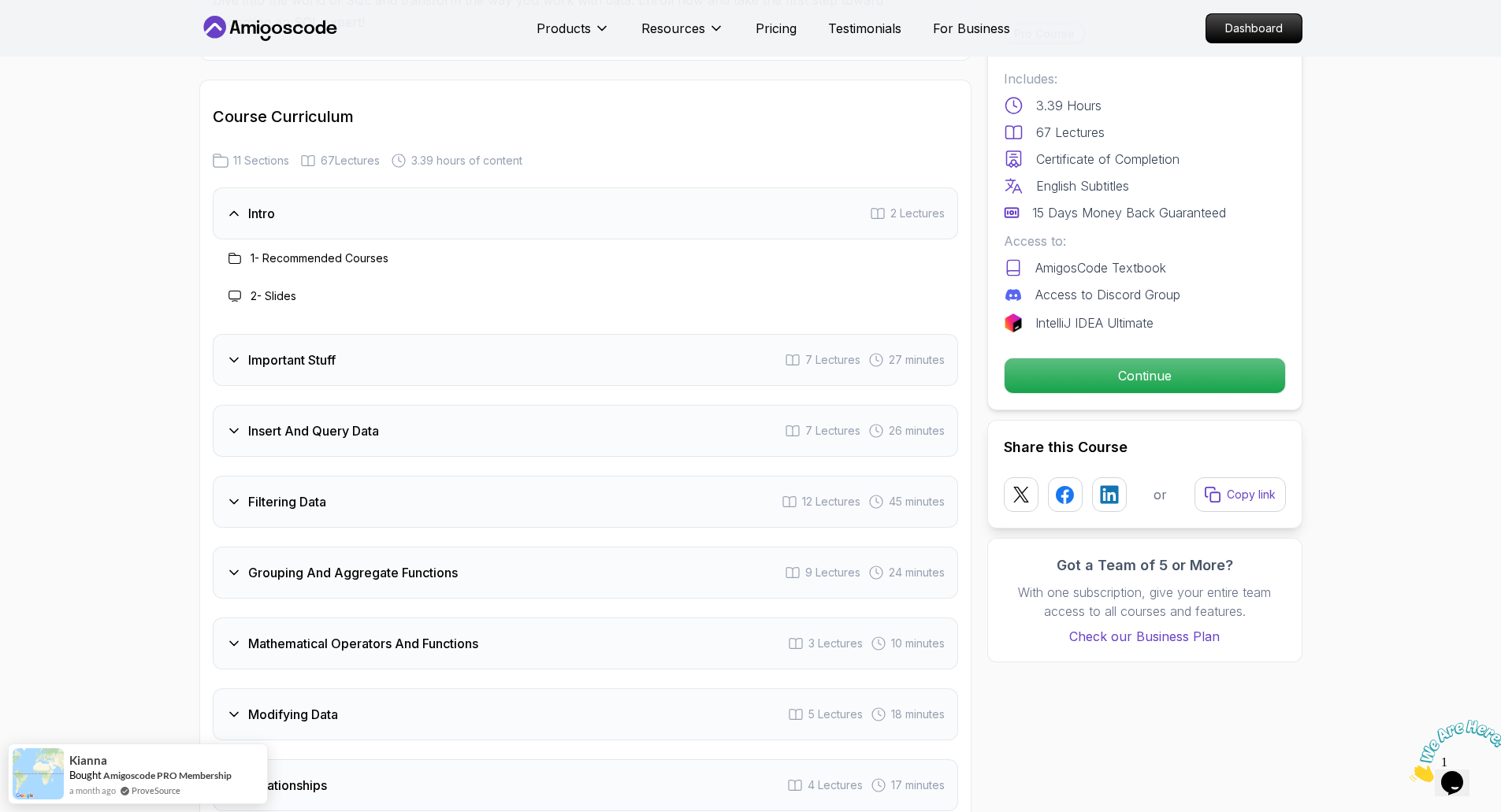
click at [615, 405] on div "Insert And Query Data 7 Lectures 26 minutes" at bounding box center [585, 430] width 746 height 52
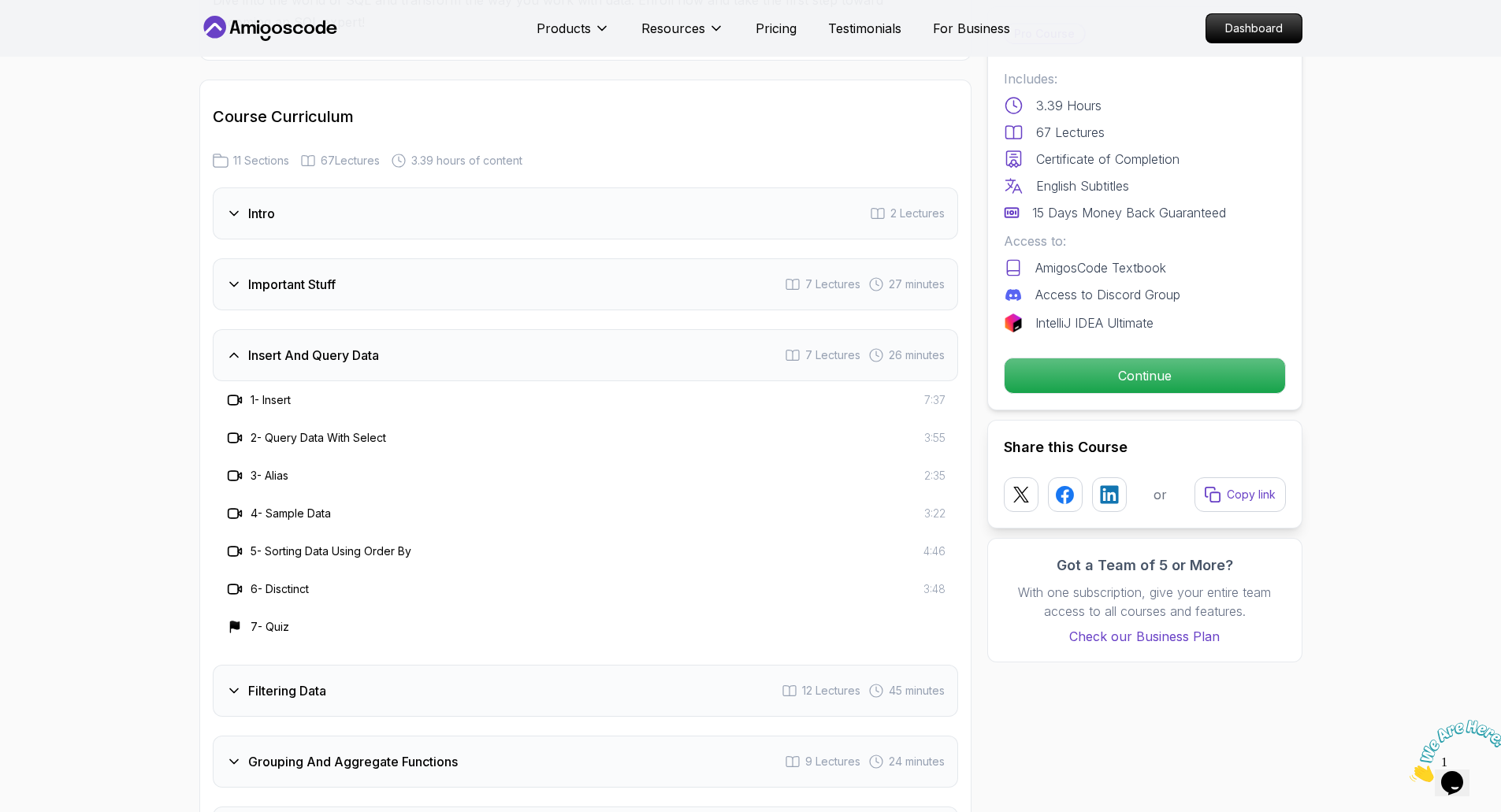
click at [625, 269] on div "Important Stuff 7 Lectures 27 minutes" at bounding box center [585, 284] width 746 height 52
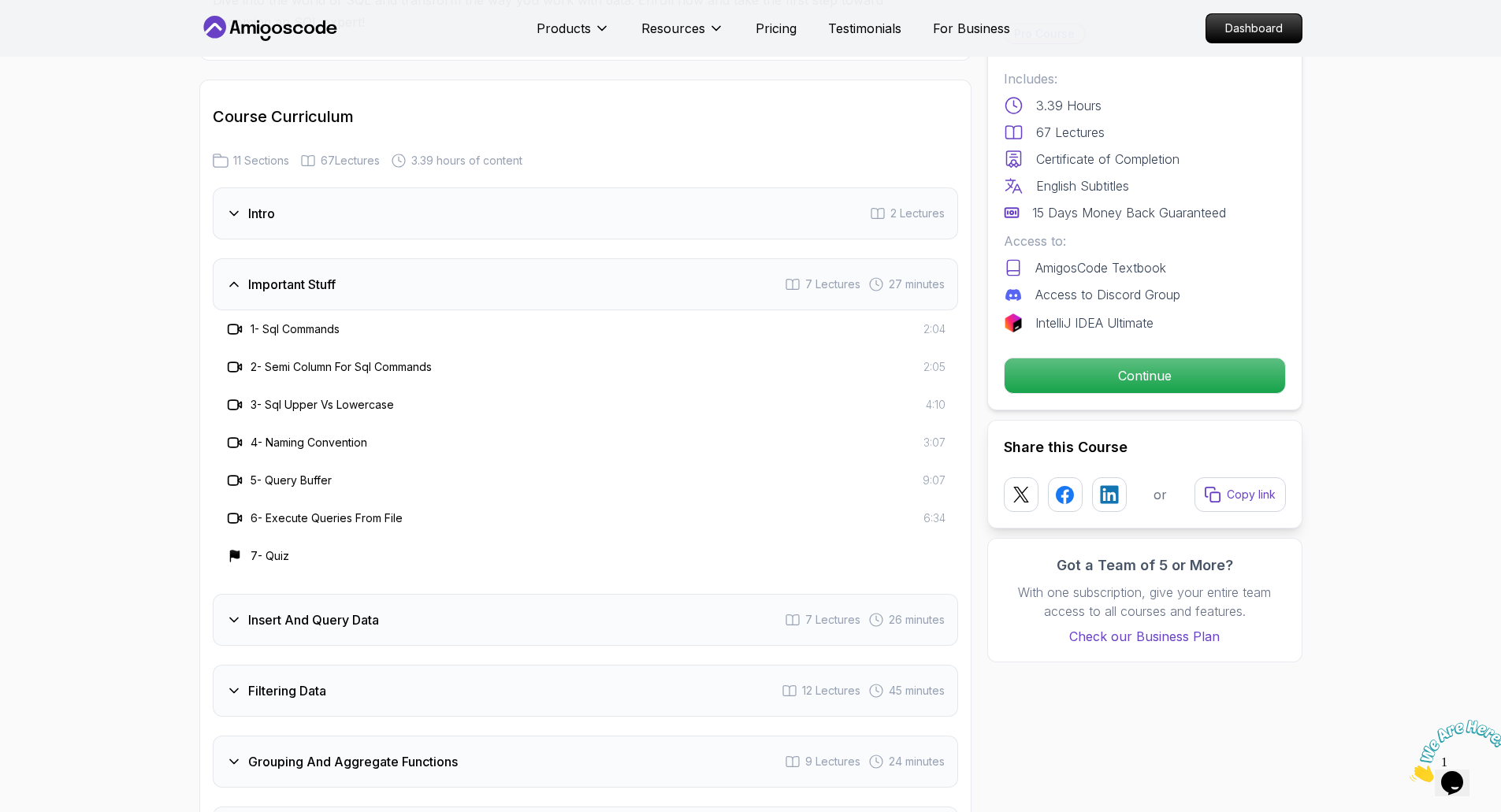
click at [626, 265] on div "Important Stuff 7 Lectures 27 minutes" at bounding box center [585, 284] width 746 height 52
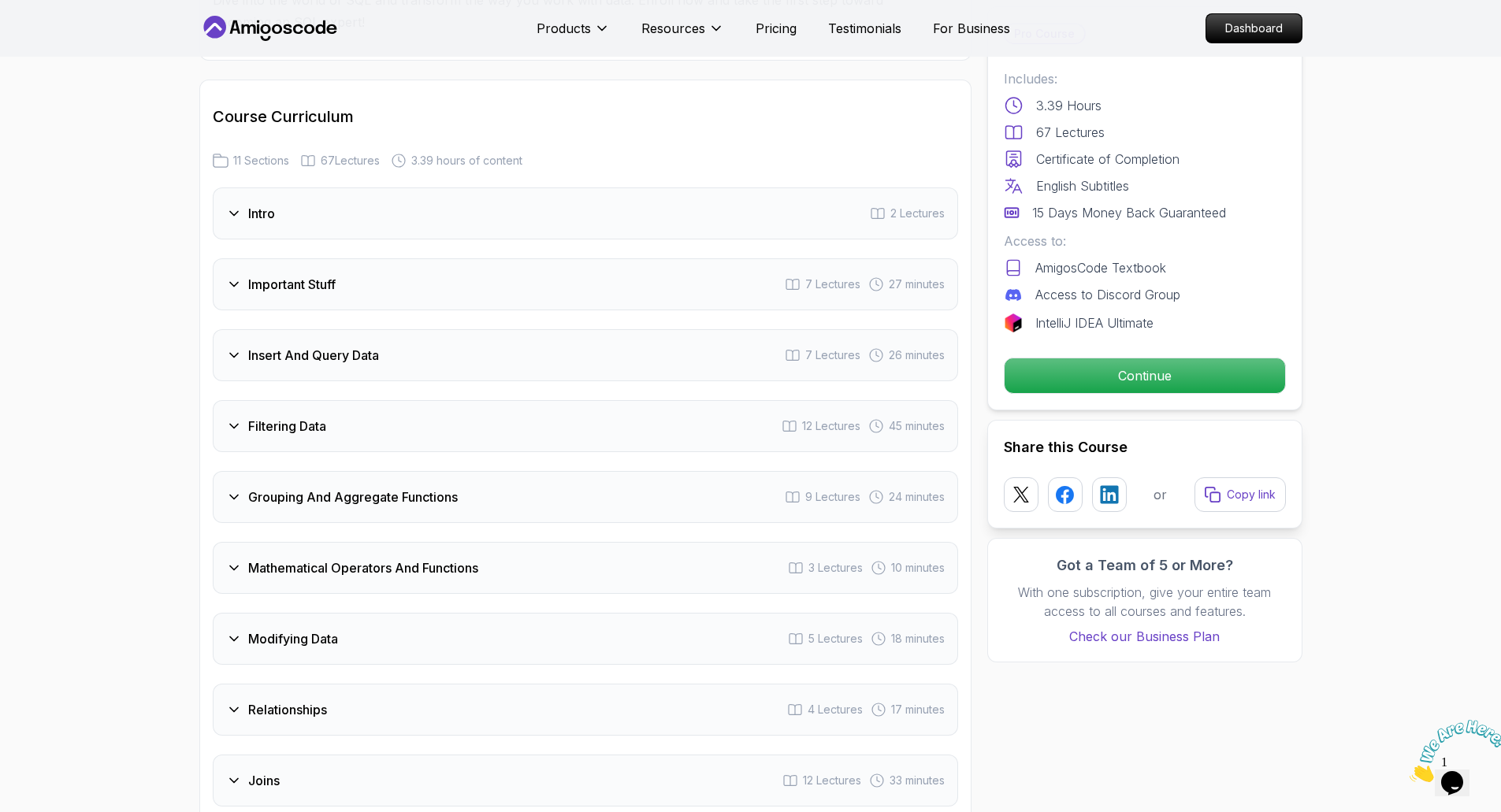
click at [629, 338] on div "Insert And Query Data 7 Lectures 26 minutes" at bounding box center [585, 355] width 746 height 52
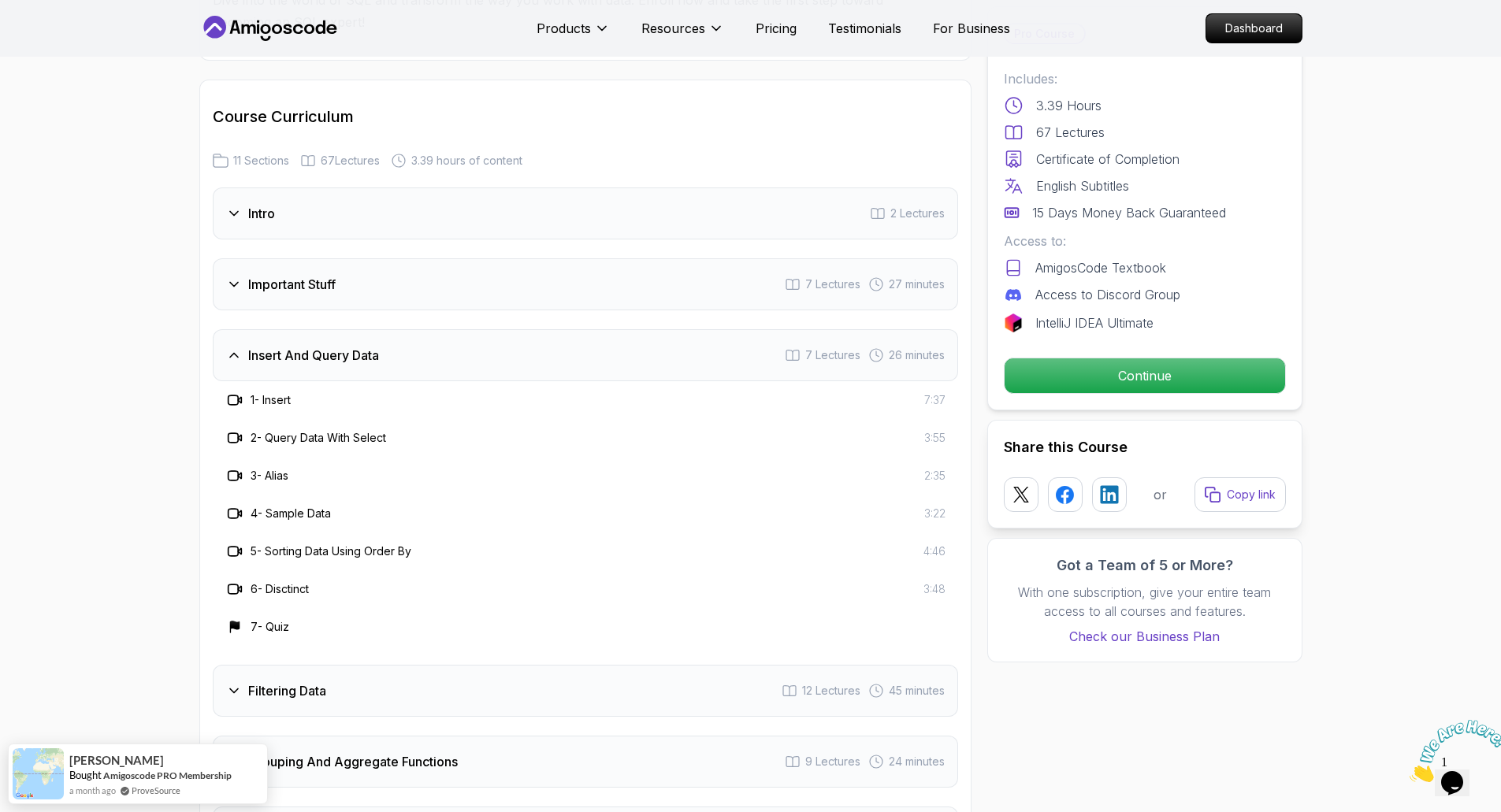
click at [641, 331] on div "Insert And Query Data 7 Lectures 26 minutes" at bounding box center [585, 355] width 746 height 52
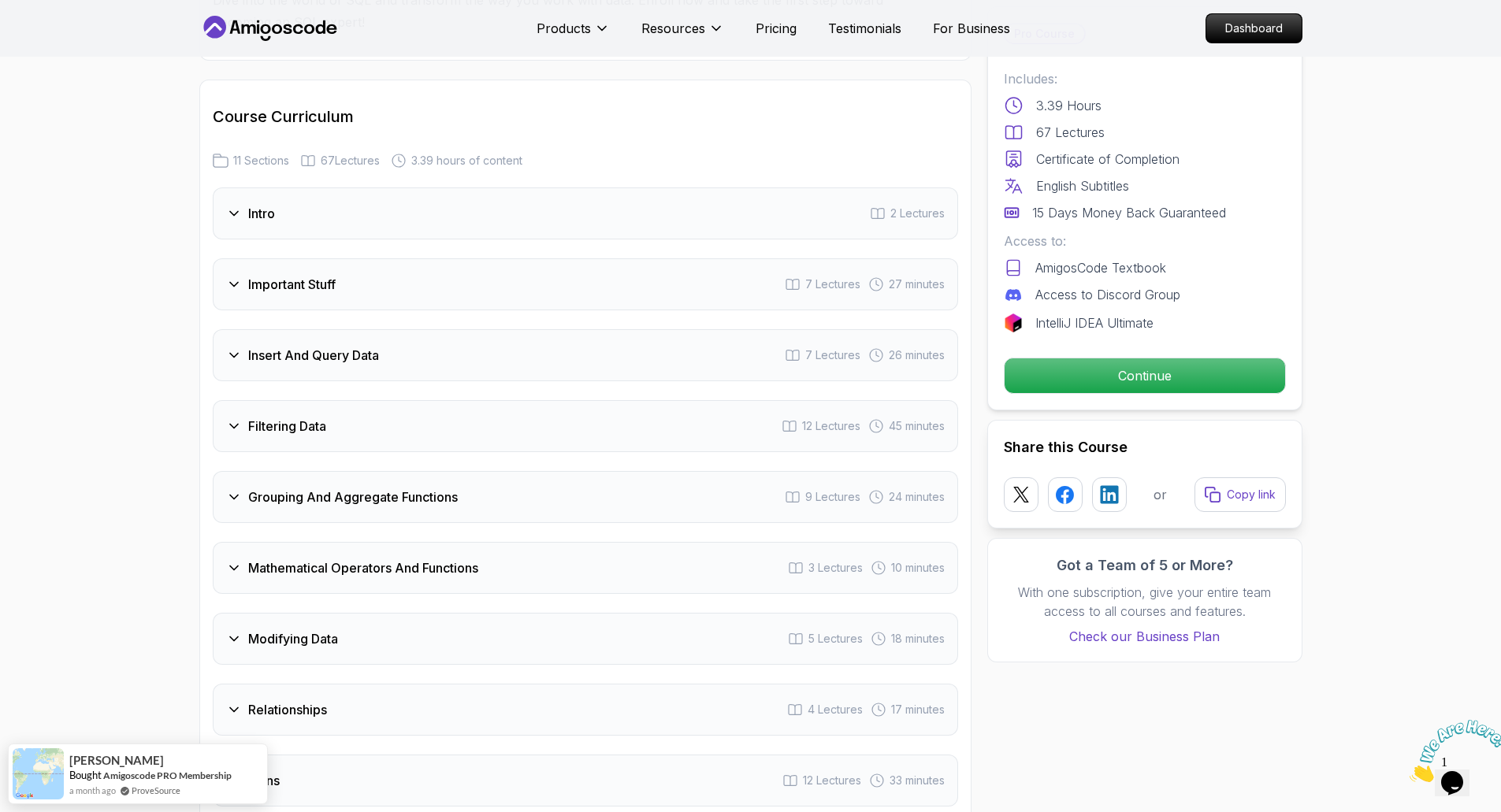
click at [635, 401] on div "Filtering Data 12 Lectures 45 minutes" at bounding box center [585, 426] width 746 height 52
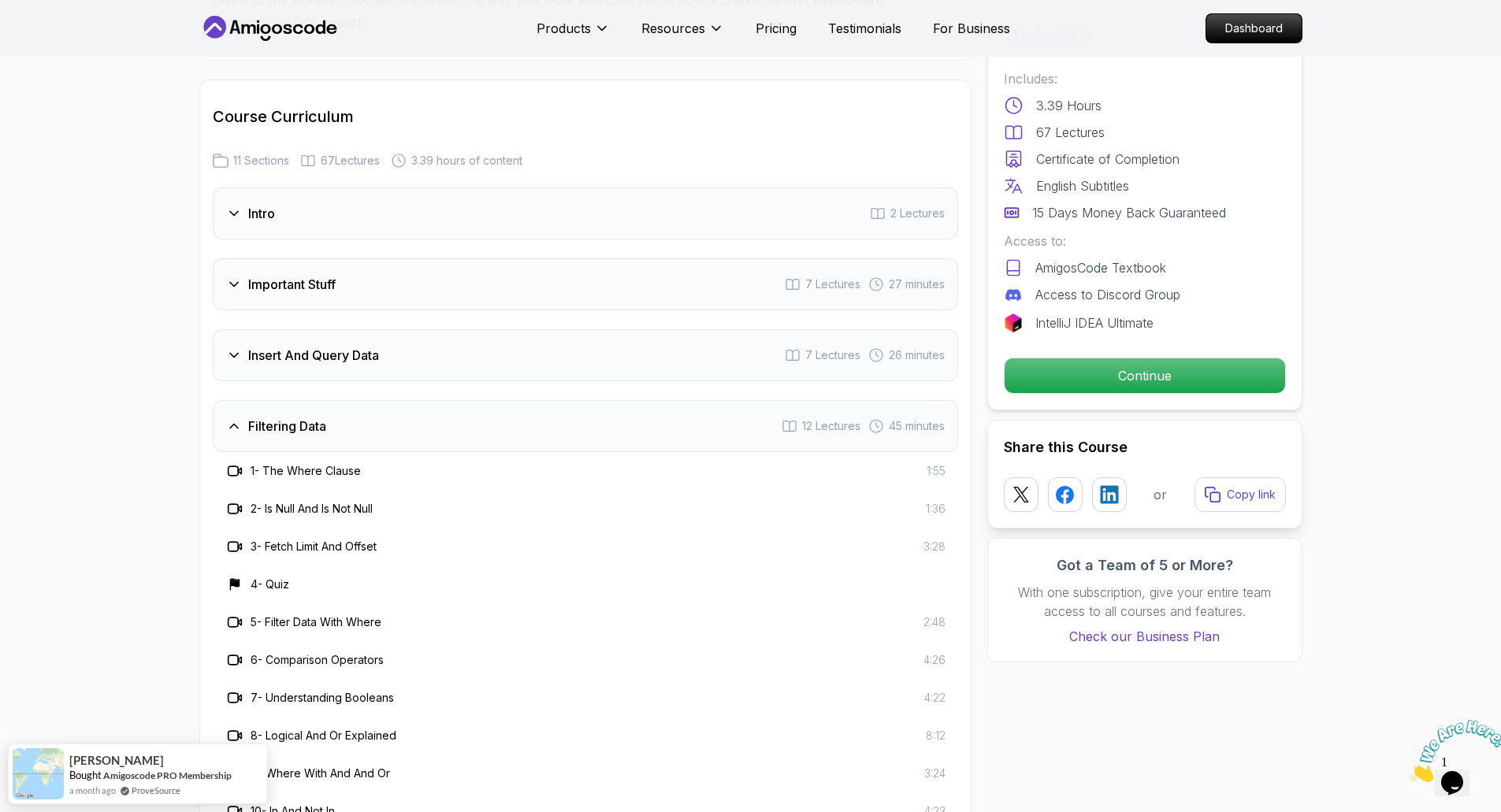
click at [643, 403] on div "Filtering Data 12 Lectures 45 minutes" at bounding box center [585, 426] width 746 height 52
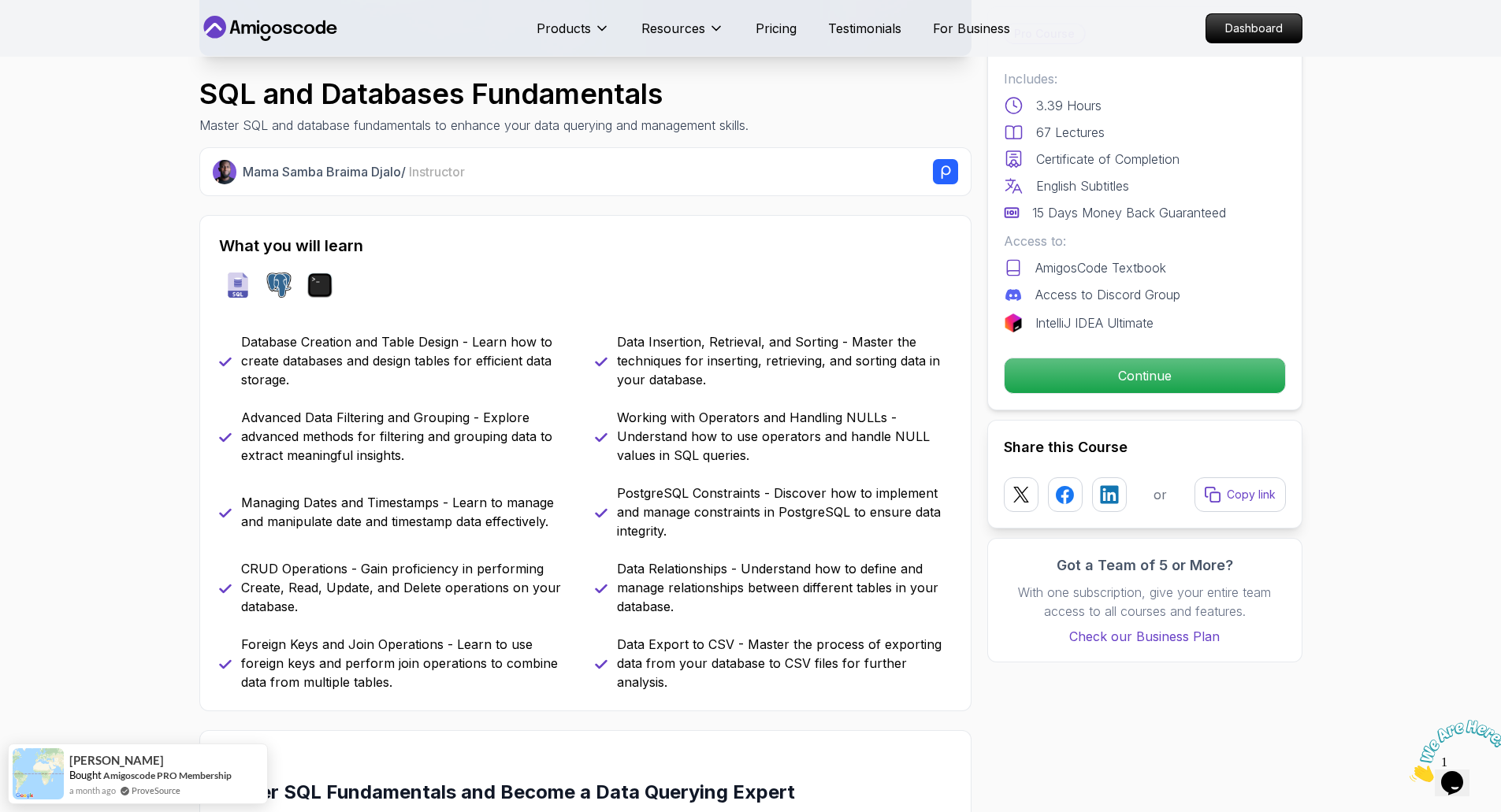
scroll to position [0, 0]
